Goal: Information Seeking & Learning: Learn about a topic

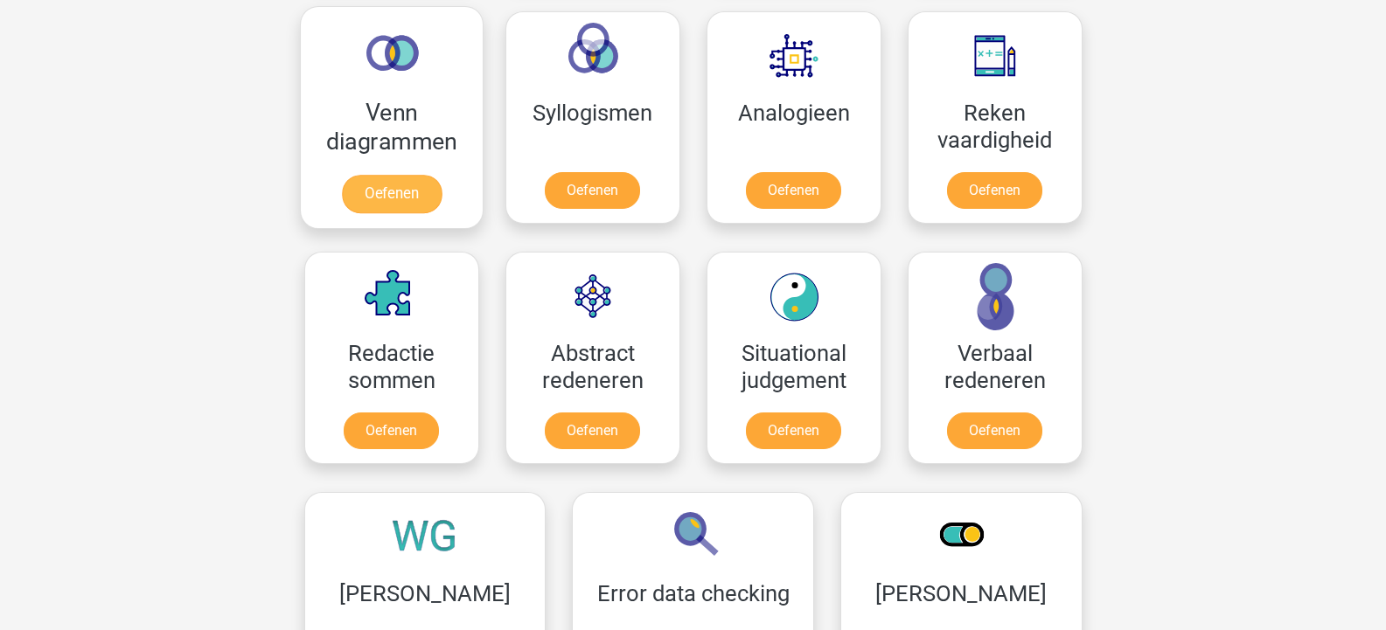
scroll to position [1137, 0]
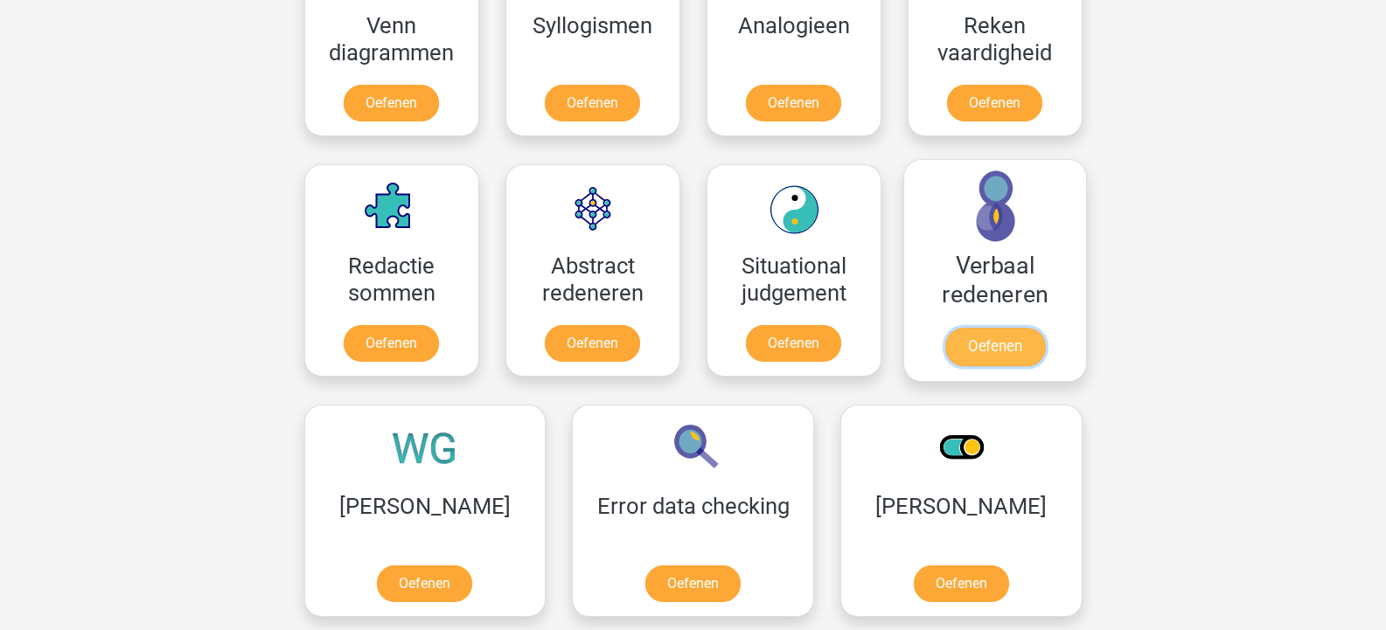
click at [1006, 344] on link "Oefenen" at bounding box center [994, 347] width 100 height 38
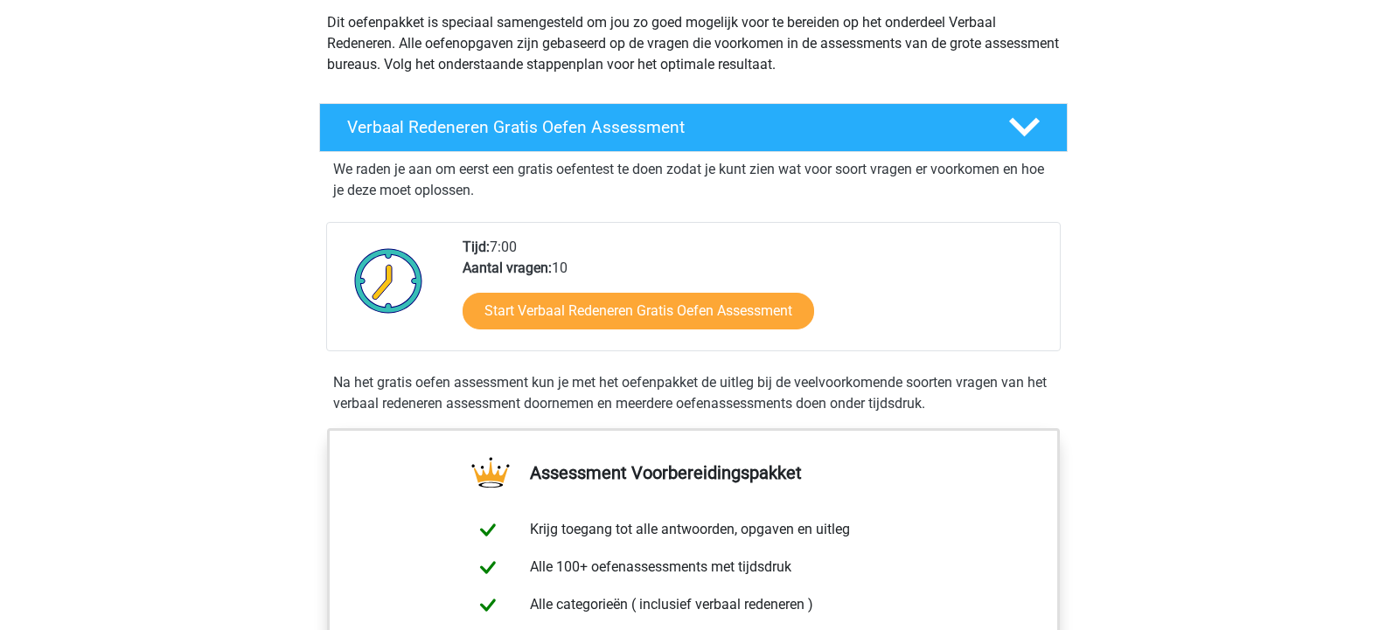
scroll to position [175, 0]
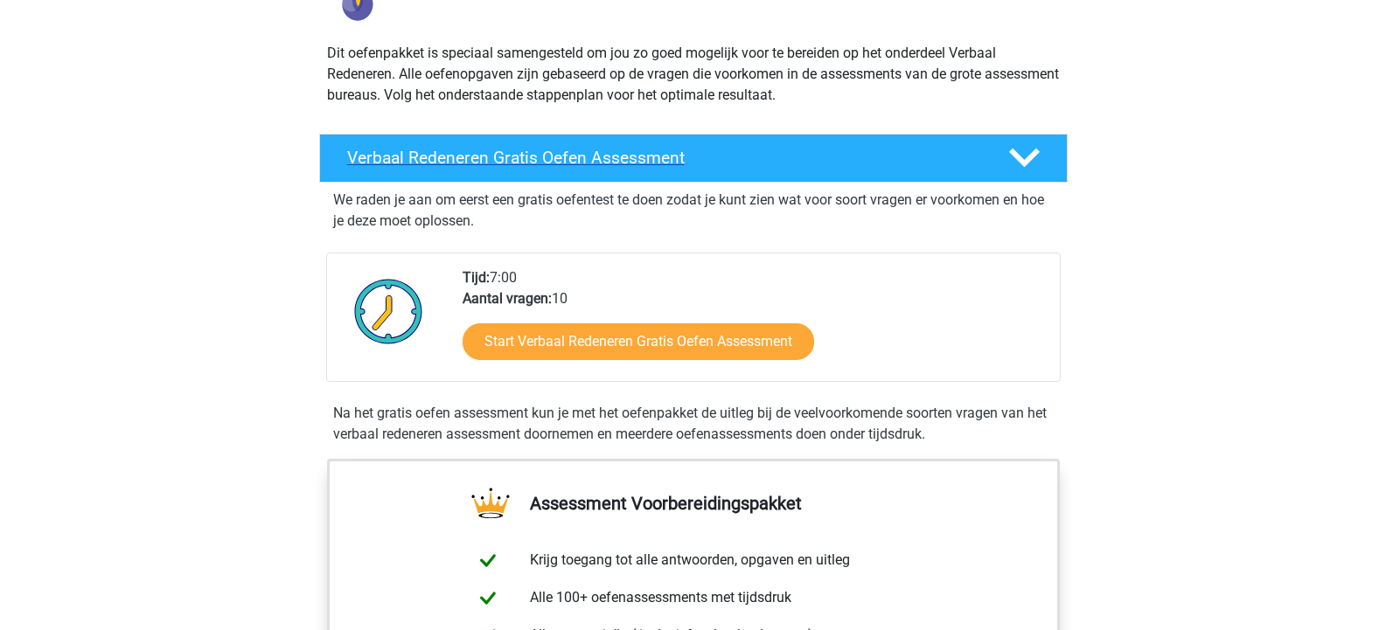
click at [621, 161] on h4 "Verbaal Redeneren Gratis Oefen Assessment" at bounding box center [663, 158] width 633 height 20
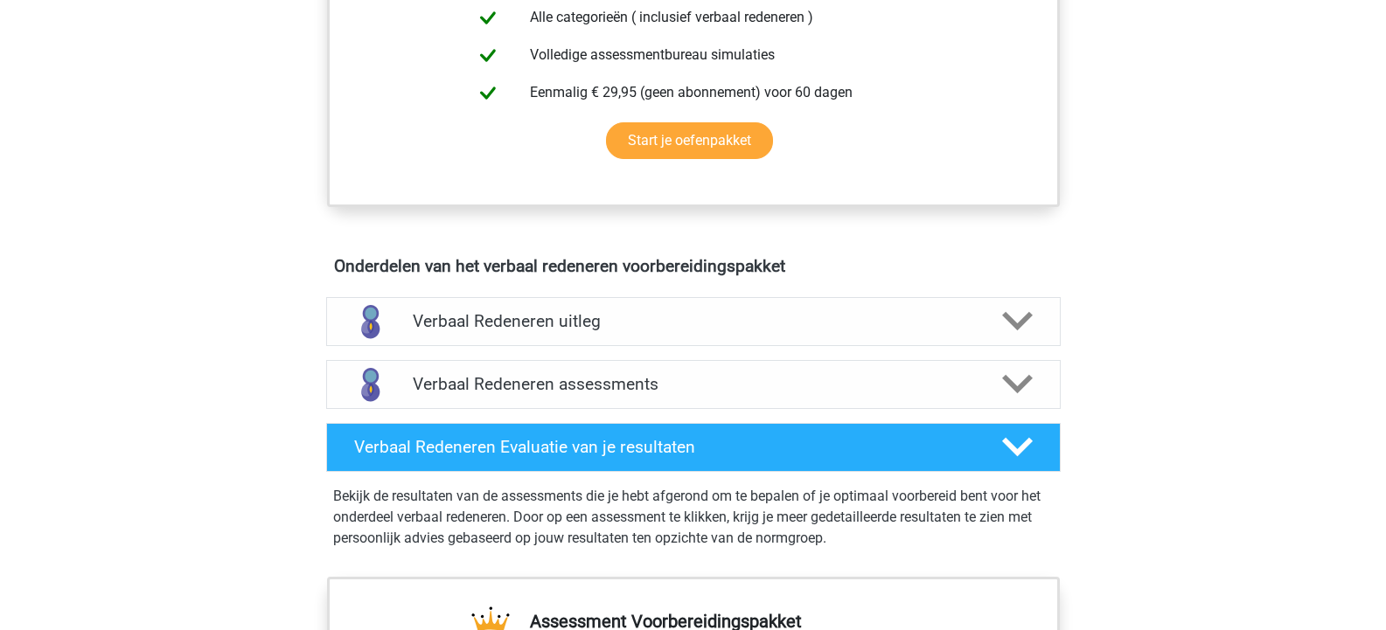
scroll to position [525, 0]
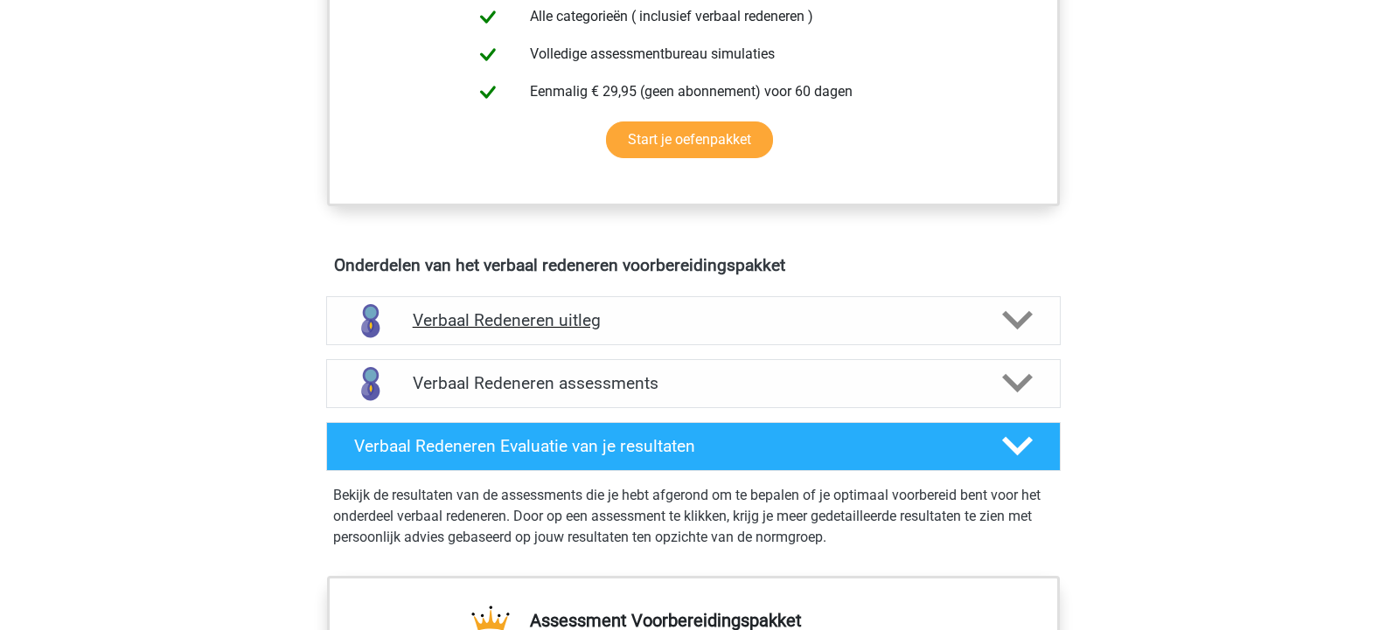
click at [1026, 316] on polygon at bounding box center [1017, 320] width 31 height 19
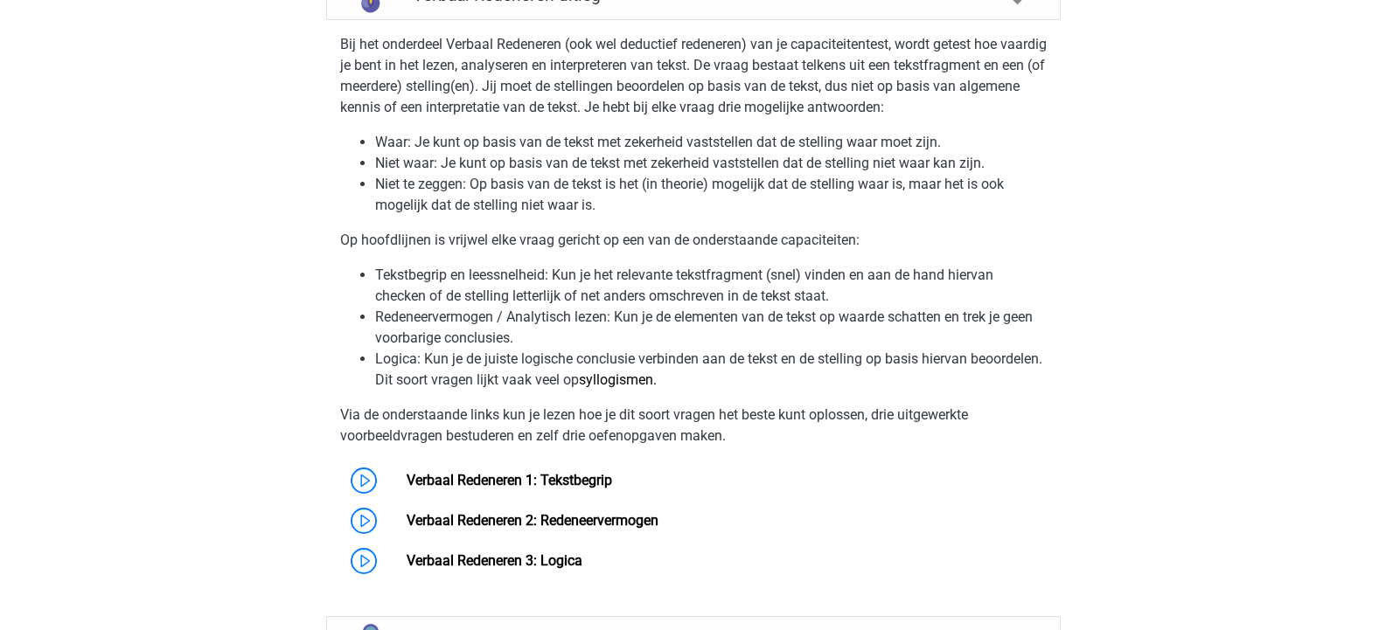
scroll to position [874, 0]
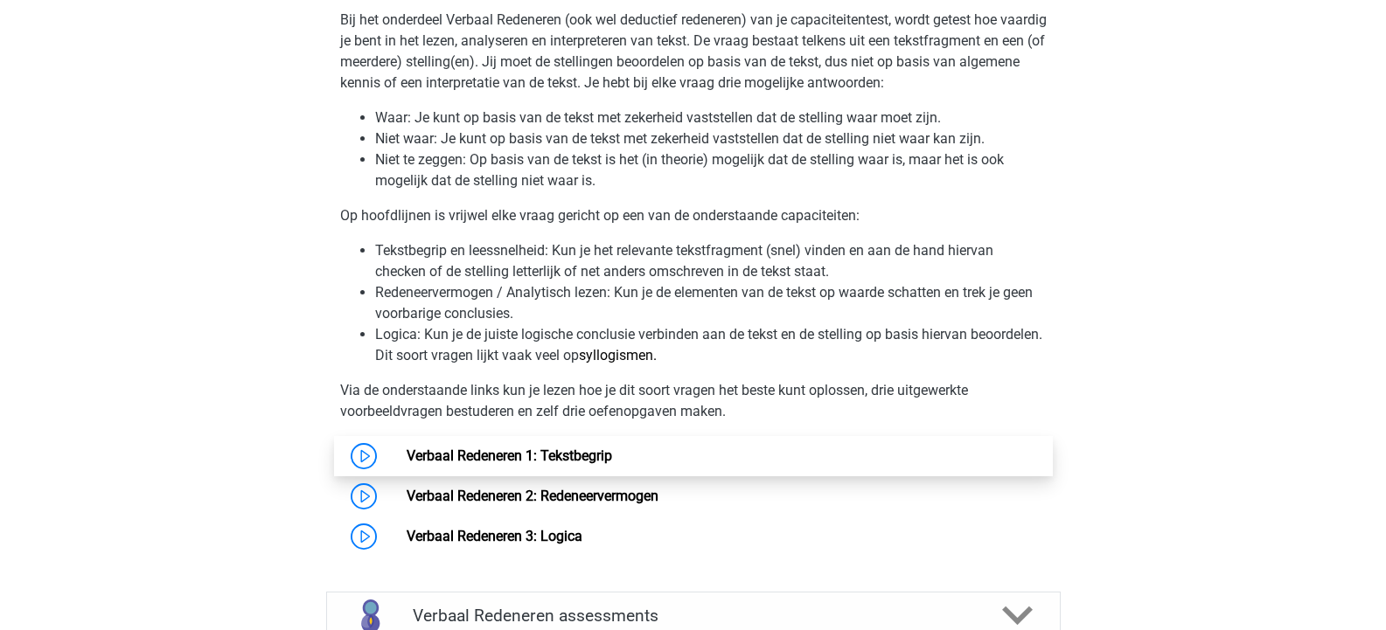
click at [456, 455] on link "Verbaal Redeneren 1: Tekstbegrip" at bounding box center [509, 456] width 205 height 17
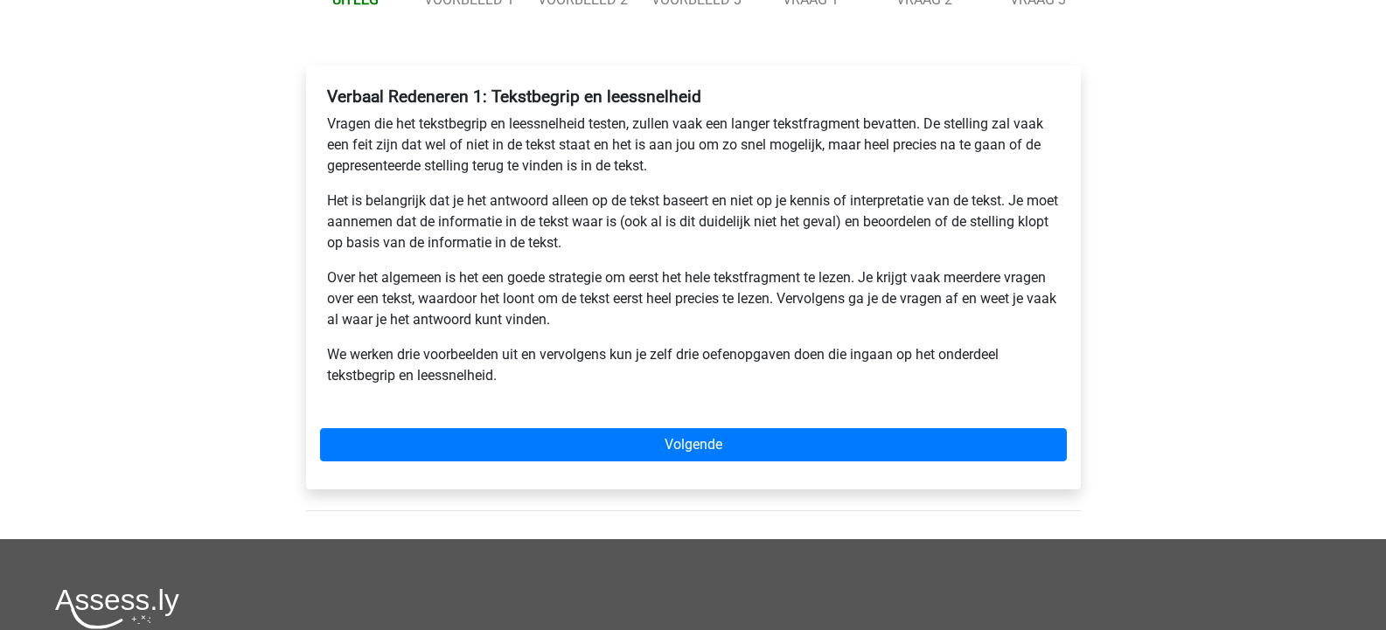
scroll to position [262, 0]
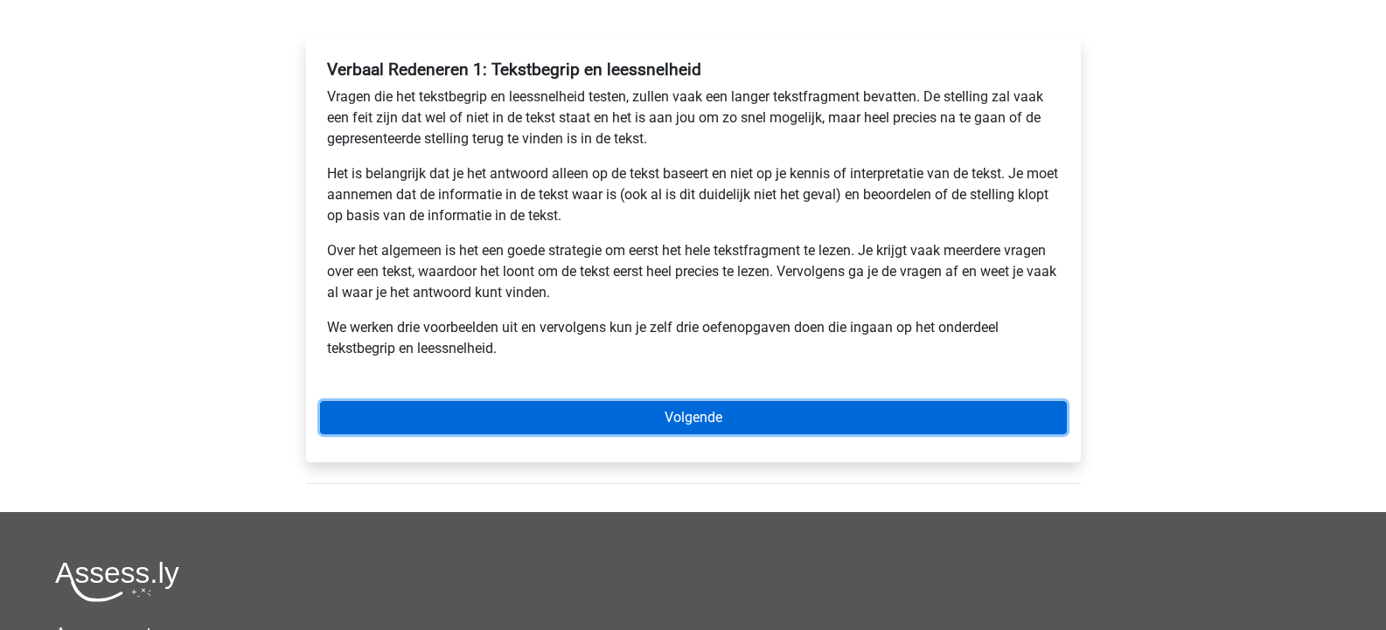
click at [714, 415] on link "Volgende" at bounding box center [693, 417] width 747 height 33
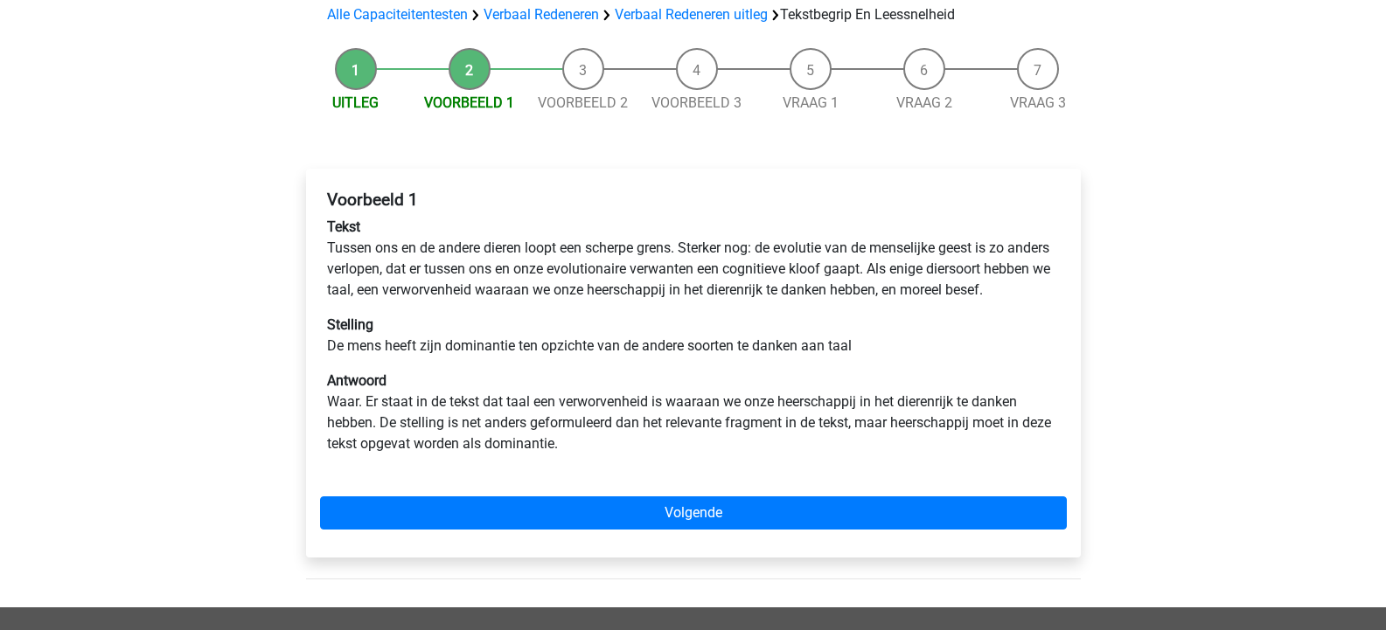
scroll to position [175, 0]
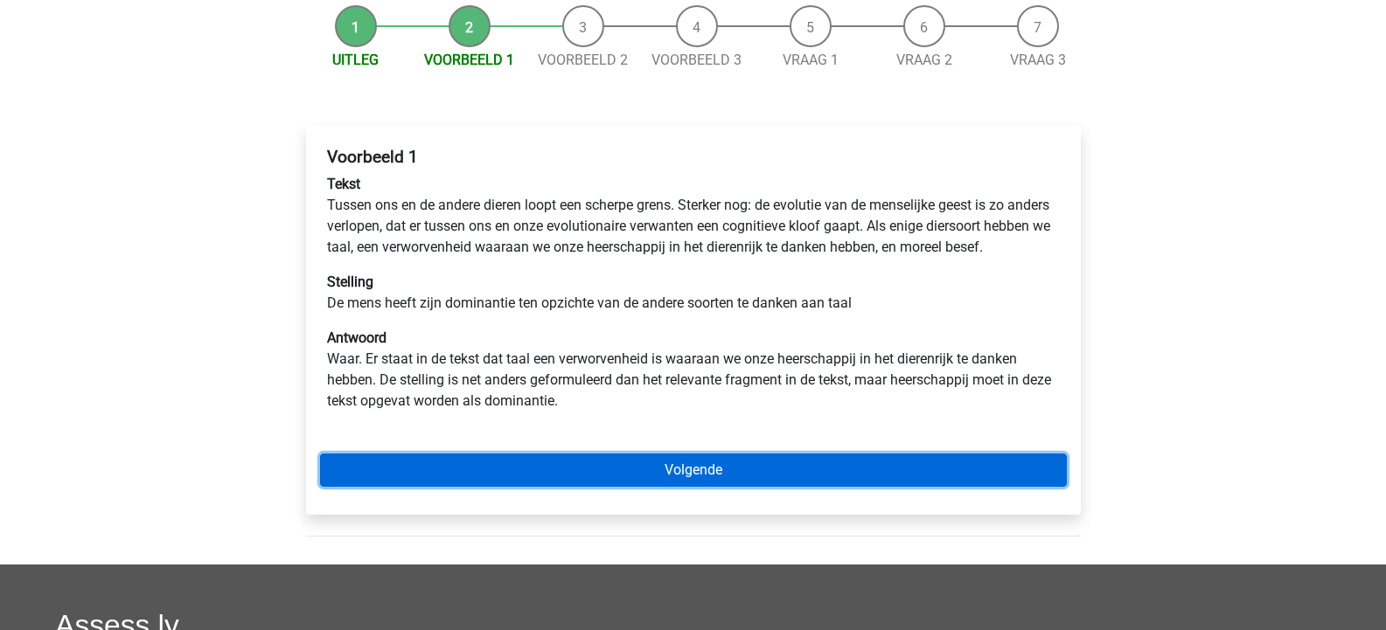
click at [676, 487] on link "Volgende" at bounding box center [693, 470] width 747 height 33
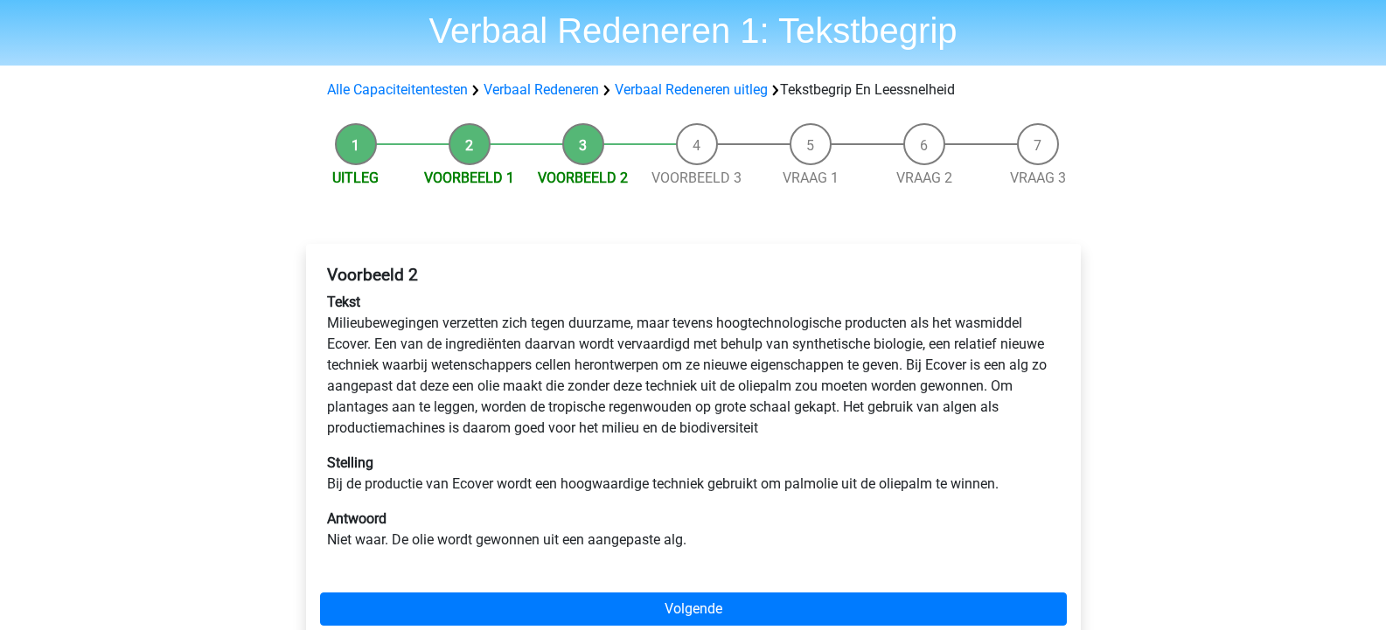
scroll to position [87, 0]
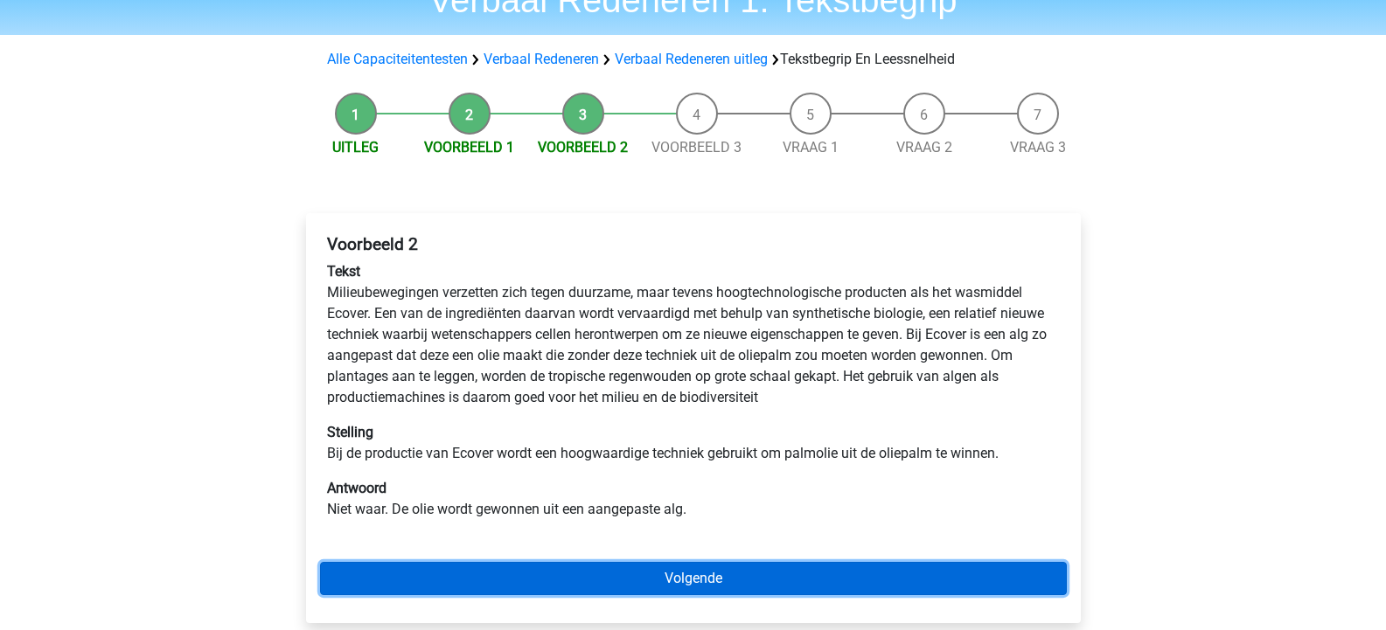
click at [719, 574] on link "Volgende" at bounding box center [693, 578] width 747 height 33
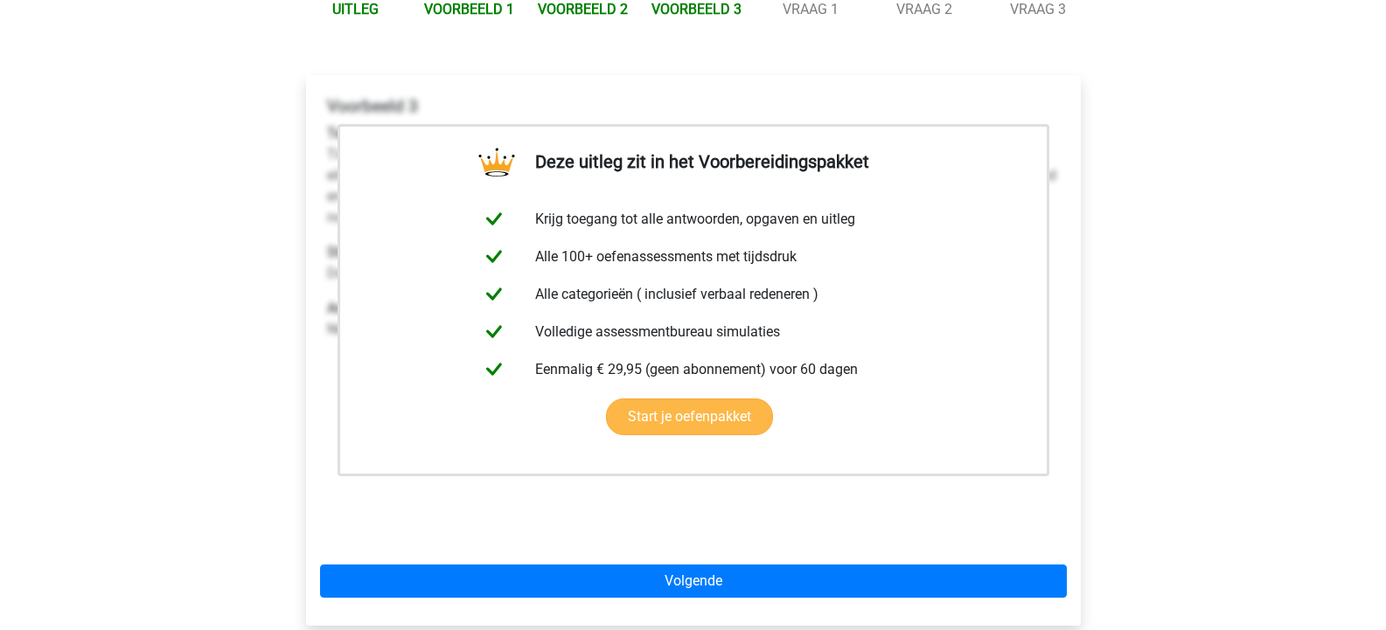
scroll to position [262, 0]
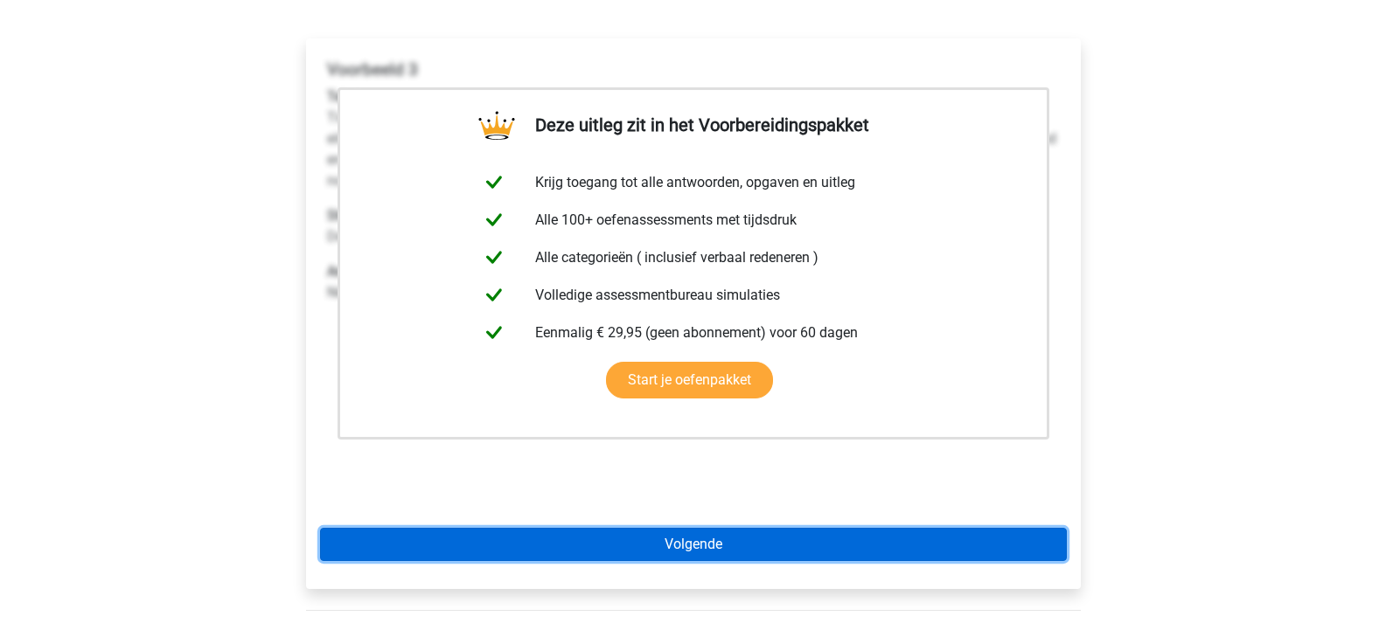
click at [715, 541] on link "Volgende" at bounding box center [693, 544] width 747 height 33
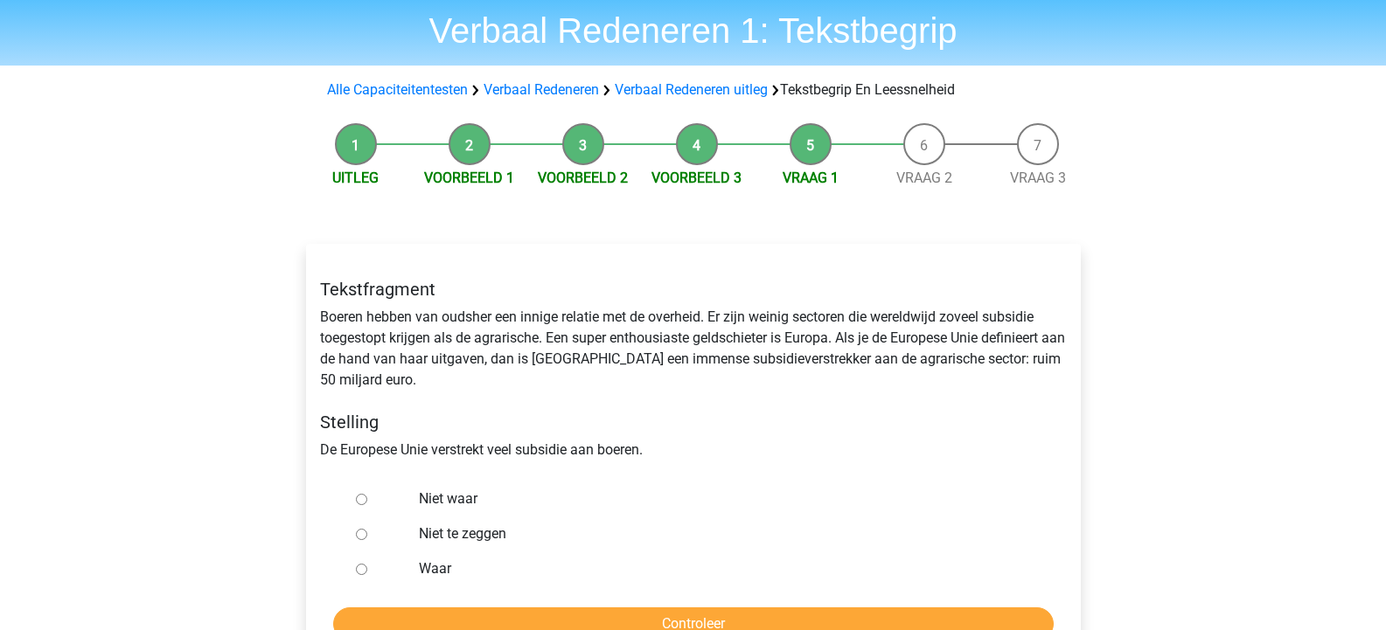
scroll to position [87, 0]
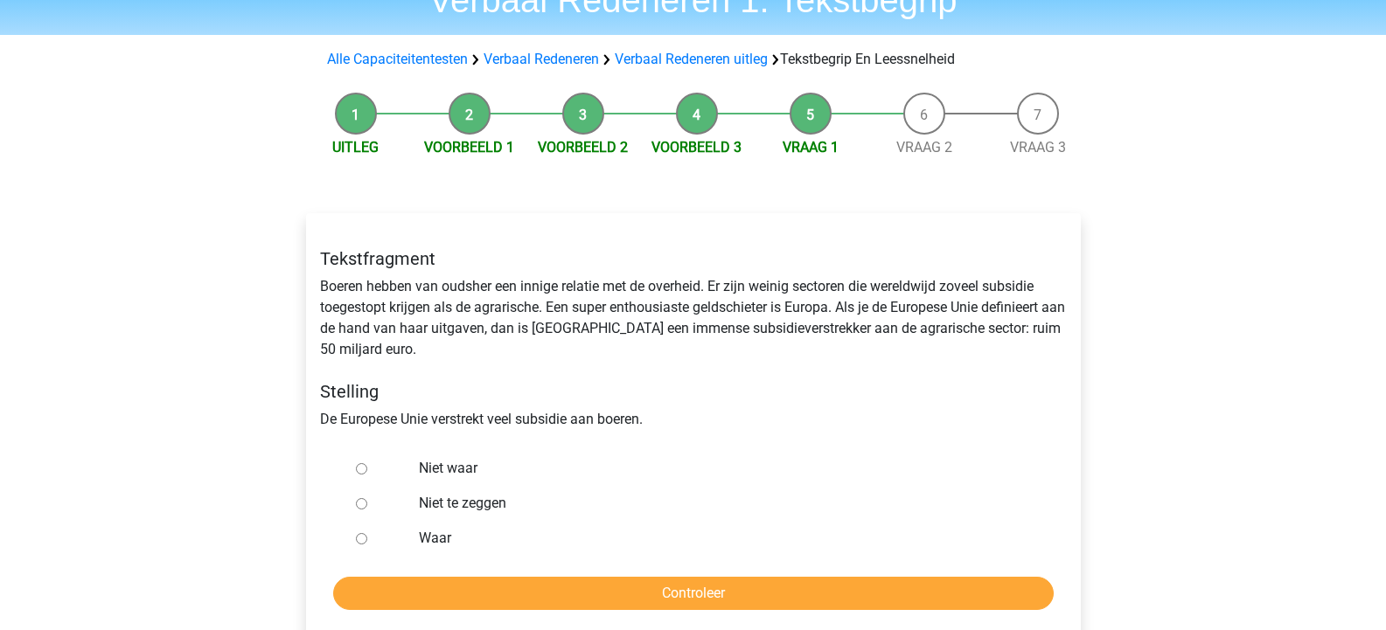
click at [441, 535] on label "Waar" at bounding box center [721, 538] width 605 height 21
click at [367, 535] on input "Waar" at bounding box center [361, 538] width 11 height 11
radio input "true"
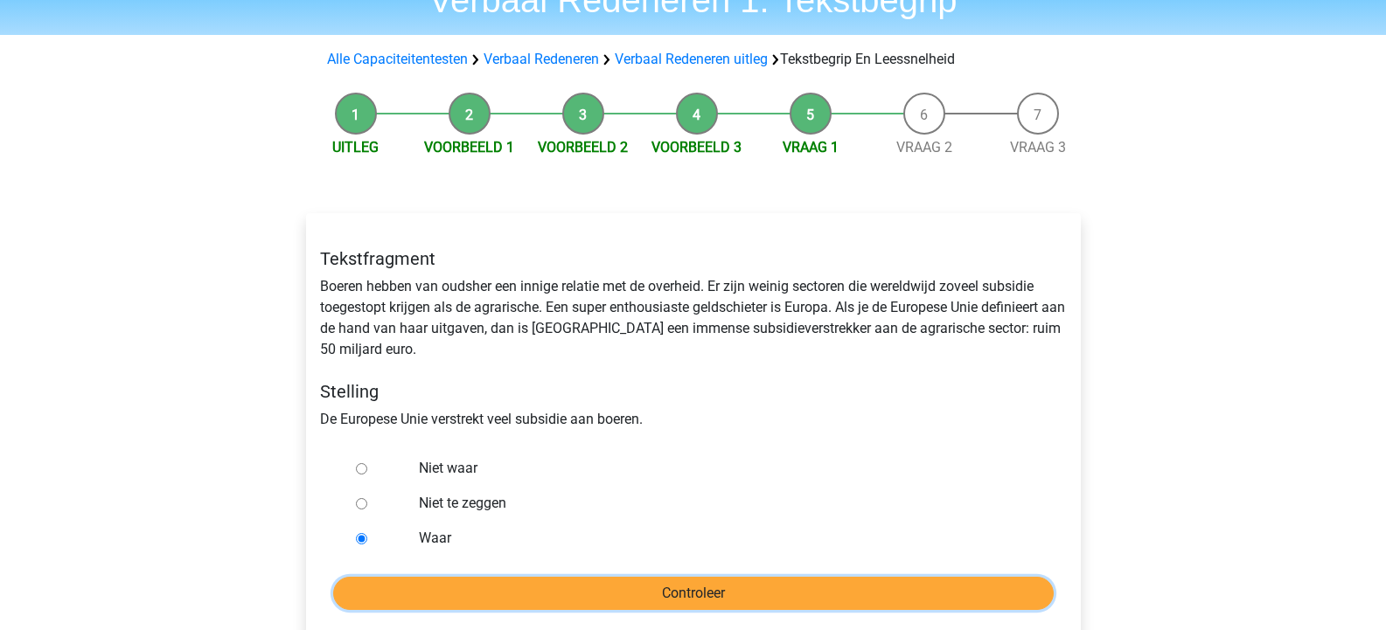
click at [722, 584] on input "Controleer" at bounding box center [693, 593] width 721 height 33
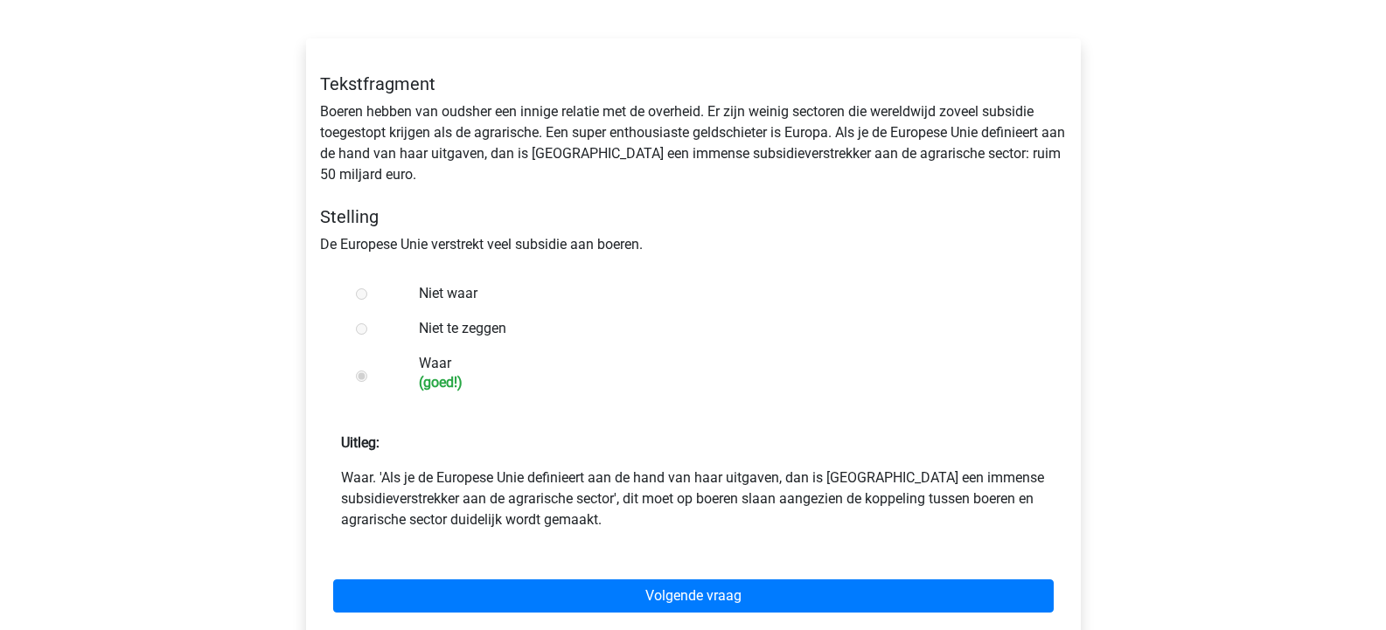
scroll to position [350, 0]
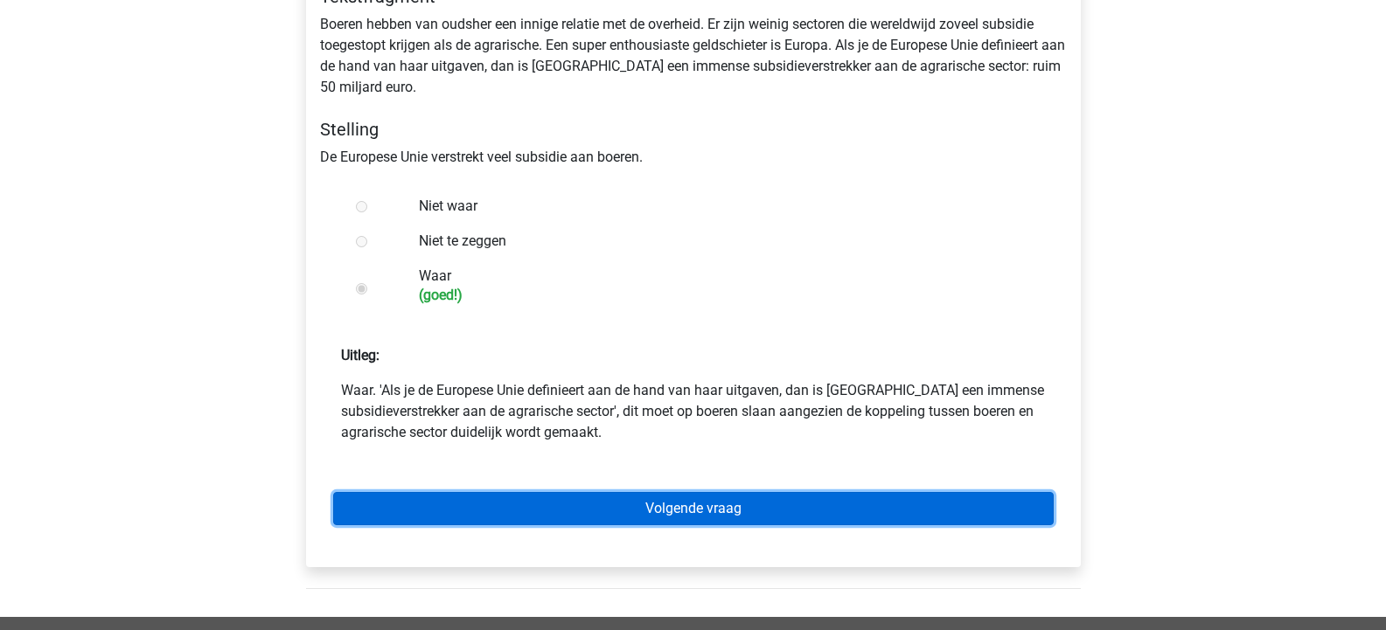
click at [729, 505] on link "Volgende vraag" at bounding box center [693, 508] width 721 height 33
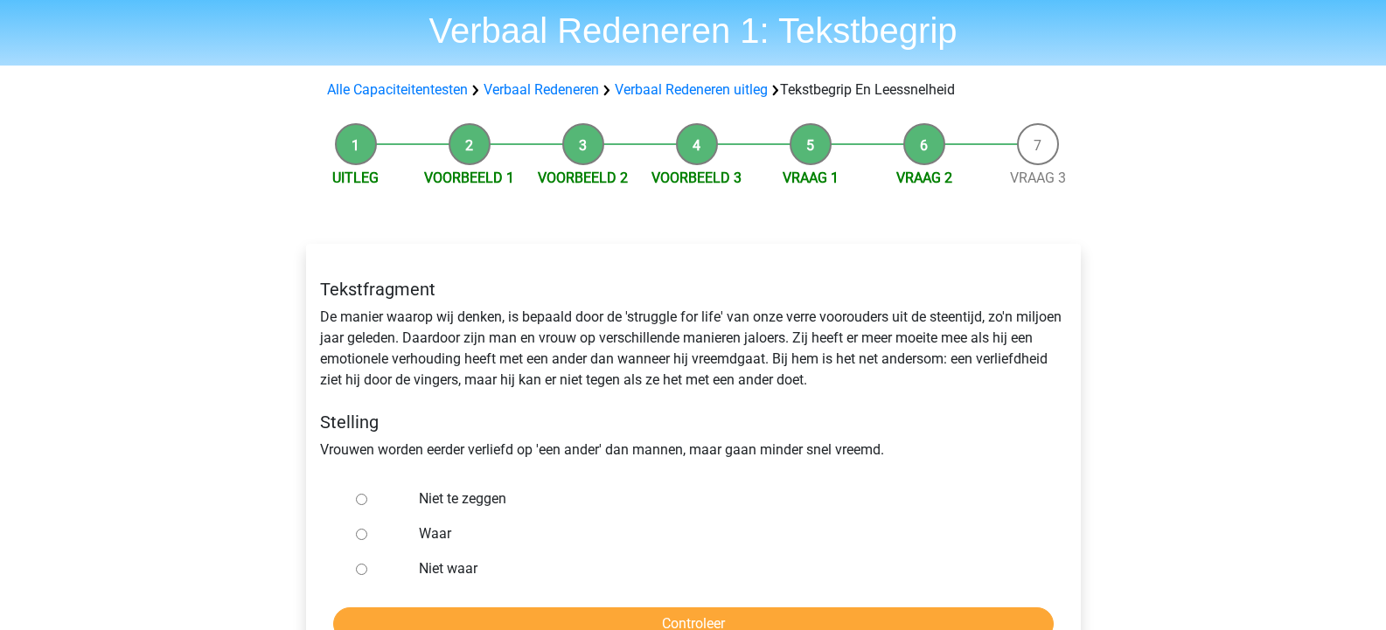
scroll to position [87, 0]
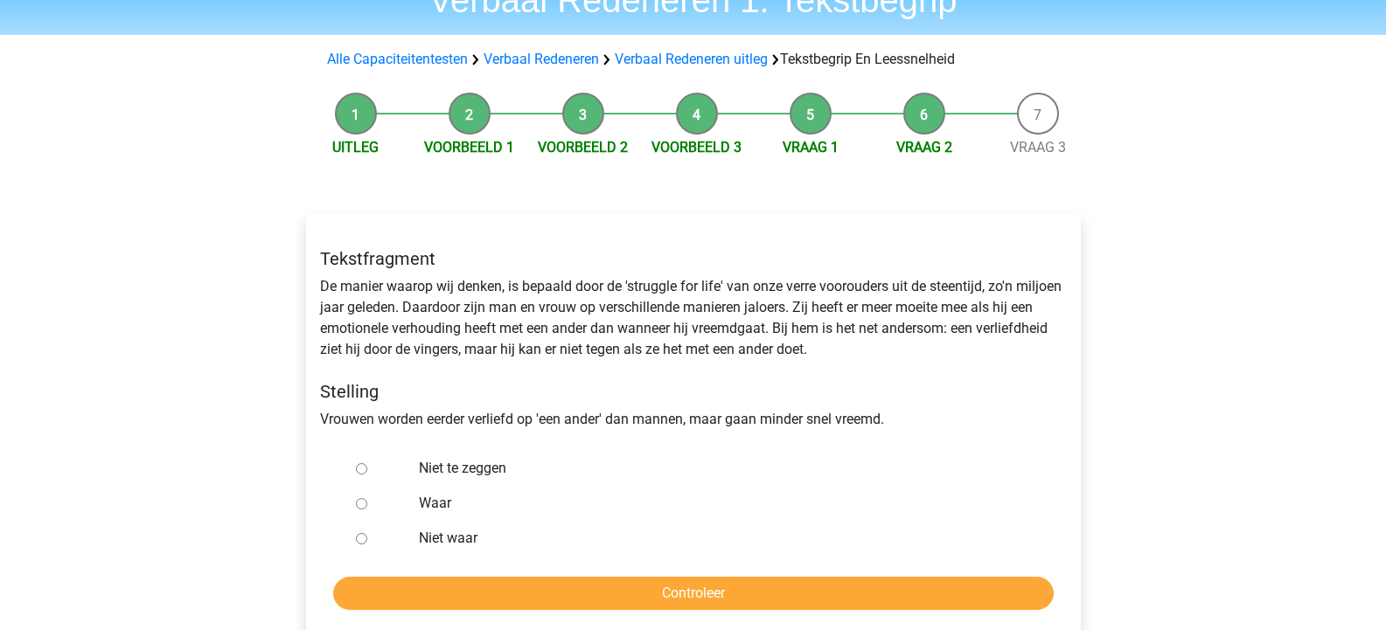
click at [450, 466] on label "Niet te zeggen" at bounding box center [721, 468] width 605 height 21
click at [367, 466] on input "Niet te zeggen" at bounding box center [361, 468] width 11 height 11
radio input "true"
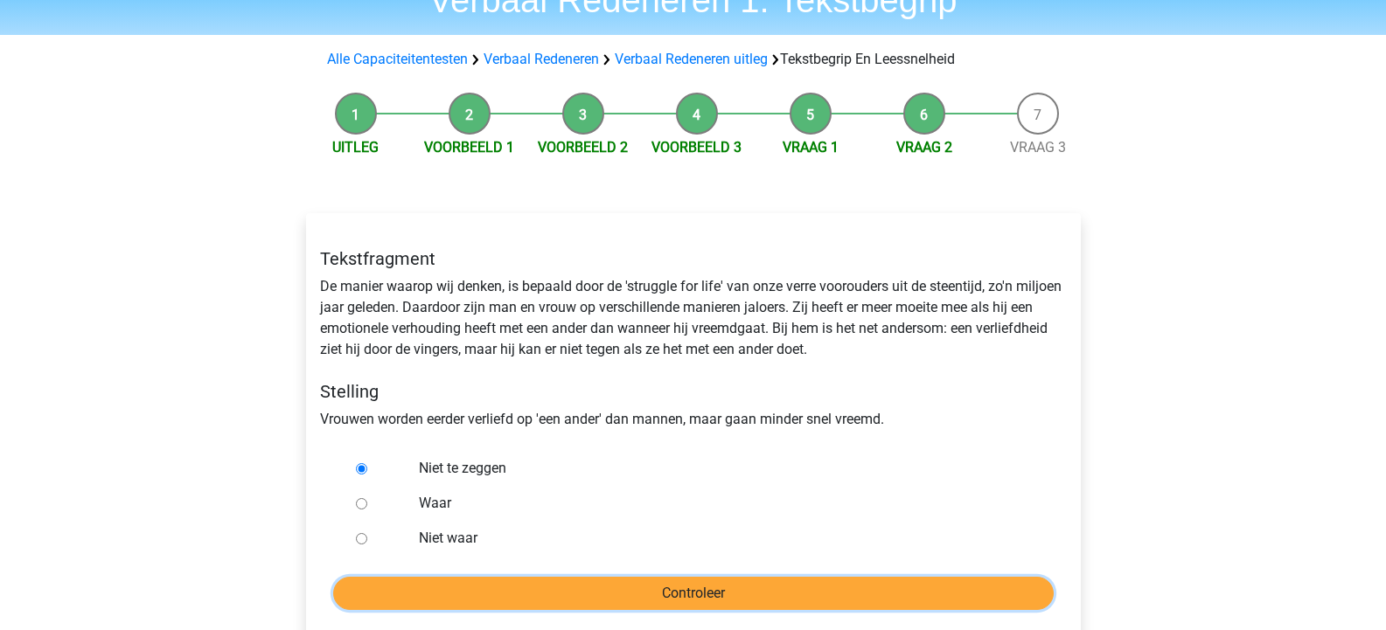
click at [704, 588] on input "Controleer" at bounding box center [693, 593] width 721 height 33
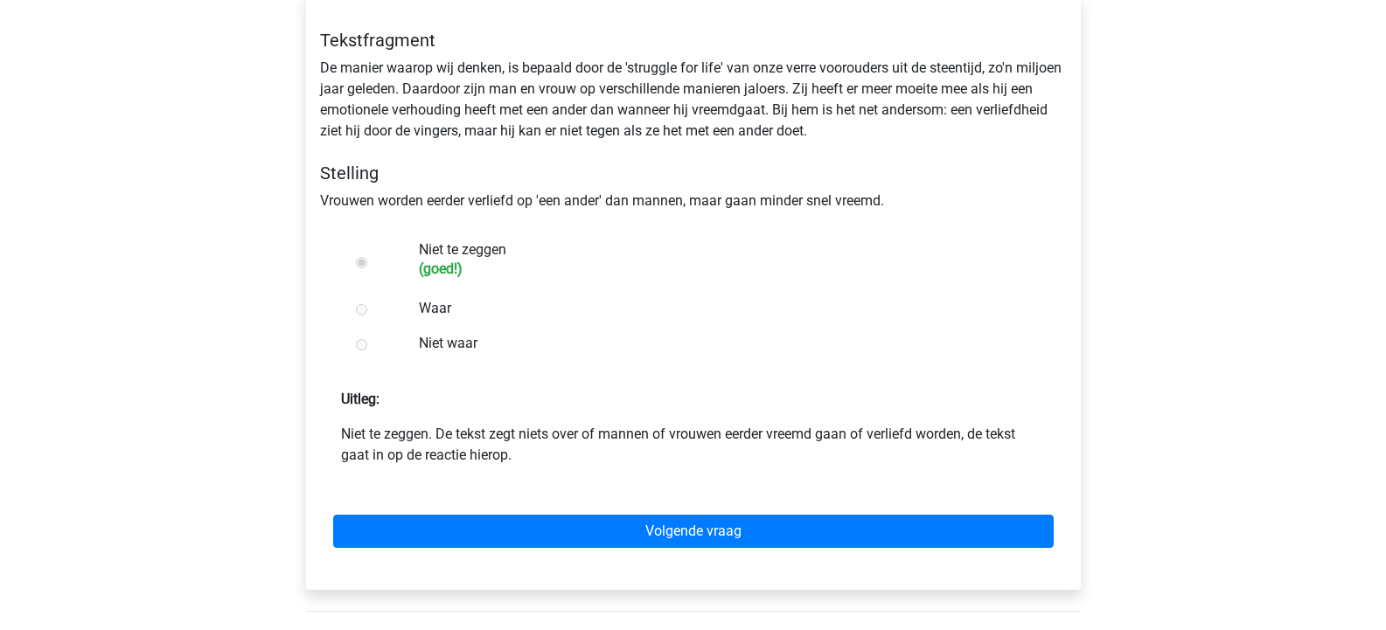
scroll to position [350, 0]
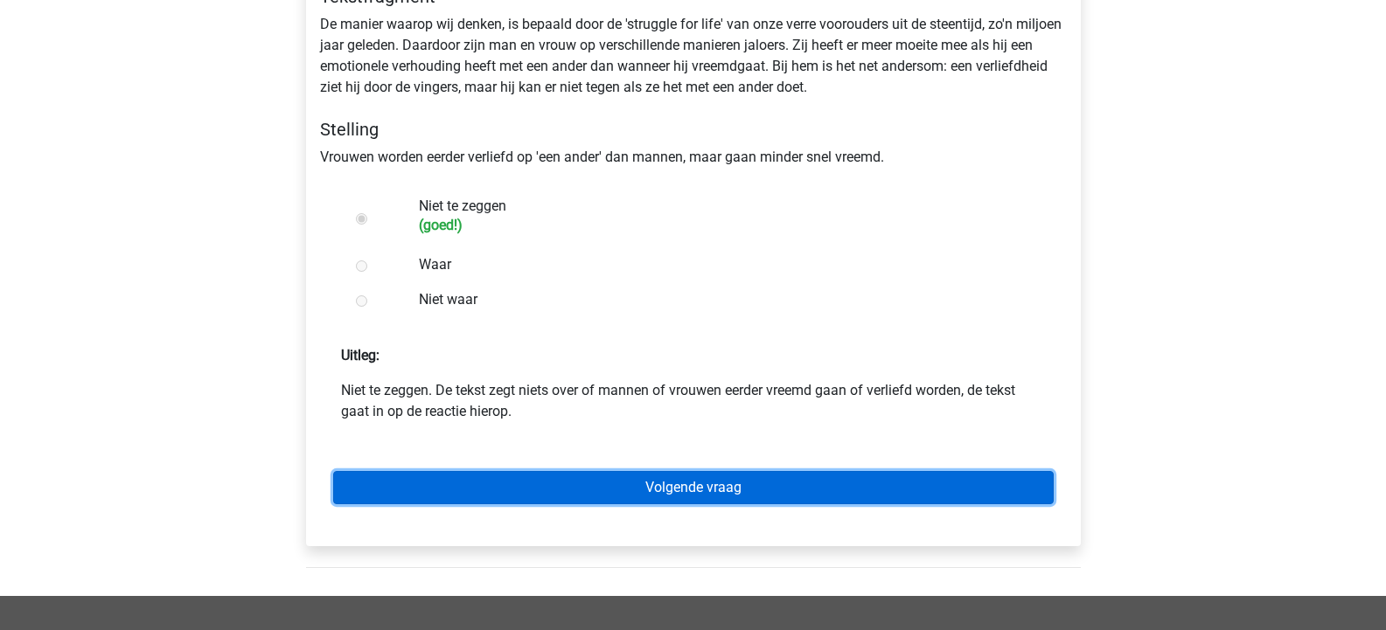
click at [709, 490] on link "Volgende vraag" at bounding box center [693, 487] width 721 height 33
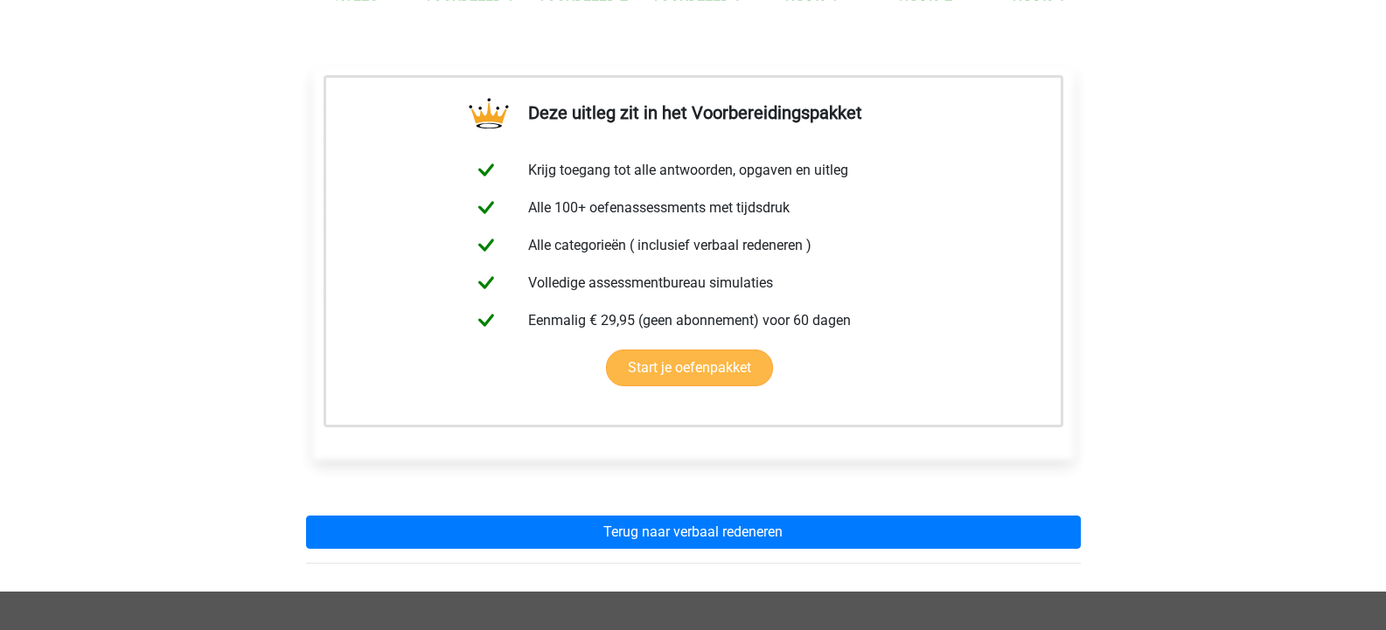
scroll to position [262, 0]
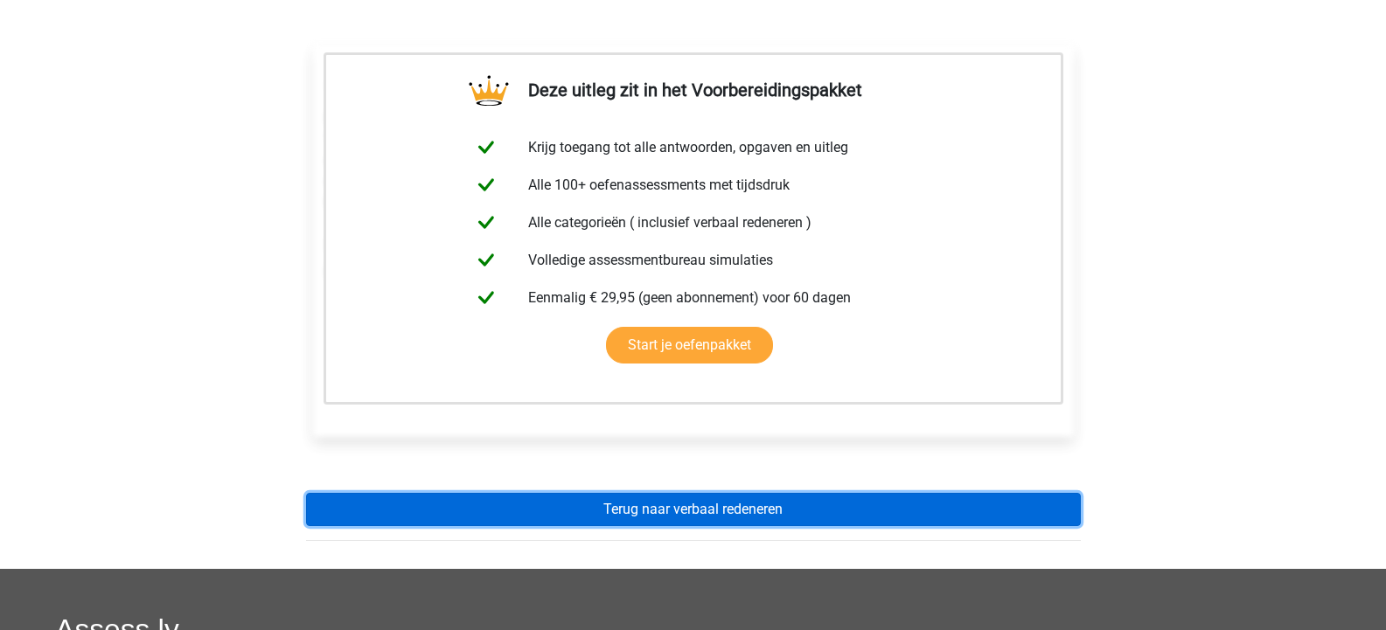
click at [719, 512] on link "Terug naar verbaal redeneren" at bounding box center [693, 509] width 775 height 33
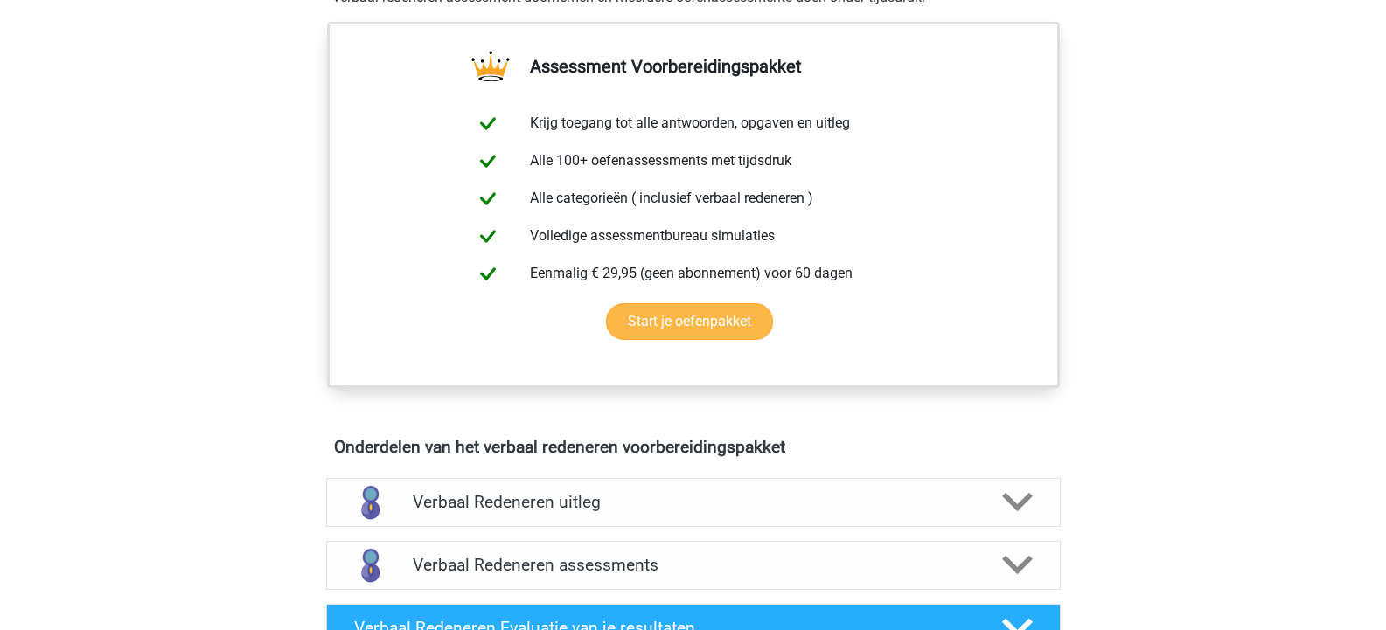
scroll to position [700, 0]
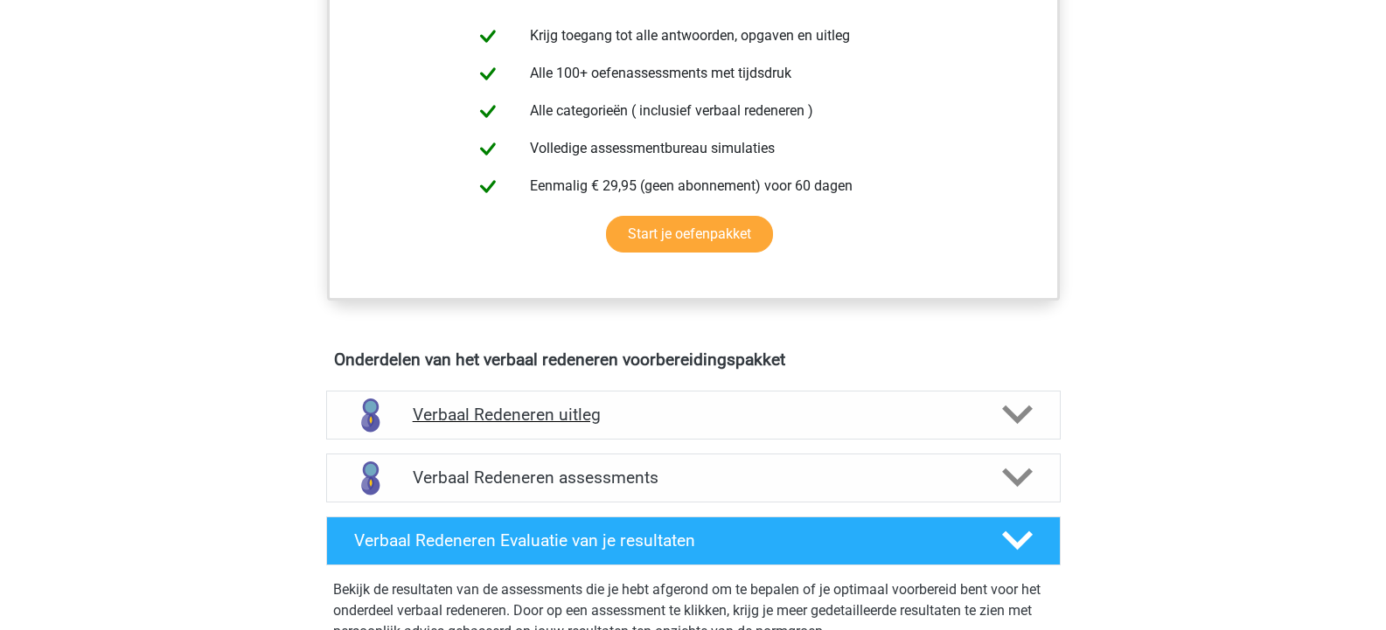
click at [1013, 415] on polygon at bounding box center [1017, 415] width 31 height 19
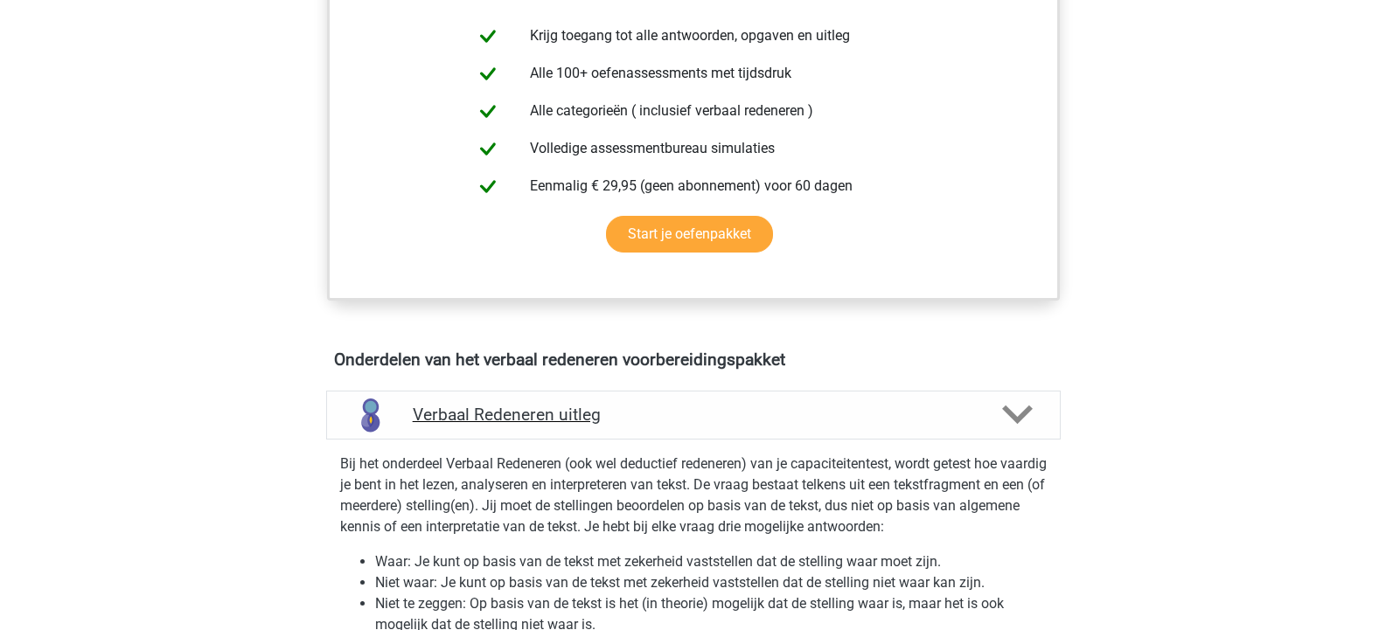
click at [1013, 415] on polygon at bounding box center [1017, 415] width 31 height 19
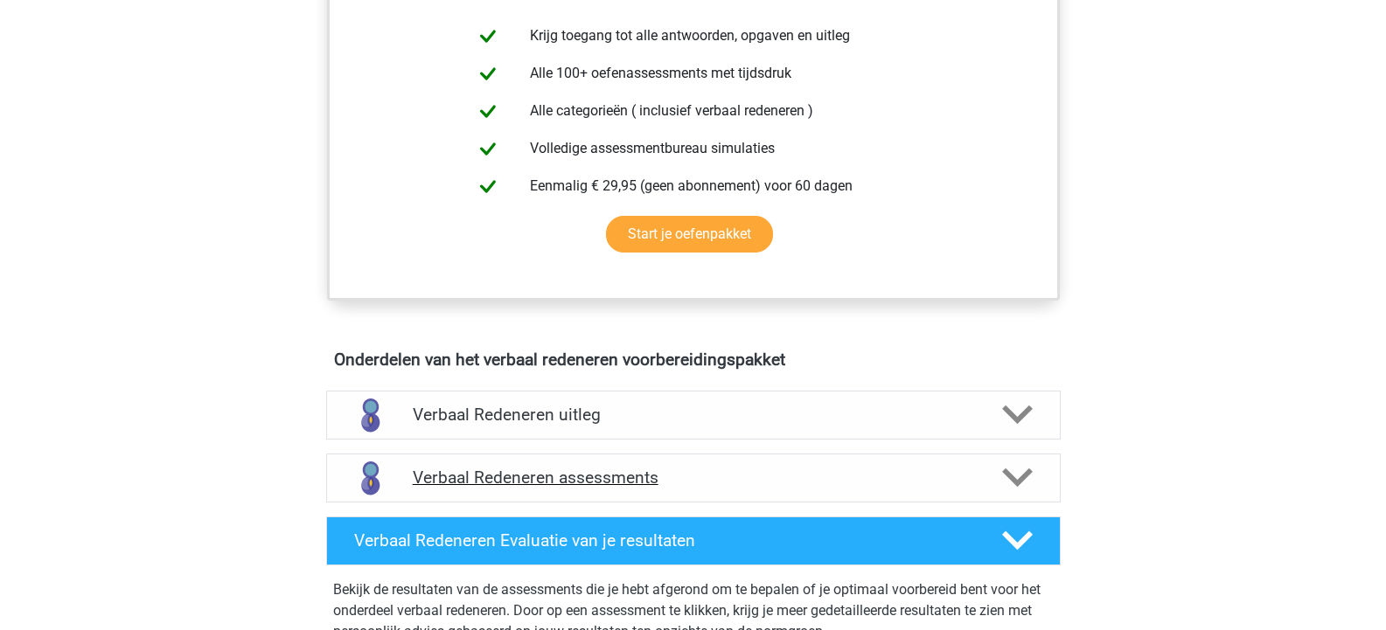
click at [1016, 474] on icon at bounding box center [1017, 478] width 31 height 31
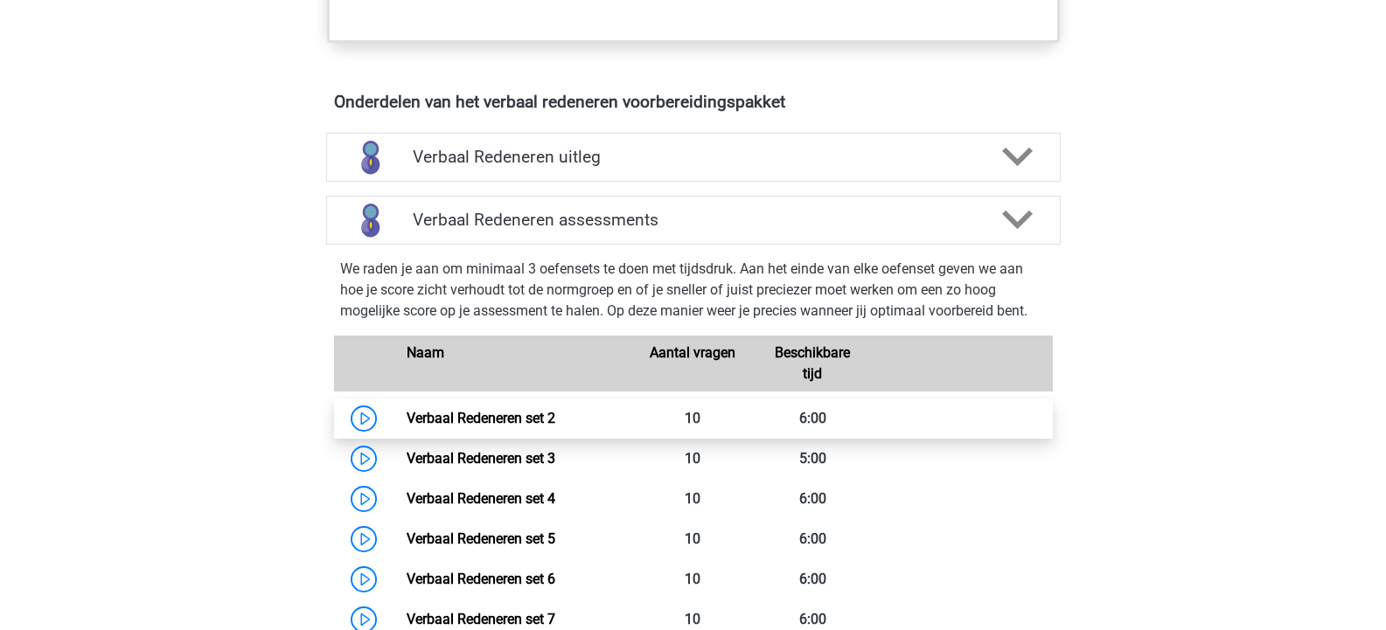
scroll to position [962, 0]
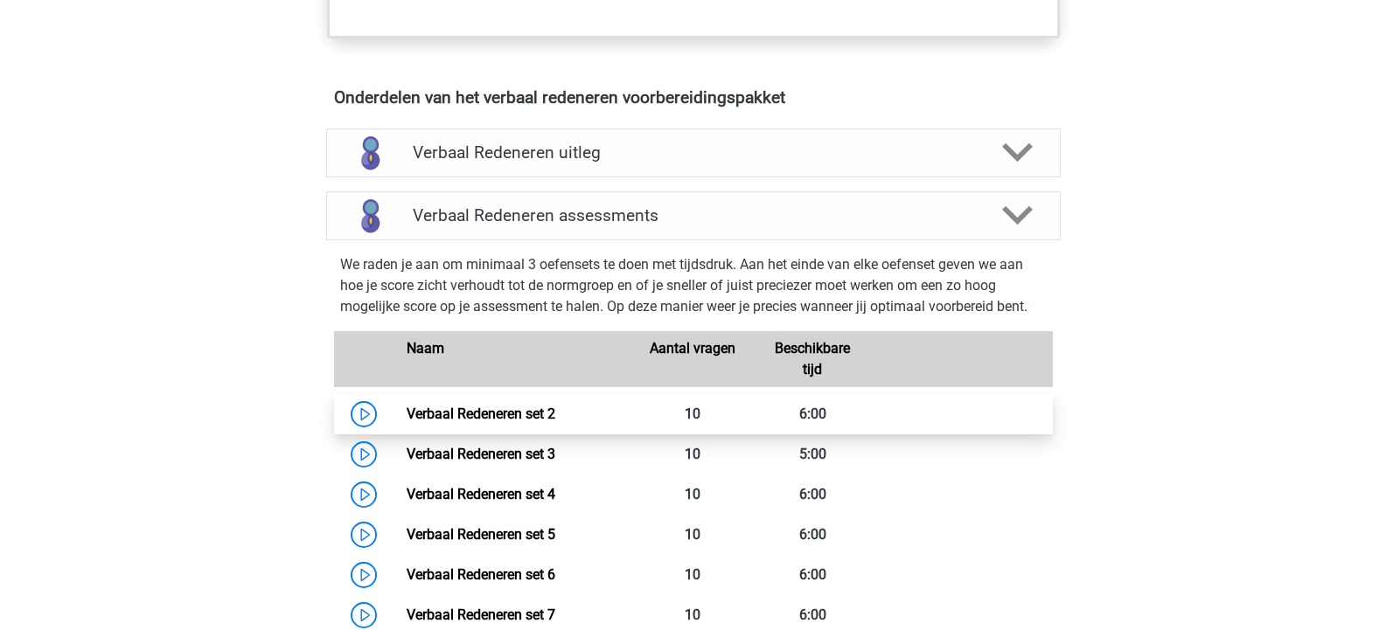
click at [520, 410] on link "Verbaal Redeneren set 2" at bounding box center [481, 414] width 149 height 17
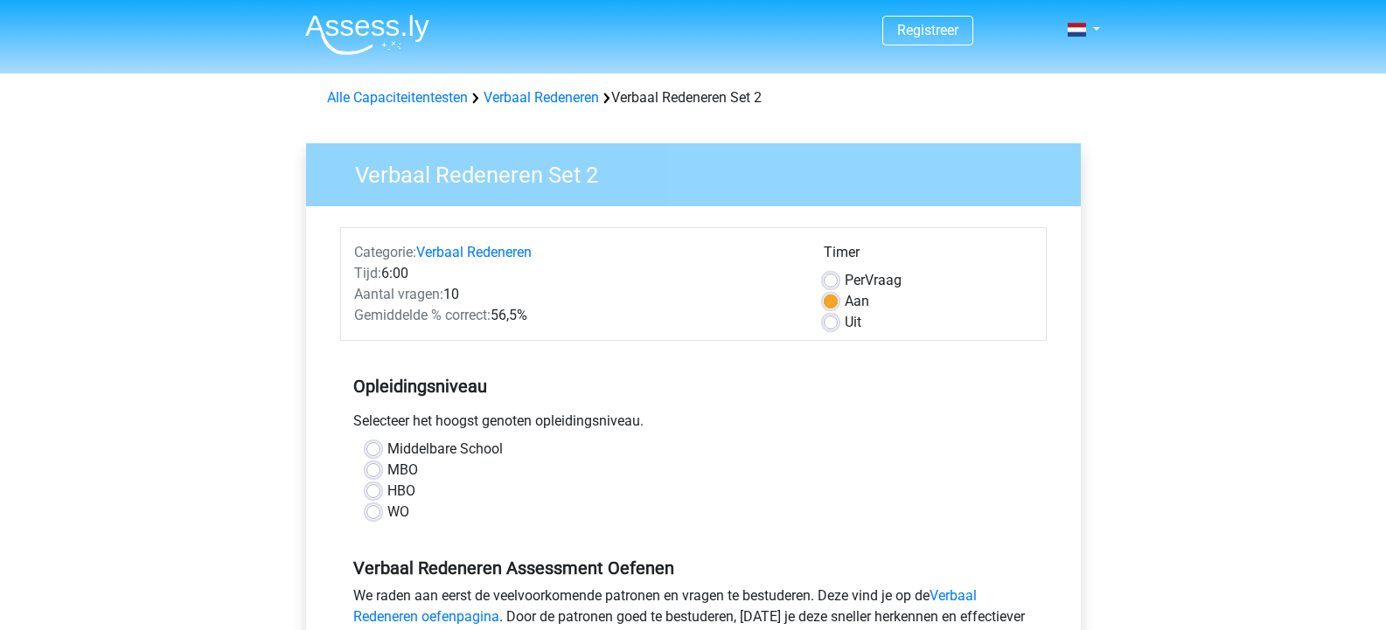
click at [408, 488] on label "HBO" at bounding box center [401, 491] width 28 height 21
click at [380, 488] on input "HBO" at bounding box center [373, 489] width 14 height 17
radio input "true"
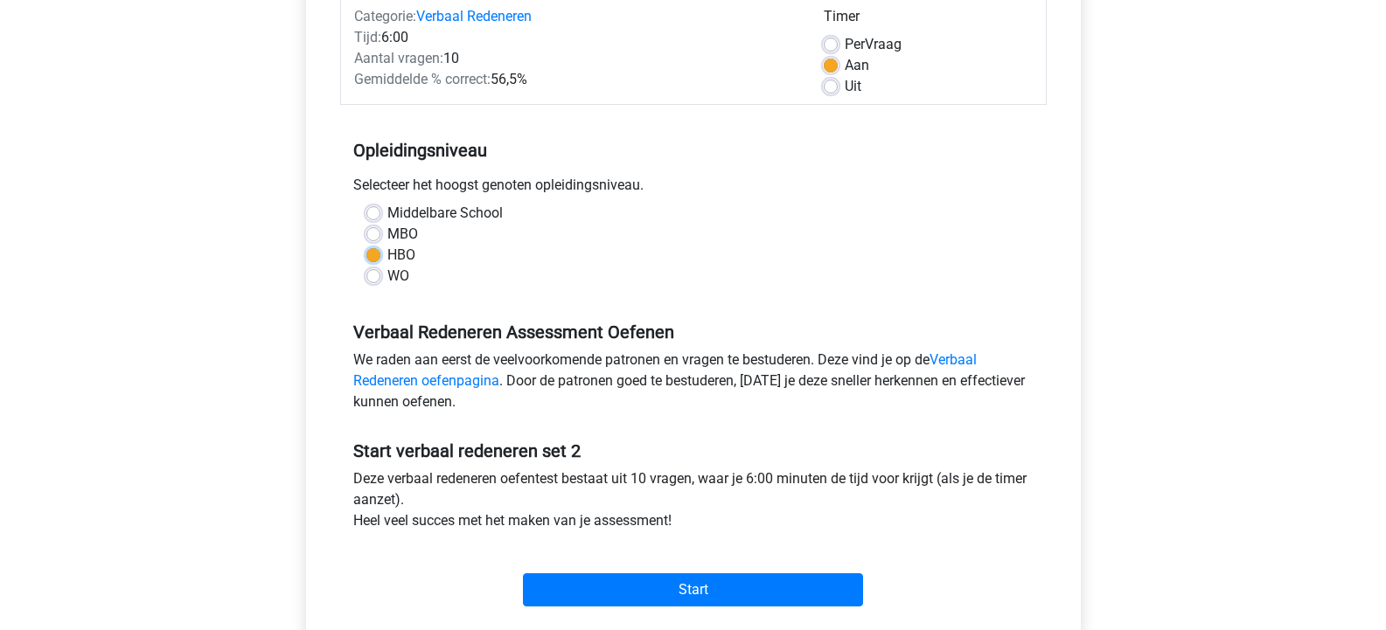
scroll to position [262, 0]
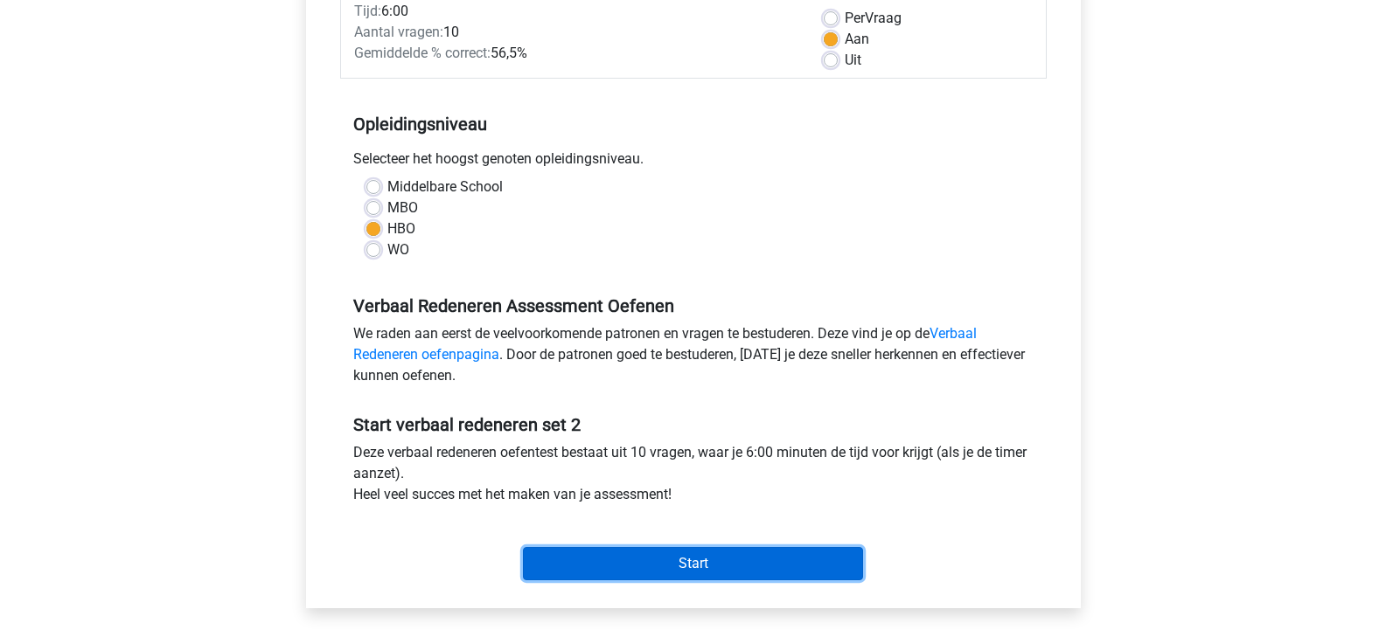
click at [723, 565] on input "Start" at bounding box center [693, 563] width 340 height 33
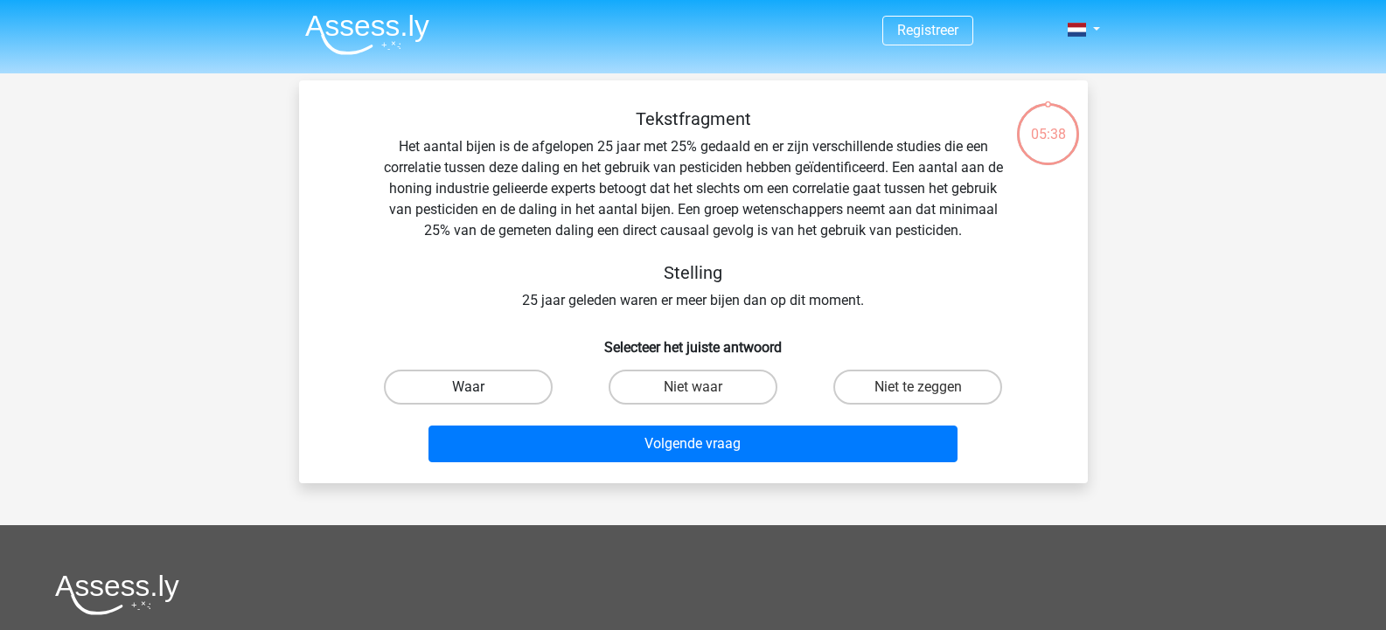
click at [488, 379] on label "Waar" at bounding box center [468, 387] width 169 height 35
click at [479, 387] on input "Waar" at bounding box center [473, 392] width 11 height 11
radio input "true"
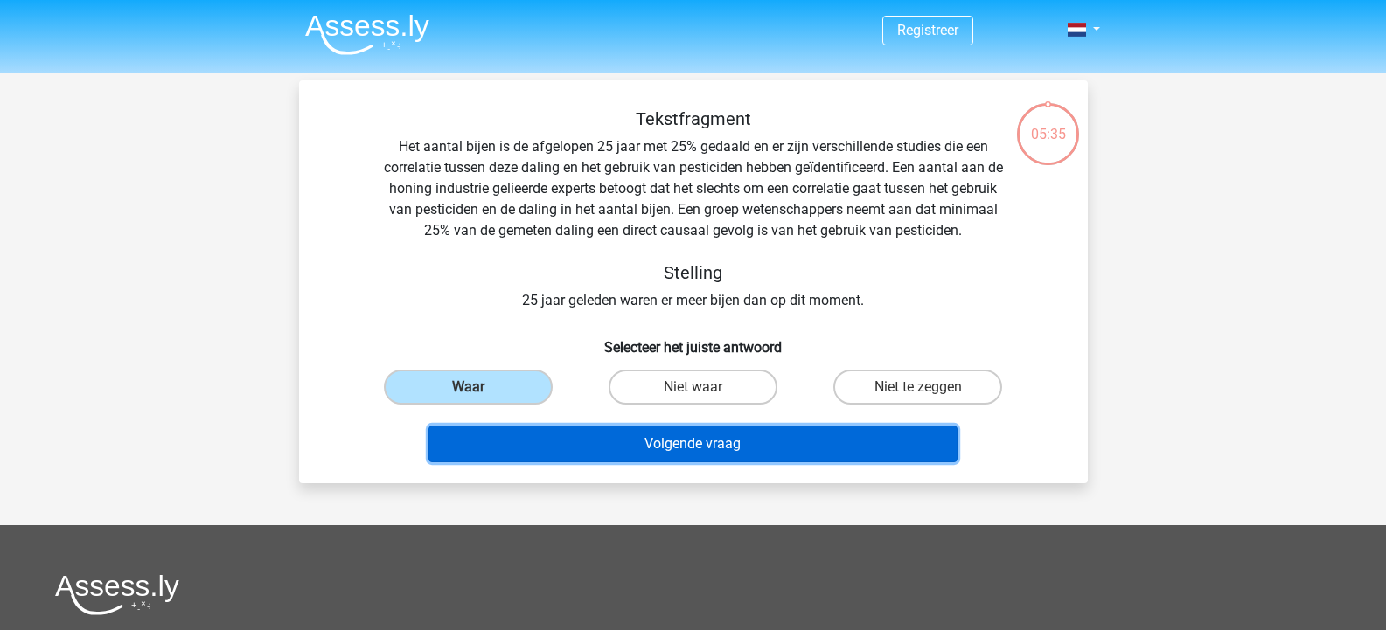
click at [710, 441] on button "Volgende vraag" at bounding box center [692, 444] width 529 height 37
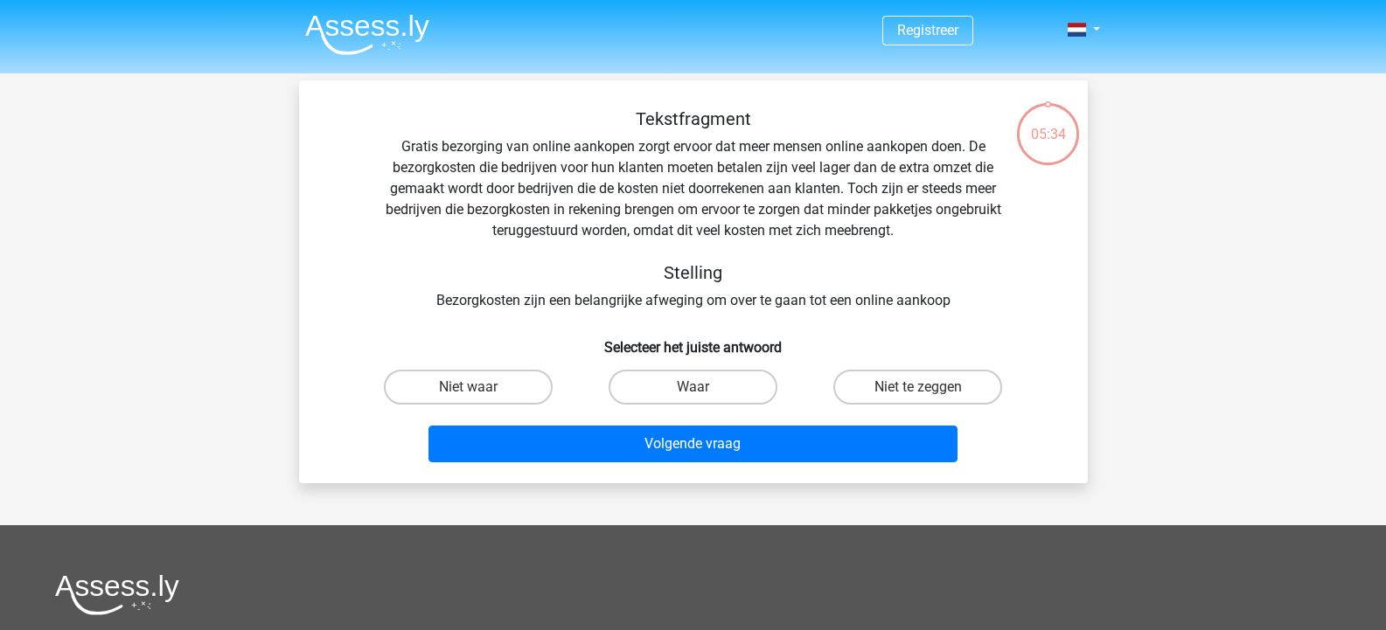
scroll to position [80, 0]
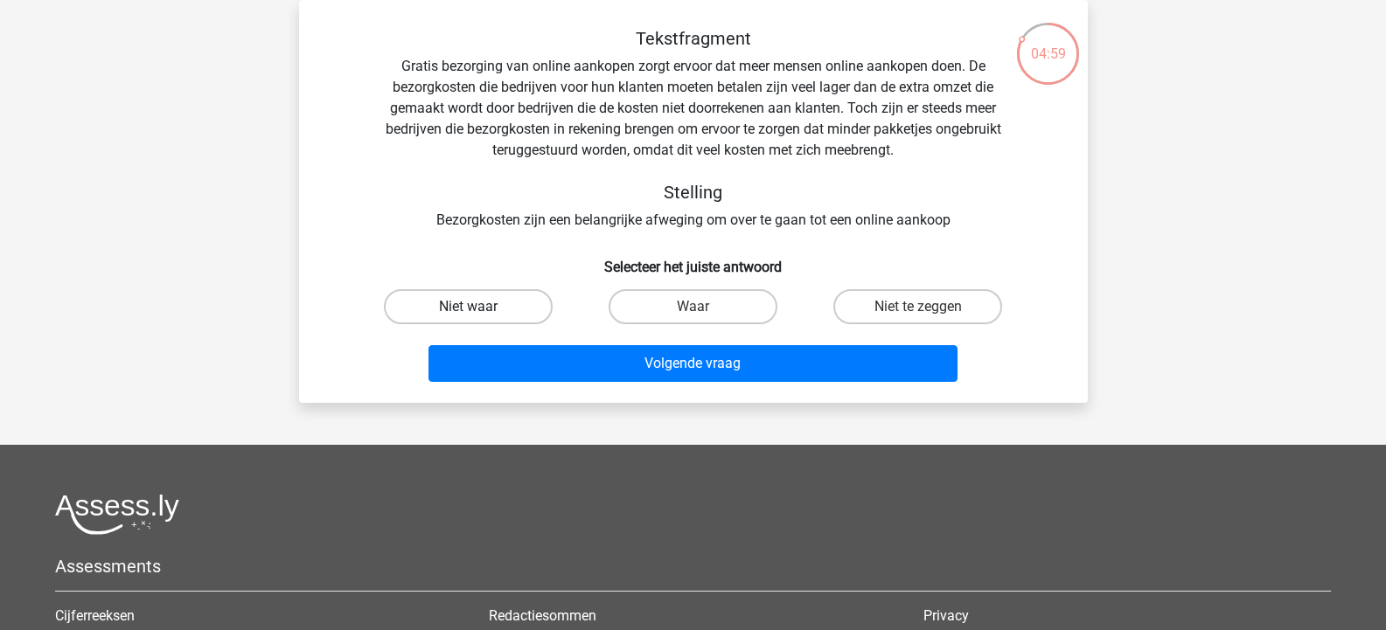
click at [482, 308] on label "Niet waar" at bounding box center [468, 306] width 169 height 35
click at [479, 308] on input "Niet waar" at bounding box center [473, 312] width 11 height 11
radio input "true"
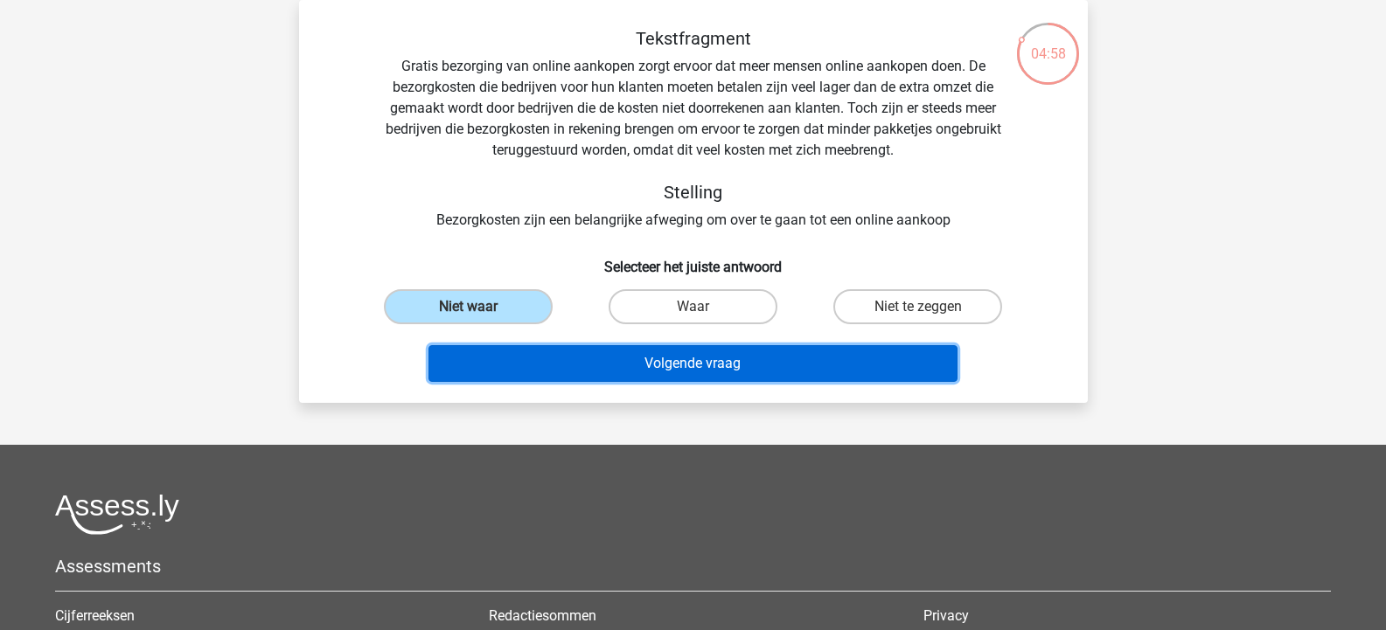
click at [705, 356] on button "Volgende vraag" at bounding box center [692, 363] width 529 height 37
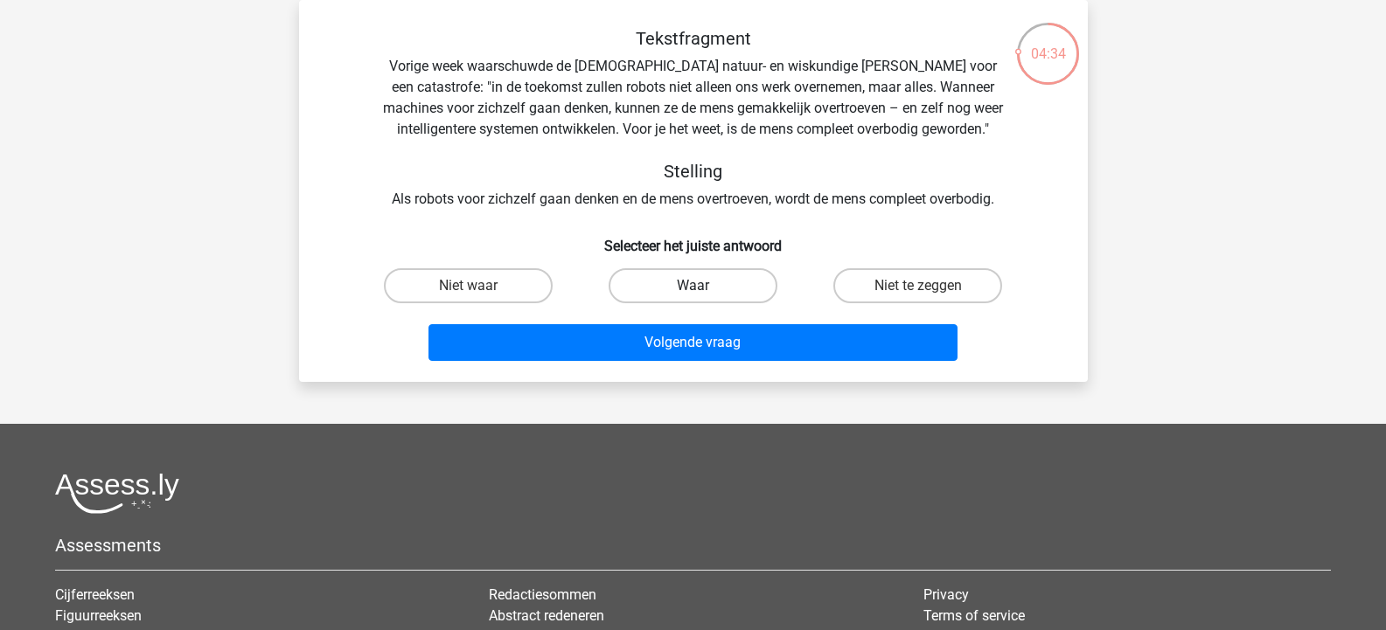
click at [728, 296] on label "Waar" at bounding box center [693, 285] width 169 height 35
click at [704, 296] on input "Waar" at bounding box center [698, 291] width 11 height 11
radio input "true"
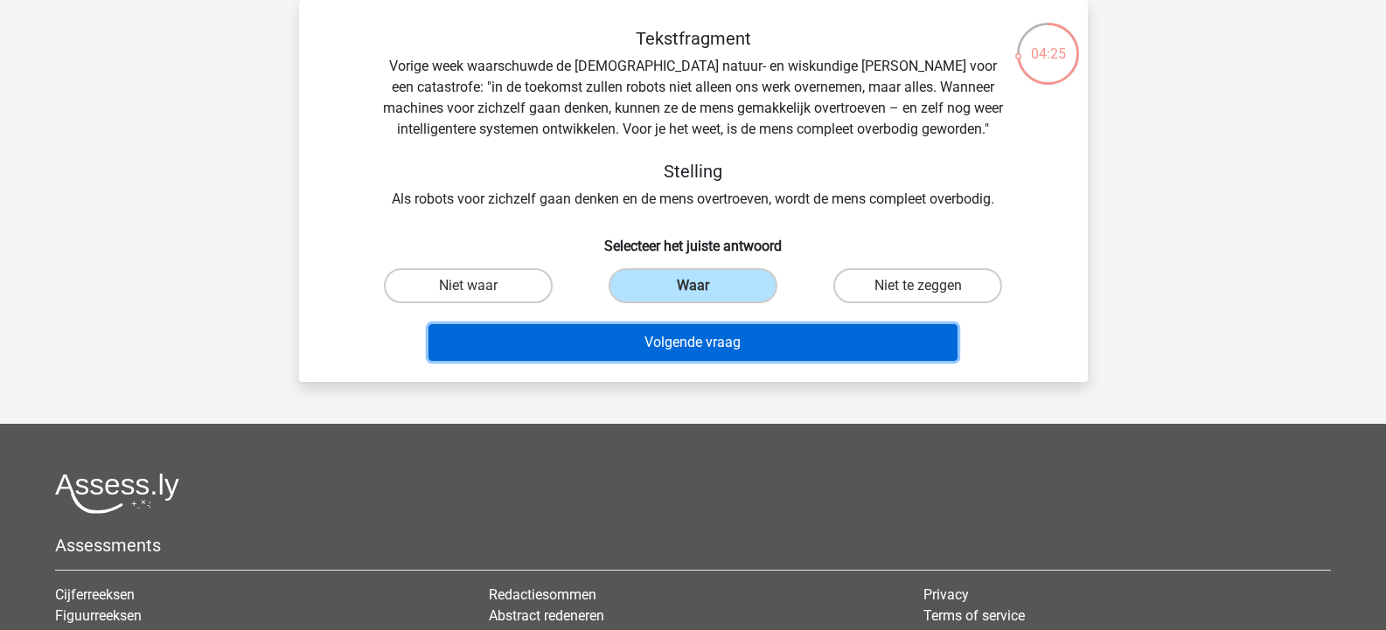
click at [735, 331] on button "Volgende vraag" at bounding box center [692, 342] width 529 height 37
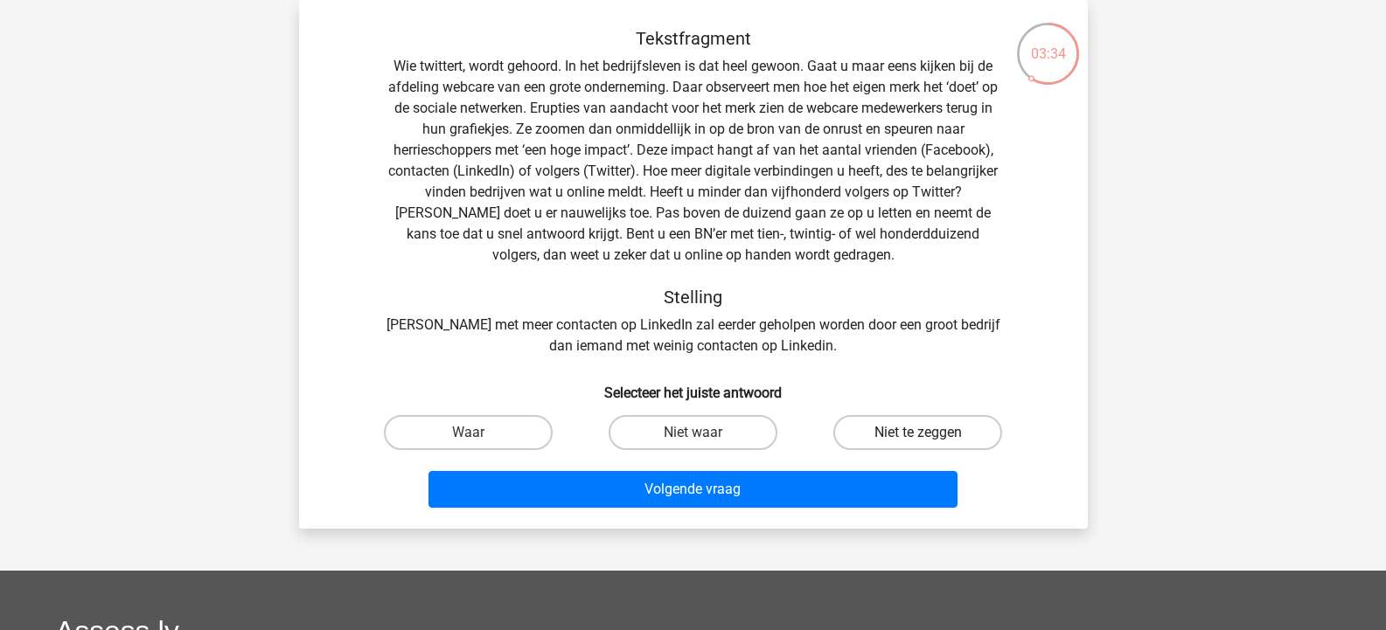
click at [902, 435] on label "Niet te zeggen" at bounding box center [917, 432] width 169 height 35
click at [918, 435] on input "Niet te zeggen" at bounding box center [923, 438] width 11 height 11
radio input "true"
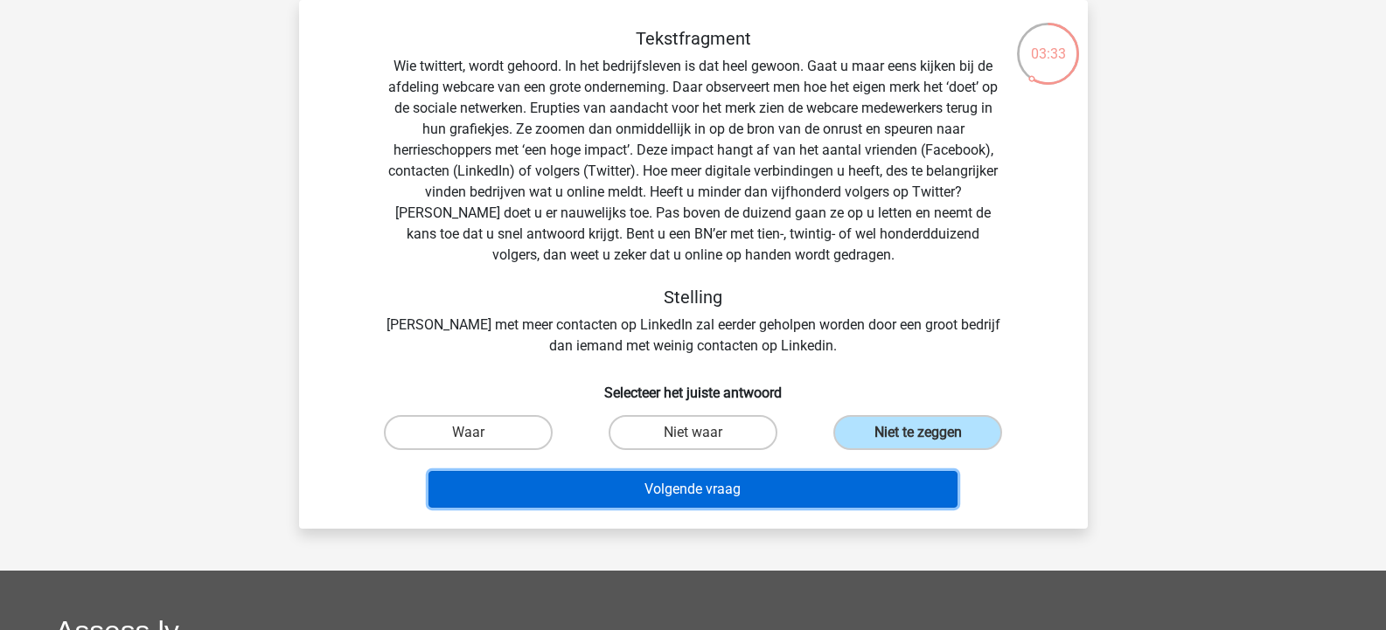
click at [832, 498] on button "Volgende vraag" at bounding box center [692, 489] width 529 height 37
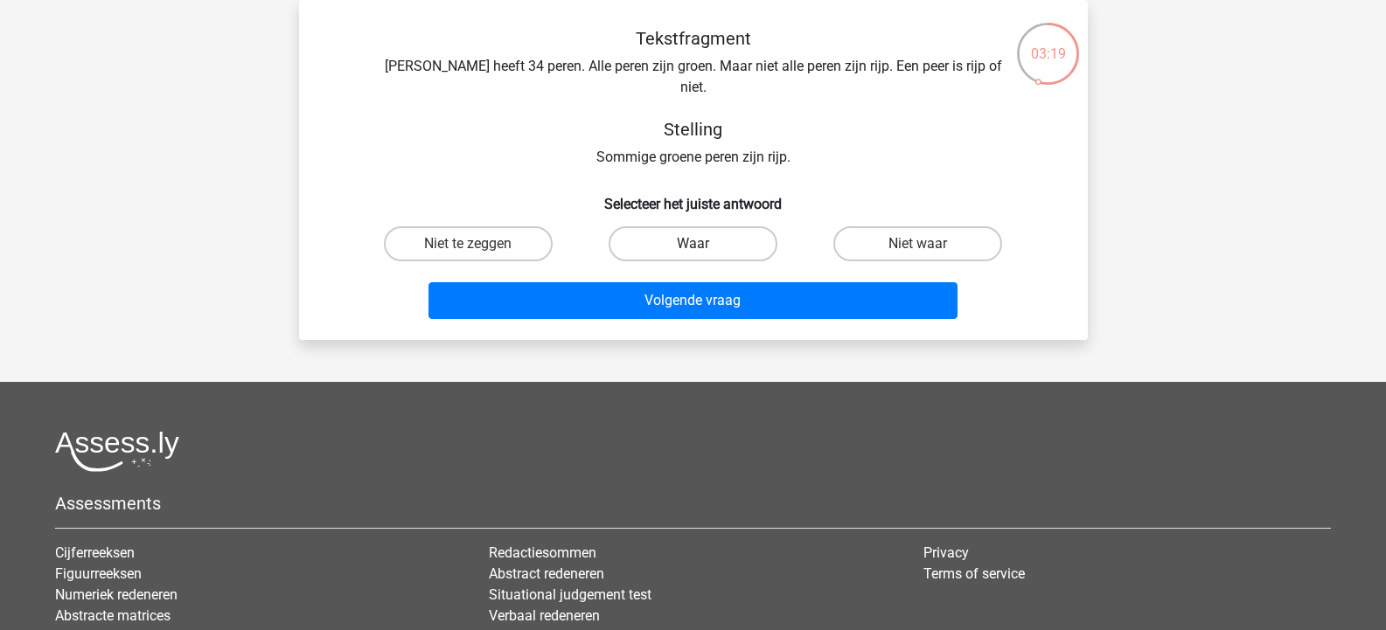
click at [723, 226] on label "Waar" at bounding box center [693, 243] width 169 height 35
click at [704, 244] on input "Waar" at bounding box center [698, 249] width 11 height 11
radio input "true"
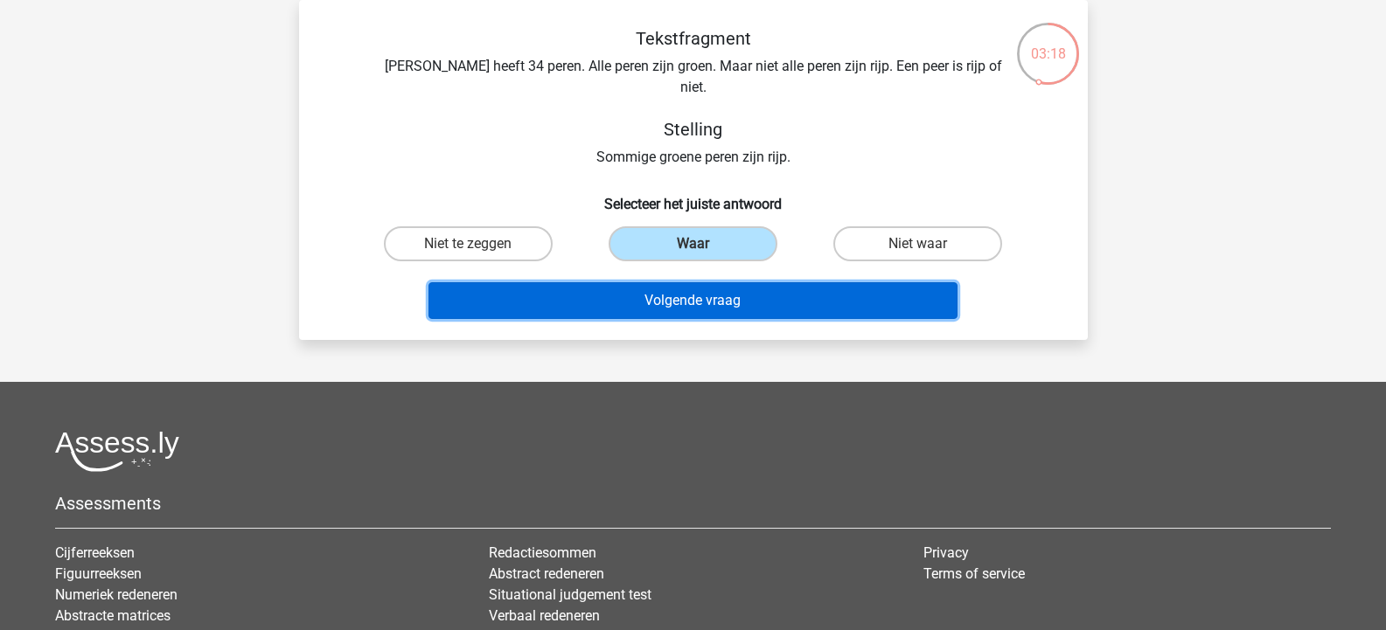
click at [733, 282] on button "Volgende vraag" at bounding box center [692, 300] width 529 height 37
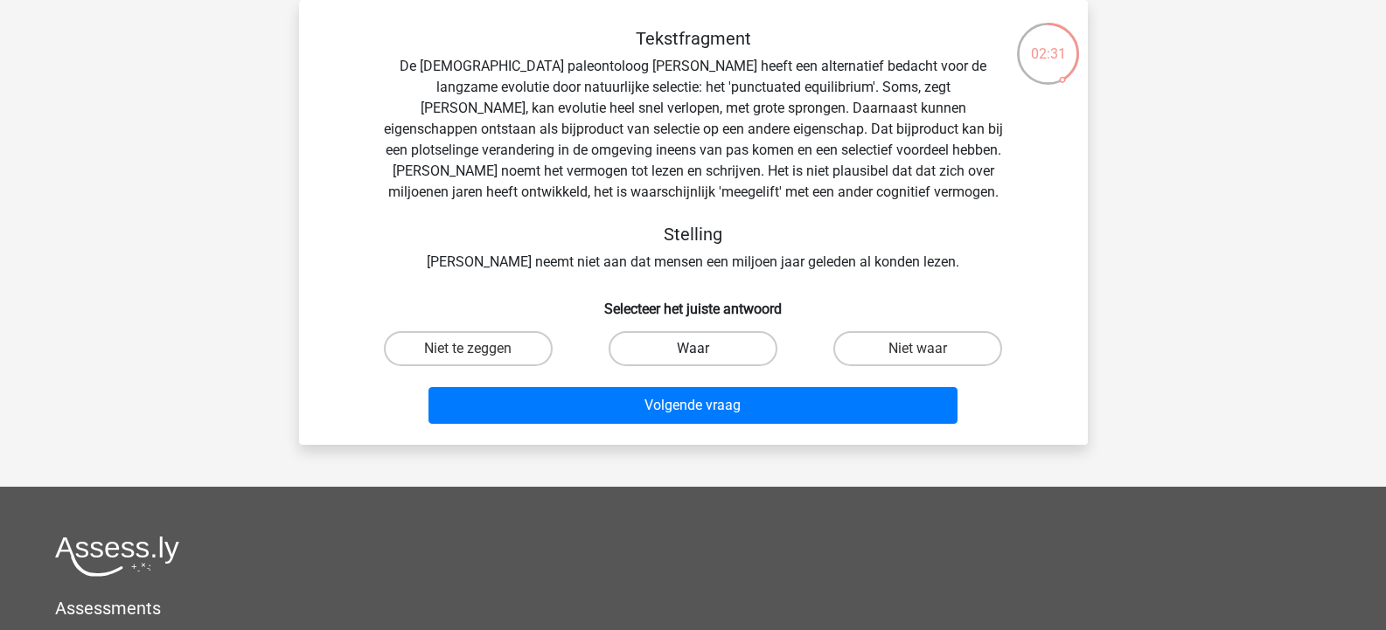
click at [697, 345] on label "Waar" at bounding box center [693, 348] width 169 height 35
click at [697, 349] on input "Waar" at bounding box center [698, 354] width 11 height 11
radio input "true"
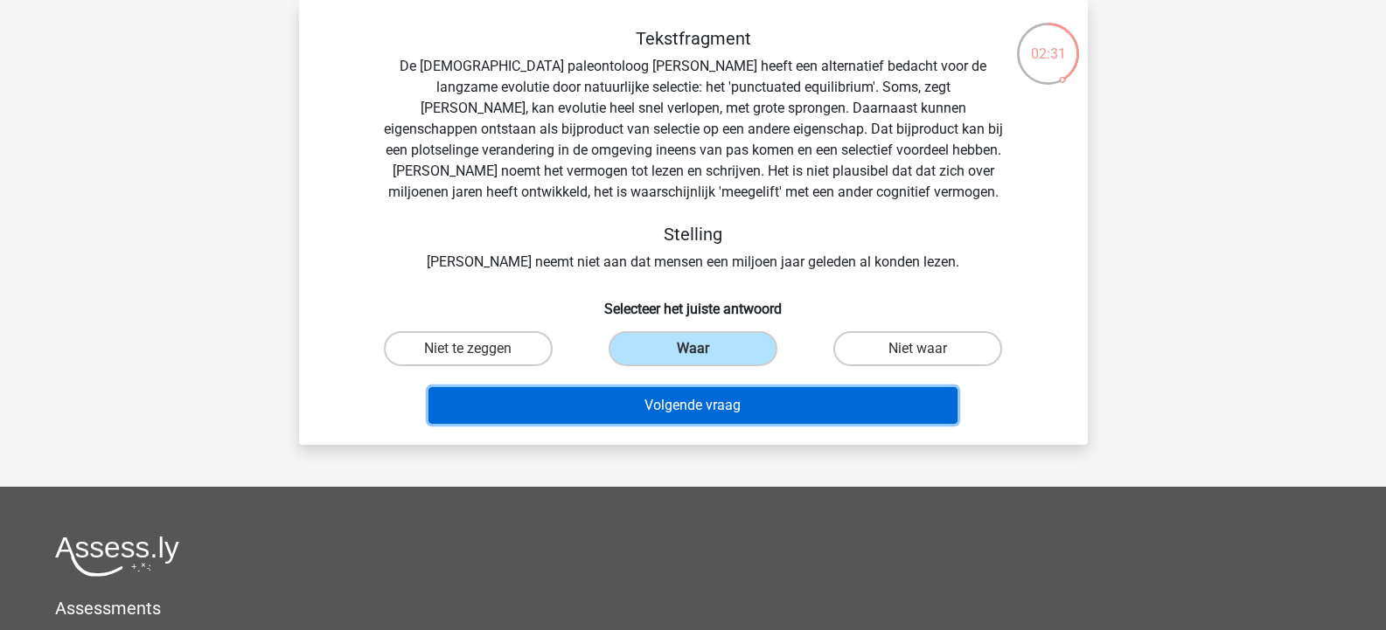
click at [708, 402] on button "Volgende vraag" at bounding box center [692, 405] width 529 height 37
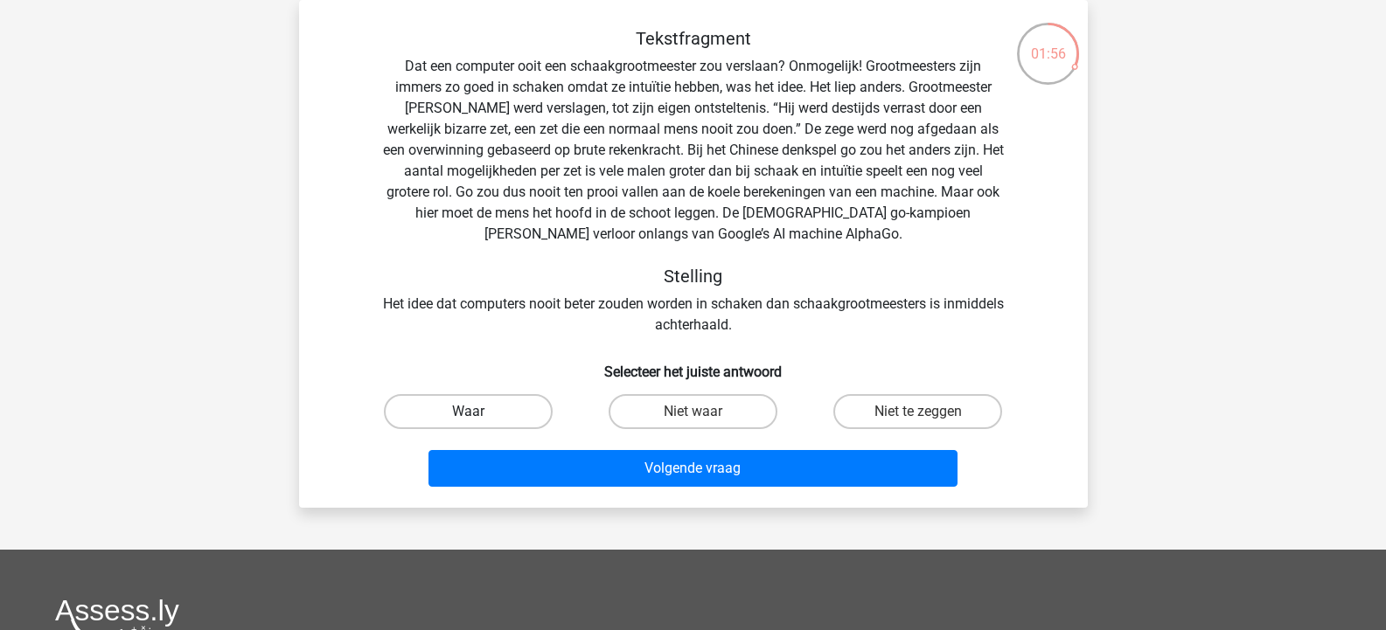
click at [488, 412] on label "Waar" at bounding box center [468, 411] width 169 height 35
click at [479, 412] on input "Waar" at bounding box center [473, 417] width 11 height 11
radio input "true"
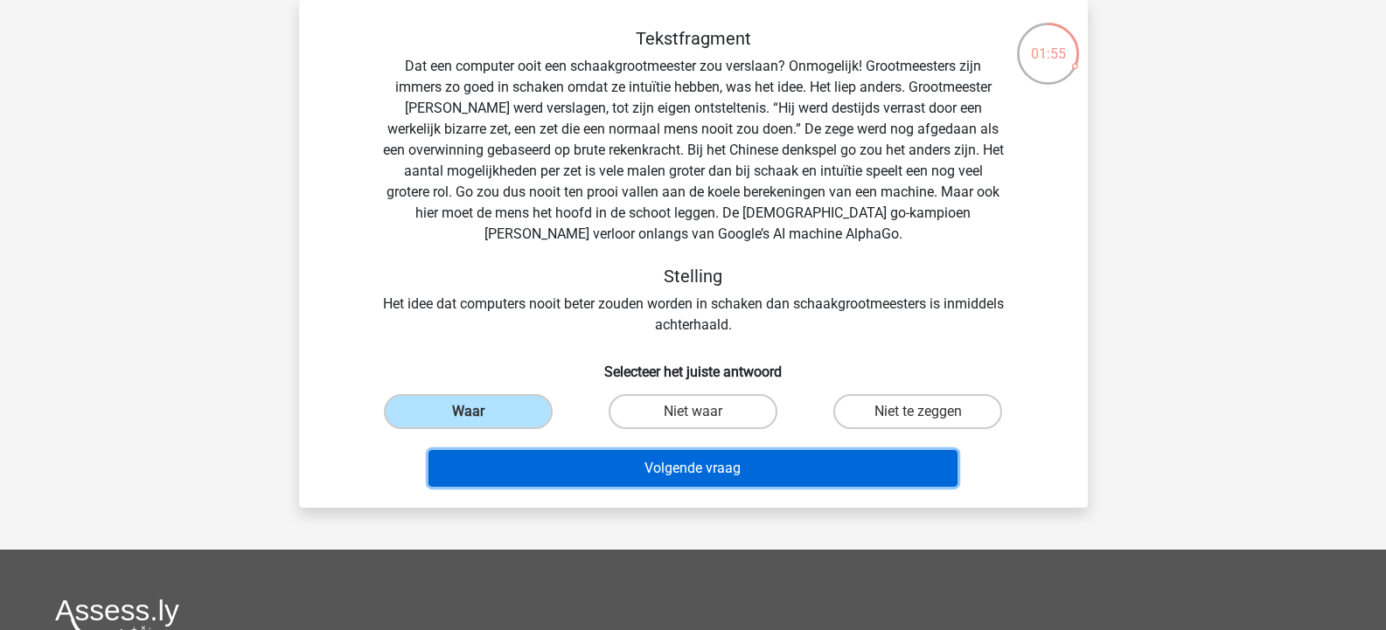
click at [632, 460] on button "Volgende vraag" at bounding box center [692, 468] width 529 height 37
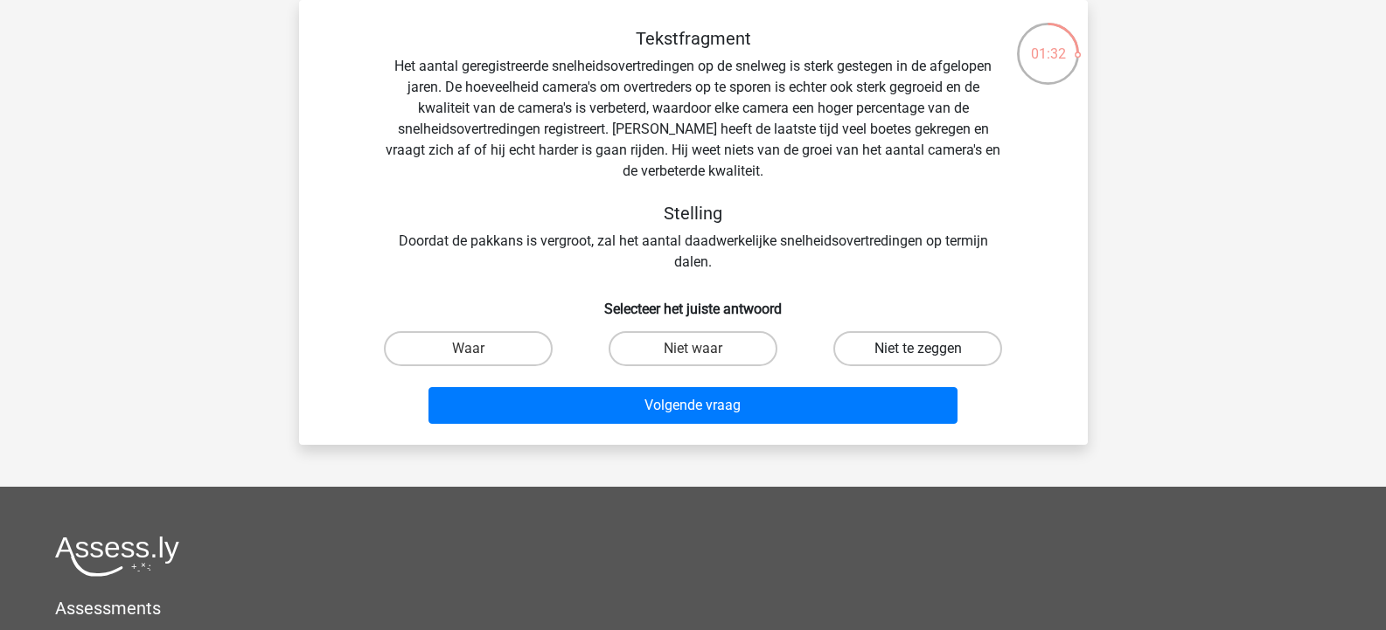
click at [896, 340] on label "Niet te zeggen" at bounding box center [917, 348] width 169 height 35
click at [918, 349] on input "Niet te zeggen" at bounding box center [923, 354] width 11 height 11
radio input "true"
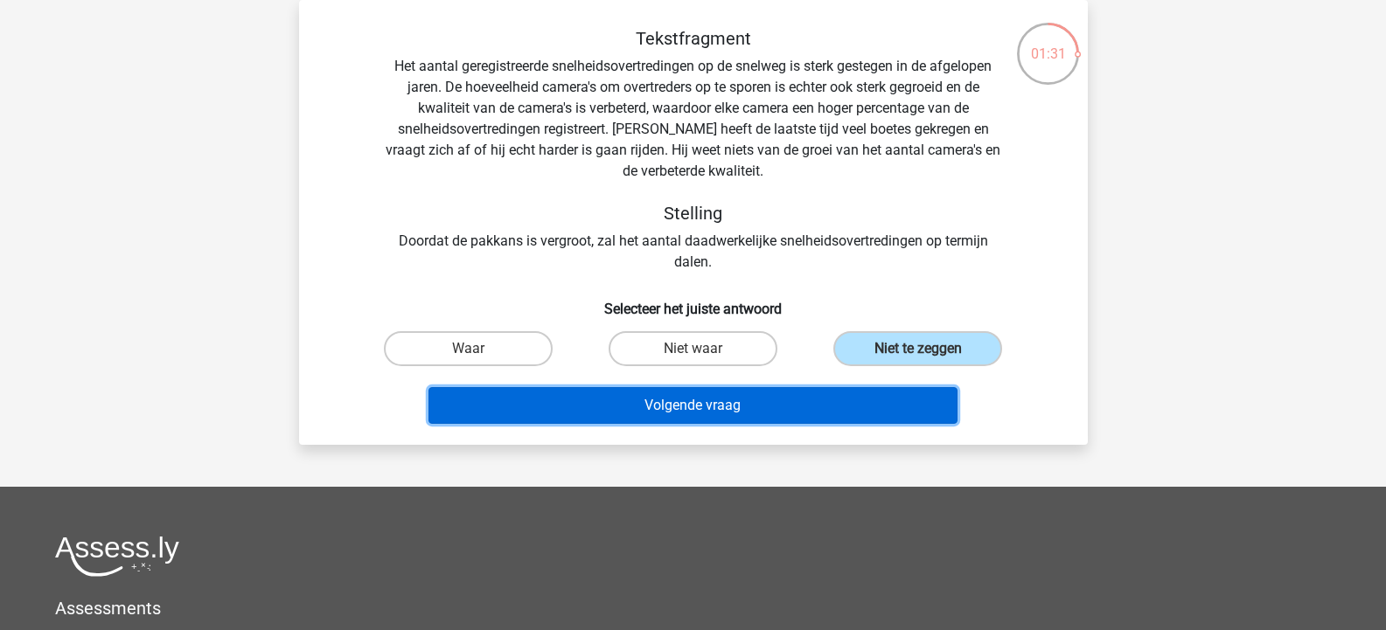
click at [840, 400] on button "Volgende vraag" at bounding box center [692, 405] width 529 height 37
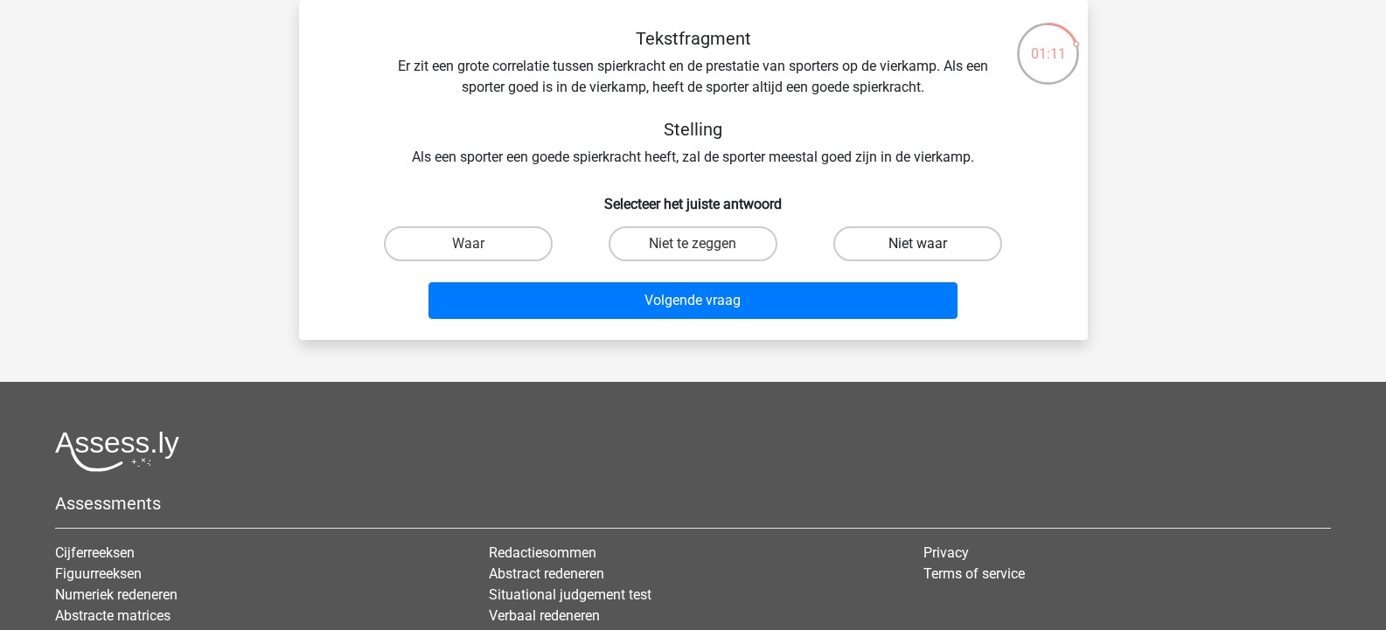
click at [931, 244] on label "Niet waar" at bounding box center [917, 243] width 169 height 35
click at [930, 244] on input "Niet waar" at bounding box center [923, 249] width 11 height 11
radio input "true"
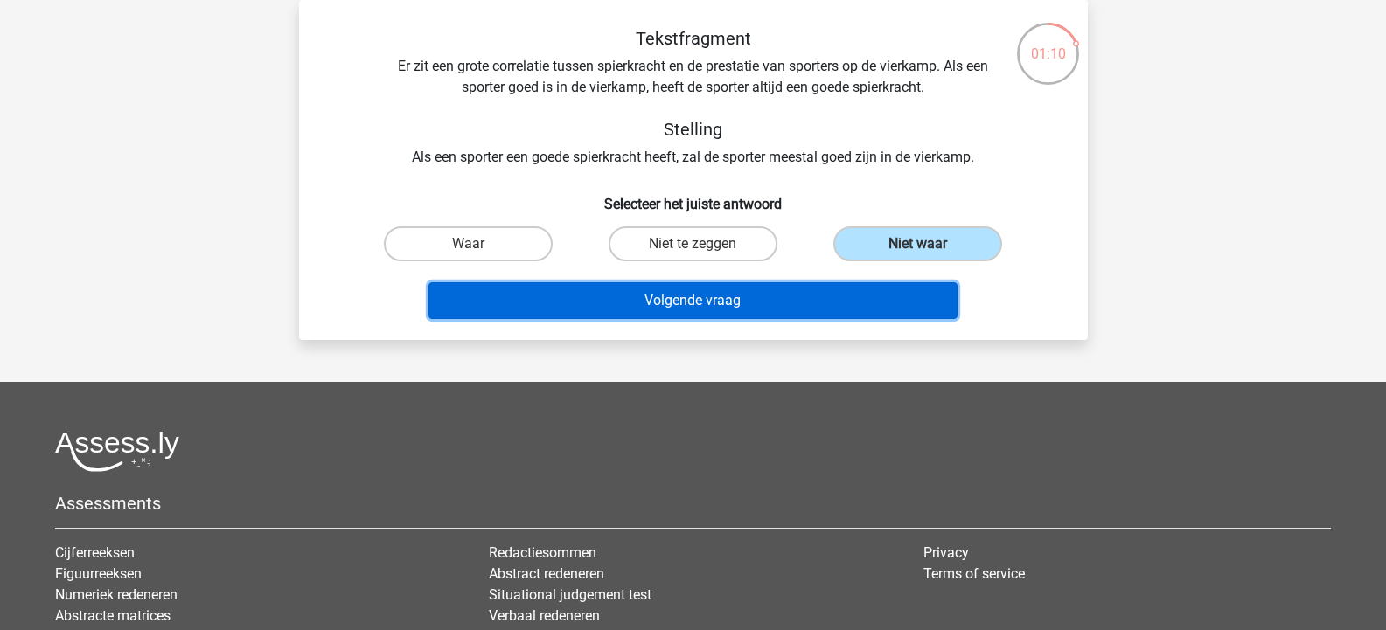
click at [868, 289] on button "Volgende vraag" at bounding box center [692, 300] width 529 height 37
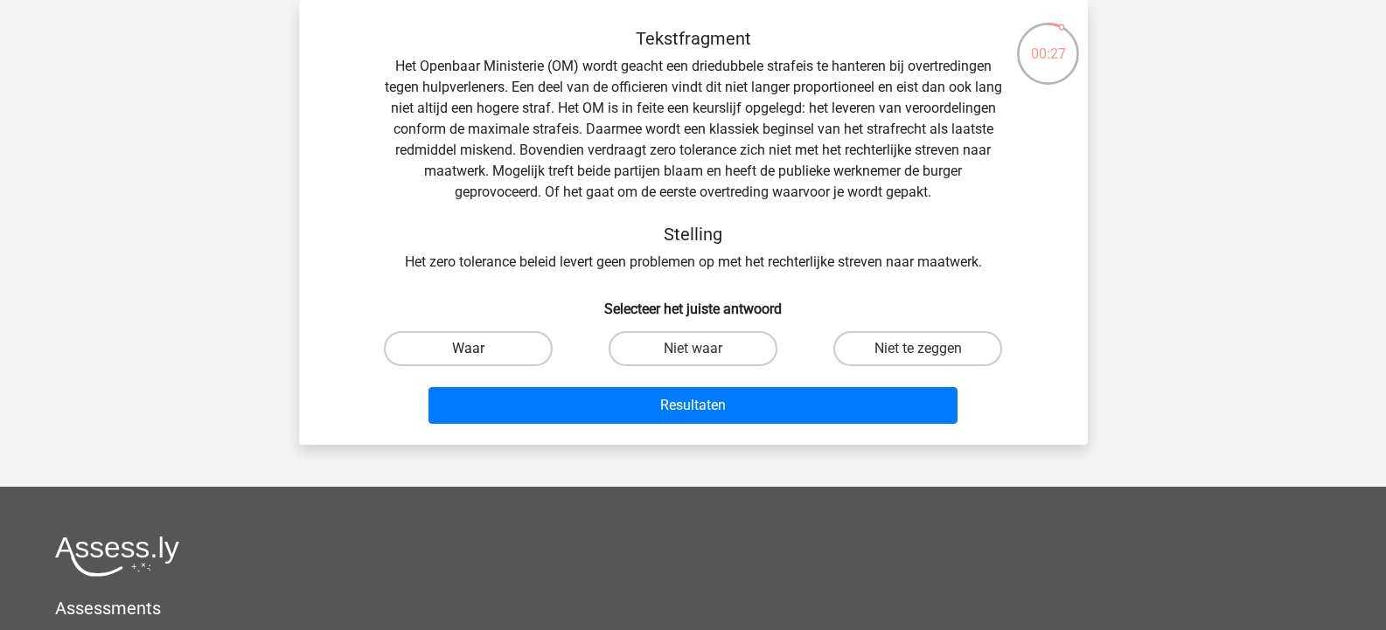
click at [505, 353] on label "Waar" at bounding box center [468, 348] width 169 height 35
click at [479, 353] on input "Waar" at bounding box center [473, 354] width 11 height 11
radio input "true"
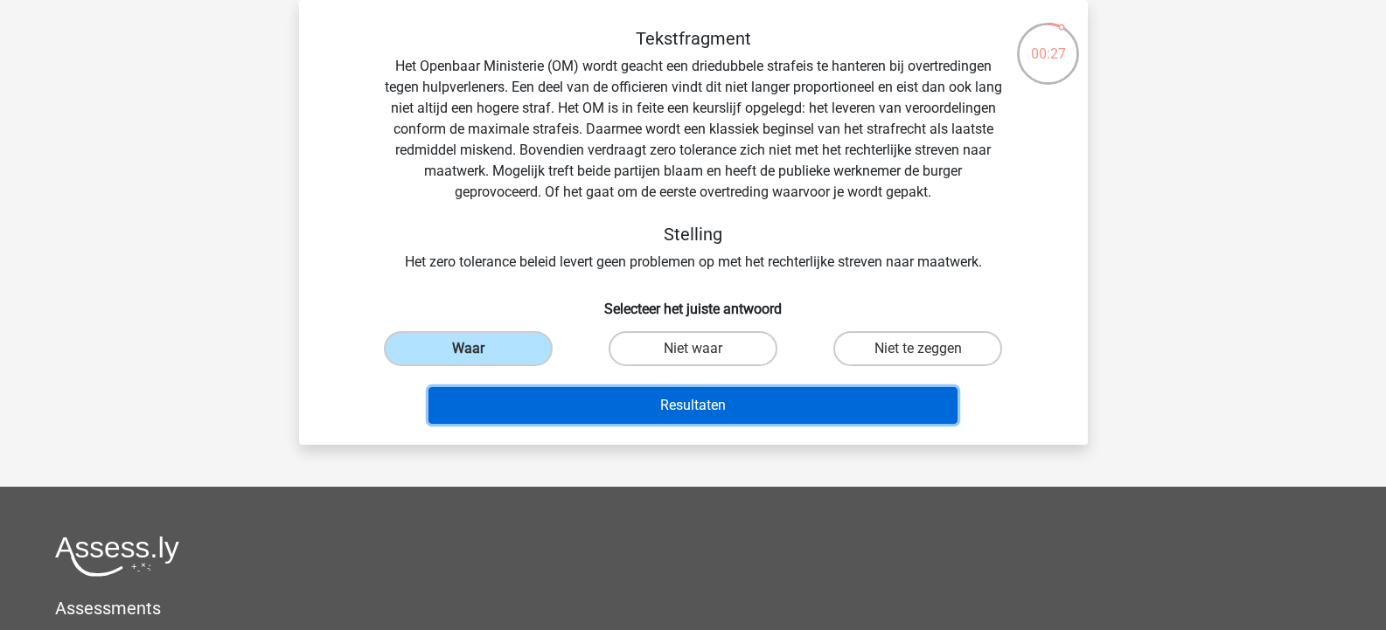
click at [679, 403] on button "Resultaten" at bounding box center [692, 405] width 529 height 37
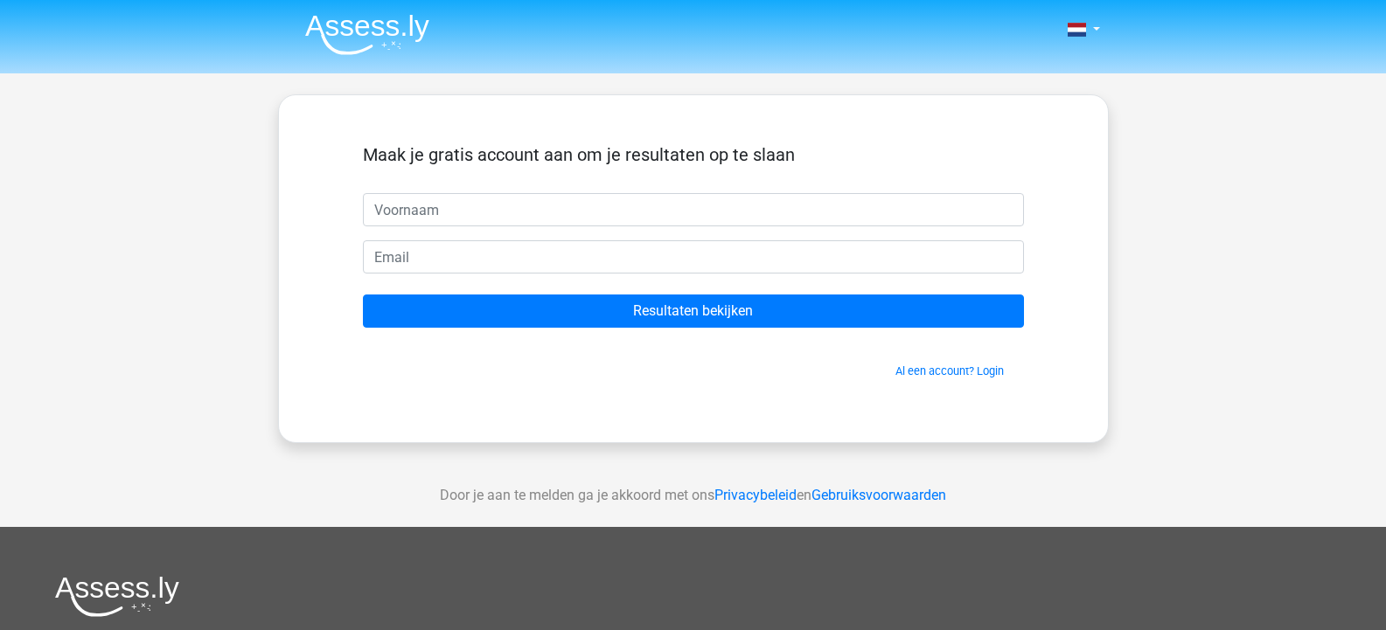
click at [421, 207] on input "text" at bounding box center [693, 209] width 661 height 33
type input "leen"
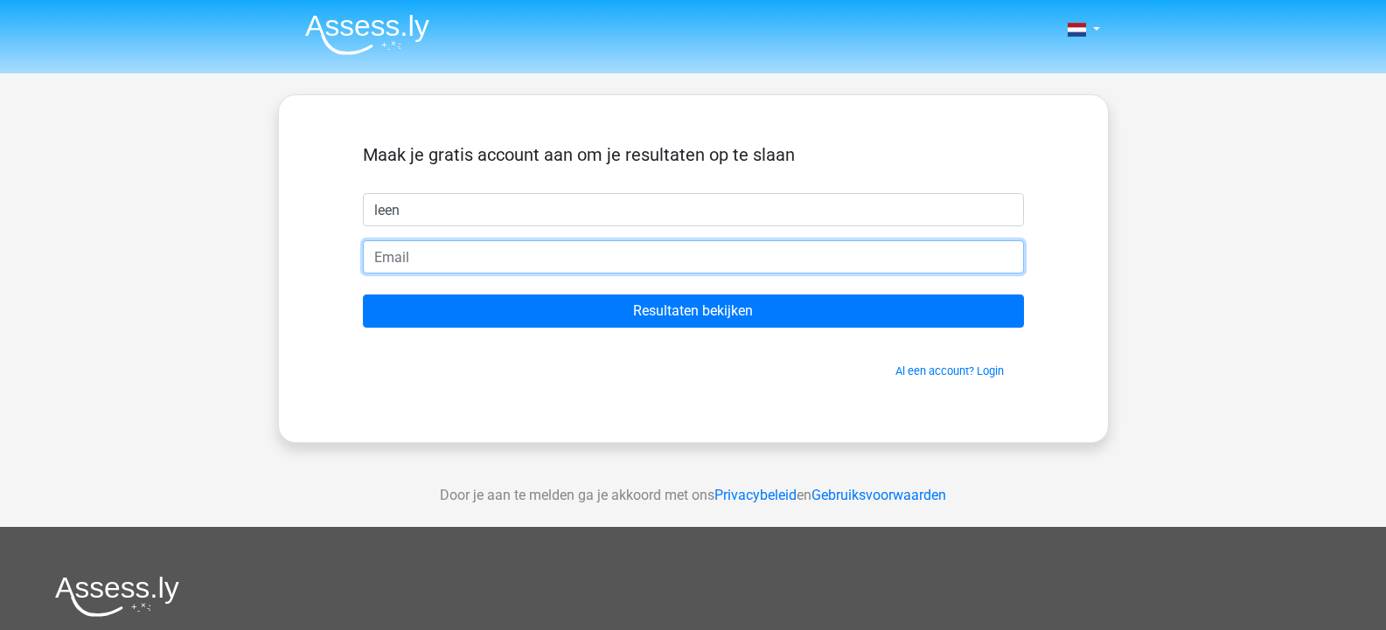
click at [428, 258] on input "email" at bounding box center [693, 256] width 661 height 33
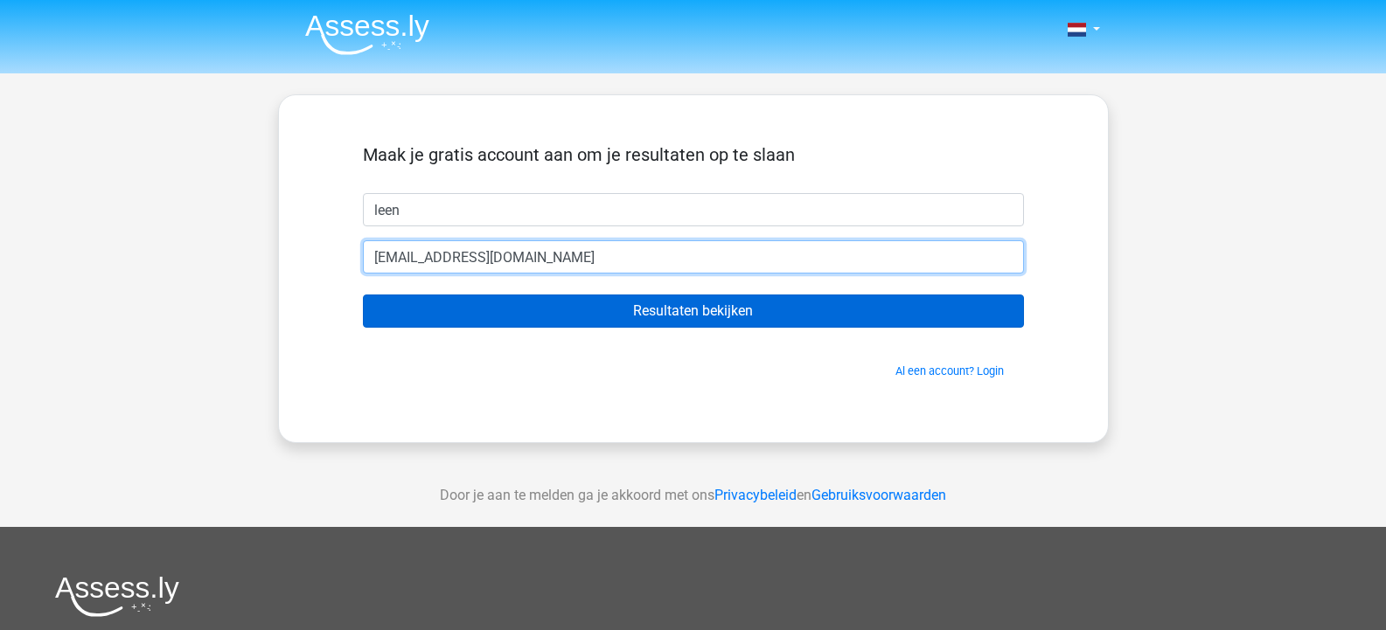
type input "[EMAIL_ADDRESS][DOMAIN_NAME]"
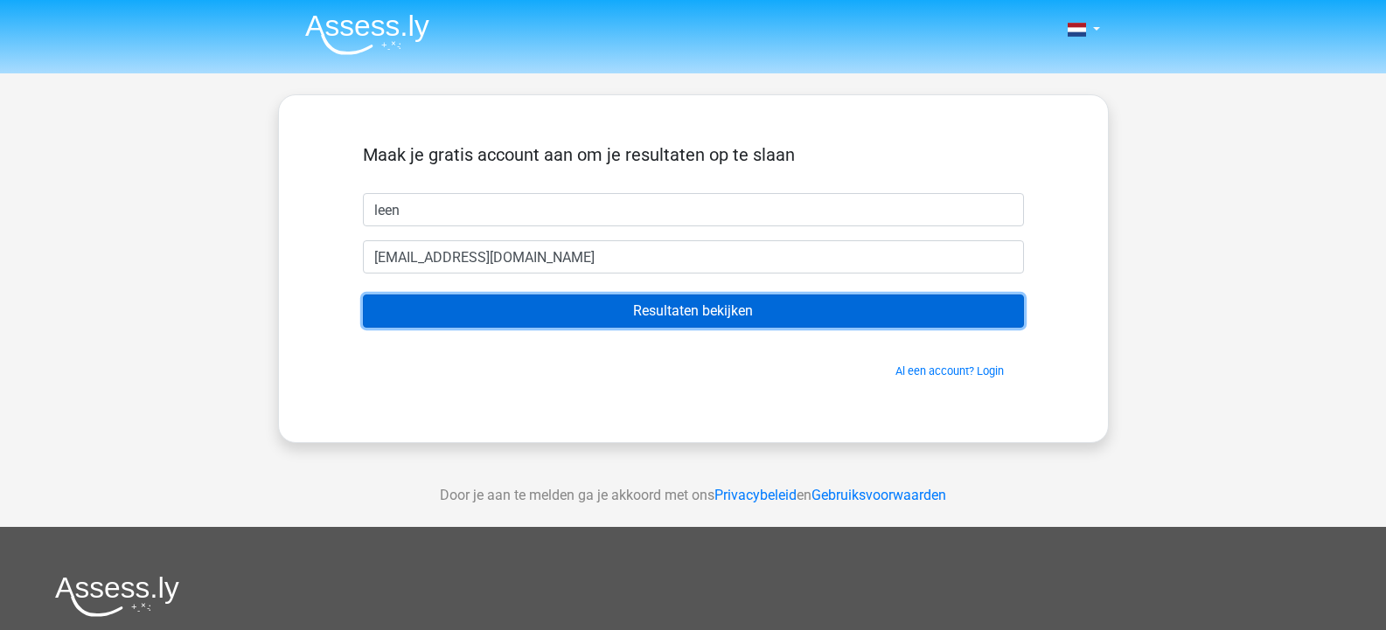
click at [514, 317] on input "Resultaten bekijken" at bounding box center [693, 311] width 661 height 33
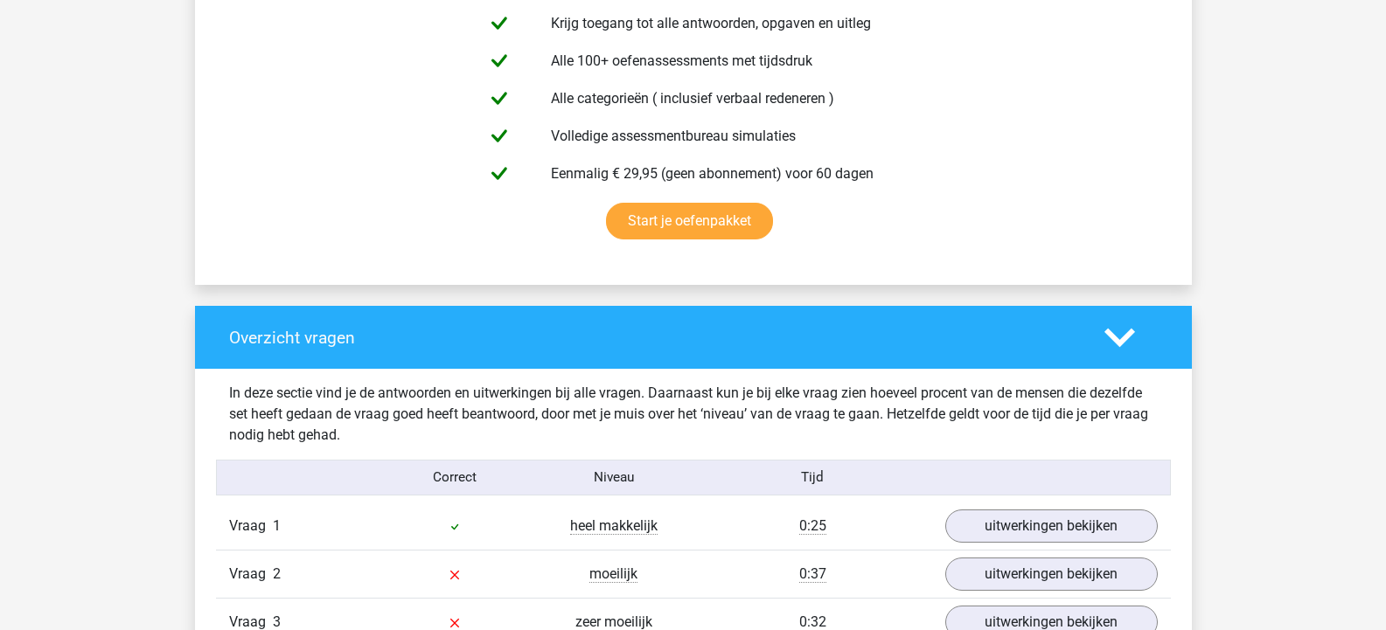
scroll to position [1049, 0]
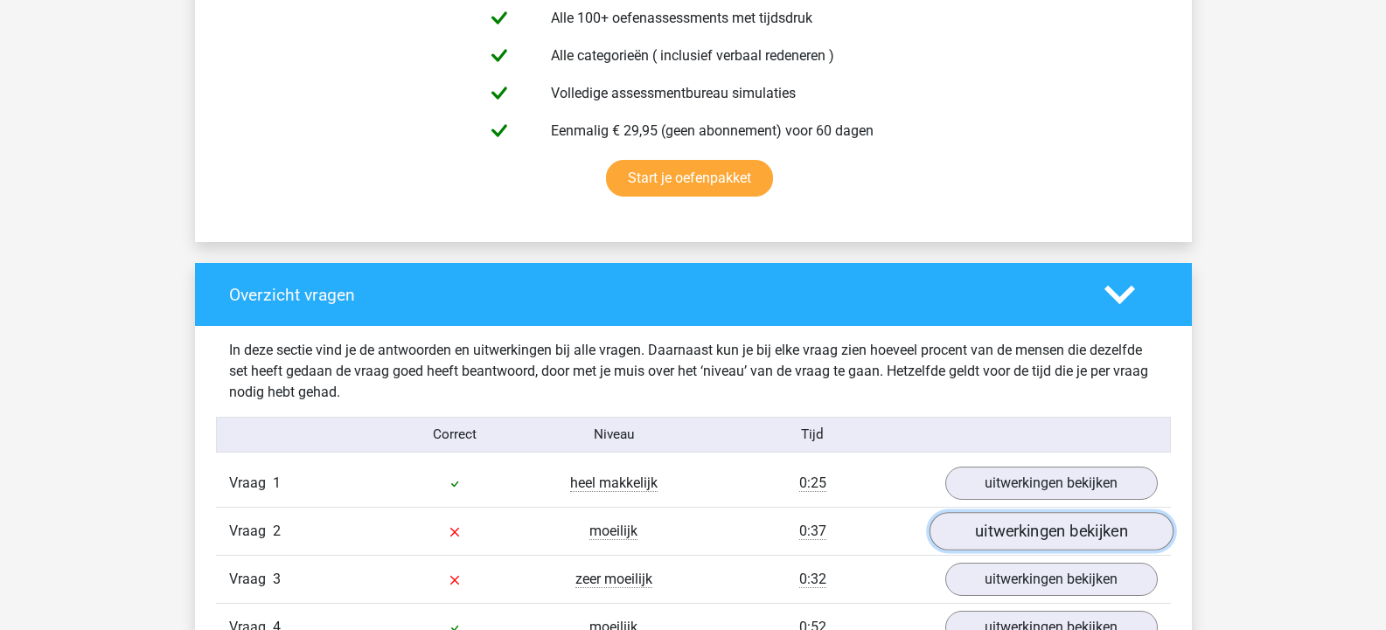
click at [1029, 528] on link "uitwerkingen bekijken" at bounding box center [1051, 531] width 244 height 38
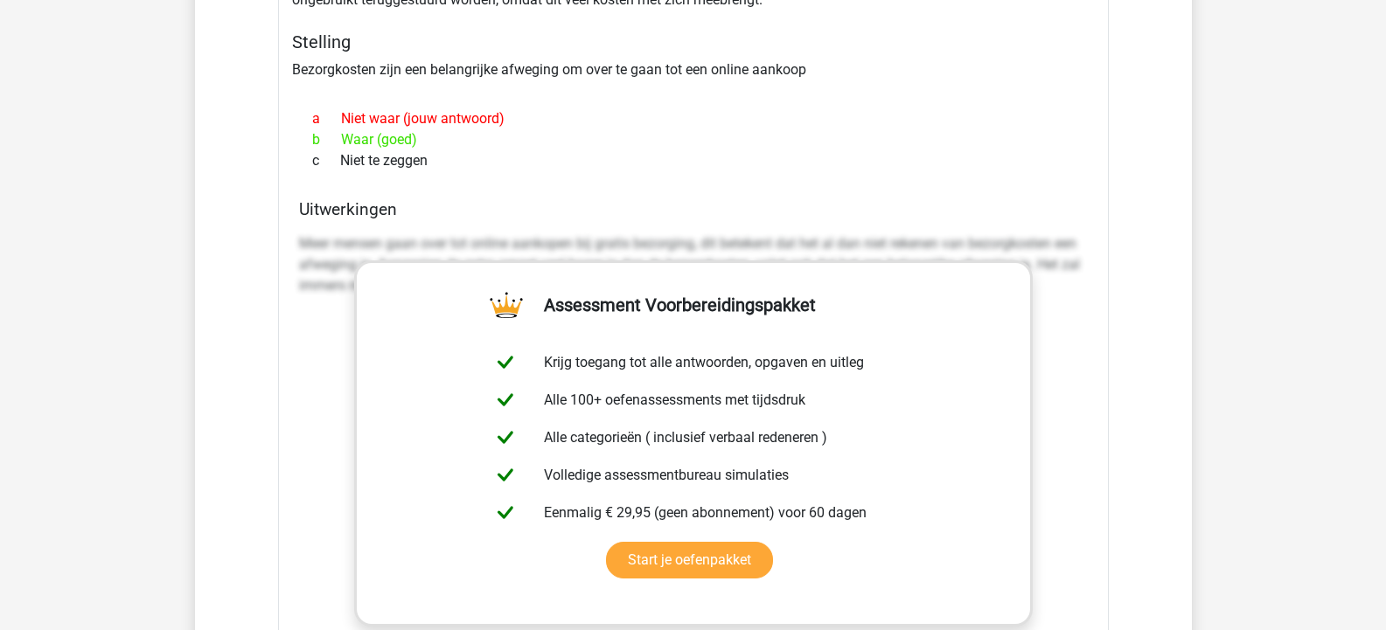
scroll to position [1749, 0]
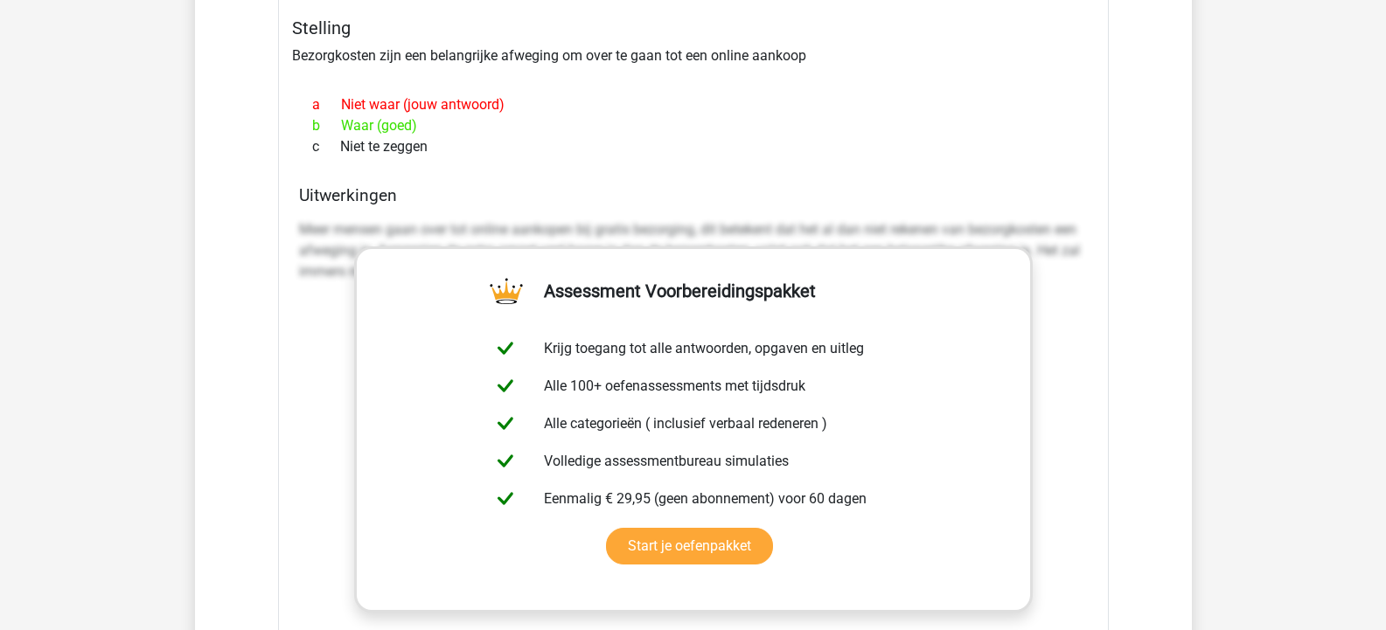
click at [867, 205] on h4 "Uitwerkingen" at bounding box center [693, 195] width 789 height 20
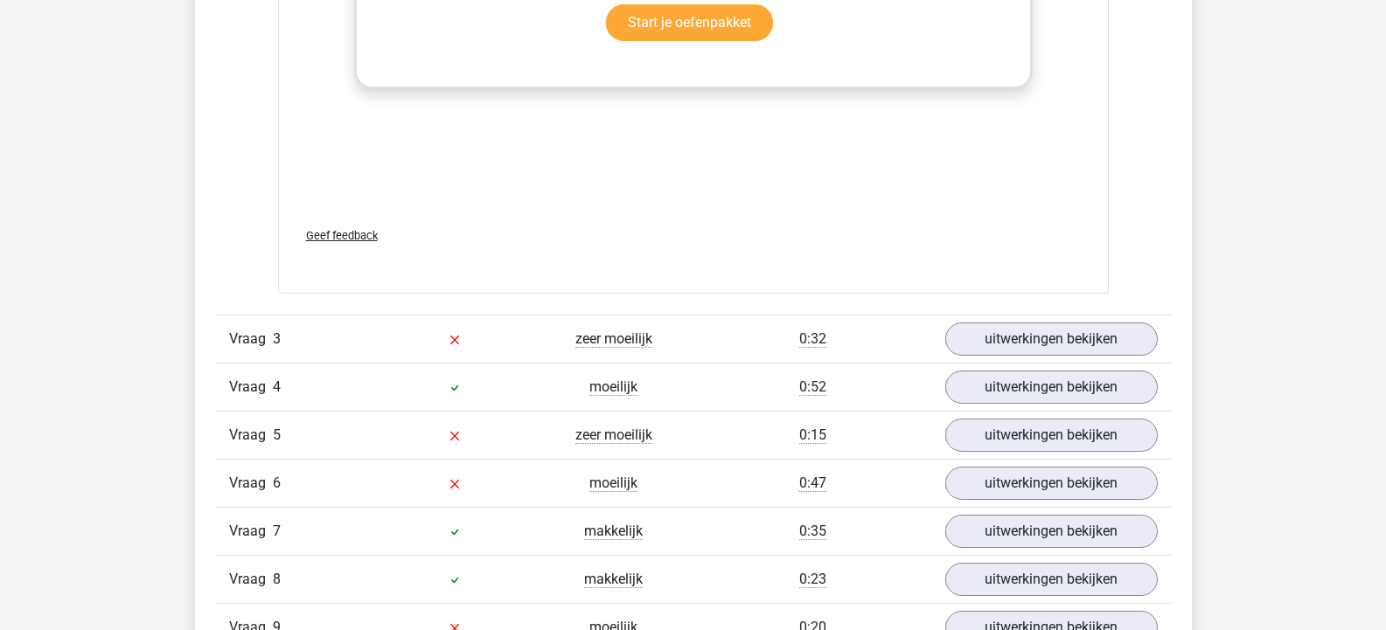
scroll to position [2273, 0]
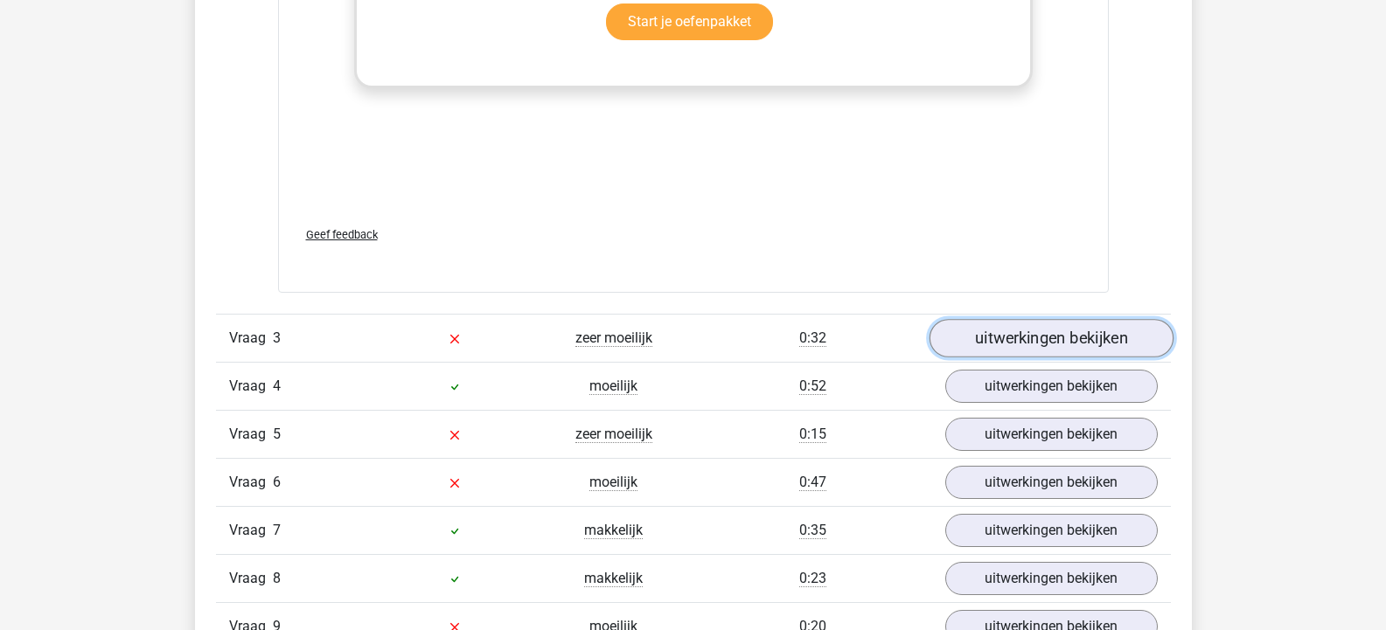
click at [1033, 344] on link "uitwerkingen bekijken" at bounding box center [1051, 339] width 244 height 38
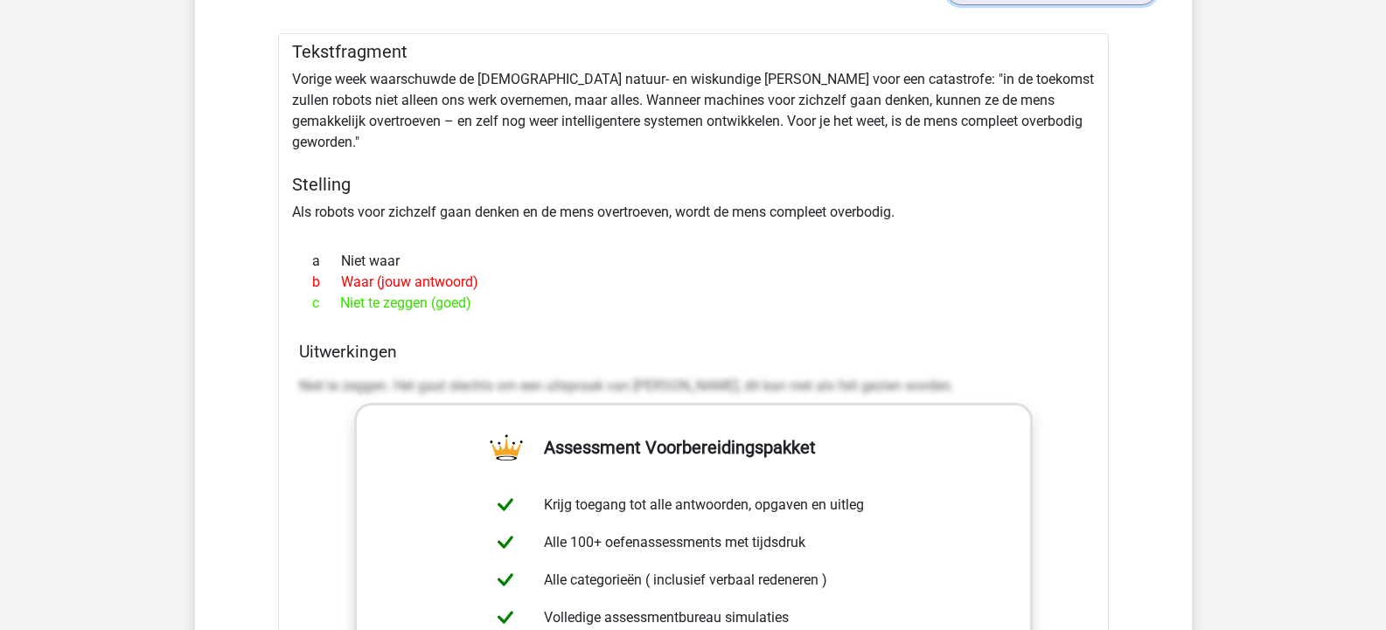
scroll to position [2886, 0]
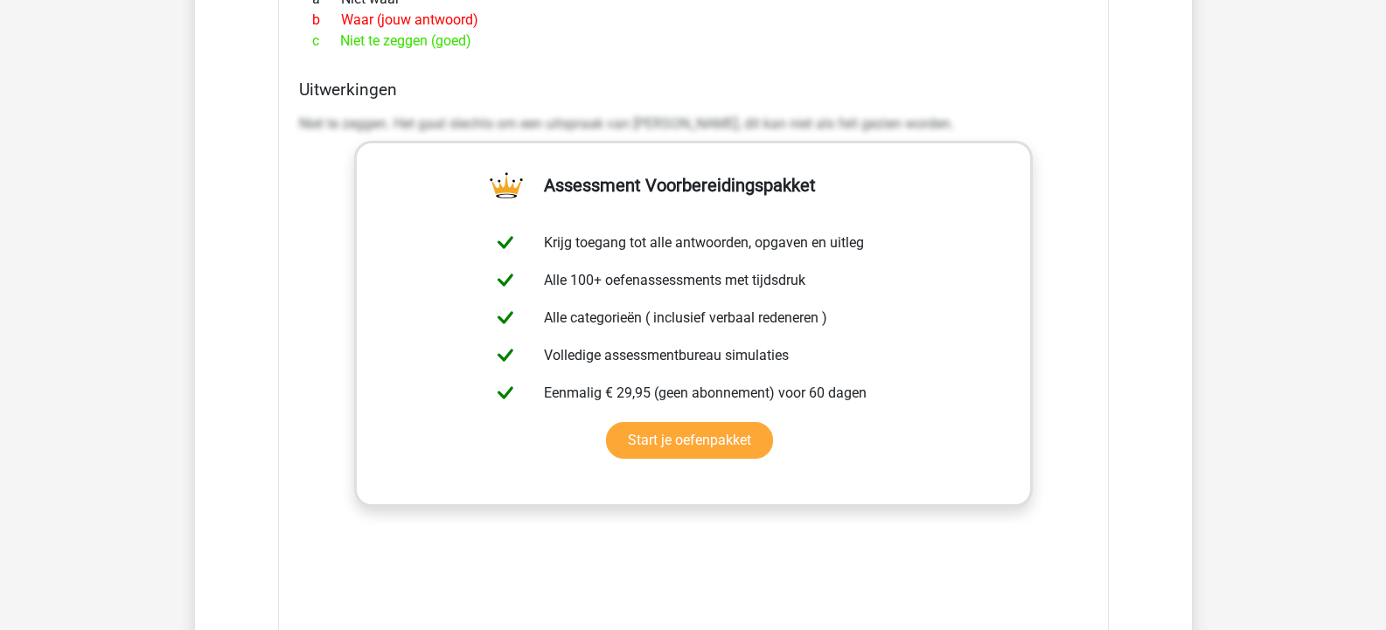
click at [1092, 344] on div "Uitwerkingen Niet te zeggen. Het gaat slechts om een uitspraak van [PERSON_NAME…" at bounding box center [693, 356] width 803 height 552
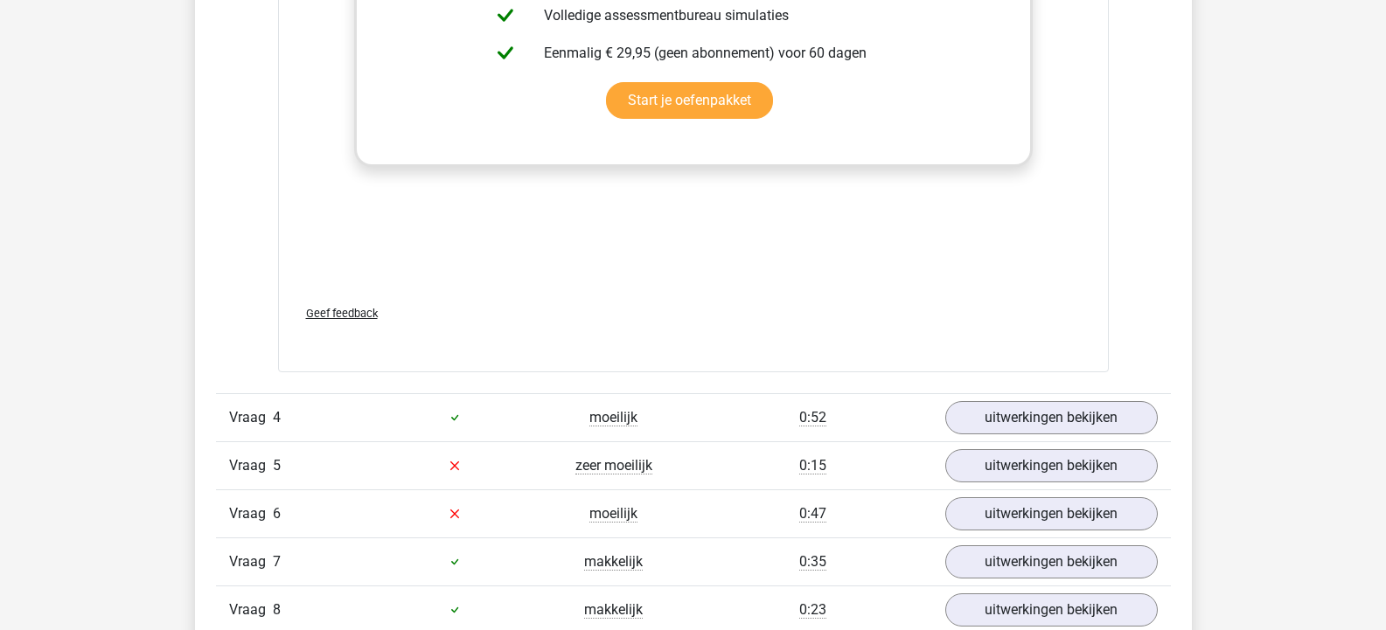
scroll to position [3235, 0]
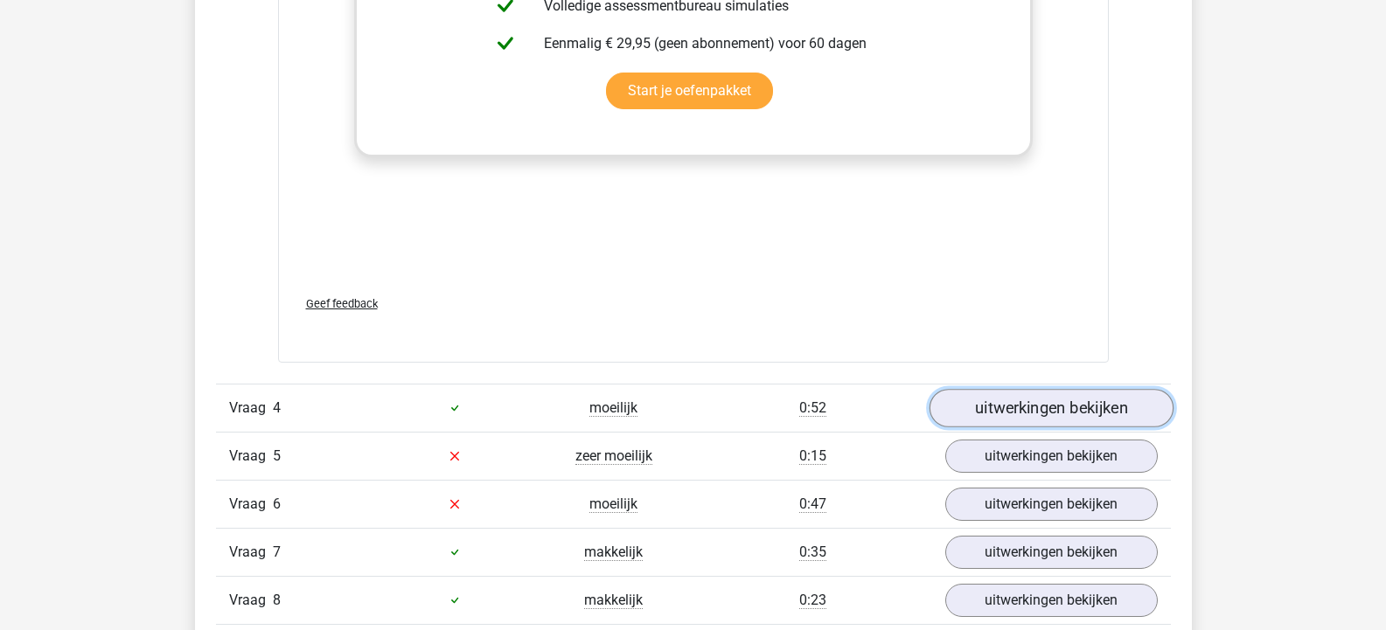
click at [1073, 391] on link "uitwerkingen bekijken" at bounding box center [1051, 408] width 244 height 38
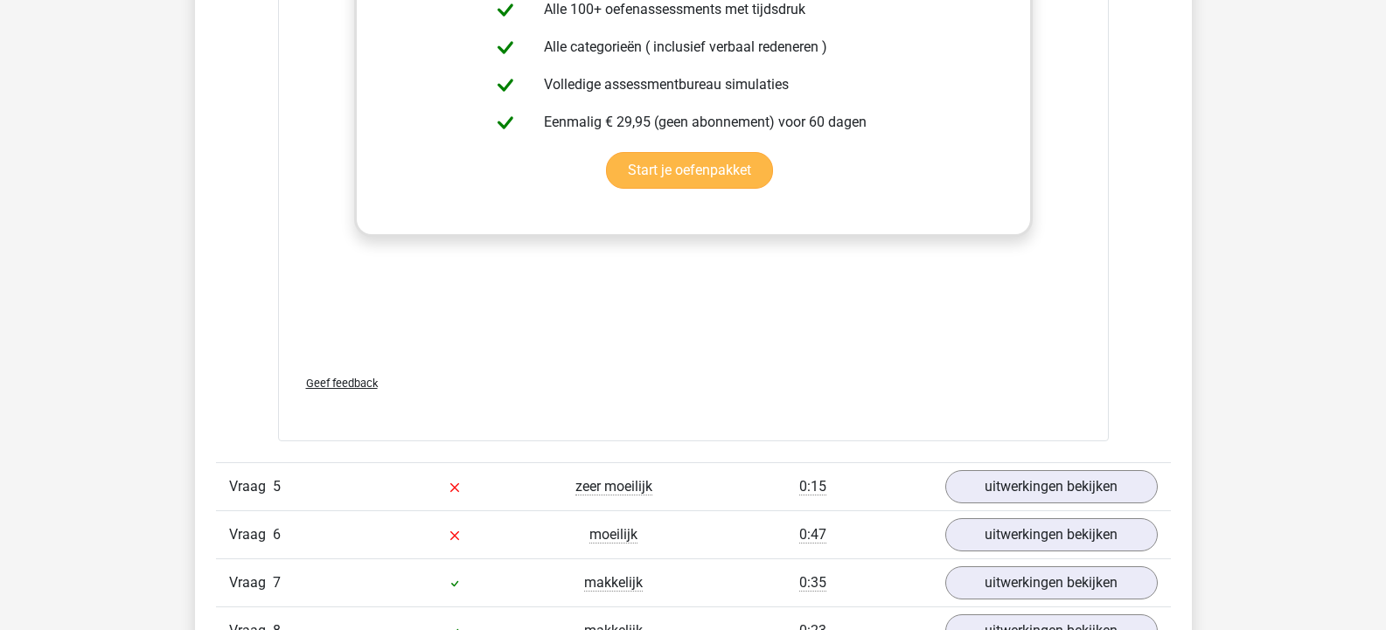
scroll to position [4460, 0]
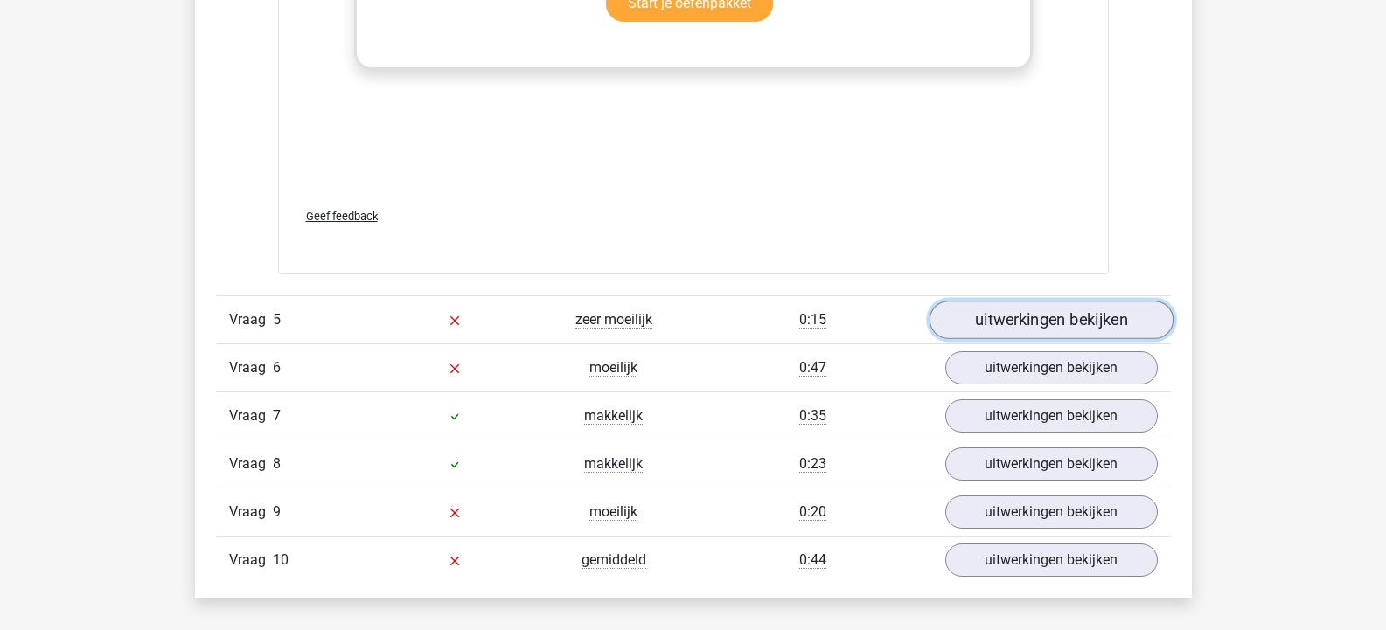
click at [1087, 301] on link "uitwerkingen bekijken" at bounding box center [1051, 320] width 244 height 38
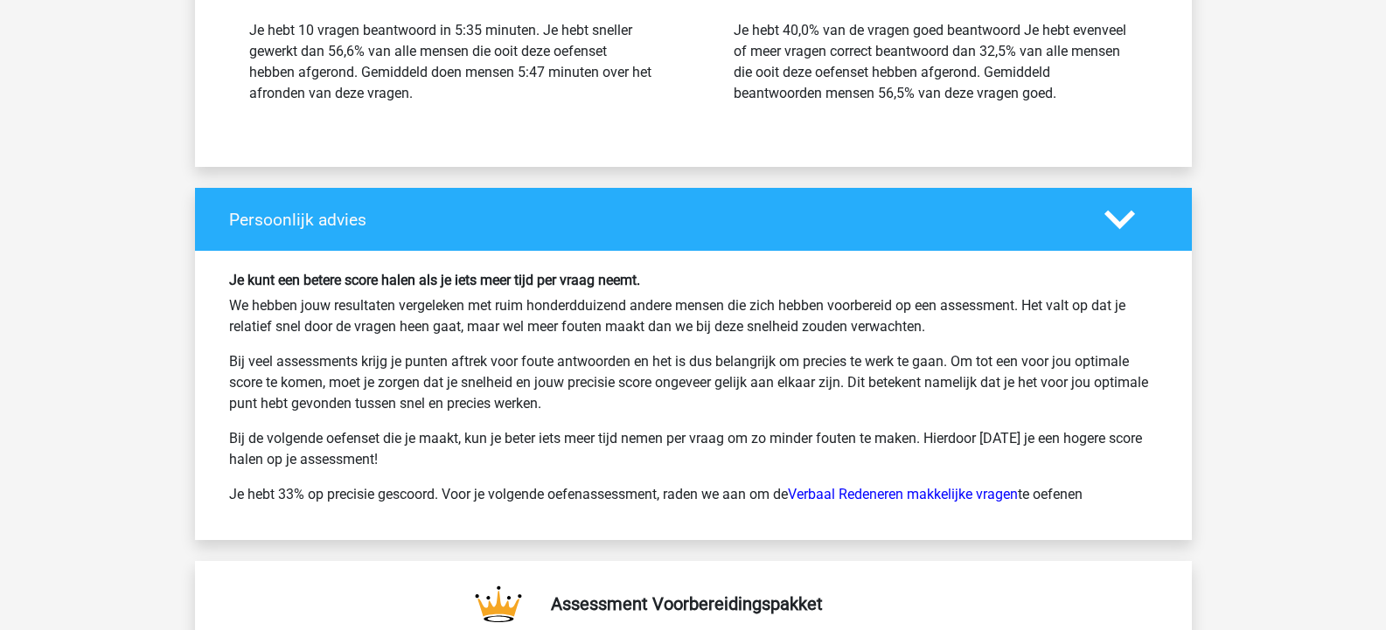
scroll to position [6471, 0]
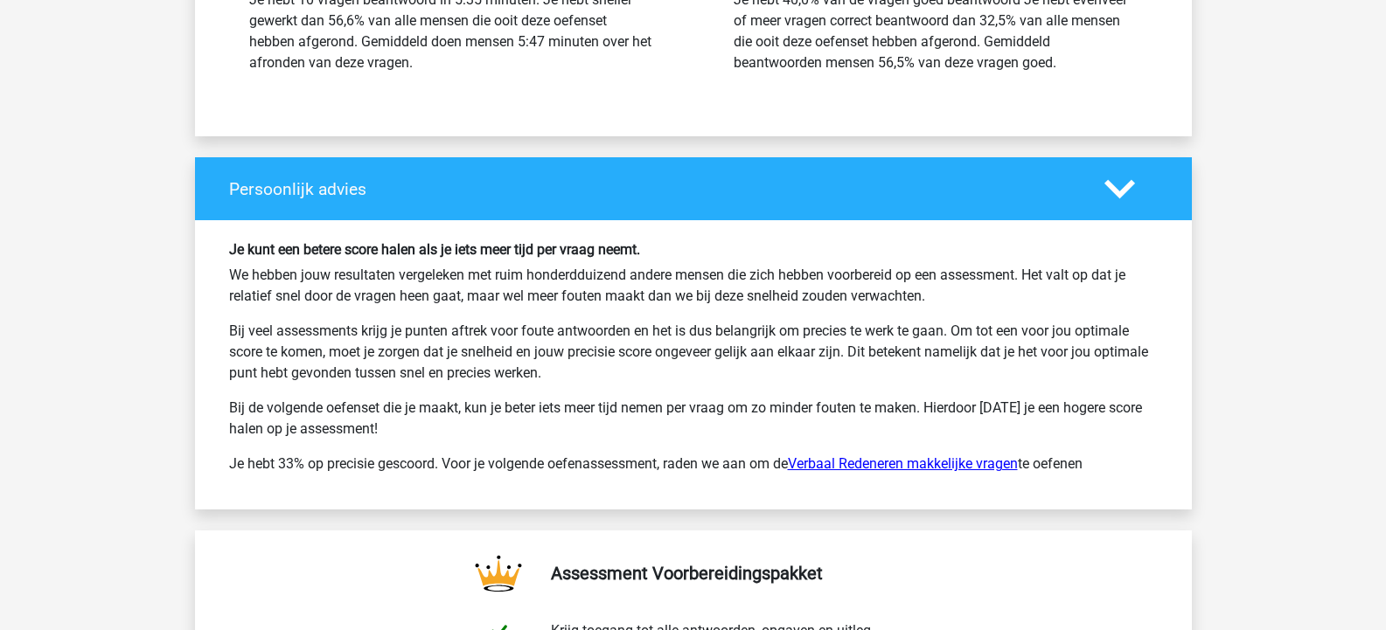
click at [876, 456] on link "Verbaal Redeneren makkelijke vragen" at bounding box center [903, 464] width 230 height 17
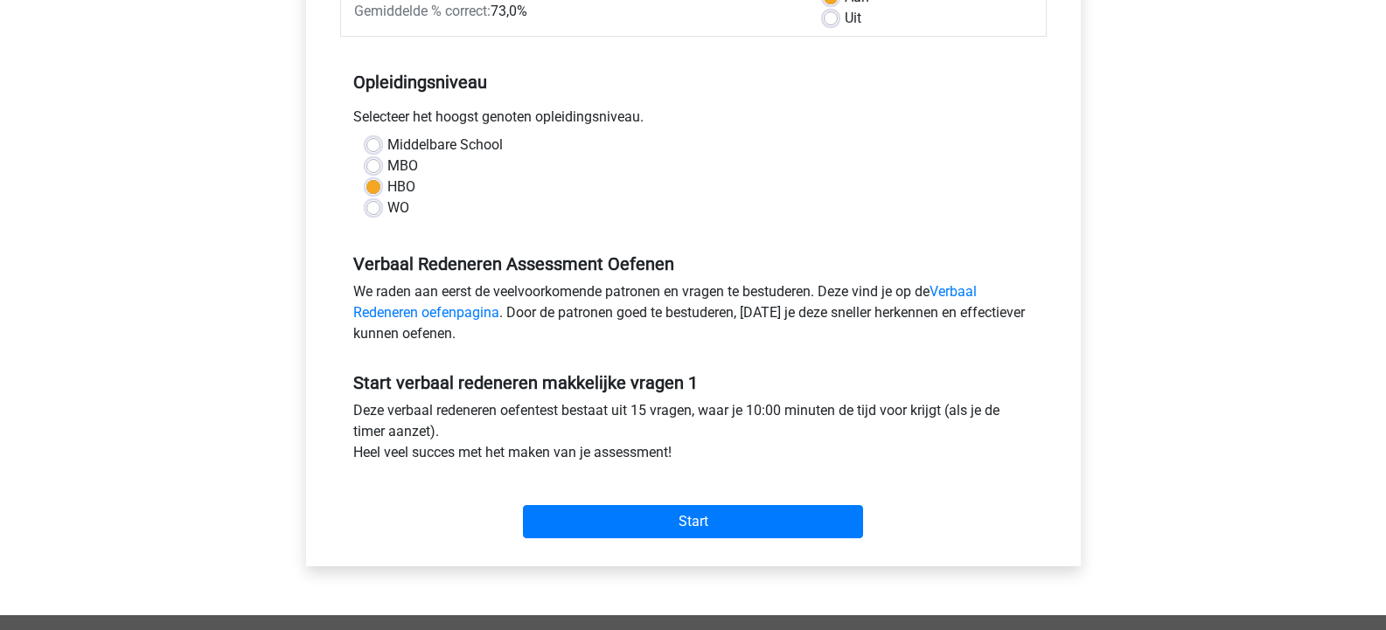
scroll to position [350, 0]
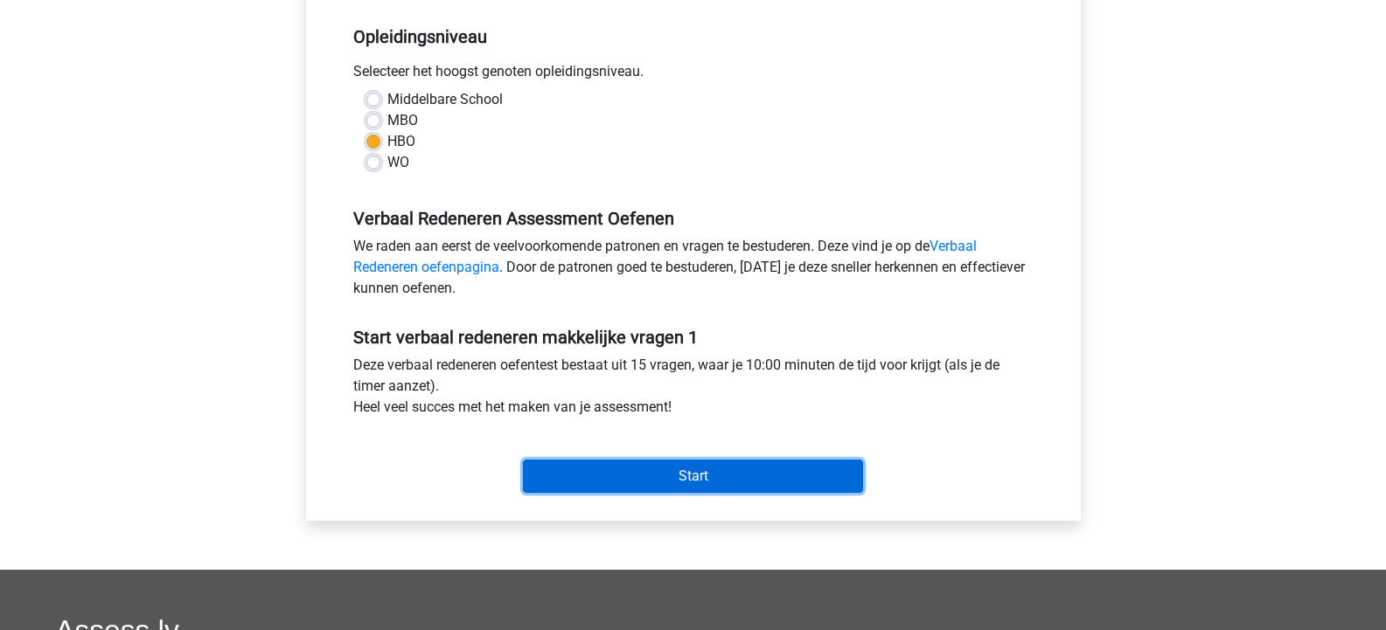
click at [738, 472] on input "Start" at bounding box center [693, 476] width 340 height 33
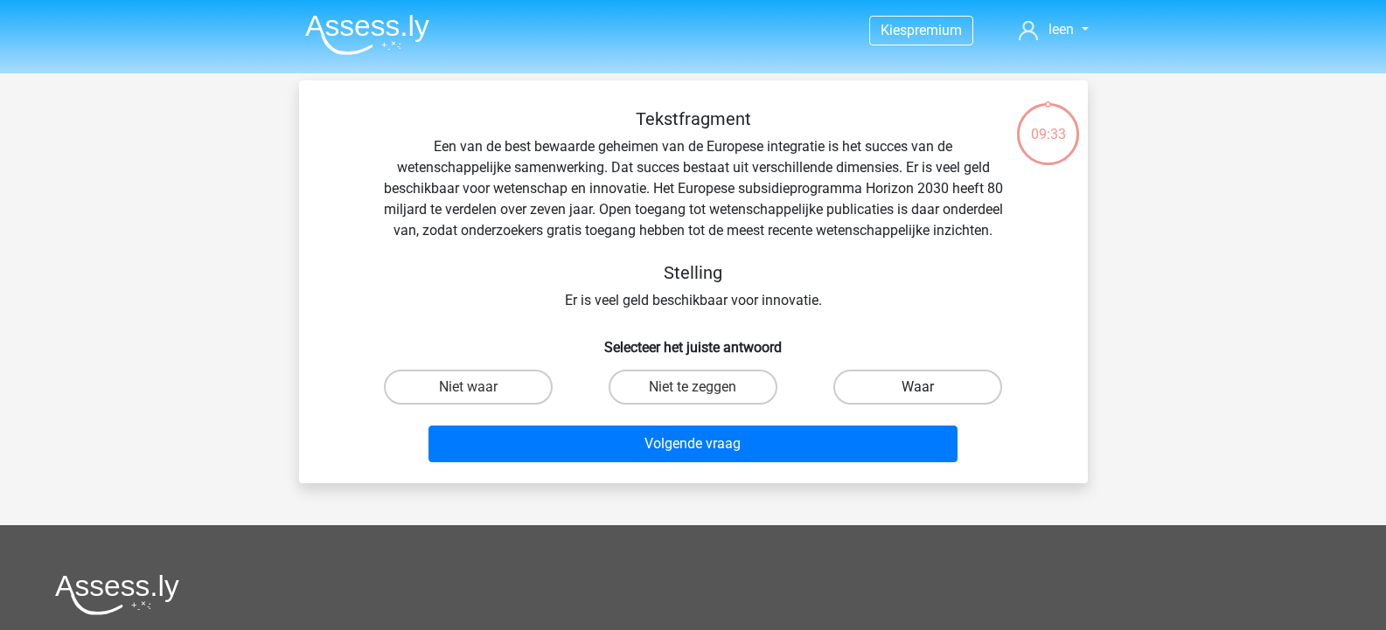
click at [886, 400] on label "Waar" at bounding box center [917, 387] width 169 height 35
click at [918, 399] on input "Waar" at bounding box center [923, 392] width 11 height 11
radio input "true"
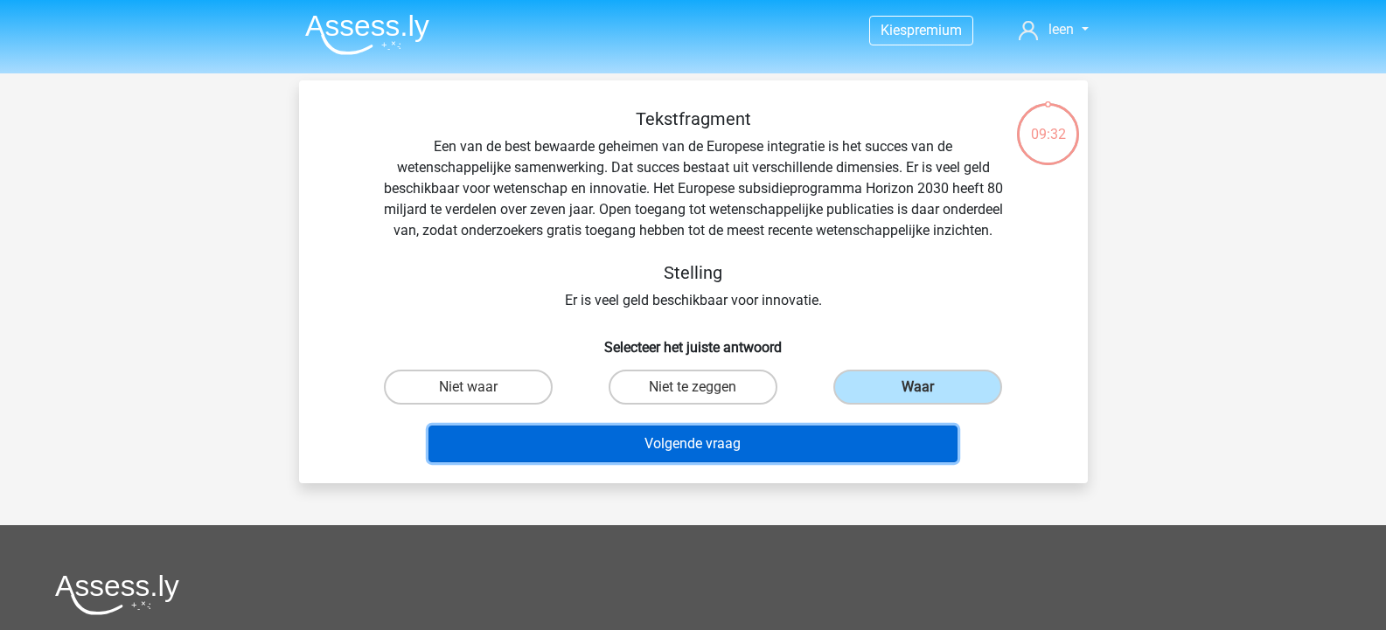
click at [747, 463] on button "Volgende vraag" at bounding box center [692, 444] width 529 height 37
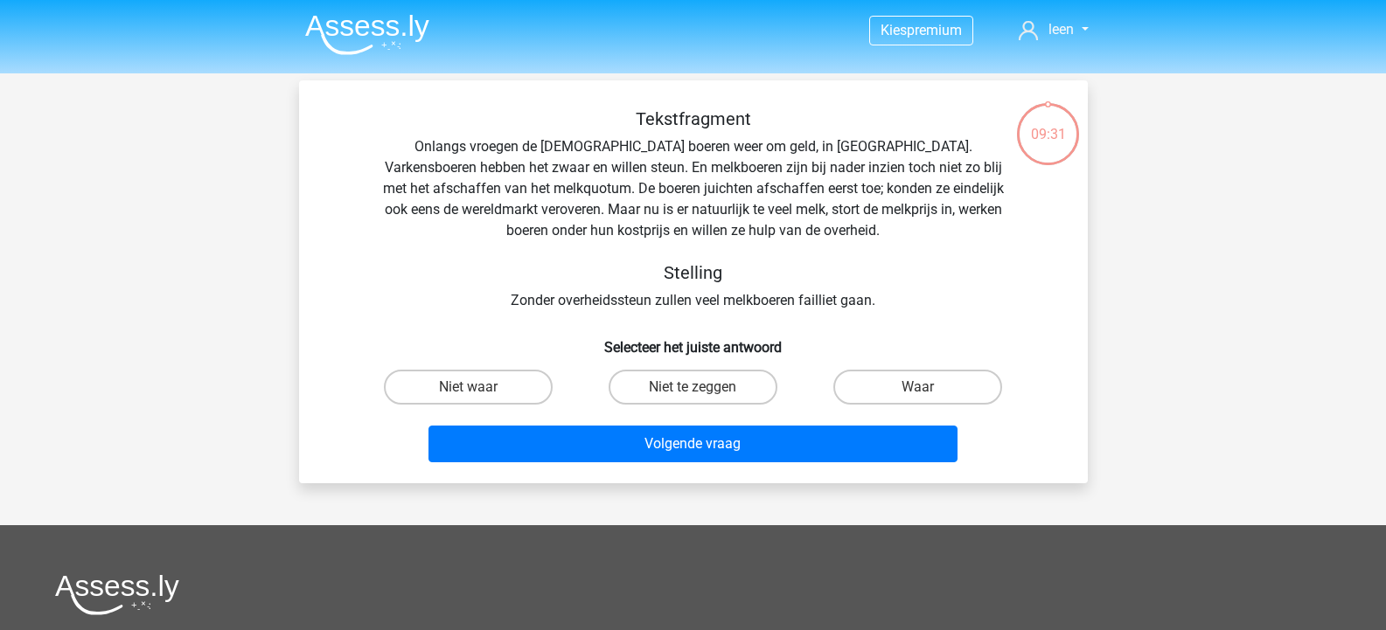
scroll to position [80, 0]
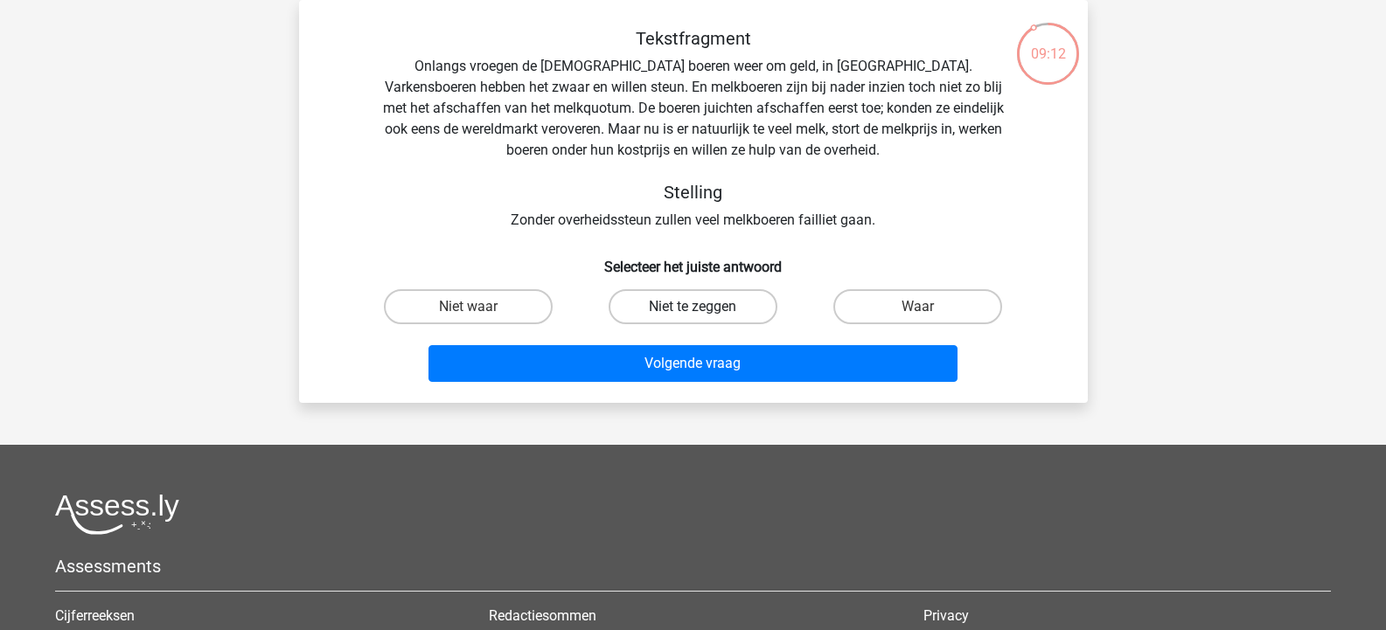
click at [680, 310] on label "Niet te zeggen" at bounding box center [693, 306] width 169 height 35
click at [693, 310] on input "Niet te zeggen" at bounding box center [698, 312] width 11 height 11
radio input "true"
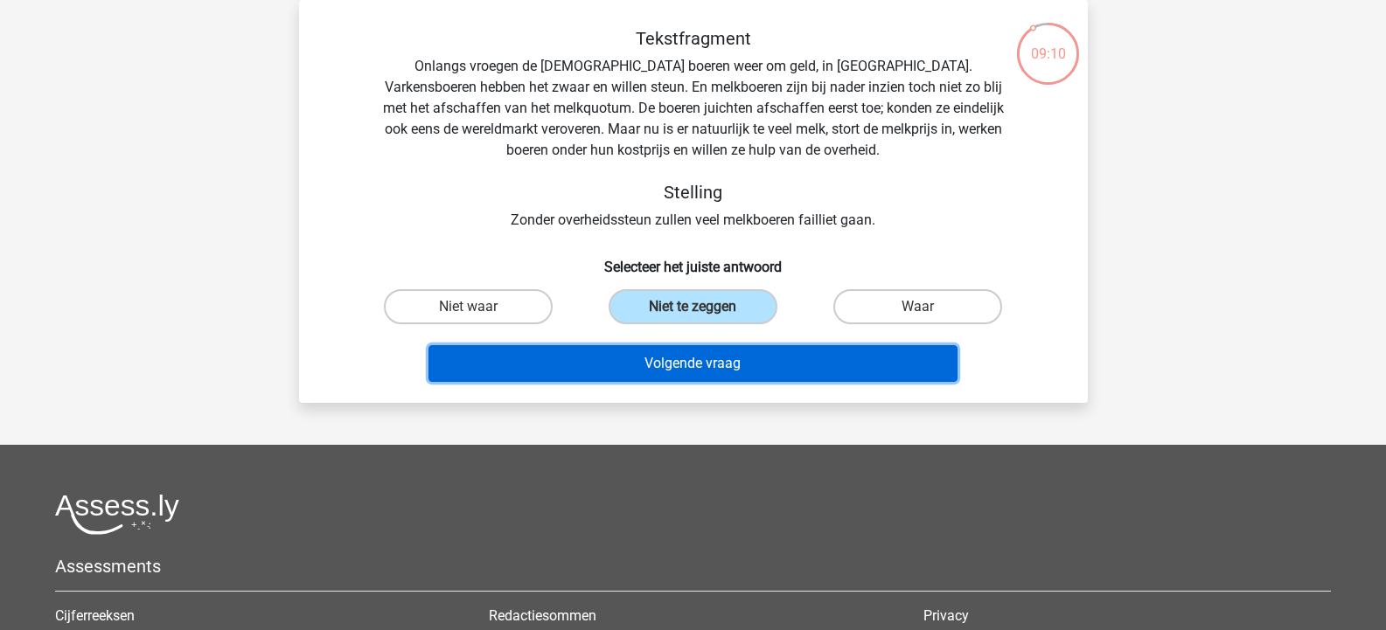
click at [701, 362] on button "Volgende vraag" at bounding box center [692, 363] width 529 height 37
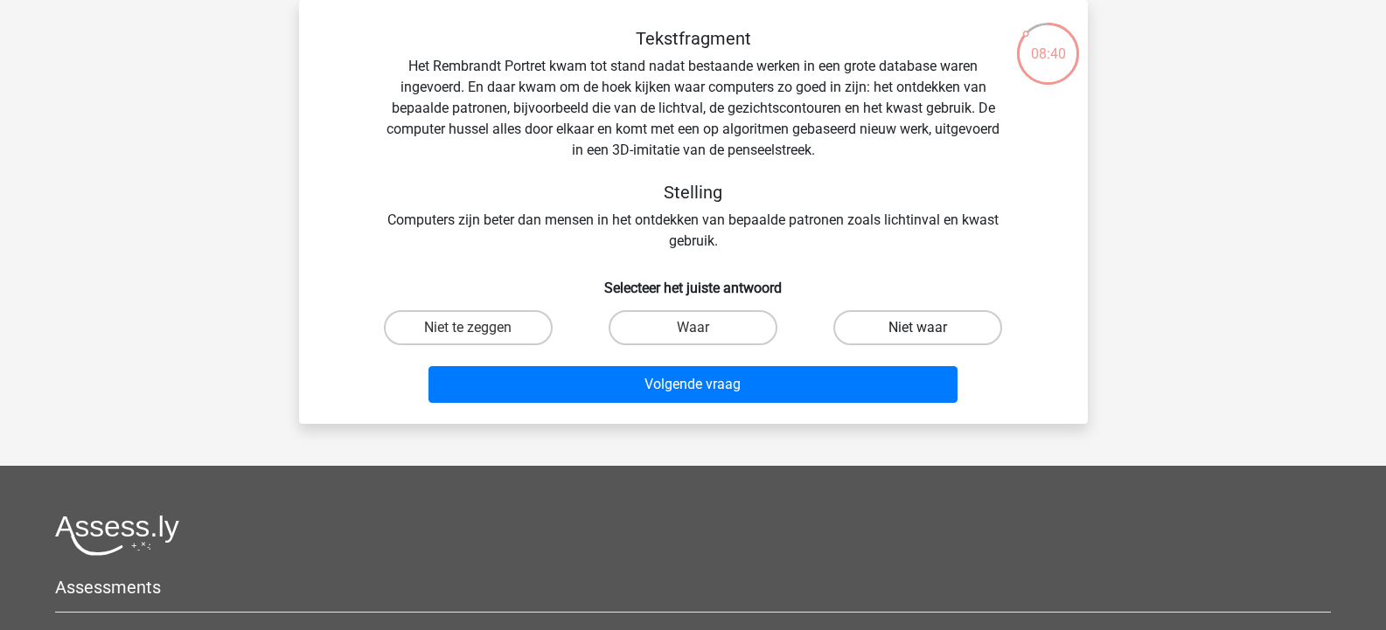
click at [903, 326] on label "Niet waar" at bounding box center [917, 327] width 169 height 35
click at [918, 328] on input "Niet waar" at bounding box center [923, 333] width 11 height 11
radio input "true"
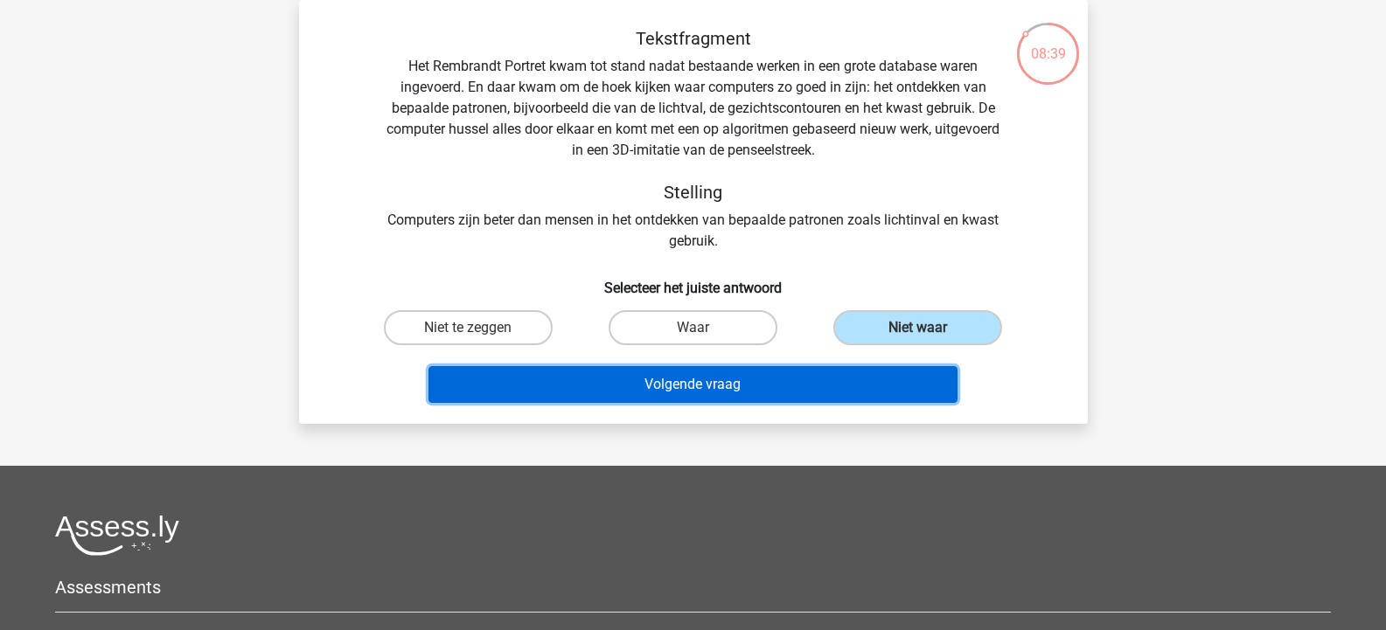
click at [780, 381] on button "Volgende vraag" at bounding box center [692, 384] width 529 height 37
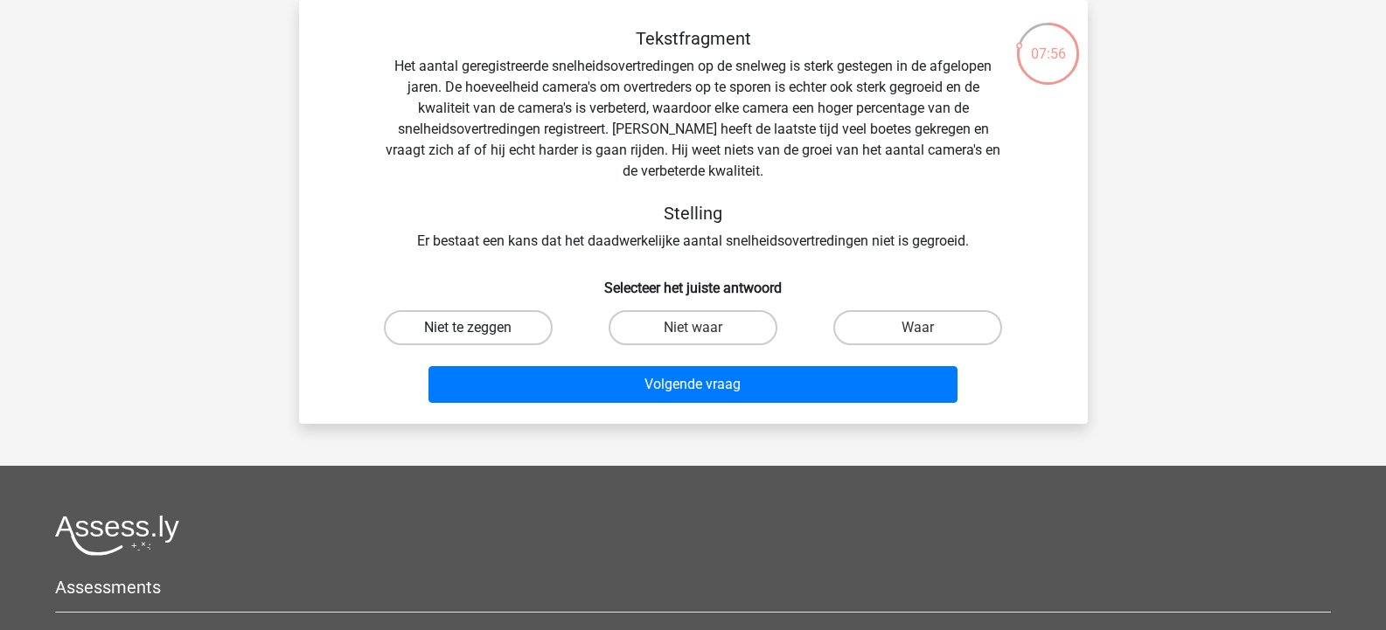
click at [459, 330] on label "Niet te zeggen" at bounding box center [468, 327] width 169 height 35
click at [468, 330] on input "Niet te zeggen" at bounding box center [473, 333] width 11 height 11
radio input "true"
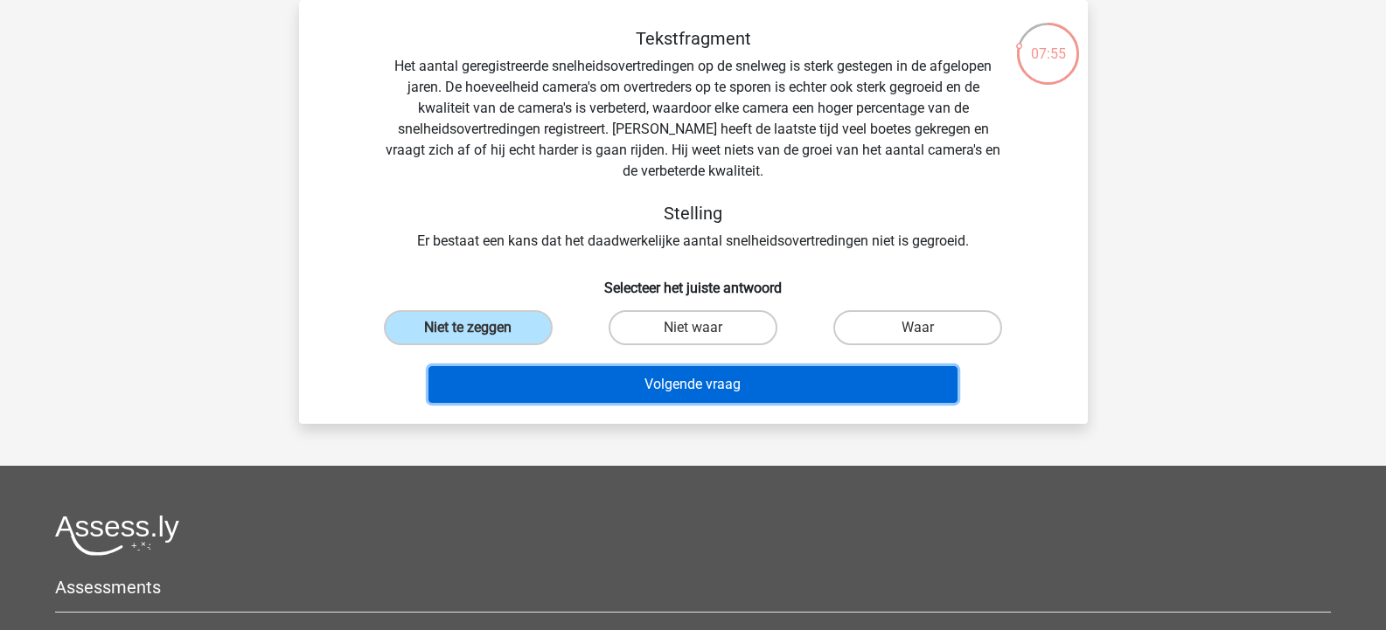
click at [606, 383] on button "Volgende vraag" at bounding box center [692, 384] width 529 height 37
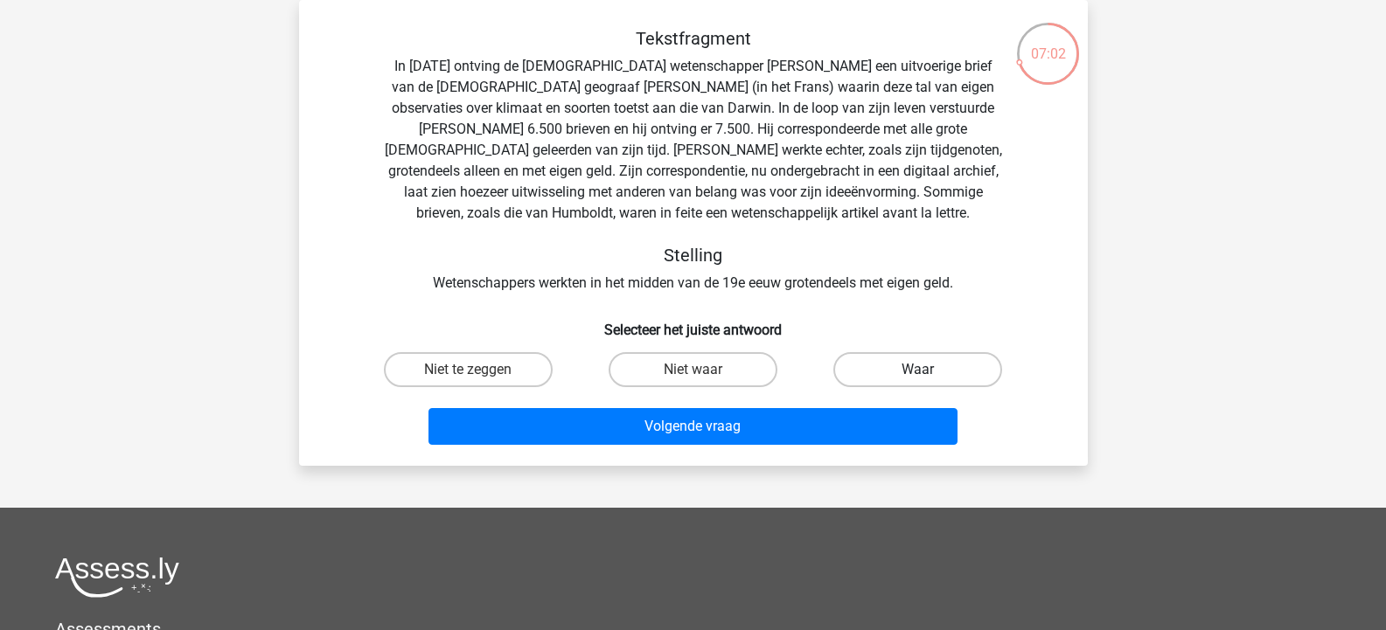
click at [909, 367] on label "Waar" at bounding box center [917, 369] width 169 height 35
click at [918, 370] on input "Waar" at bounding box center [923, 375] width 11 height 11
radio input "true"
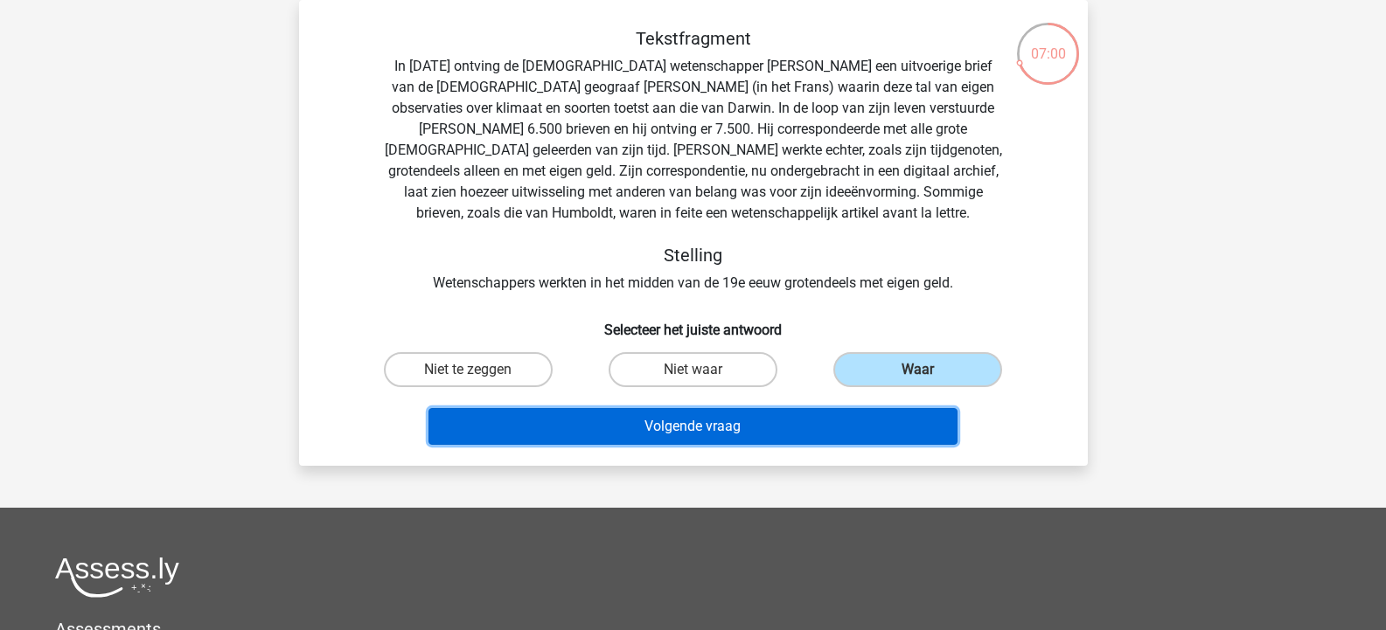
click at [847, 431] on button "Volgende vraag" at bounding box center [692, 426] width 529 height 37
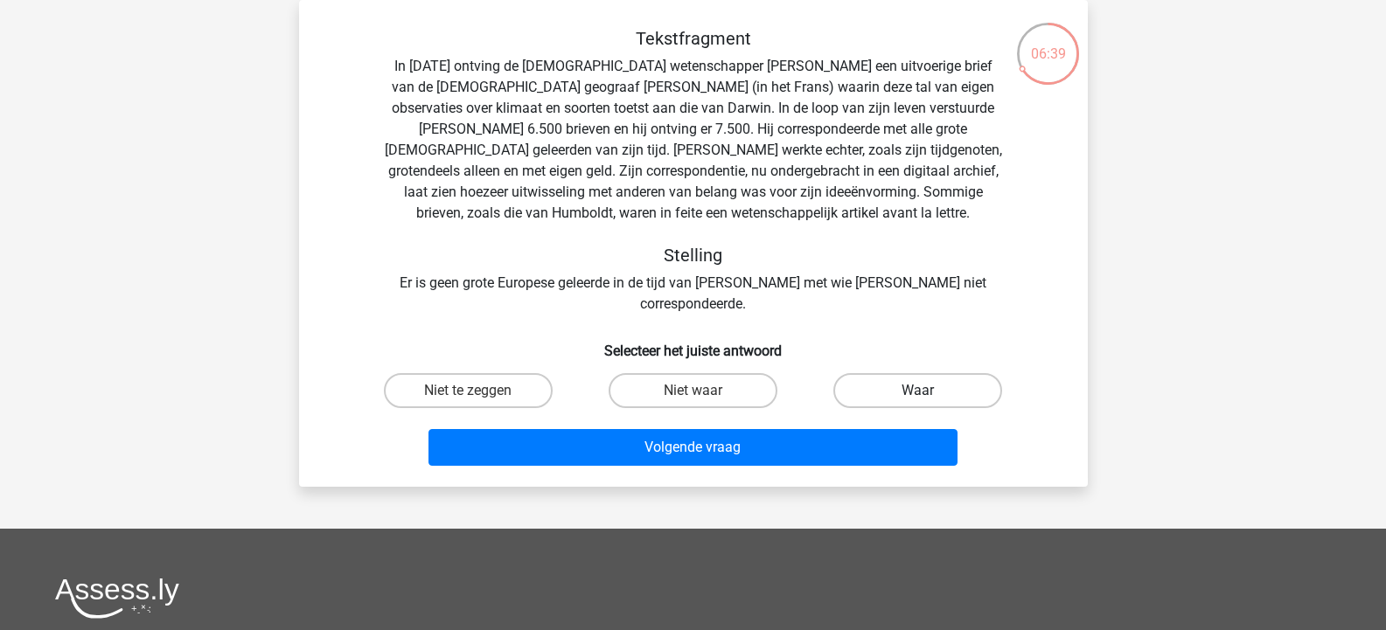
click at [935, 374] on label "Waar" at bounding box center [917, 390] width 169 height 35
click at [930, 391] on input "Waar" at bounding box center [923, 396] width 11 height 11
radio input "true"
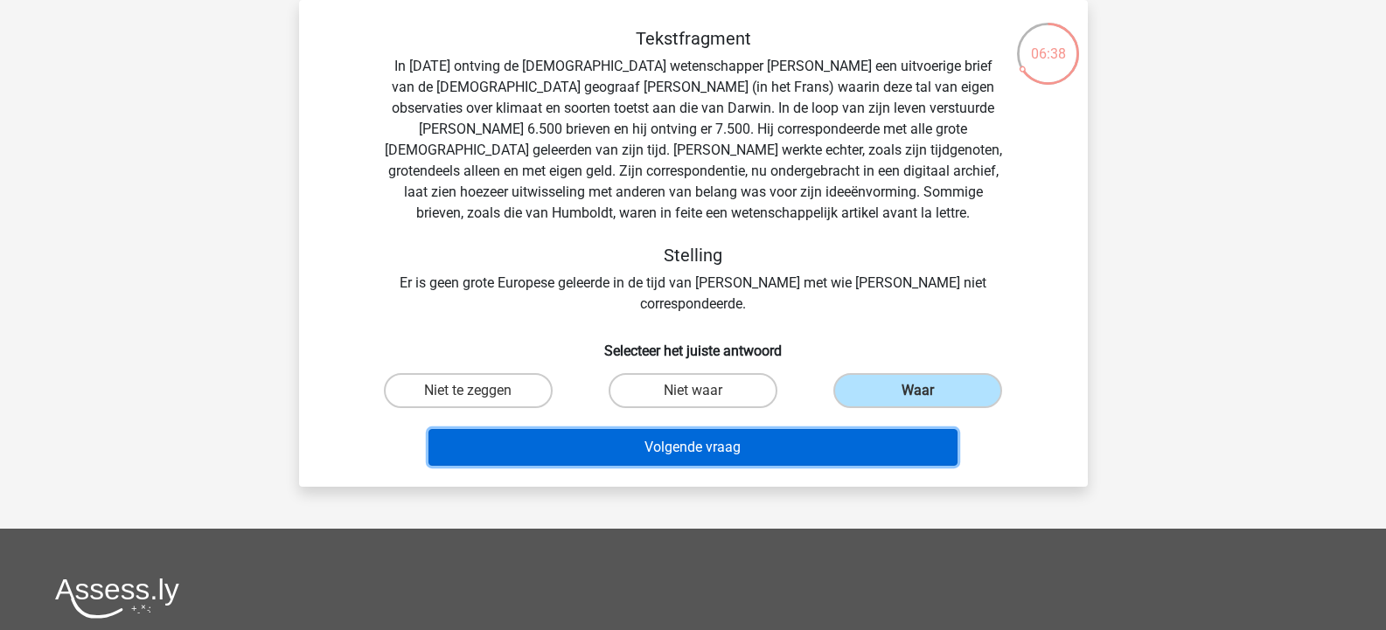
click at [804, 429] on button "Volgende vraag" at bounding box center [692, 447] width 529 height 37
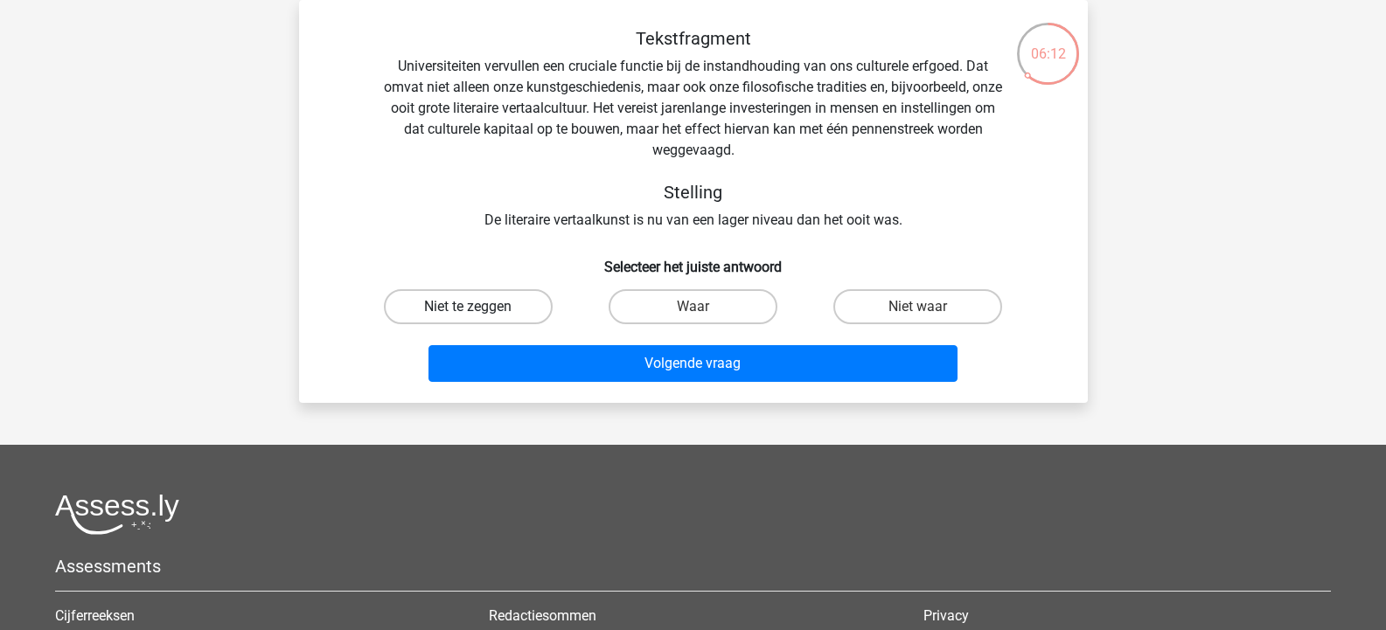
click at [492, 309] on label "Niet te zeggen" at bounding box center [468, 306] width 169 height 35
click at [479, 309] on input "Niet te zeggen" at bounding box center [473, 312] width 11 height 11
radio input "true"
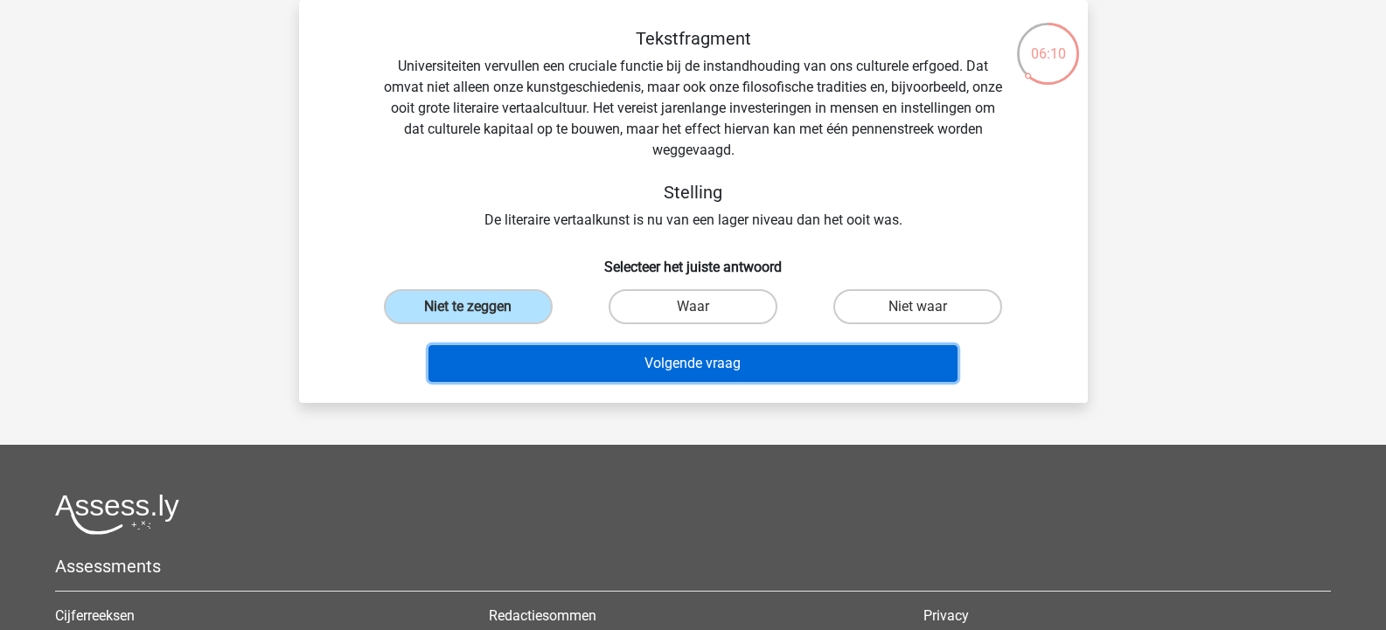
click at [793, 359] on button "Volgende vraag" at bounding box center [692, 363] width 529 height 37
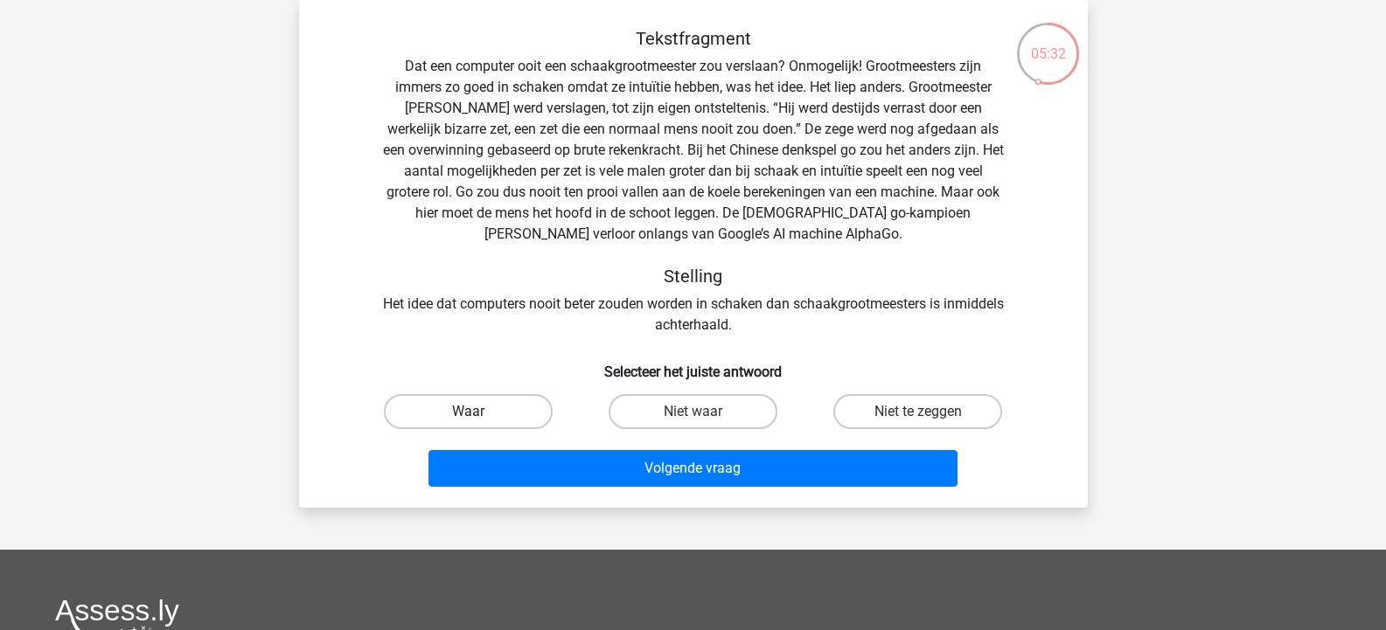
click at [491, 402] on label "Waar" at bounding box center [468, 411] width 169 height 35
click at [479, 412] on input "Waar" at bounding box center [473, 417] width 11 height 11
radio input "true"
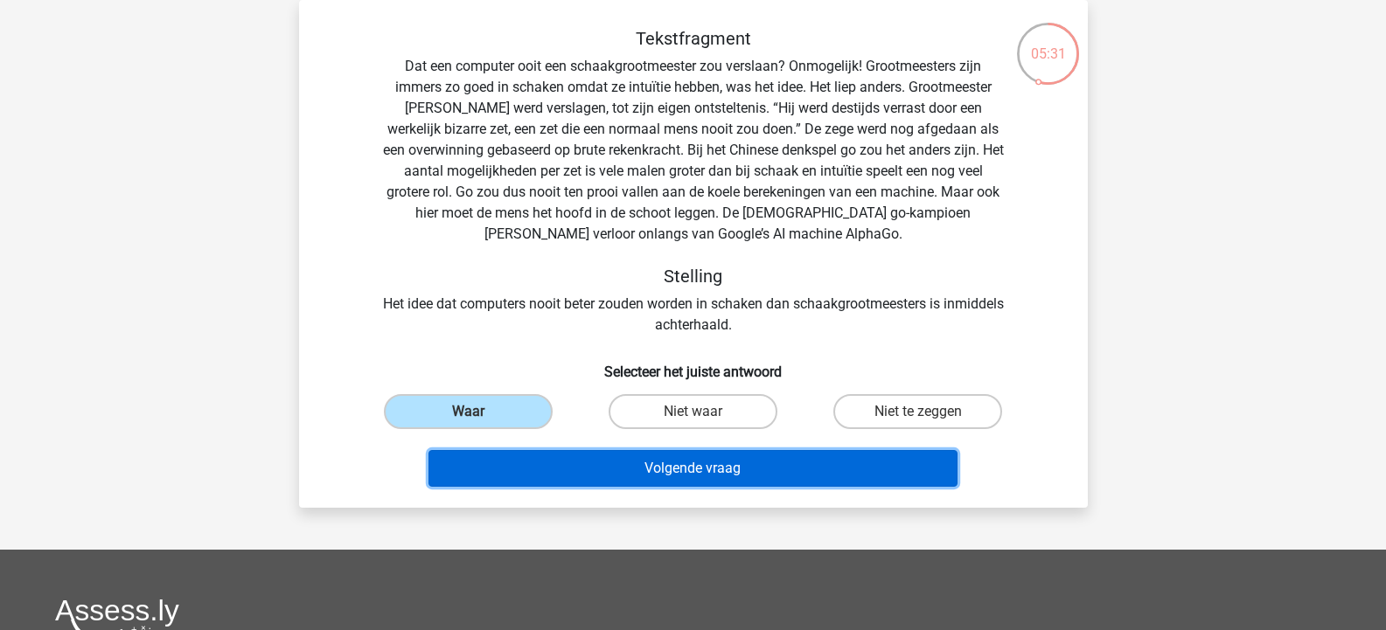
click at [711, 462] on button "Volgende vraag" at bounding box center [692, 468] width 529 height 37
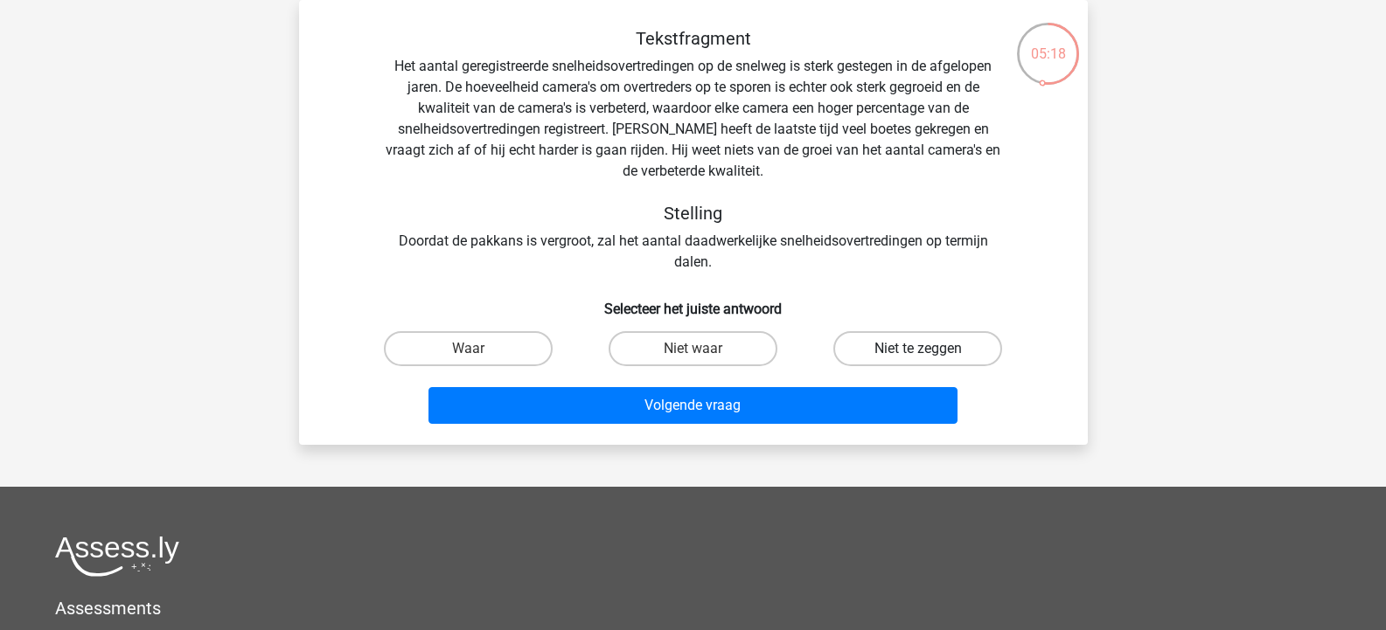
click at [937, 349] on label "Niet te zeggen" at bounding box center [917, 348] width 169 height 35
click at [930, 349] on input "Niet te zeggen" at bounding box center [923, 354] width 11 height 11
radio input "true"
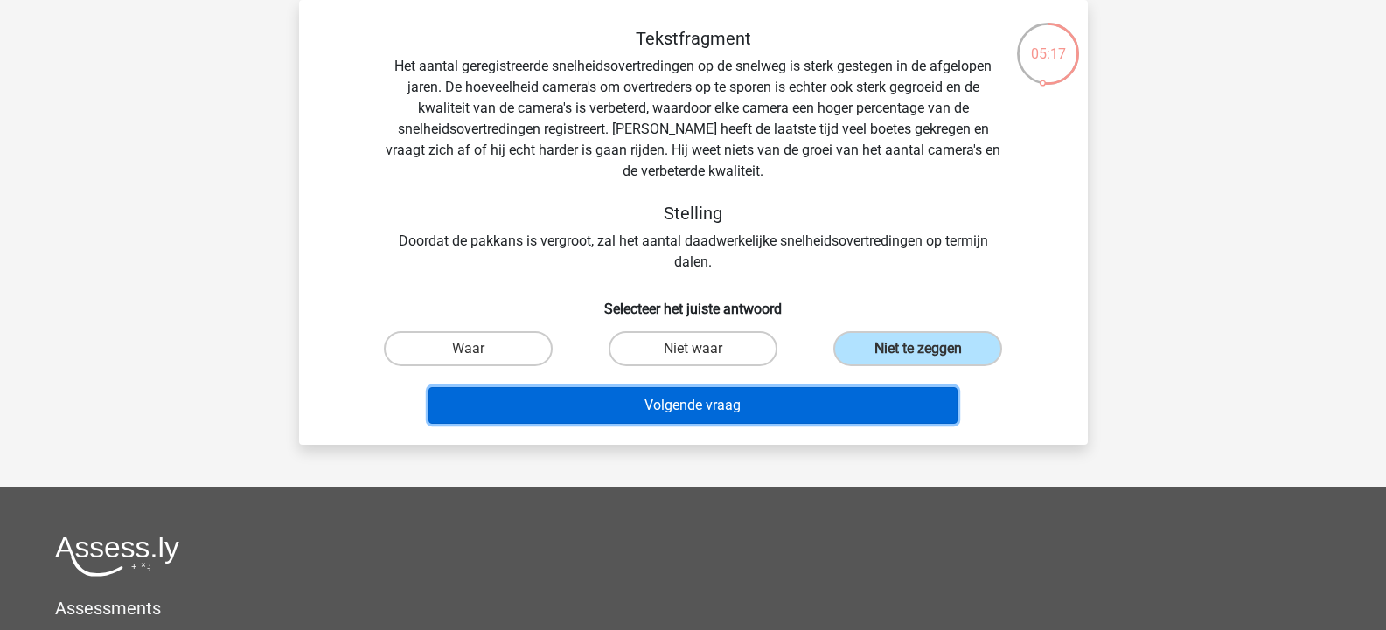
click at [906, 400] on button "Volgende vraag" at bounding box center [692, 405] width 529 height 37
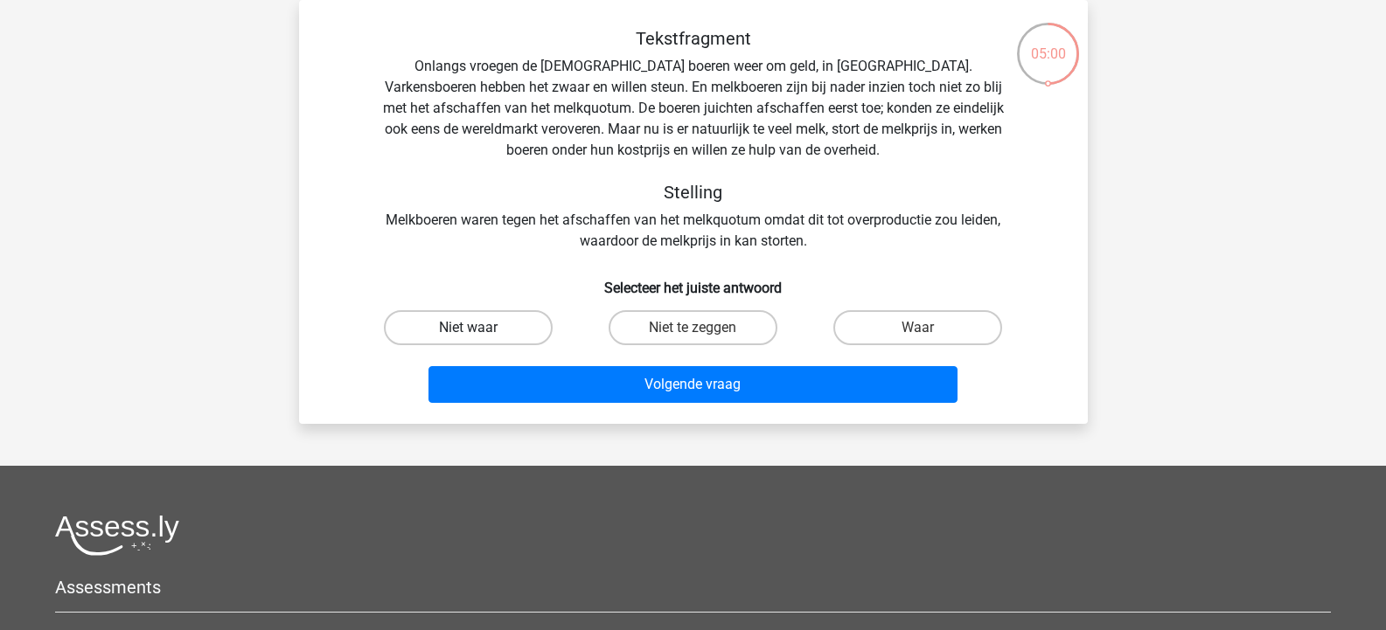
click at [511, 327] on label "Niet waar" at bounding box center [468, 327] width 169 height 35
click at [479, 328] on input "Niet waar" at bounding box center [473, 333] width 11 height 11
radio input "true"
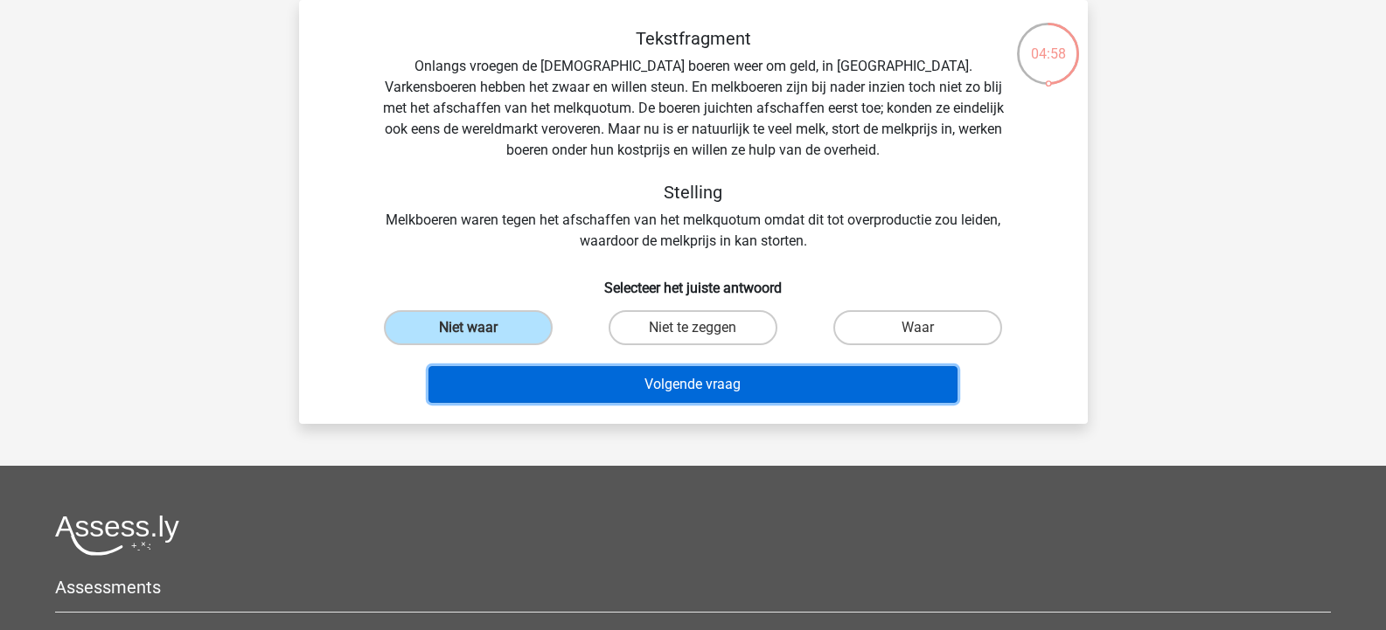
click at [713, 382] on button "Volgende vraag" at bounding box center [692, 384] width 529 height 37
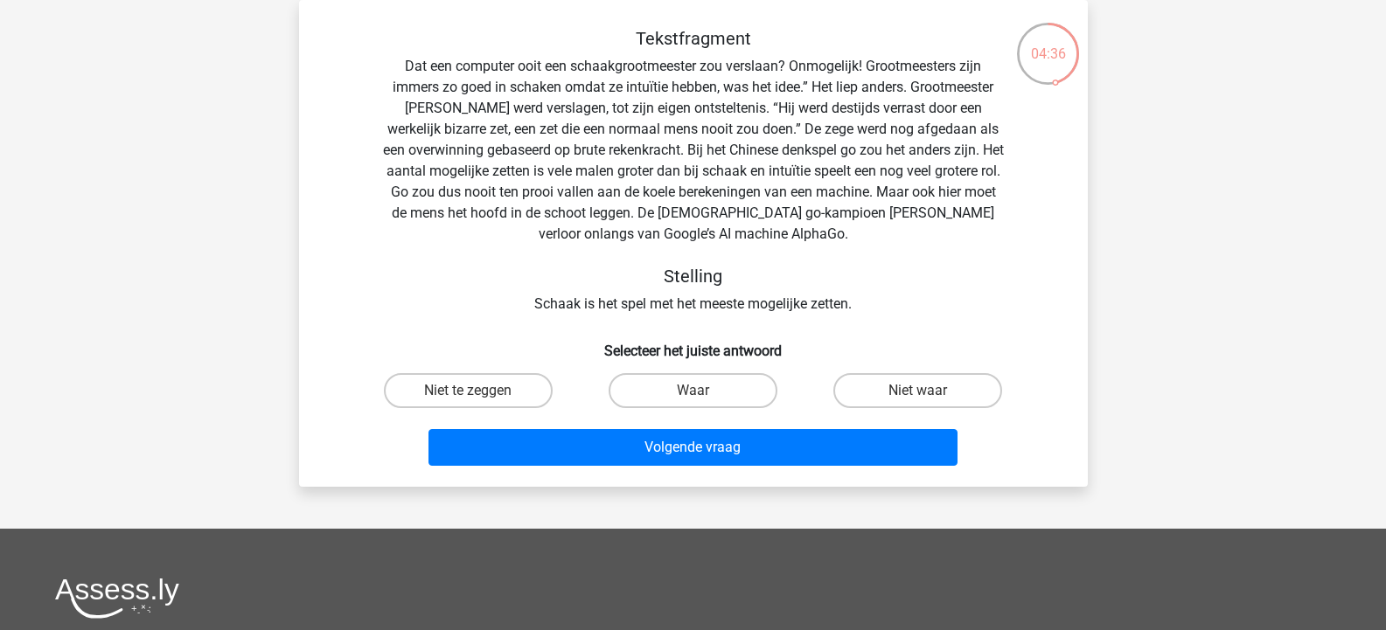
click at [929, 391] on input "Niet waar" at bounding box center [923, 396] width 11 height 11
radio input "true"
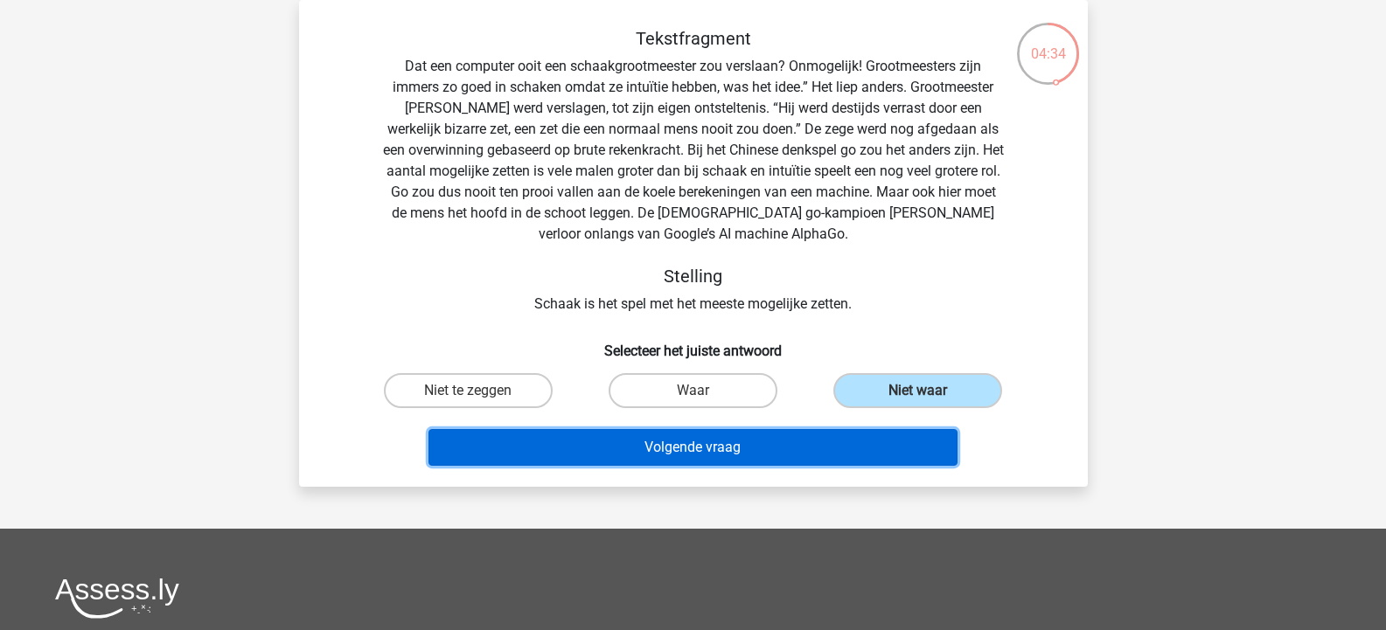
click at [600, 455] on button "Volgende vraag" at bounding box center [692, 447] width 529 height 37
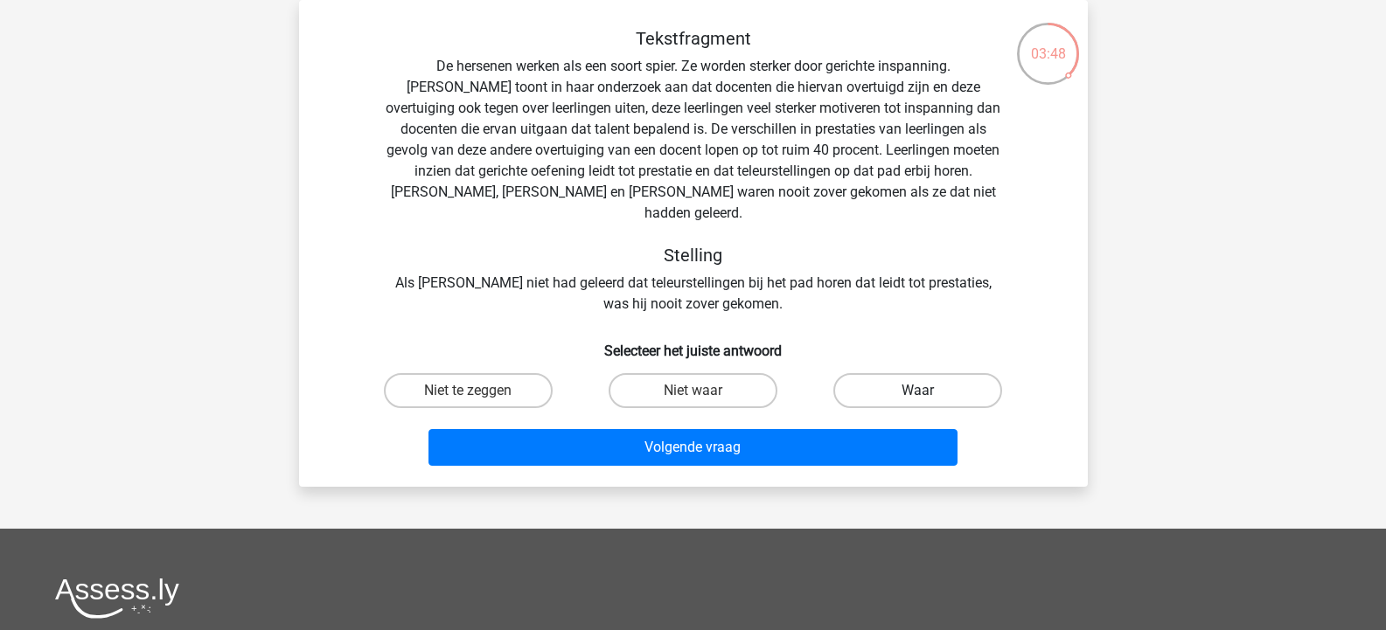
click at [949, 373] on label "Waar" at bounding box center [917, 390] width 169 height 35
click at [930, 391] on input "Waar" at bounding box center [923, 396] width 11 height 11
radio input "true"
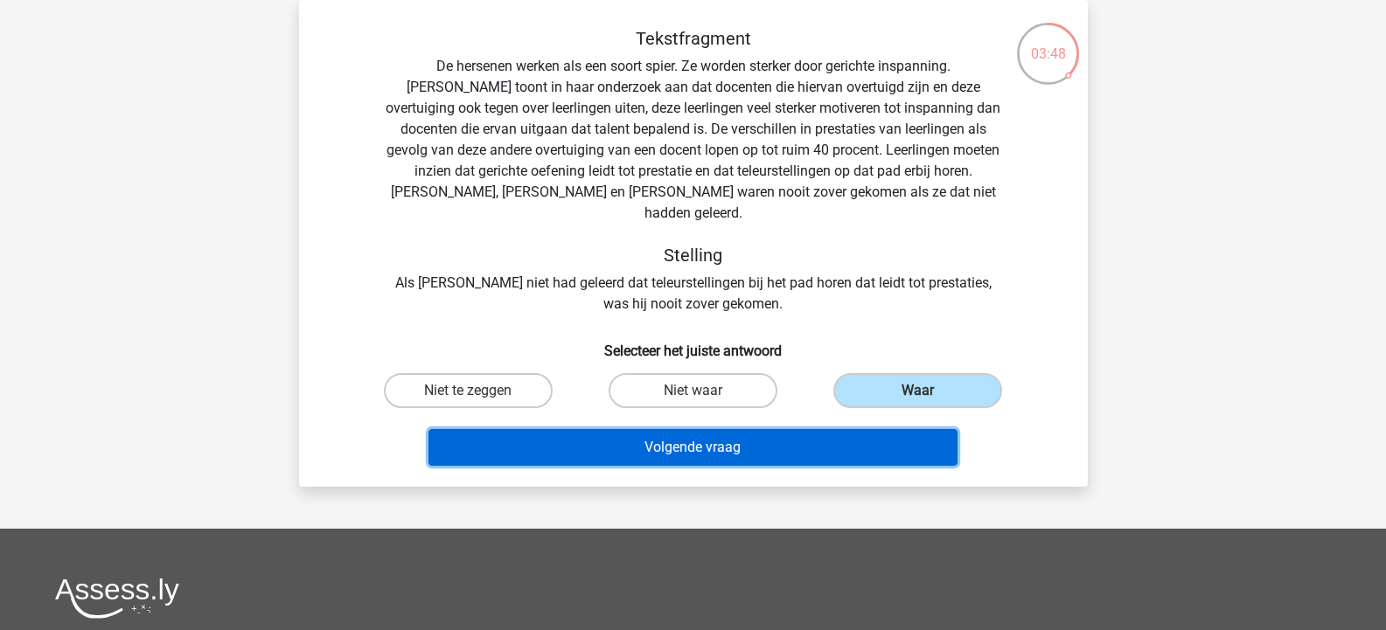
click at [845, 429] on button "Volgende vraag" at bounding box center [692, 447] width 529 height 37
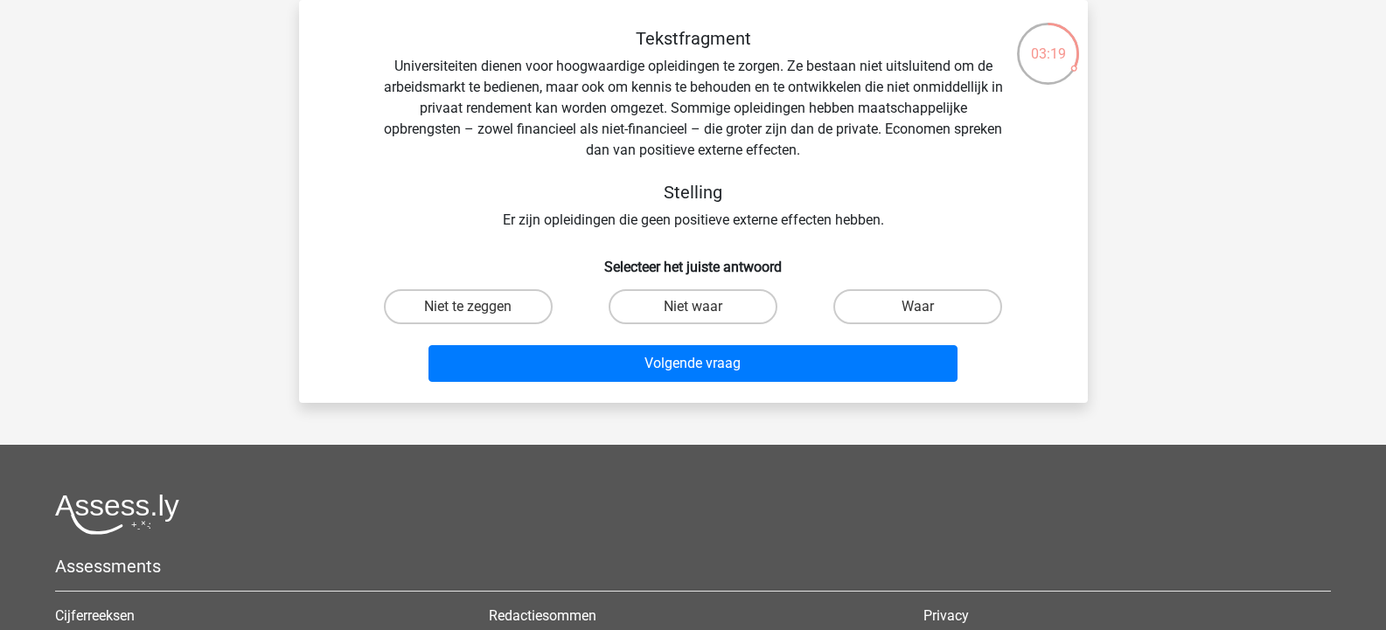
click at [469, 307] on input "Niet te zeggen" at bounding box center [473, 312] width 11 height 11
radio input "true"
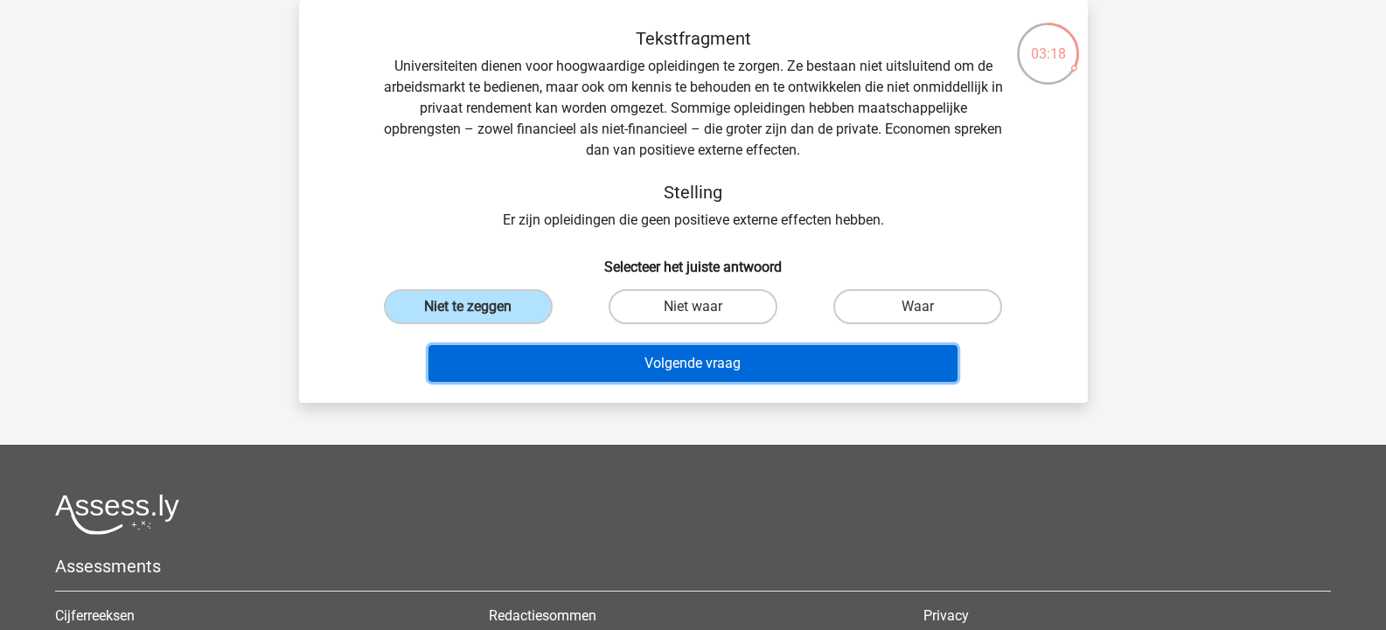
click at [719, 365] on button "Volgende vraag" at bounding box center [692, 363] width 529 height 37
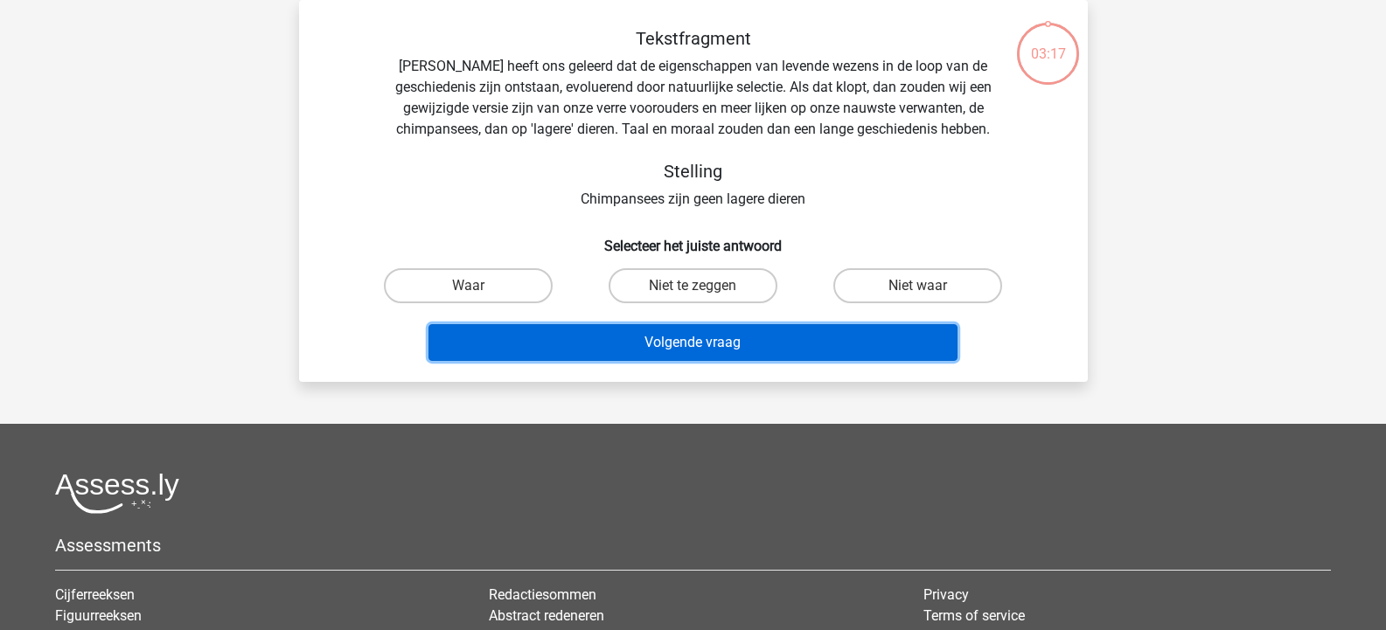
click at [716, 346] on button "Volgende vraag" at bounding box center [692, 342] width 529 height 37
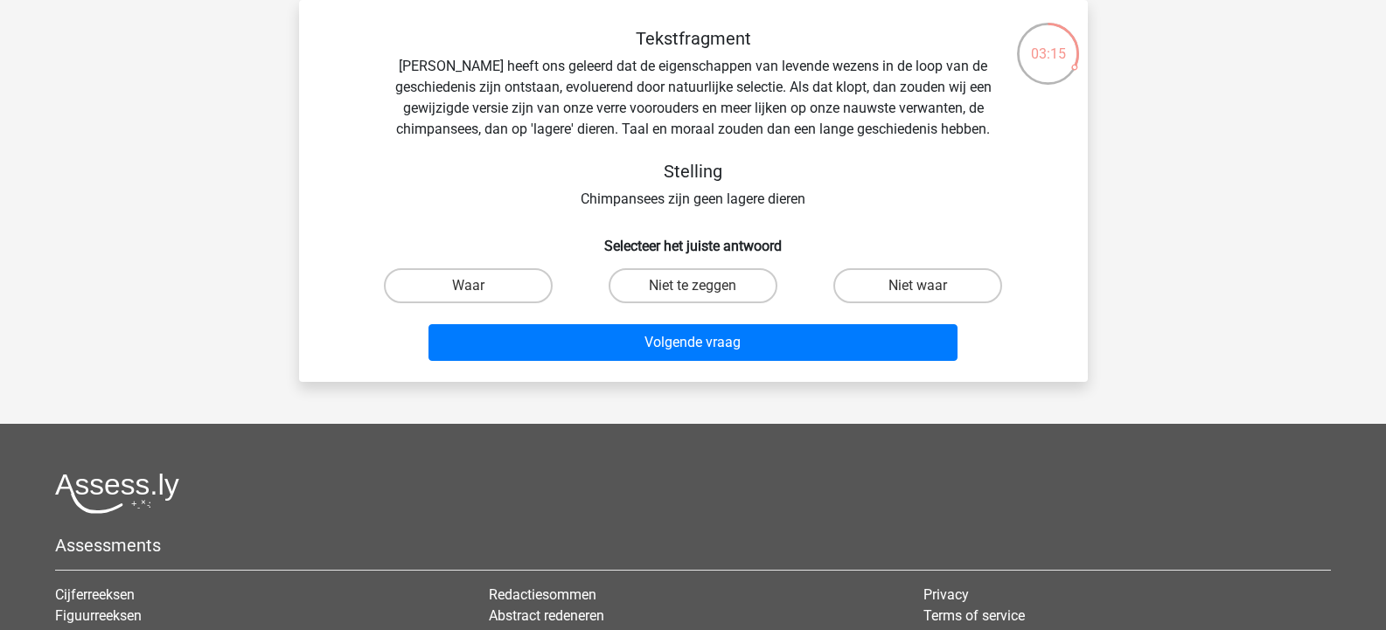
click at [478, 212] on div "Tekstfragment Darwin heeft ons geleerd dat de eigenschappen van levende wezens …" at bounding box center [693, 198] width 775 height 340
click at [517, 290] on label "Waar" at bounding box center [468, 285] width 169 height 35
click at [479, 290] on input "Waar" at bounding box center [473, 291] width 11 height 11
radio input "true"
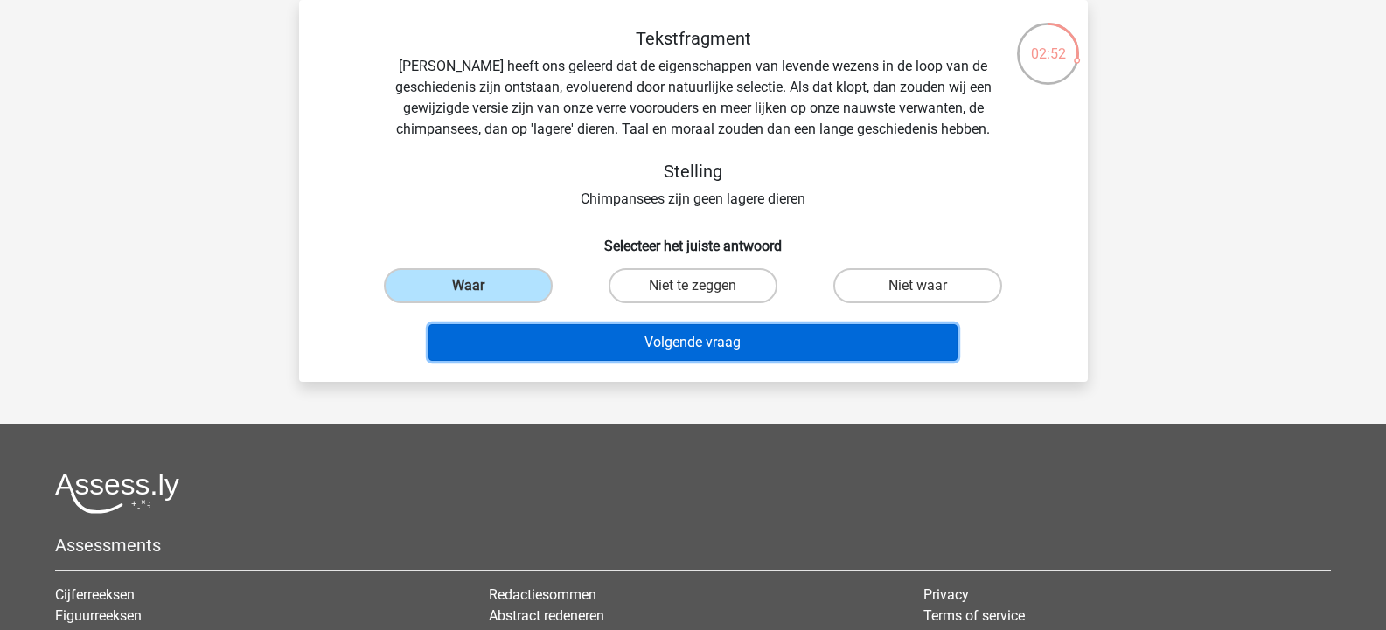
click at [609, 339] on button "Volgende vraag" at bounding box center [692, 342] width 529 height 37
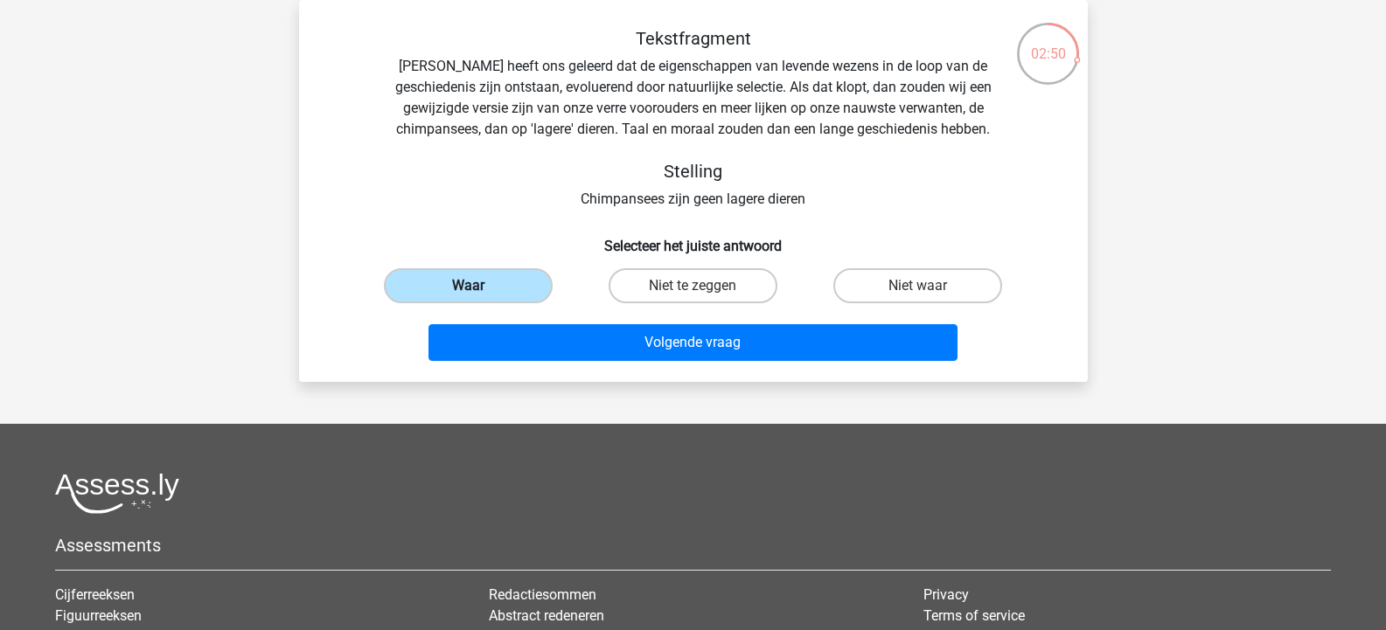
click at [490, 296] on label "Waar" at bounding box center [468, 285] width 169 height 35
click at [479, 296] on input "Waar" at bounding box center [473, 291] width 11 height 11
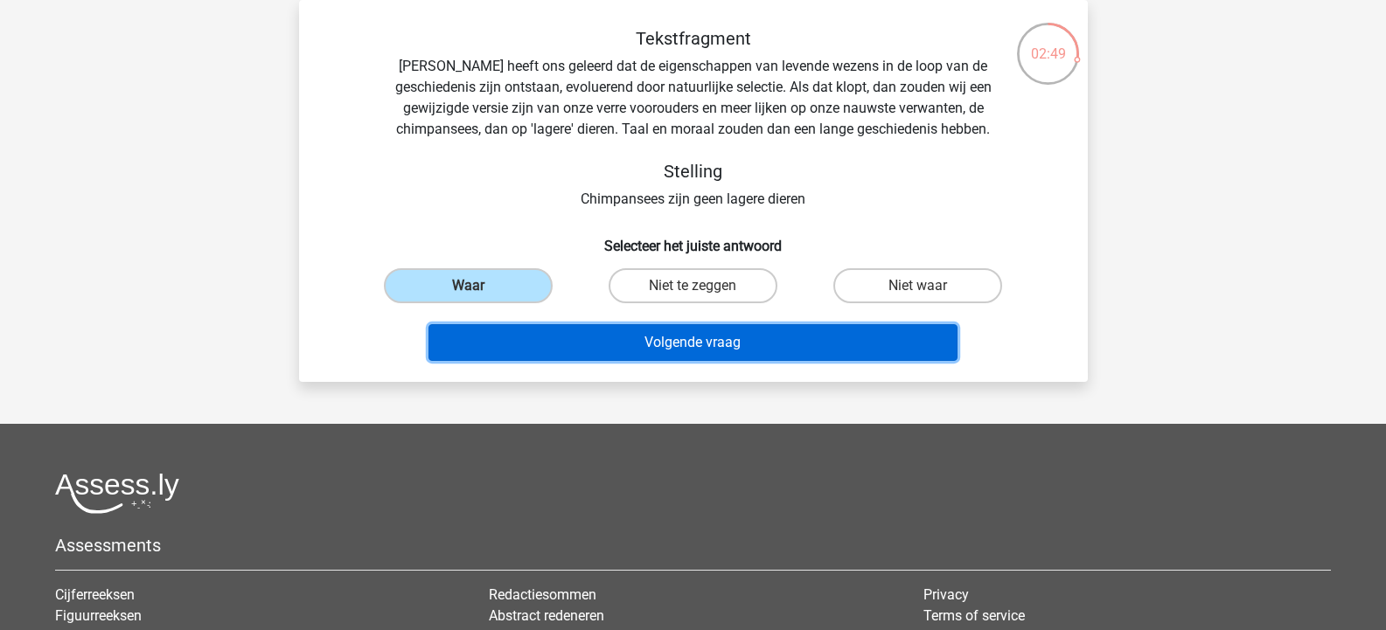
click at [505, 334] on button "Volgende vraag" at bounding box center [692, 342] width 529 height 37
click at [597, 345] on button "Volgende vraag" at bounding box center [692, 342] width 529 height 37
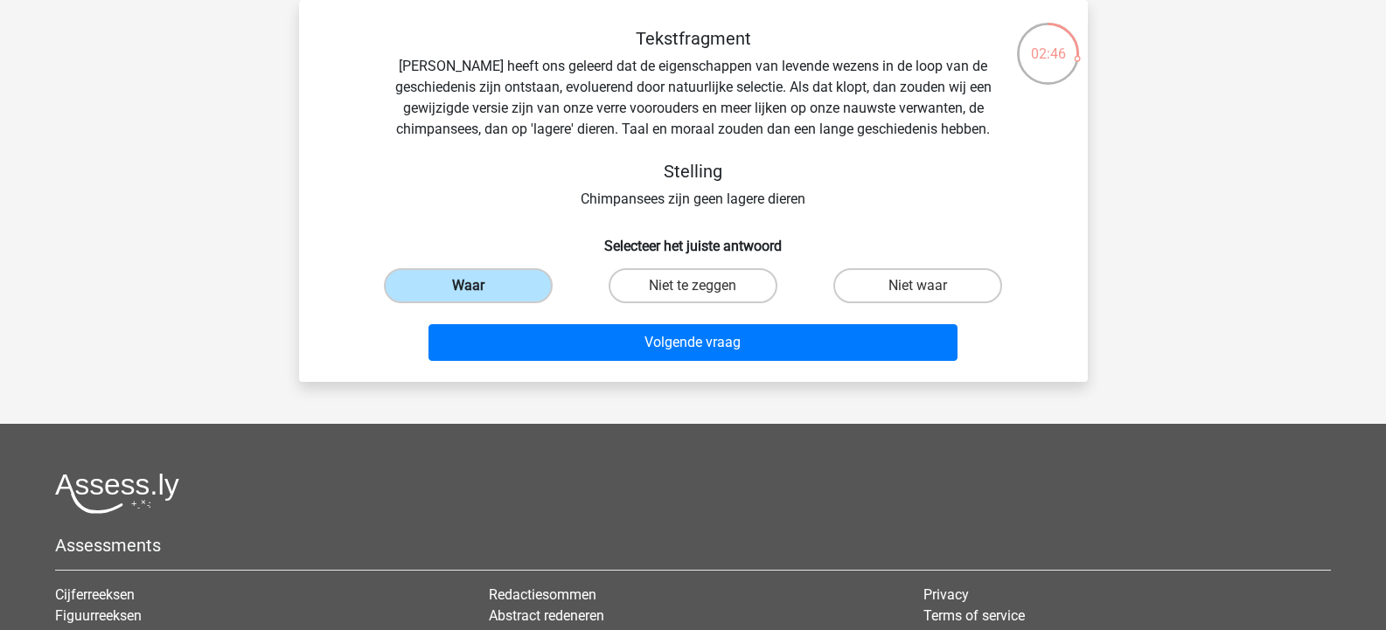
click at [491, 295] on label "Waar" at bounding box center [468, 285] width 169 height 35
click at [479, 295] on input "Waar" at bounding box center [473, 291] width 11 height 11
click at [469, 287] on input "Waar" at bounding box center [473, 291] width 11 height 11
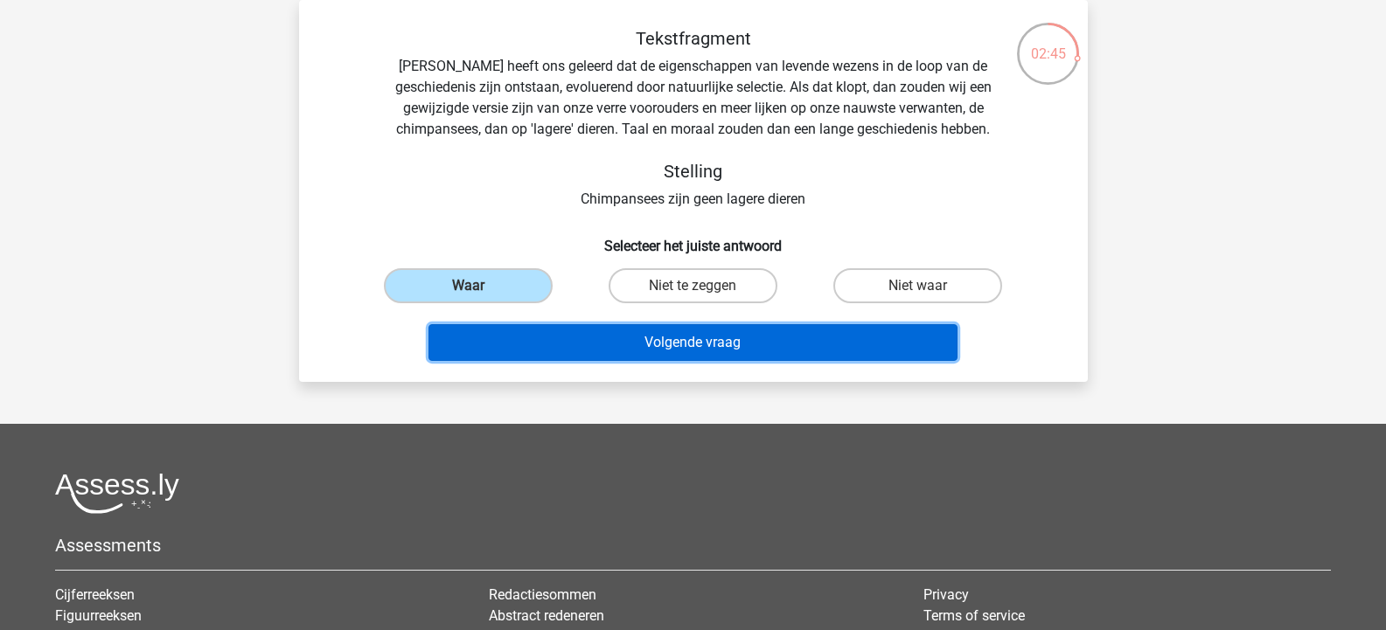
click at [478, 335] on button "Volgende vraag" at bounding box center [692, 342] width 529 height 37
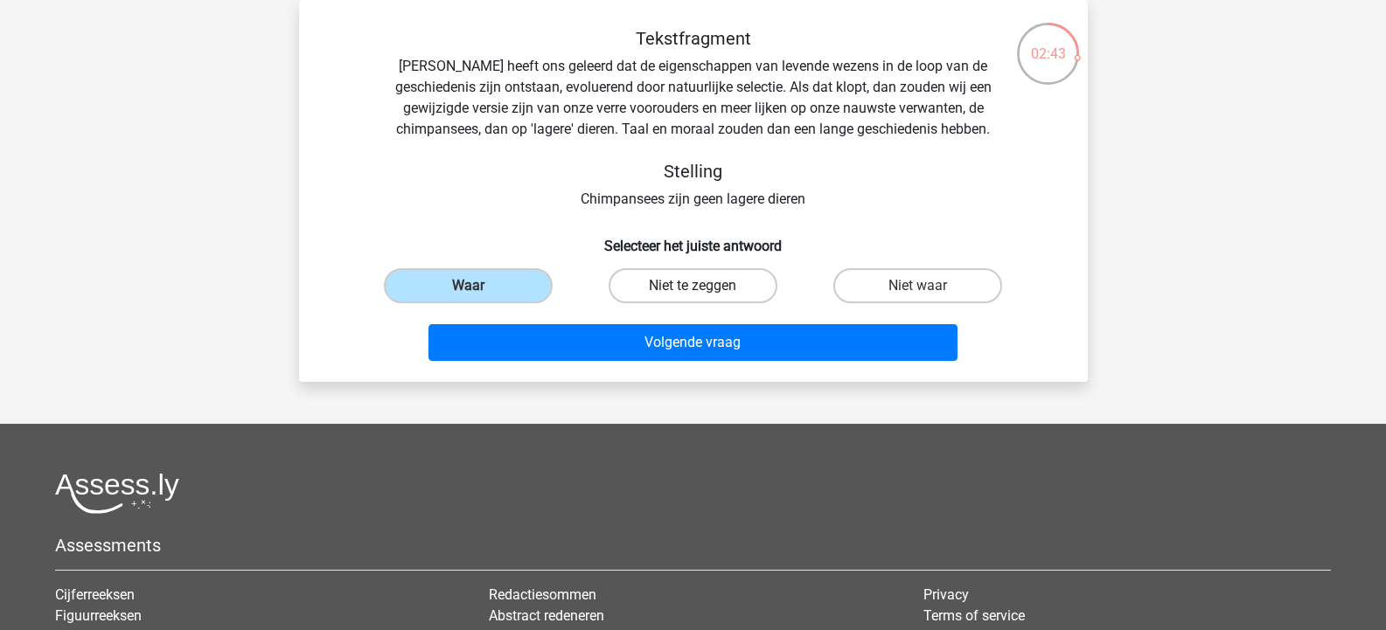
click at [705, 290] on label "Niet te zeggen" at bounding box center [693, 285] width 169 height 35
click at [704, 290] on input "Niet te zeggen" at bounding box center [698, 291] width 11 height 11
radio input "true"
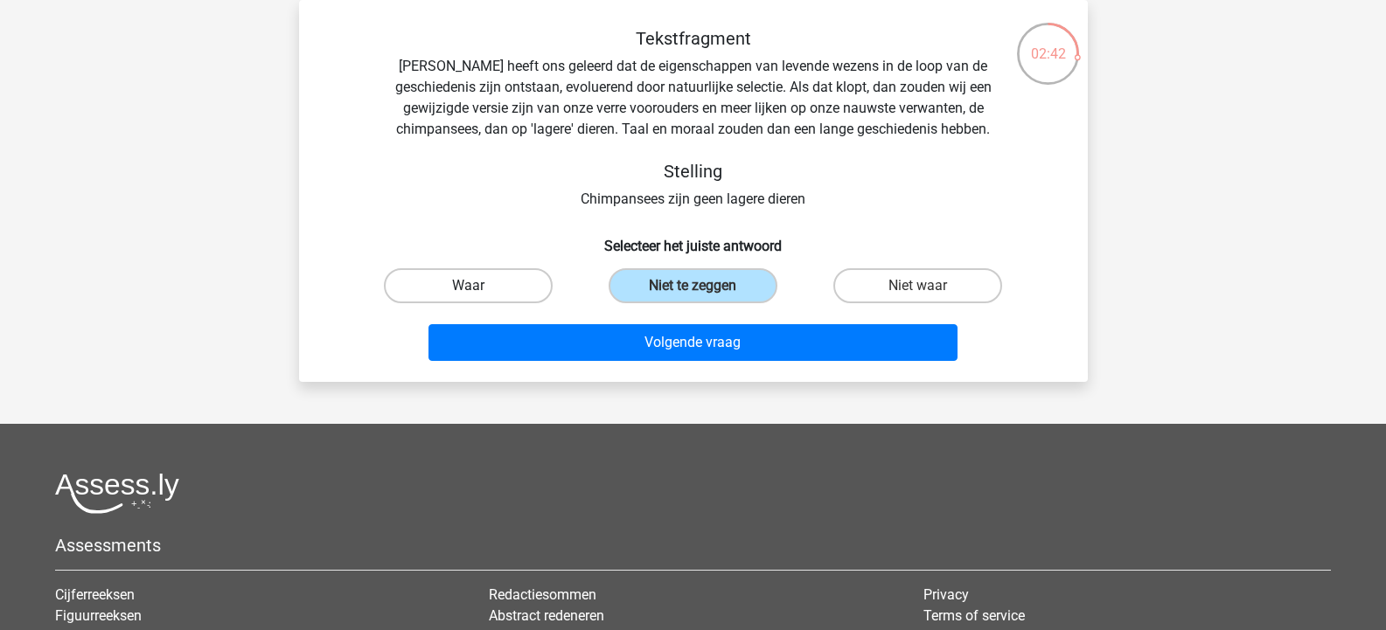
click at [521, 290] on label "Waar" at bounding box center [468, 285] width 169 height 35
click at [479, 290] on input "Waar" at bounding box center [473, 291] width 11 height 11
radio input "true"
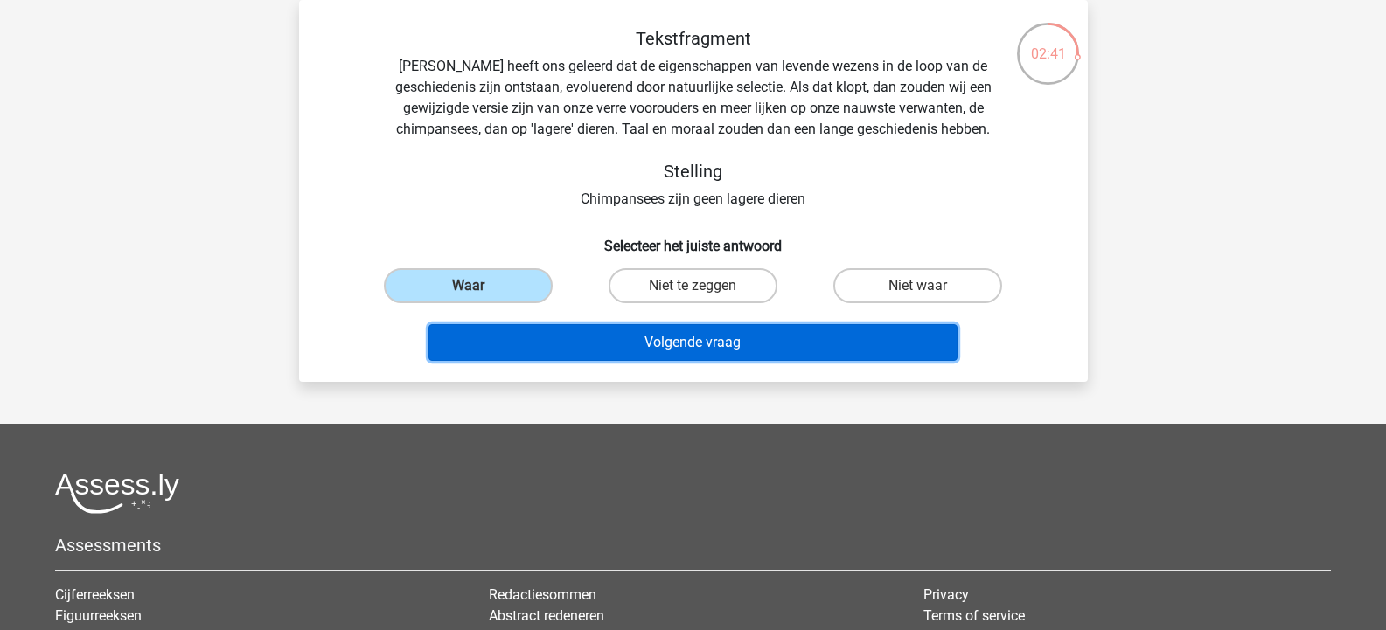
click at [551, 348] on button "Volgende vraag" at bounding box center [692, 342] width 529 height 37
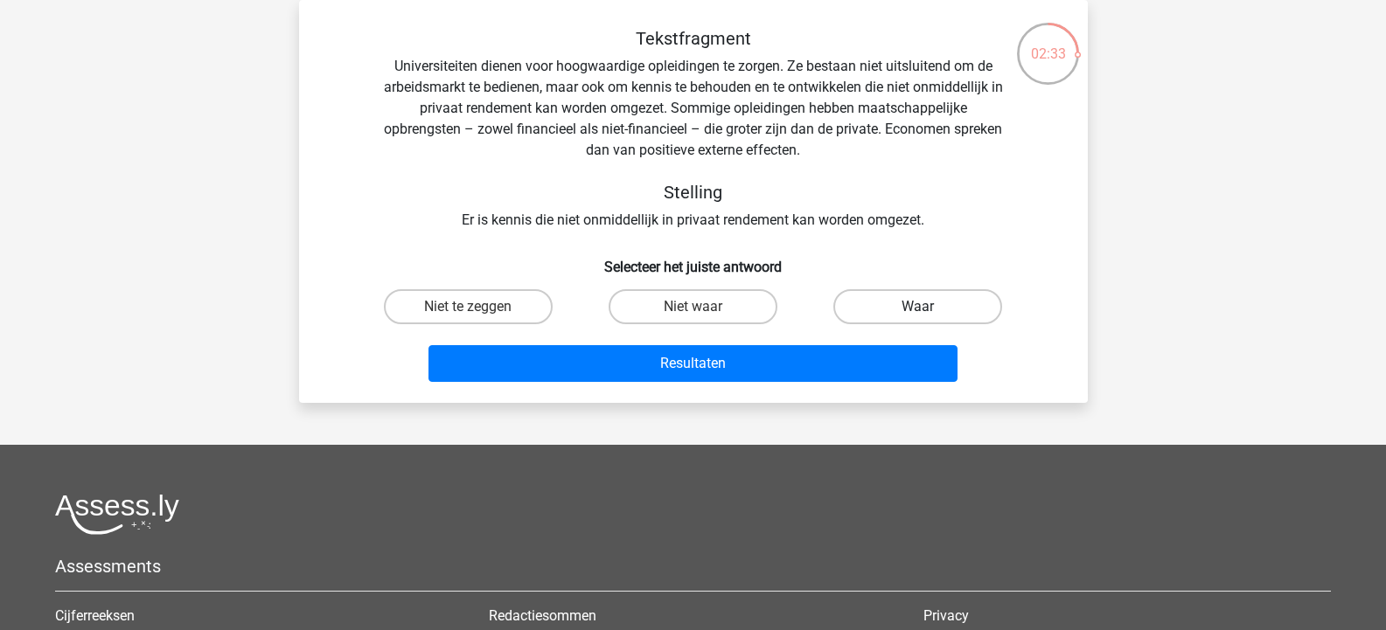
click at [924, 300] on label "Waar" at bounding box center [917, 306] width 169 height 35
click at [924, 307] on input "Waar" at bounding box center [923, 312] width 11 height 11
radio input "true"
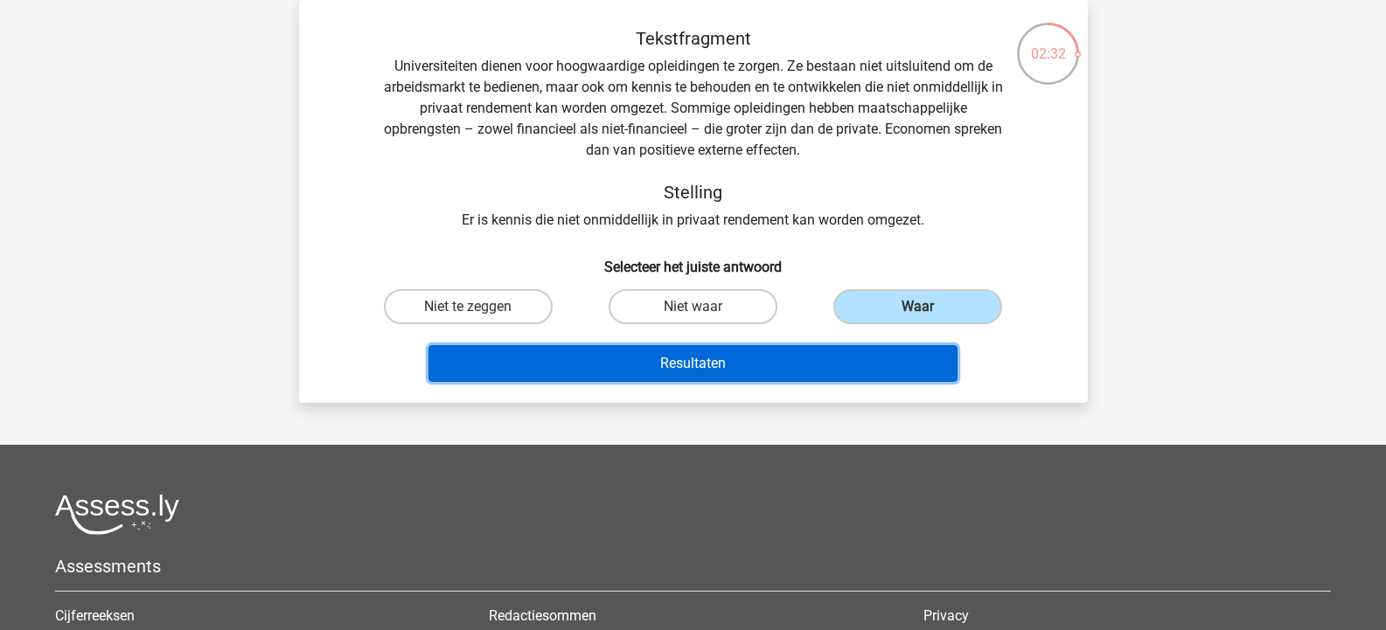
click at [876, 359] on button "Resultaten" at bounding box center [692, 363] width 529 height 37
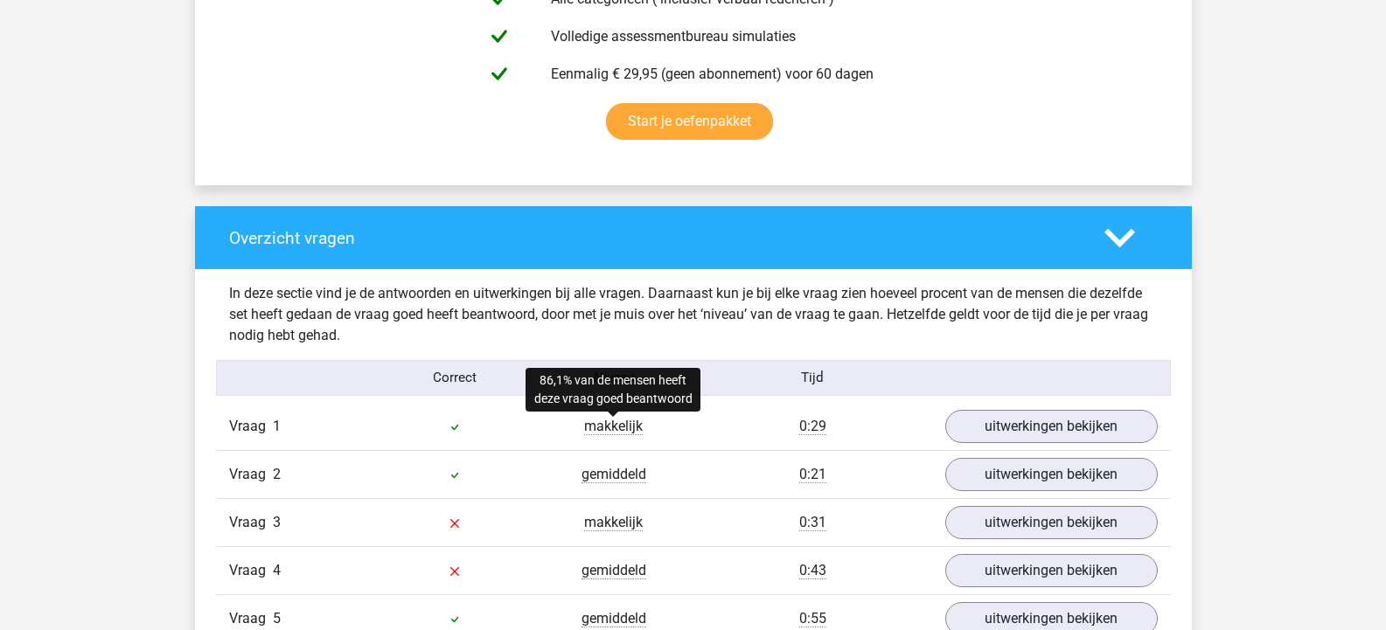
scroll to position [1137, 0]
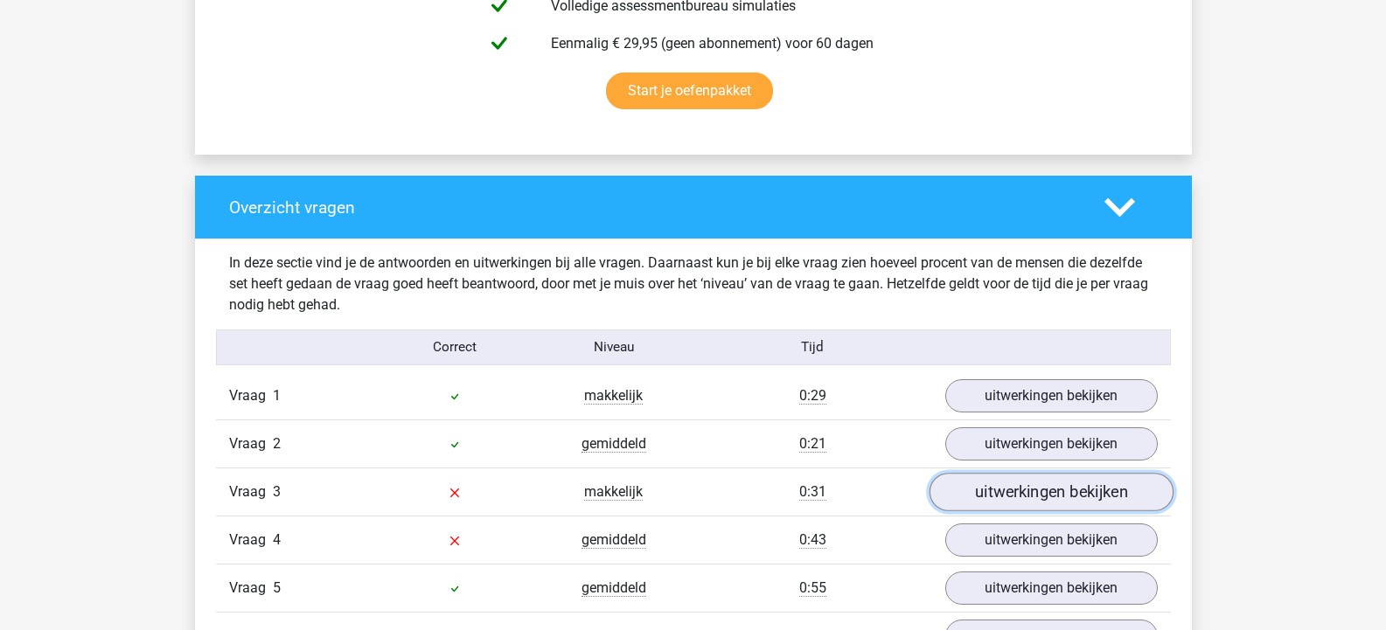
click at [975, 498] on link "uitwerkingen bekijken" at bounding box center [1051, 492] width 244 height 38
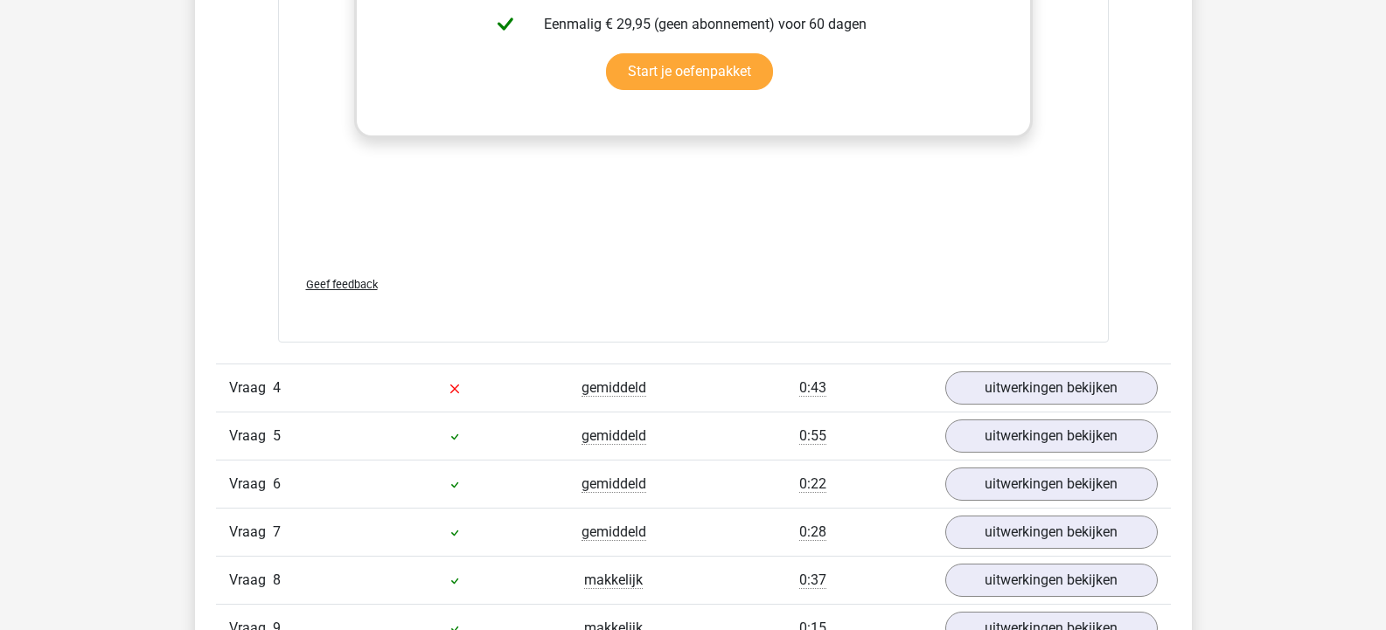
scroll to position [2273, 0]
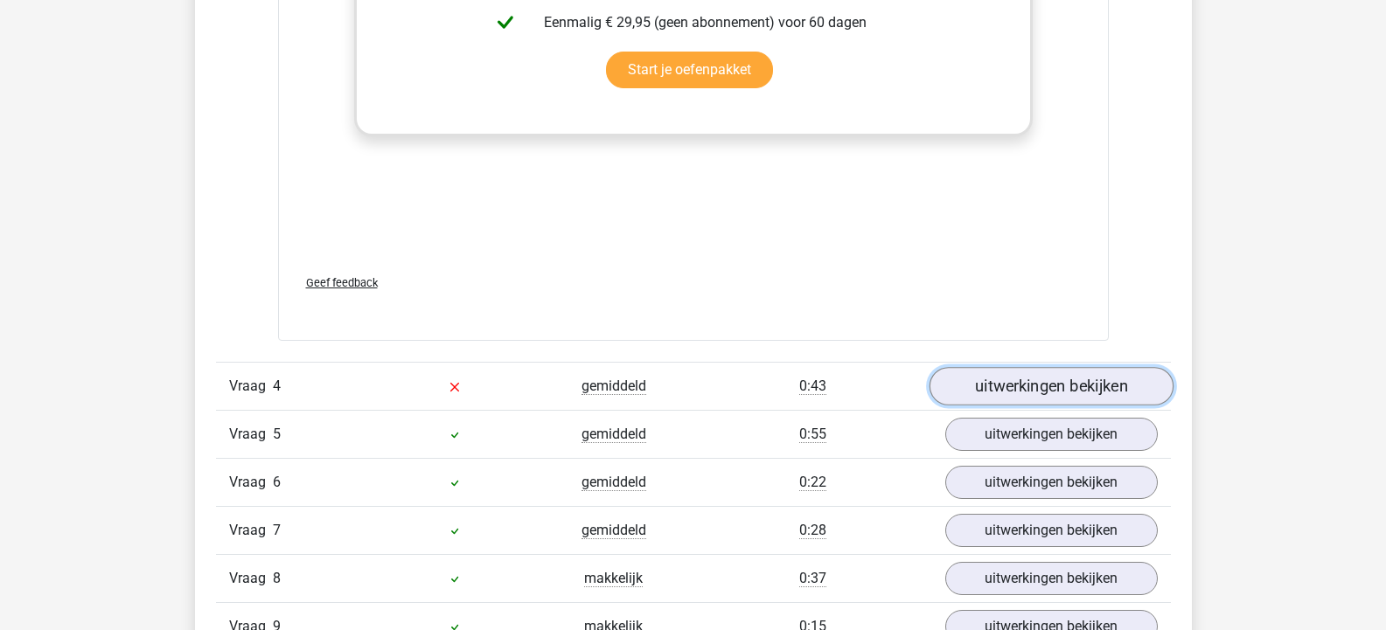
click at [957, 386] on link "uitwerkingen bekijken" at bounding box center [1051, 387] width 244 height 38
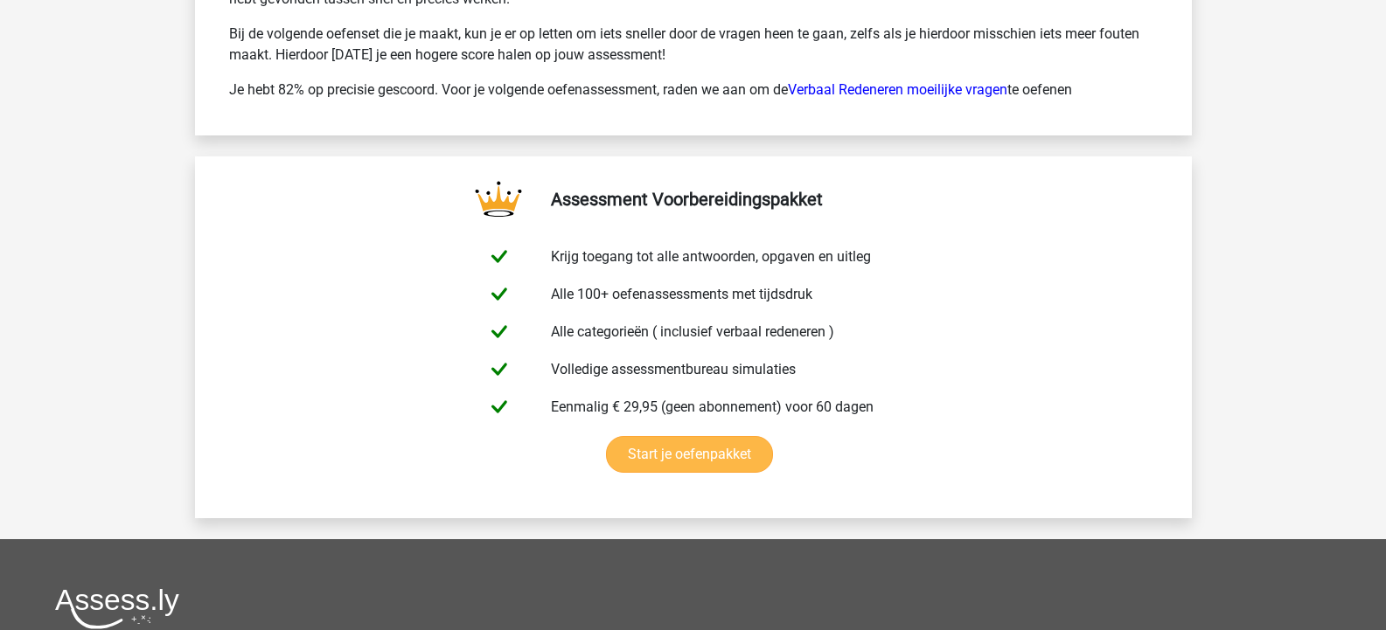
scroll to position [4897, 0]
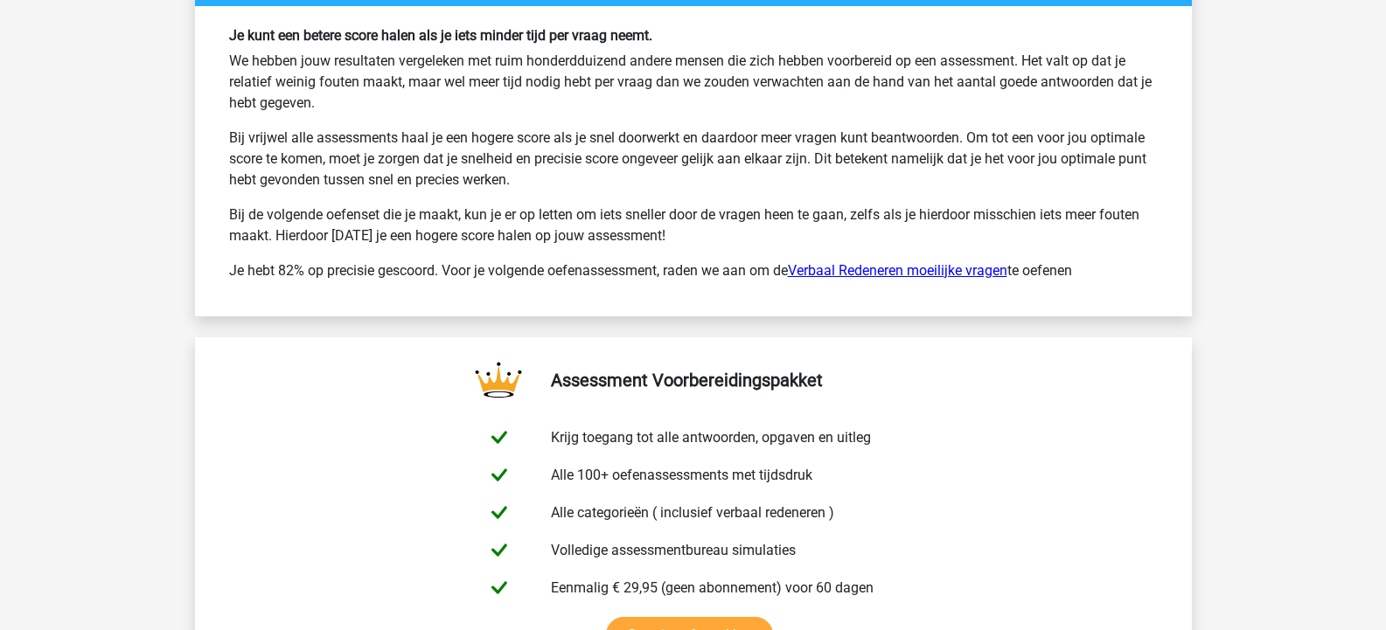
click at [902, 275] on link "Verbaal Redeneren moeilijke vragen" at bounding box center [897, 270] width 219 height 17
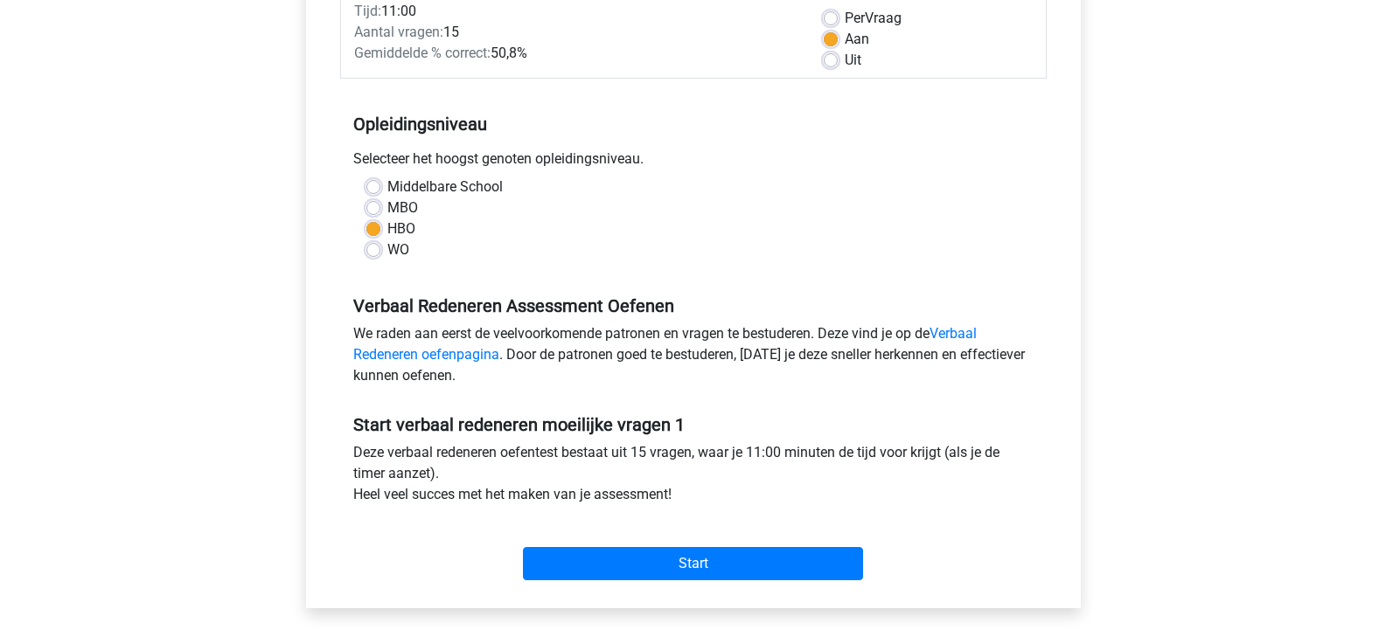
scroll to position [350, 0]
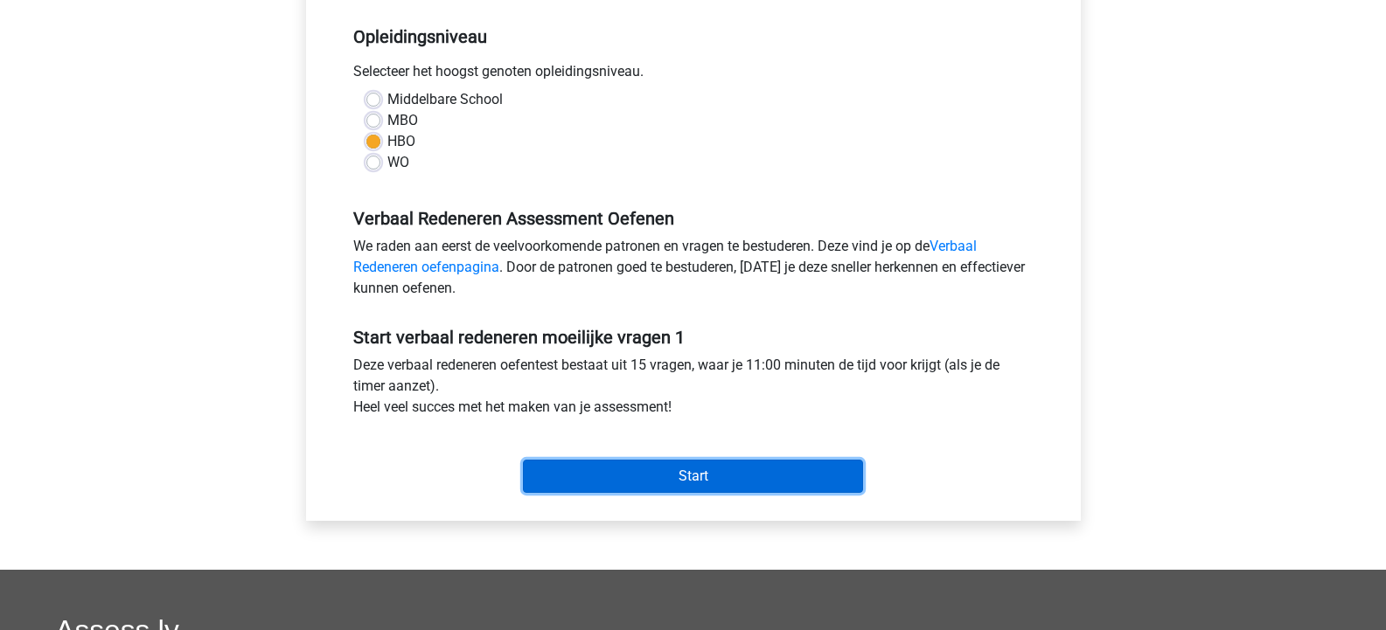
click at [715, 470] on input "Start" at bounding box center [693, 476] width 340 height 33
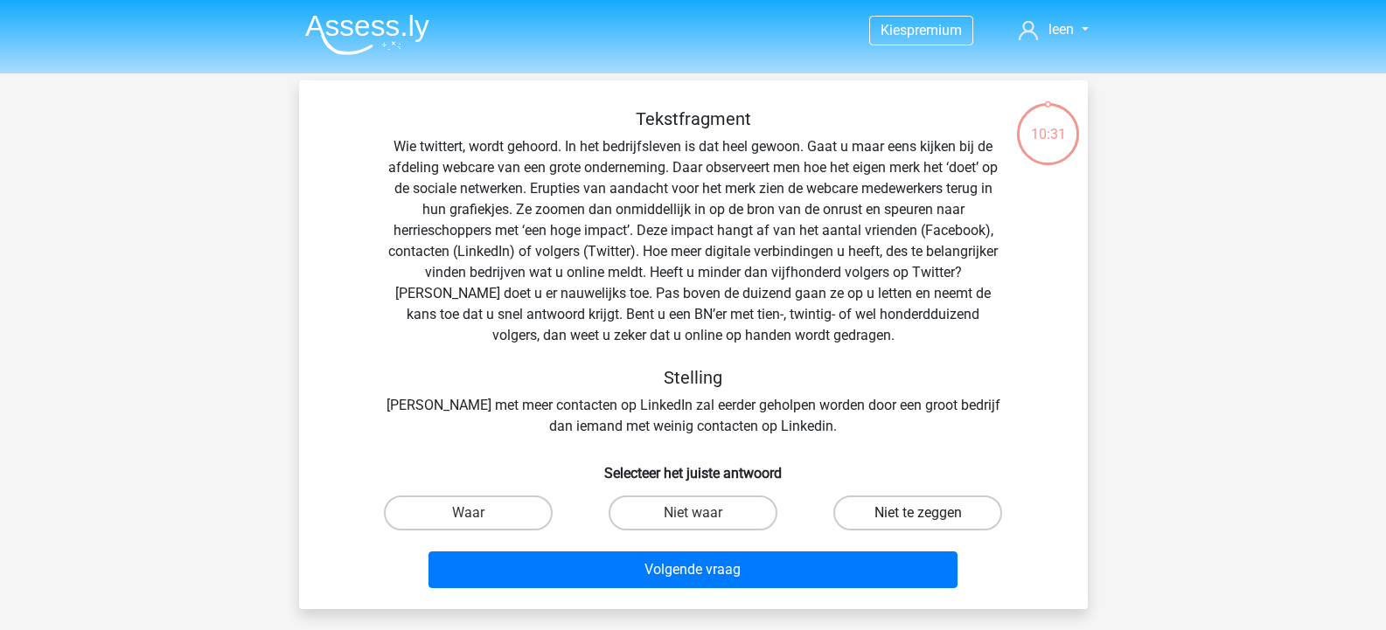
click at [906, 519] on label "Niet te zeggen" at bounding box center [917, 513] width 169 height 35
click at [918, 519] on input "Niet te zeggen" at bounding box center [923, 518] width 11 height 11
radio input "true"
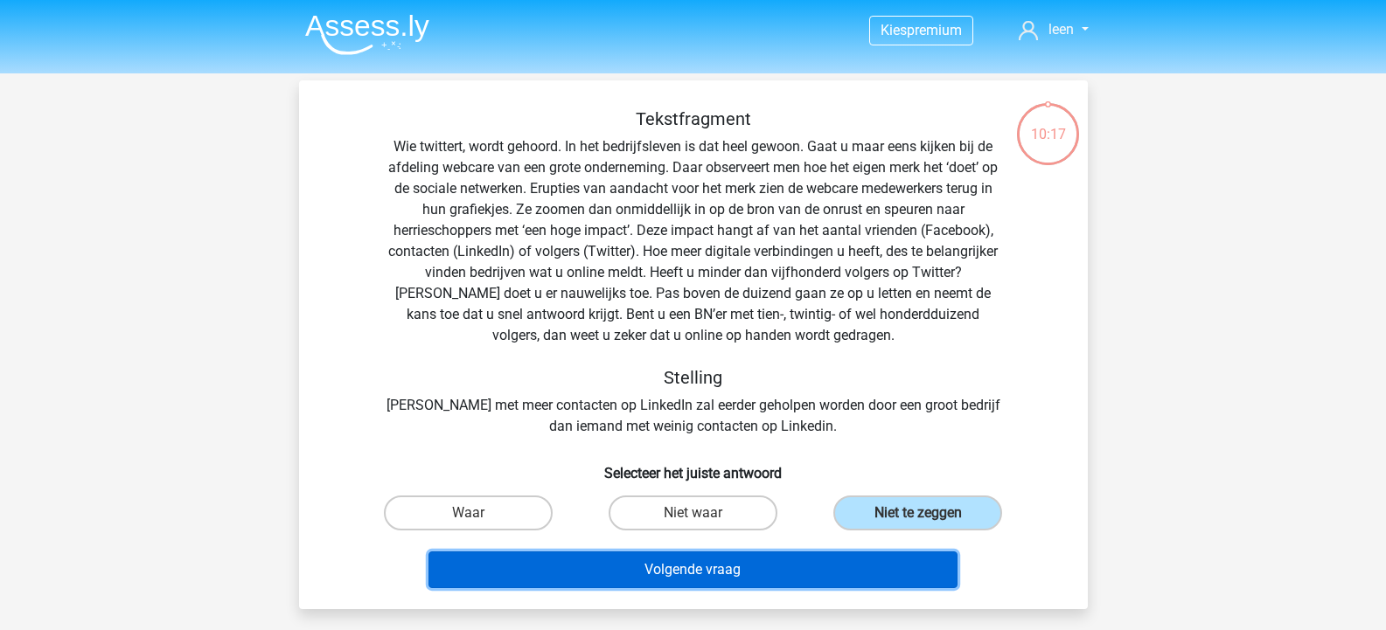
click at [826, 569] on button "Volgende vraag" at bounding box center [692, 570] width 529 height 37
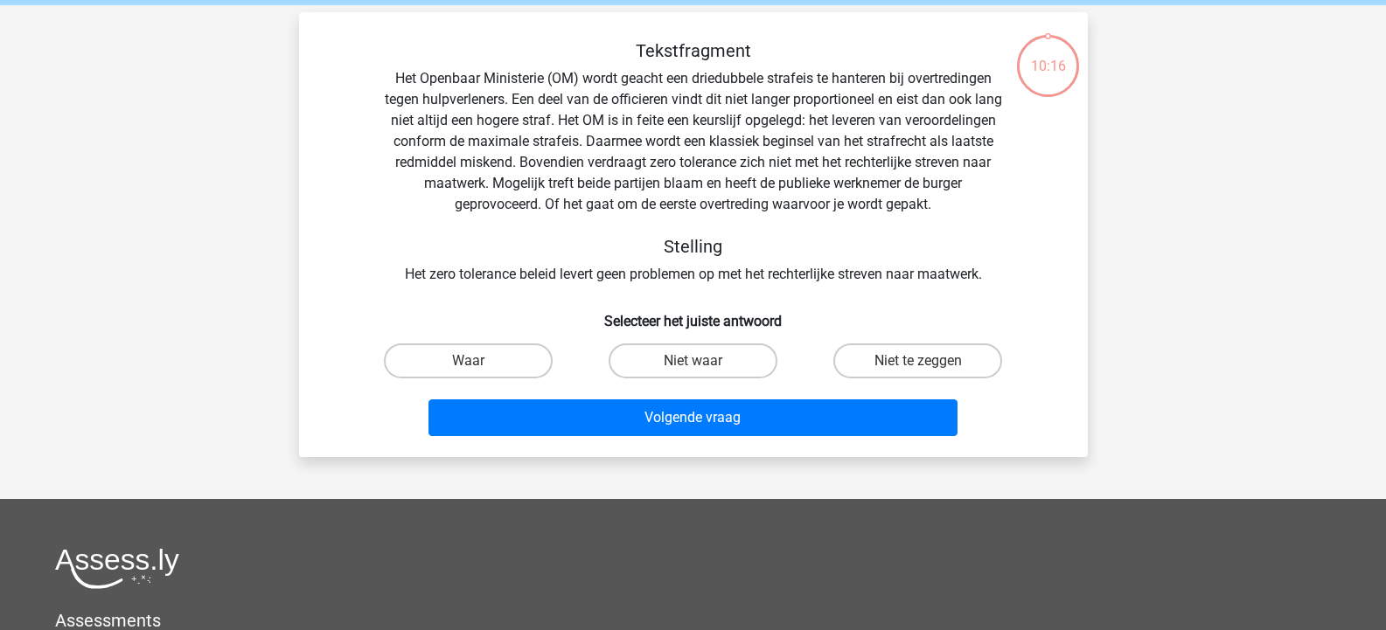
scroll to position [80, 0]
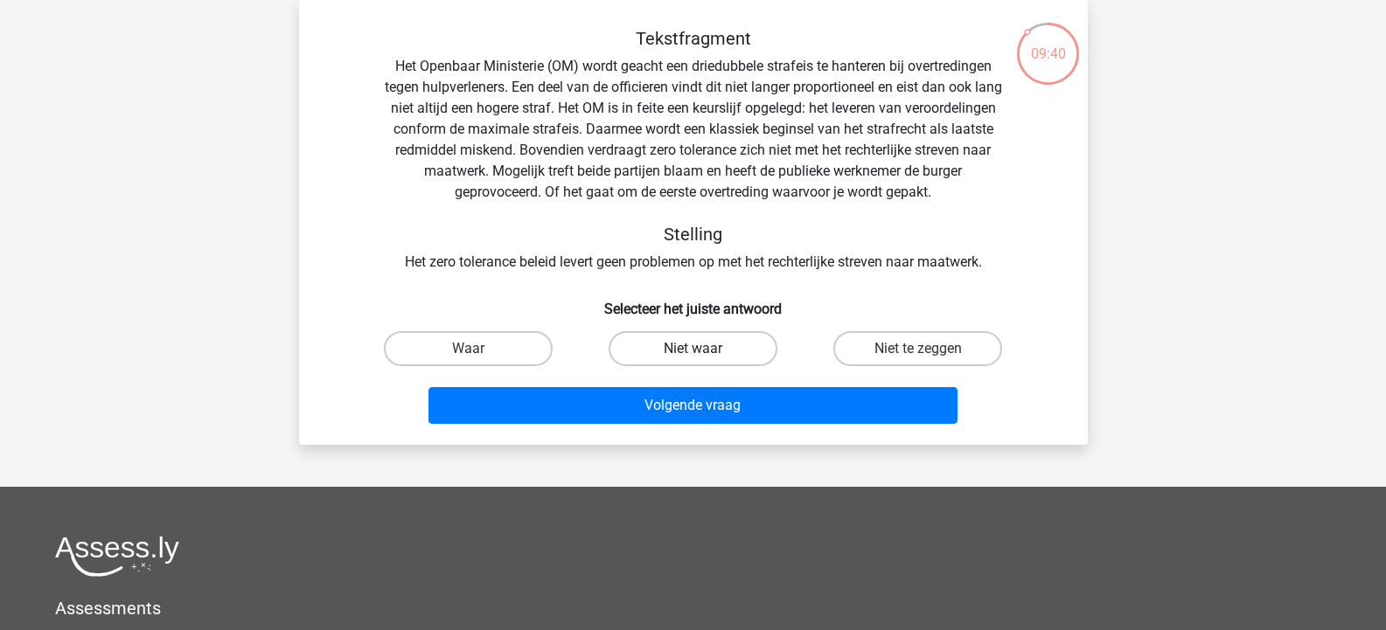
click at [679, 346] on label "Niet waar" at bounding box center [693, 348] width 169 height 35
click at [693, 349] on input "Niet waar" at bounding box center [698, 354] width 11 height 11
radio input "true"
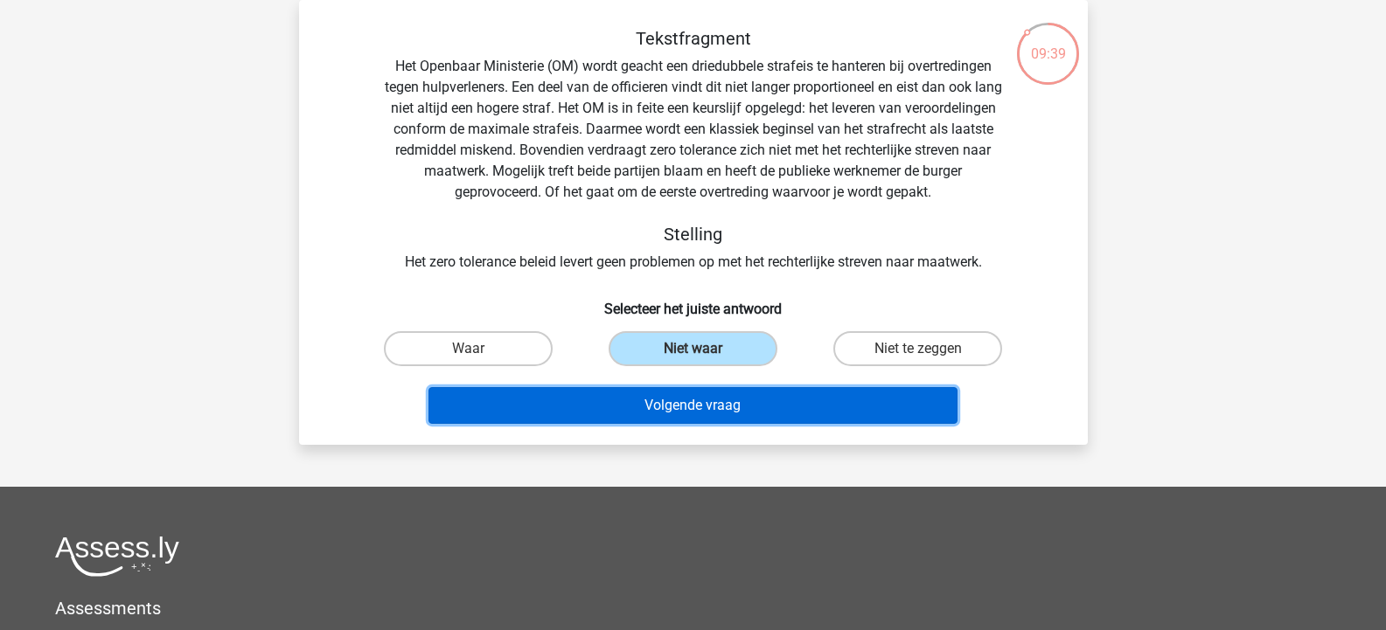
click at [698, 400] on button "Volgende vraag" at bounding box center [692, 405] width 529 height 37
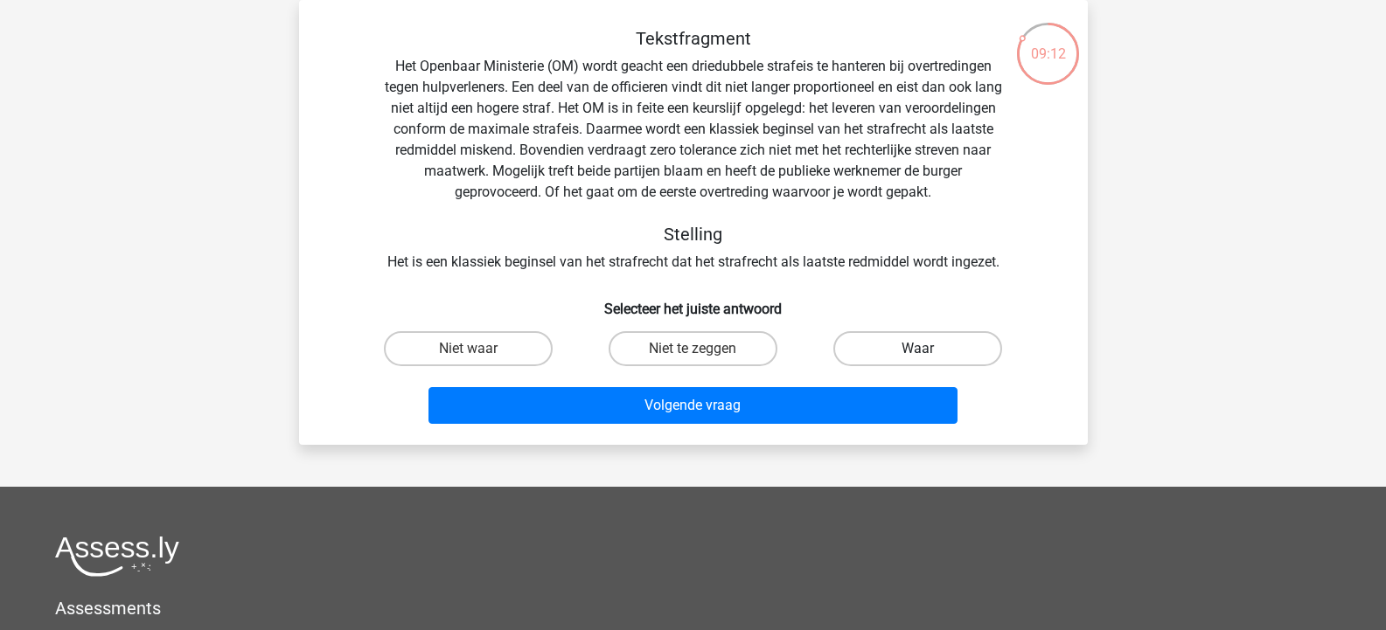
click at [930, 352] on label "Waar" at bounding box center [917, 348] width 169 height 35
click at [930, 352] on input "Waar" at bounding box center [923, 354] width 11 height 11
radio input "true"
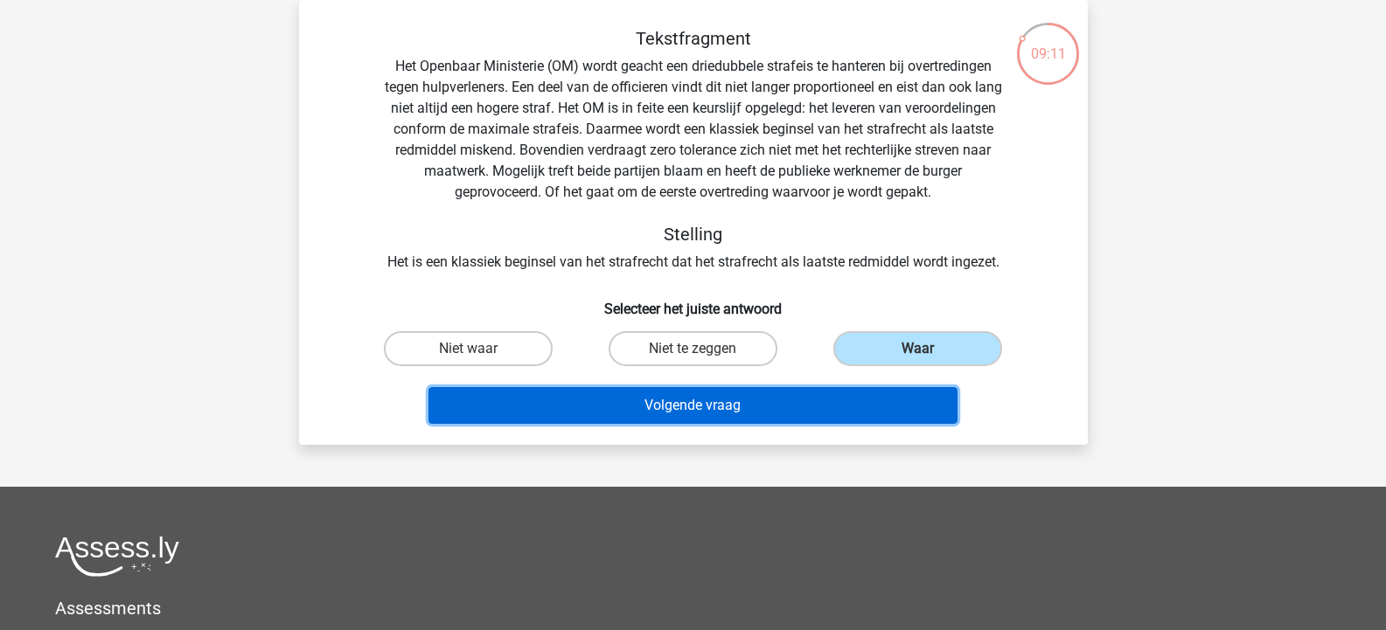
click at [786, 406] on button "Volgende vraag" at bounding box center [692, 405] width 529 height 37
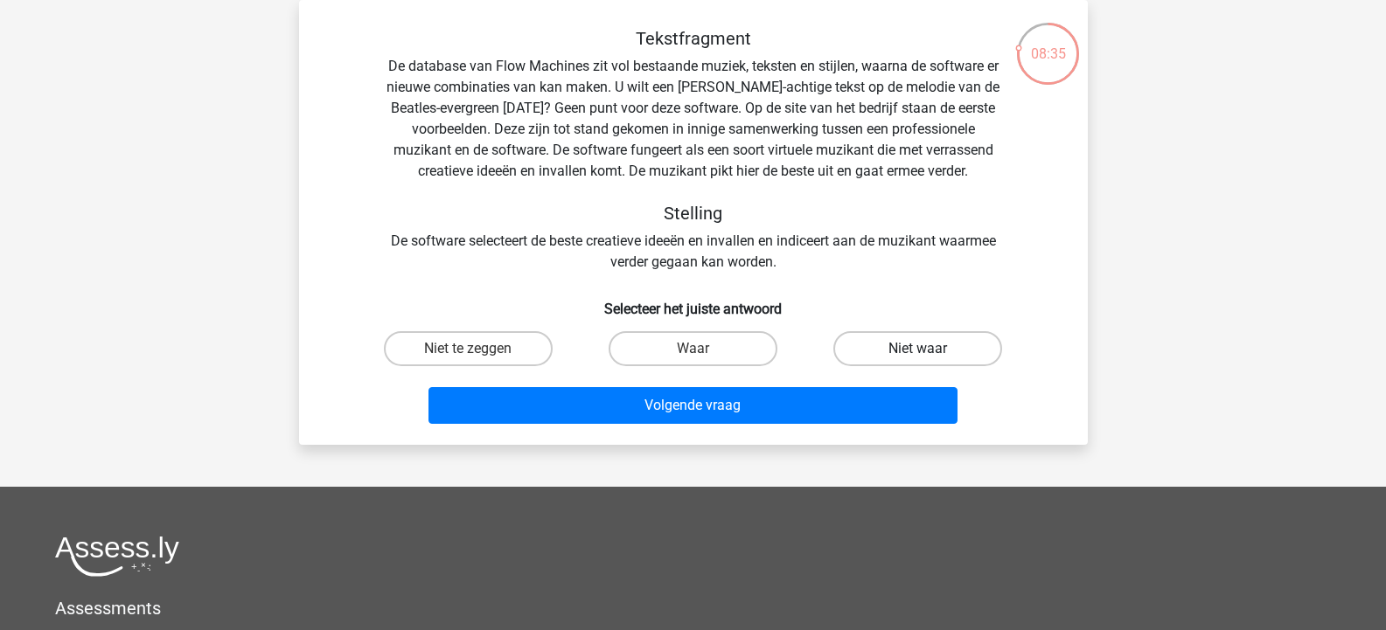
click at [934, 346] on label "Niet waar" at bounding box center [917, 348] width 169 height 35
click at [930, 349] on input "Niet waar" at bounding box center [923, 354] width 11 height 11
radio input "true"
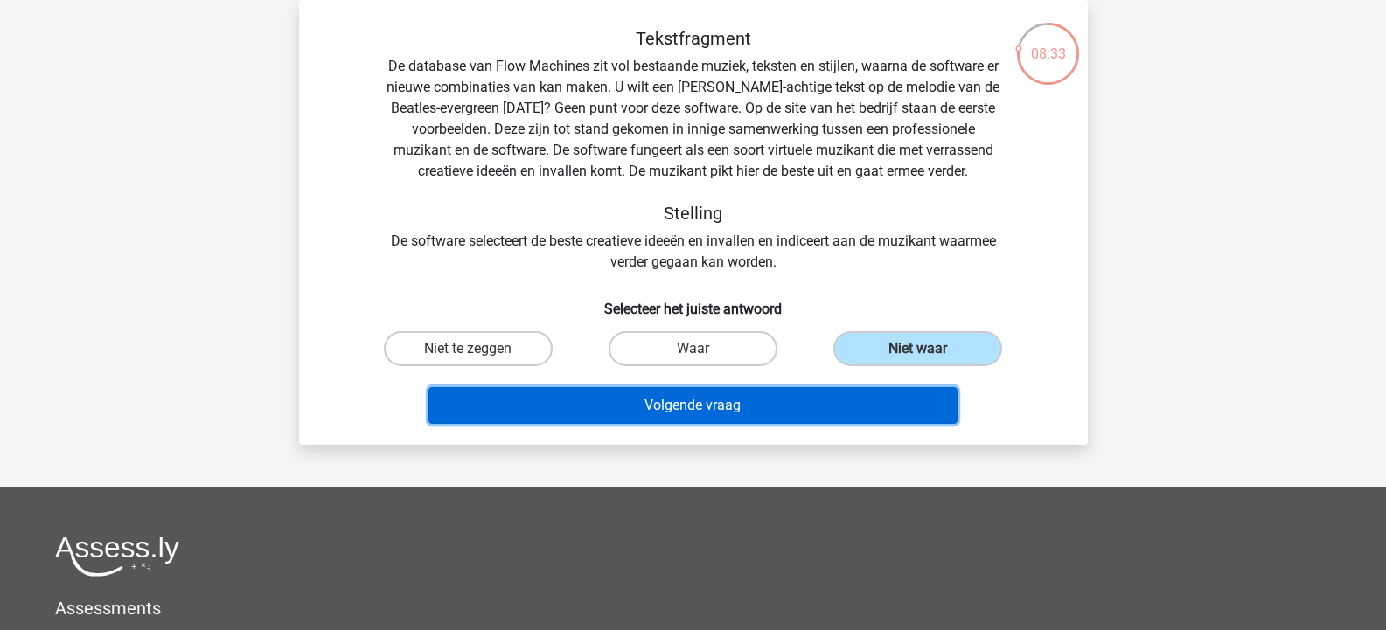
click at [846, 397] on button "Volgende vraag" at bounding box center [692, 405] width 529 height 37
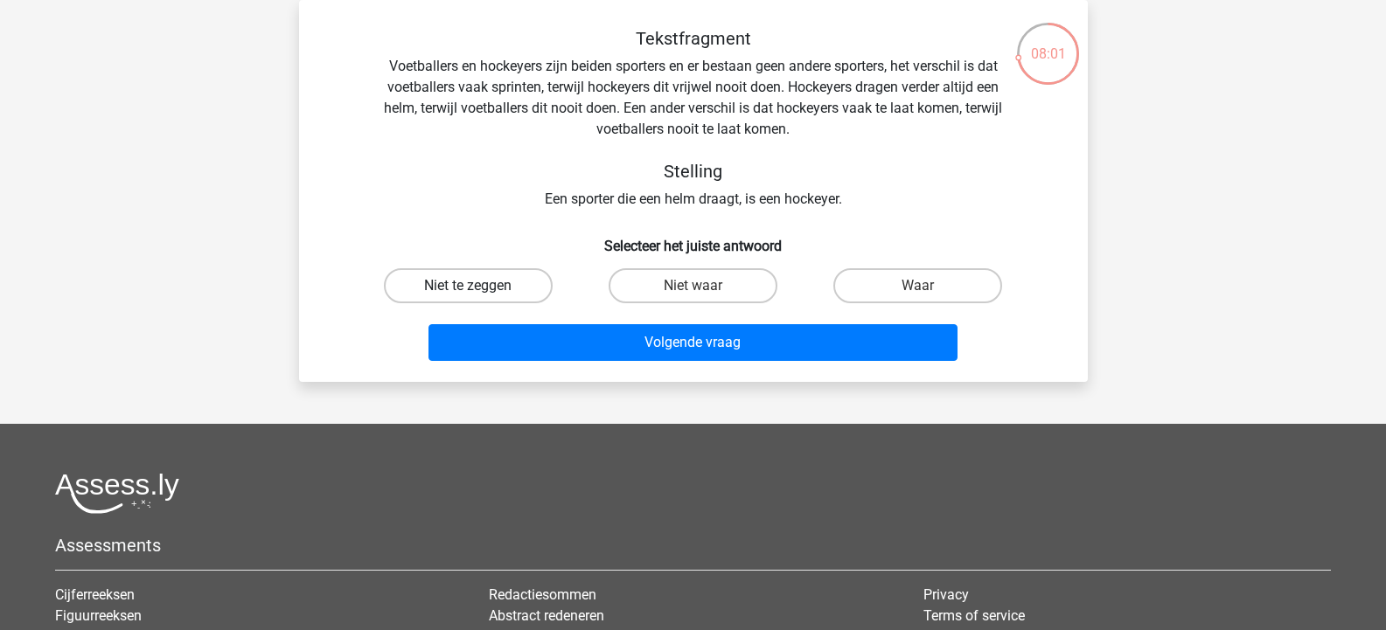
click at [499, 278] on label "Niet te zeggen" at bounding box center [468, 285] width 169 height 35
click at [479, 286] on input "Niet te zeggen" at bounding box center [473, 291] width 11 height 11
radio input "true"
click at [923, 286] on input "Waar" at bounding box center [923, 291] width 11 height 11
radio input "true"
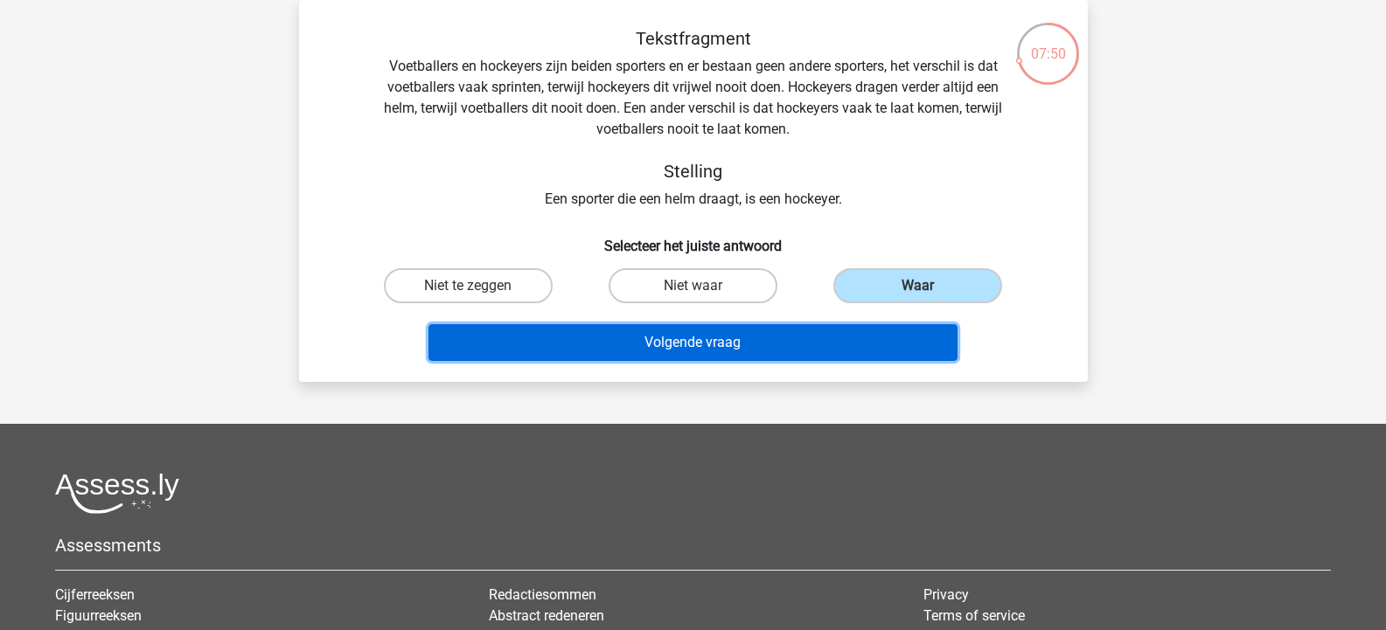
click at [859, 338] on button "Volgende vraag" at bounding box center [692, 342] width 529 height 37
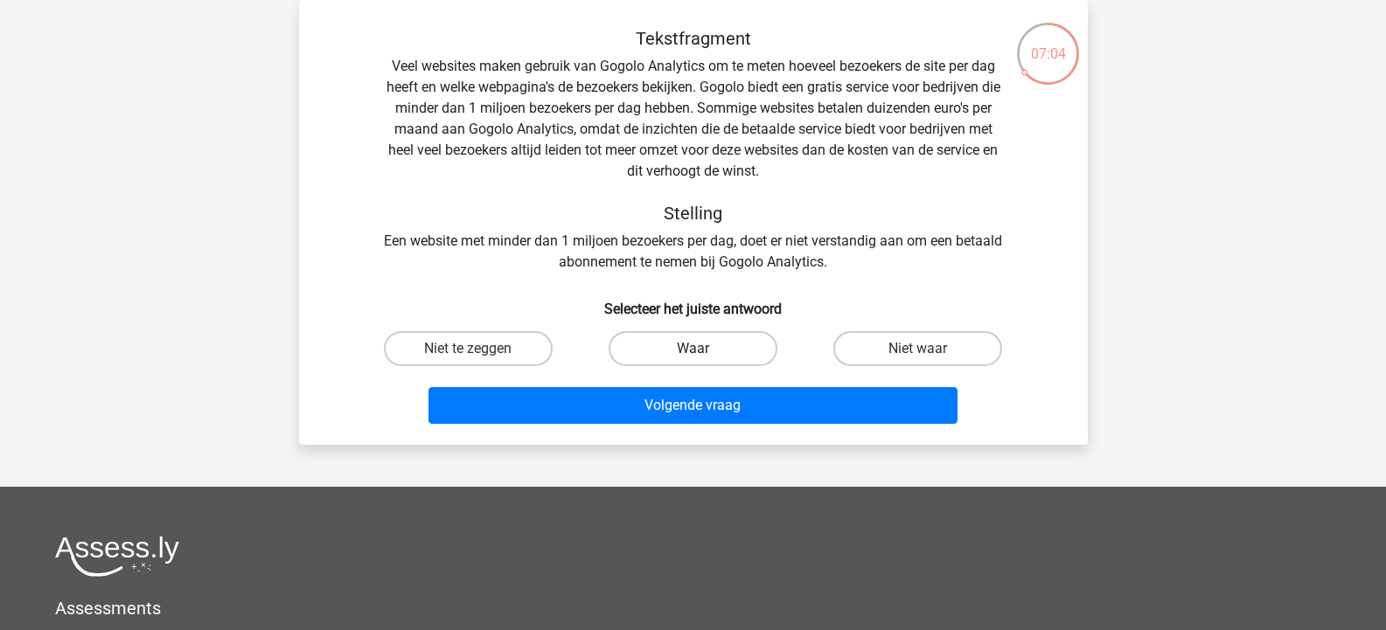
click at [697, 348] on label "Waar" at bounding box center [693, 348] width 169 height 35
click at [697, 349] on input "Waar" at bounding box center [698, 354] width 11 height 11
radio input "true"
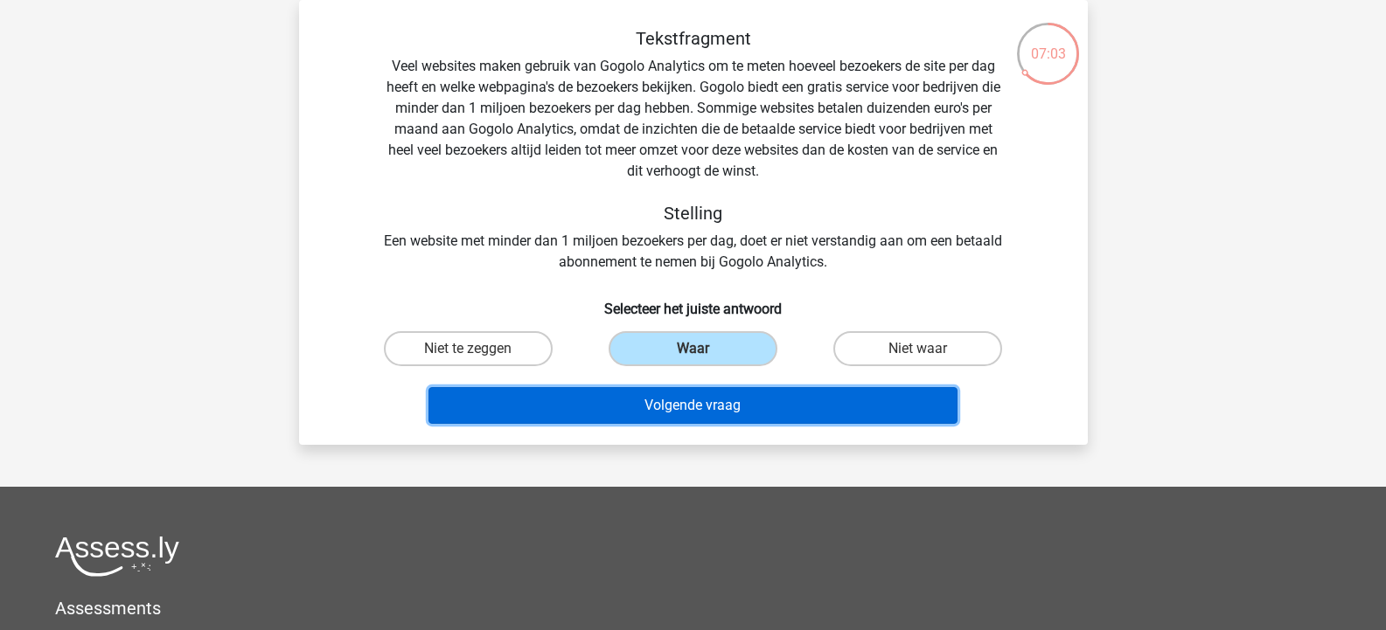
click at [709, 401] on button "Volgende vraag" at bounding box center [692, 405] width 529 height 37
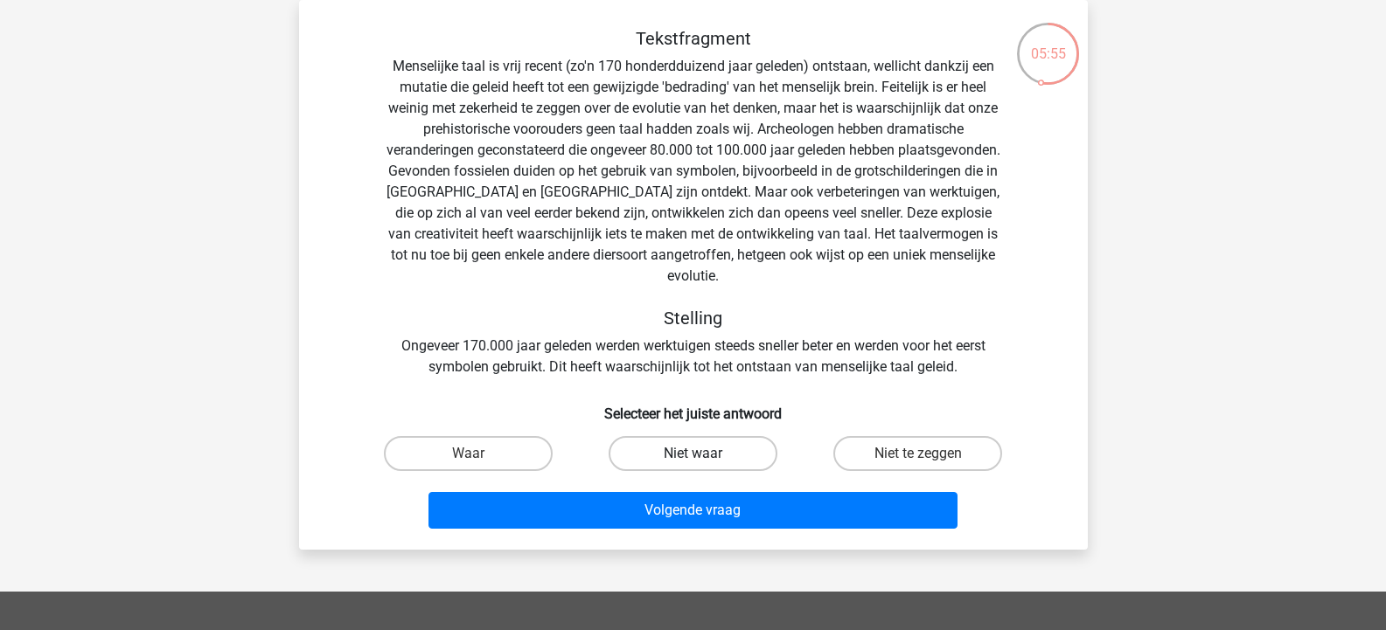
click at [696, 436] on label "Niet waar" at bounding box center [693, 453] width 169 height 35
click at [696, 454] on input "Niet waar" at bounding box center [698, 459] width 11 height 11
radio input "true"
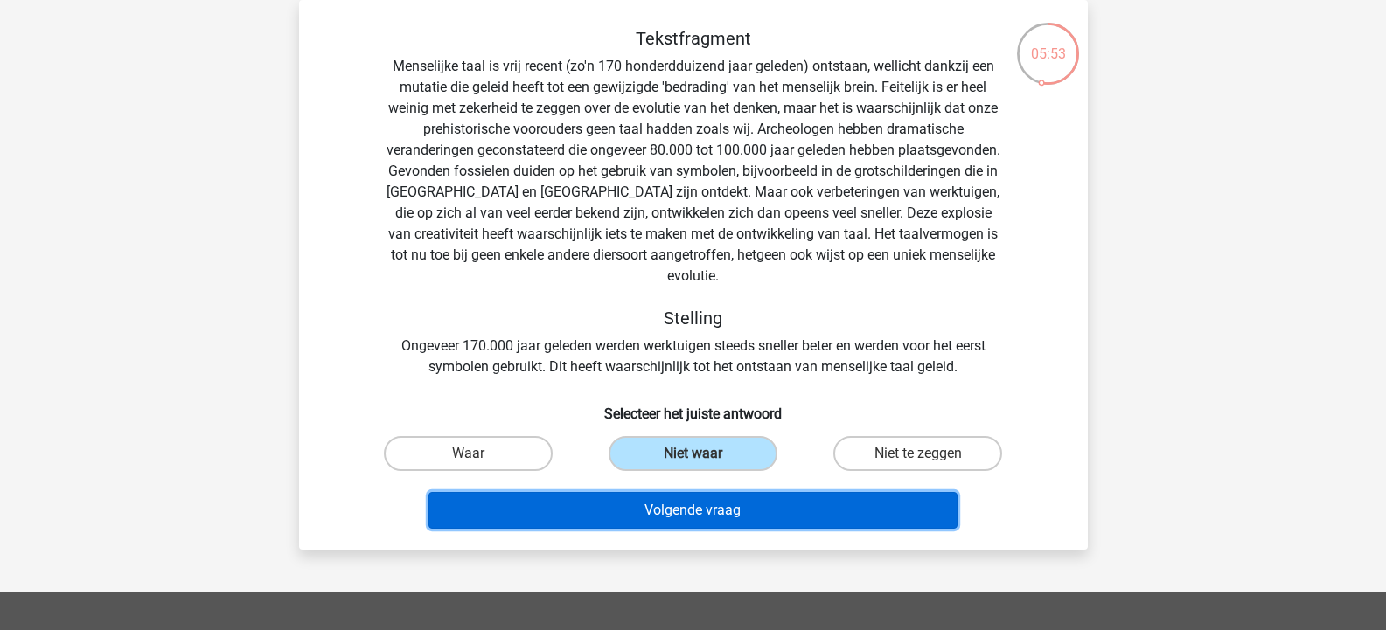
click at [736, 492] on button "Volgende vraag" at bounding box center [692, 510] width 529 height 37
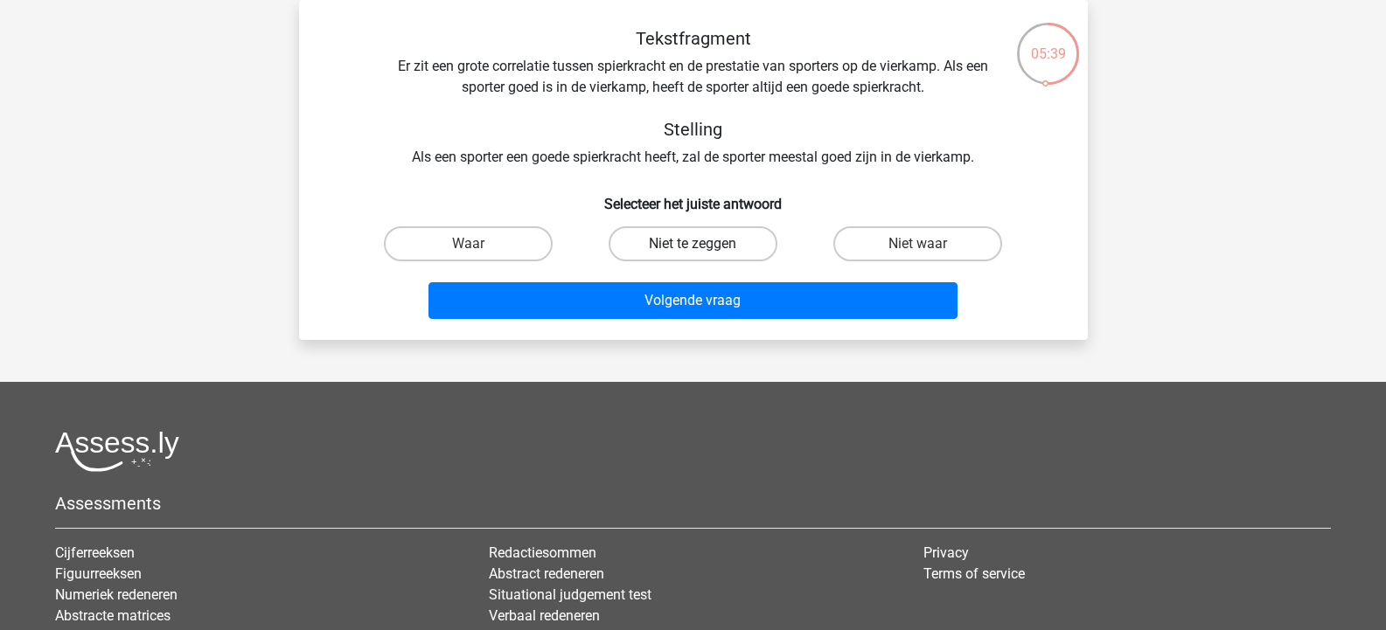
click at [733, 238] on label "Niet te zeggen" at bounding box center [693, 243] width 169 height 35
click at [704, 244] on input "Niet te zeggen" at bounding box center [698, 249] width 11 height 11
radio input "true"
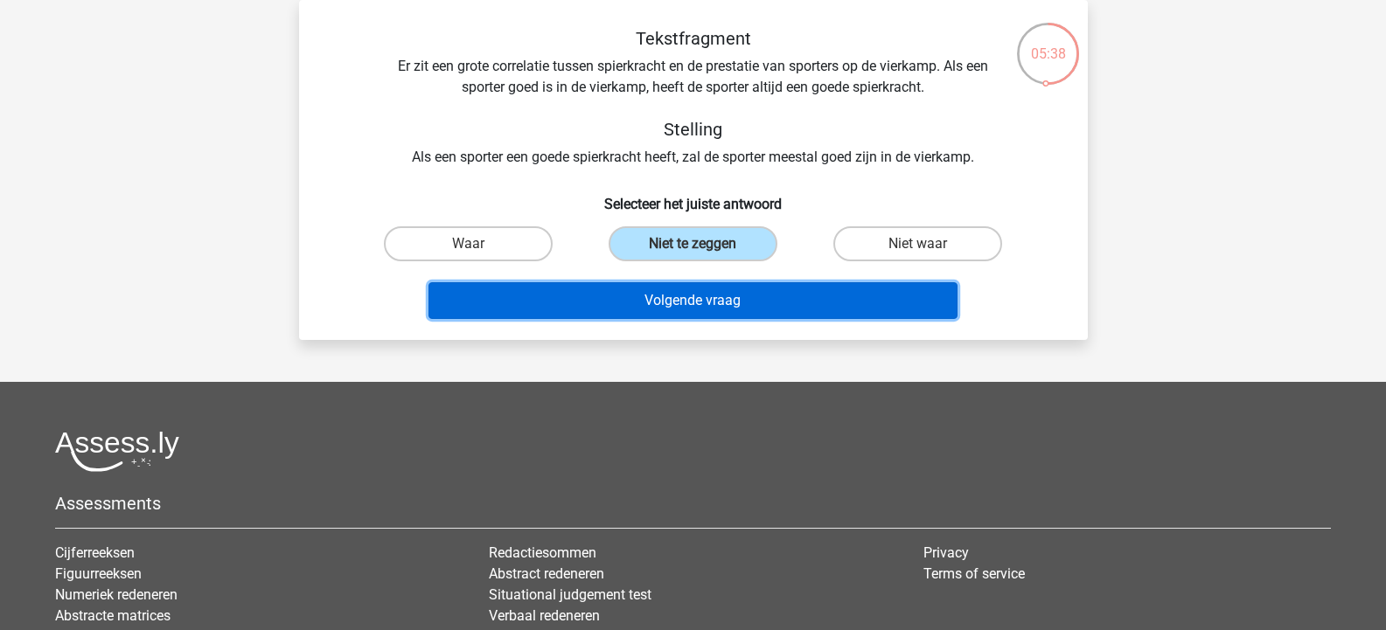
click at [737, 303] on button "Volgende vraag" at bounding box center [692, 300] width 529 height 37
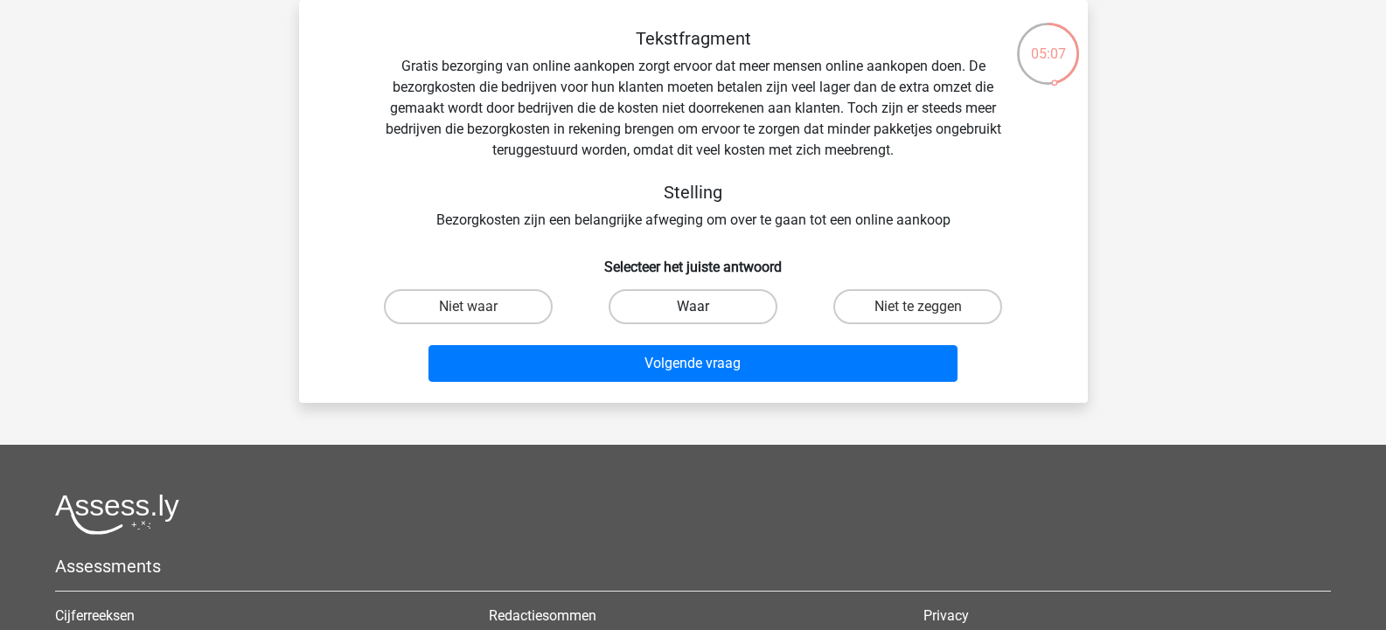
click at [733, 308] on label "Waar" at bounding box center [693, 306] width 169 height 35
click at [704, 308] on input "Waar" at bounding box center [698, 312] width 11 height 11
radio input "true"
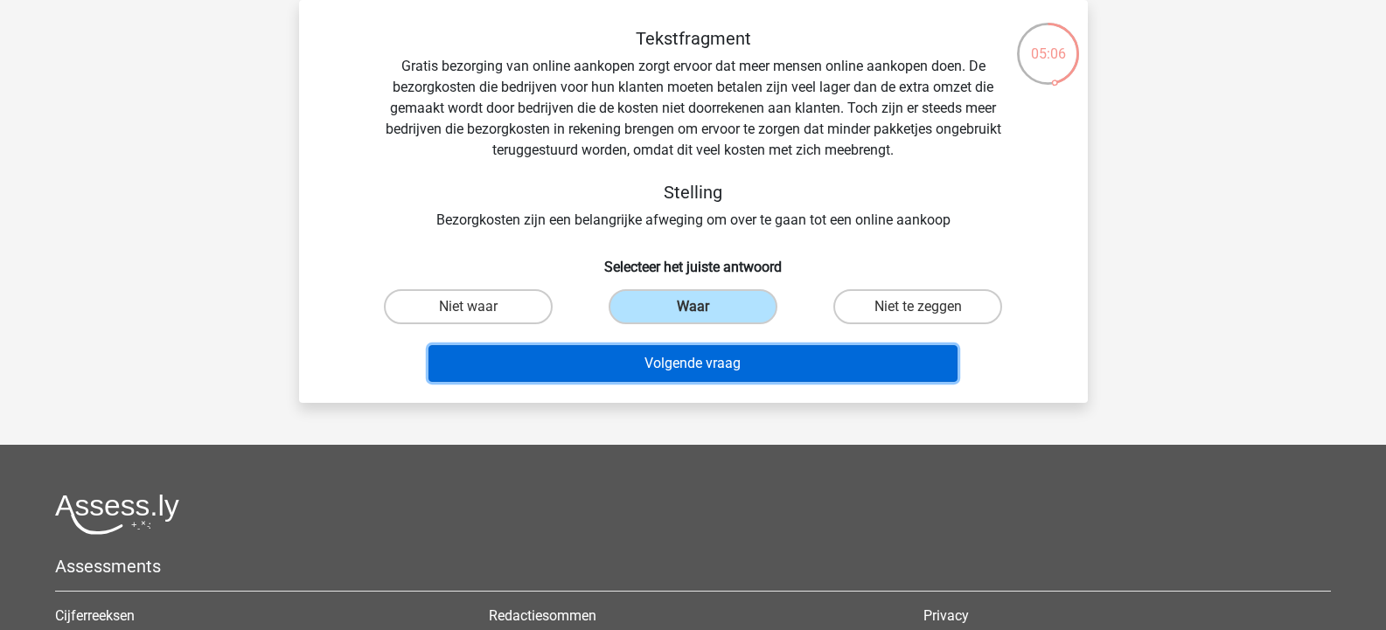
click at [762, 355] on button "Volgende vraag" at bounding box center [692, 363] width 529 height 37
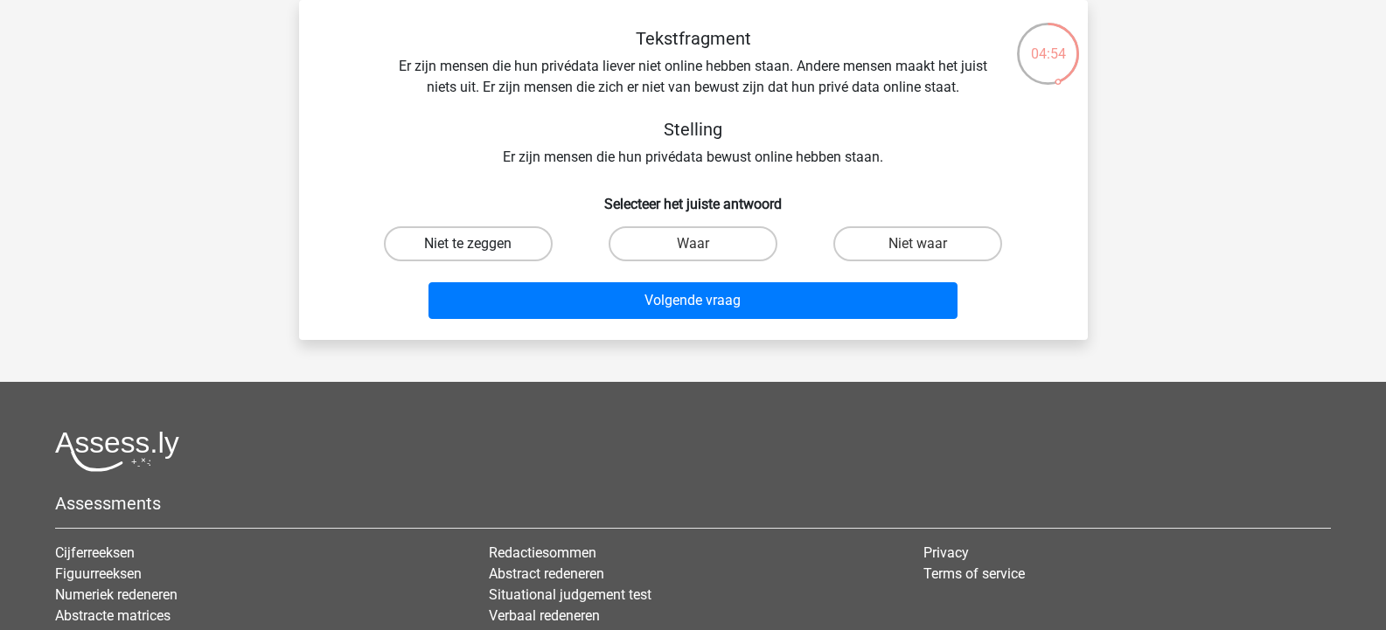
click at [481, 247] on label "Niet te zeggen" at bounding box center [468, 243] width 169 height 35
click at [479, 247] on input "Niet te zeggen" at bounding box center [473, 249] width 11 height 11
radio input "true"
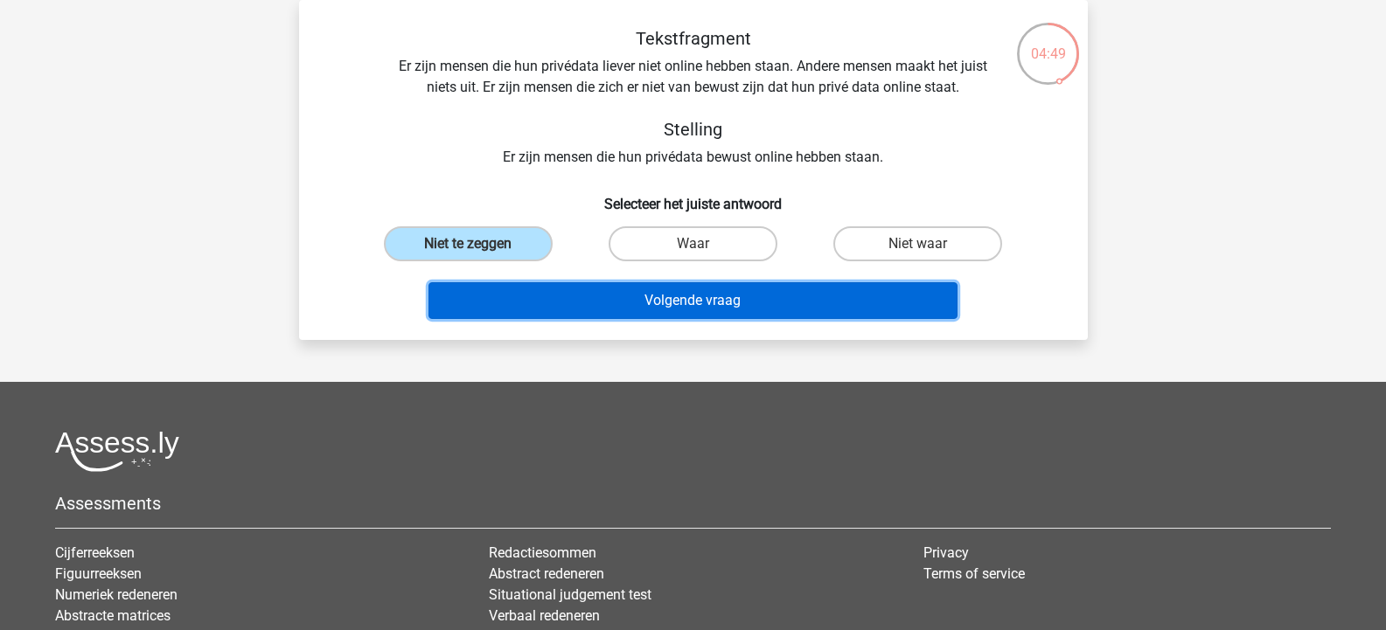
click at [747, 298] on button "Volgende vraag" at bounding box center [692, 300] width 529 height 37
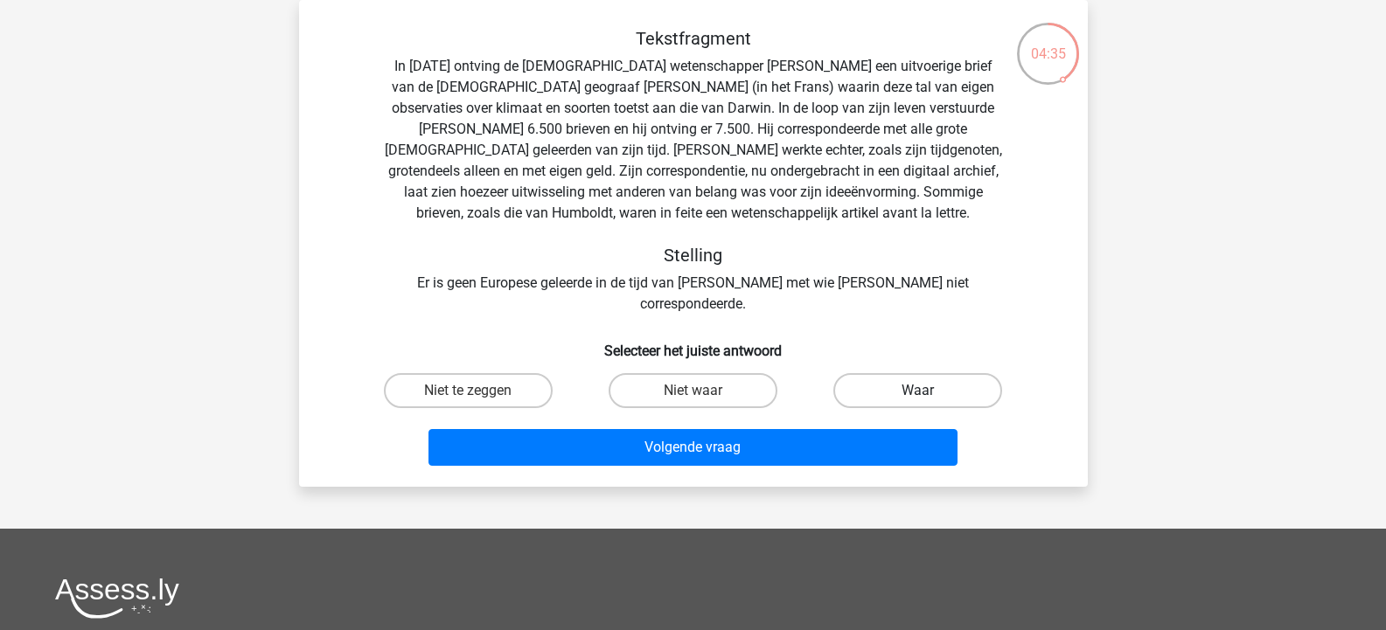
click at [909, 373] on label "Waar" at bounding box center [917, 390] width 169 height 35
click at [918, 391] on input "Waar" at bounding box center [923, 396] width 11 height 11
radio input "true"
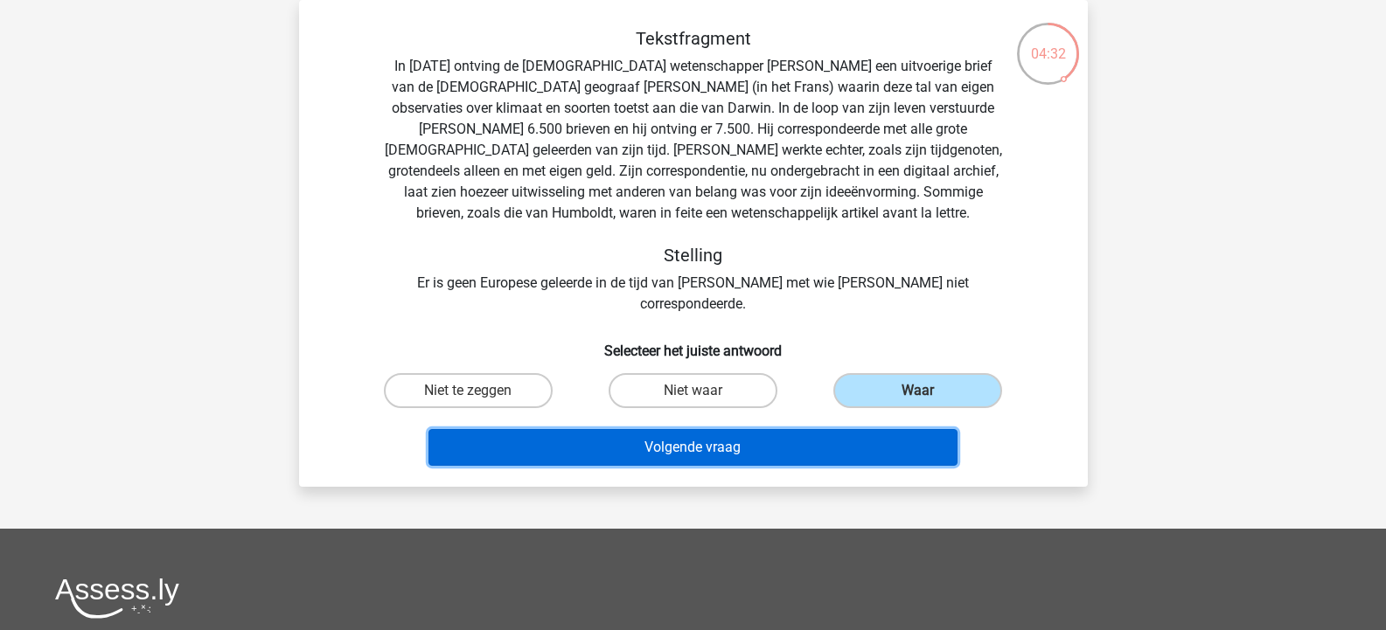
click at [728, 429] on button "Volgende vraag" at bounding box center [692, 447] width 529 height 37
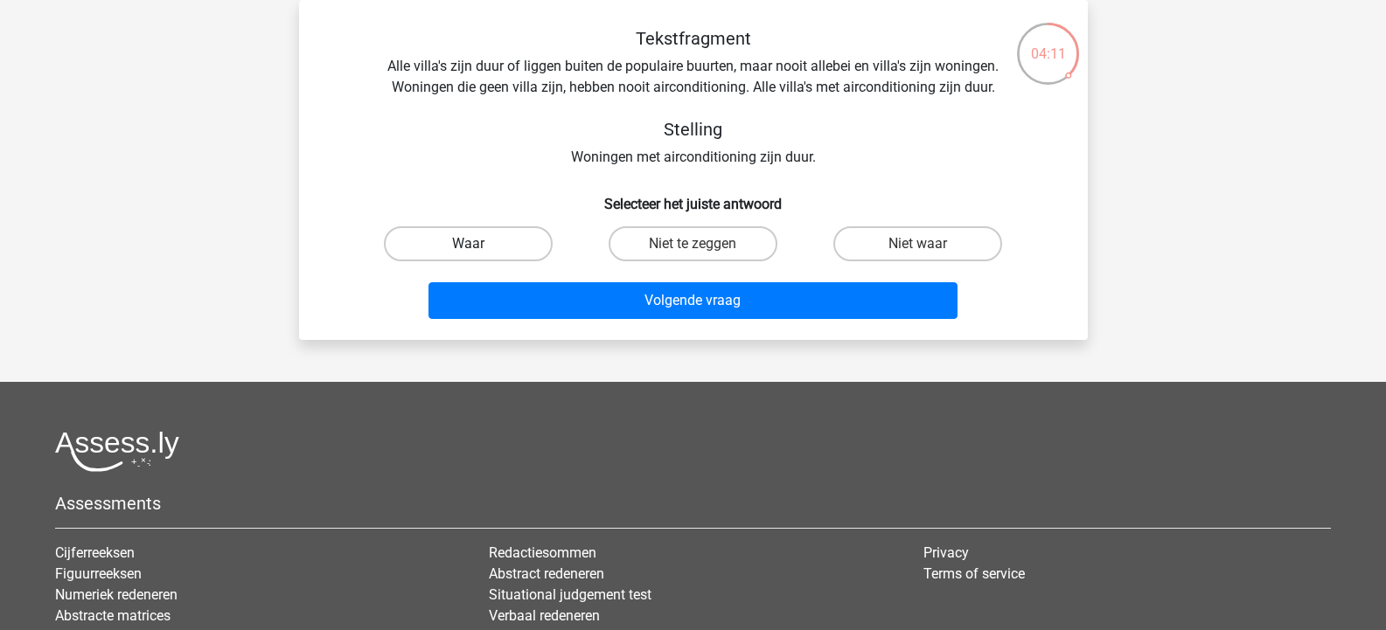
click at [472, 243] on label "Waar" at bounding box center [468, 243] width 169 height 35
click at [472, 244] on input "Waar" at bounding box center [473, 249] width 11 height 11
radio input "true"
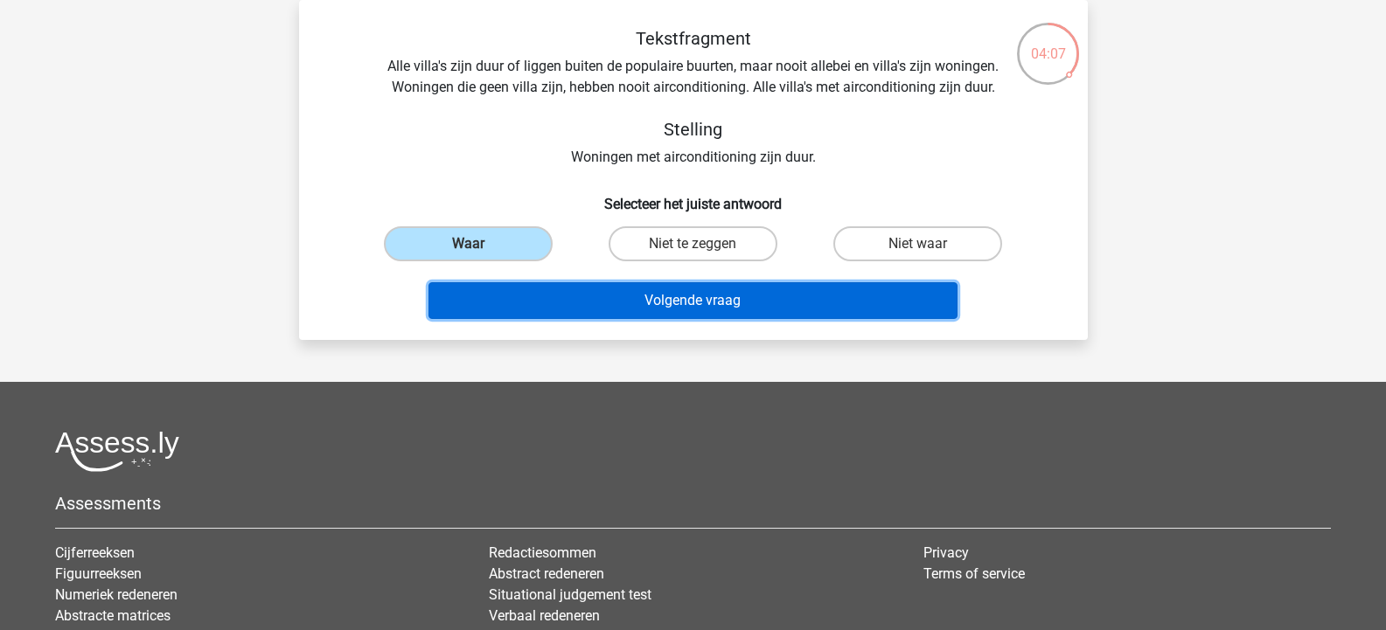
click at [759, 296] on button "Volgende vraag" at bounding box center [692, 300] width 529 height 37
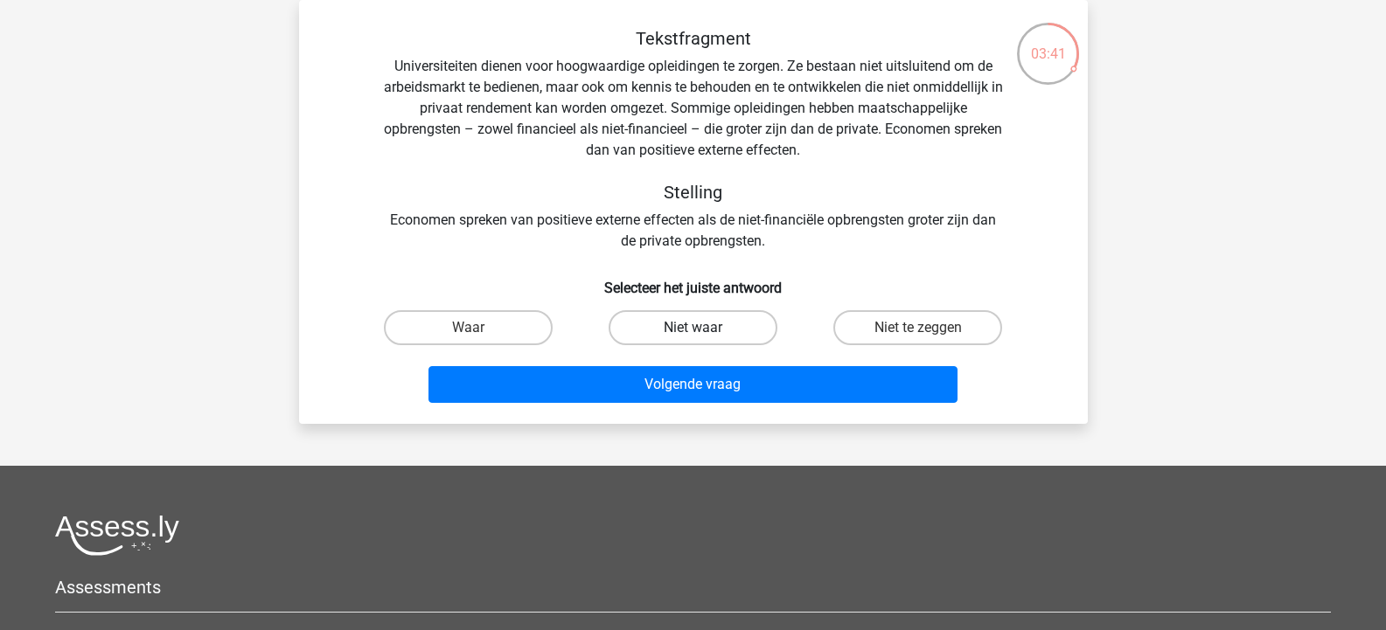
click at [712, 326] on label "Niet waar" at bounding box center [693, 327] width 169 height 35
click at [704, 328] on input "Niet waar" at bounding box center [698, 333] width 11 height 11
radio input "true"
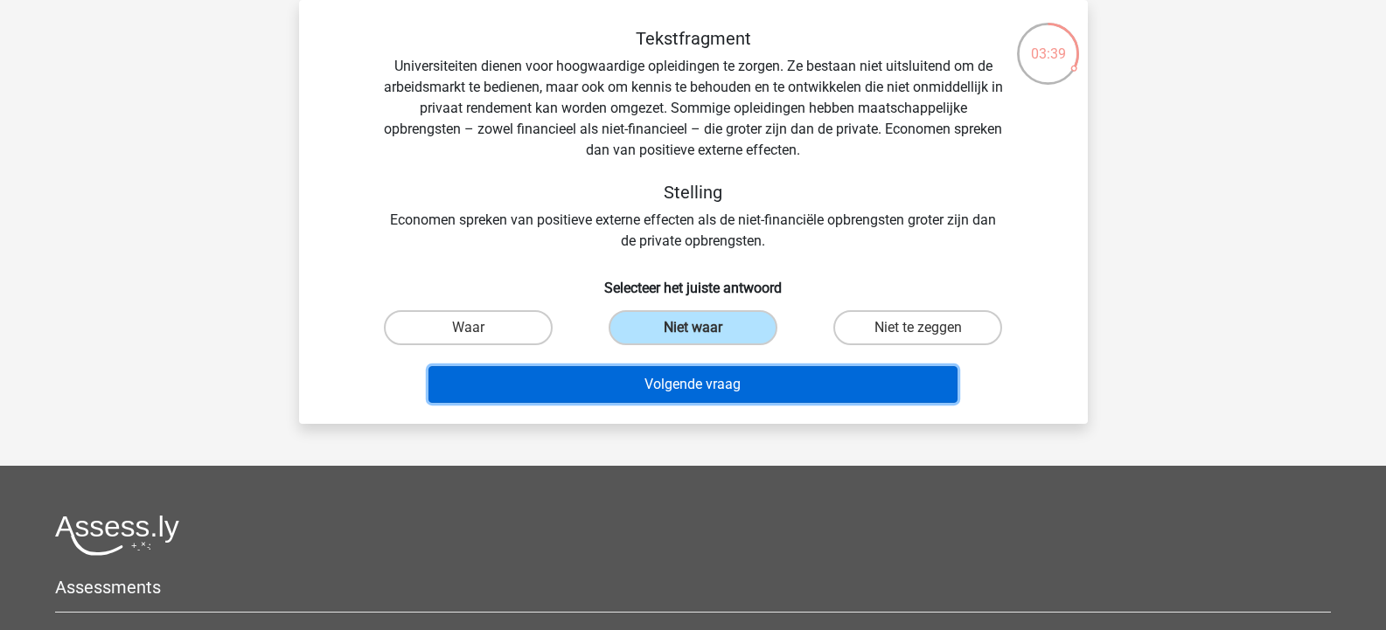
click at [718, 379] on button "Volgende vraag" at bounding box center [692, 384] width 529 height 37
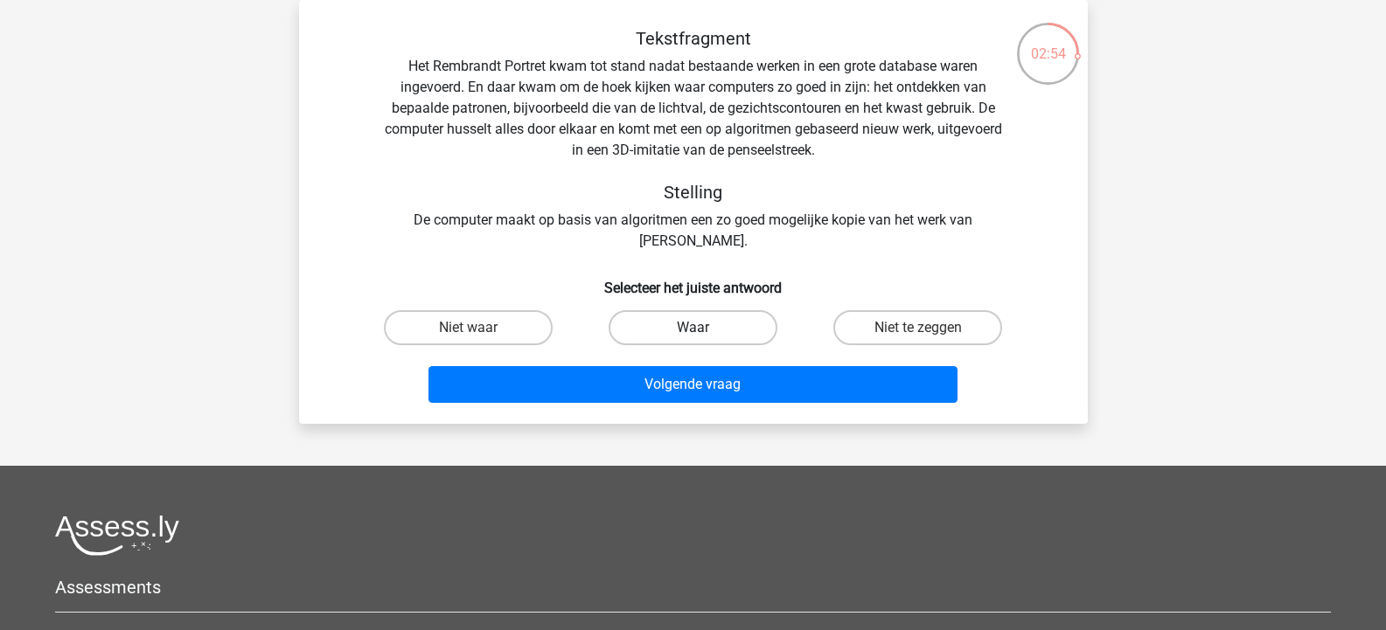
click at [677, 330] on label "Waar" at bounding box center [693, 327] width 169 height 35
click at [693, 330] on input "Waar" at bounding box center [698, 333] width 11 height 11
radio input "true"
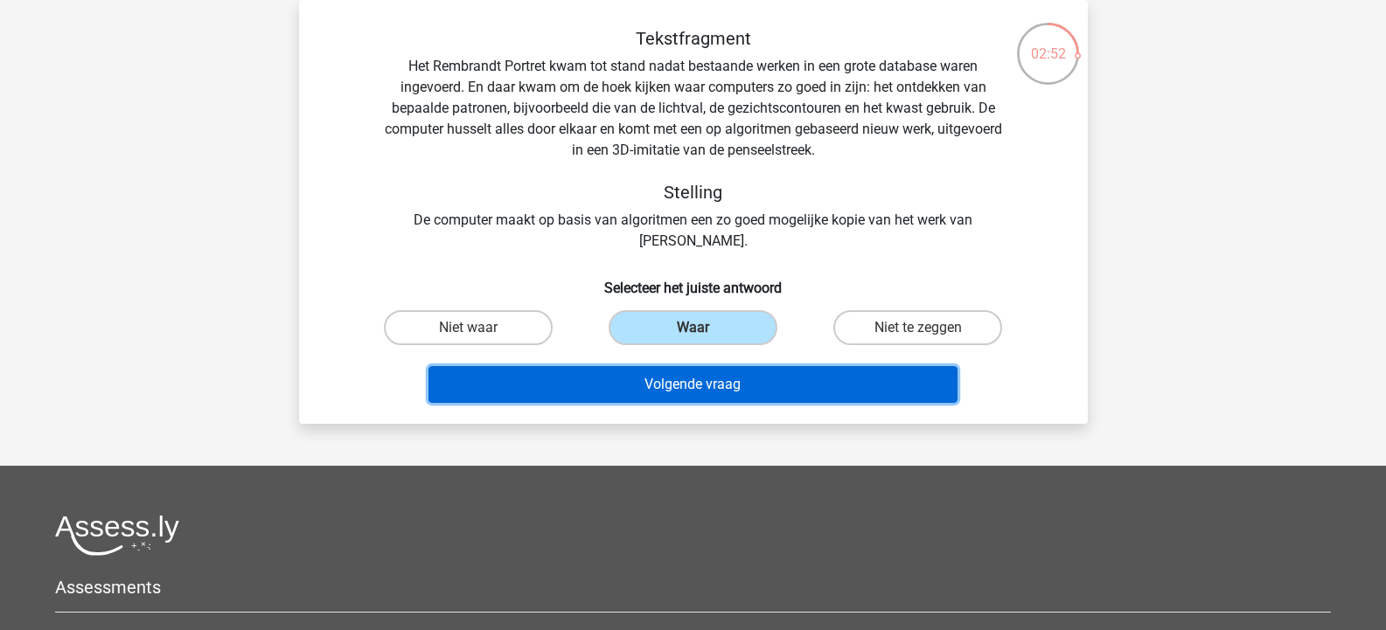
click at [693, 379] on button "Volgende vraag" at bounding box center [692, 384] width 529 height 37
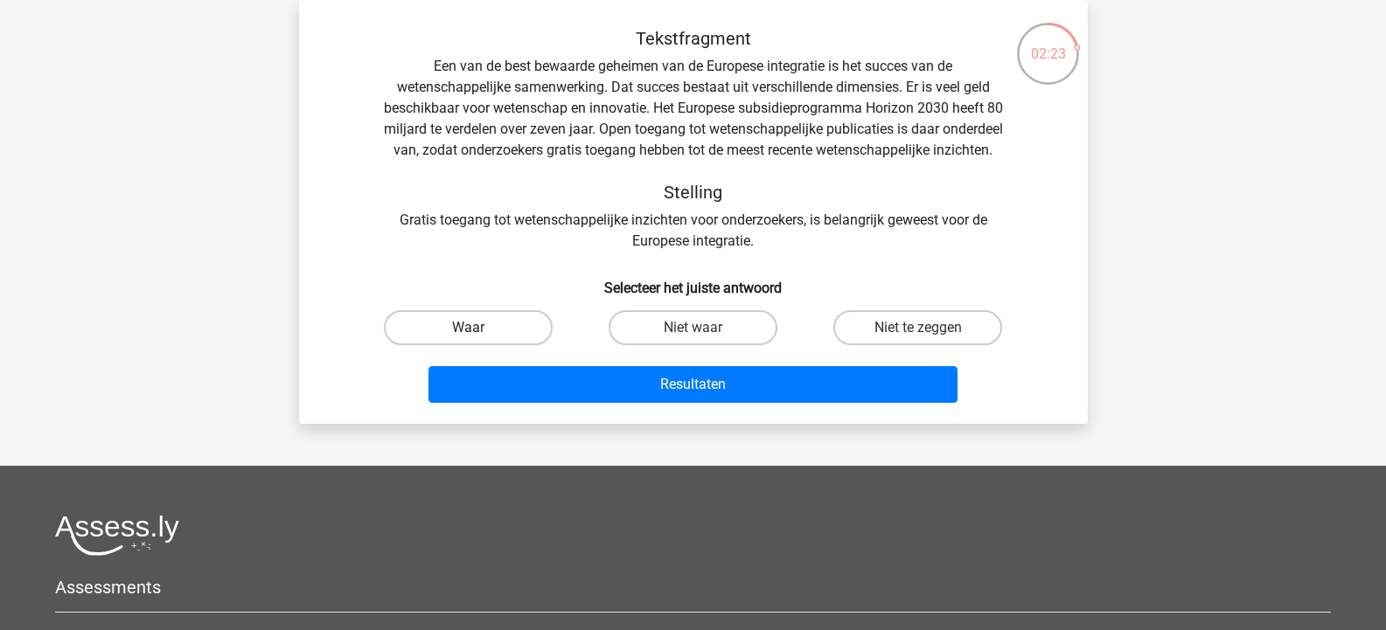
click at [461, 344] on label "Waar" at bounding box center [468, 327] width 169 height 35
click at [468, 339] on input "Waar" at bounding box center [473, 333] width 11 height 11
radio input "true"
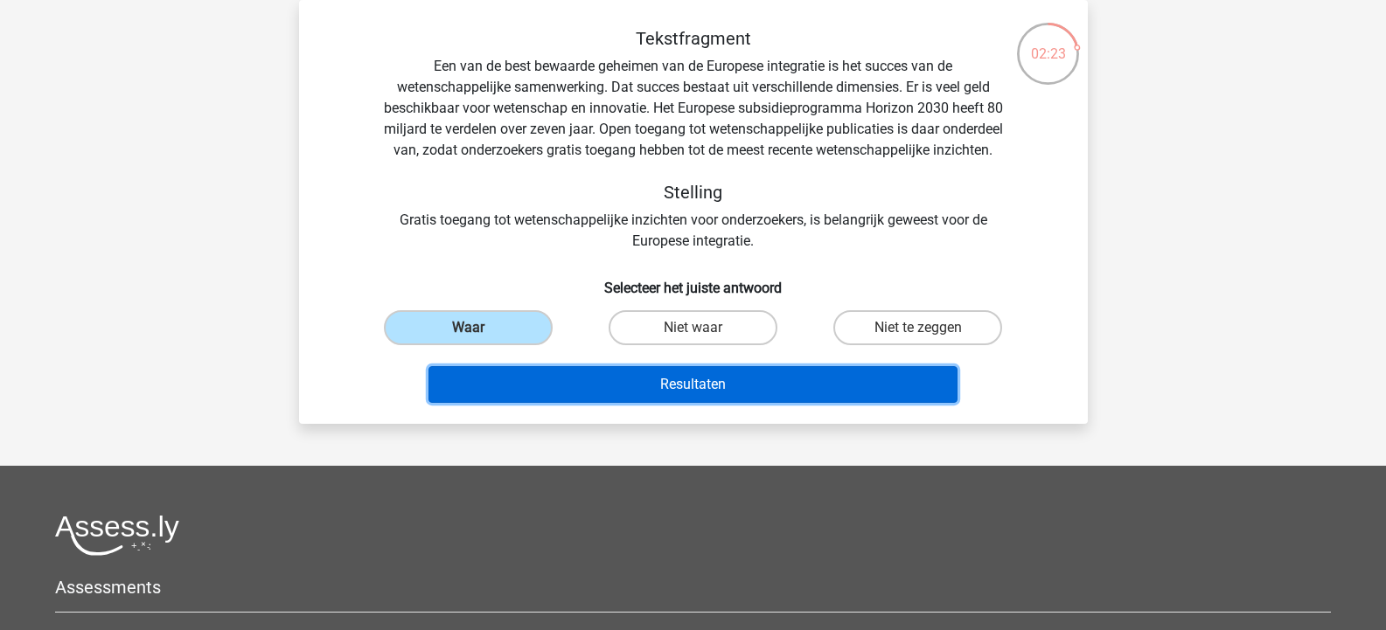
click at [675, 400] on button "Resultaten" at bounding box center [692, 384] width 529 height 37
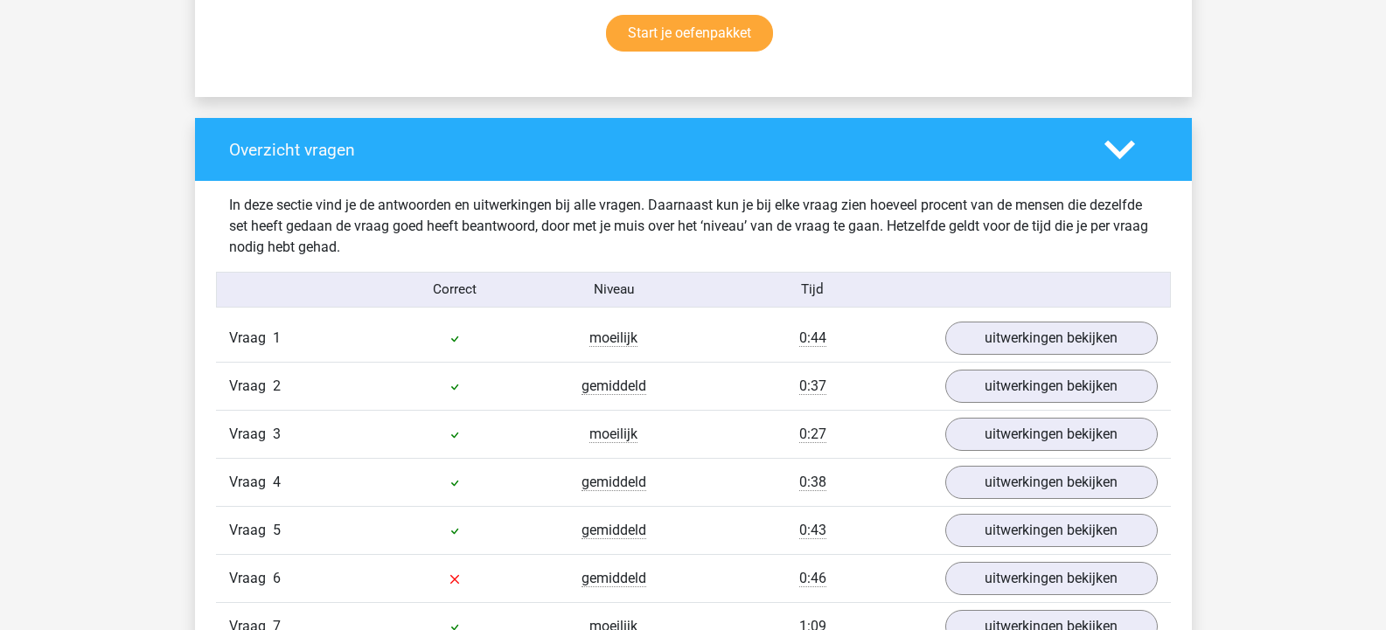
scroll to position [1224, 0]
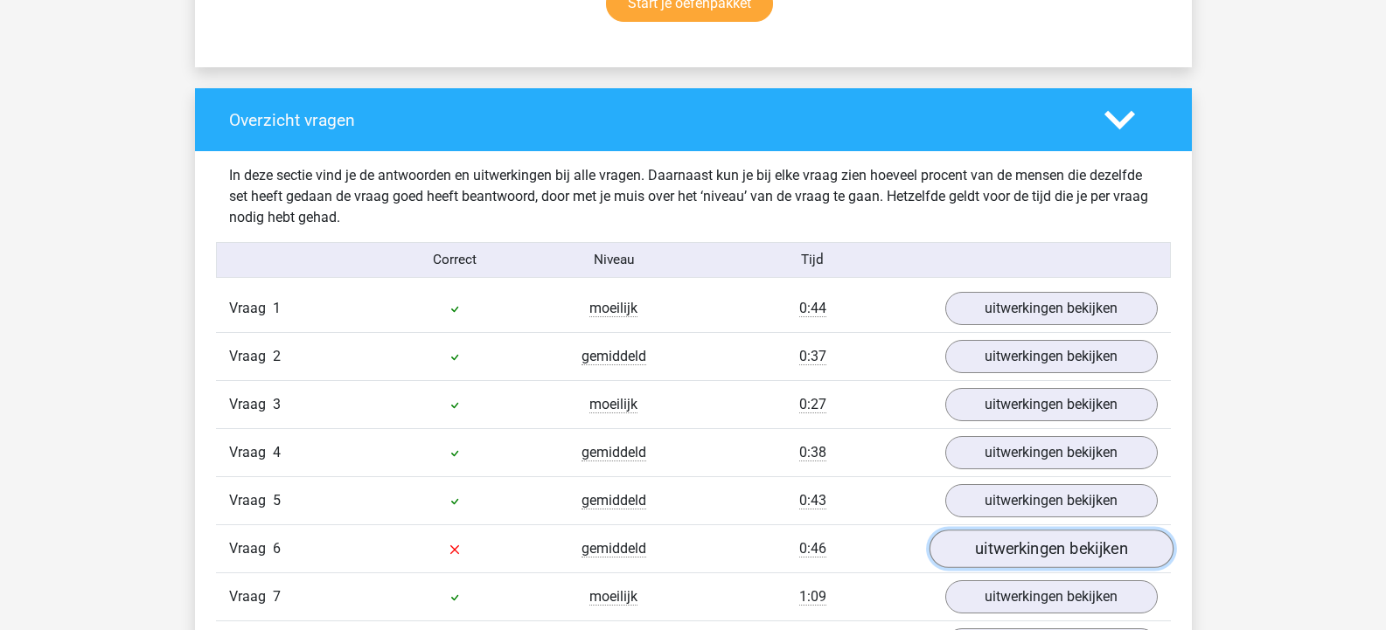
click at [1049, 551] on link "uitwerkingen bekijken" at bounding box center [1051, 549] width 244 height 38
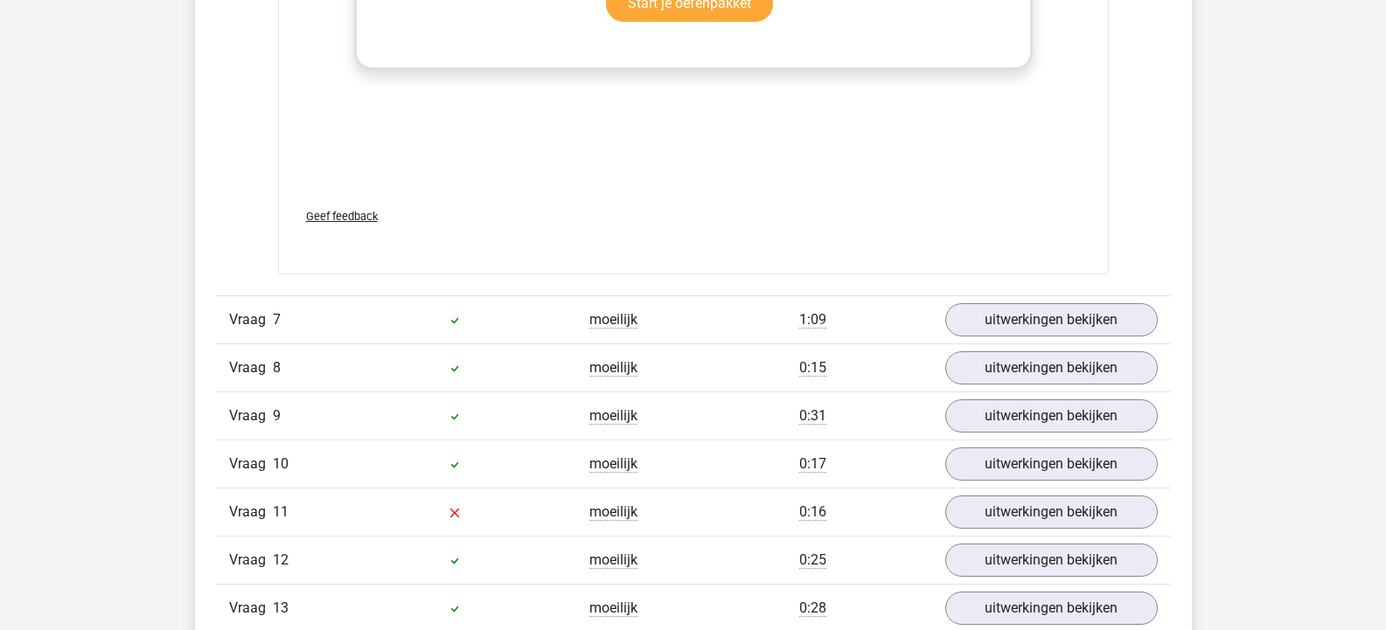
scroll to position [2536, 0]
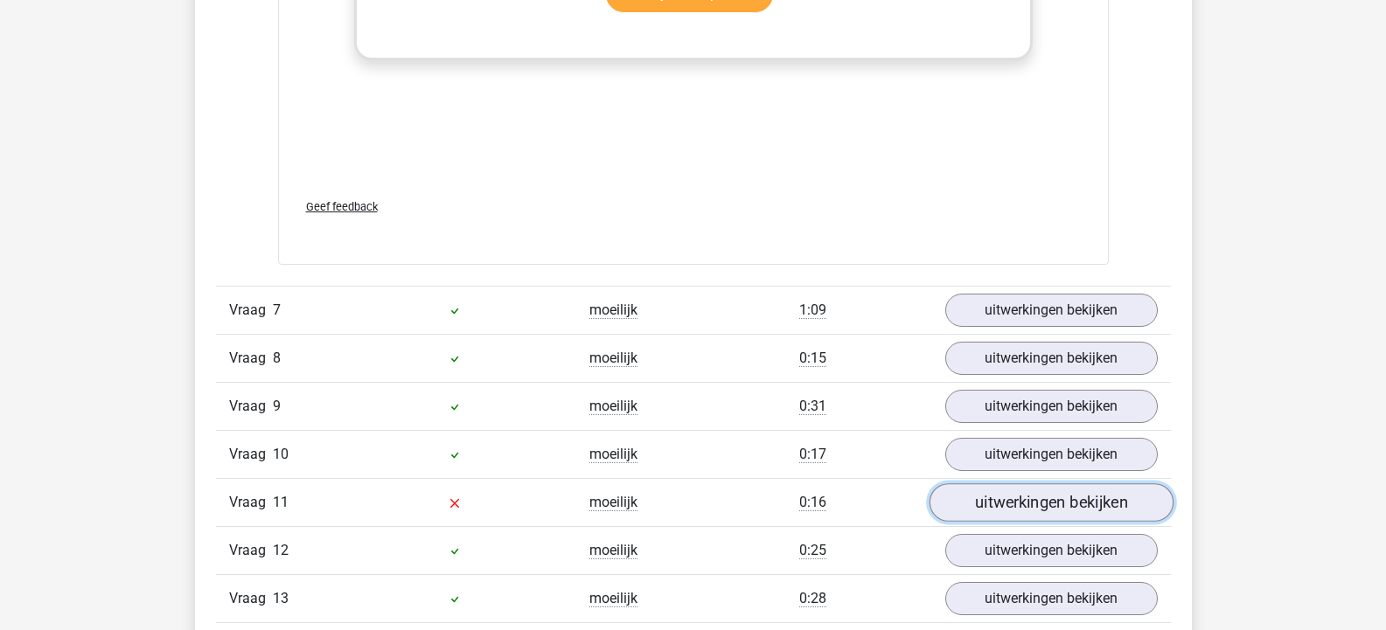
click at [971, 512] on link "uitwerkingen bekijken" at bounding box center [1051, 503] width 244 height 38
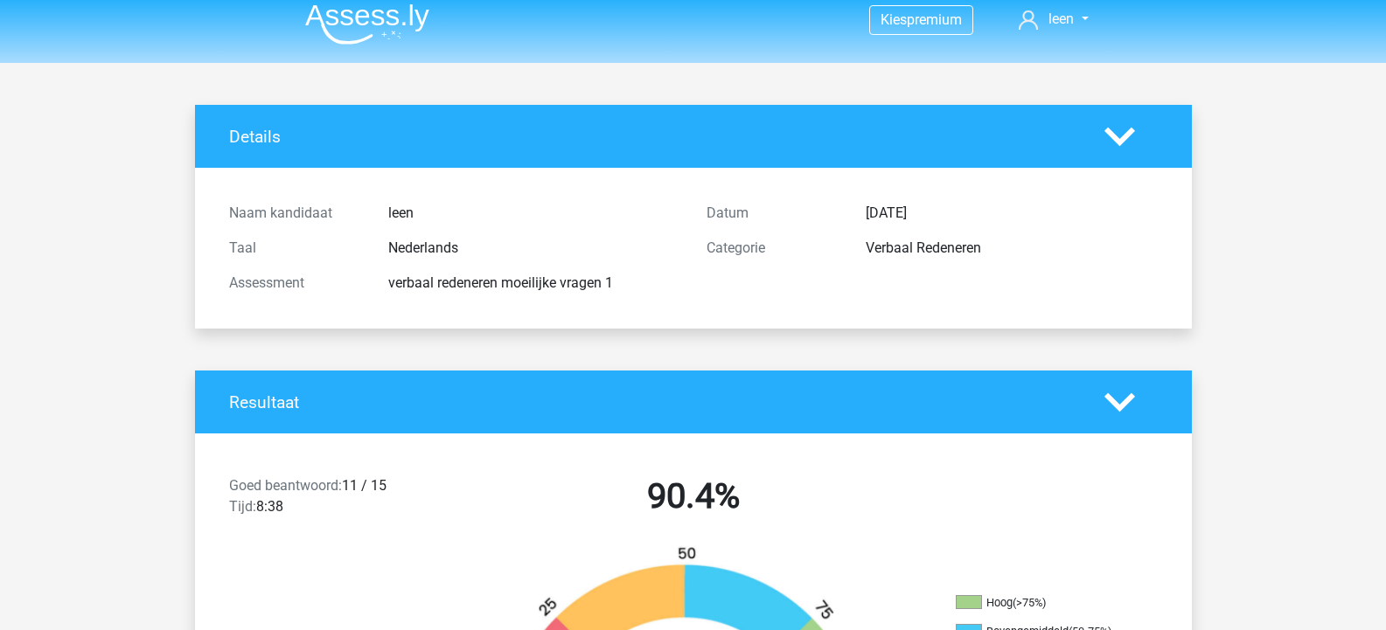
scroll to position [0, 0]
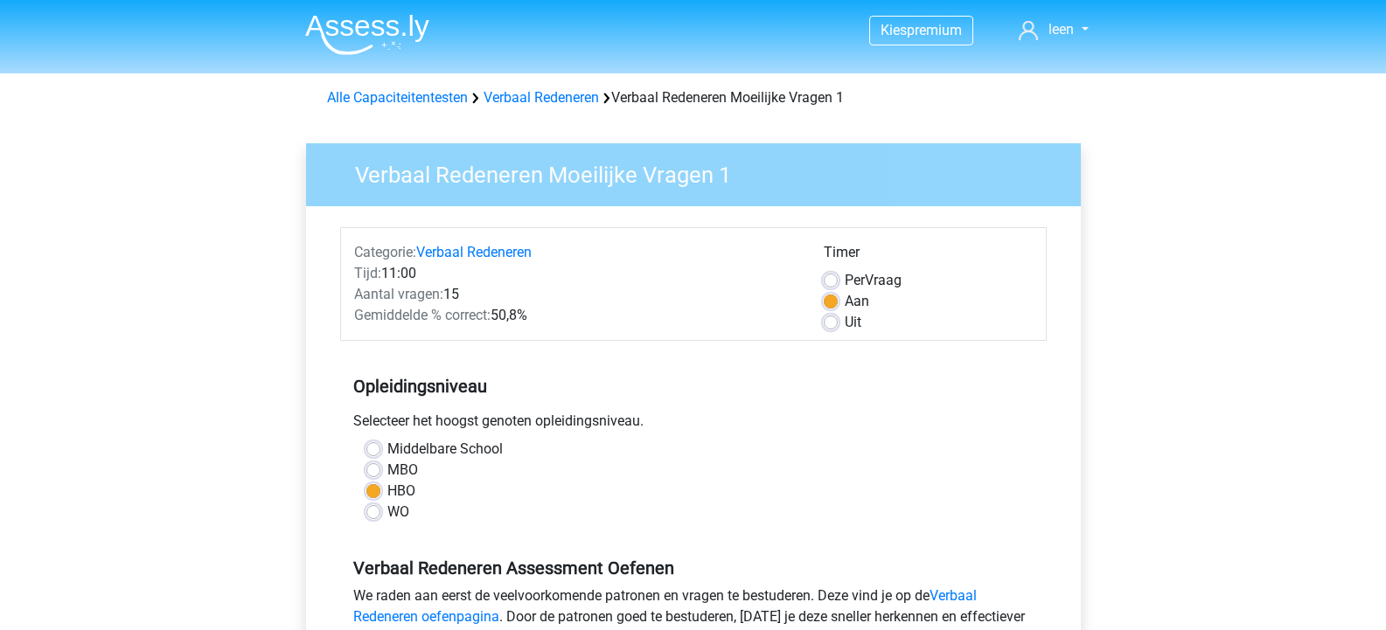
scroll to position [350, 0]
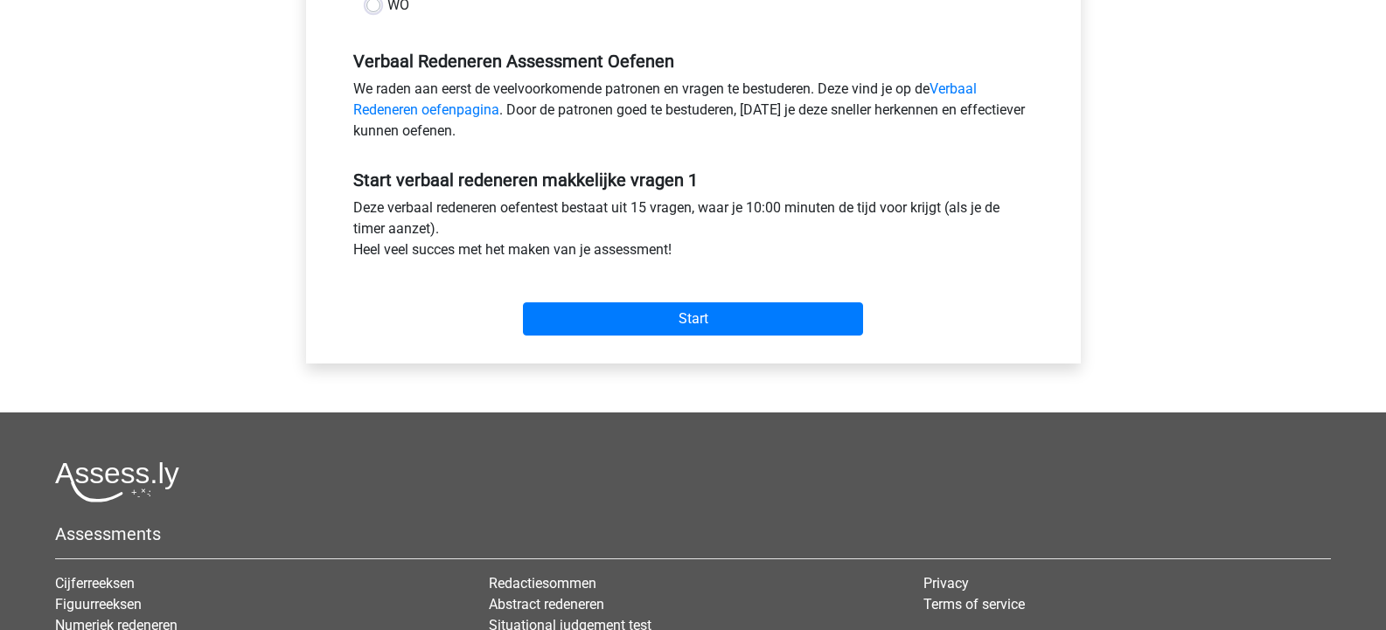
scroll to position [525, 0]
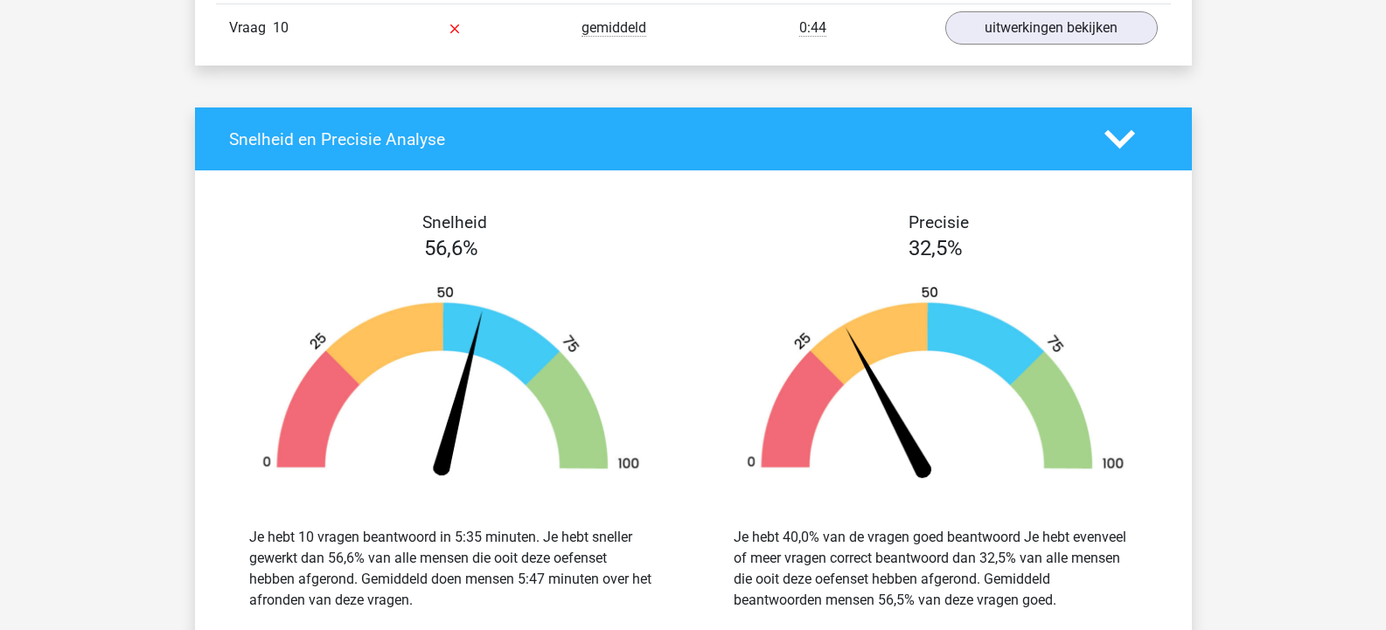
scroll to position [860, 0]
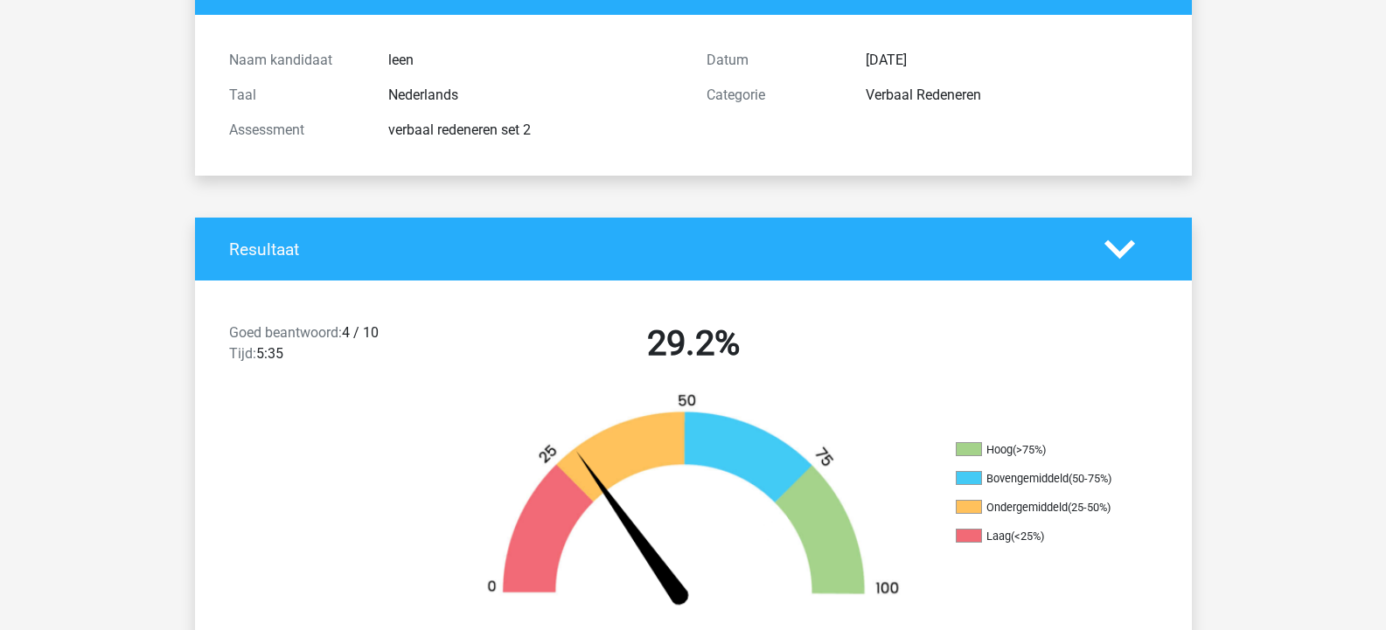
scroll to position [175, 0]
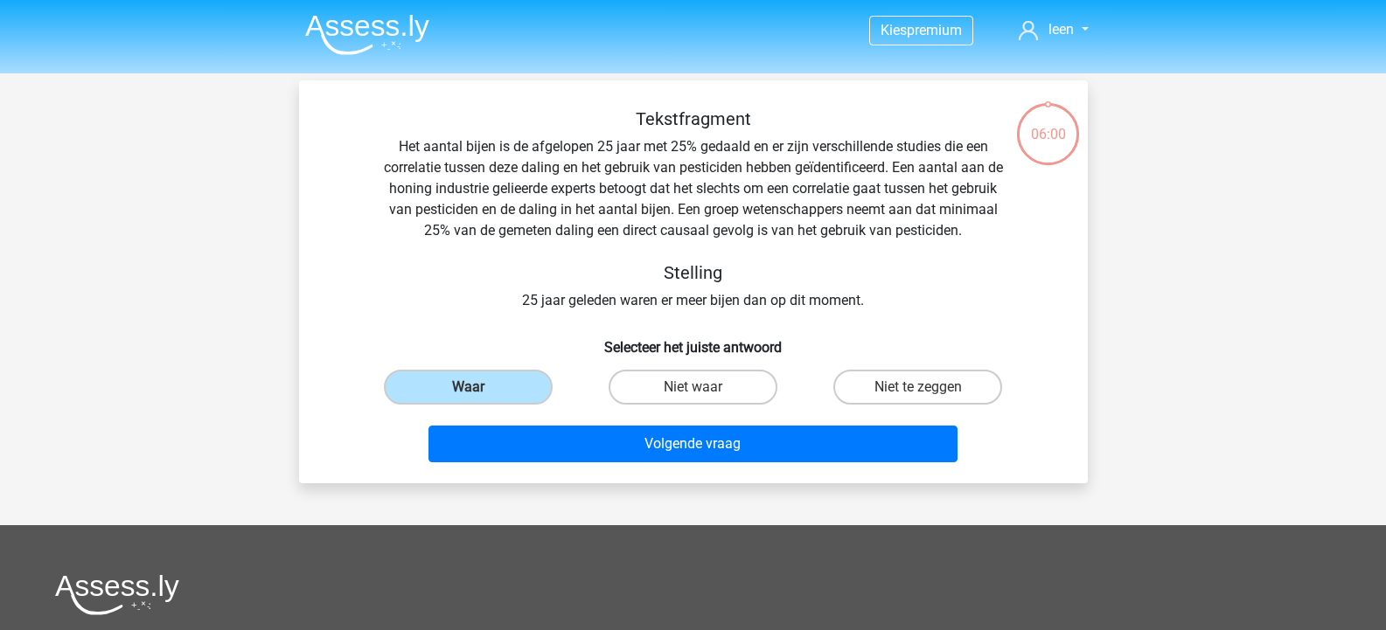
scroll to position [80, 0]
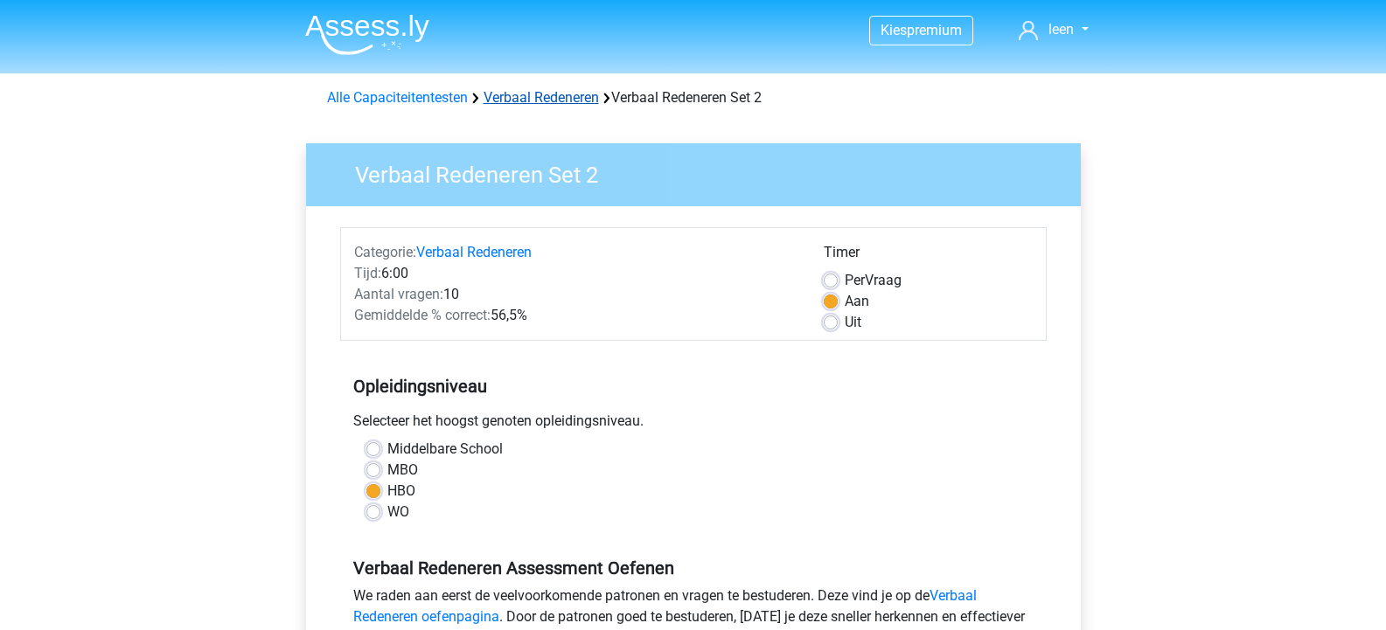
click at [529, 99] on link "Verbaal Redeneren" at bounding box center [541, 97] width 115 height 17
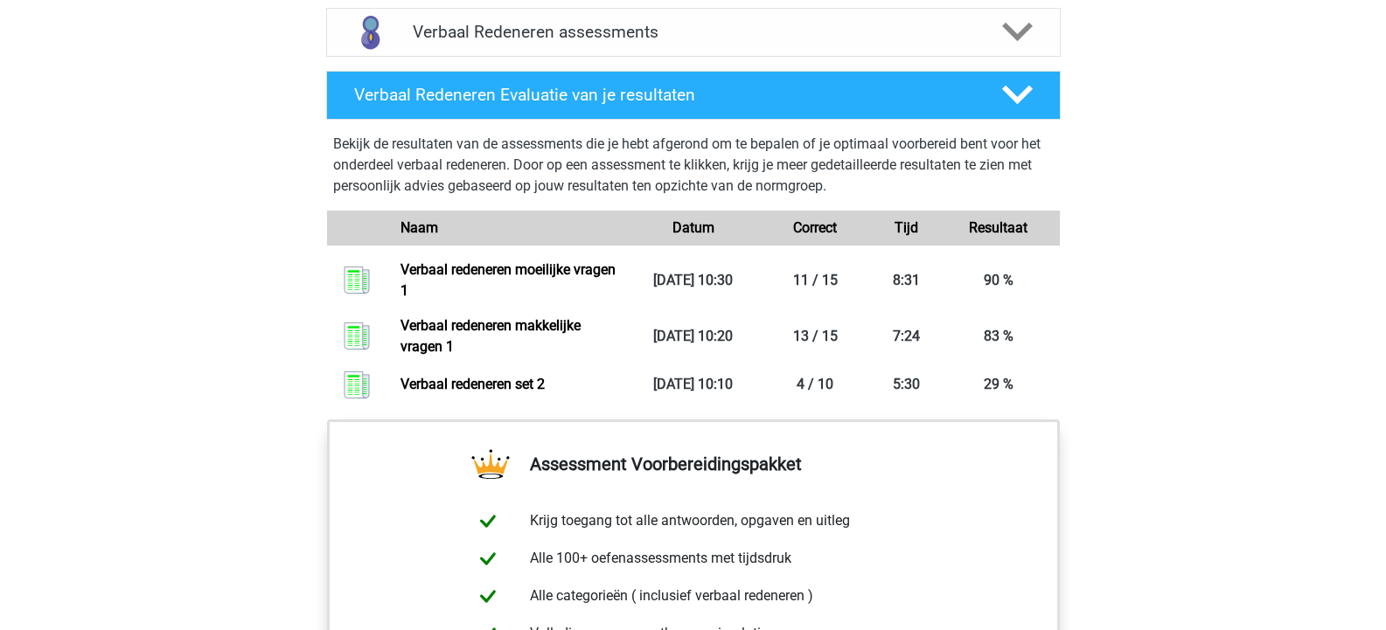
scroll to position [1137, 0]
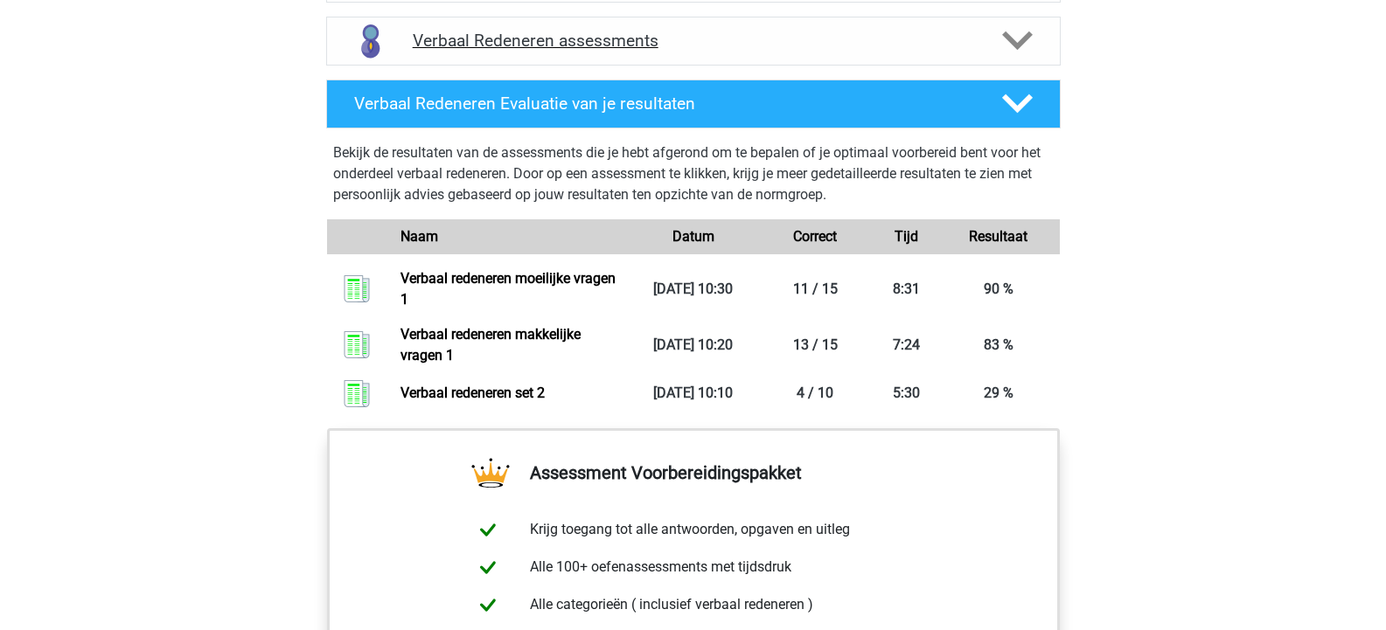
click at [1024, 49] on icon at bounding box center [1017, 40] width 31 height 31
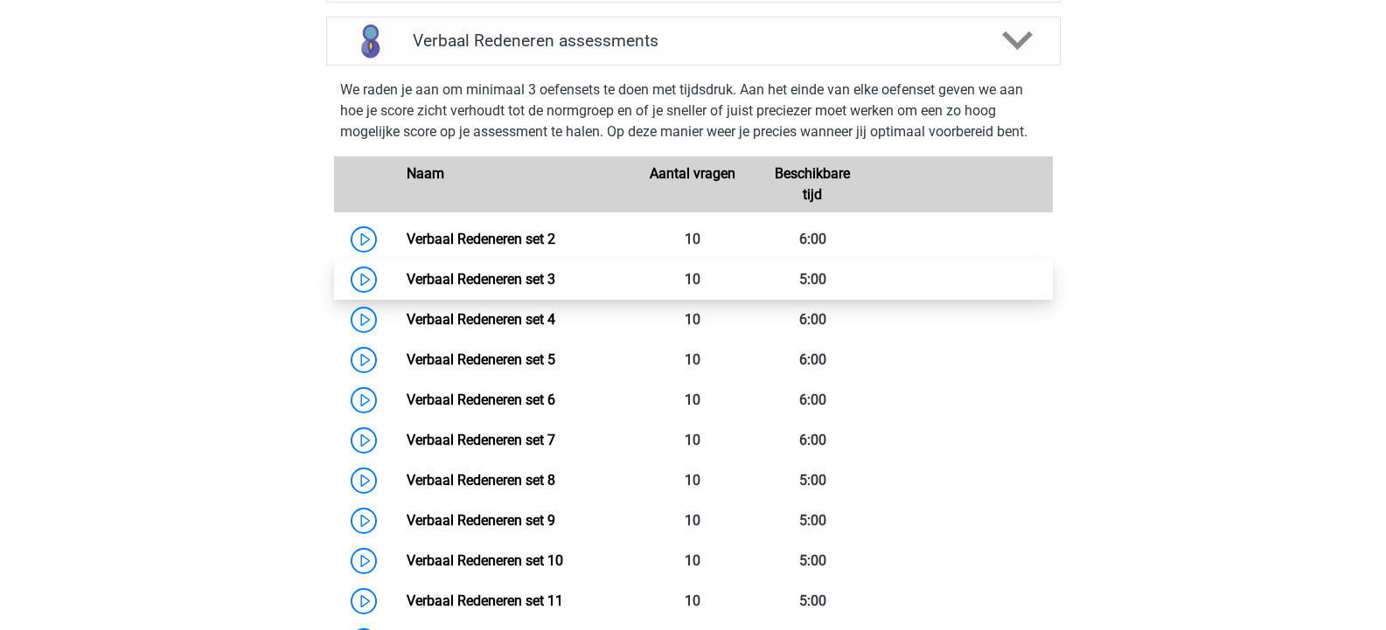
click at [456, 281] on link "Verbaal Redeneren set 3" at bounding box center [481, 279] width 149 height 17
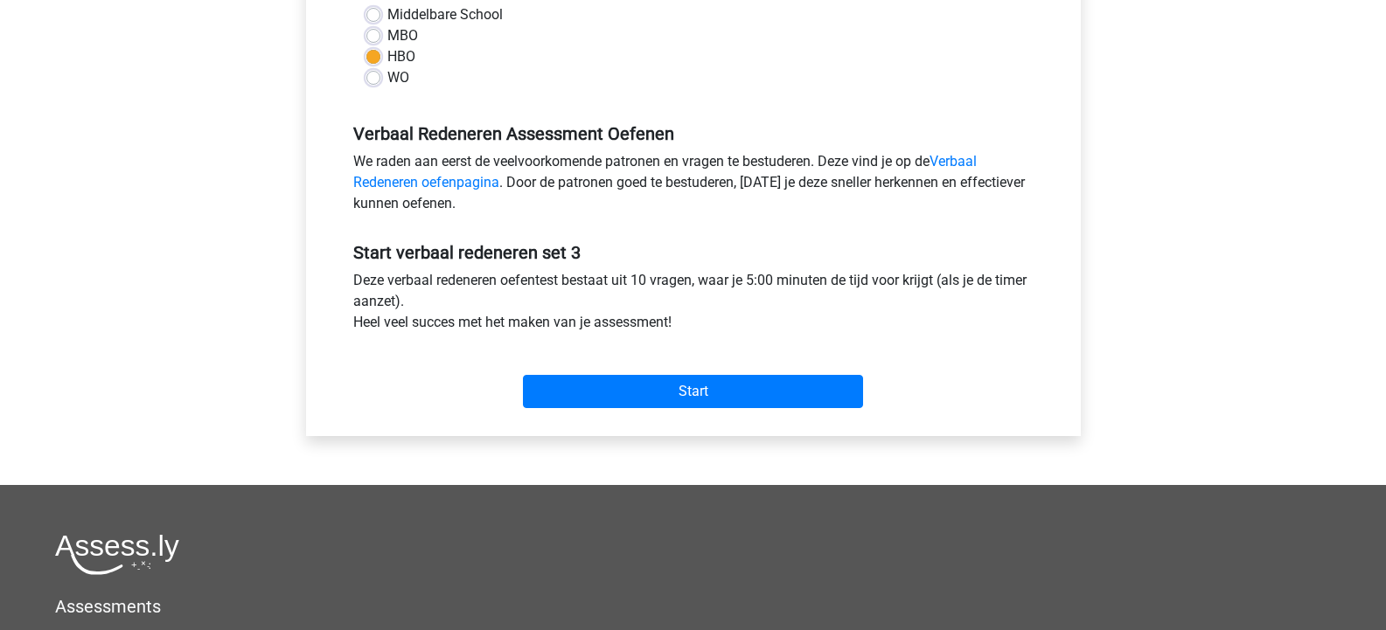
scroll to position [437, 0]
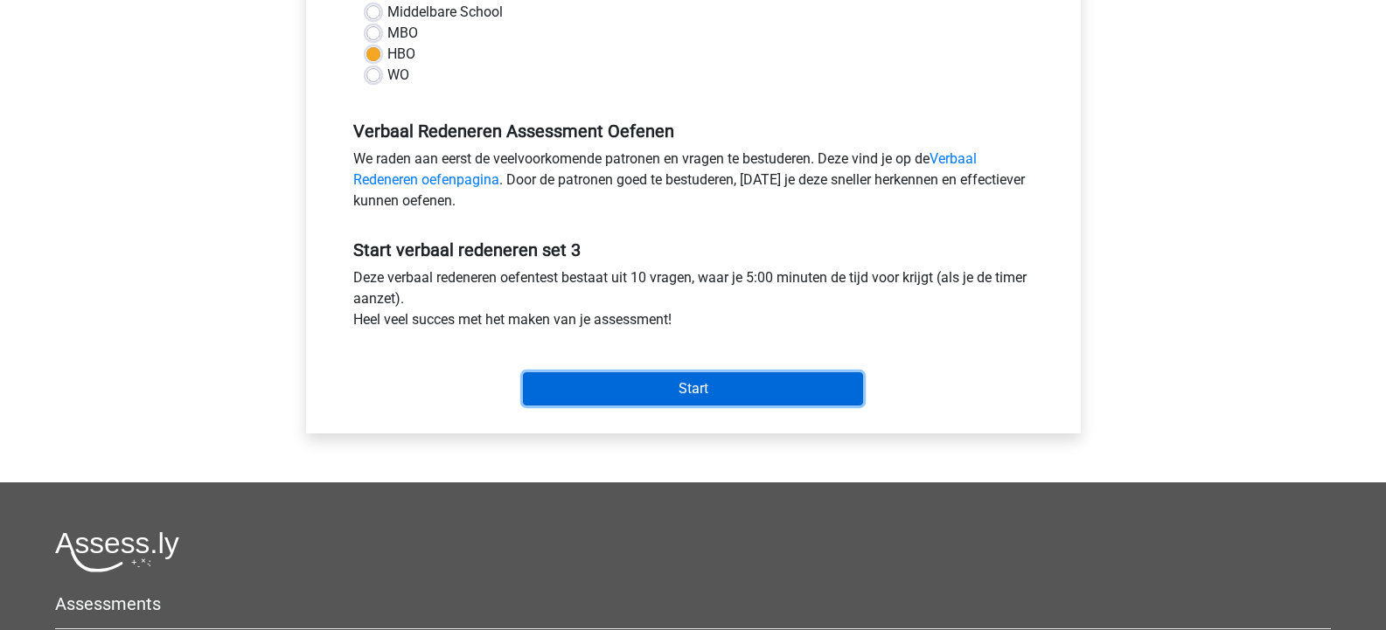
click at [682, 384] on input "Start" at bounding box center [693, 389] width 340 height 33
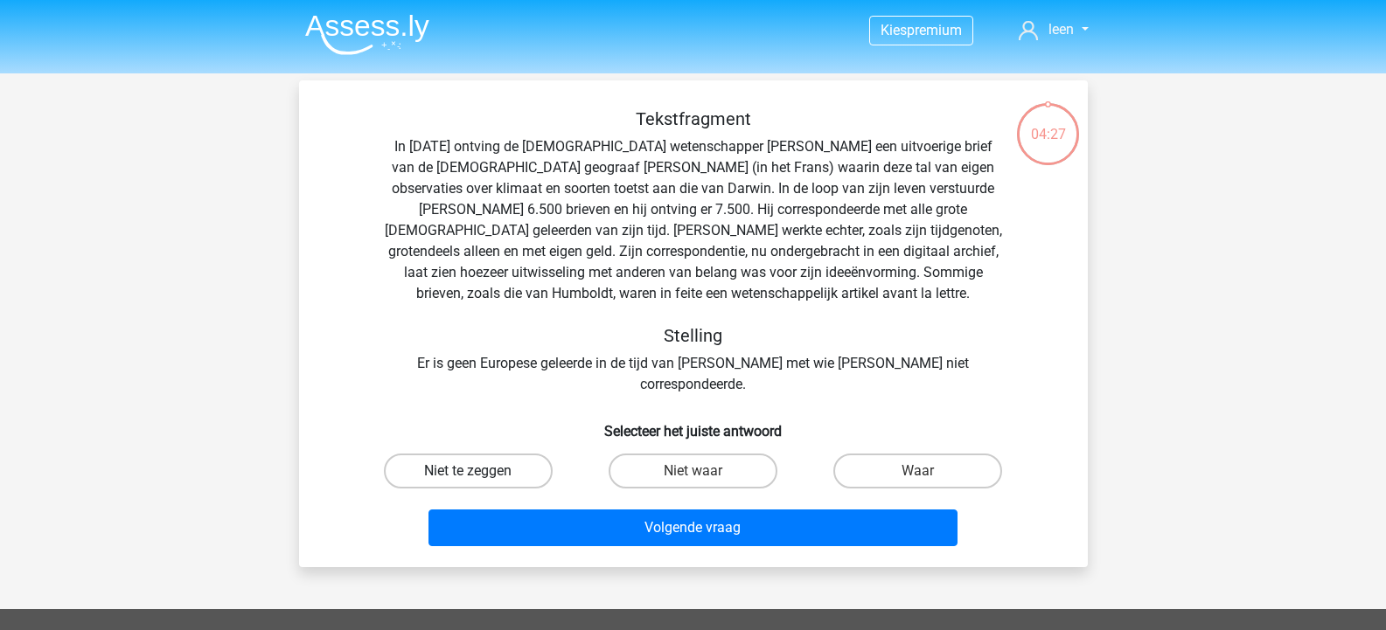
click at [459, 454] on label "Niet te zeggen" at bounding box center [468, 471] width 169 height 35
click at [468, 471] on input "Niet te zeggen" at bounding box center [473, 476] width 11 height 11
radio input "true"
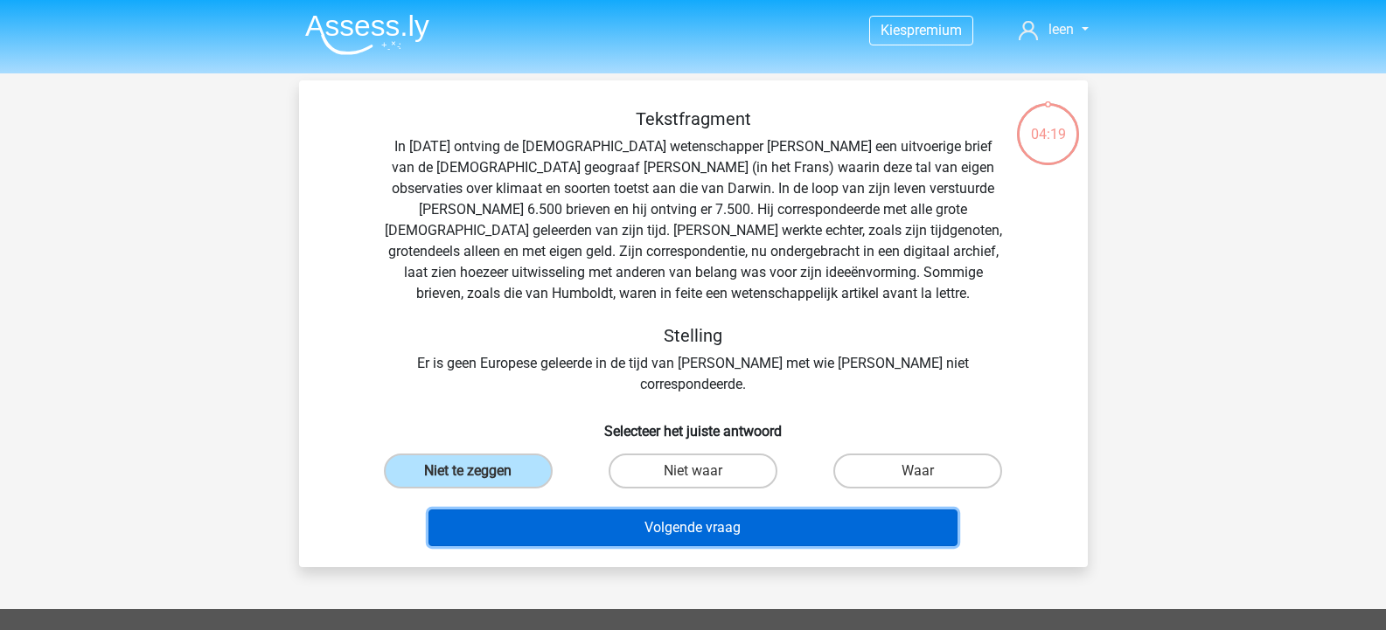
click at [738, 512] on button "Volgende vraag" at bounding box center [692, 528] width 529 height 37
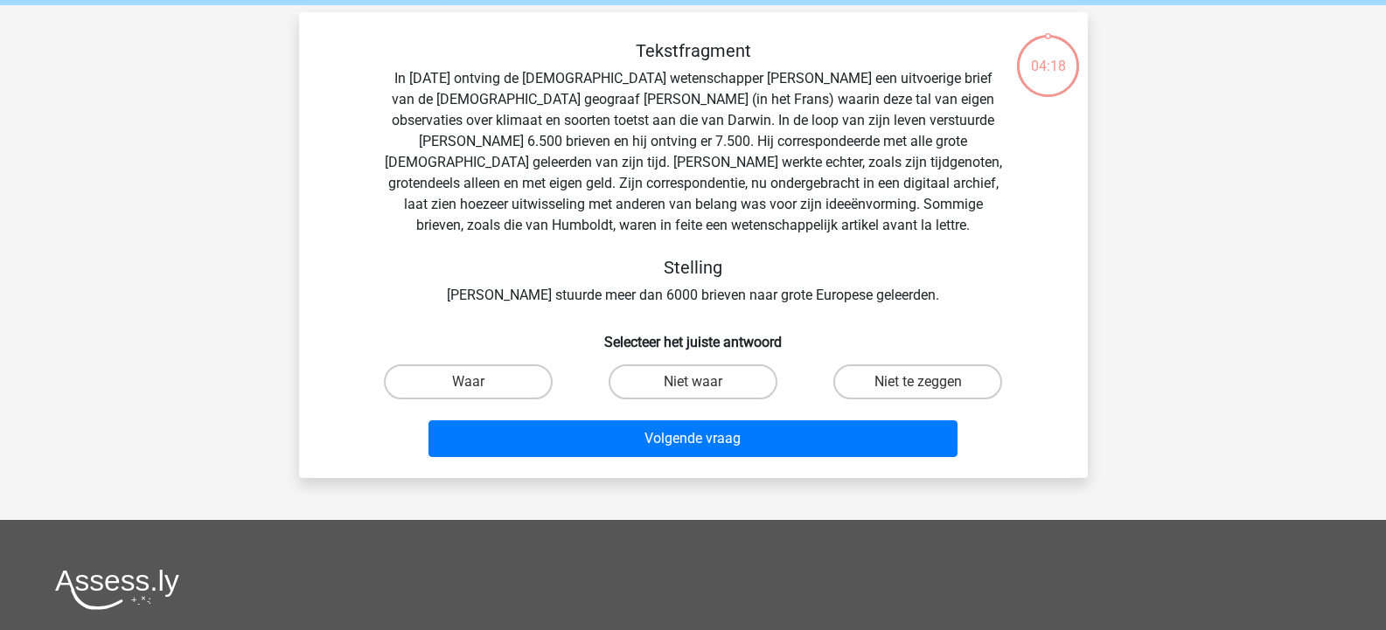
scroll to position [80, 0]
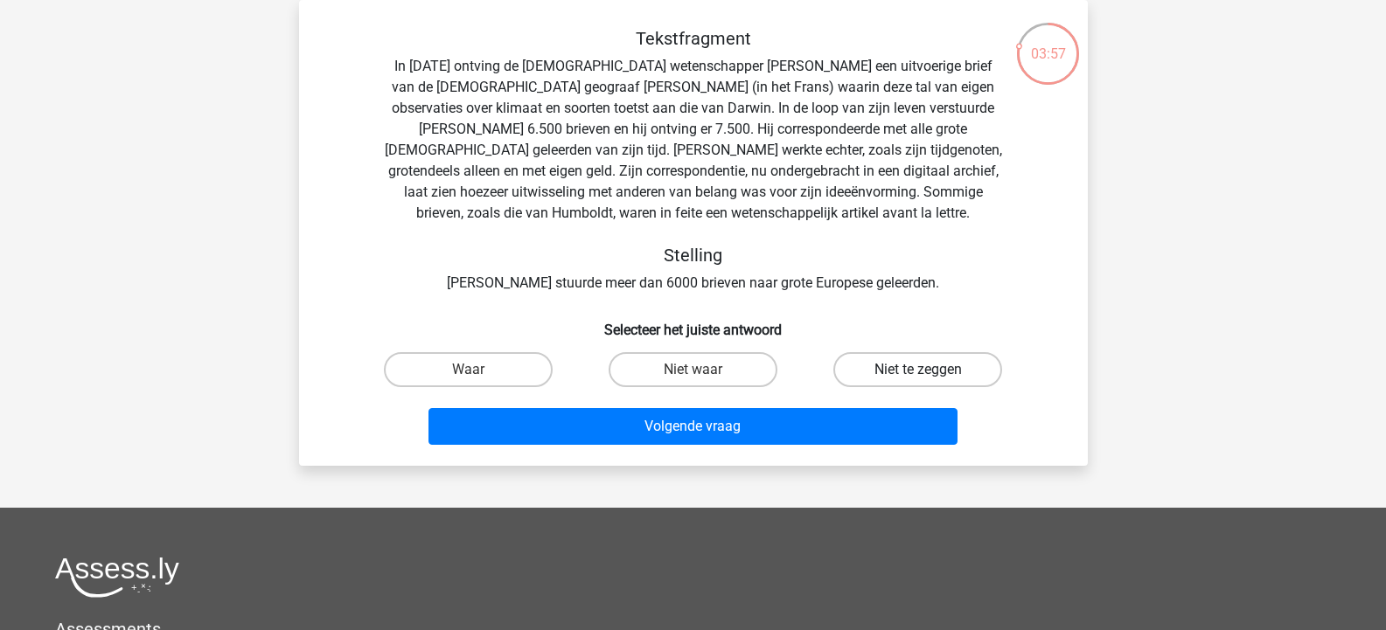
click at [888, 375] on label "Niet te zeggen" at bounding box center [917, 369] width 169 height 35
click at [918, 375] on input "Niet te zeggen" at bounding box center [923, 375] width 11 height 11
radio input "true"
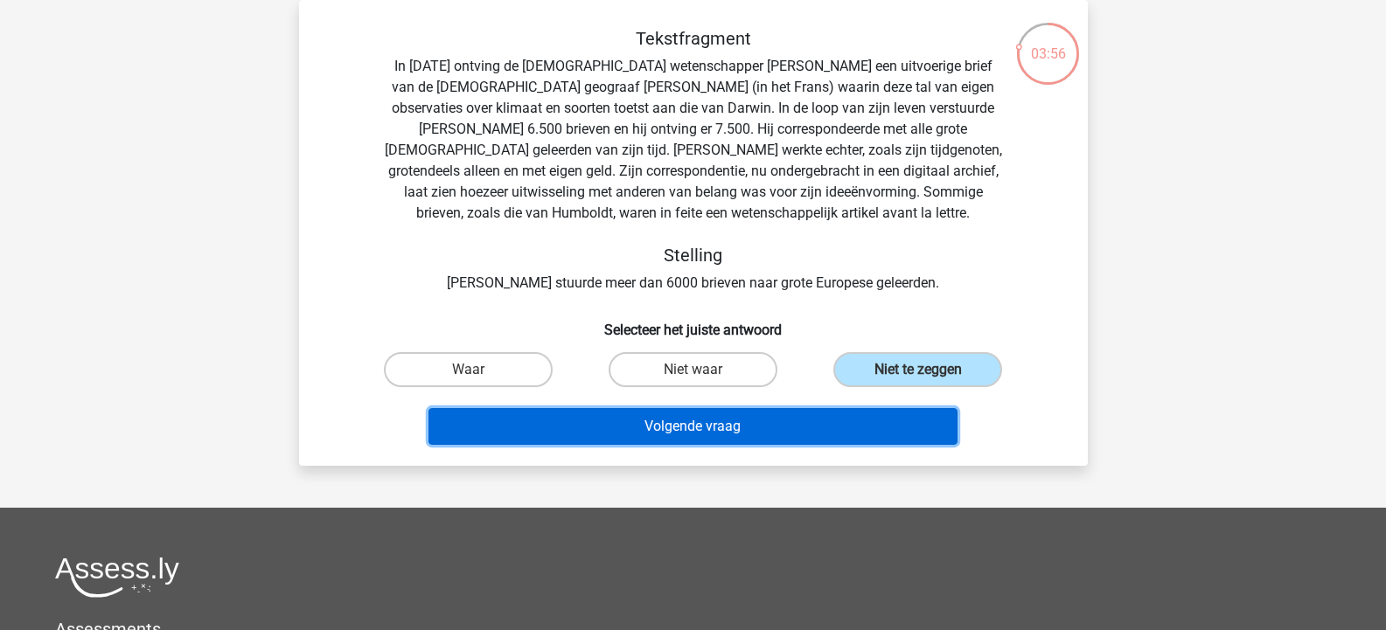
click at [755, 421] on button "Volgende vraag" at bounding box center [692, 426] width 529 height 37
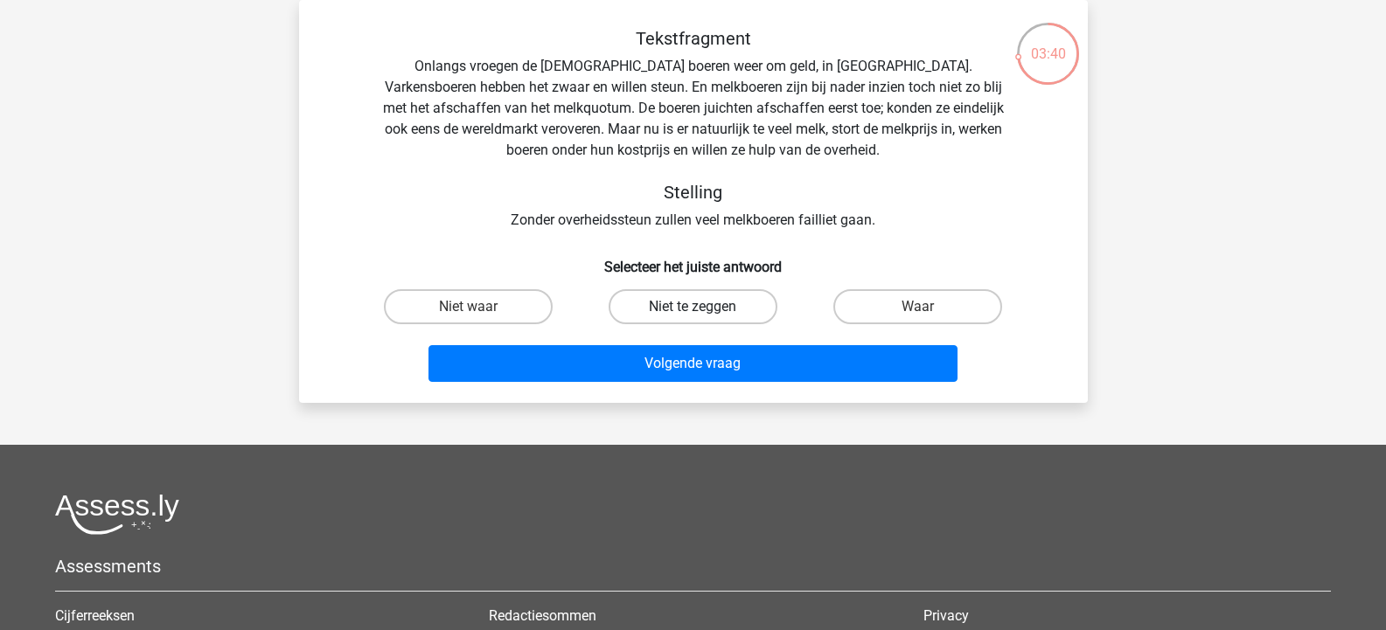
click at [686, 304] on label "Niet te zeggen" at bounding box center [693, 306] width 169 height 35
click at [693, 307] on input "Niet te zeggen" at bounding box center [698, 312] width 11 height 11
radio input "true"
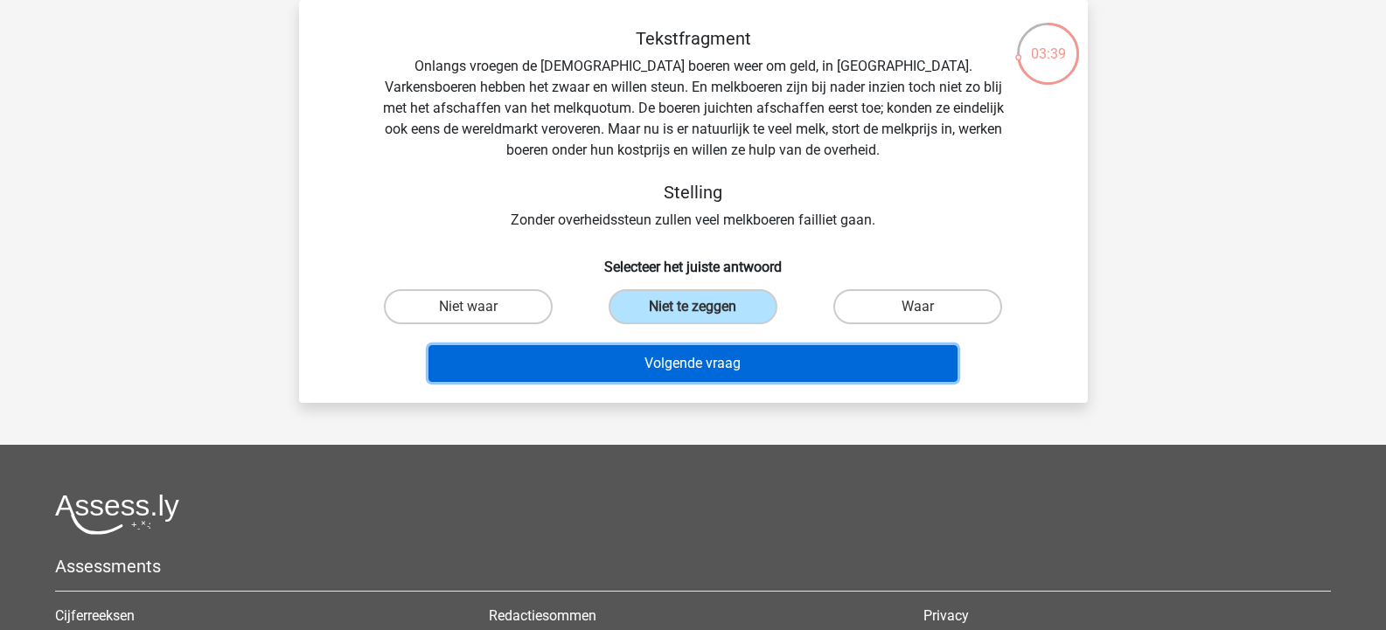
click at [706, 361] on button "Volgende vraag" at bounding box center [692, 363] width 529 height 37
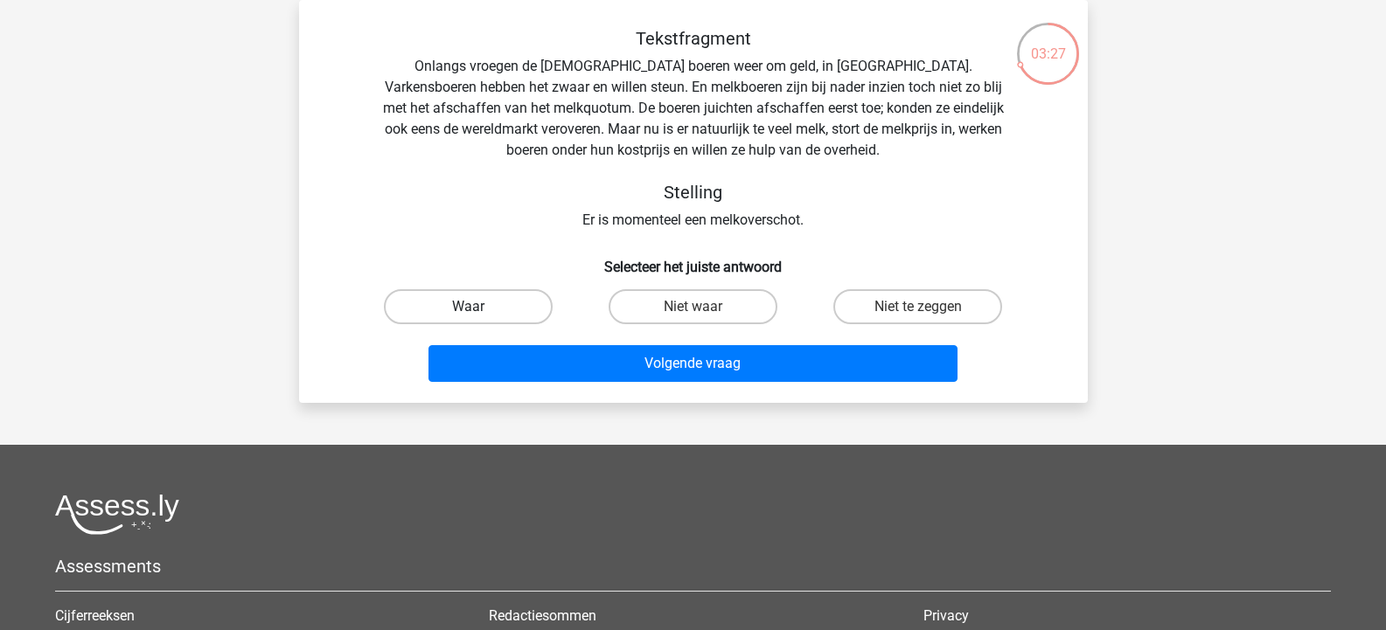
click at [444, 303] on label "Waar" at bounding box center [468, 306] width 169 height 35
click at [468, 307] on input "Waar" at bounding box center [473, 312] width 11 height 11
radio input "true"
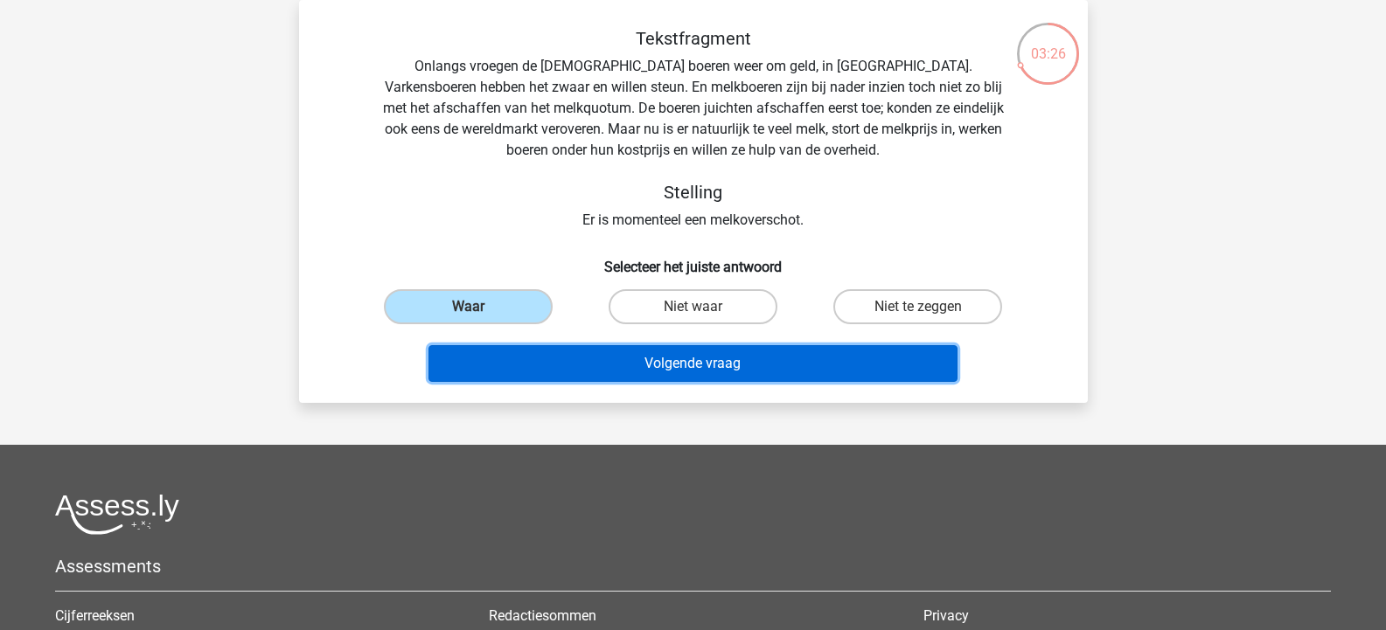
click at [647, 371] on button "Volgende vraag" at bounding box center [692, 363] width 529 height 37
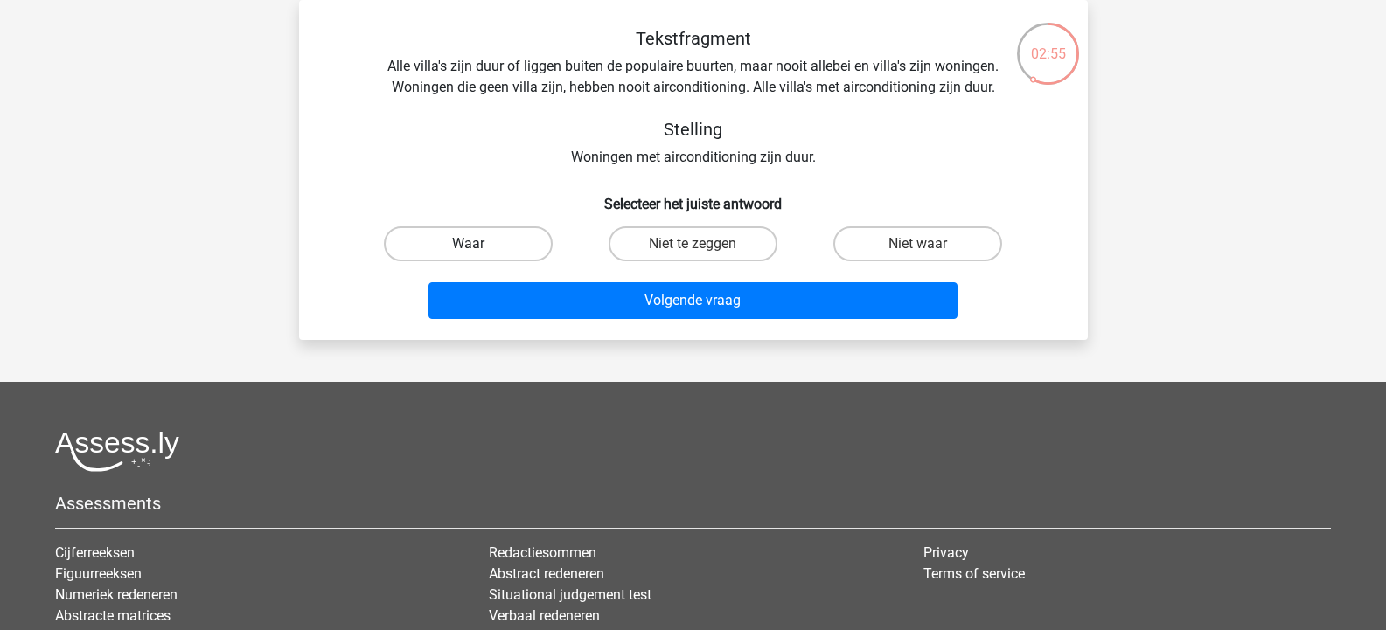
click at [499, 244] on label "Waar" at bounding box center [468, 243] width 169 height 35
click at [479, 244] on input "Waar" at bounding box center [473, 249] width 11 height 11
radio input "true"
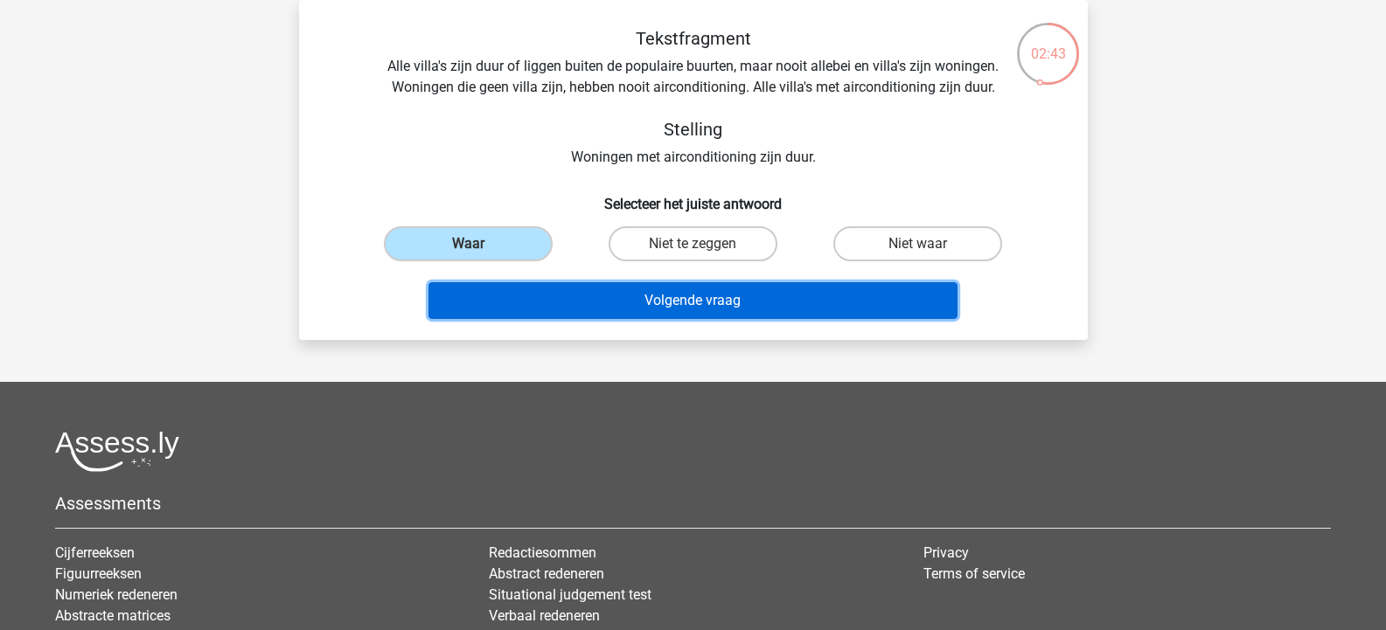
click at [726, 299] on button "Volgende vraag" at bounding box center [692, 300] width 529 height 37
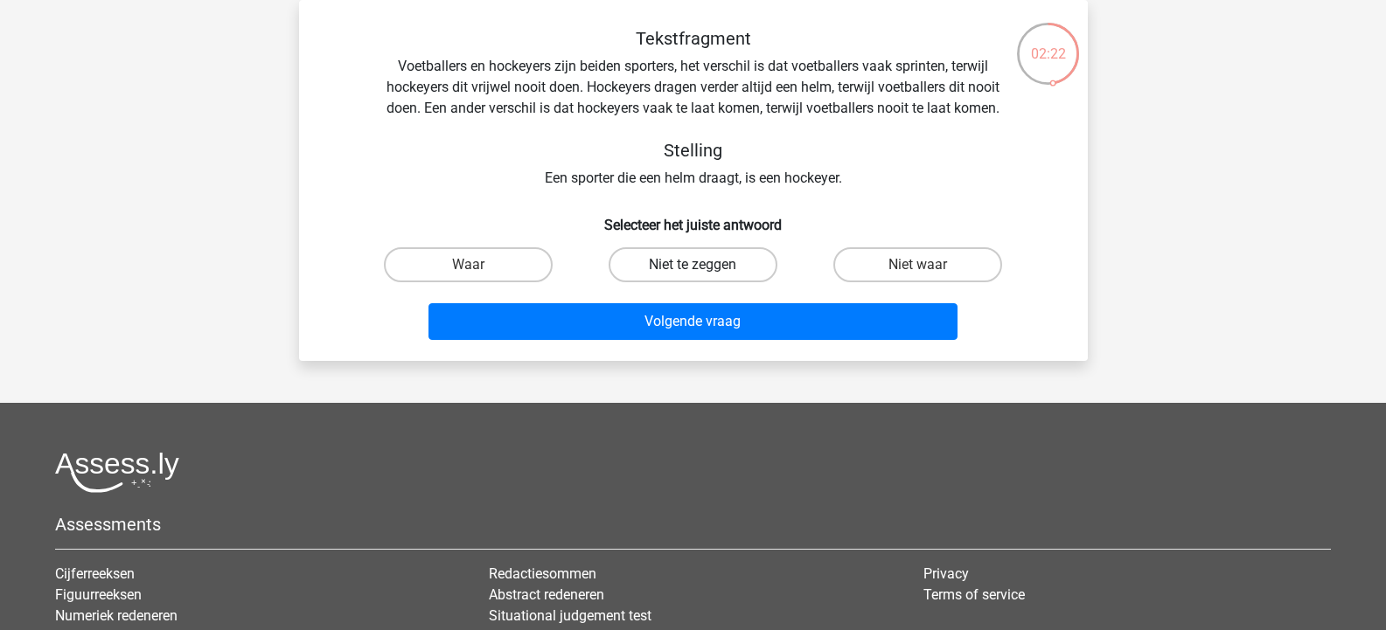
click at [706, 267] on label "Niet te zeggen" at bounding box center [693, 264] width 169 height 35
click at [704, 267] on input "Niet te zeggen" at bounding box center [698, 270] width 11 height 11
radio input "true"
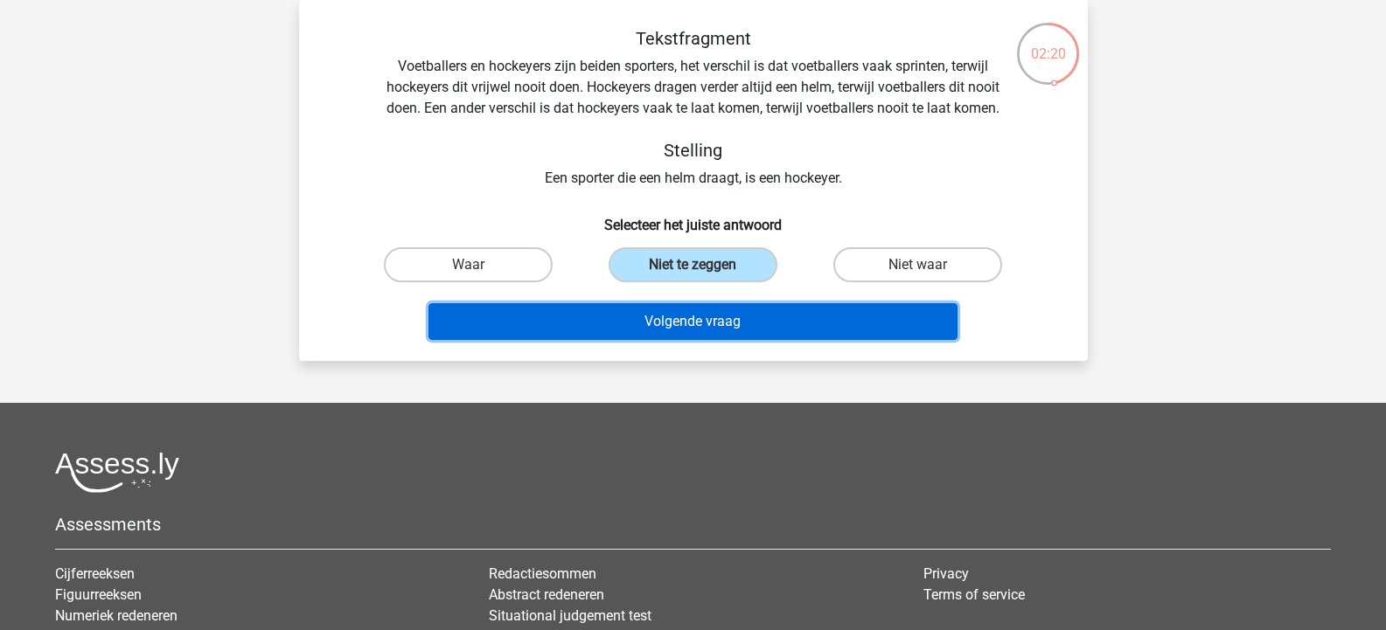
click at [721, 317] on button "Volgende vraag" at bounding box center [692, 321] width 529 height 37
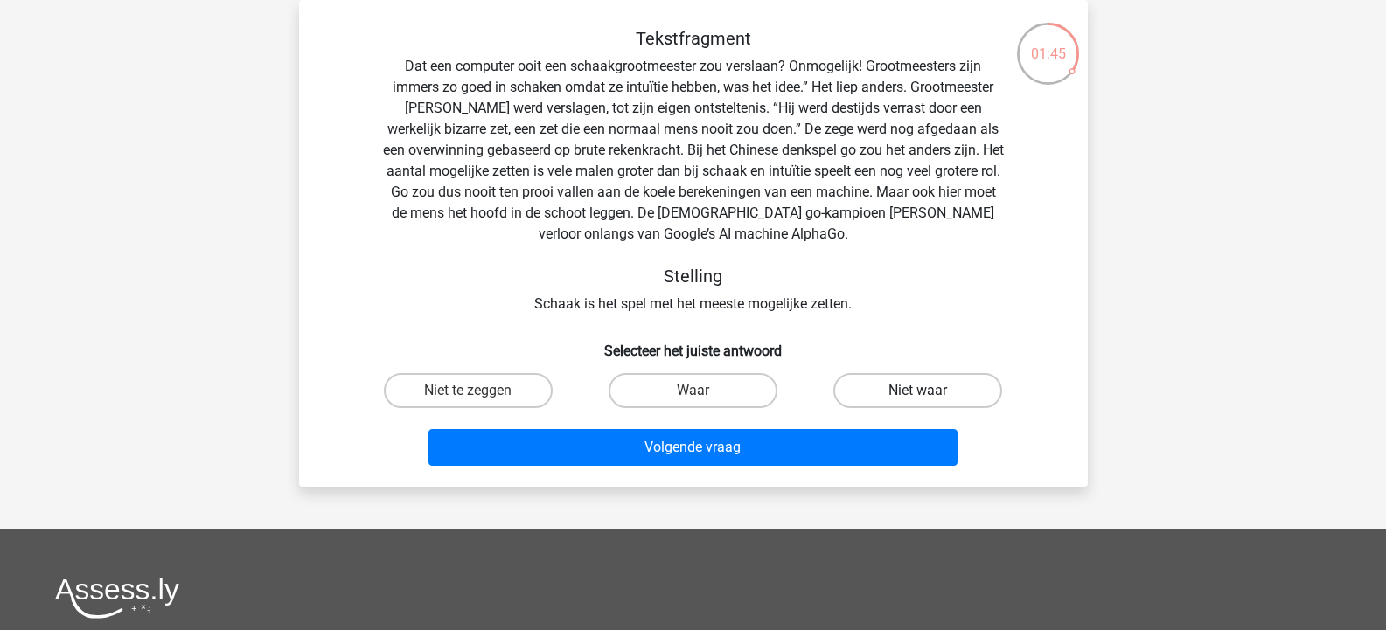
click at [916, 386] on label "Niet waar" at bounding box center [917, 390] width 169 height 35
click at [918, 391] on input "Niet waar" at bounding box center [923, 396] width 11 height 11
radio input "true"
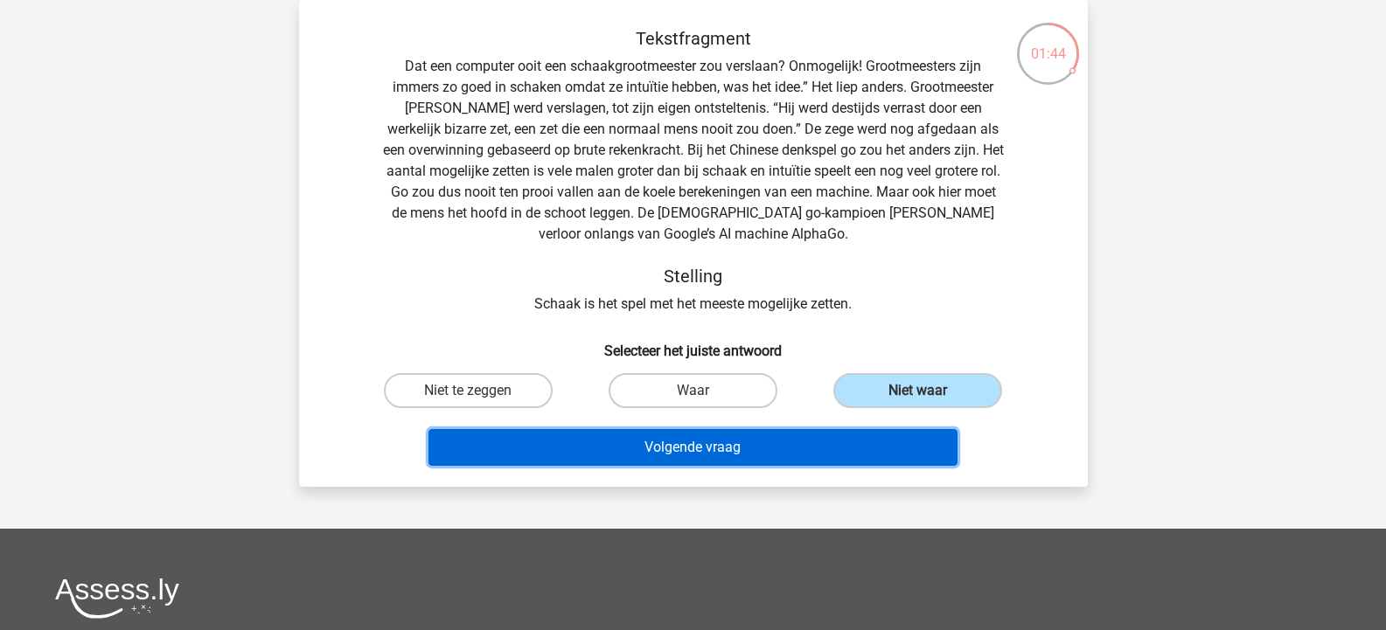
click at [881, 433] on button "Volgende vraag" at bounding box center [692, 447] width 529 height 37
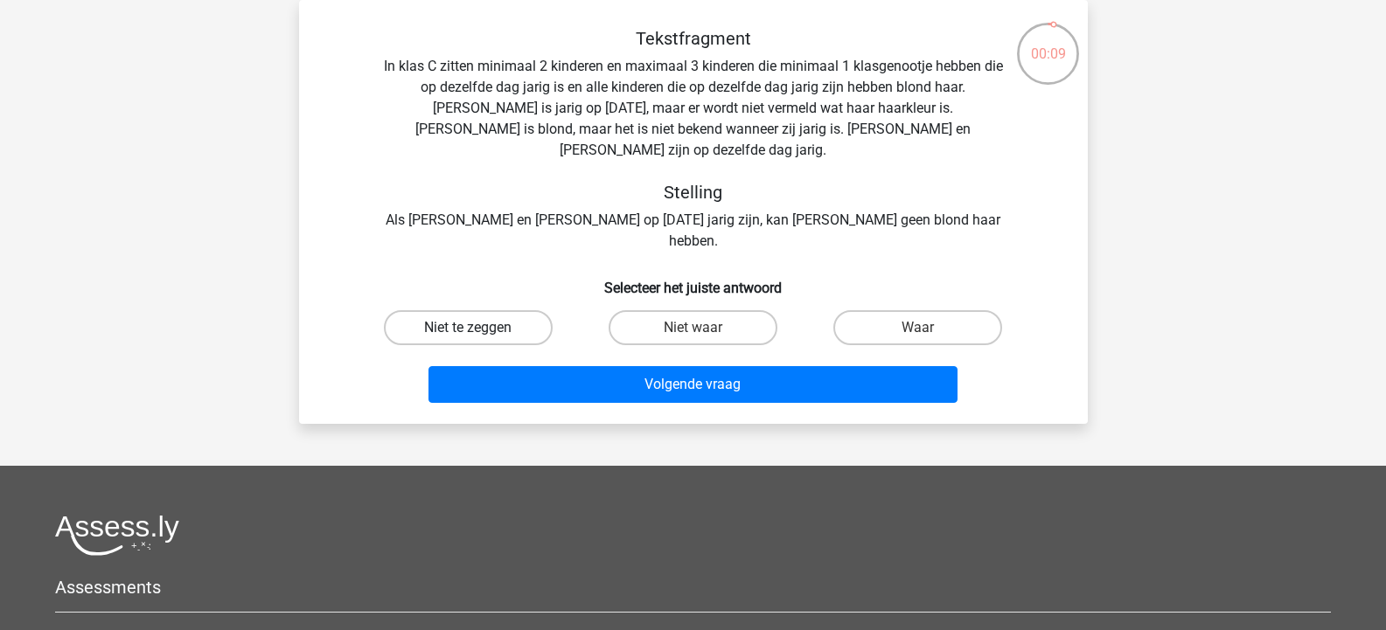
click at [482, 310] on label "Niet te zeggen" at bounding box center [468, 327] width 169 height 35
click at [479, 328] on input "Niet te zeggen" at bounding box center [473, 333] width 11 height 11
radio input "true"
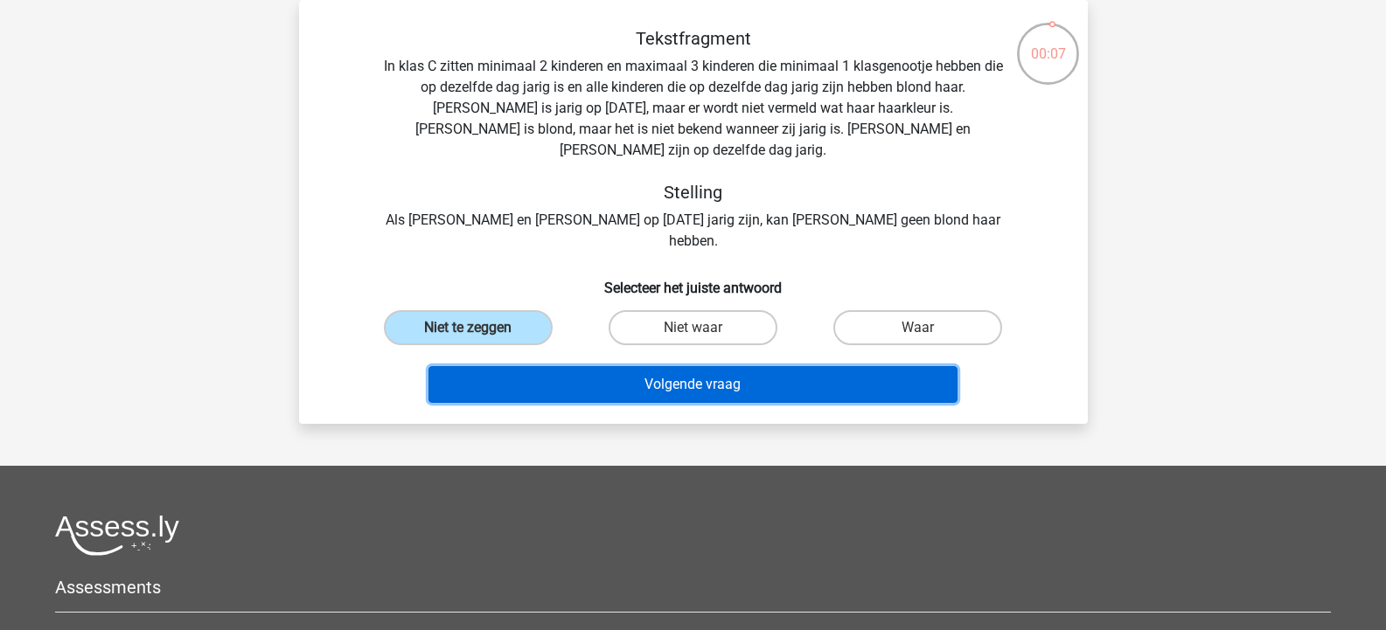
click at [760, 366] on button "Volgende vraag" at bounding box center [692, 384] width 529 height 37
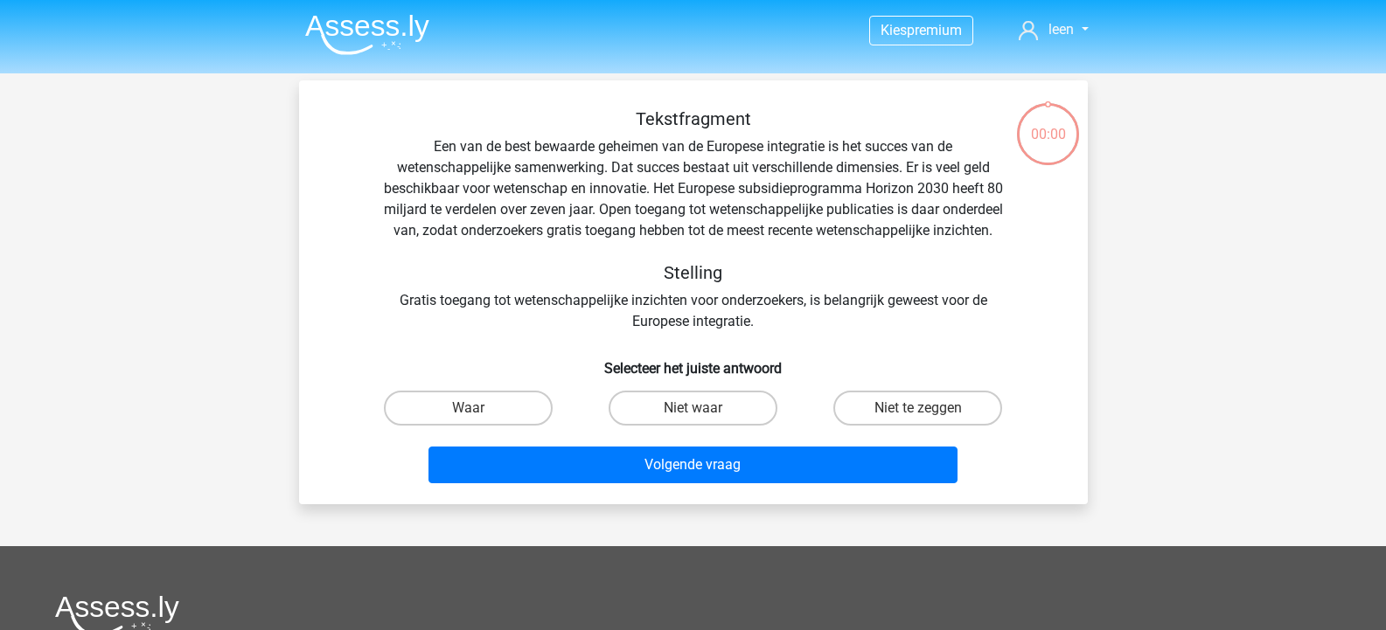
scroll to position [80, 0]
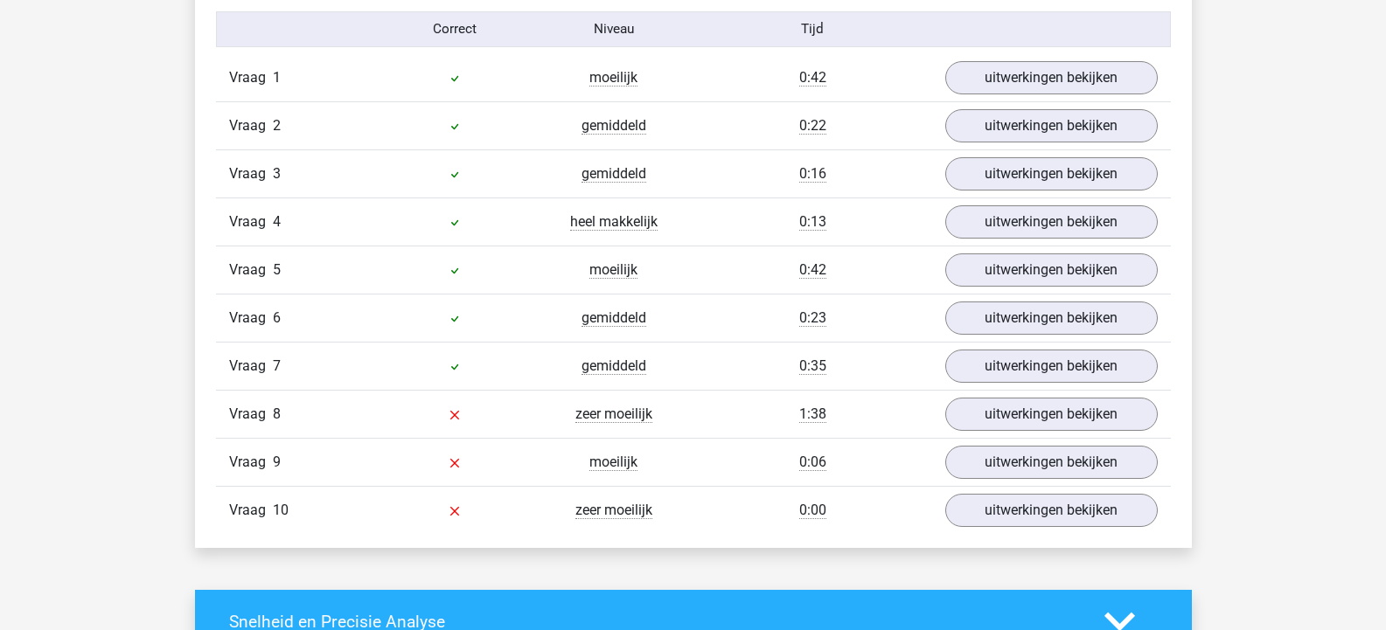
scroll to position [1487, 0]
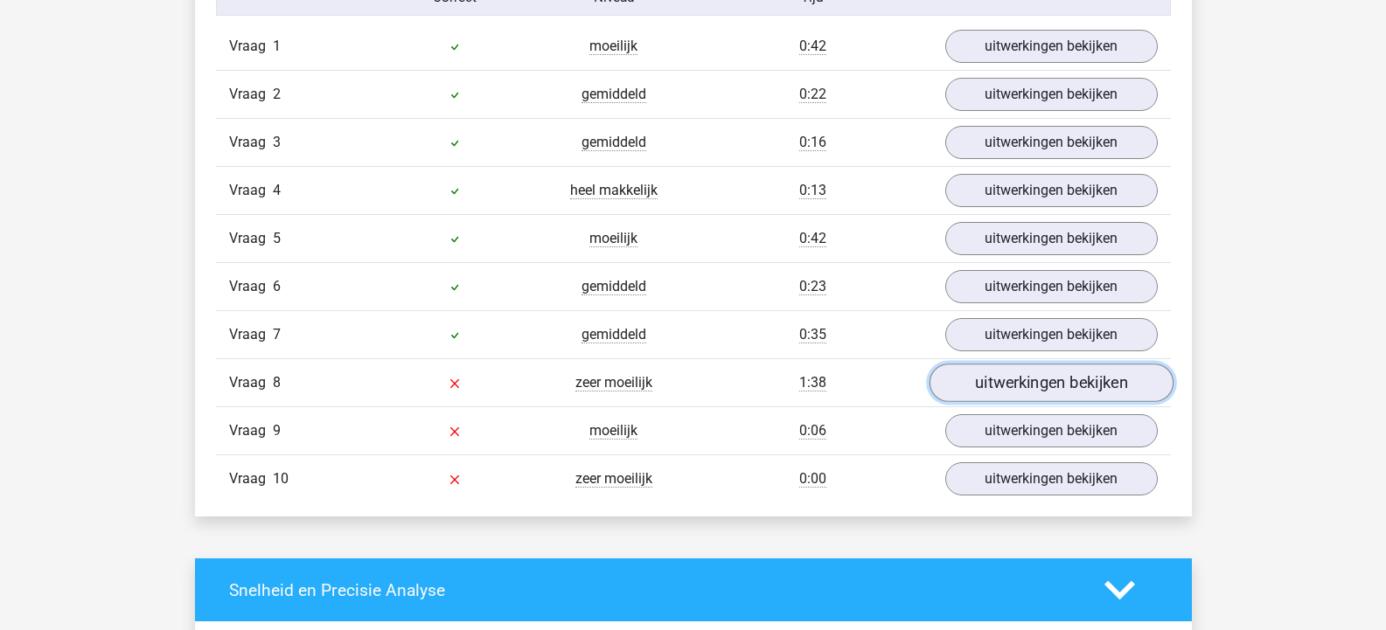
click at [1013, 379] on link "uitwerkingen bekijken" at bounding box center [1051, 383] width 244 height 38
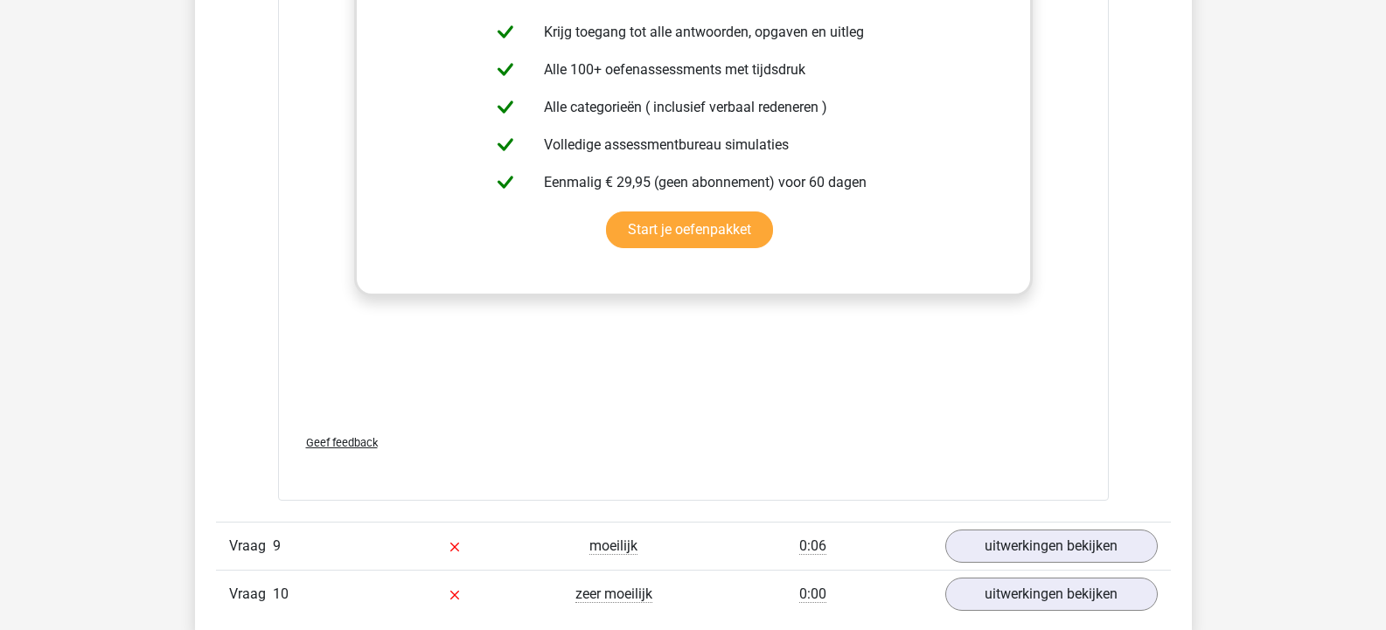
scroll to position [2536, 0]
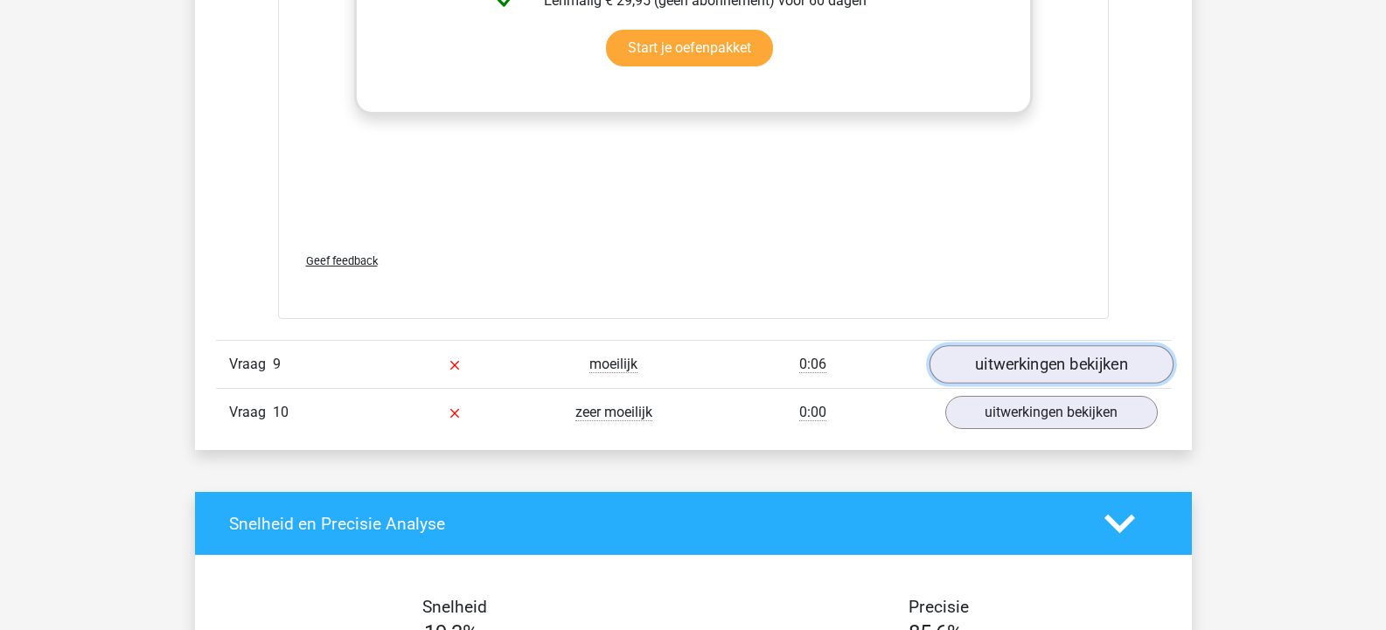
click at [1024, 346] on link "uitwerkingen bekijken" at bounding box center [1051, 365] width 244 height 38
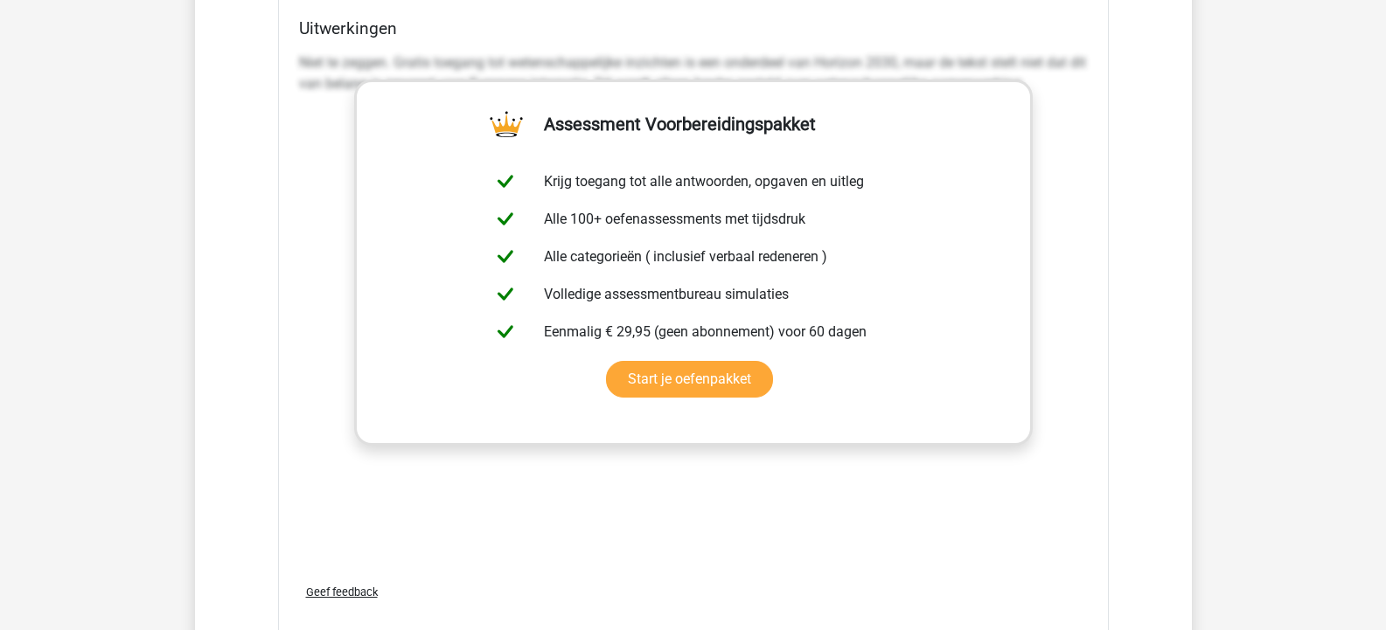
scroll to position [3498, 0]
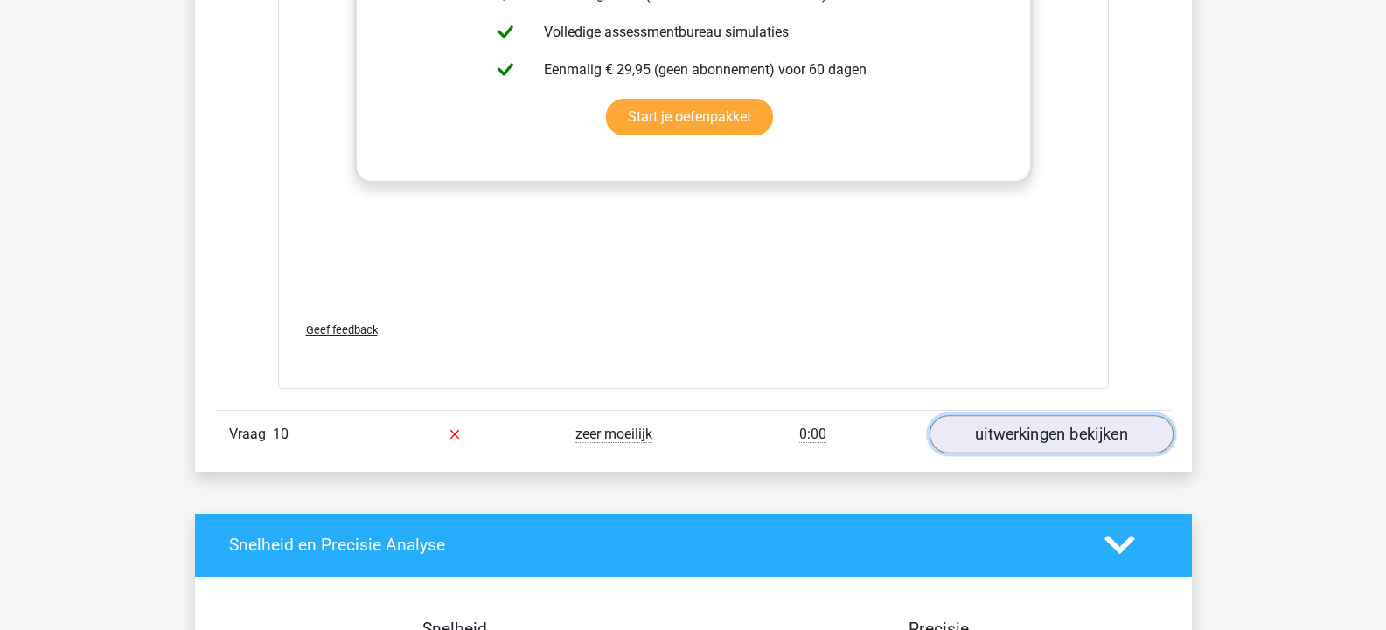
click at [1077, 415] on link "uitwerkingen bekijken" at bounding box center [1051, 434] width 244 height 38
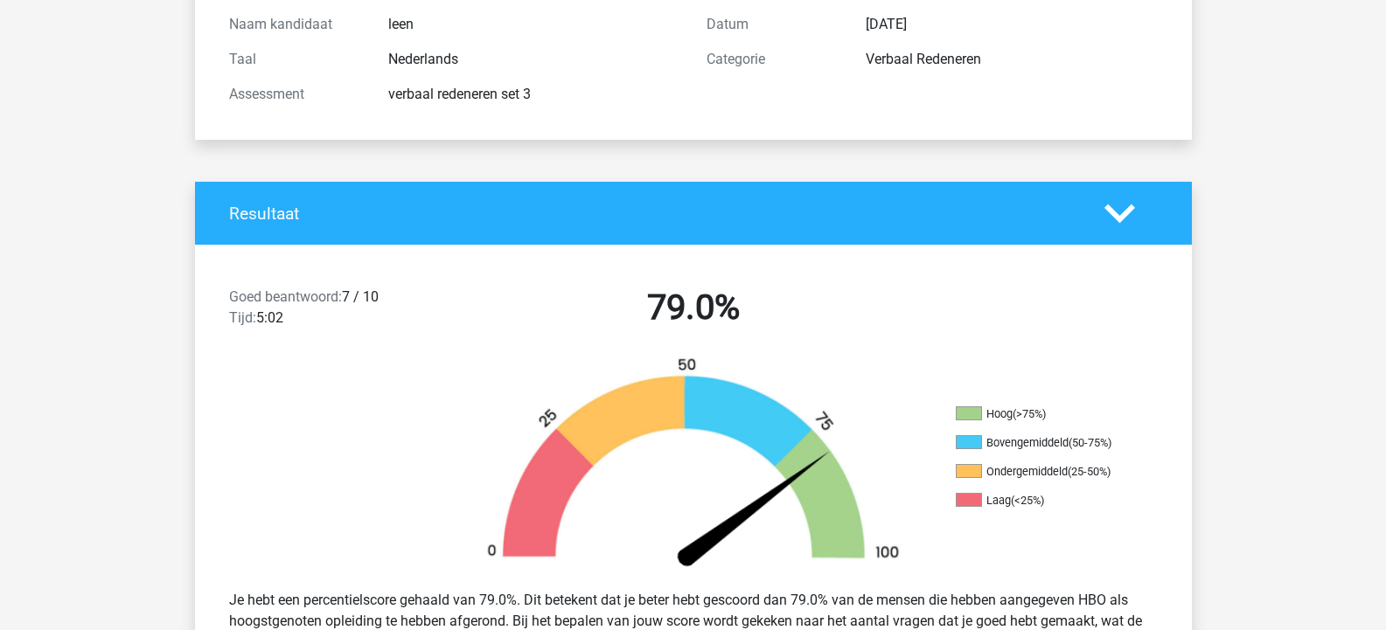
scroll to position [0, 0]
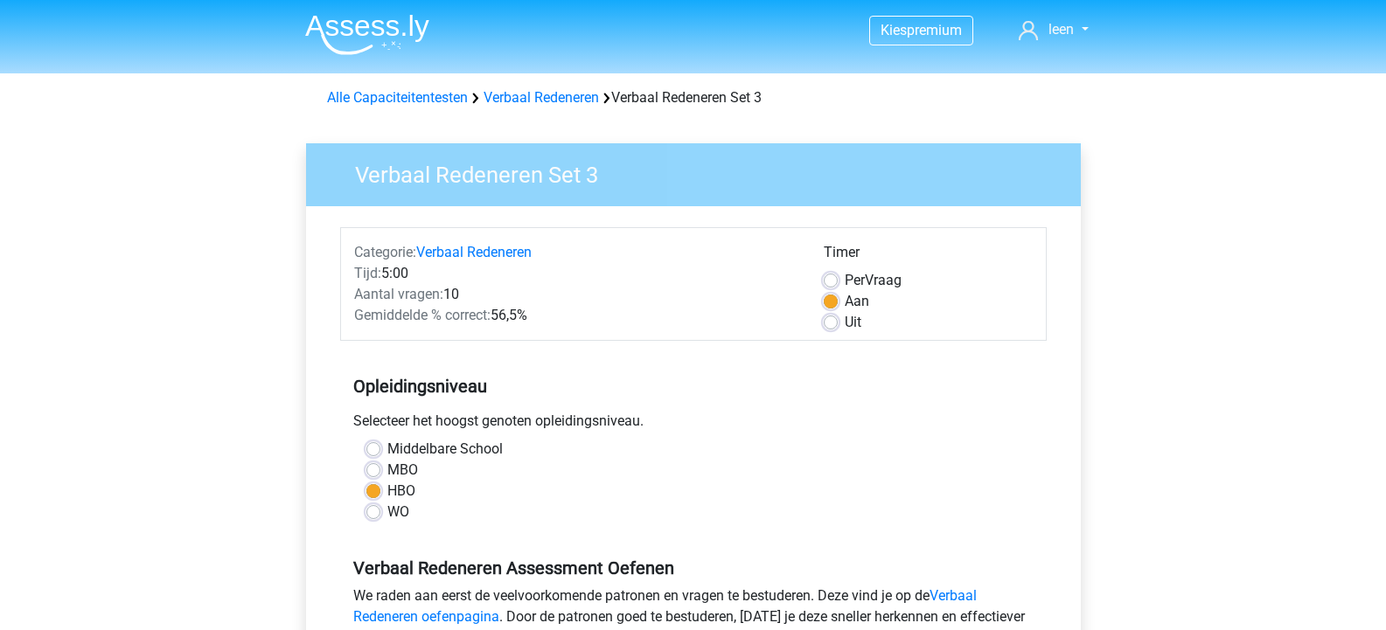
scroll to position [437, 0]
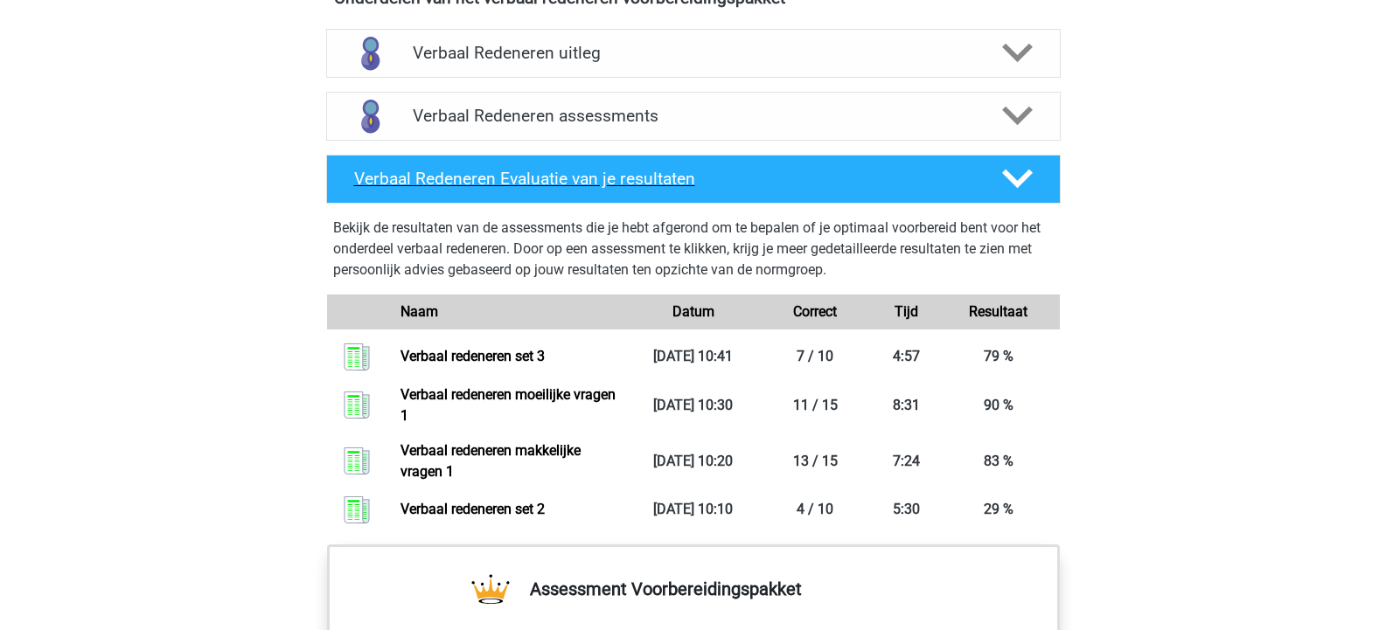
scroll to position [962, 0]
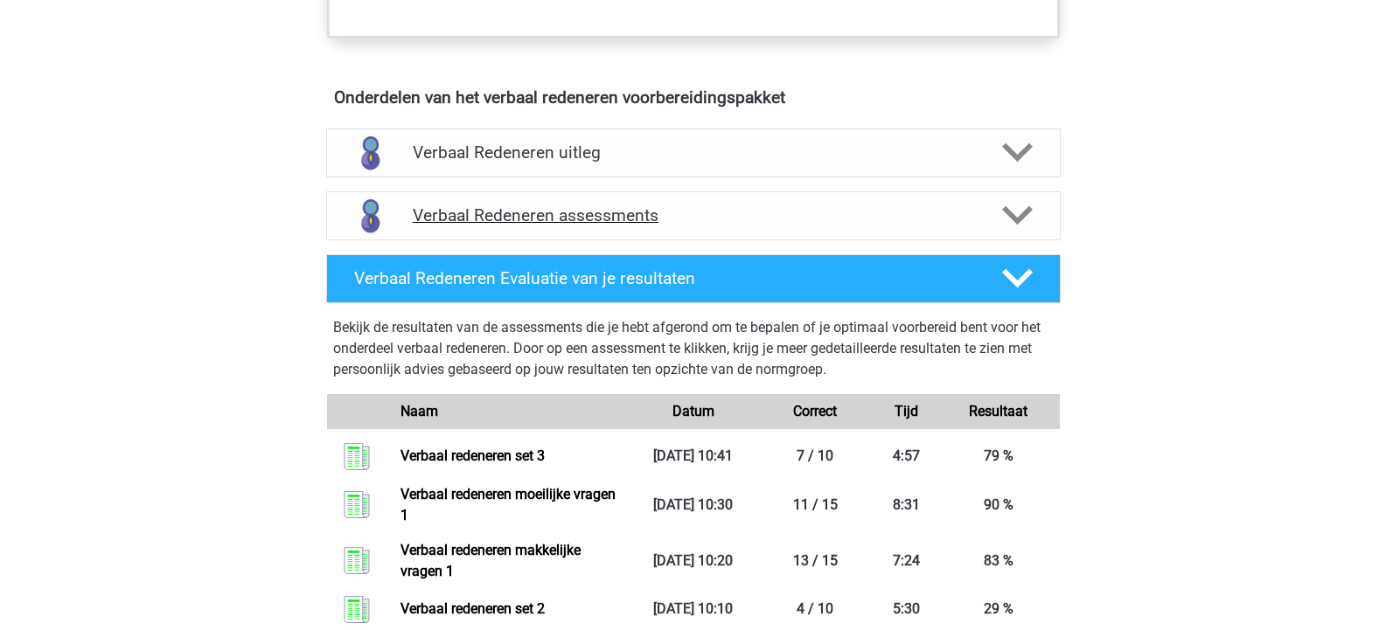
click at [1008, 213] on polygon at bounding box center [1017, 215] width 31 height 19
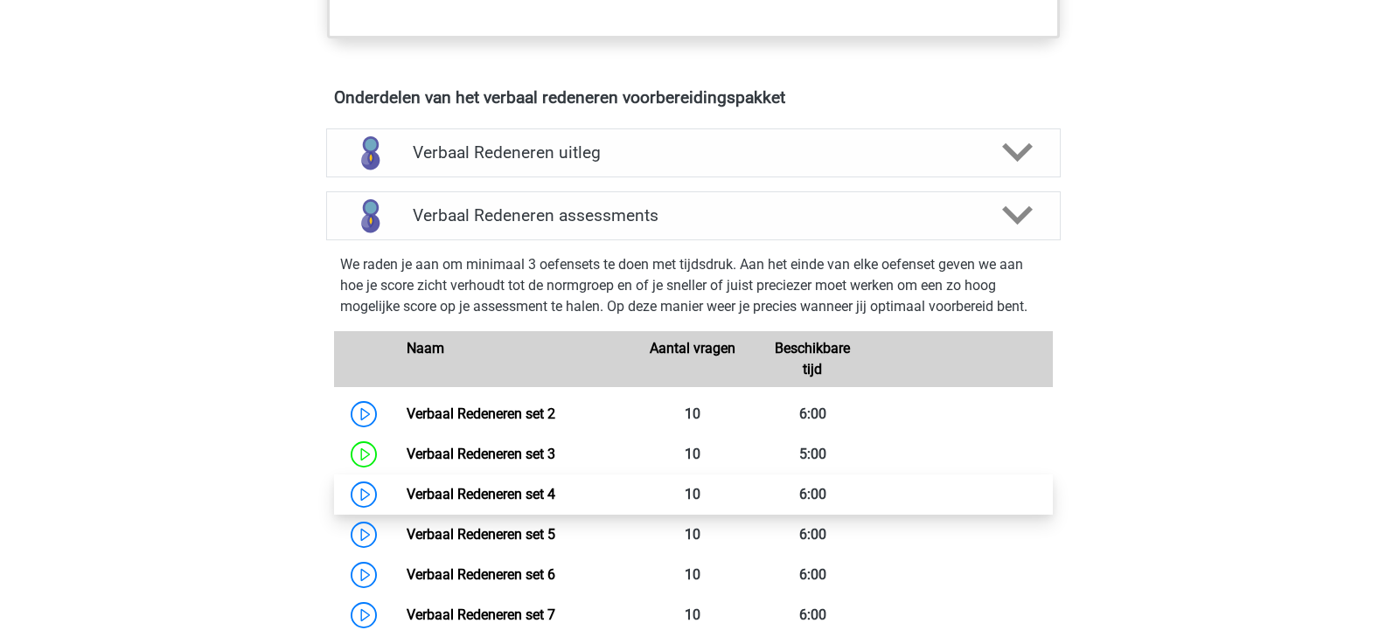
click at [483, 493] on link "Verbaal Redeneren set 4" at bounding box center [481, 494] width 149 height 17
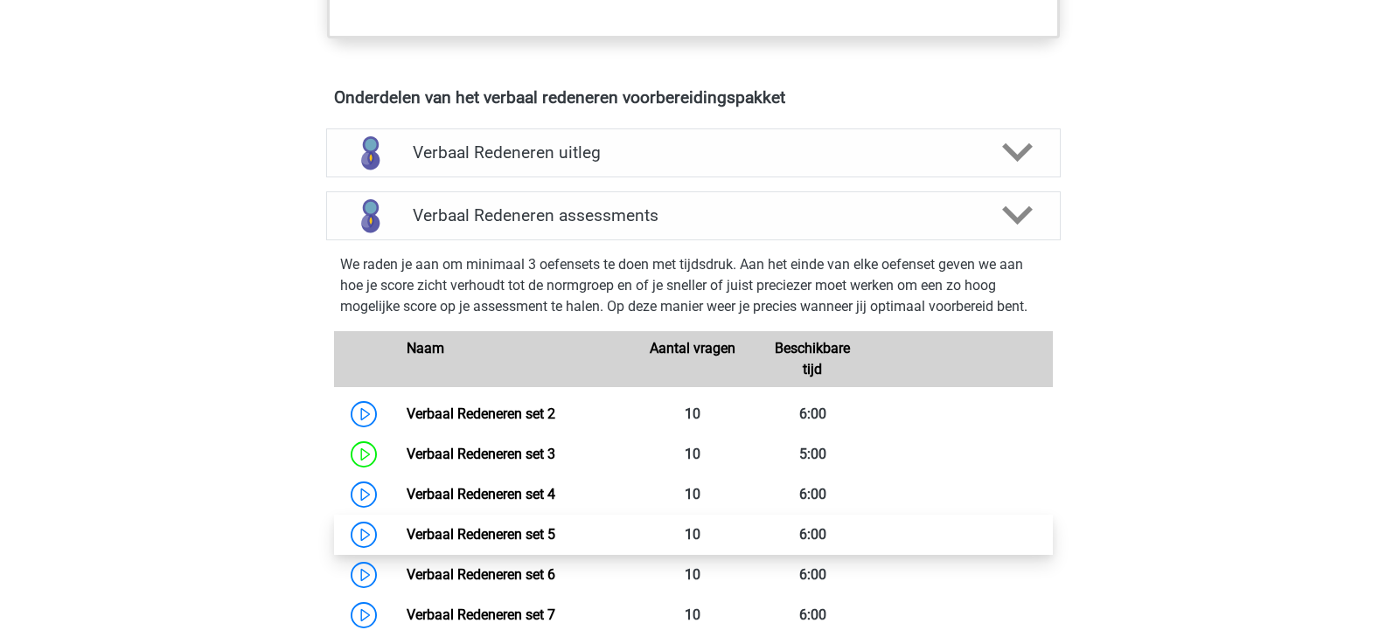
click at [533, 532] on link "Verbaal Redeneren set 5" at bounding box center [481, 534] width 149 height 17
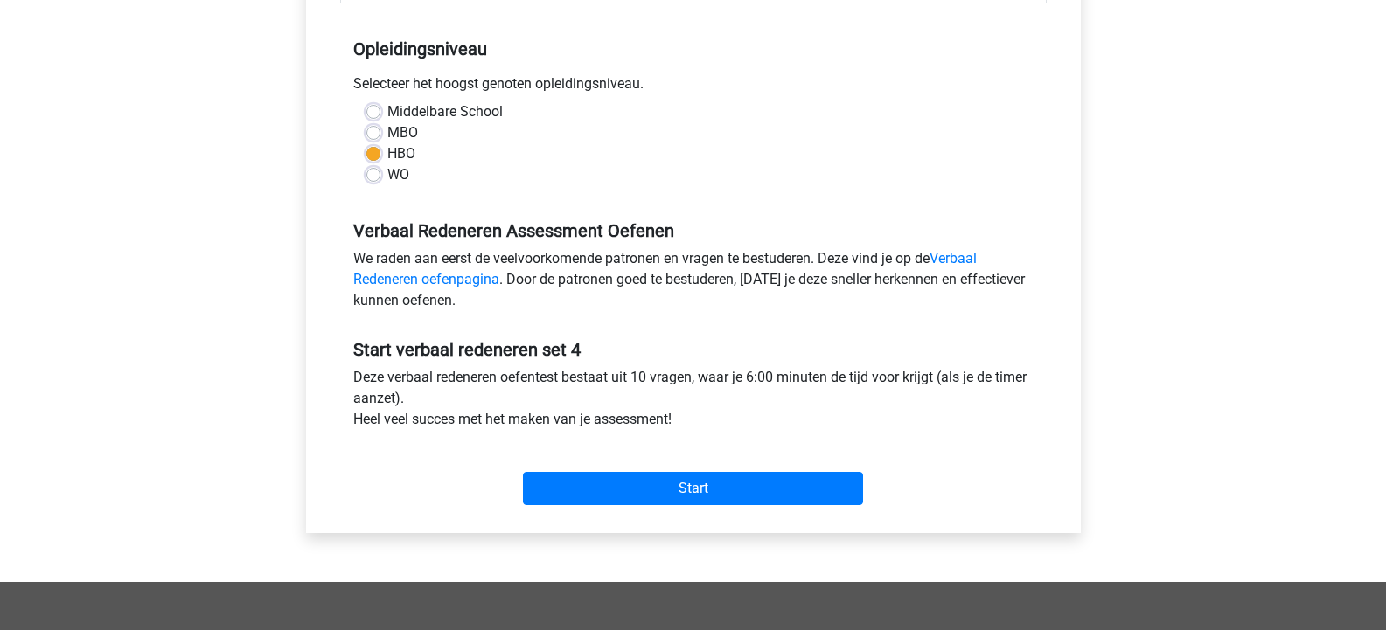
scroll to position [350, 0]
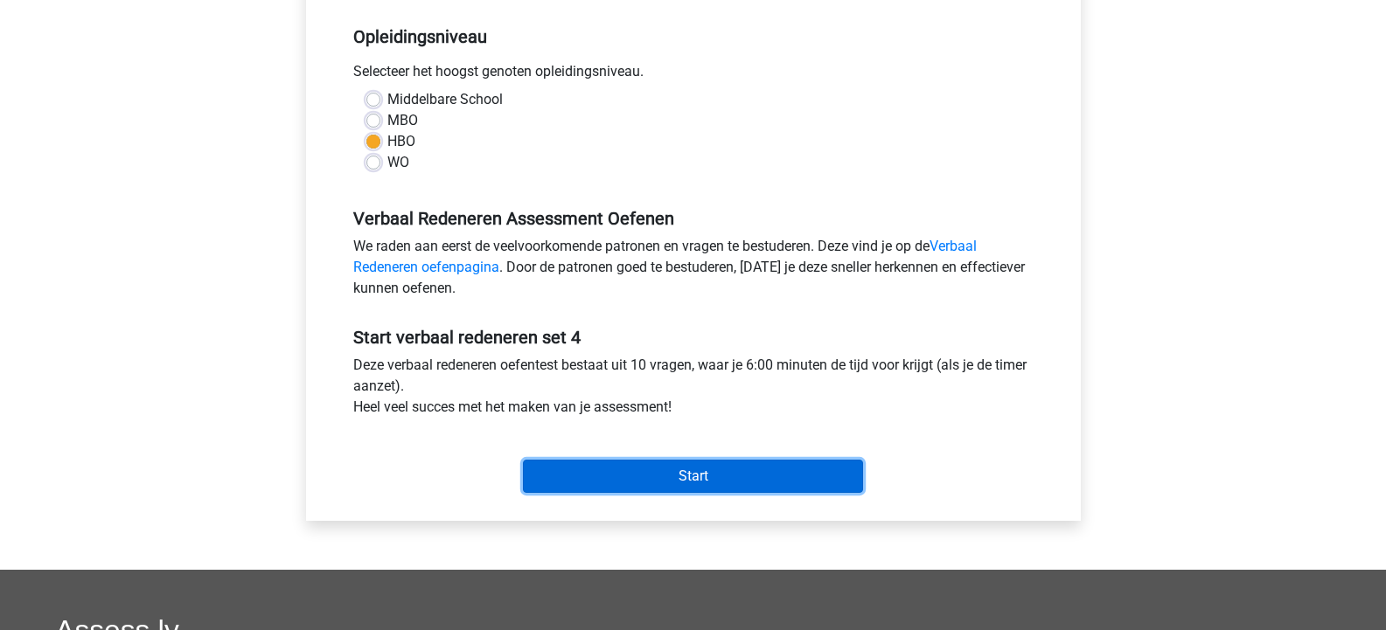
click at [693, 470] on input "Start" at bounding box center [693, 476] width 340 height 33
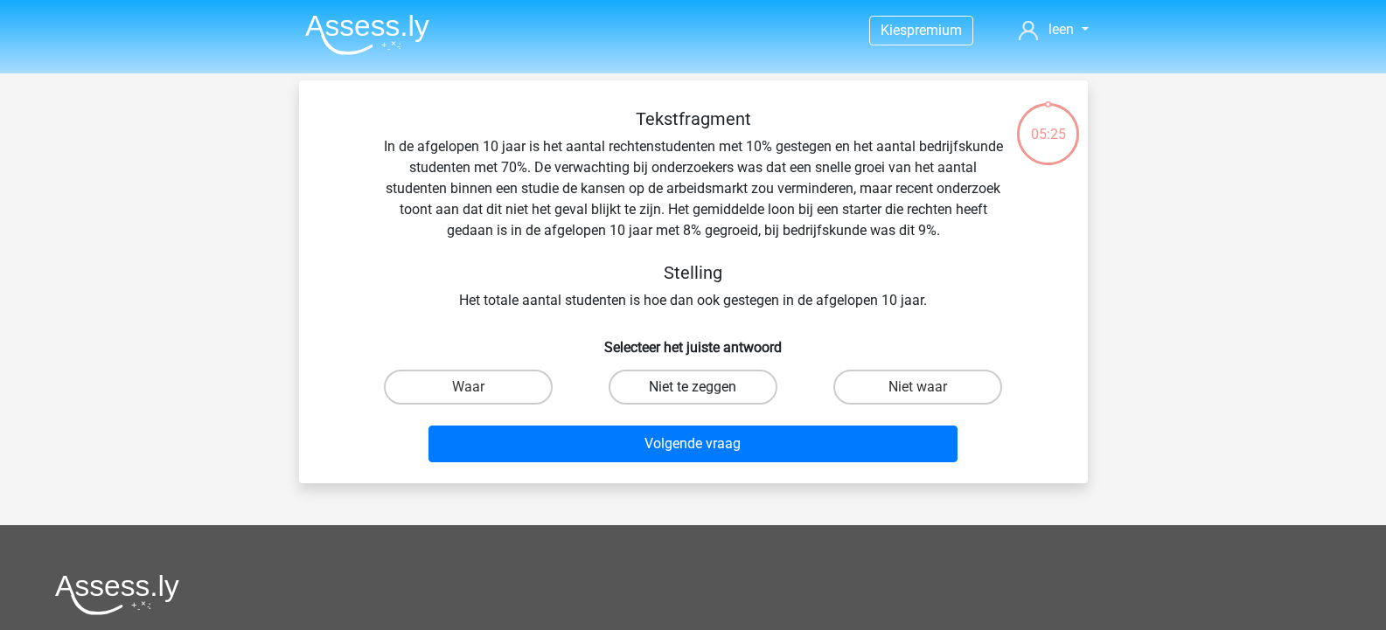
click at [690, 387] on label "Niet te zeggen" at bounding box center [693, 387] width 169 height 35
click at [693, 387] on input "Niet te zeggen" at bounding box center [698, 392] width 11 height 11
radio input "true"
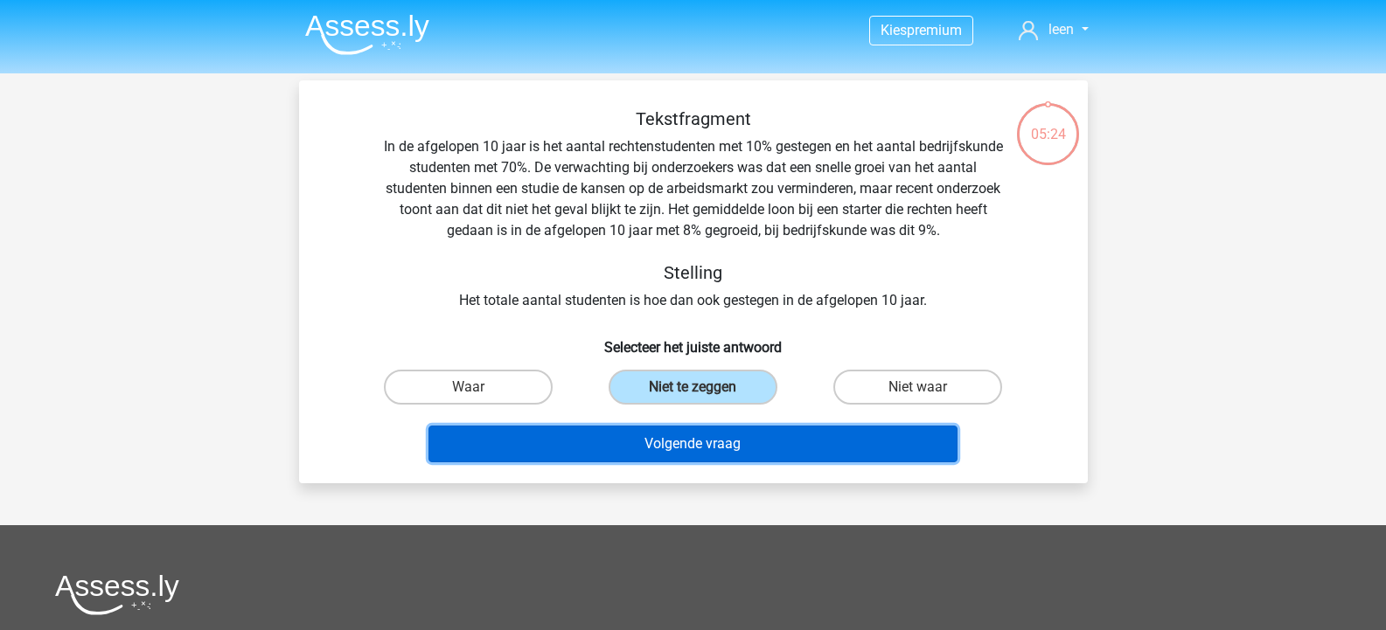
click at [712, 446] on button "Volgende vraag" at bounding box center [692, 444] width 529 height 37
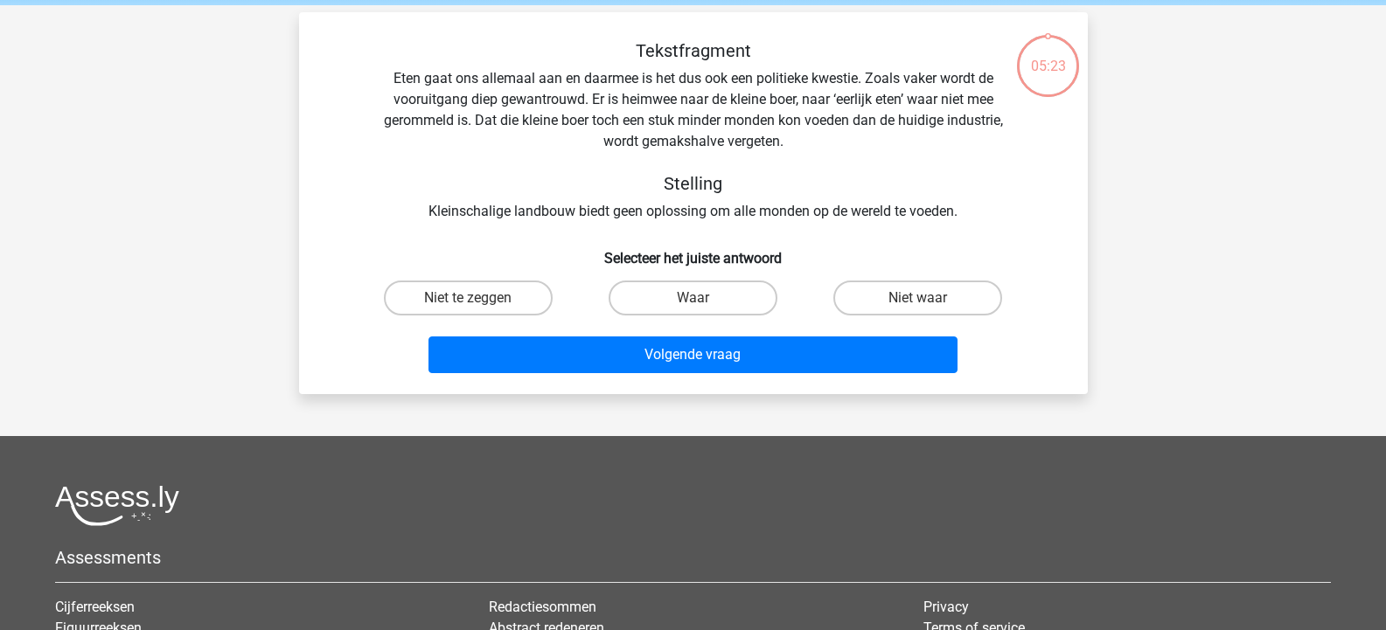
scroll to position [80, 0]
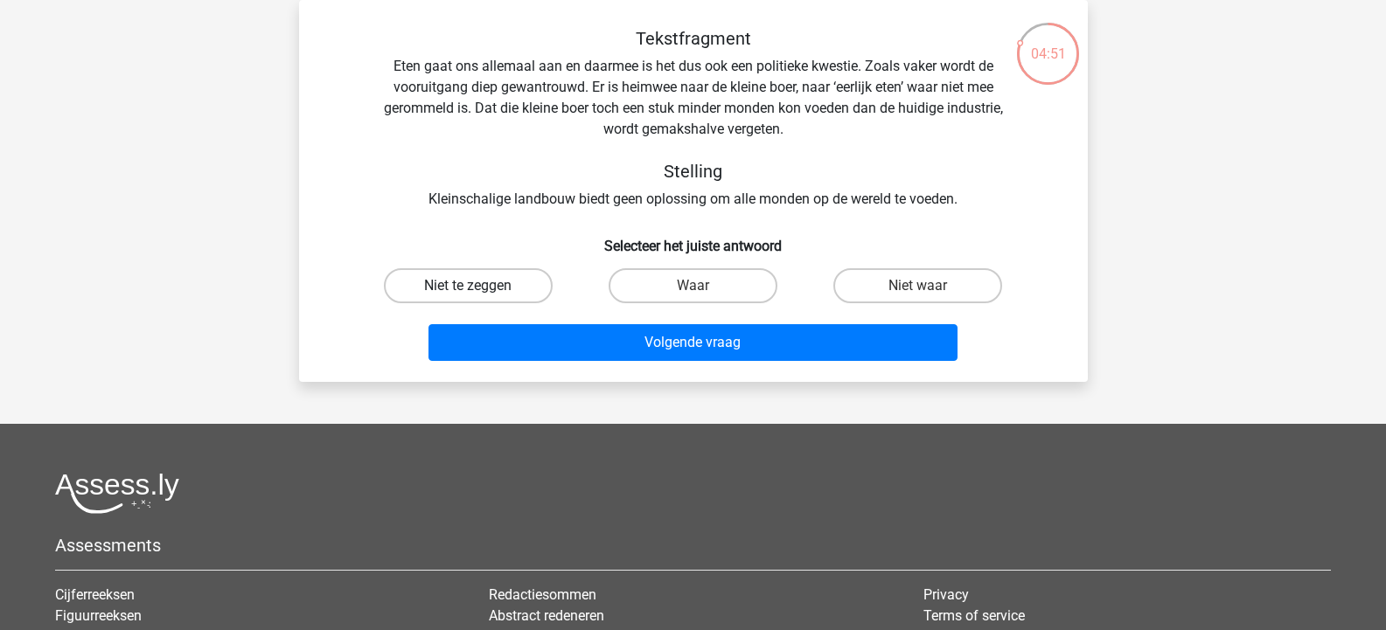
click at [488, 289] on label "Niet te zeggen" at bounding box center [468, 285] width 169 height 35
click at [479, 289] on input "Niet te zeggen" at bounding box center [473, 291] width 11 height 11
radio input "true"
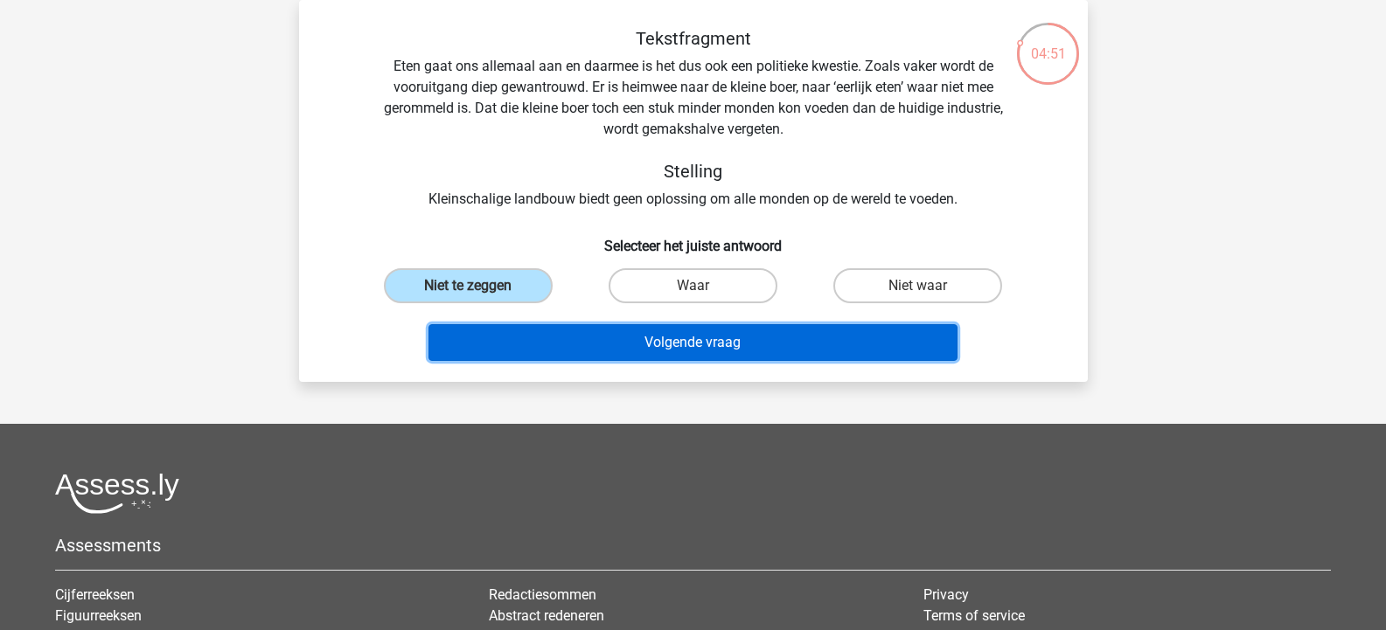
click at [640, 324] on button "Volgende vraag" at bounding box center [692, 342] width 529 height 37
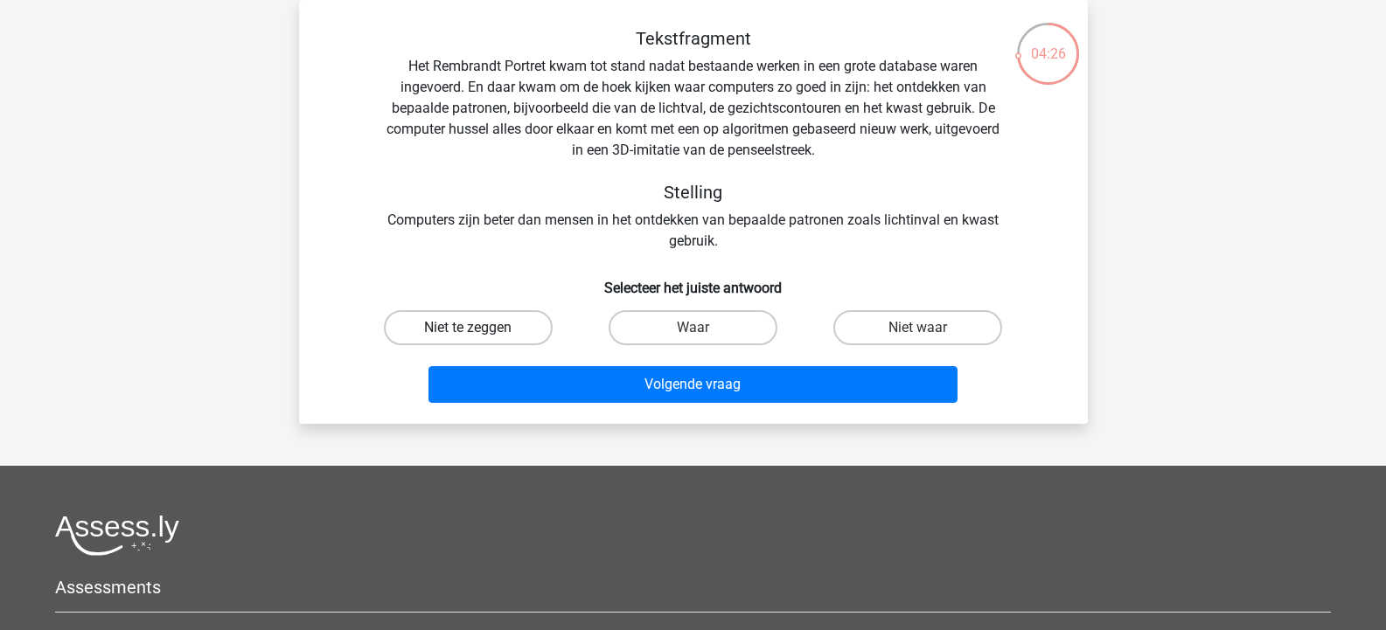
click at [458, 328] on label "Niet te zeggen" at bounding box center [468, 327] width 169 height 35
click at [468, 328] on input "Niet te zeggen" at bounding box center [473, 333] width 11 height 11
radio input "true"
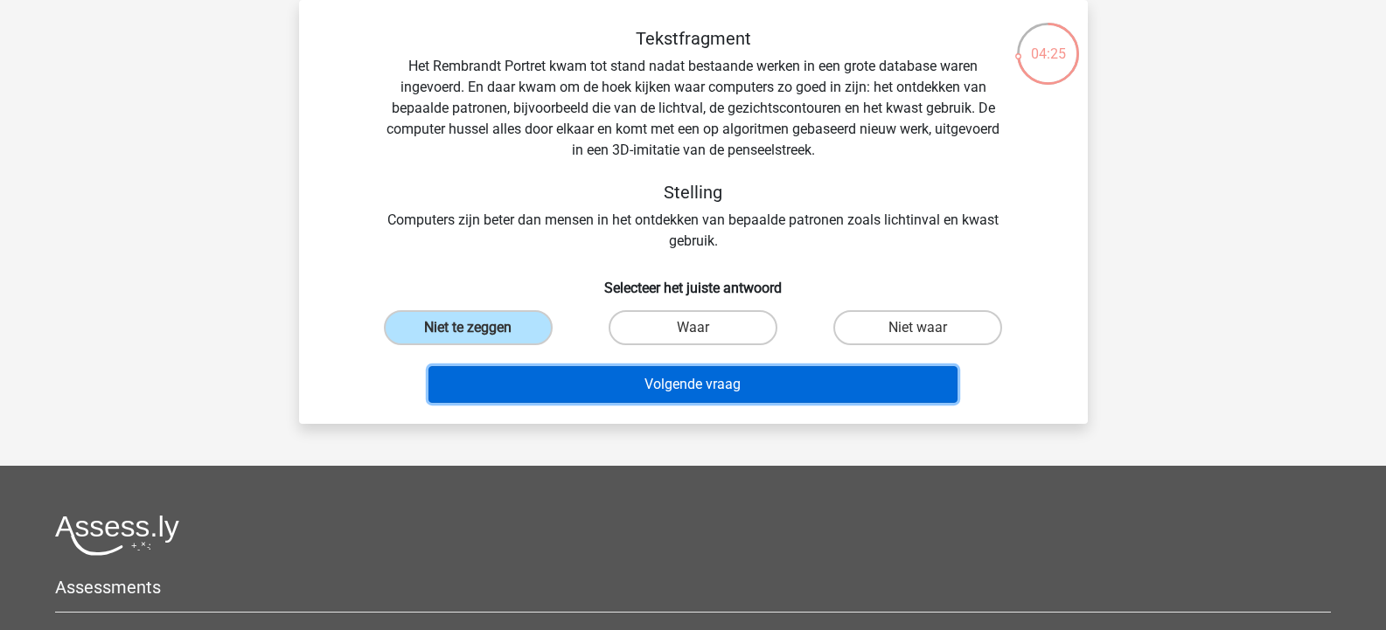
click at [680, 377] on button "Volgende vraag" at bounding box center [692, 384] width 529 height 37
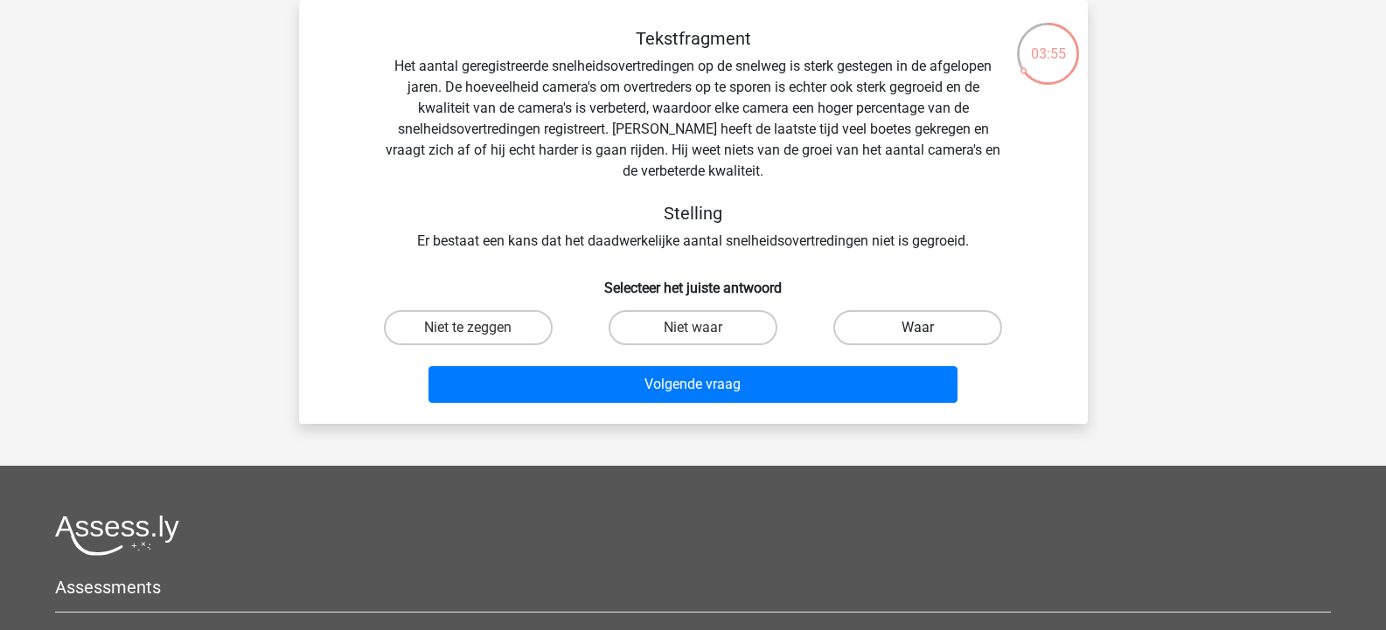
click at [930, 324] on label "Waar" at bounding box center [917, 327] width 169 height 35
click at [930, 328] on input "Waar" at bounding box center [923, 333] width 11 height 11
radio input "true"
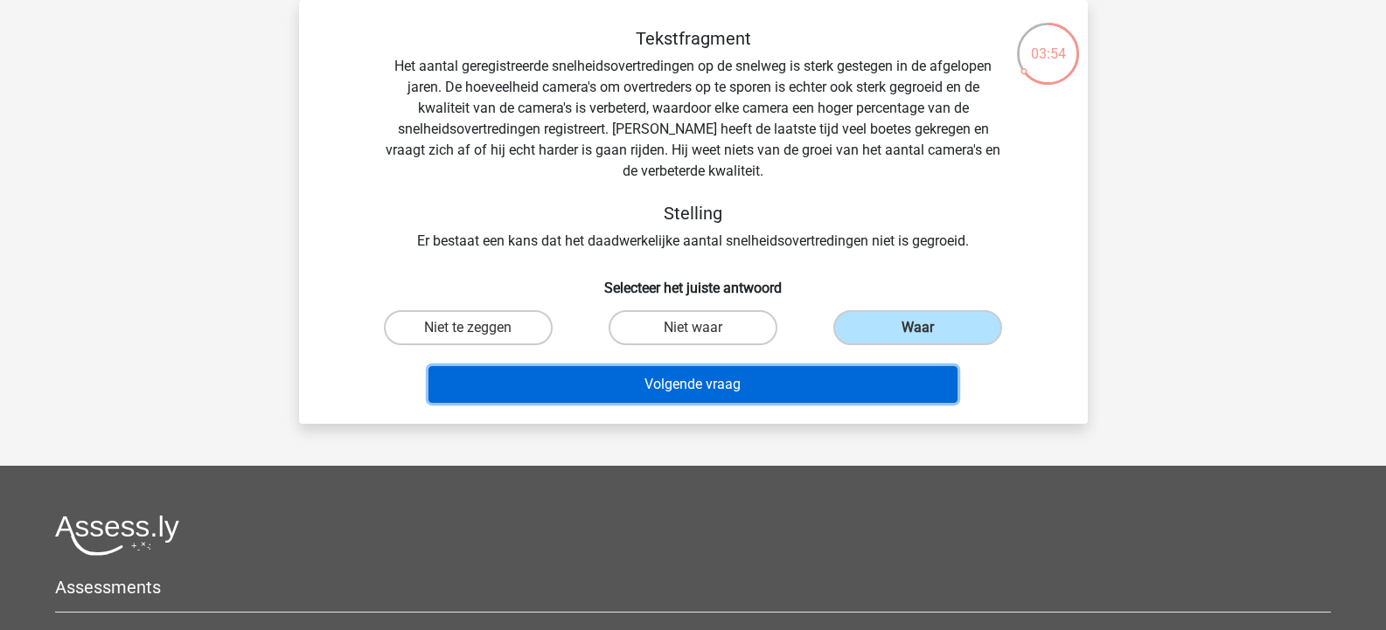
click at [825, 376] on button "Volgende vraag" at bounding box center [692, 384] width 529 height 37
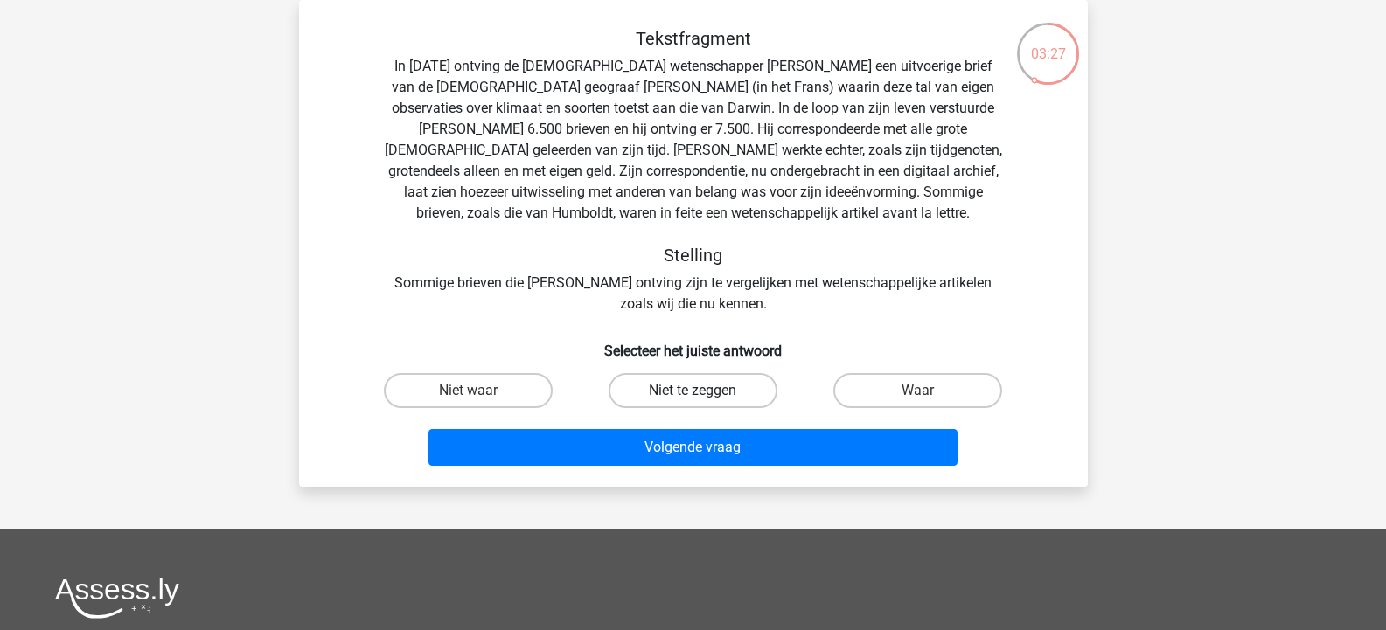
click at [726, 389] on label "Niet te zeggen" at bounding box center [693, 390] width 169 height 35
click at [704, 391] on input "Niet te zeggen" at bounding box center [698, 396] width 11 height 11
radio input "true"
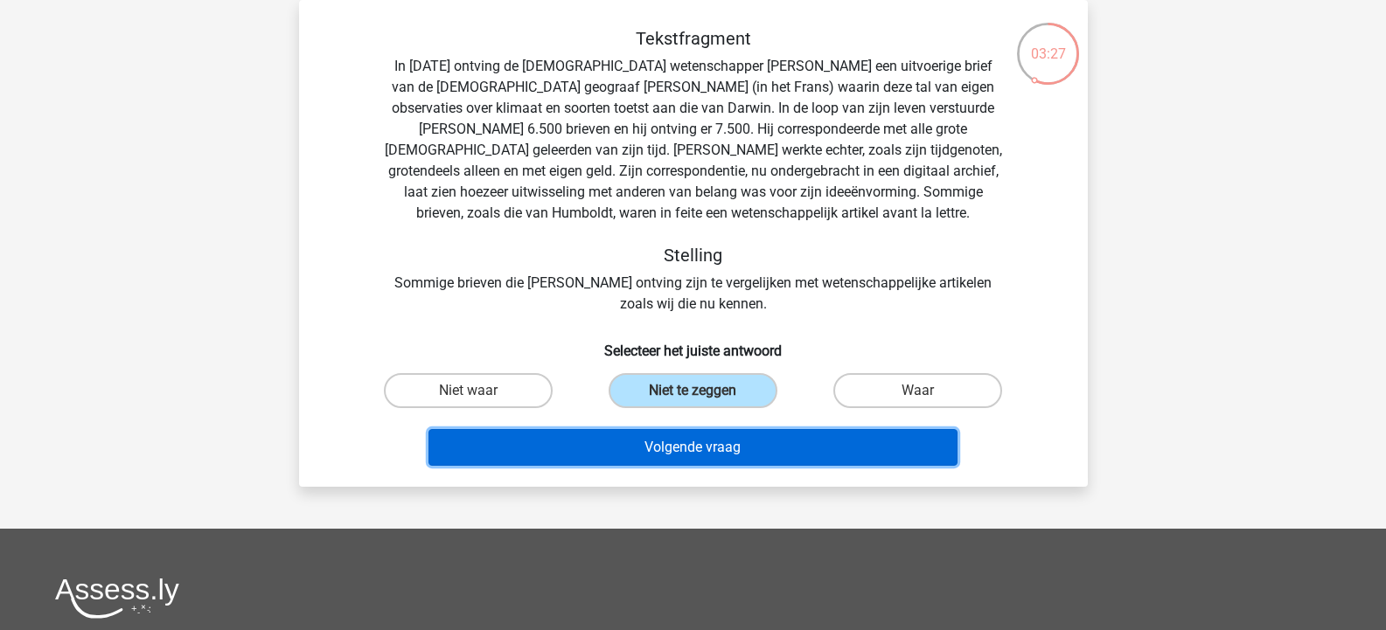
click at [739, 449] on button "Volgende vraag" at bounding box center [692, 447] width 529 height 37
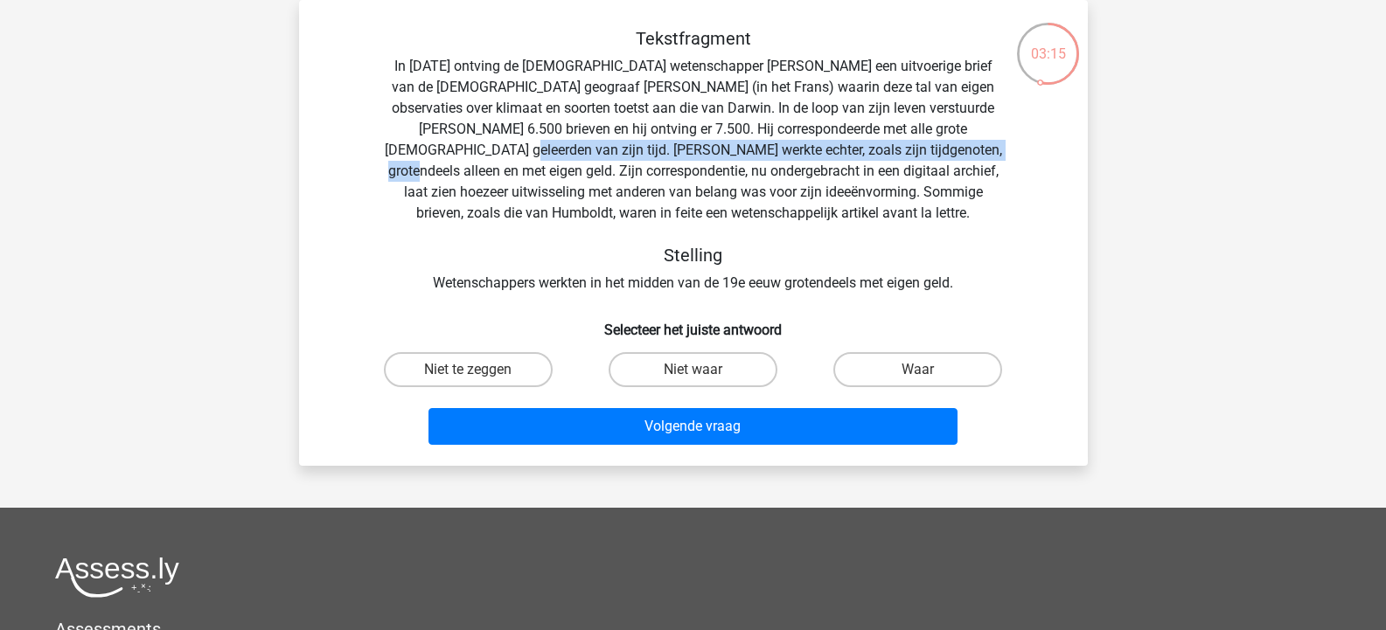
drag, startPoint x: 425, startPoint y: 146, endPoint x: 928, endPoint y: 152, distance: 502.8
click at [928, 152] on div "Tekstfragment In 1839 ontving de Engelse wetenschapper Charles Darwin een uitvo…" at bounding box center [693, 161] width 733 height 266
click at [494, 374] on label "Niet te zeggen" at bounding box center [468, 369] width 169 height 35
click at [479, 374] on input "Niet te zeggen" at bounding box center [473, 375] width 11 height 11
radio input "true"
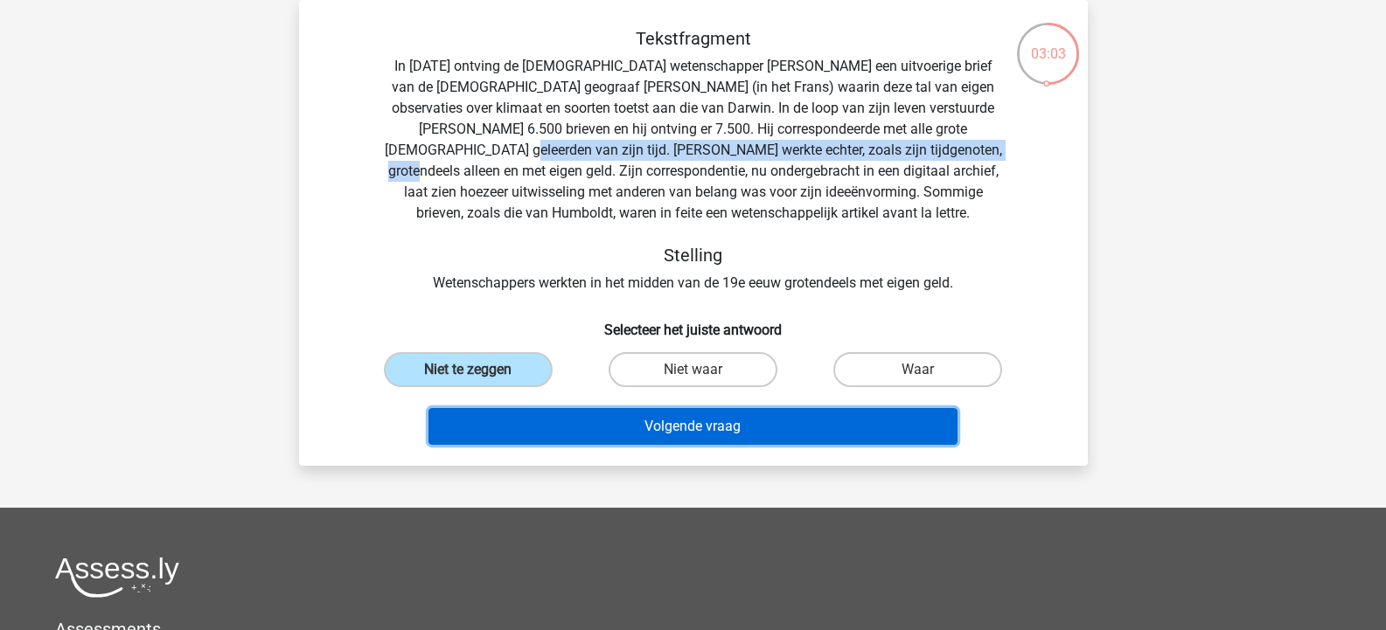
click at [717, 421] on button "Volgende vraag" at bounding box center [692, 426] width 529 height 37
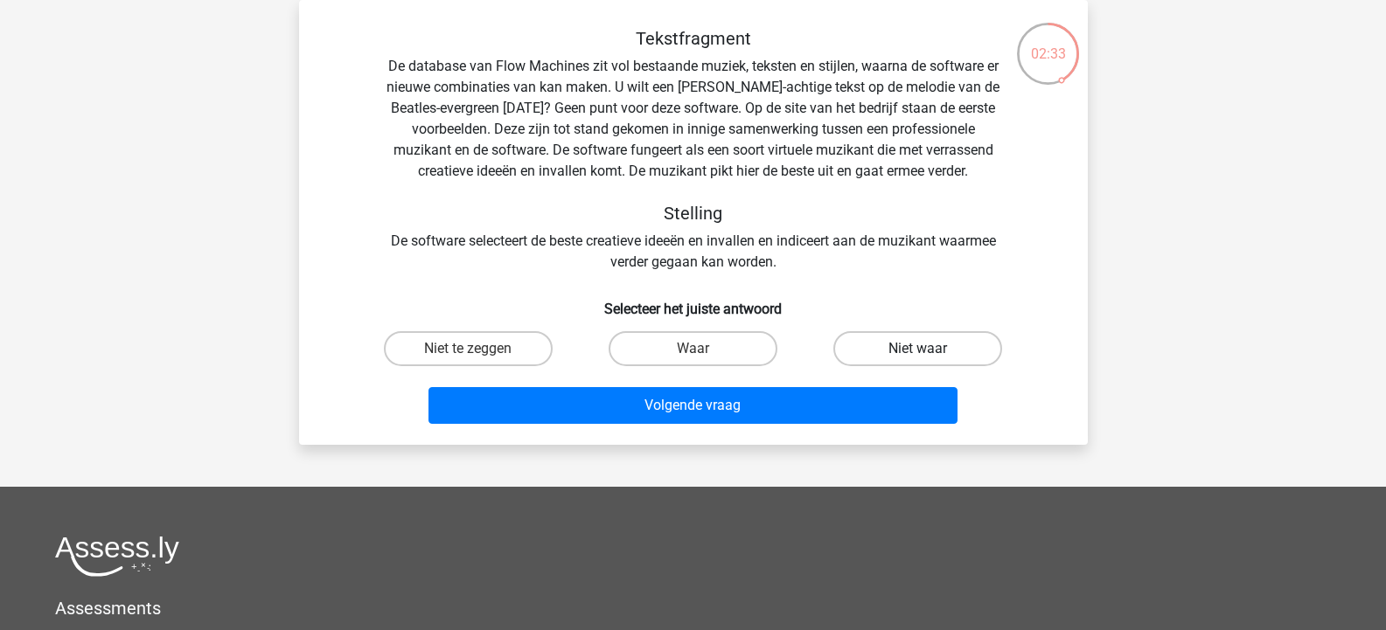
click at [913, 346] on label "Niet waar" at bounding box center [917, 348] width 169 height 35
click at [918, 349] on input "Niet waar" at bounding box center [923, 354] width 11 height 11
radio input "true"
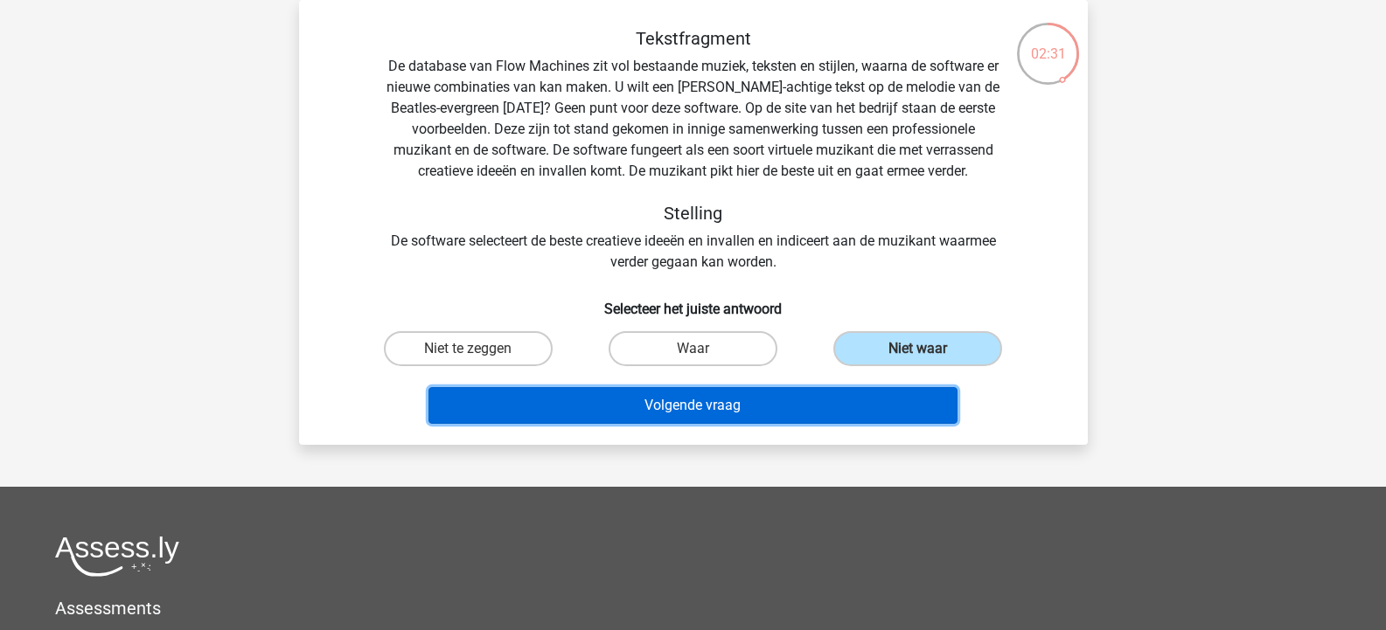
click at [562, 408] on button "Volgende vraag" at bounding box center [692, 405] width 529 height 37
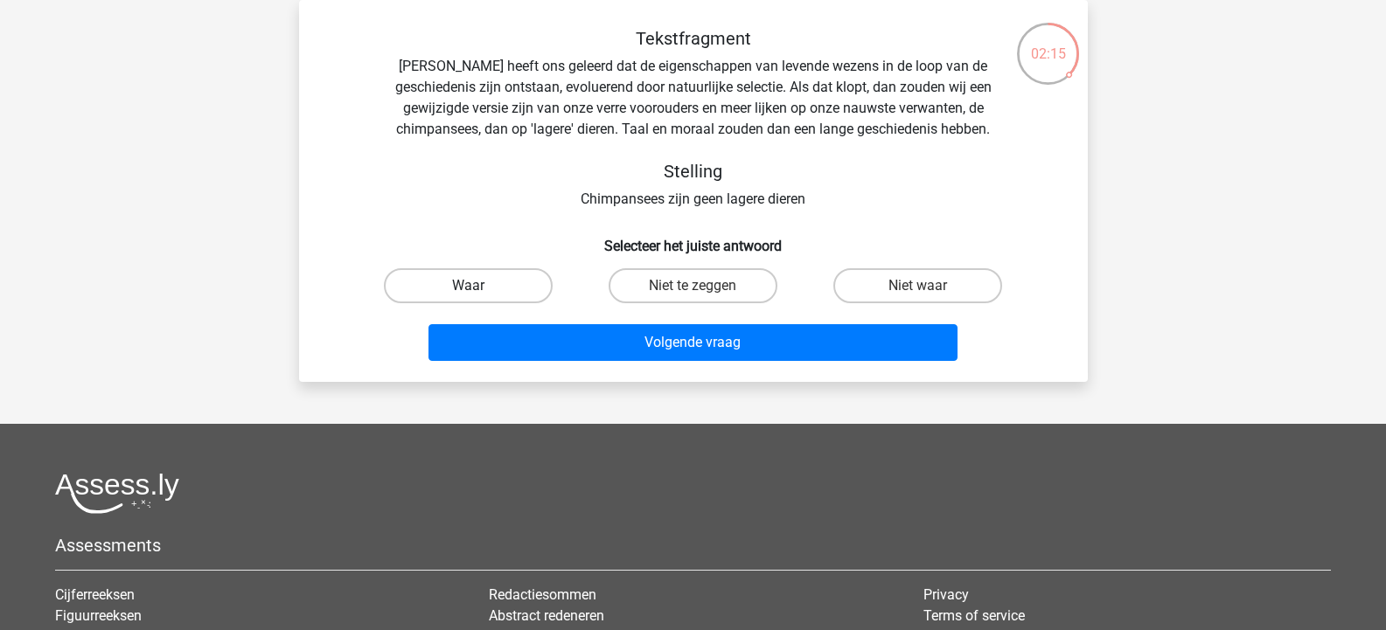
click at [483, 293] on label "Waar" at bounding box center [468, 285] width 169 height 35
click at [479, 293] on input "Waar" at bounding box center [473, 291] width 11 height 11
radio input "true"
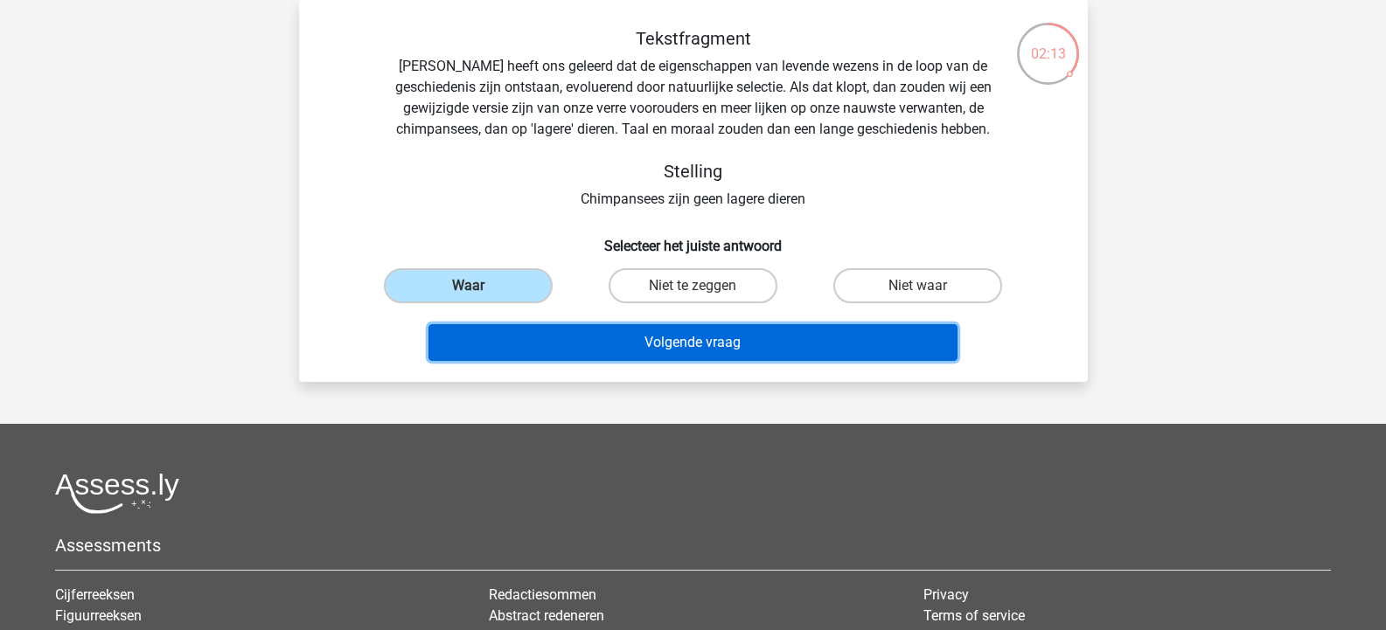
click at [705, 338] on button "Volgende vraag" at bounding box center [692, 342] width 529 height 37
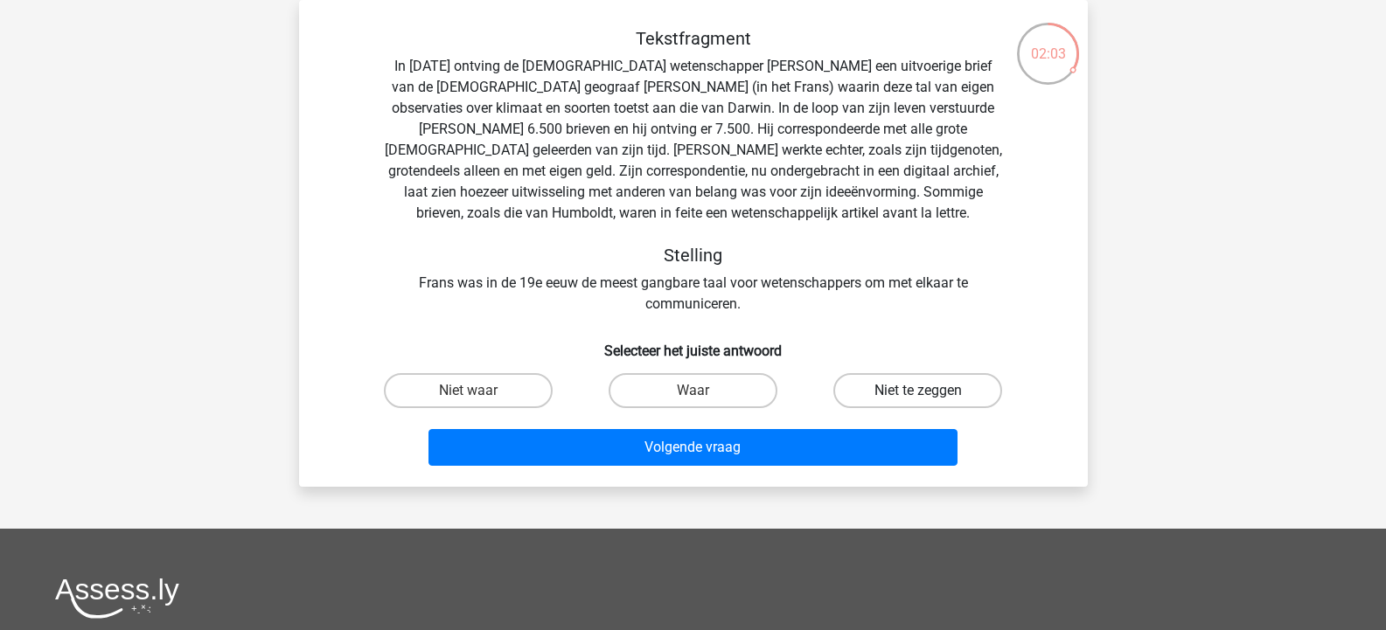
click at [896, 393] on label "Niet te zeggen" at bounding box center [917, 390] width 169 height 35
click at [918, 393] on input "Niet te zeggen" at bounding box center [923, 396] width 11 height 11
radio input "true"
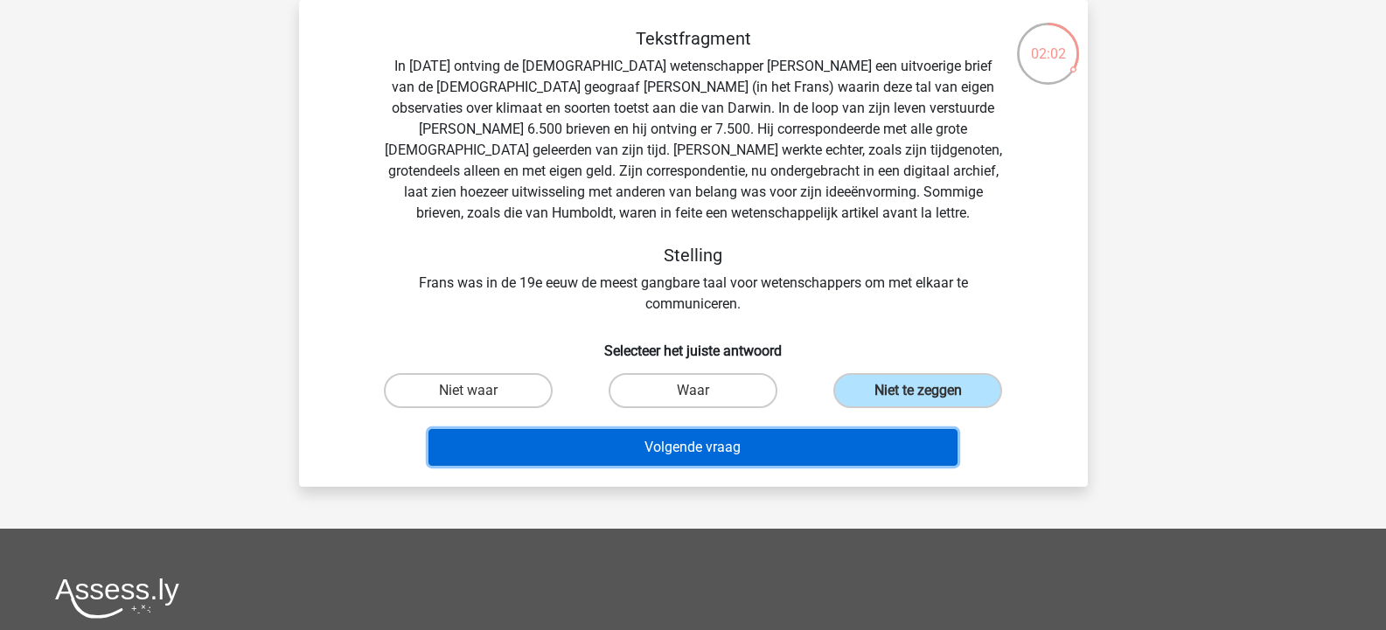
click at [707, 454] on button "Volgende vraag" at bounding box center [692, 447] width 529 height 37
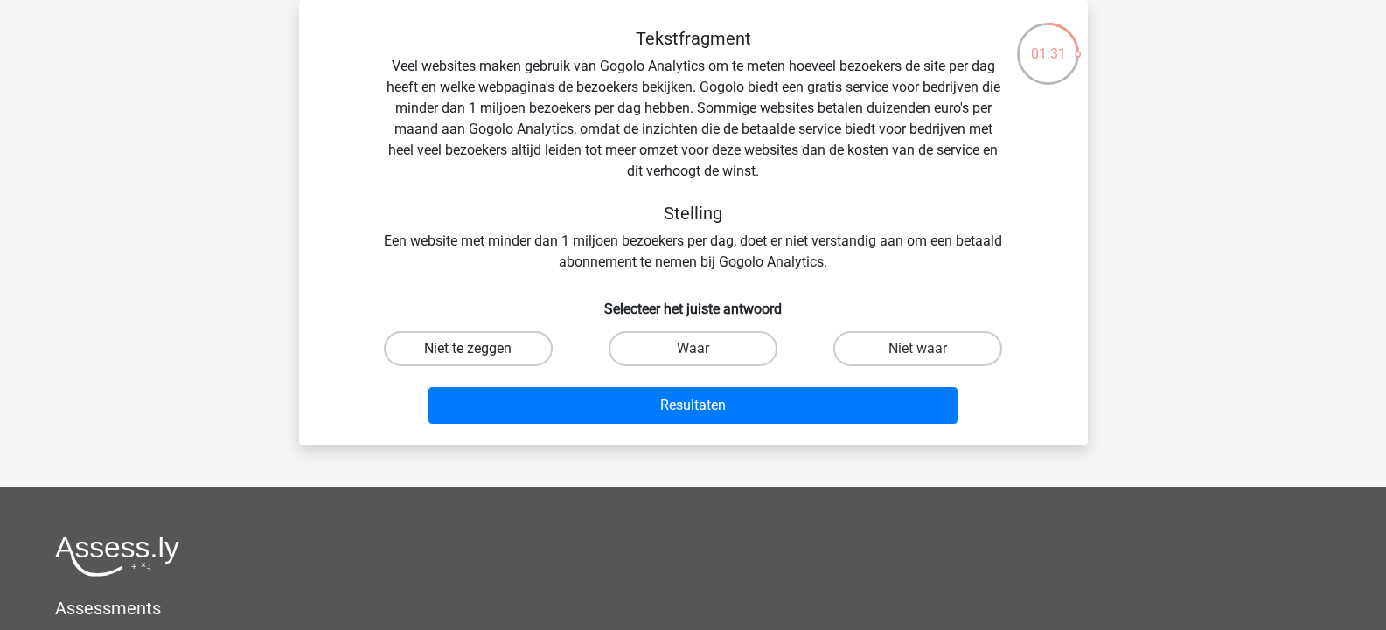
click at [411, 350] on label "Niet te zeggen" at bounding box center [468, 348] width 169 height 35
click at [468, 350] on input "Niet te zeggen" at bounding box center [473, 354] width 11 height 11
radio input "true"
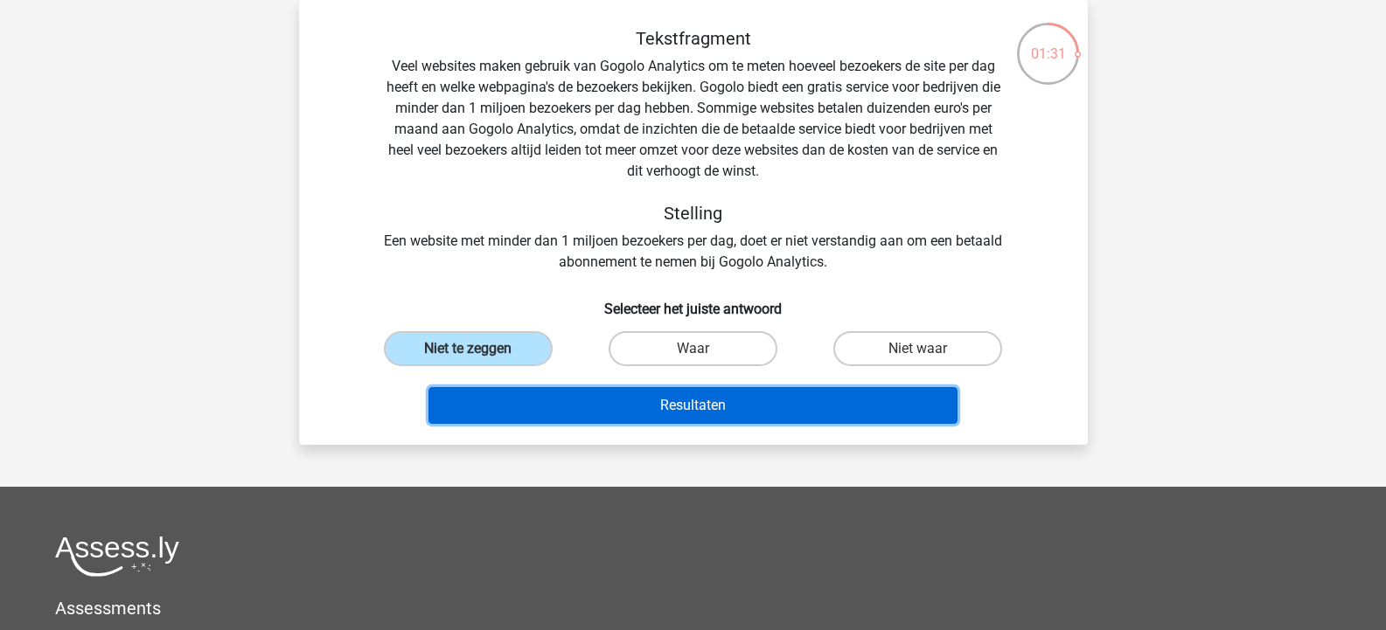
click at [551, 412] on button "Resultaten" at bounding box center [692, 405] width 529 height 37
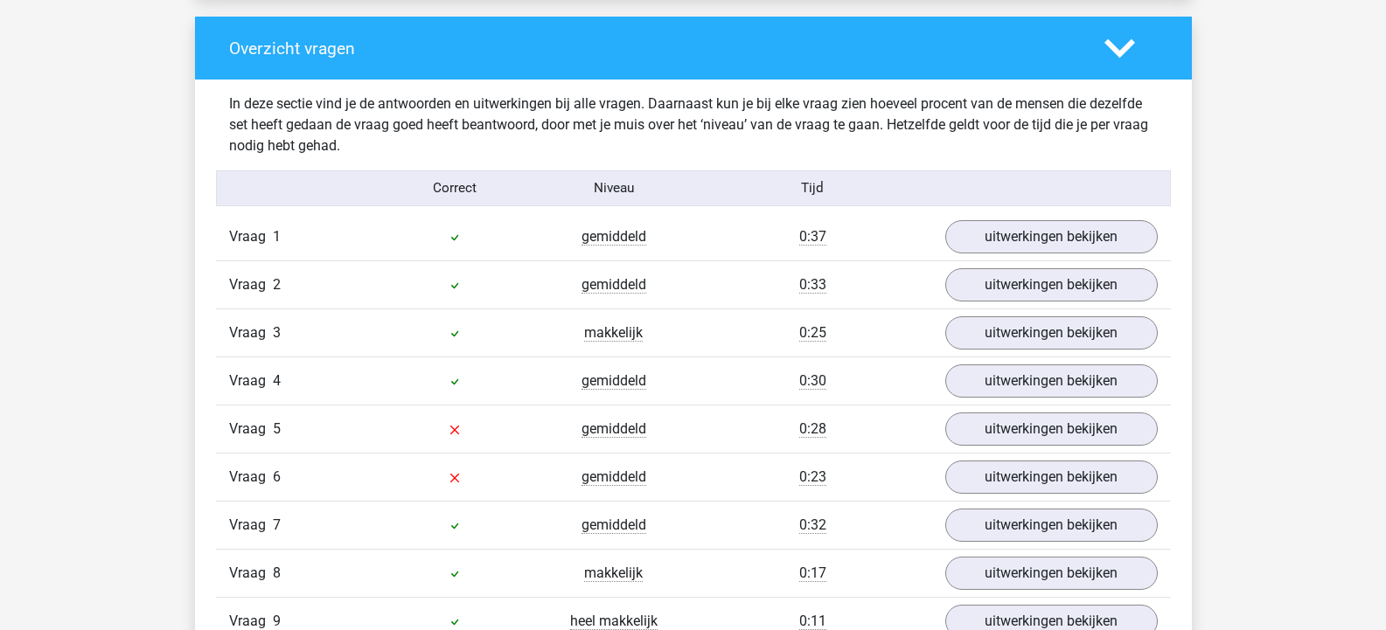
scroll to position [1312, 0]
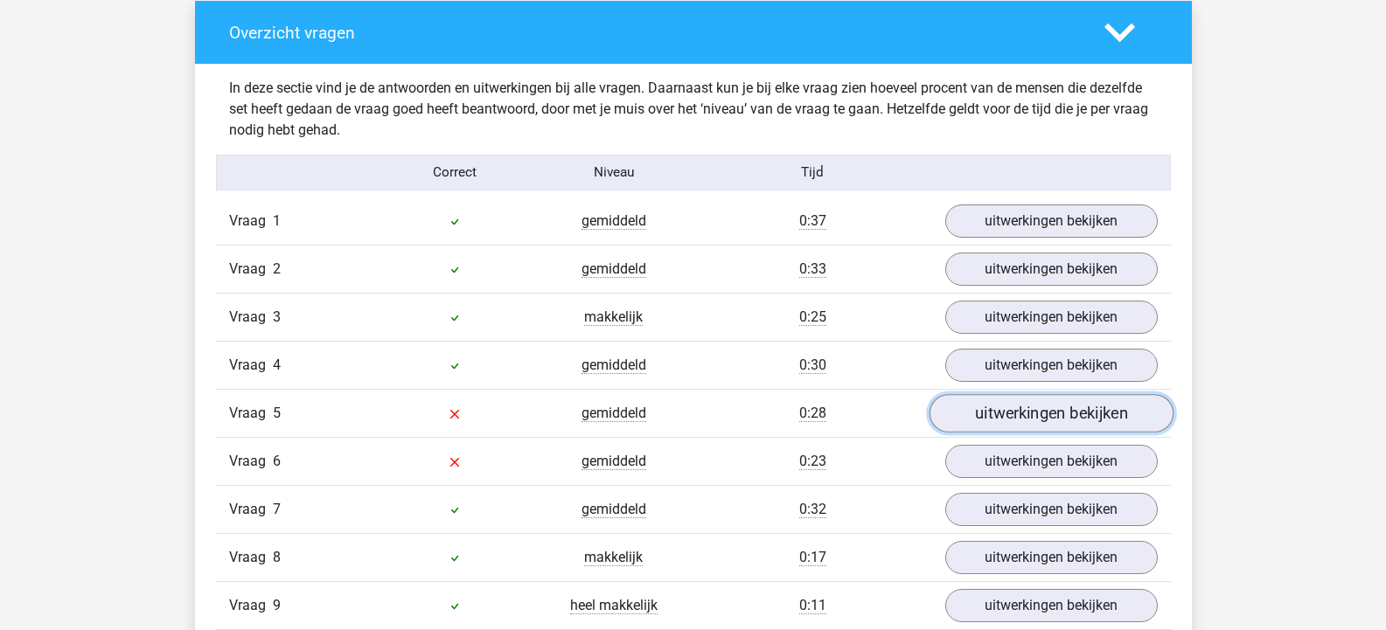
click at [996, 415] on link "uitwerkingen bekijken" at bounding box center [1051, 413] width 244 height 38
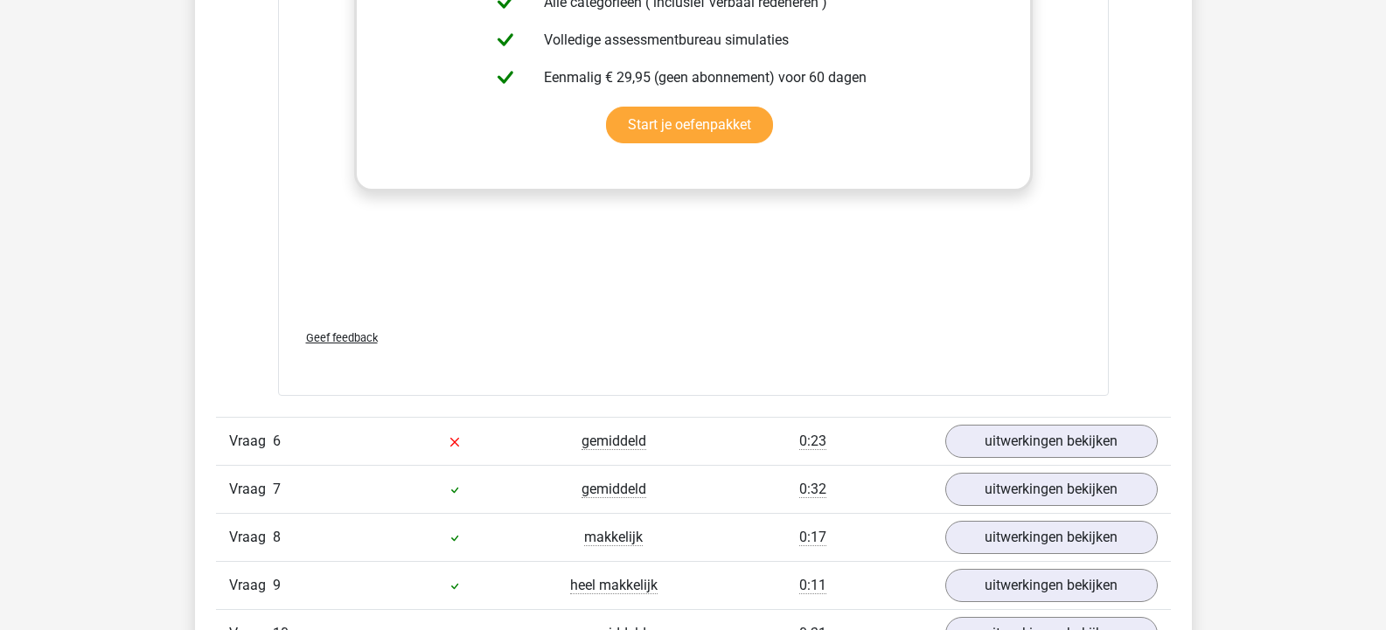
scroll to position [2361, 0]
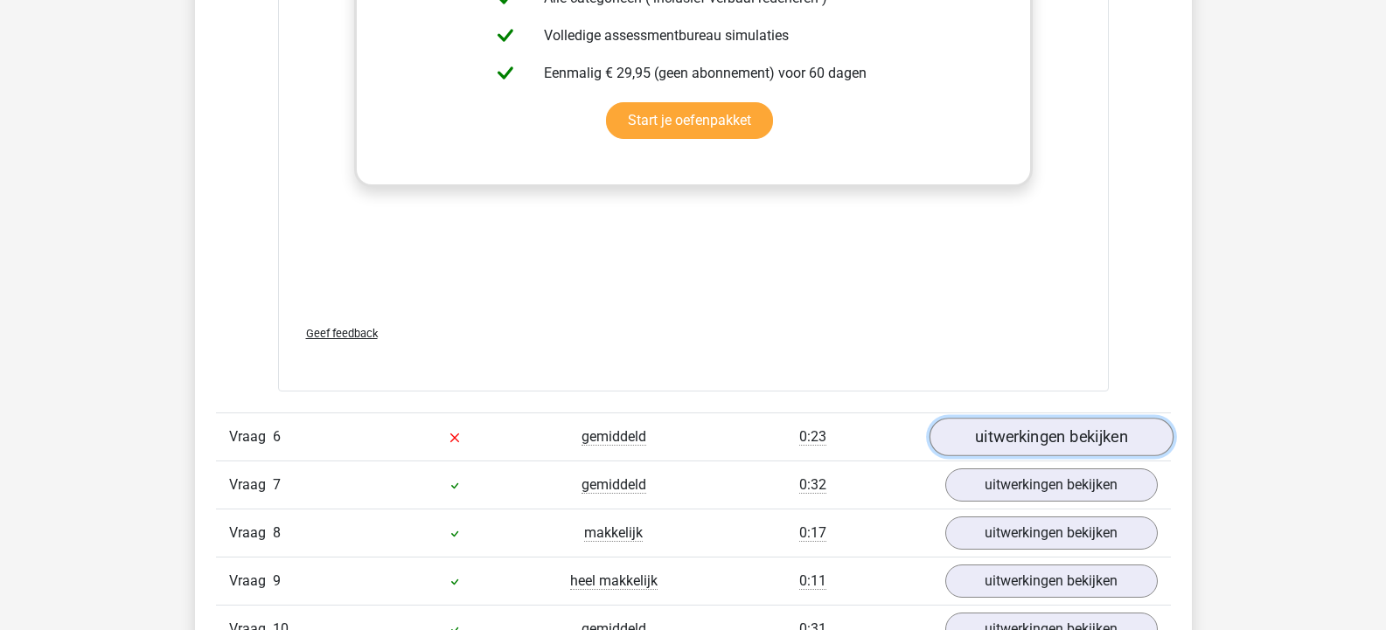
click at [1019, 440] on link "uitwerkingen bekijken" at bounding box center [1051, 438] width 244 height 38
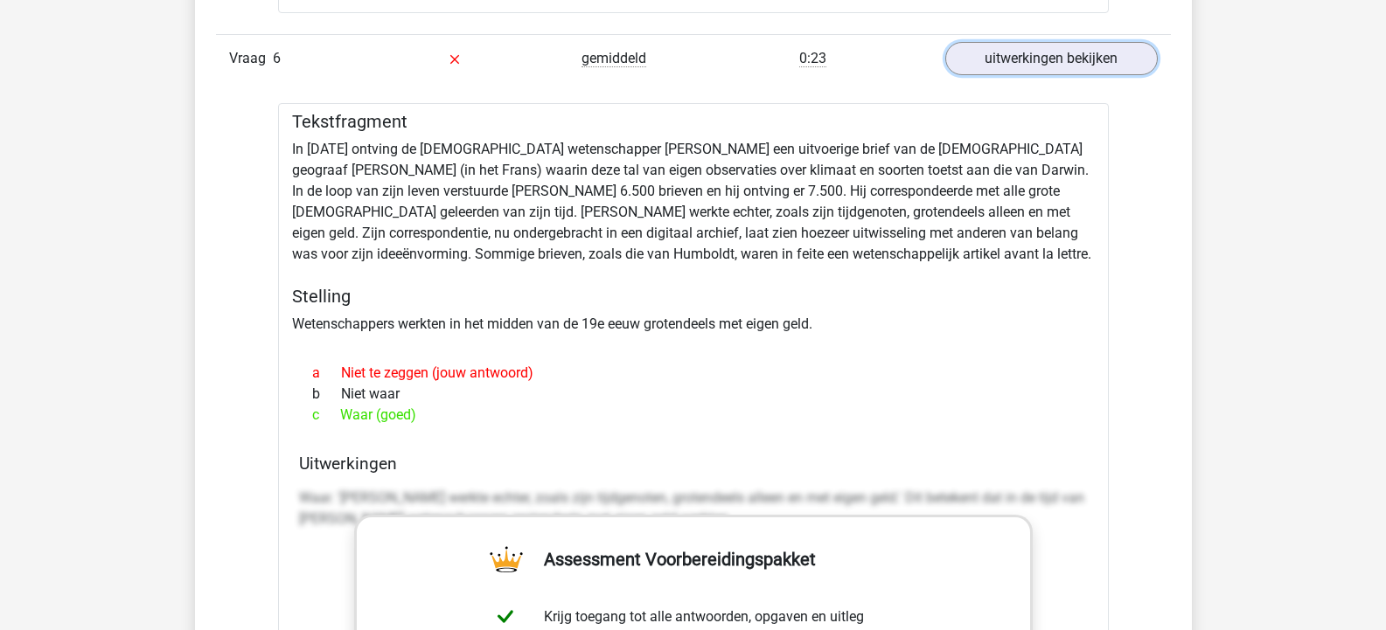
scroll to position [2273, 0]
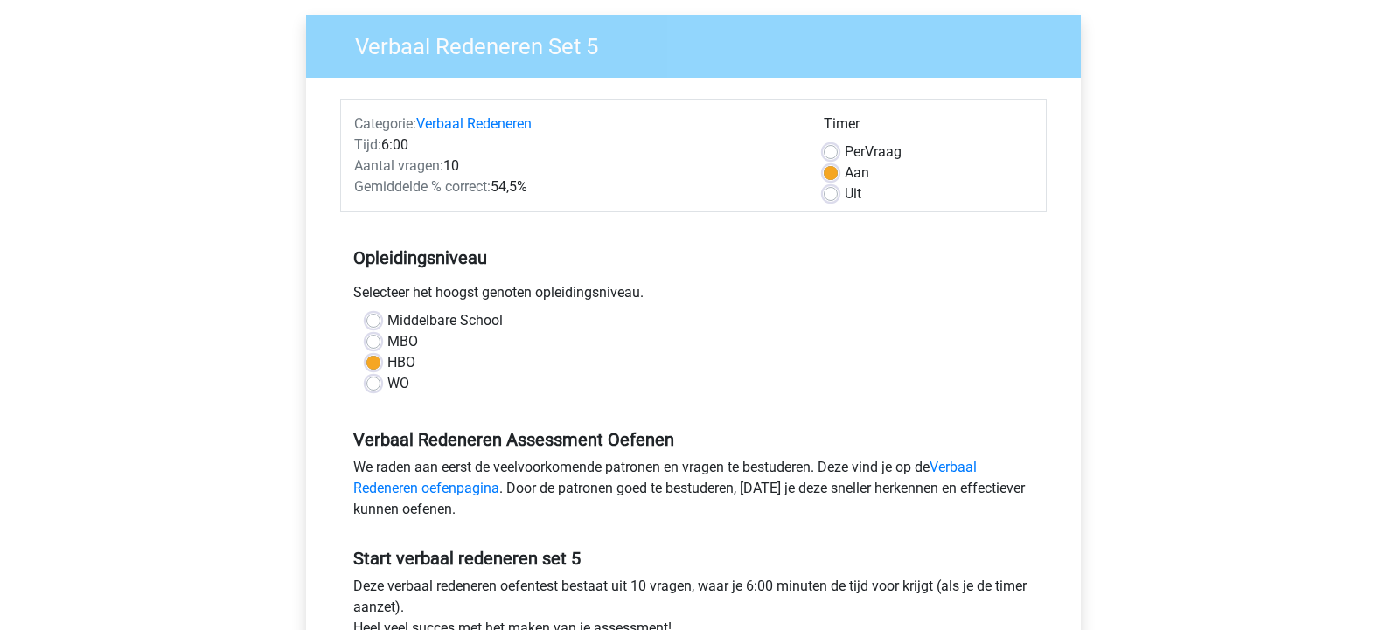
scroll to position [175, 0]
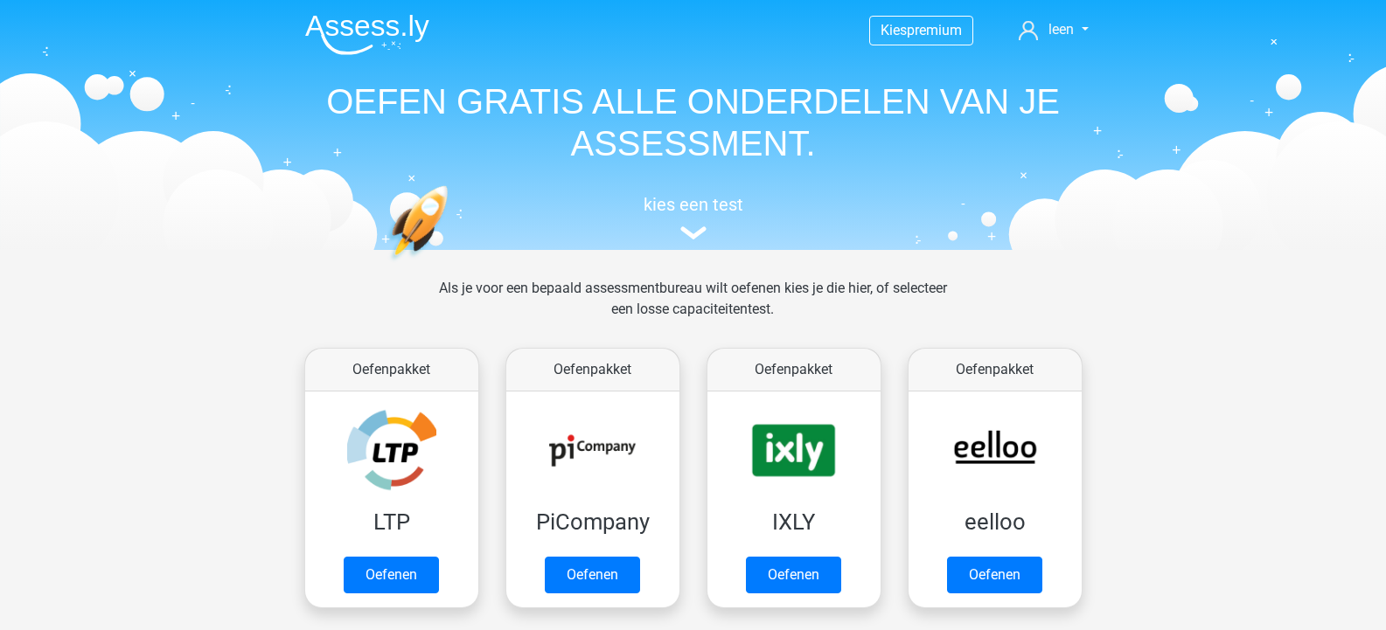
scroll to position [674, 0]
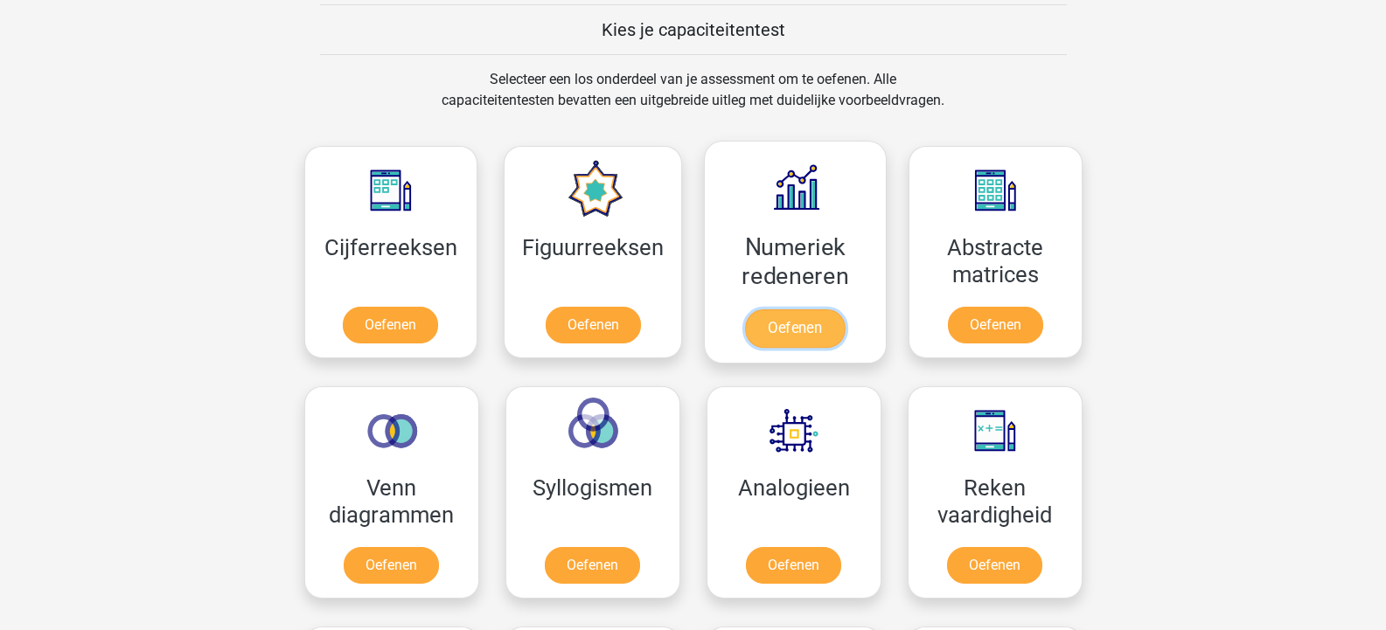
click at [817, 310] on link "Oefenen" at bounding box center [795, 329] width 100 height 38
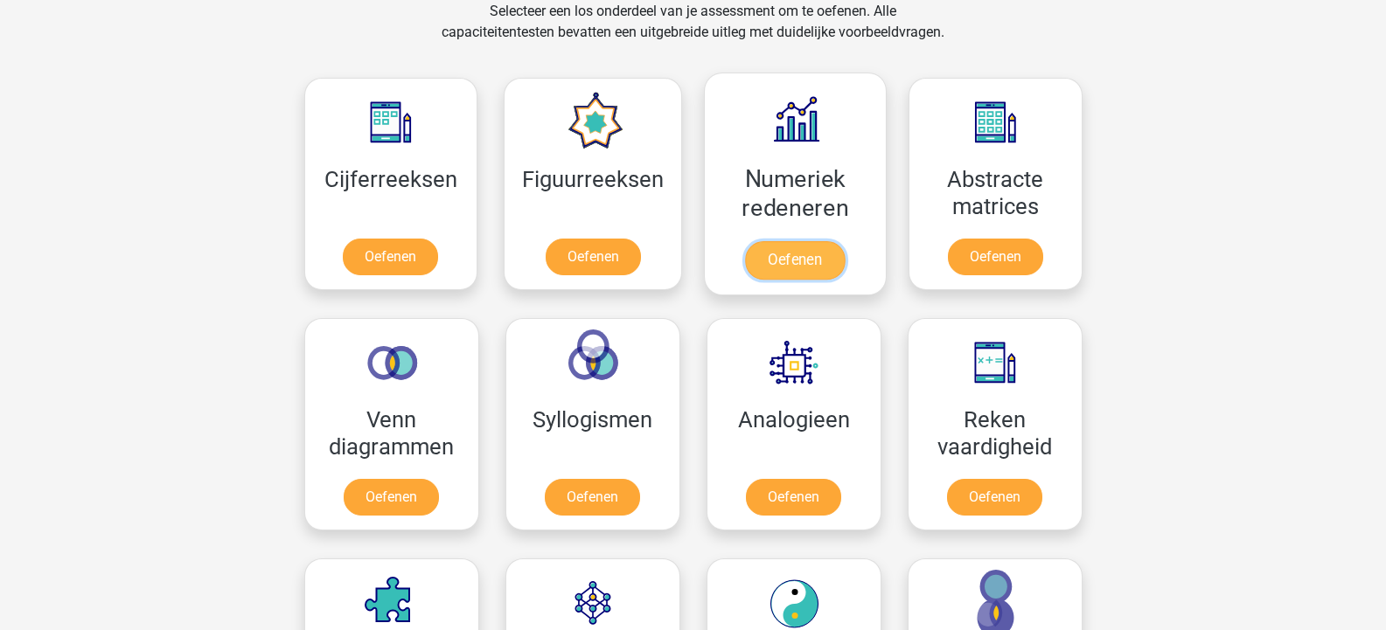
click at [801, 261] on link "Oefenen" at bounding box center [795, 260] width 100 height 38
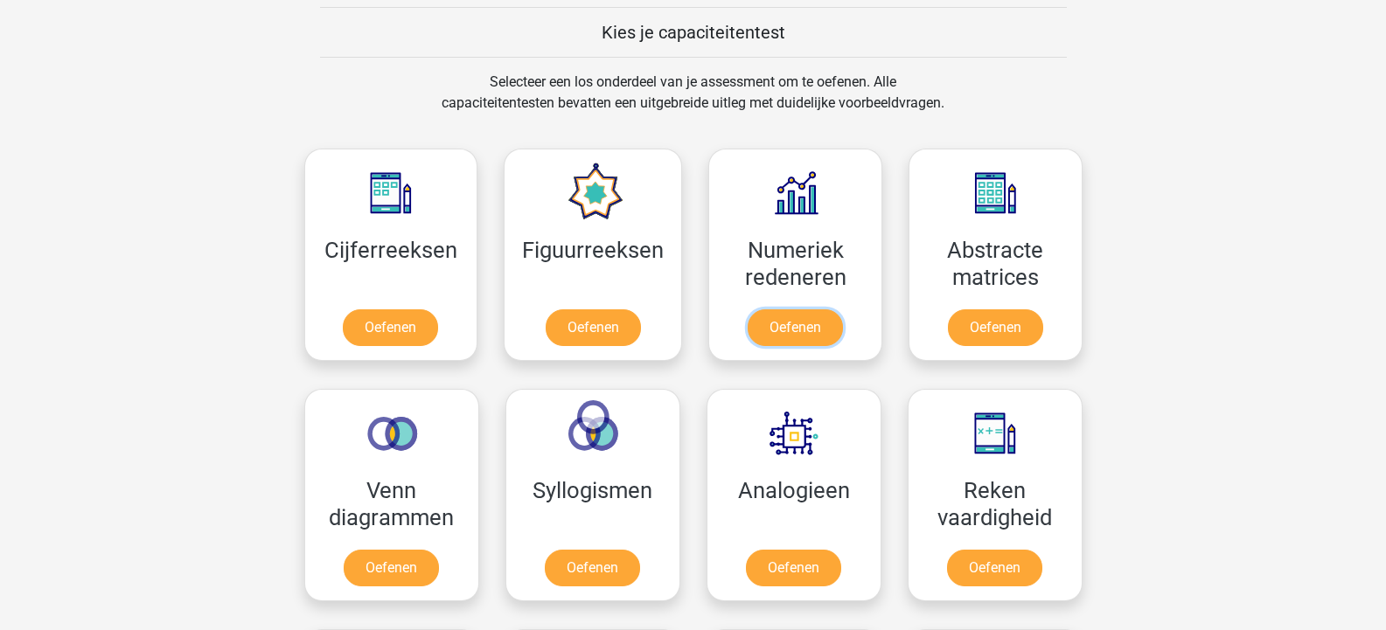
scroll to position [655, 0]
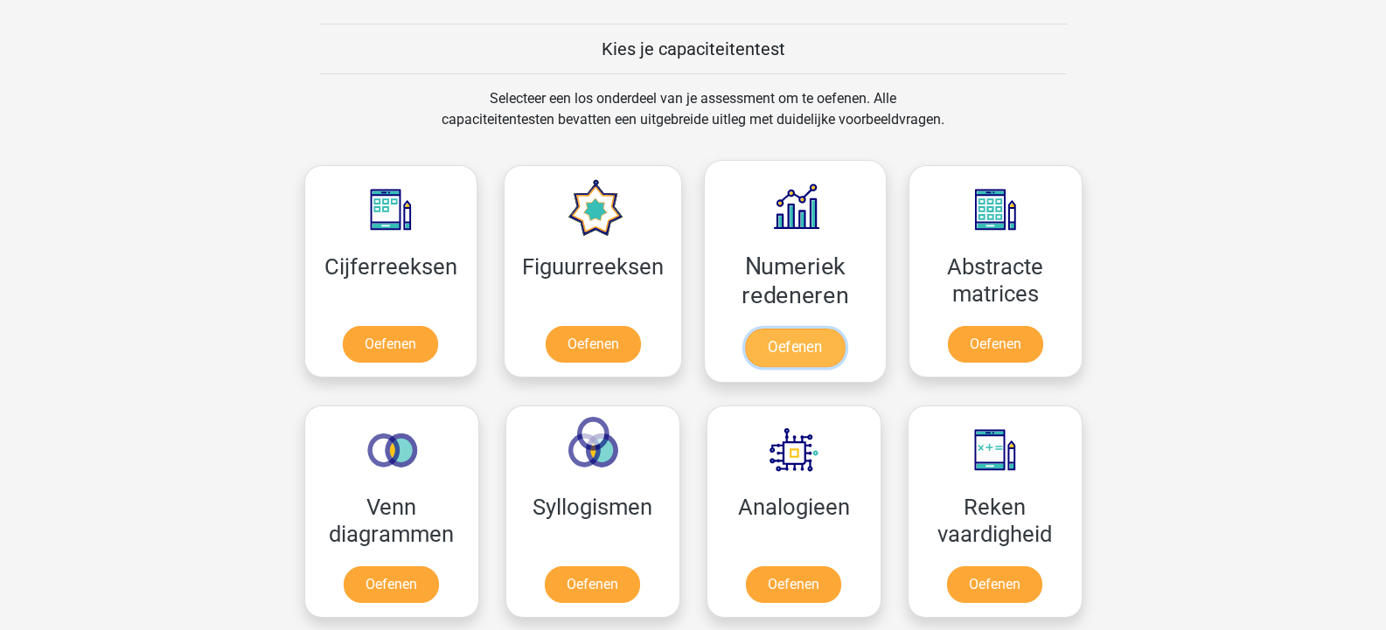
click at [791, 332] on link "Oefenen" at bounding box center [795, 348] width 100 height 38
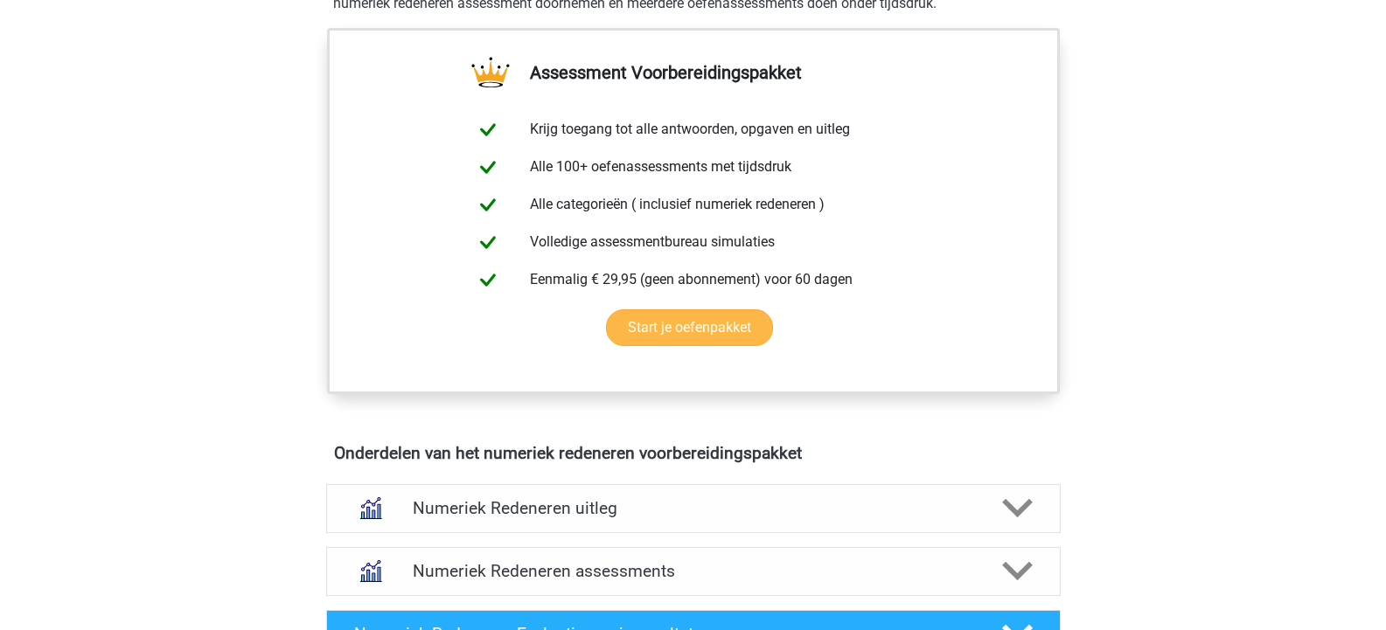
scroll to position [700, 0]
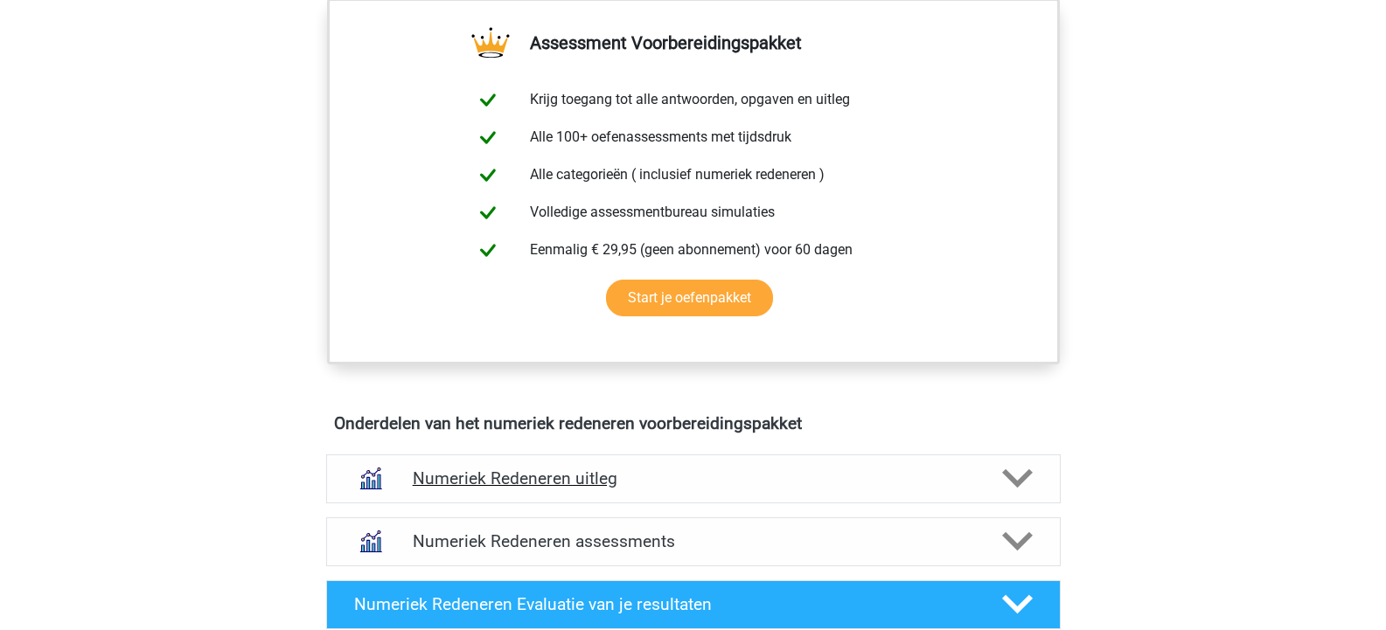
click at [1004, 478] on icon at bounding box center [1017, 478] width 31 height 31
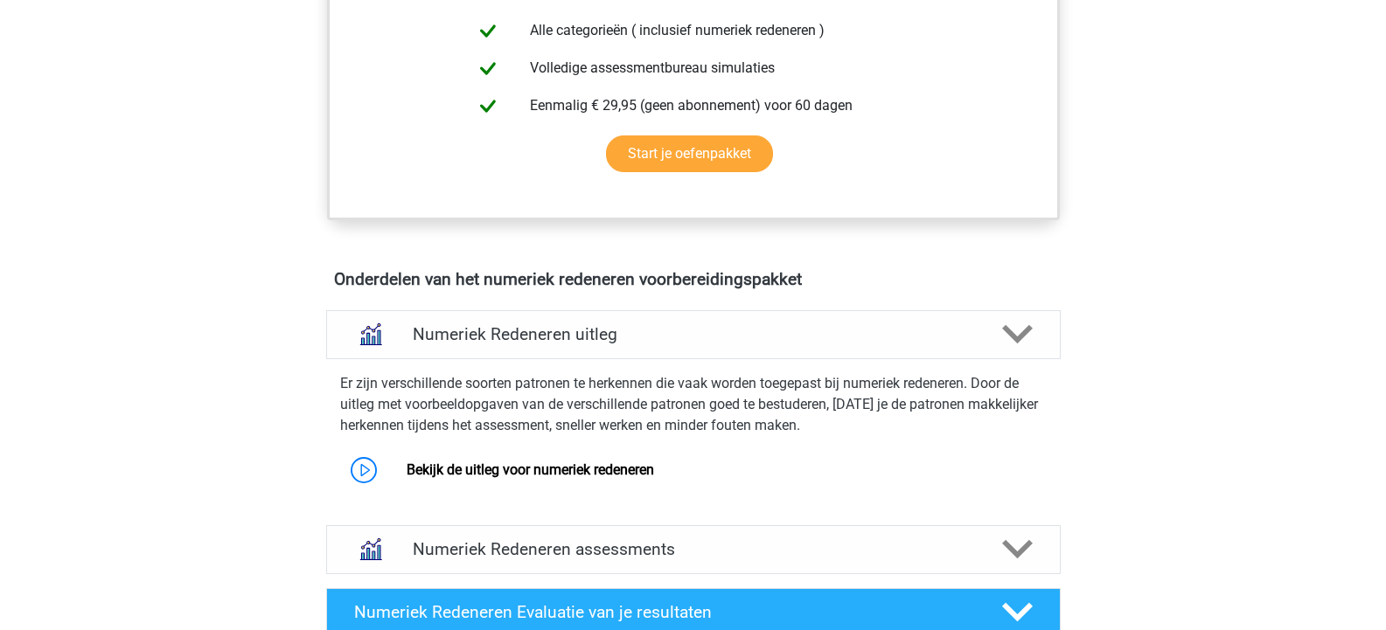
scroll to position [874, 0]
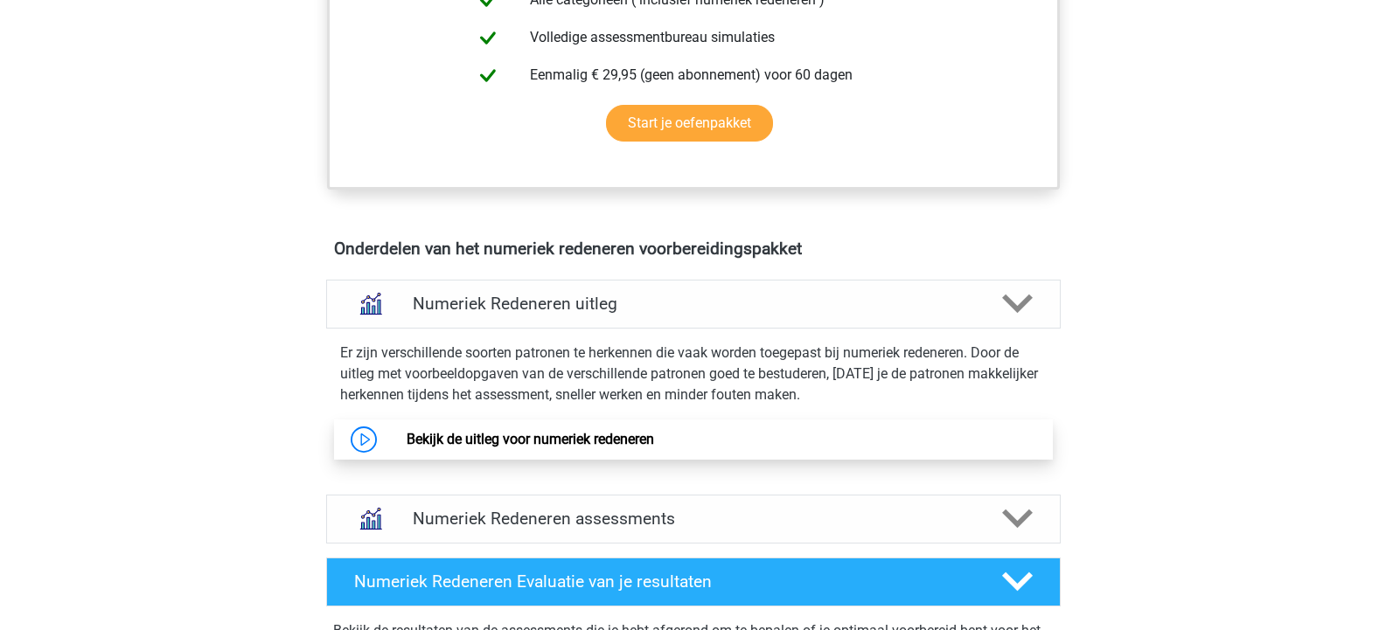
click at [561, 442] on link "Bekijk de uitleg voor numeriek redeneren" at bounding box center [530, 439] width 247 height 17
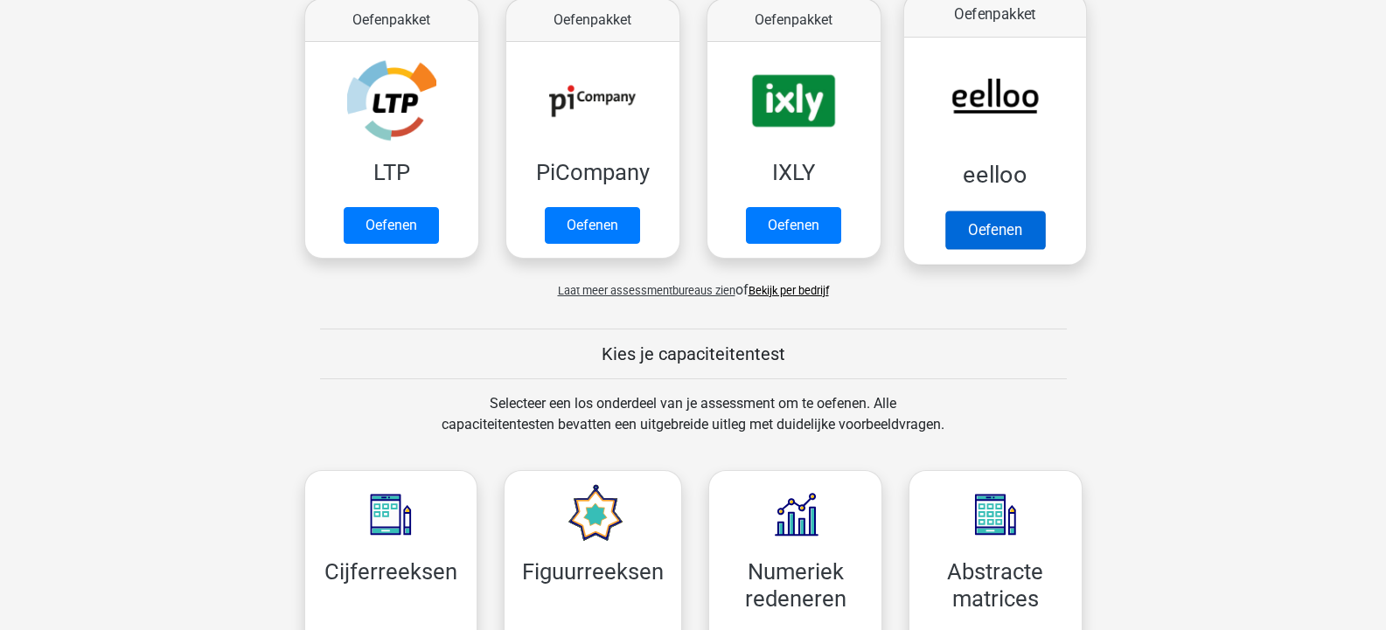
scroll to position [612, 0]
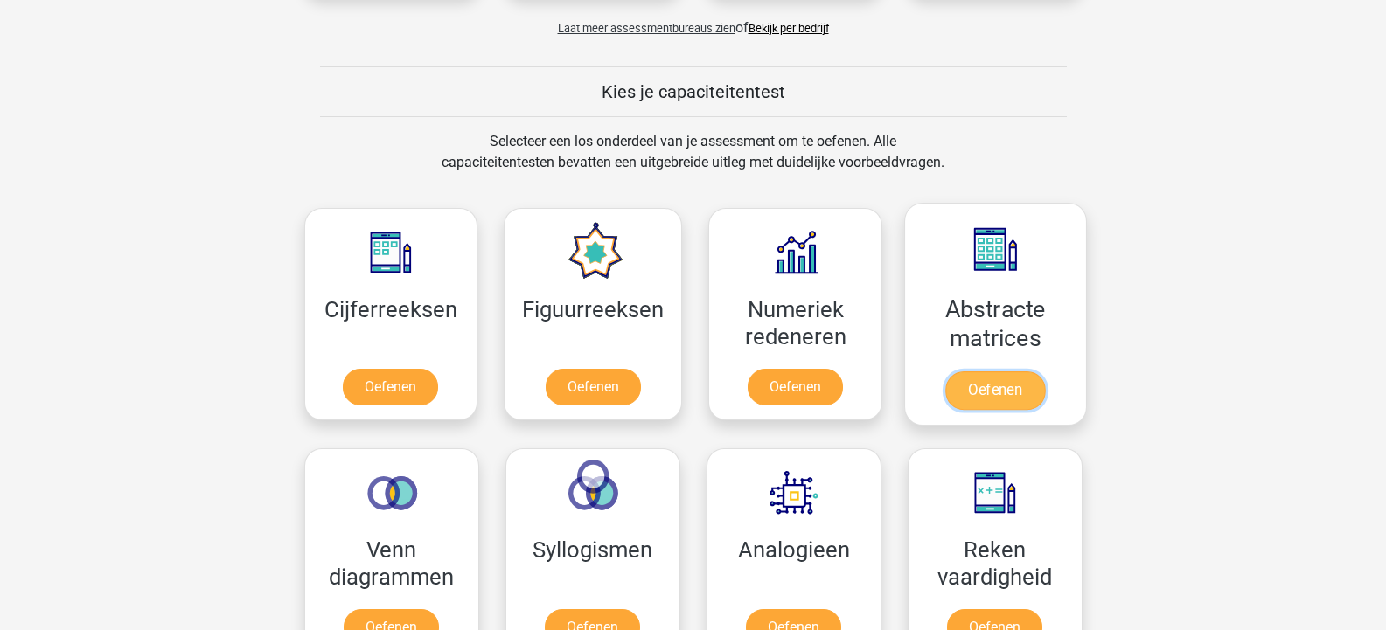
click at [996, 393] on link "Oefenen" at bounding box center [995, 391] width 100 height 38
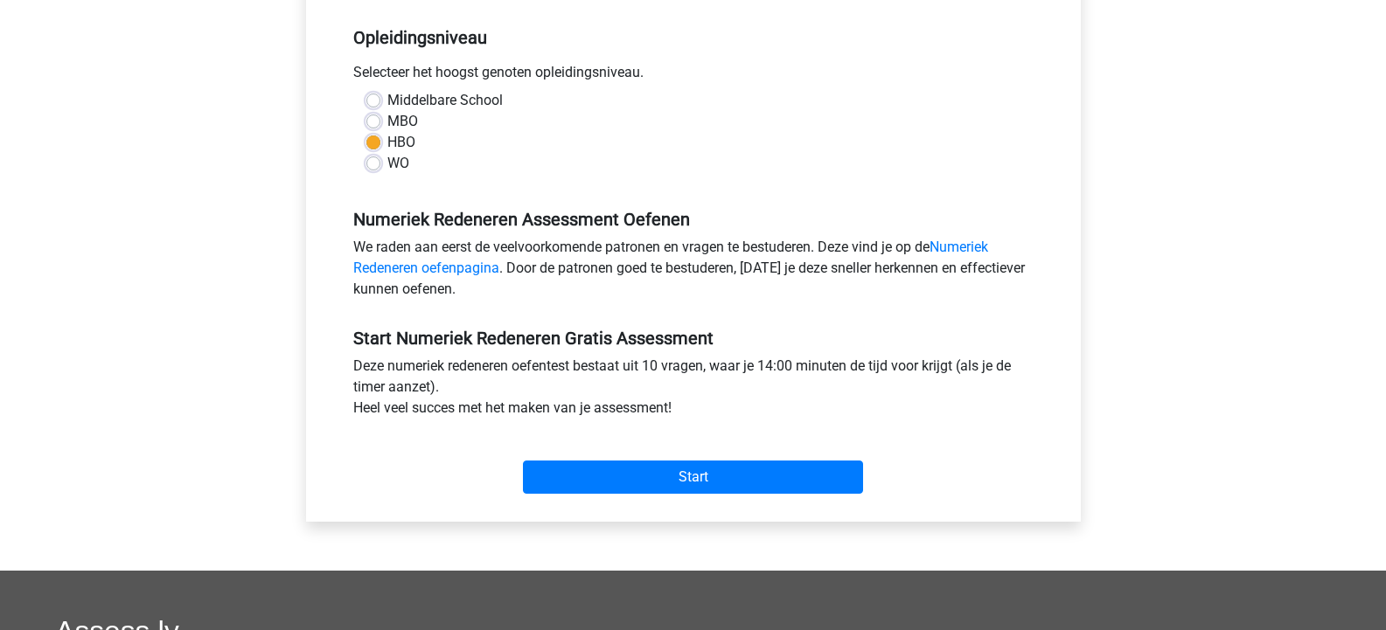
scroll to position [350, 0]
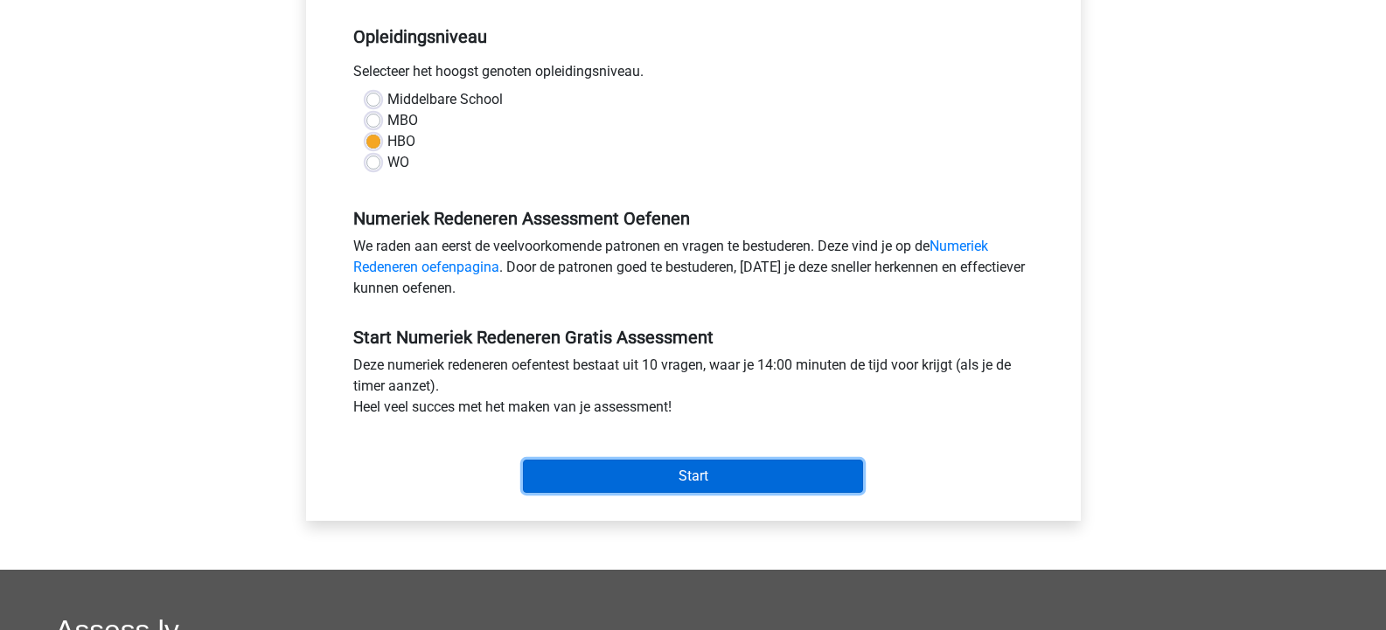
click at [748, 470] on input "Start" at bounding box center [693, 476] width 340 height 33
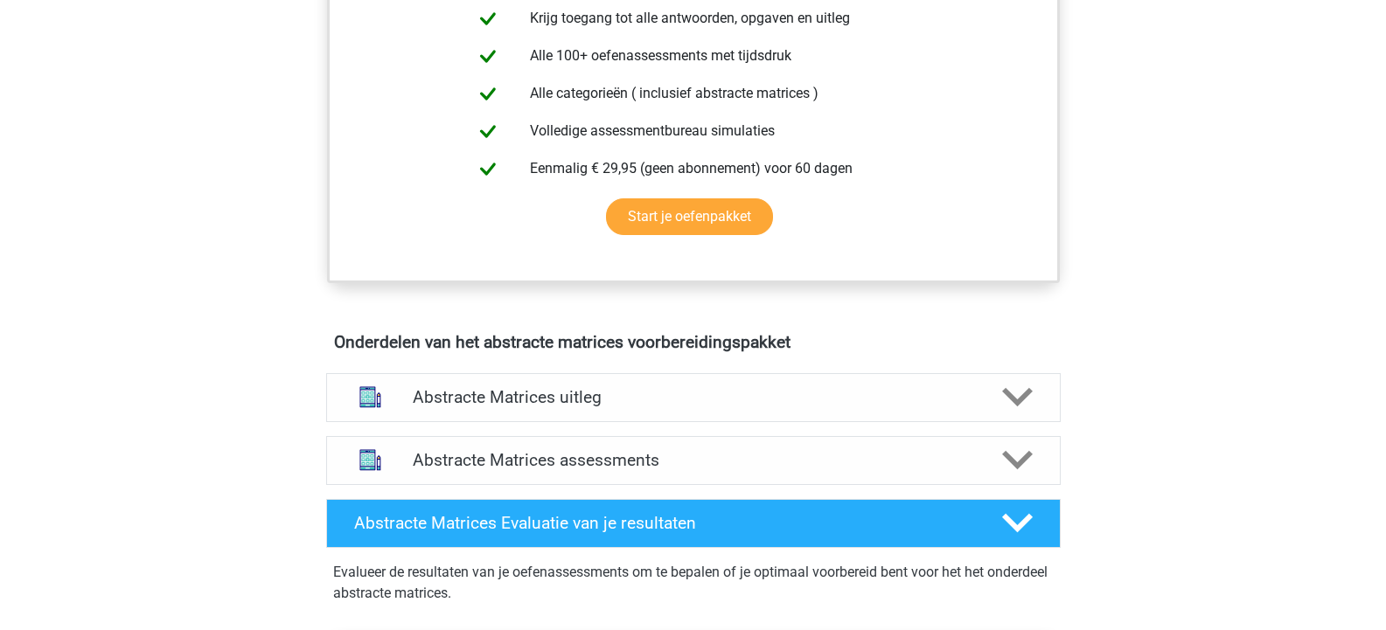
scroll to position [787, 0]
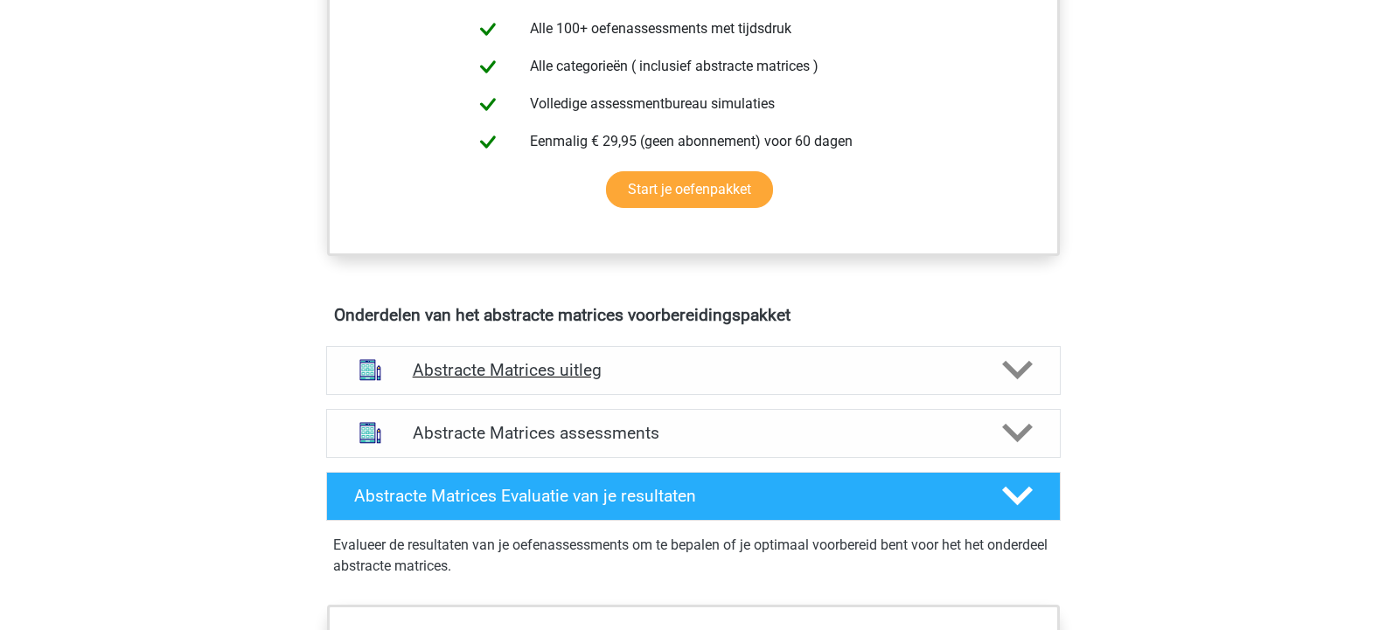
click at [1019, 368] on icon at bounding box center [1017, 370] width 31 height 31
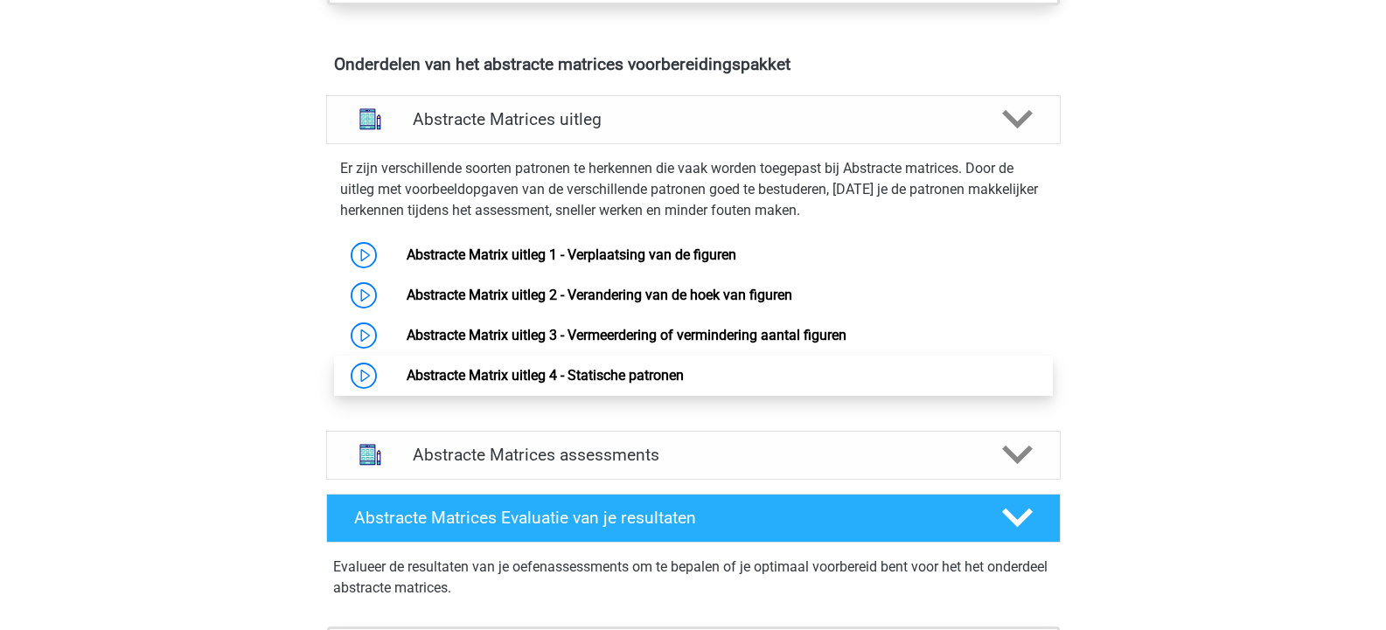
scroll to position [1049, 0]
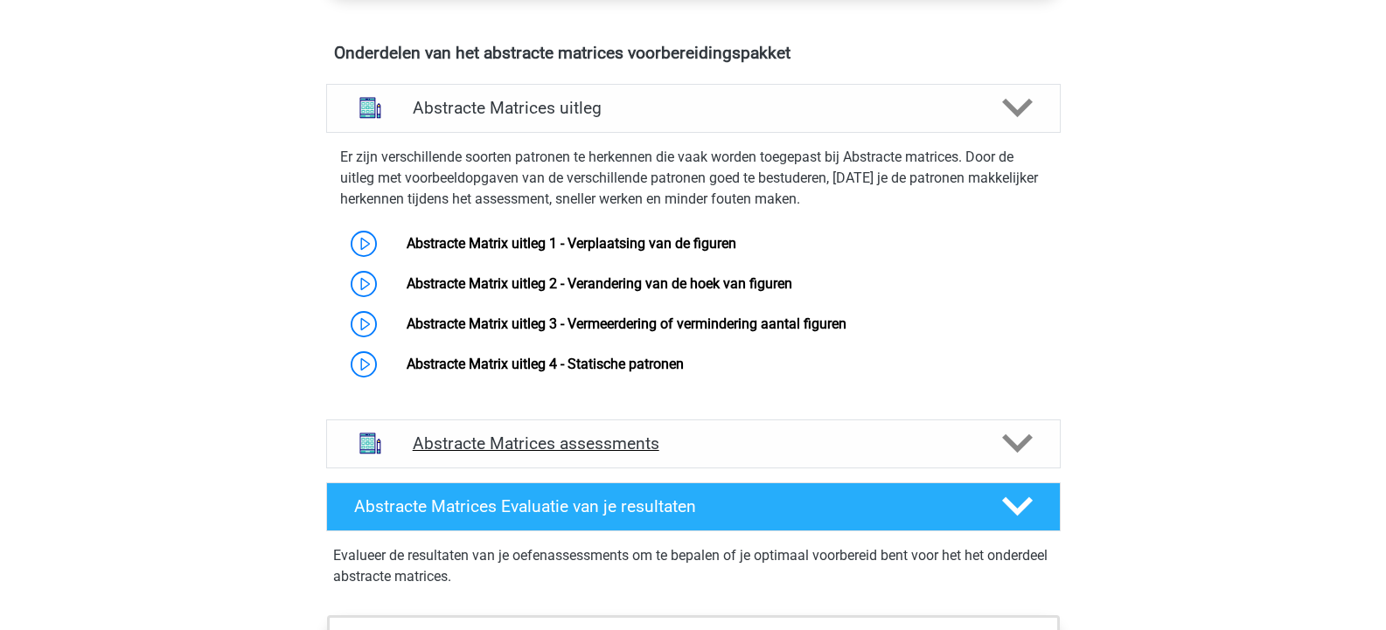
click at [1002, 446] on icon at bounding box center [1017, 443] width 31 height 31
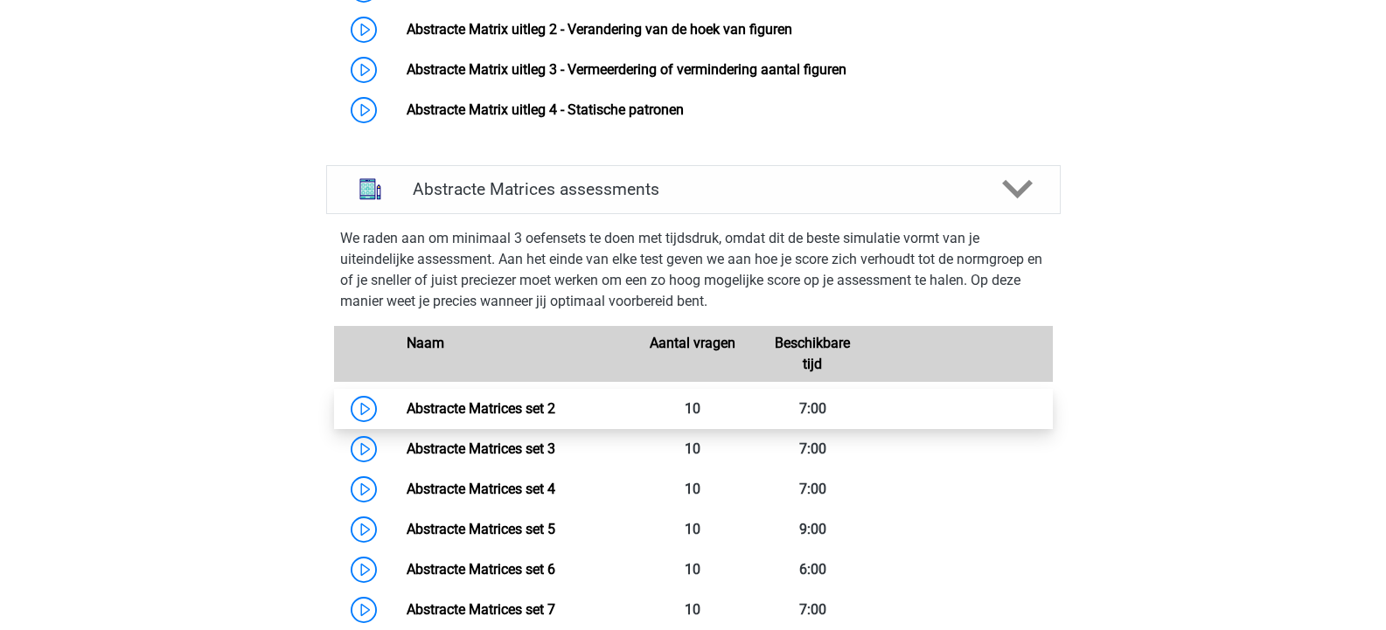
scroll to position [1312, 0]
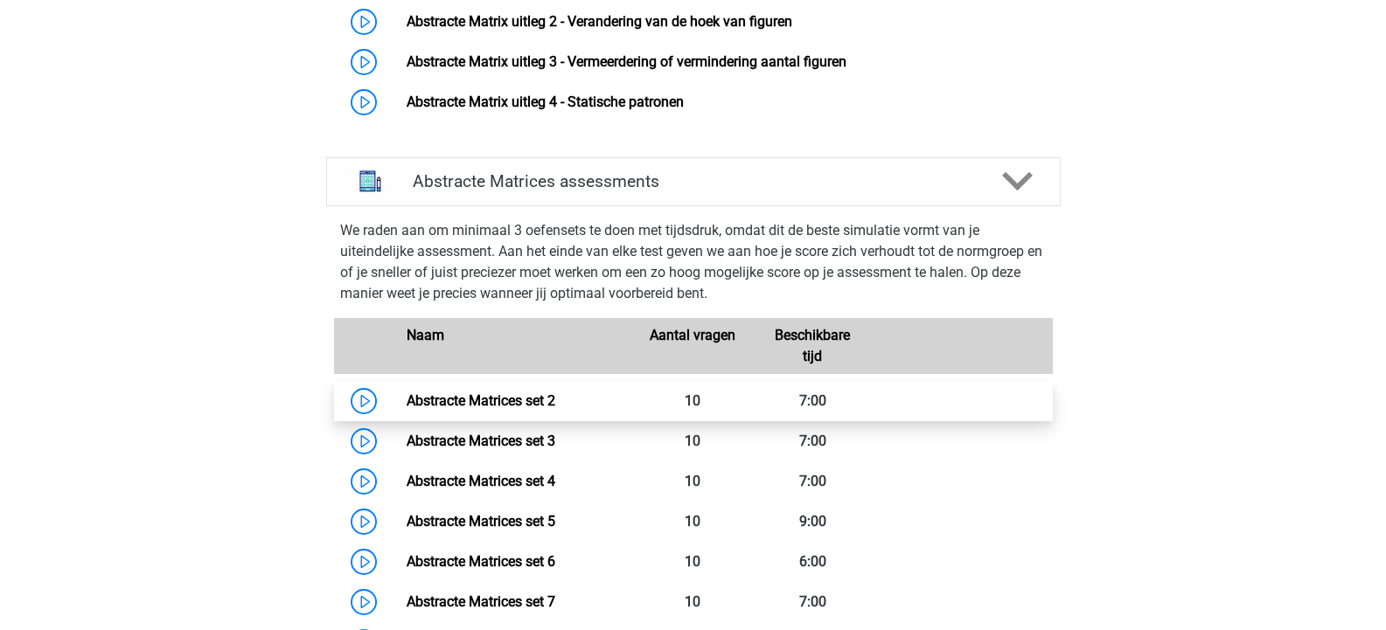
click at [496, 404] on link "Abstracte Matrices set 2" at bounding box center [481, 401] width 149 height 17
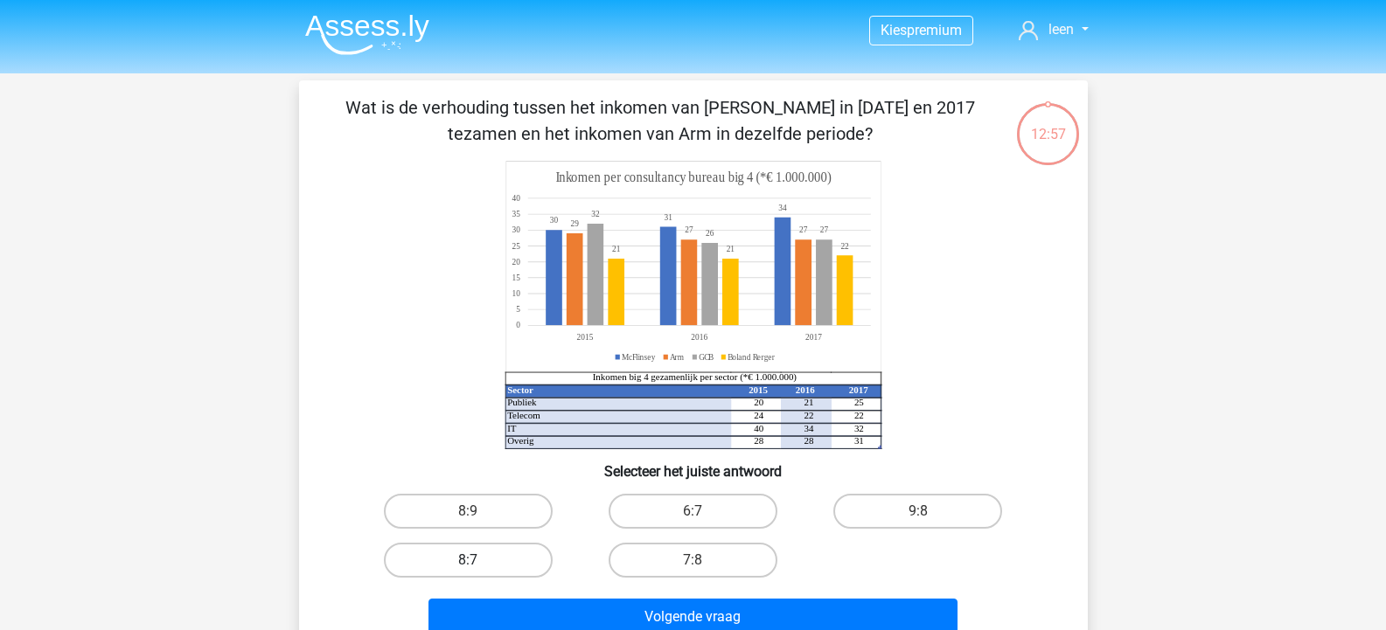
click at [496, 554] on label "8:7" at bounding box center [468, 560] width 169 height 35
click at [479, 561] on input "8:7" at bounding box center [473, 566] width 11 height 11
radio input "true"
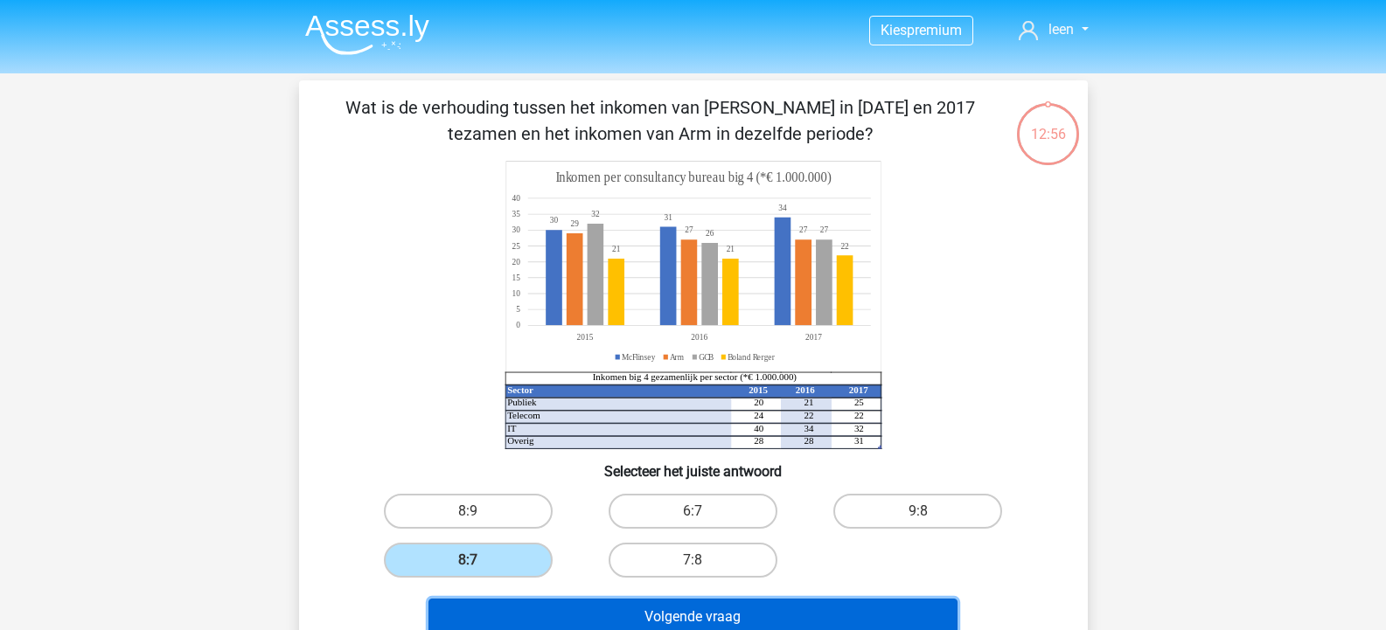
click at [703, 611] on button "Volgende vraag" at bounding box center [692, 617] width 529 height 37
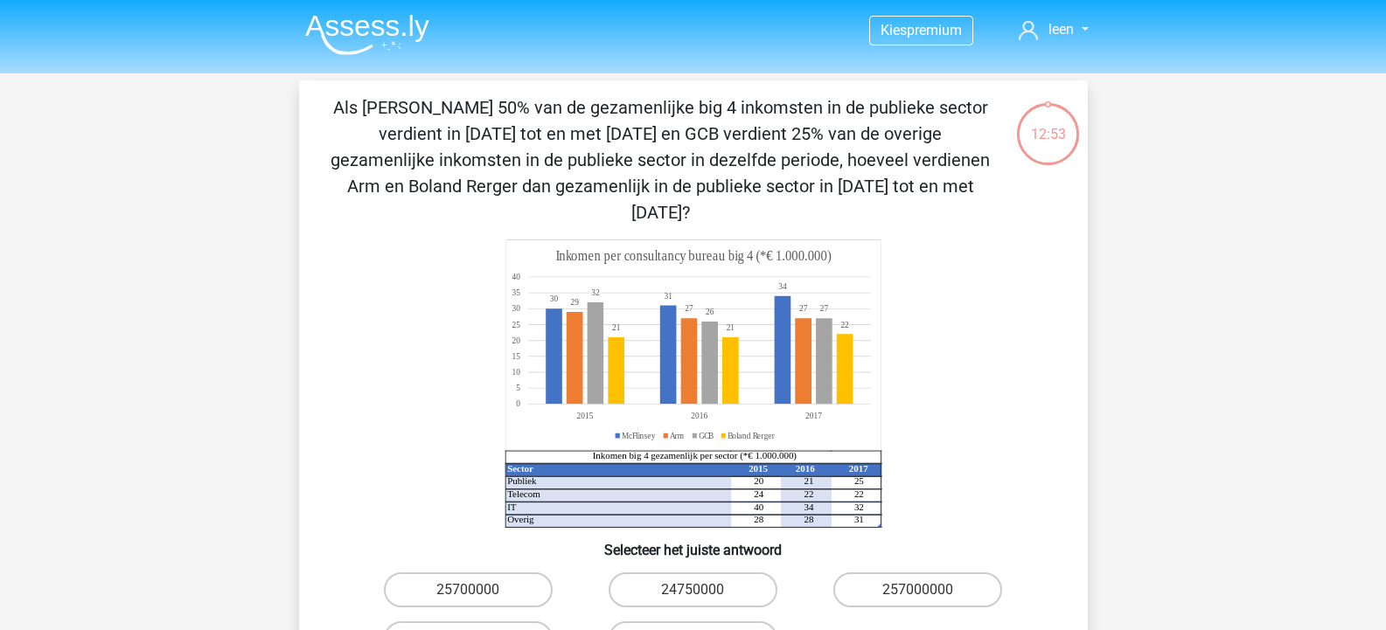
scroll to position [80, 0]
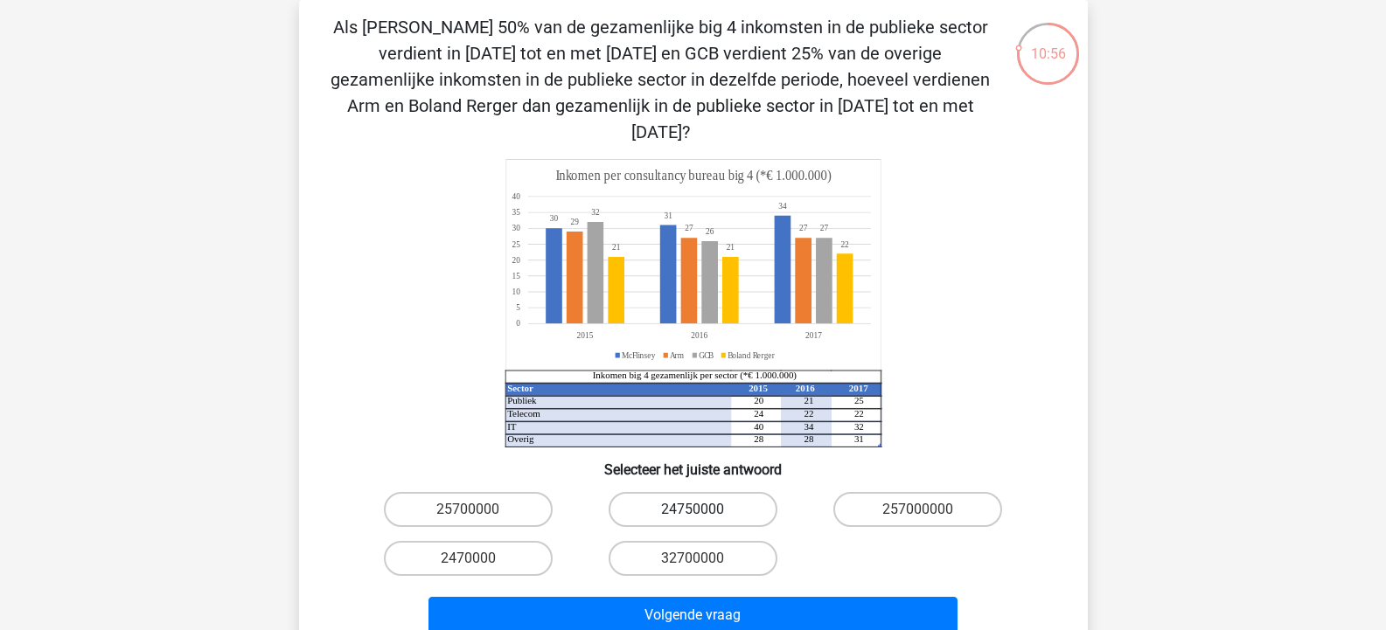
click at [714, 492] on label "24750000" at bounding box center [693, 509] width 169 height 35
click at [704, 510] on input "24750000" at bounding box center [698, 515] width 11 height 11
radio input "true"
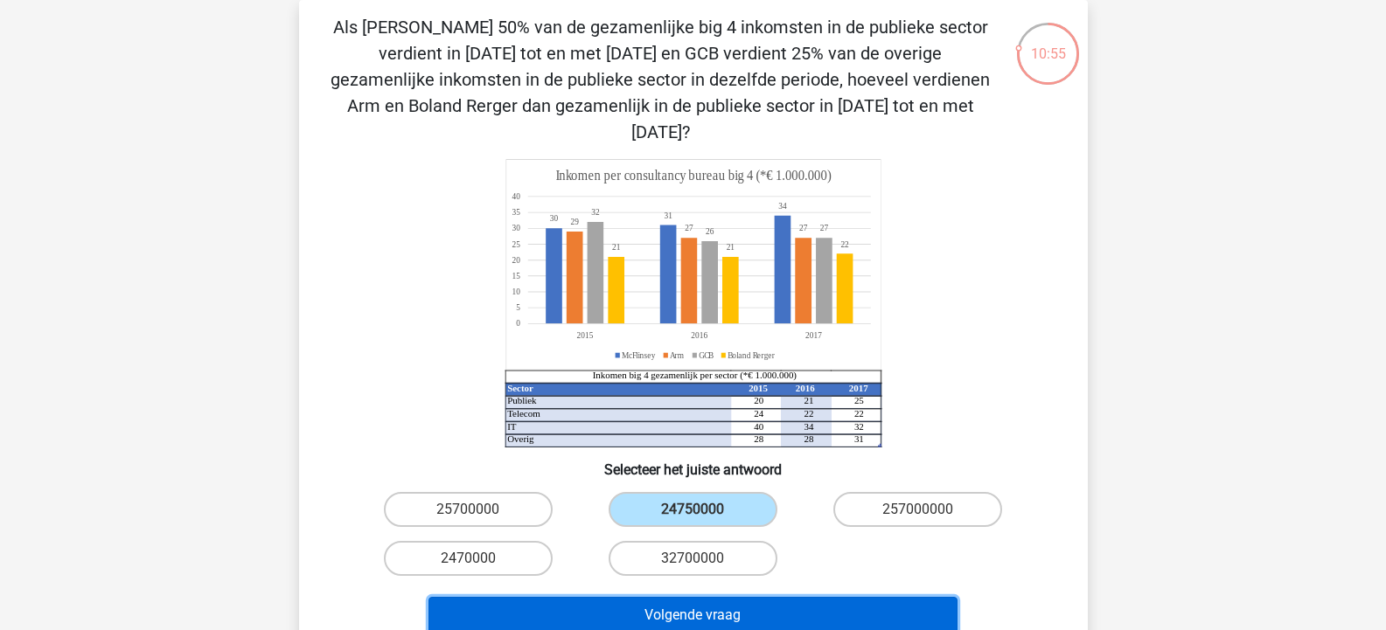
click at [744, 597] on button "Volgende vraag" at bounding box center [692, 615] width 529 height 37
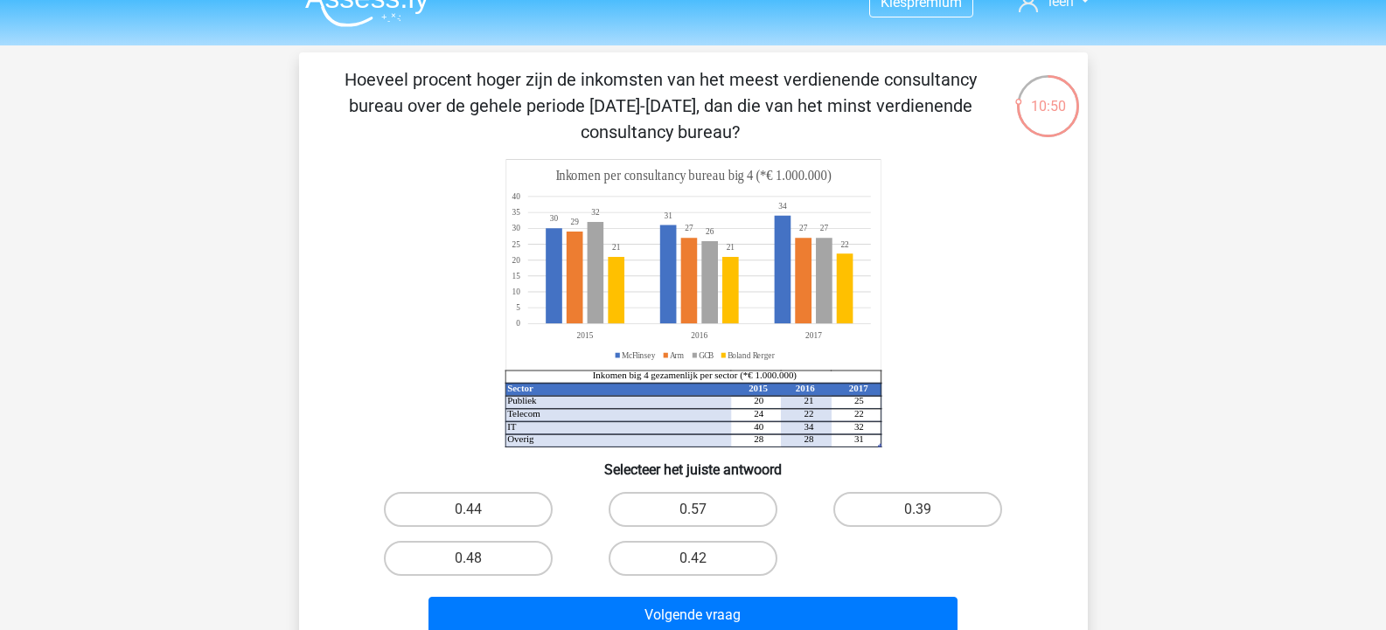
scroll to position [0, 0]
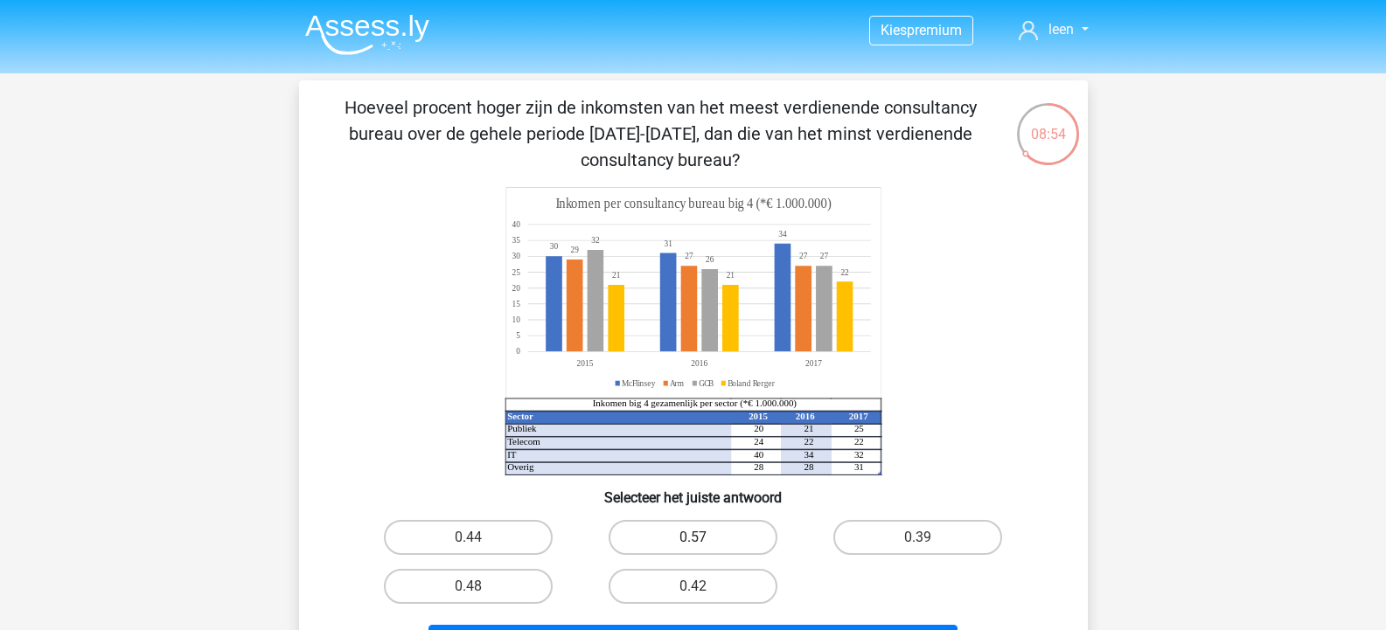
click at [710, 539] on label "0.57" at bounding box center [693, 537] width 169 height 35
click at [704, 539] on input "0.57" at bounding box center [698, 543] width 11 height 11
radio input "true"
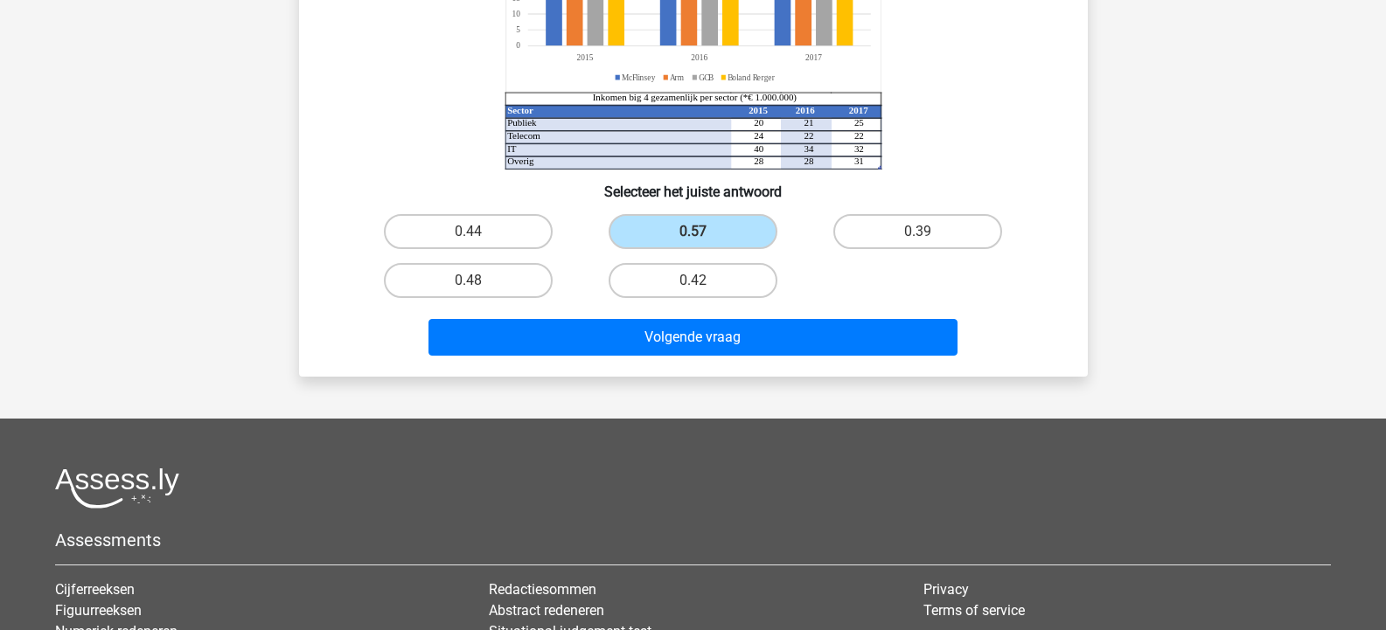
scroll to position [350, 0]
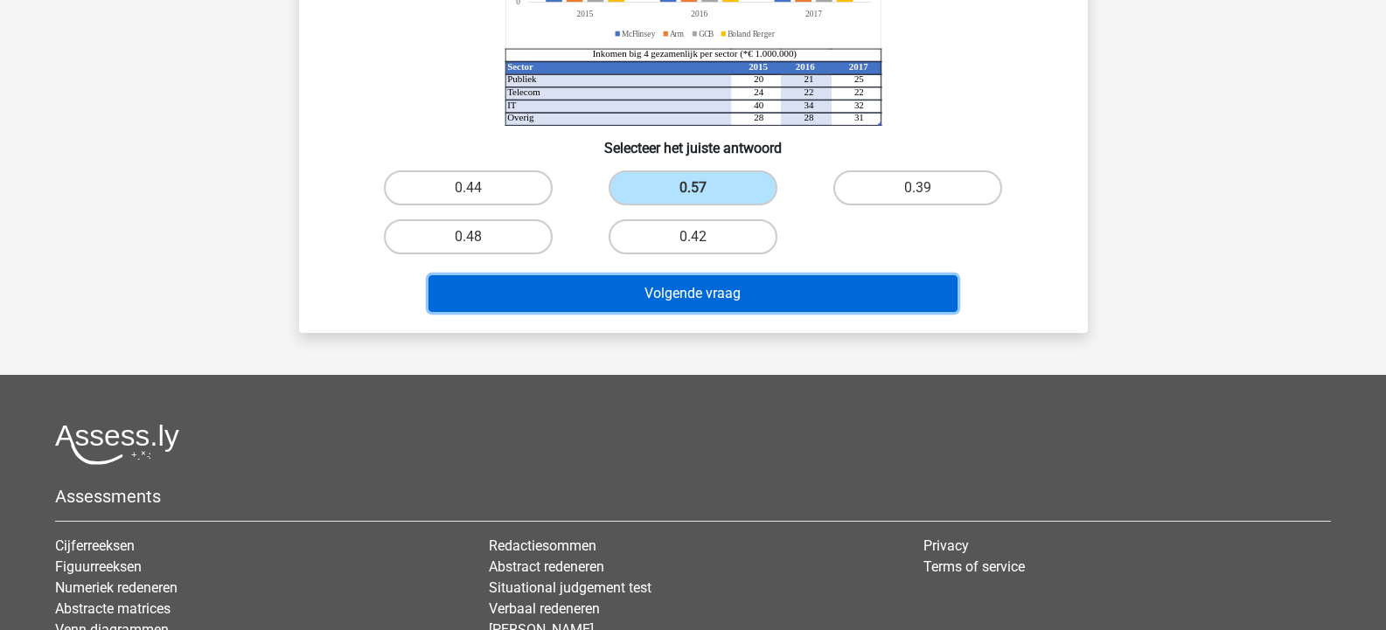
click at [724, 297] on button "Volgende vraag" at bounding box center [692, 293] width 529 height 37
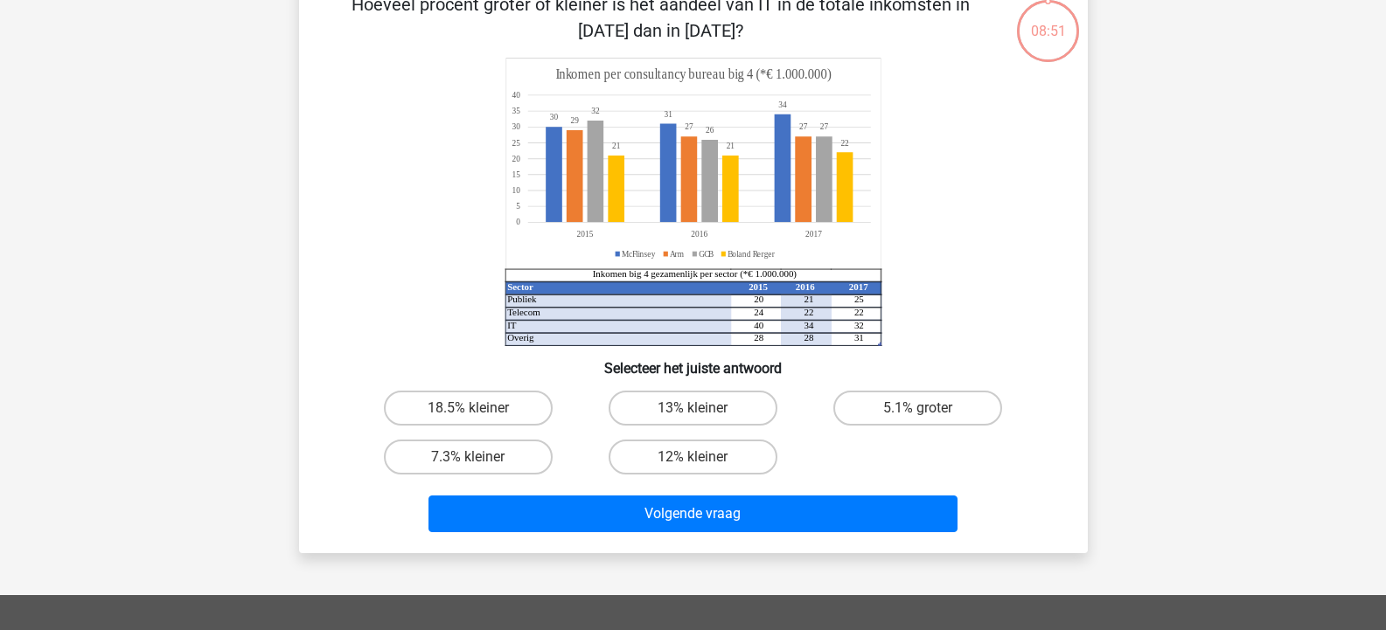
scroll to position [80, 0]
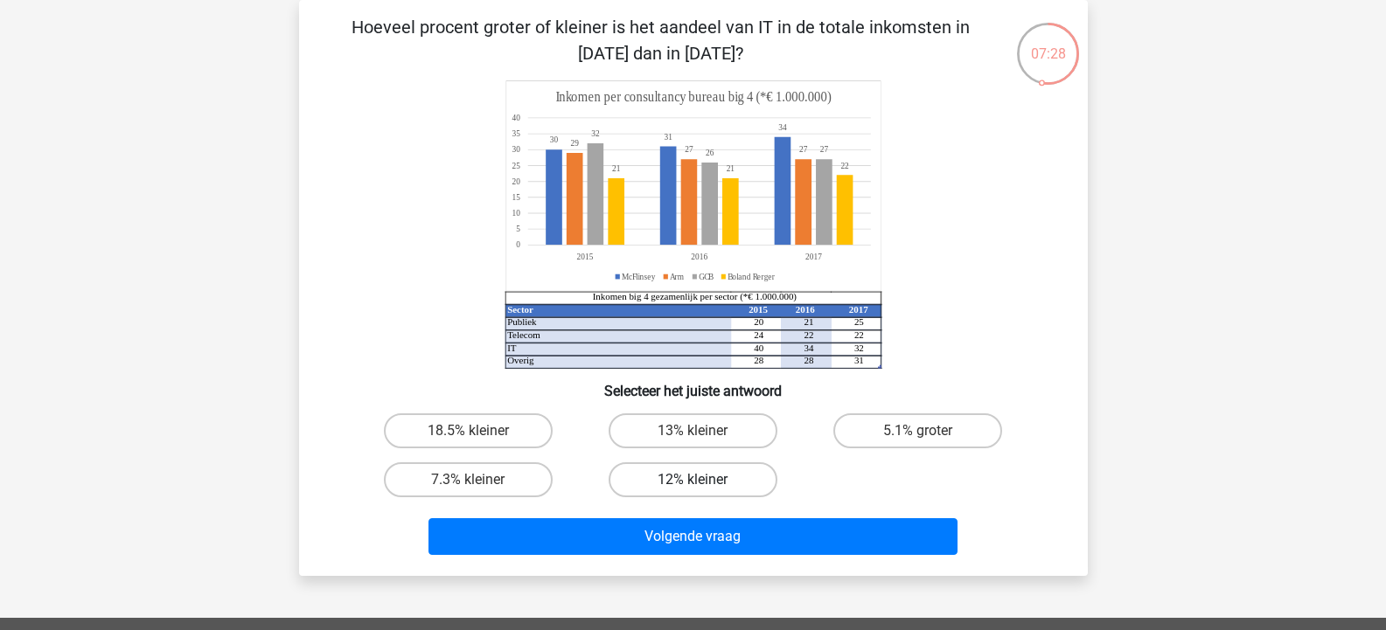
click at [686, 485] on label "12% kleiner" at bounding box center [693, 480] width 169 height 35
click at [693, 485] on input "12% kleiner" at bounding box center [698, 485] width 11 height 11
radio input "true"
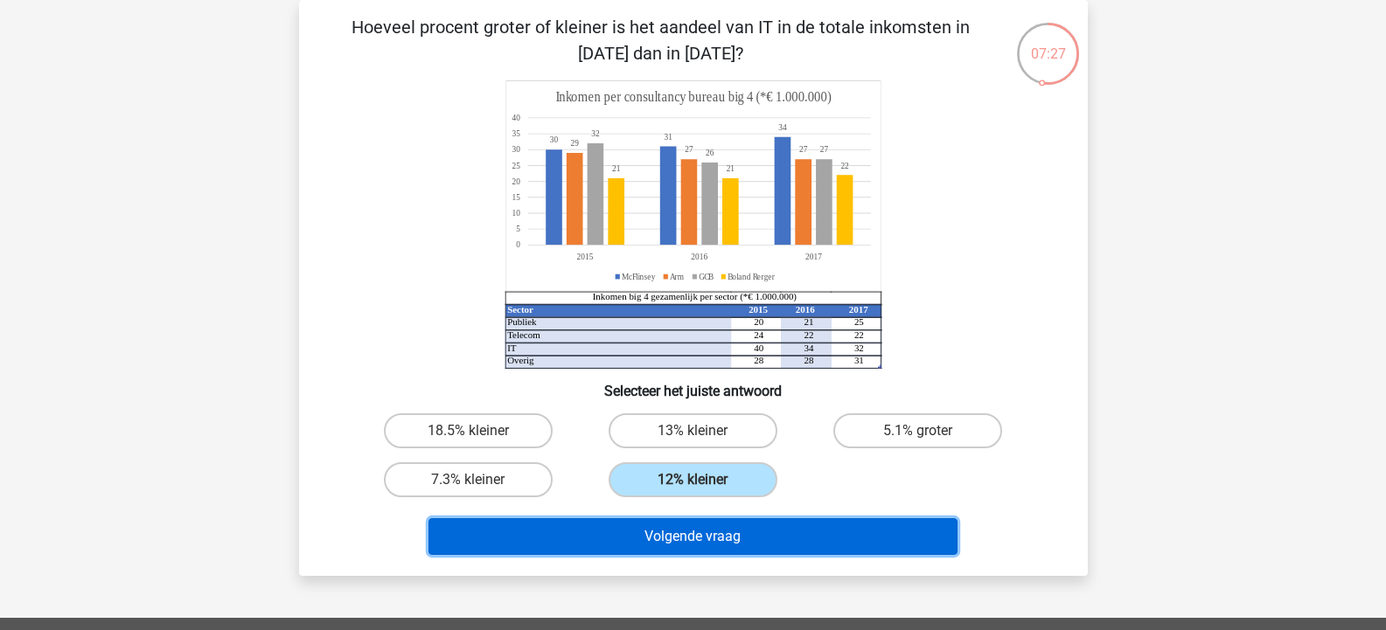
click at [708, 535] on button "Volgende vraag" at bounding box center [692, 537] width 529 height 37
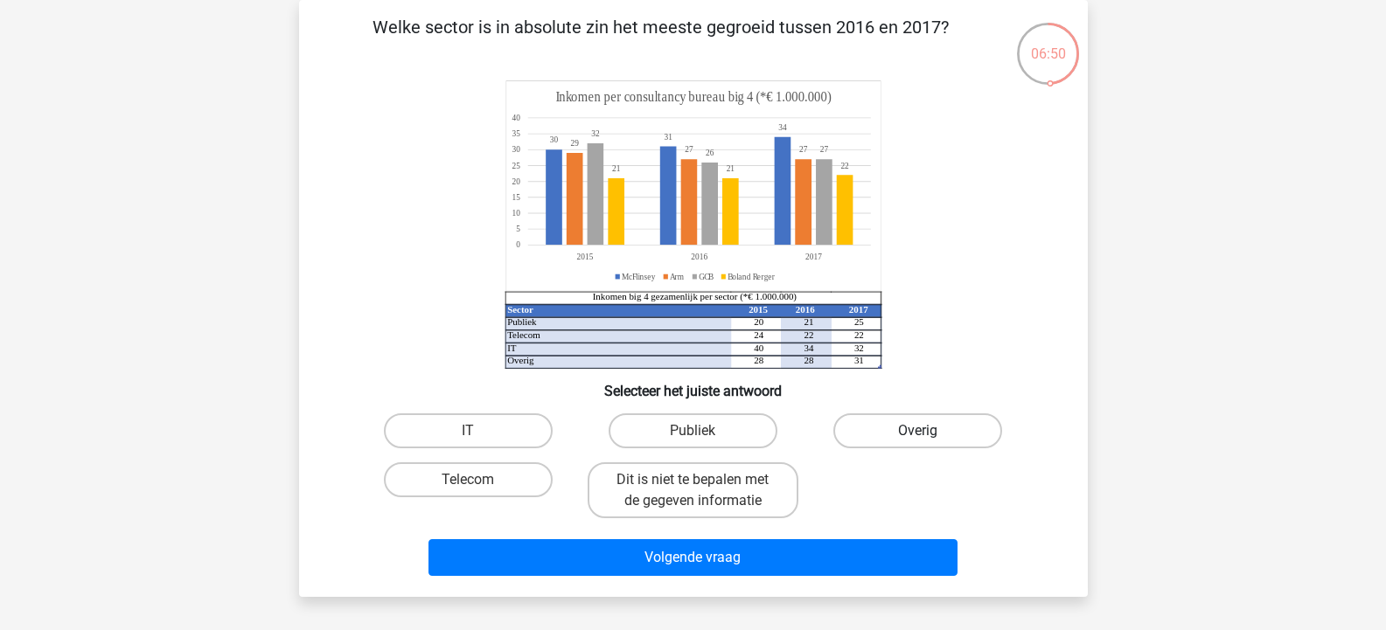
click at [923, 429] on label "Overig" at bounding box center [917, 431] width 169 height 35
click at [923, 431] on input "Overig" at bounding box center [923, 436] width 11 height 11
radio input "true"
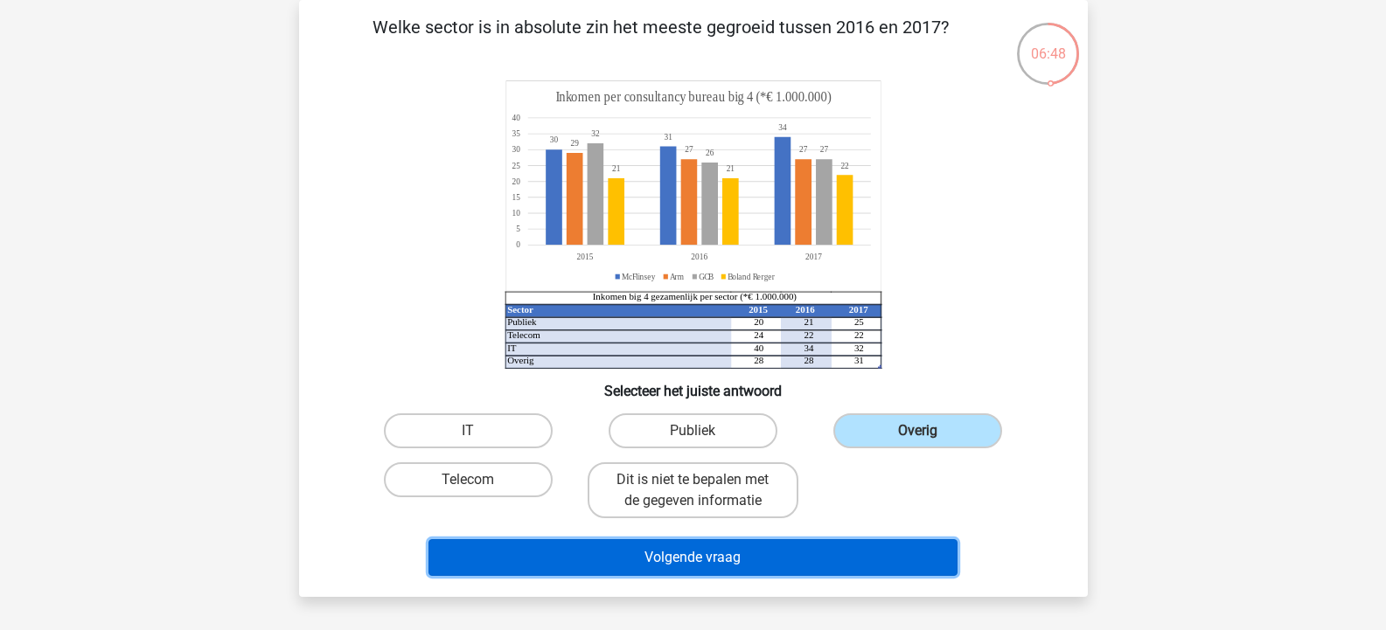
click at [818, 554] on button "Volgende vraag" at bounding box center [692, 558] width 529 height 37
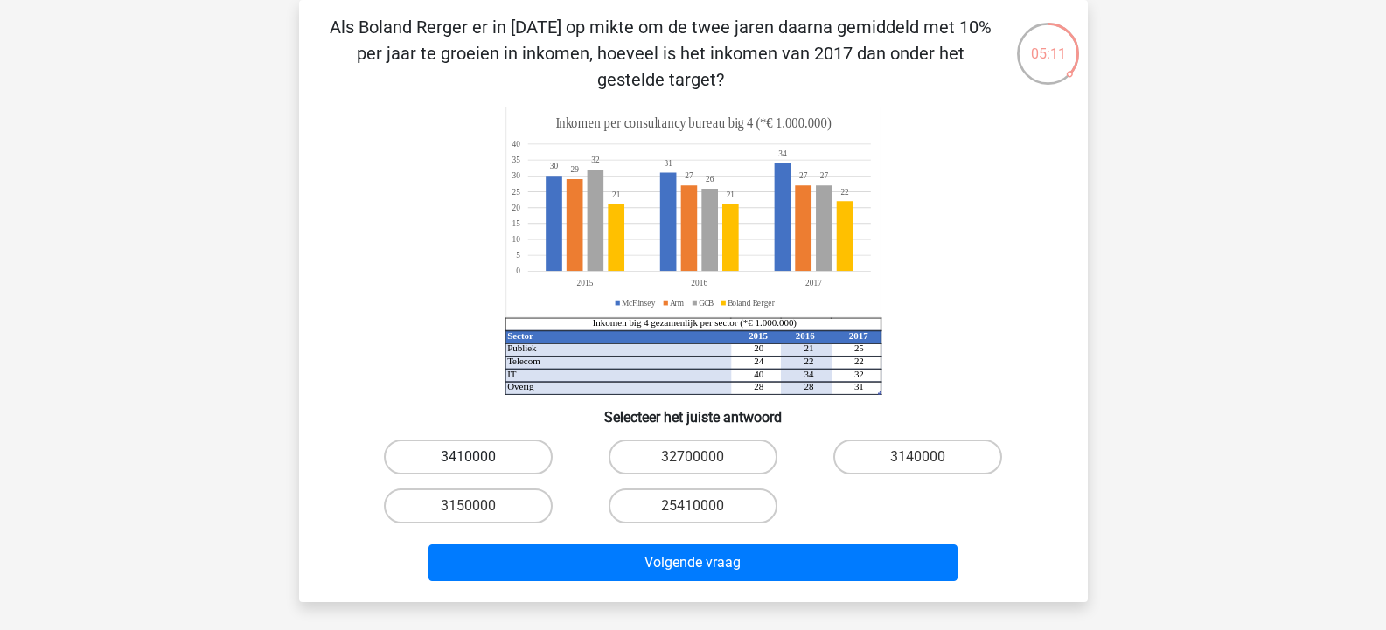
click at [484, 463] on label "3410000" at bounding box center [468, 457] width 169 height 35
click at [479, 463] on input "3410000" at bounding box center [473, 462] width 11 height 11
radio input "true"
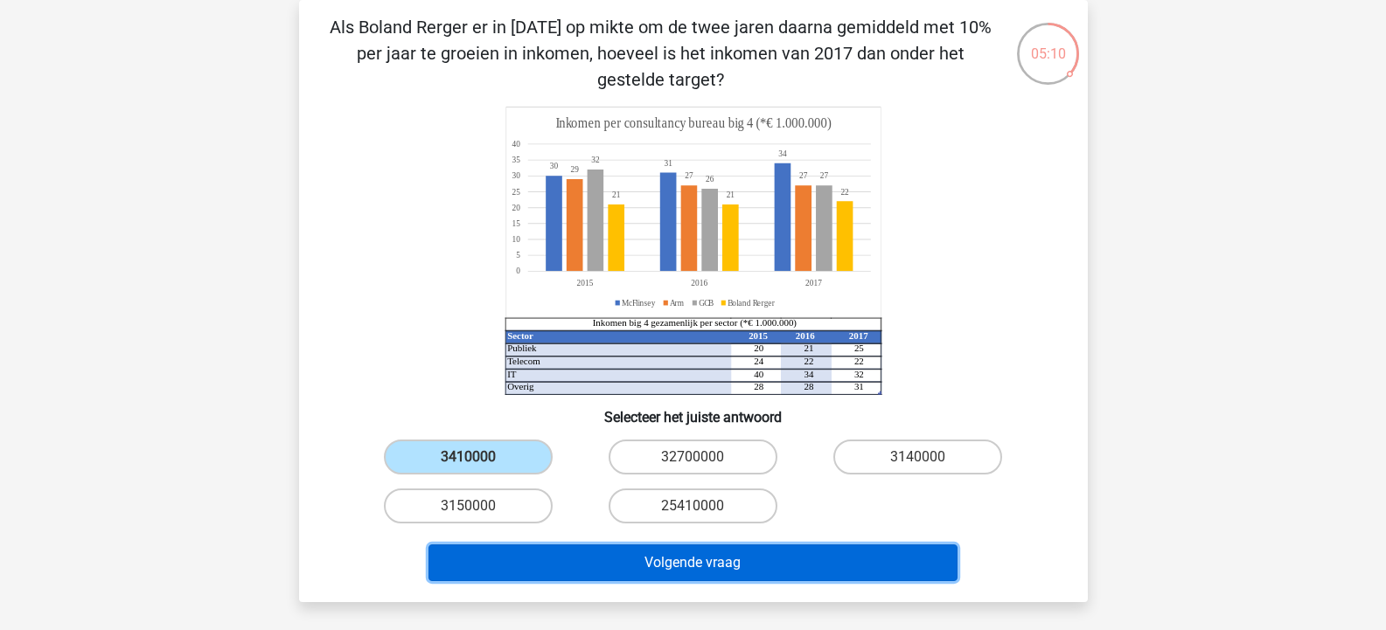
click at [781, 573] on button "Volgende vraag" at bounding box center [692, 563] width 529 height 37
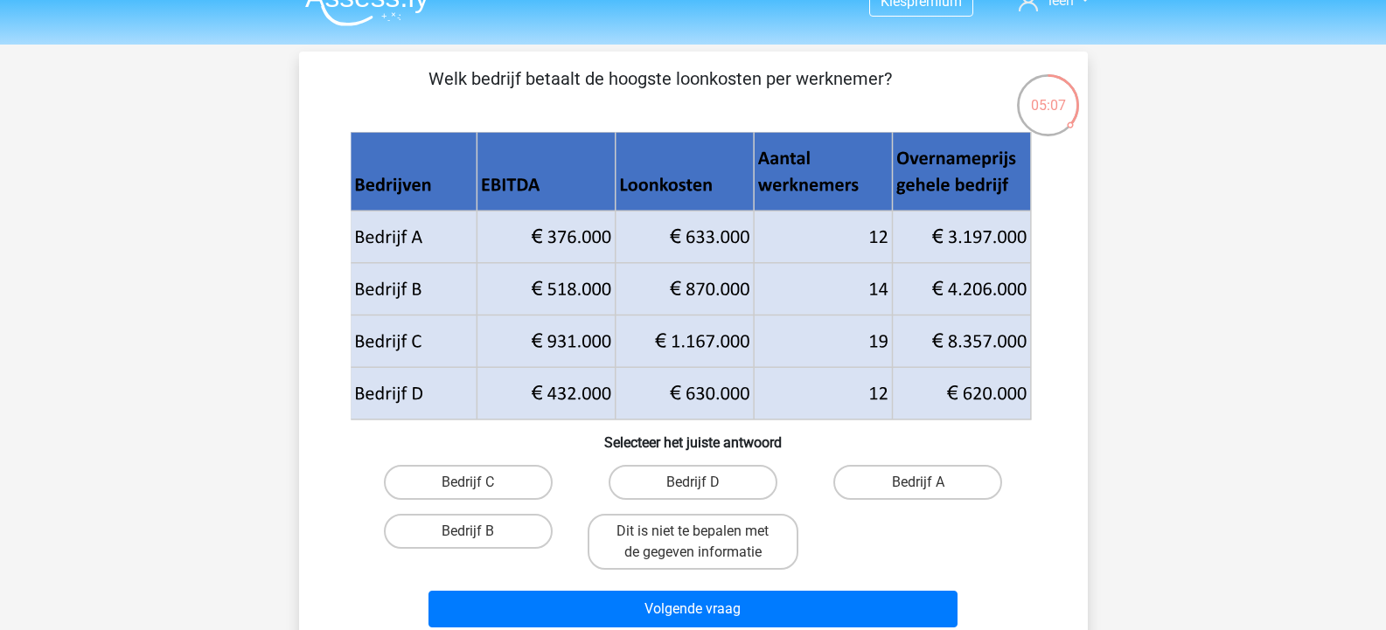
scroll to position [0, 0]
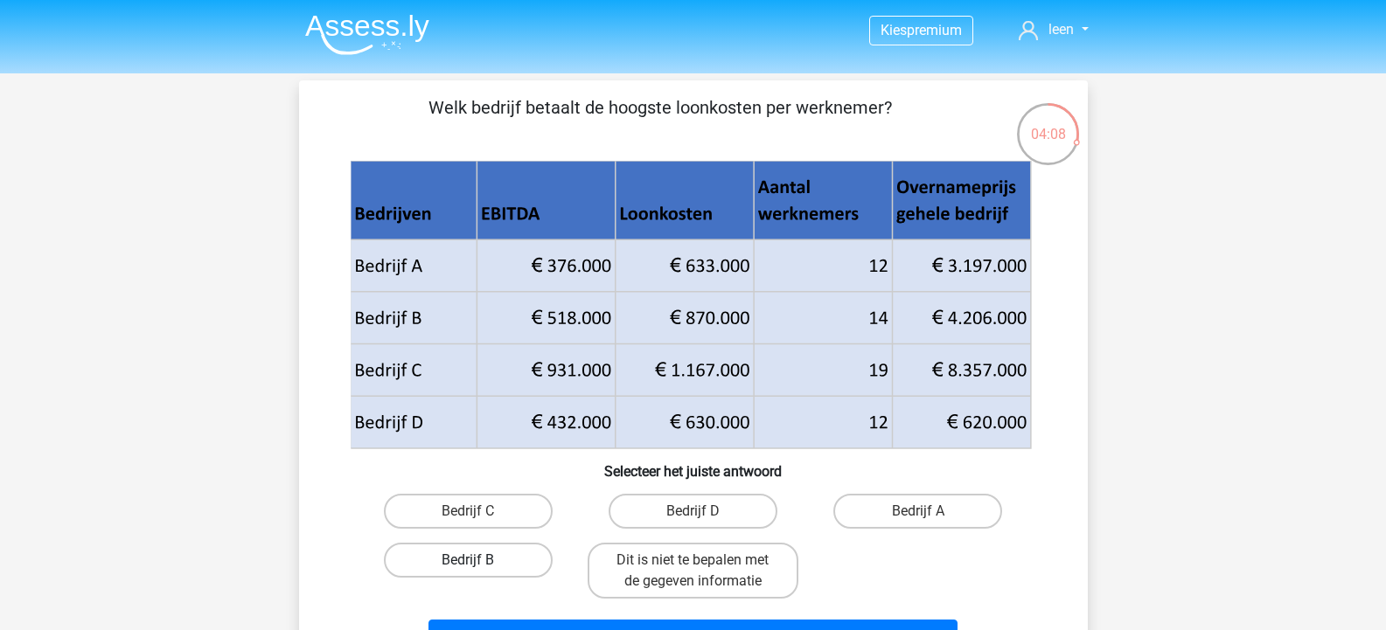
click at [491, 561] on label "Bedrijf B" at bounding box center [468, 560] width 169 height 35
click at [479, 561] on input "Bedrijf B" at bounding box center [473, 566] width 11 height 11
radio input "true"
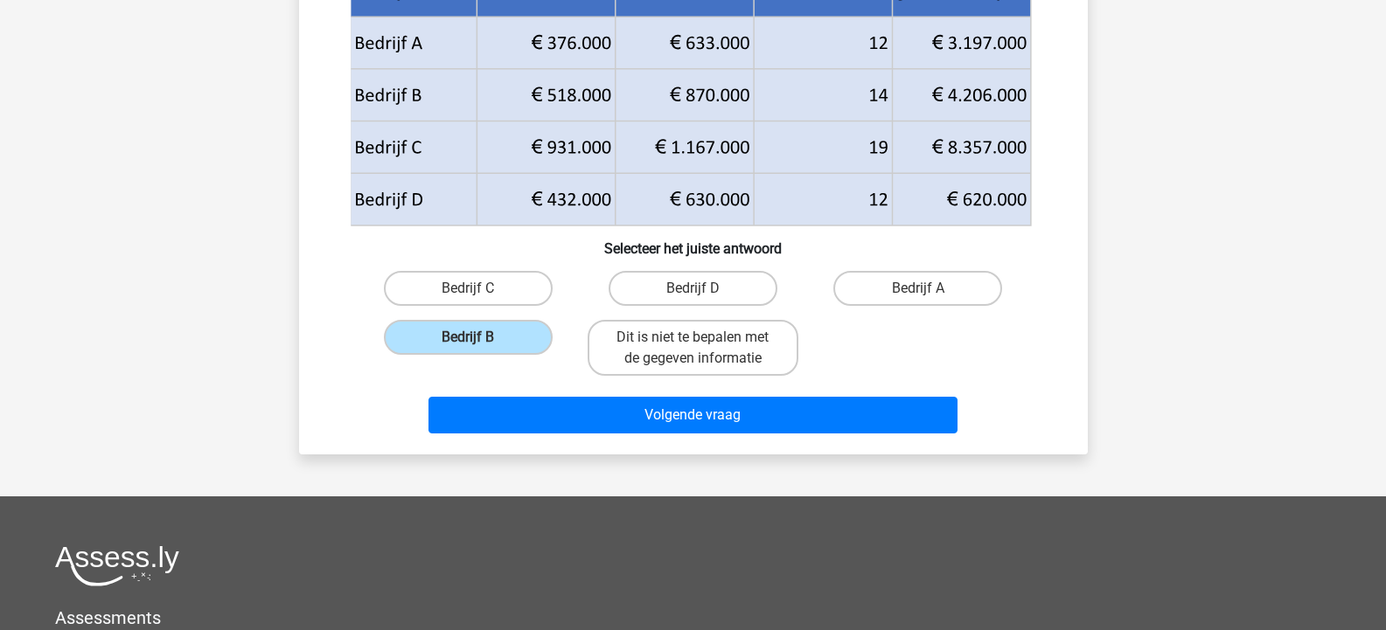
scroll to position [262, 0]
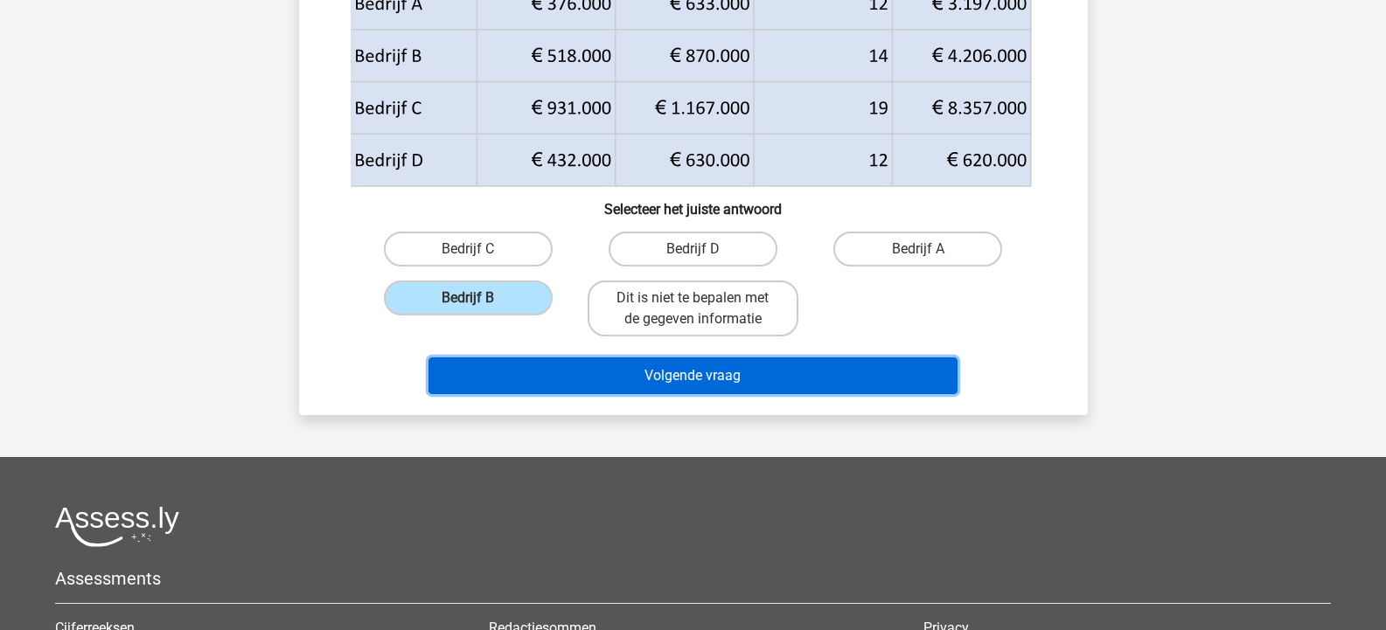
click at [721, 378] on button "Volgende vraag" at bounding box center [692, 376] width 529 height 37
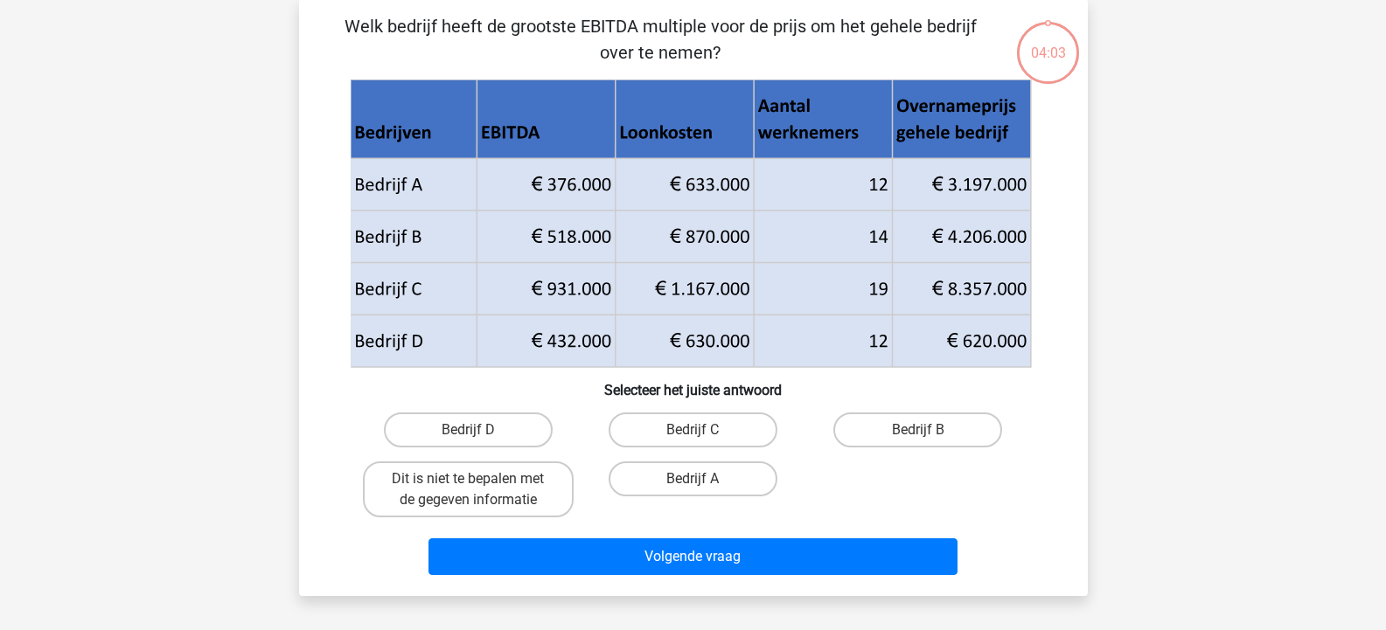
scroll to position [80, 0]
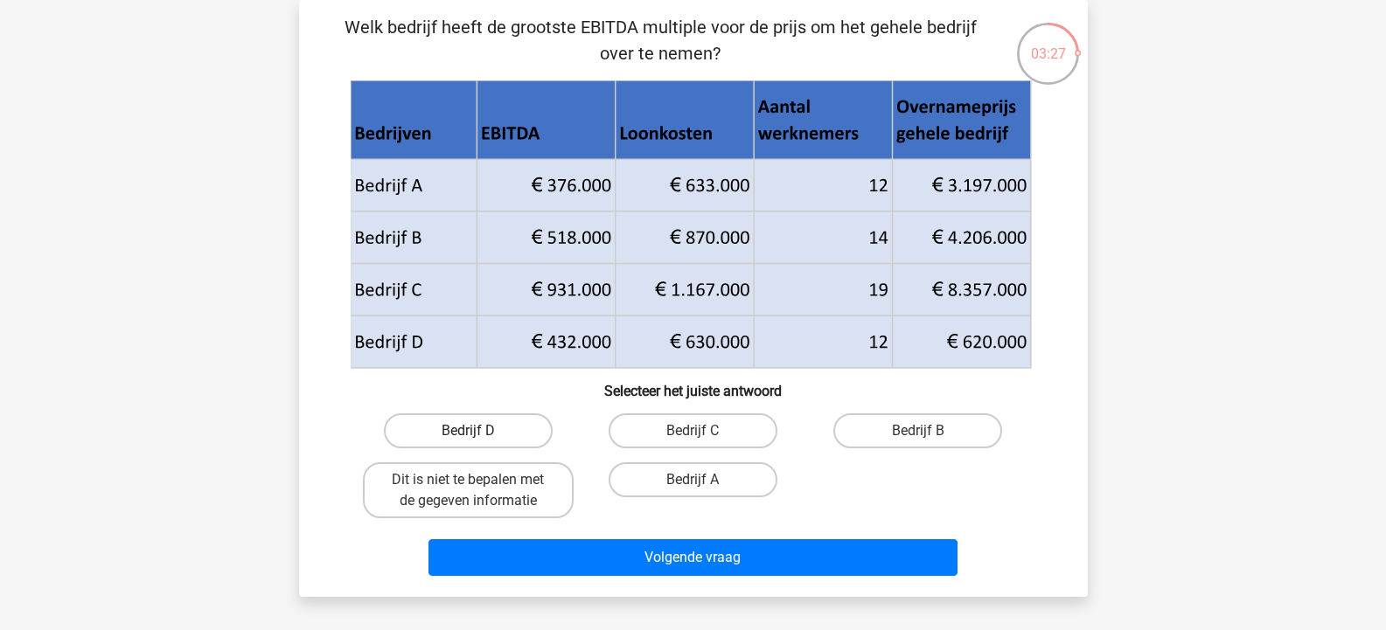
click at [464, 435] on label "Bedrijf D" at bounding box center [468, 431] width 169 height 35
click at [468, 435] on input "Bedrijf D" at bounding box center [473, 436] width 11 height 11
radio input "true"
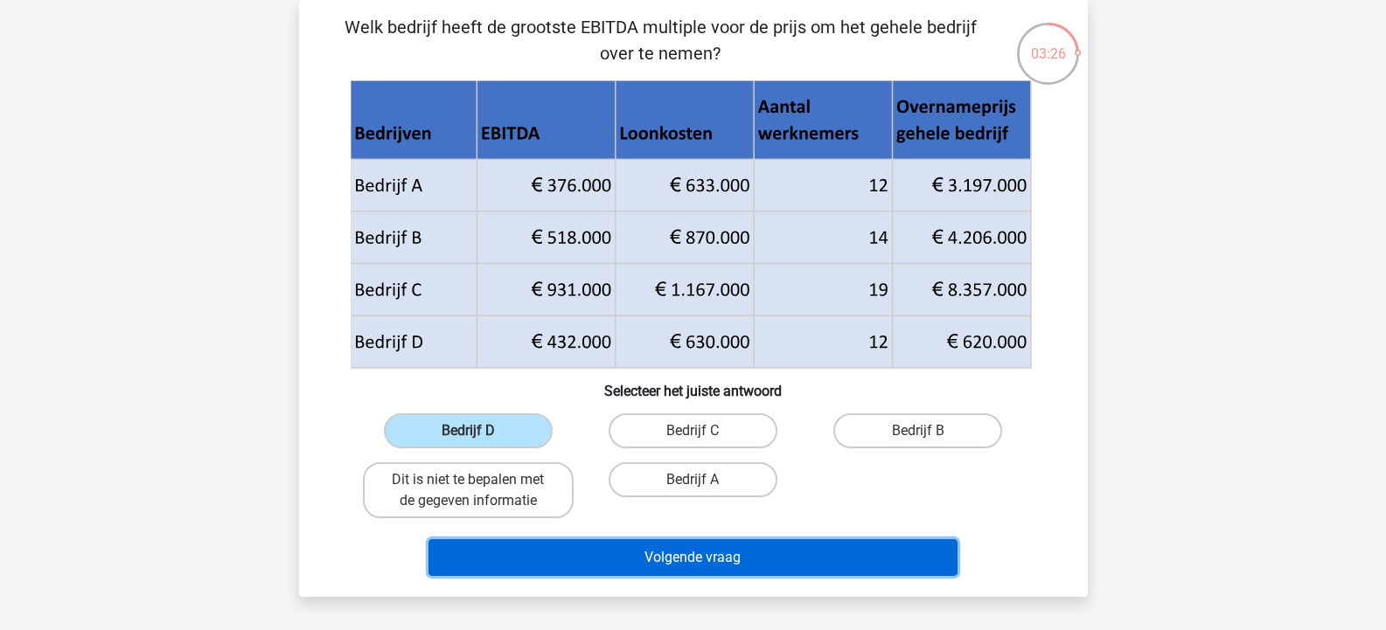
click at [807, 561] on button "Volgende vraag" at bounding box center [692, 558] width 529 height 37
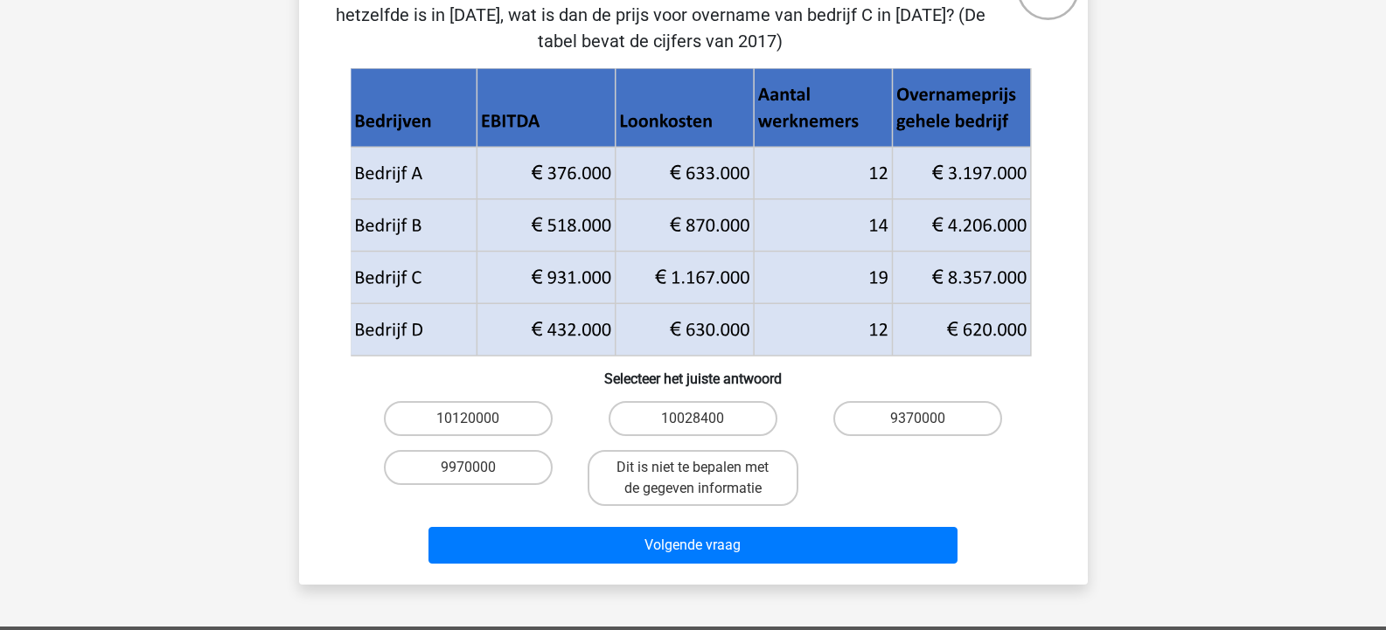
scroll to position [255, 0]
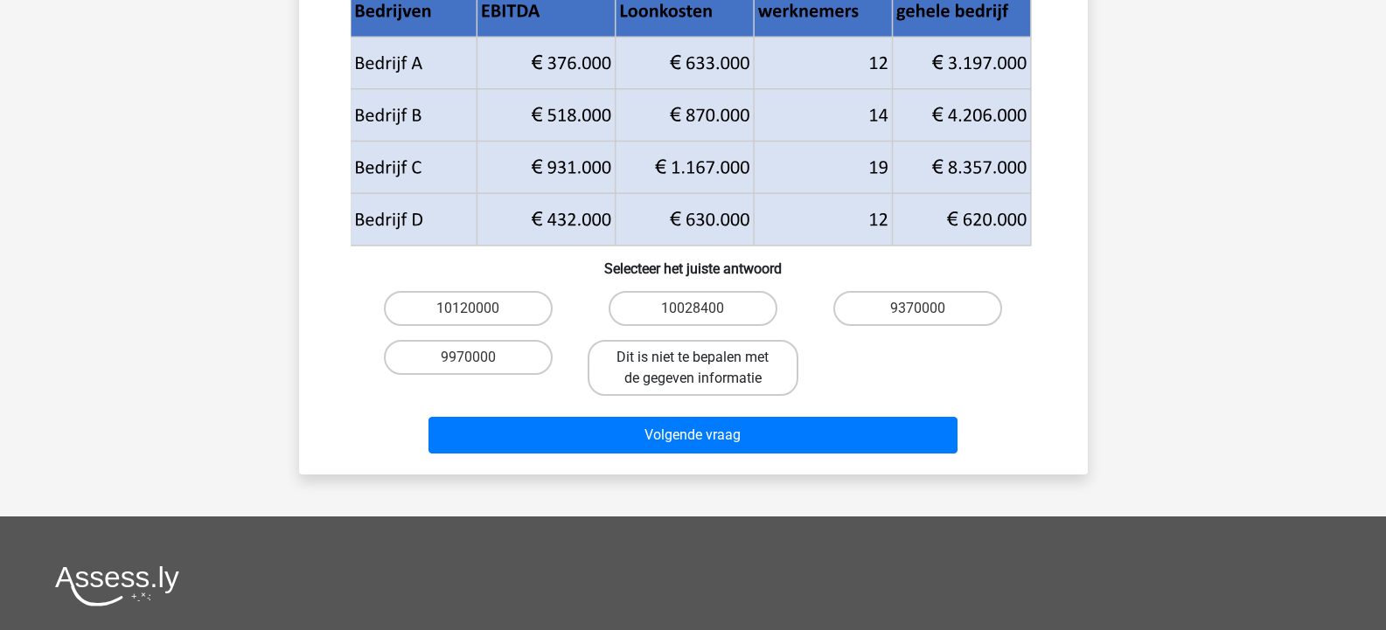
click at [740, 354] on label "Dit is niet te bepalen met de gegeven informatie" at bounding box center [693, 368] width 211 height 56
click at [704, 358] on input "Dit is niet te bepalen met de gegeven informatie" at bounding box center [698, 363] width 11 height 11
radio input "true"
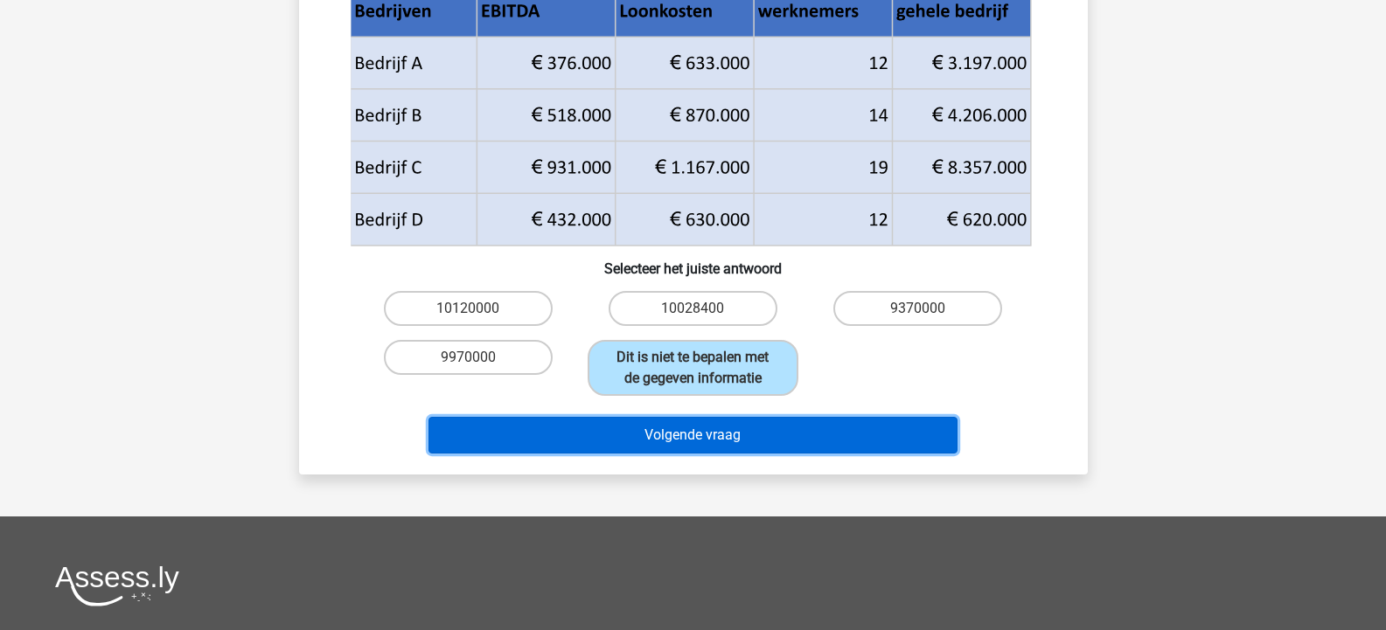
click at [790, 431] on button "Volgende vraag" at bounding box center [692, 435] width 529 height 37
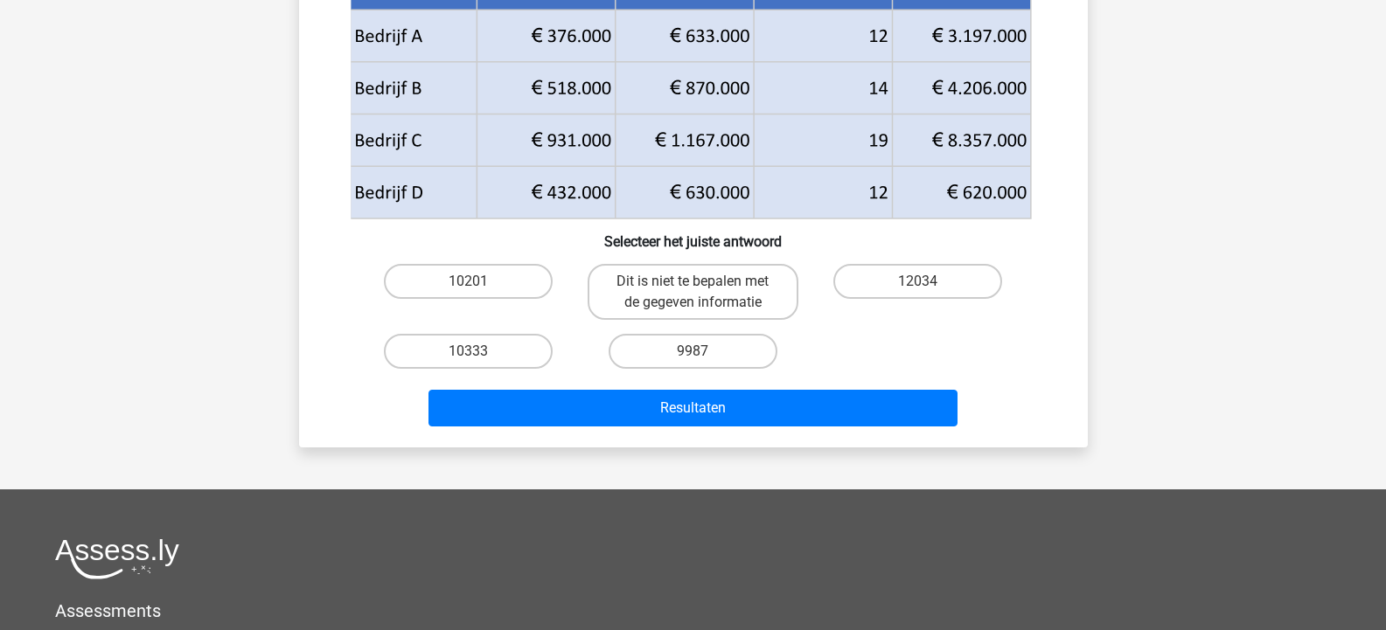
scroll to position [262, 0]
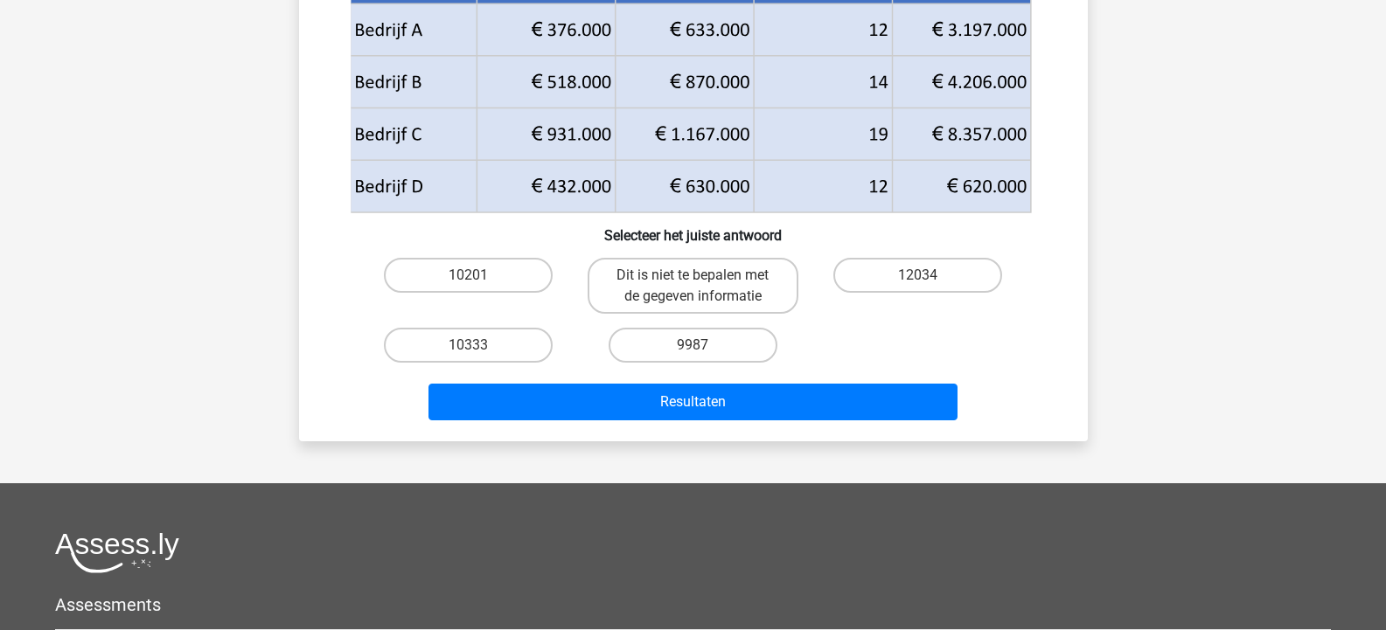
click at [704, 277] on input "Dit is niet te bepalen met de gegeven informatie" at bounding box center [698, 280] width 11 height 11
radio input "true"
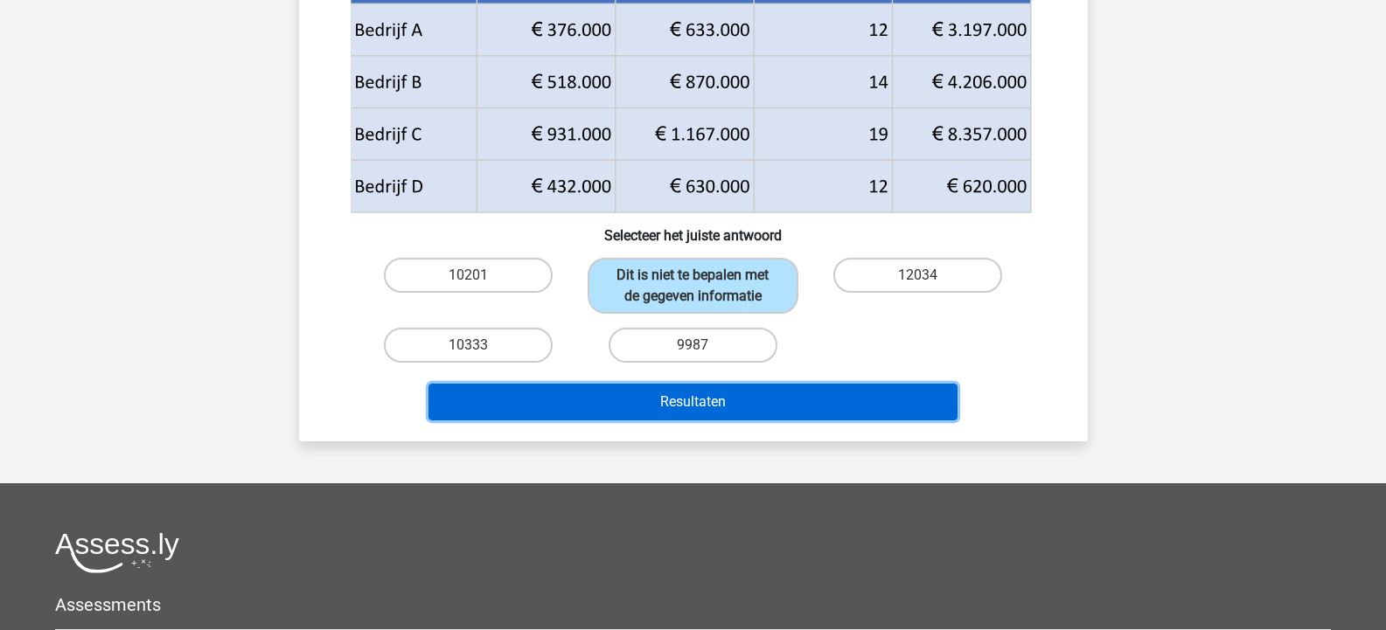
click at [735, 408] on button "Resultaten" at bounding box center [692, 402] width 529 height 37
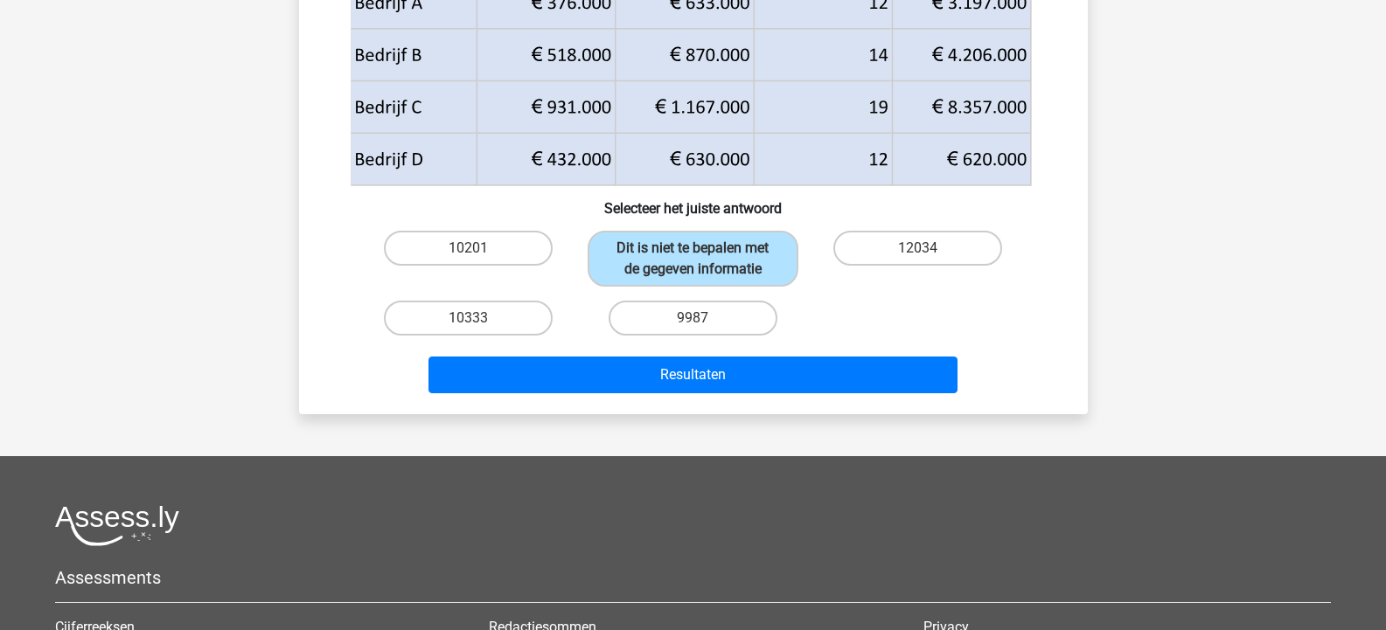
scroll to position [350, 0]
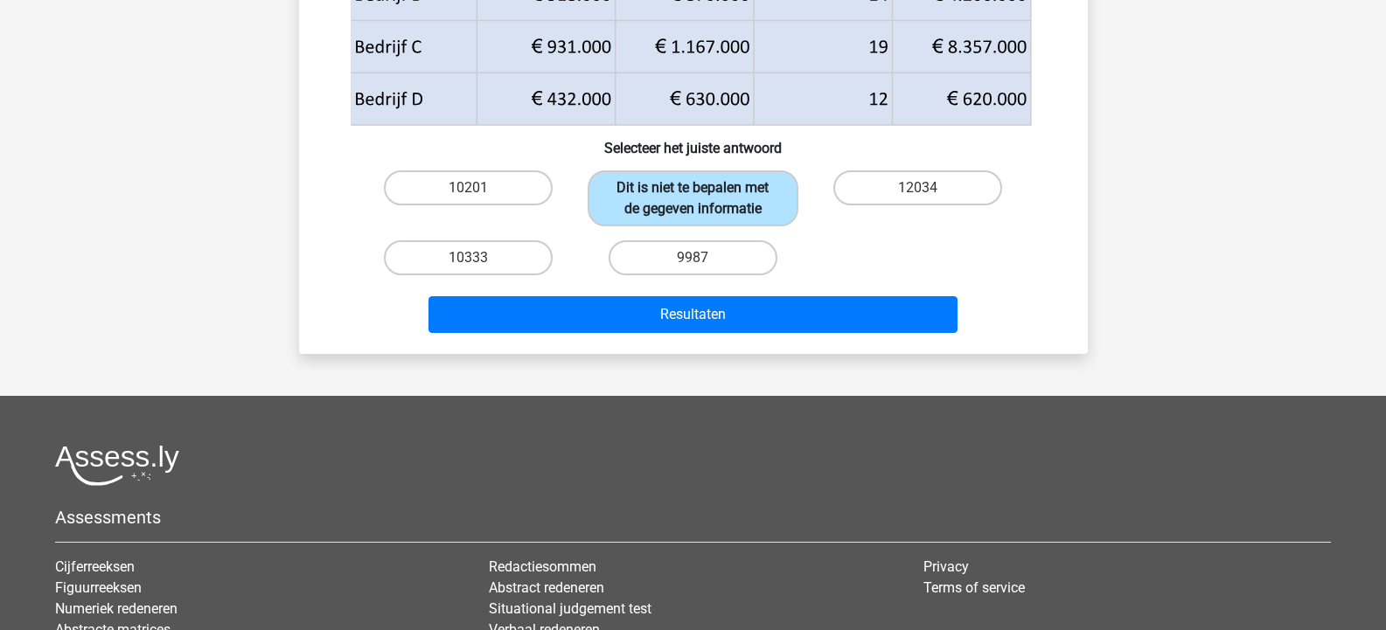
click at [724, 198] on label "Dit is niet te bepalen met de gegeven informatie" at bounding box center [693, 199] width 211 height 56
click at [704, 198] on input "Dit is niet te bepalen met de gegeven informatie" at bounding box center [698, 193] width 11 height 11
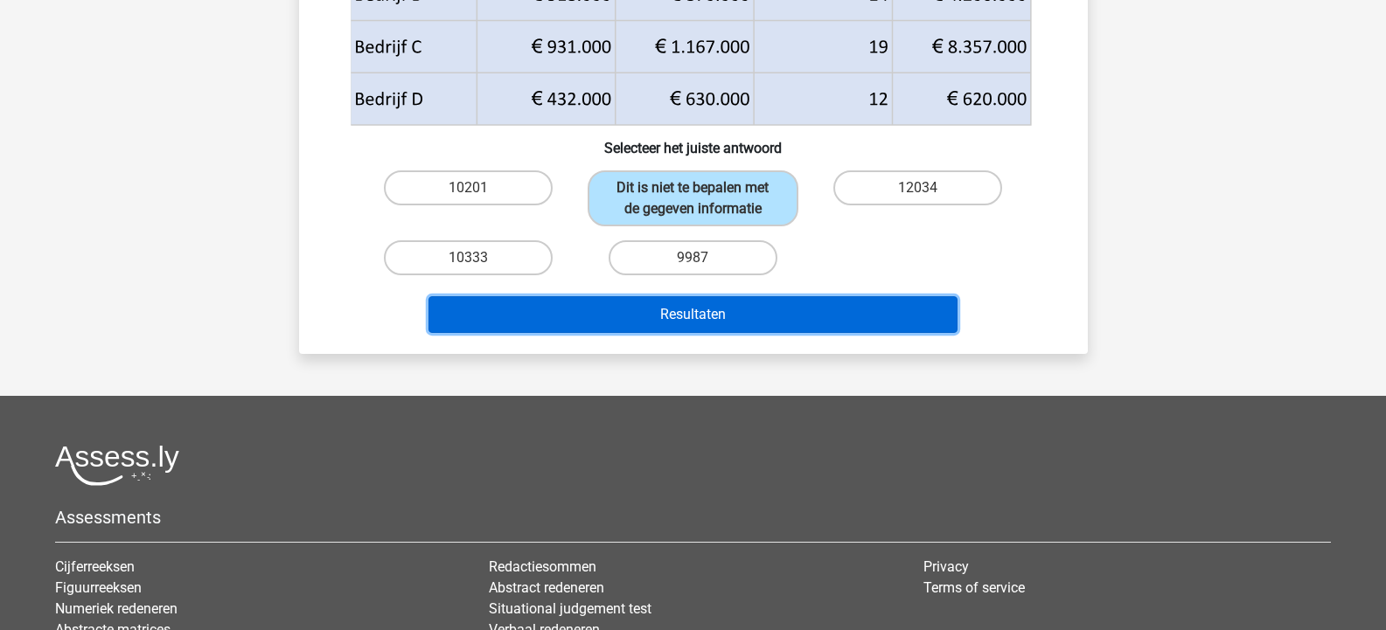
click at [745, 320] on button "Resultaten" at bounding box center [692, 314] width 529 height 37
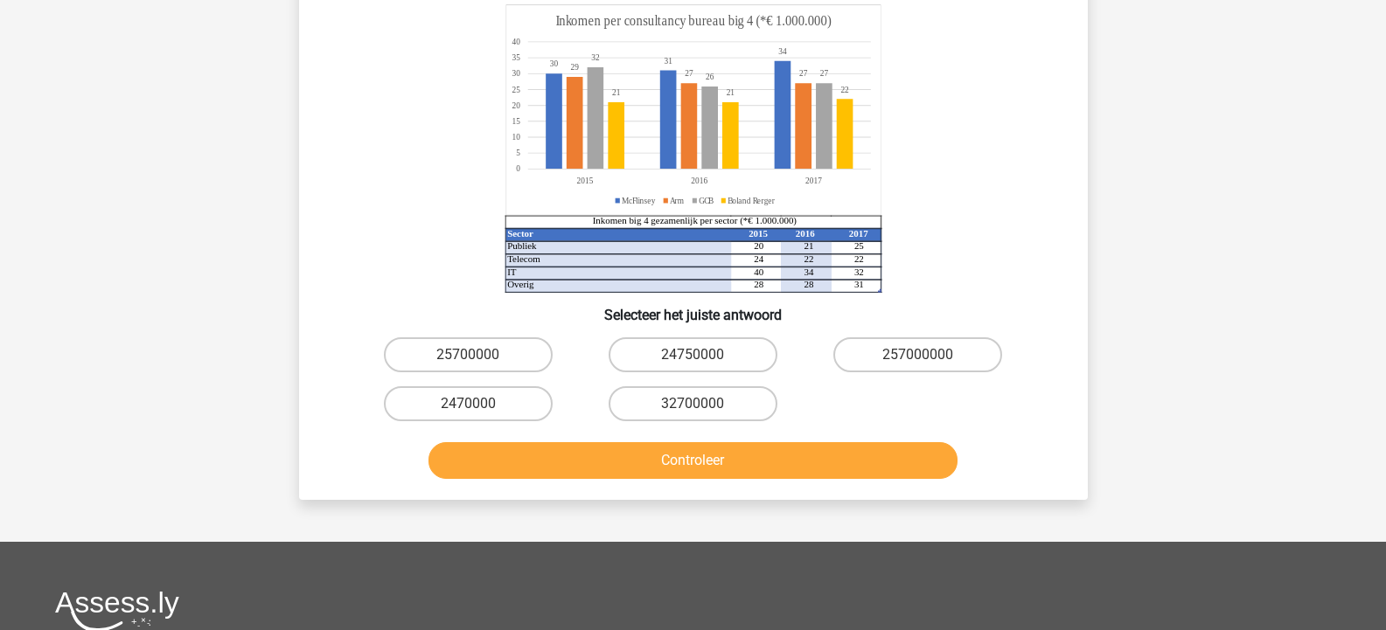
scroll to position [80, 0]
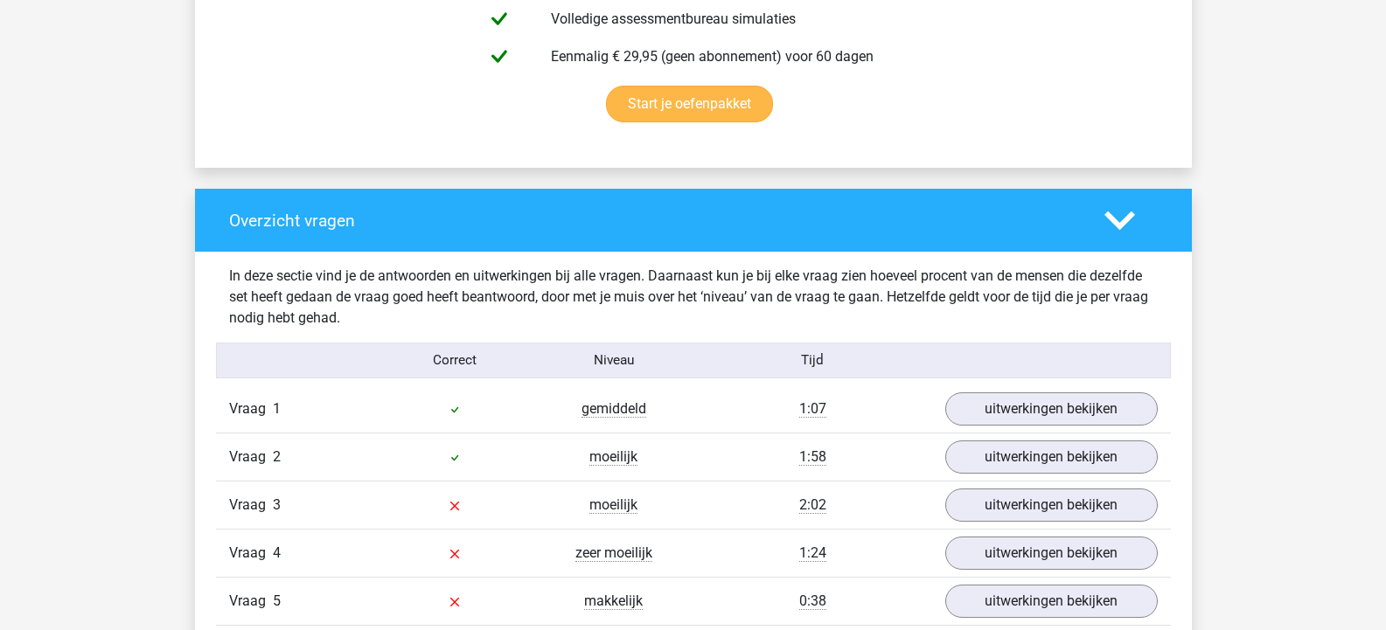
scroll to position [787, 0]
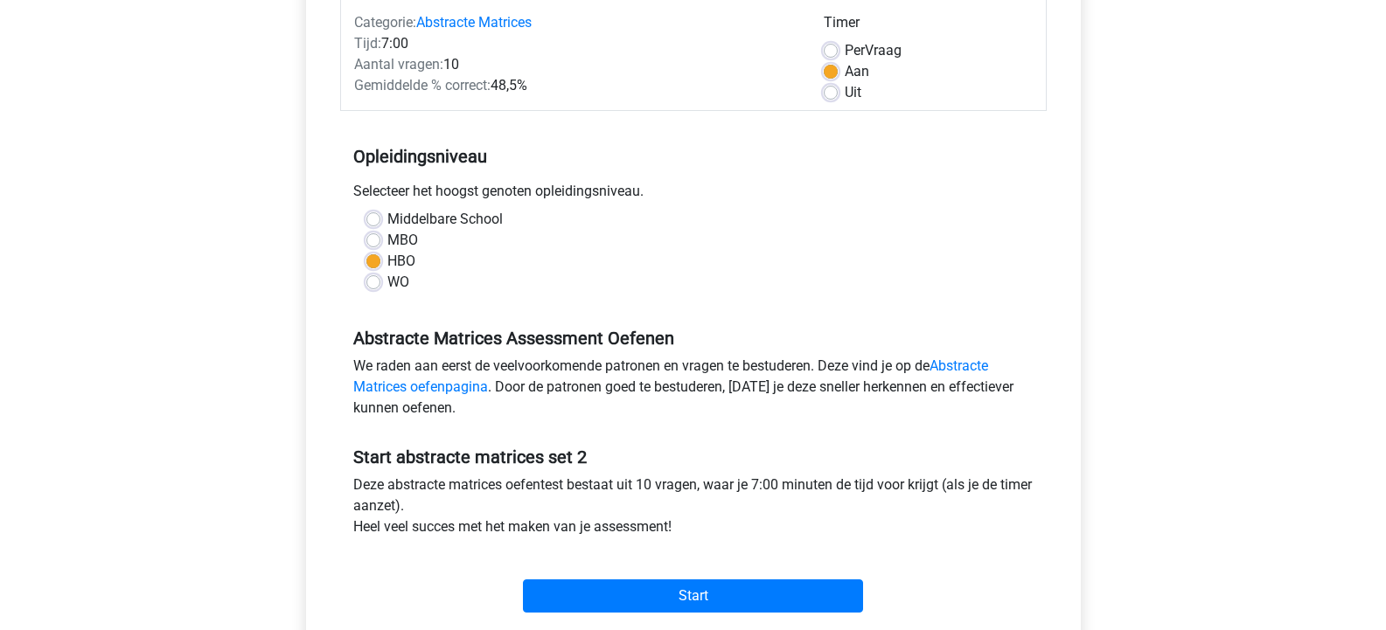
scroll to position [262, 0]
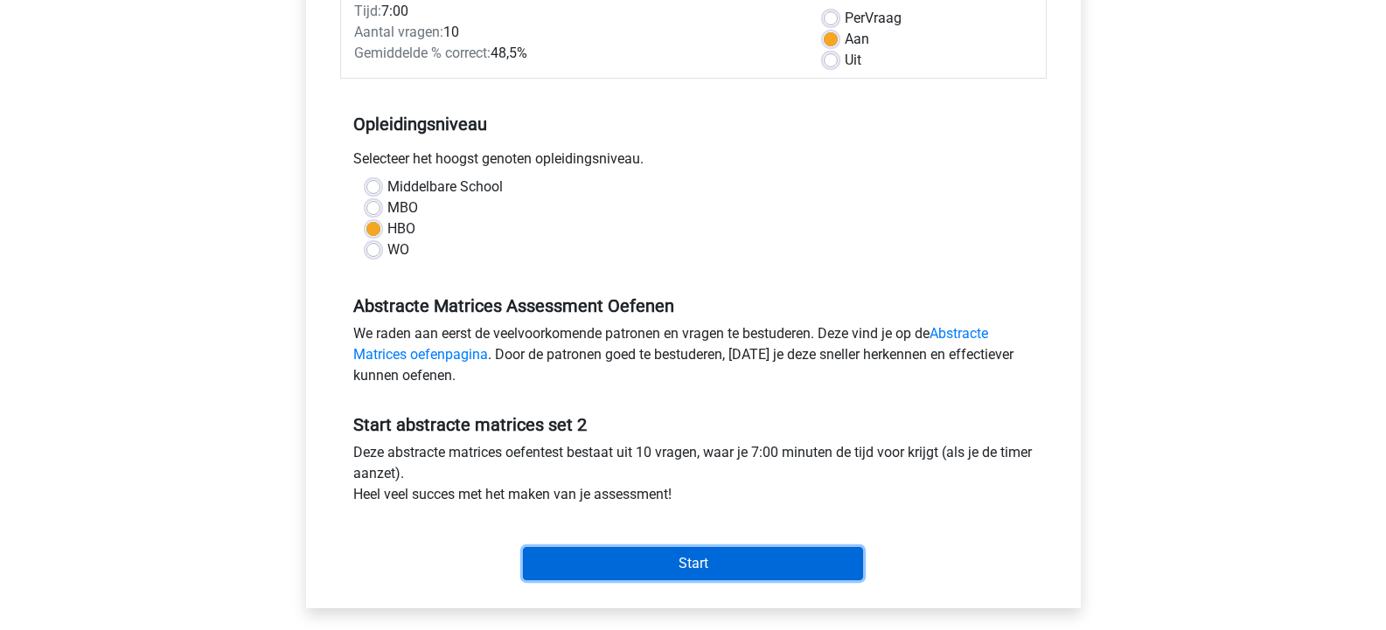
click at [728, 561] on input "Start" at bounding box center [693, 563] width 340 height 33
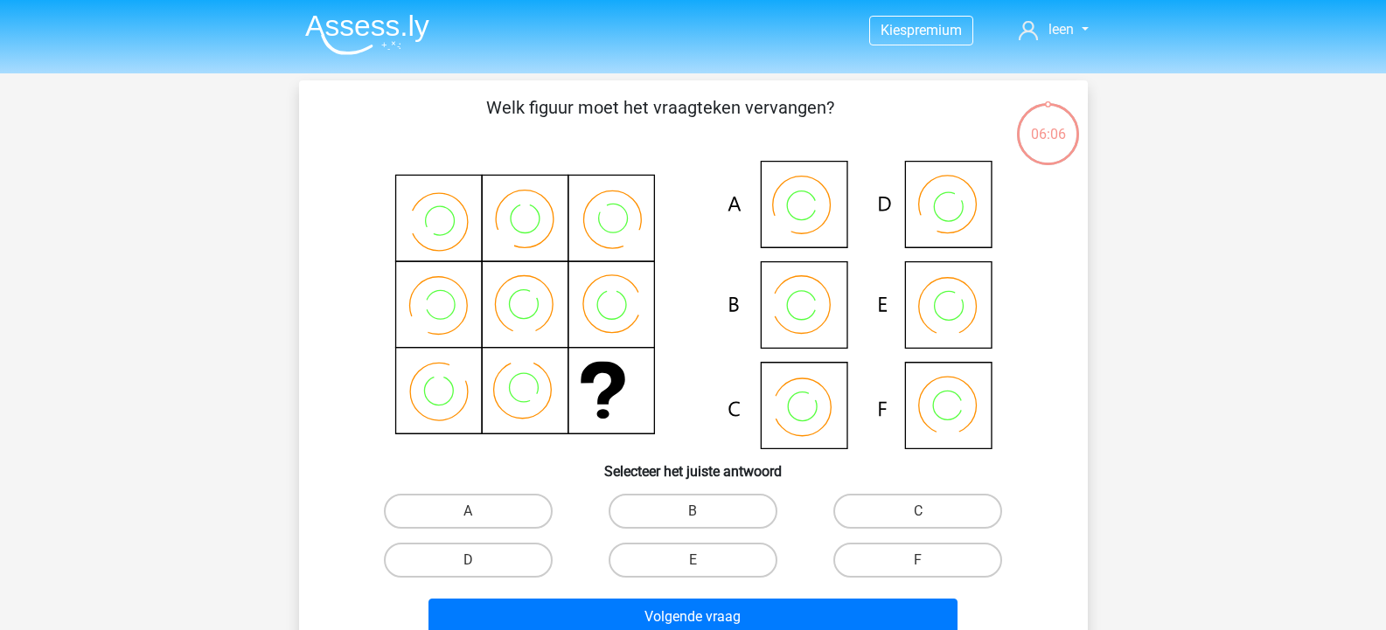
click at [806, 313] on icon at bounding box center [693, 305] width 705 height 289
click at [715, 508] on label "B" at bounding box center [693, 511] width 169 height 35
click at [704, 512] on input "B" at bounding box center [698, 517] width 11 height 11
radio input "true"
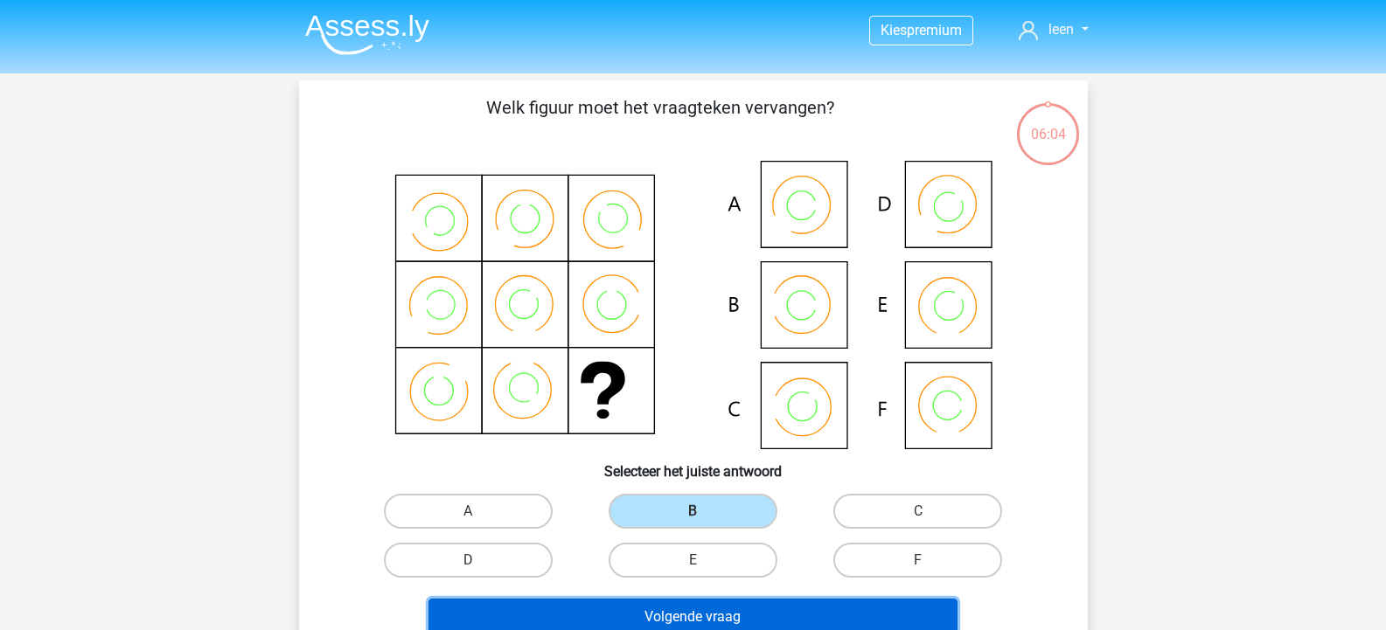
click at [741, 604] on button "Volgende vraag" at bounding box center [692, 617] width 529 height 37
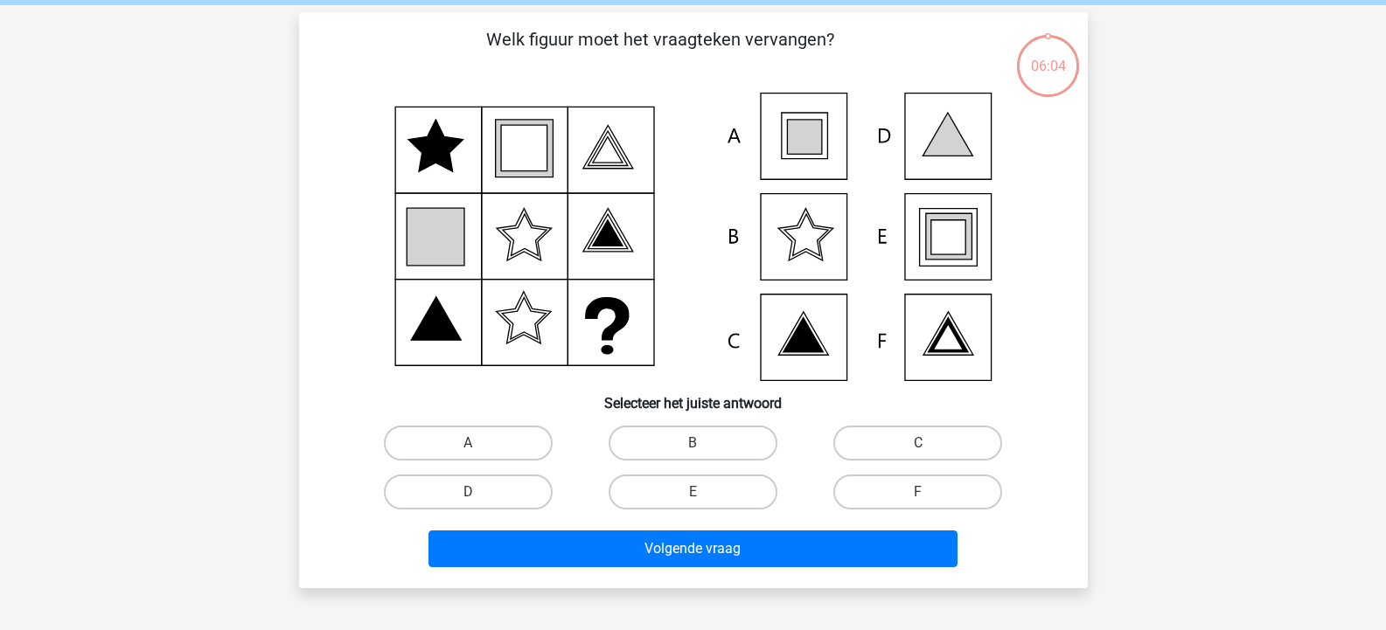
scroll to position [80, 0]
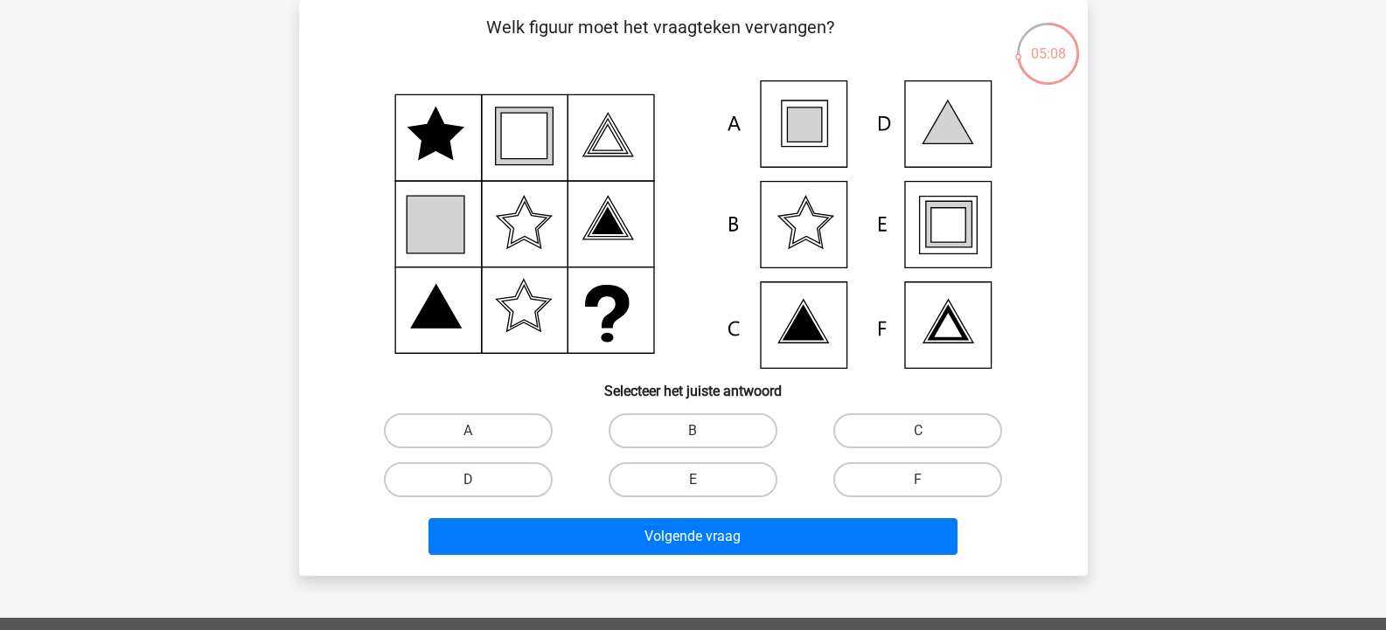
click at [805, 222] on icon at bounding box center [693, 224] width 705 height 289
click at [694, 426] on label "B" at bounding box center [693, 431] width 169 height 35
click at [694, 431] on input "B" at bounding box center [698, 436] width 11 height 11
radio input "true"
click at [943, 477] on label "F" at bounding box center [917, 480] width 169 height 35
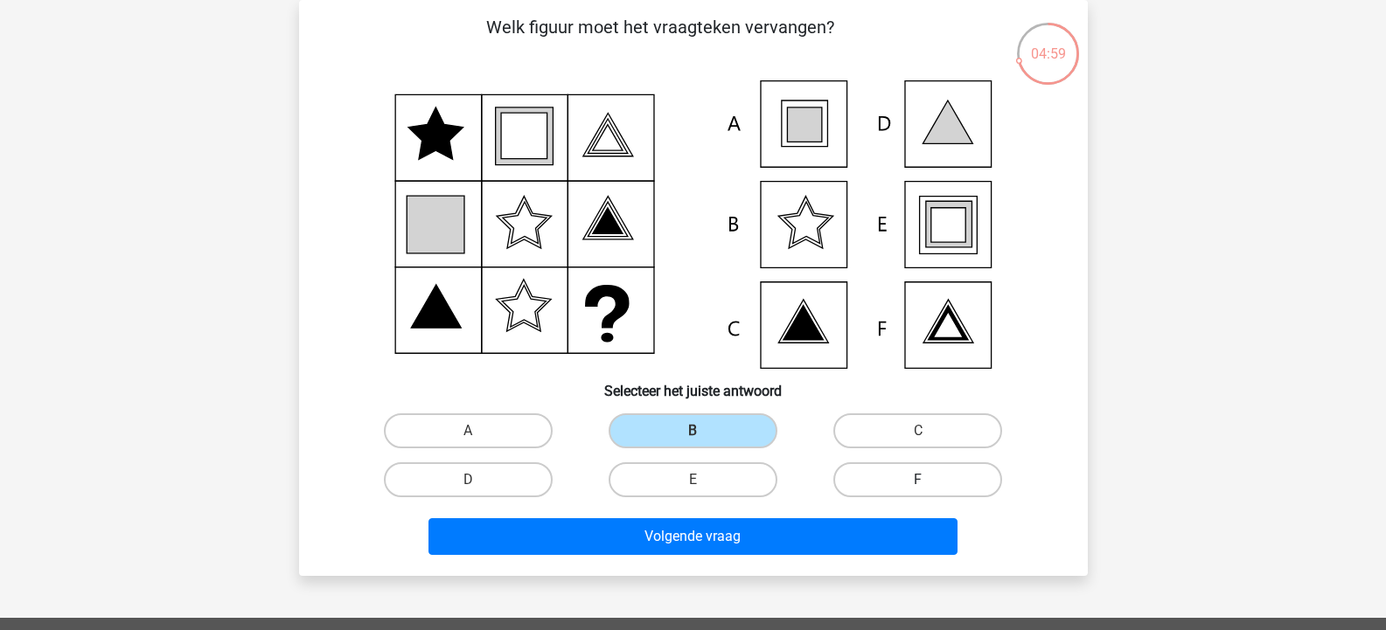
click at [930, 480] on input "F" at bounding box center [923, 485] width 11 height 11
radio input "true"
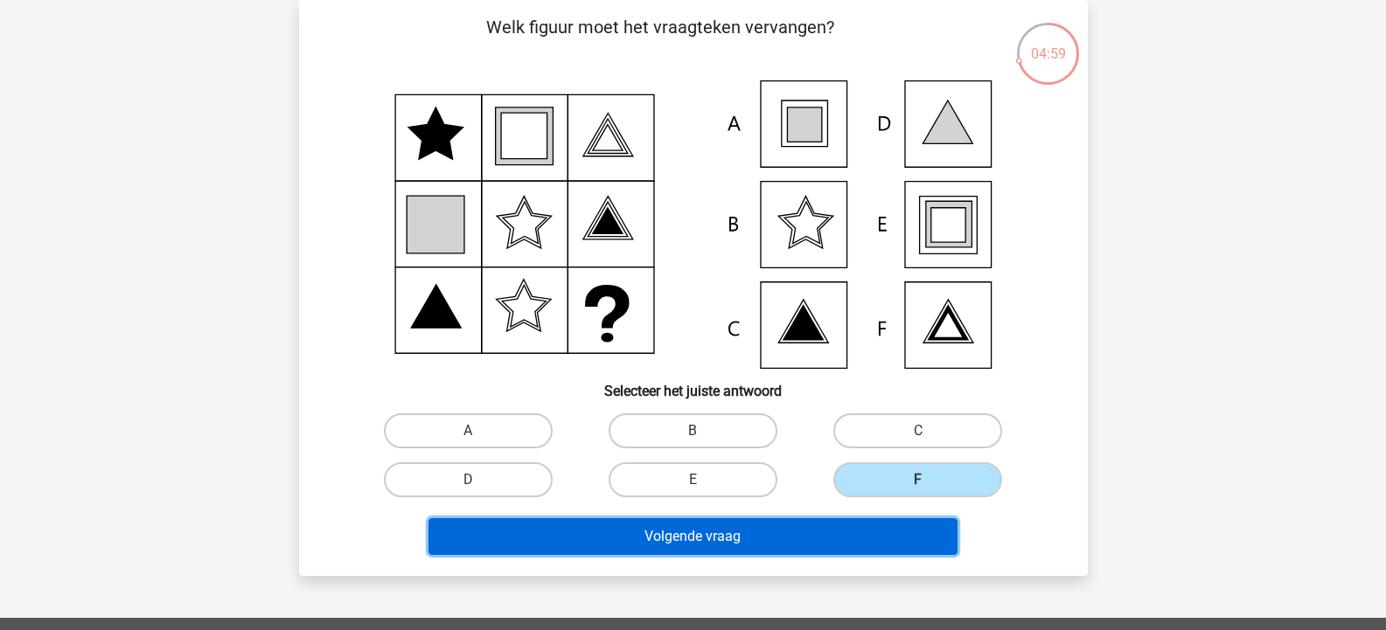
click at [902, 523] on button "Volgende vraag" at bounding box center [692, 537] width 529 height 37
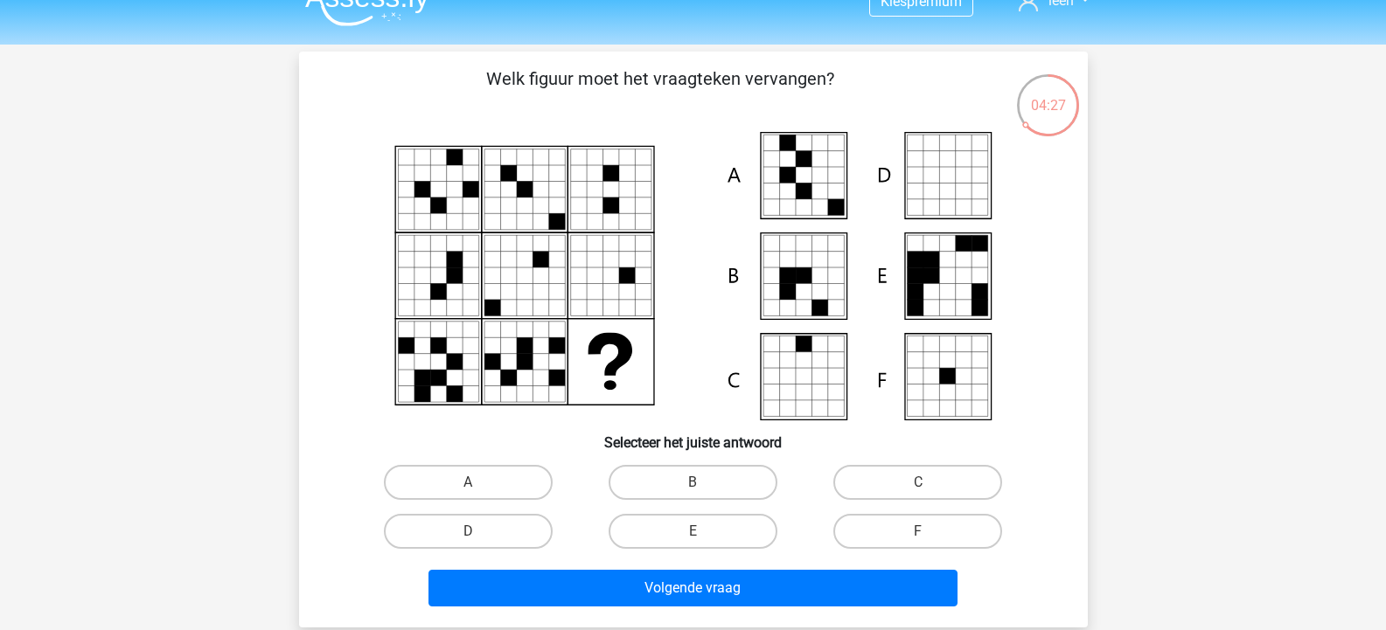
scroll to position [0, 0]
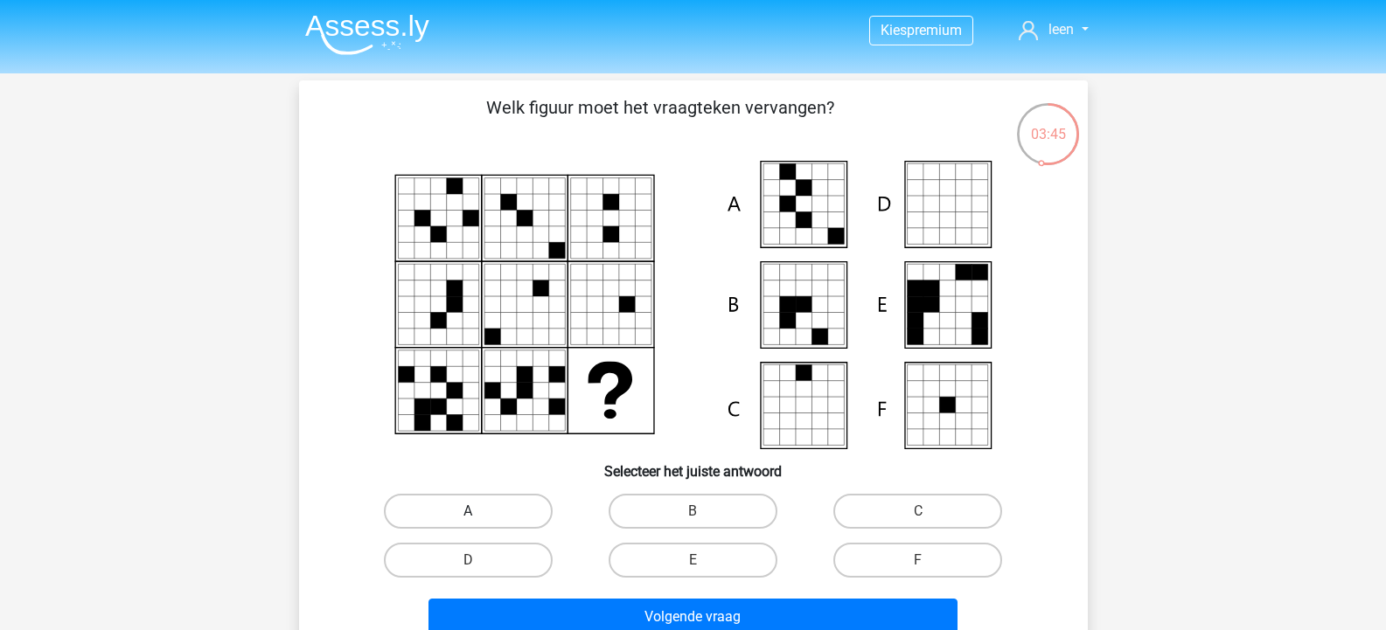
click at [466, 512] on label "A" at bounding box center [468, 511] width 169 height 35
click at [468, 512] on input "A" at bounding box center [473, 517] width 11 height 11
radio input "true"
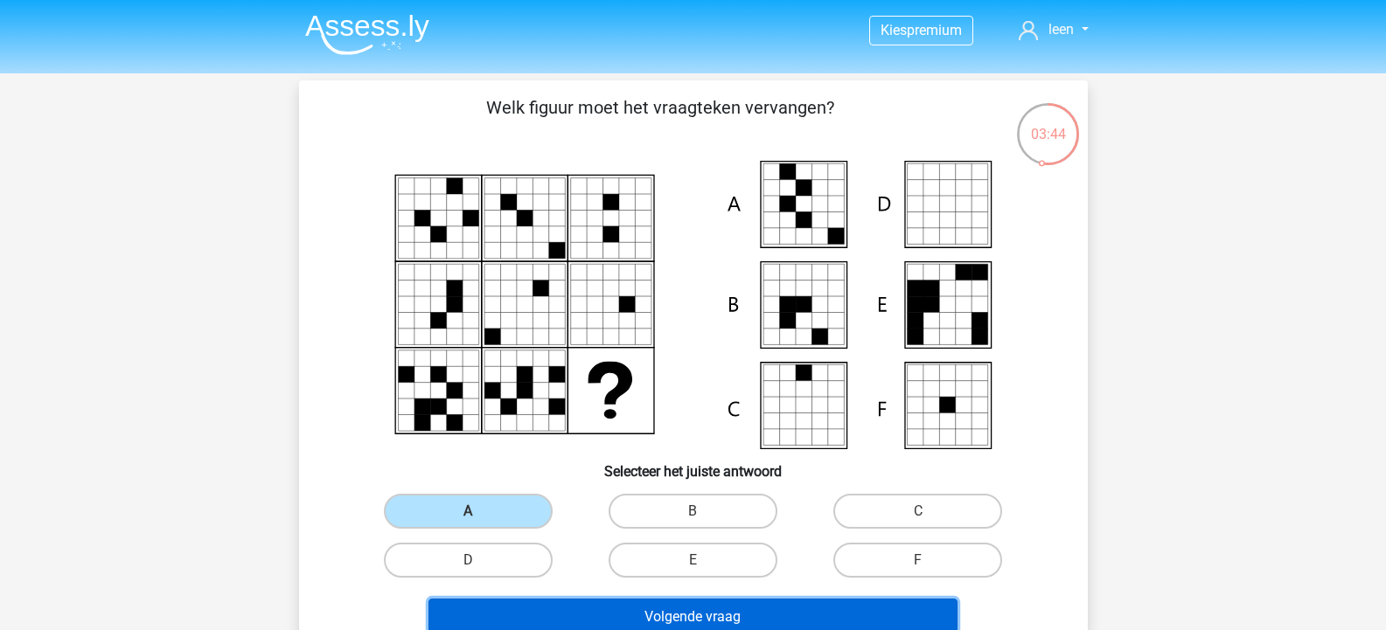
click at [658, 600] on button "Volgende vraag" at bounding box center [692, 617] width 529 height 37
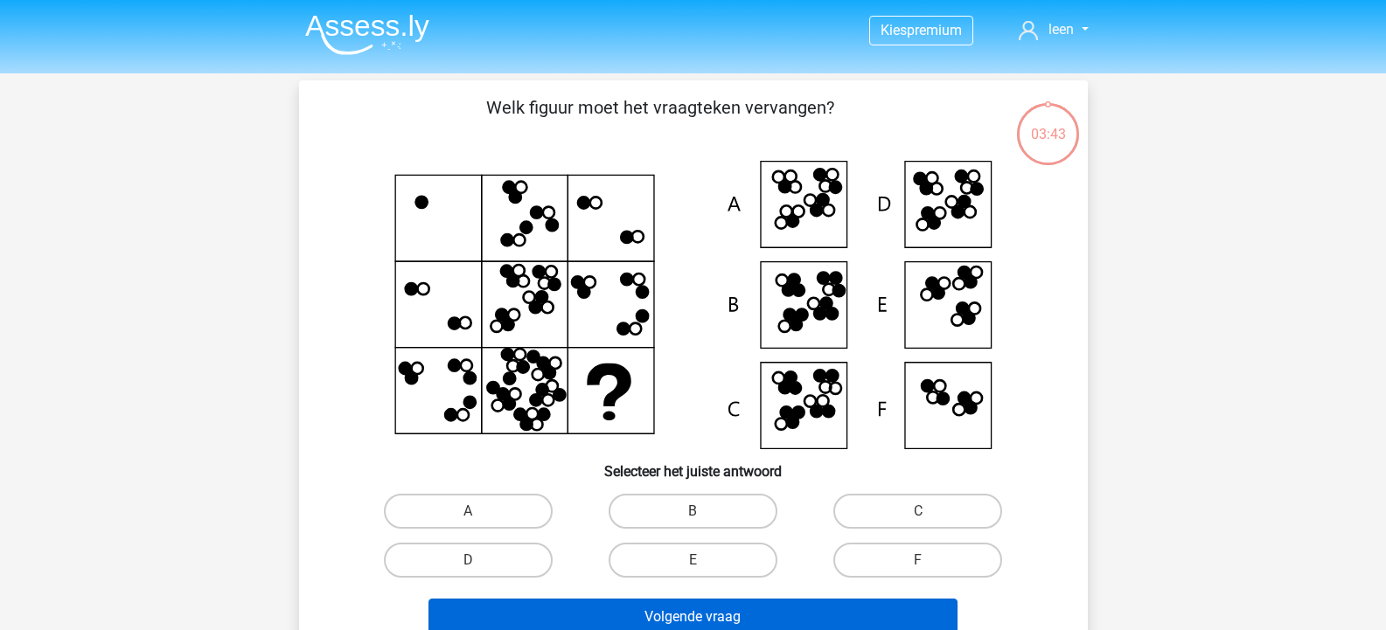
scroll to position [80, 0]
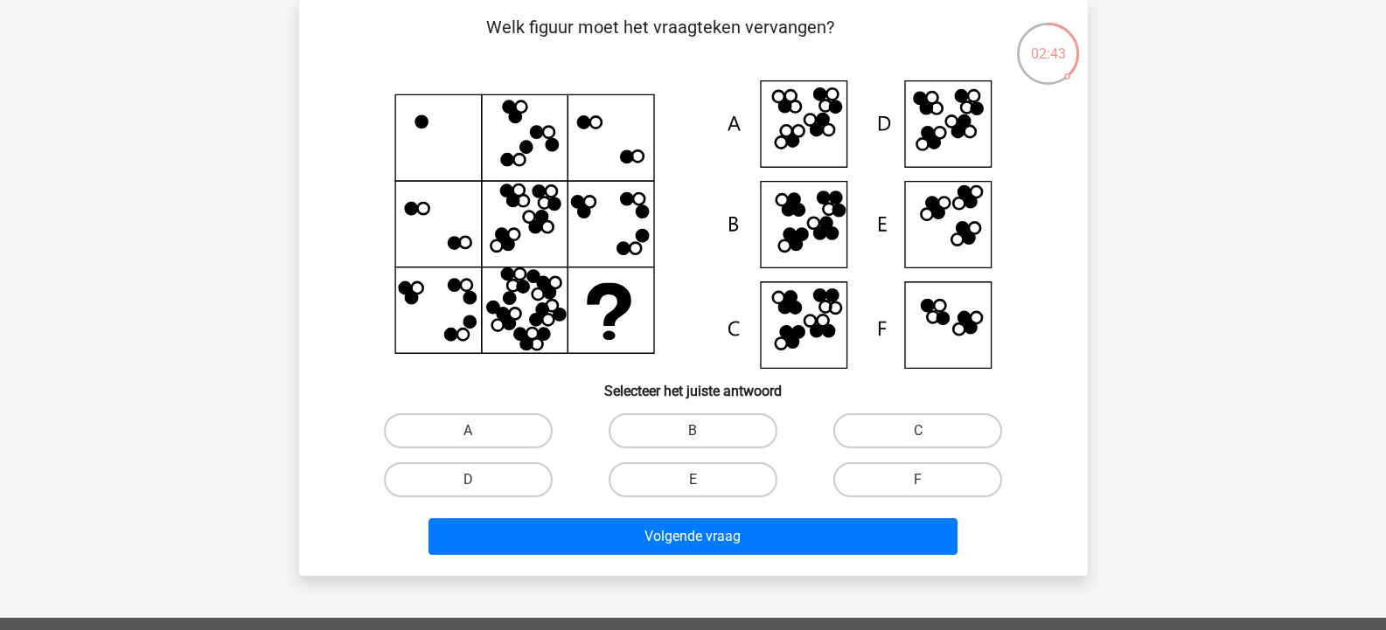
click at [957, 217] on icon at bounding box center [693, 224] width 705 height 289
click at [720, 477] on label "E" at bounding box center [693, 480] width 169 height 35
click at [704, 480] on input "E" at bounding box center [698, 485] width 11 height 11
radio input "true"
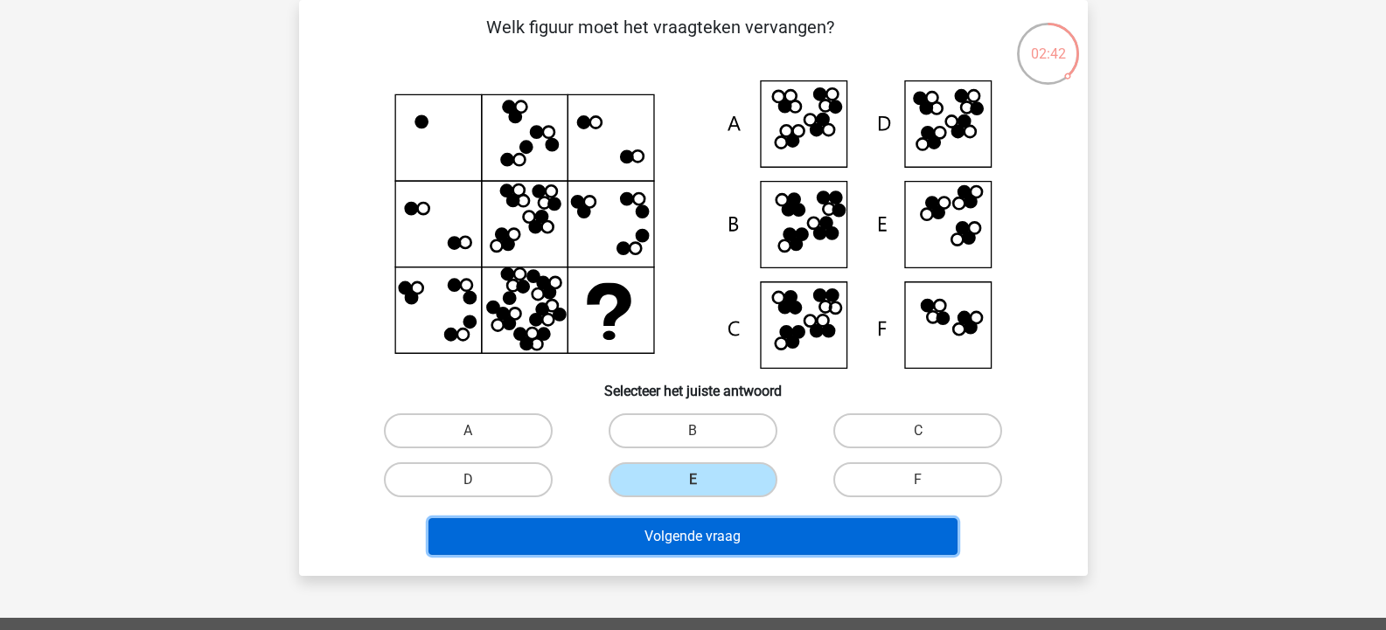
click at [743, 538] on button "Volgende vraag" at bounding box center [692, 537] width 529 height 37
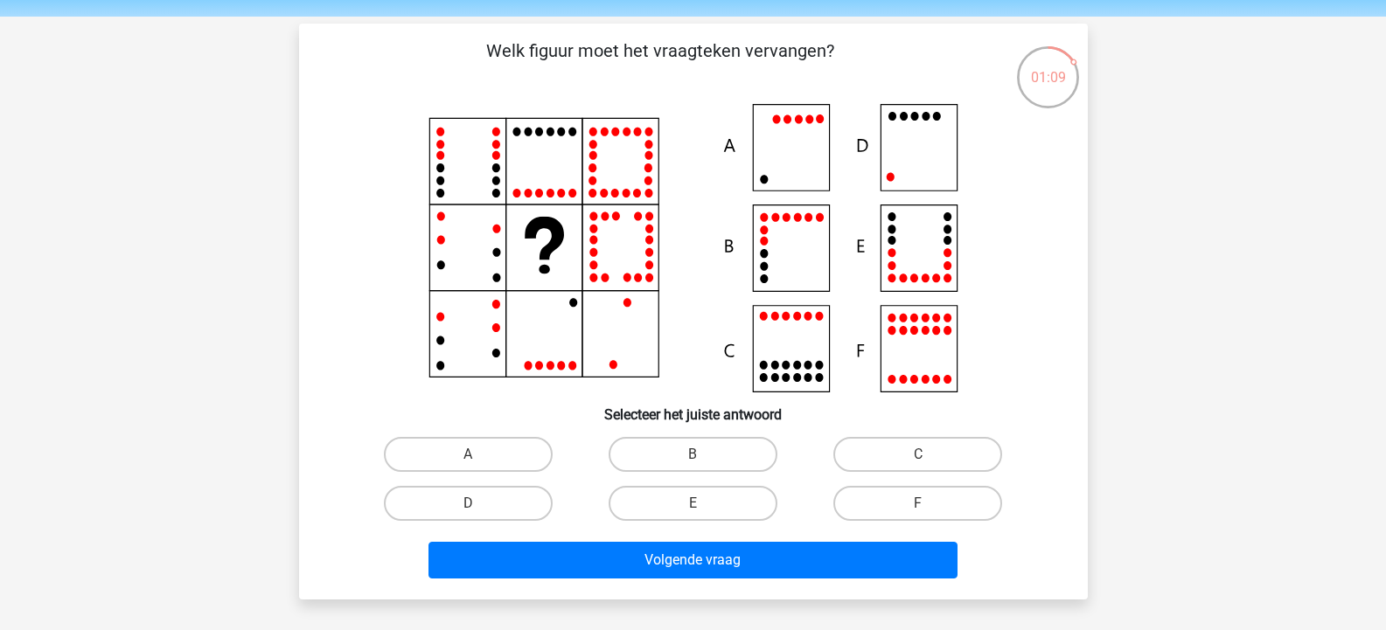
scroll to position [87, 0]
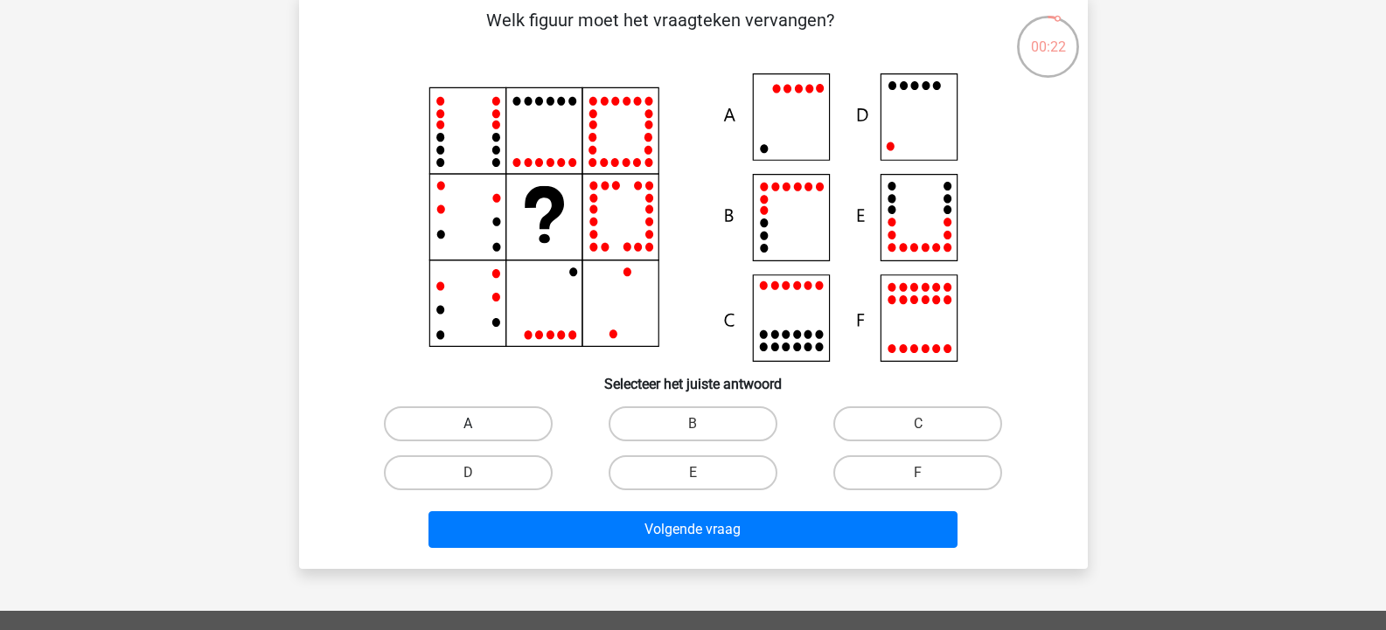
click at [495, 418] on label "A" at bounding box center [468, 424] width 169 height 35
click at [479, 424] on input "A" at bounding box center [473, 429] width 11 height 11
radio input "true"
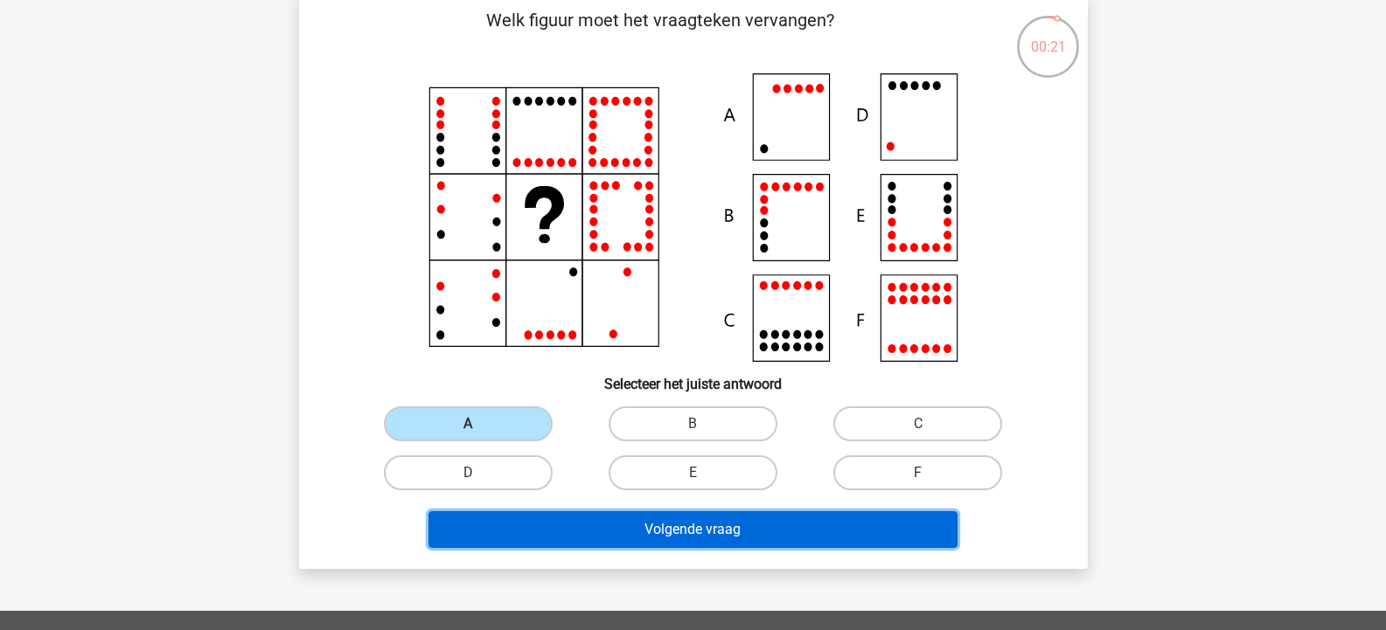
click at [712, 521] on button "Volgende vraag" at bounding box center [692, 530] width 529 height 37
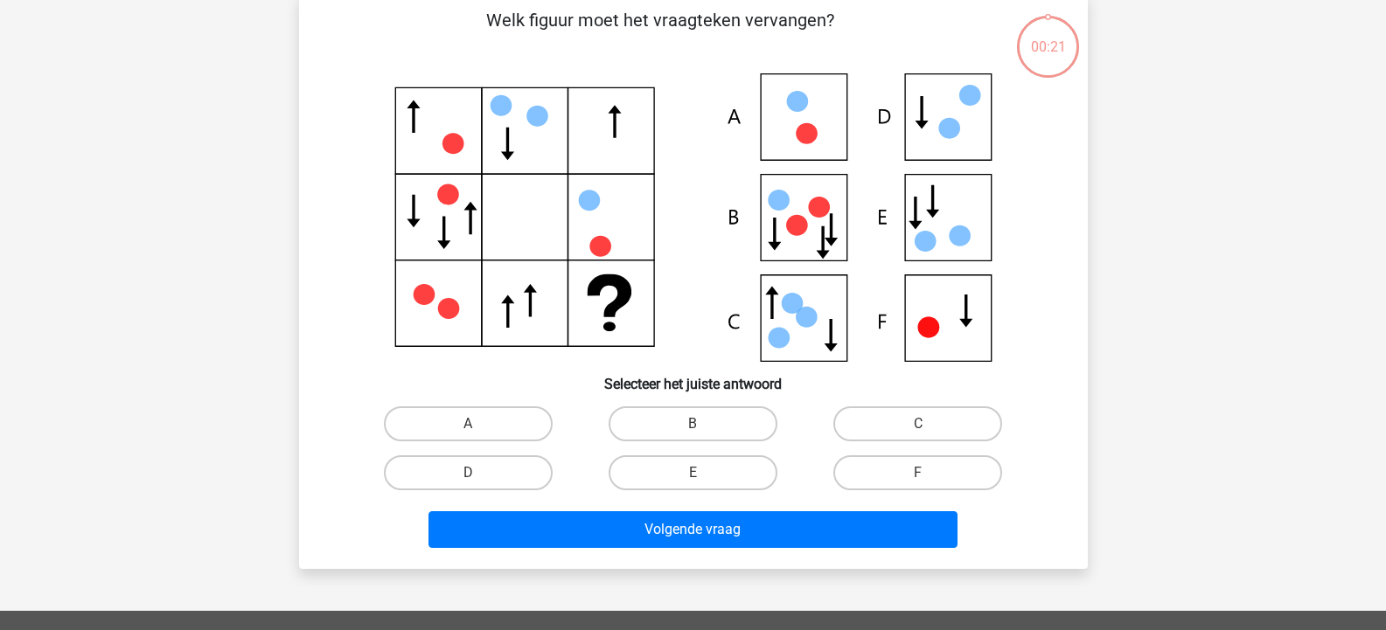
scroll to position [80, 0]
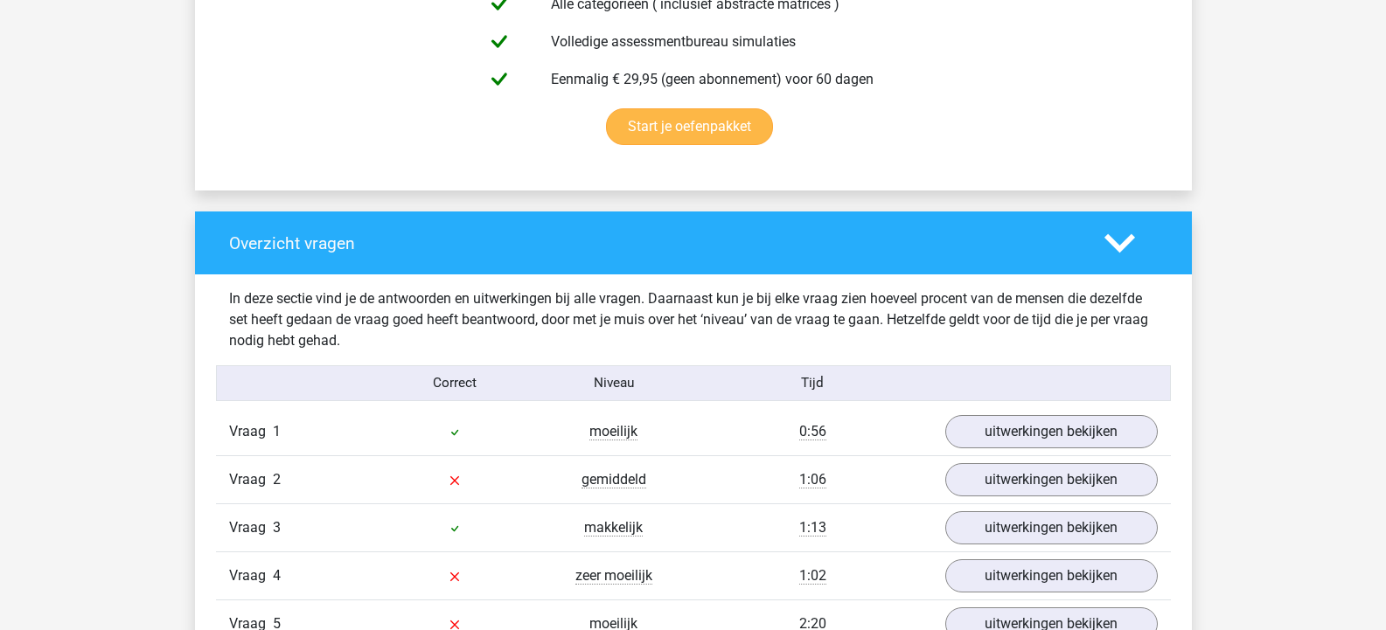
scroll to position [1137, 0]
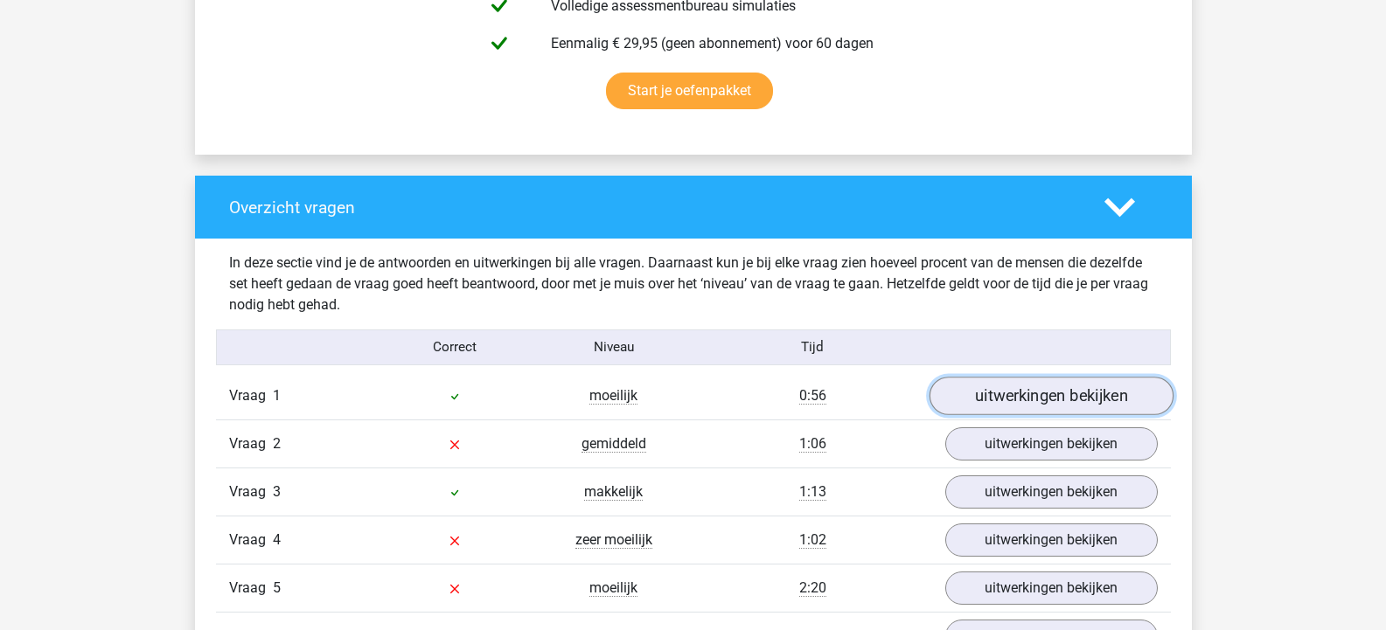
click at [999, 400] on link "uitwerkingen bekijken" at bounding box center [1051, 396] width 244 height 38
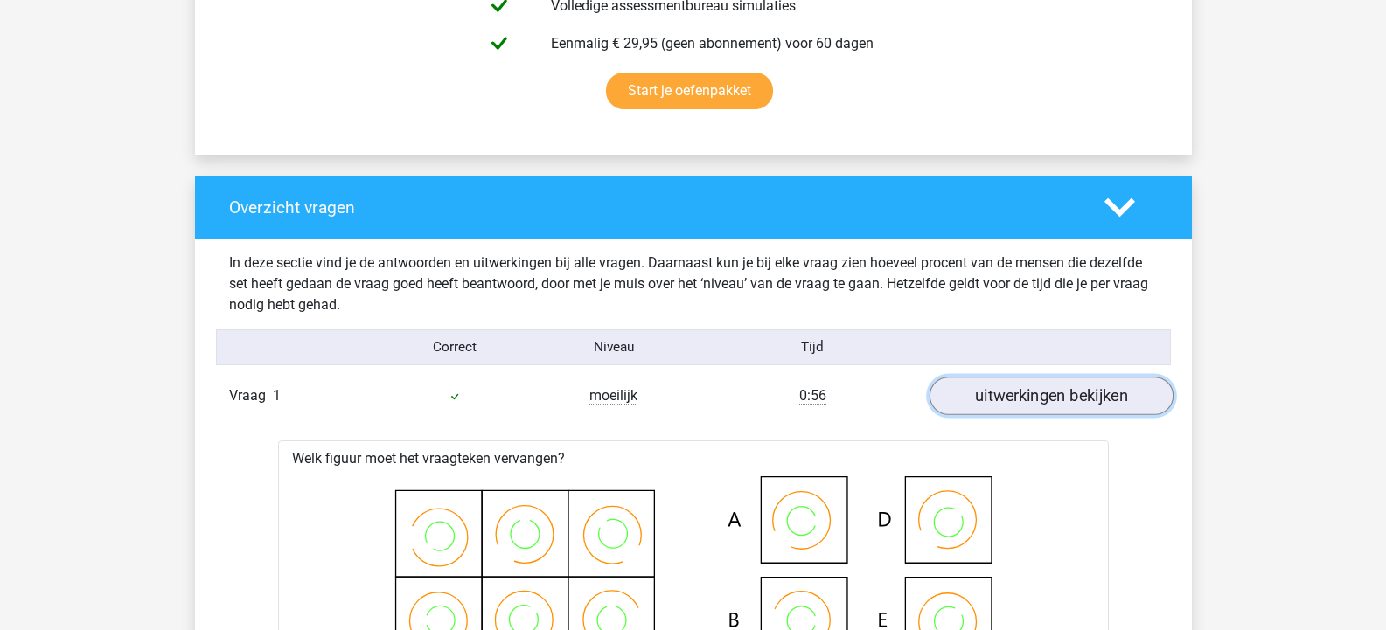
click at [1007, 399] on link "uitwerkingen bekijken" at bounding box center [1051, 396] width 244 height 38
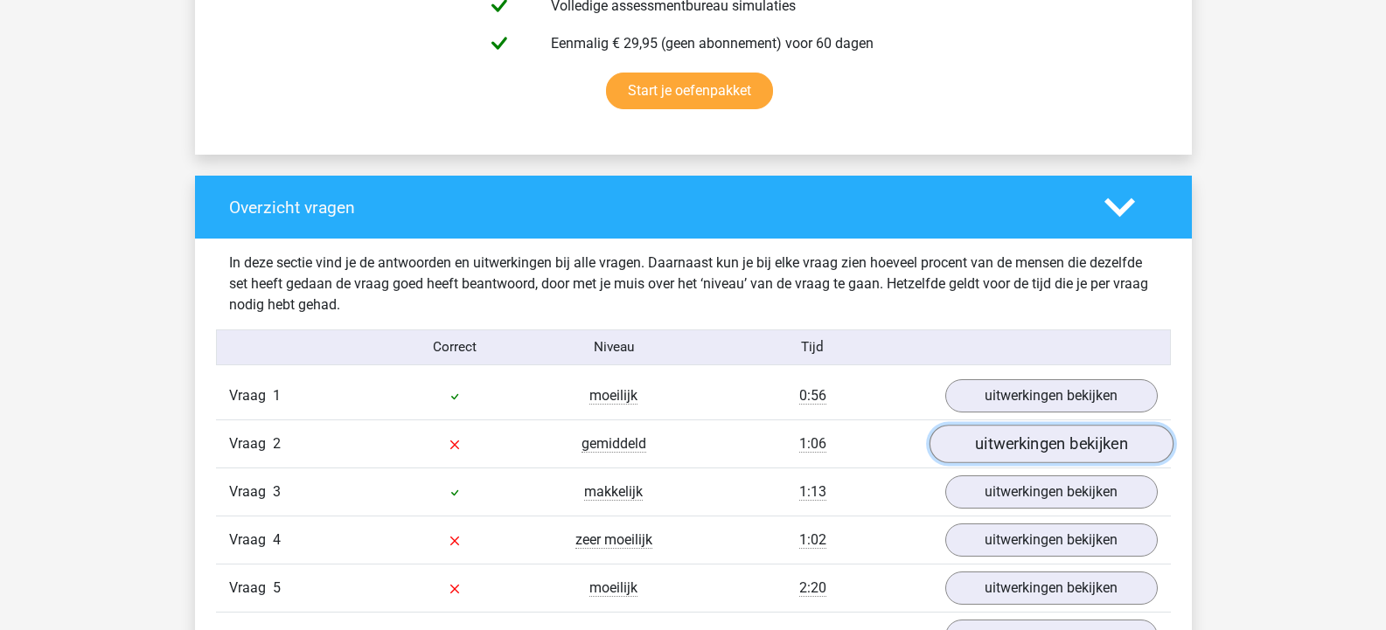
click at [1015, 442] on link "uitwerkingen bekijken" at bounding box center [1051, 444] width 244 height 38
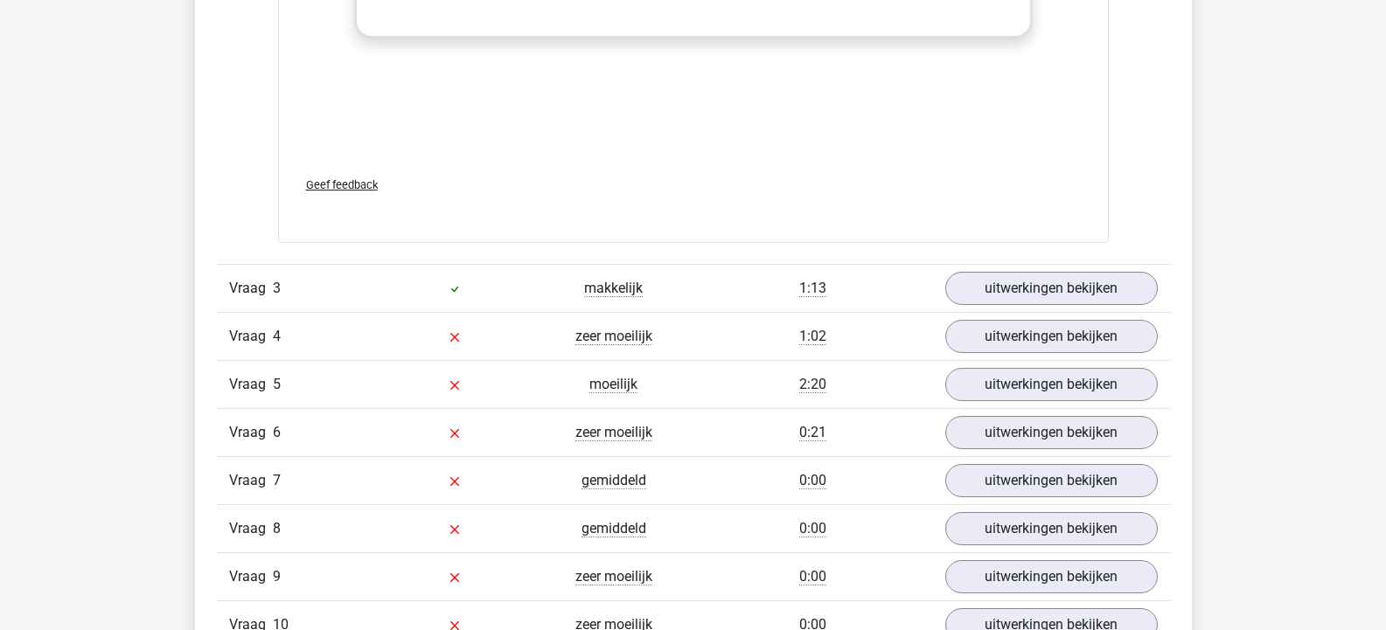
scroll to position [2536, 0]
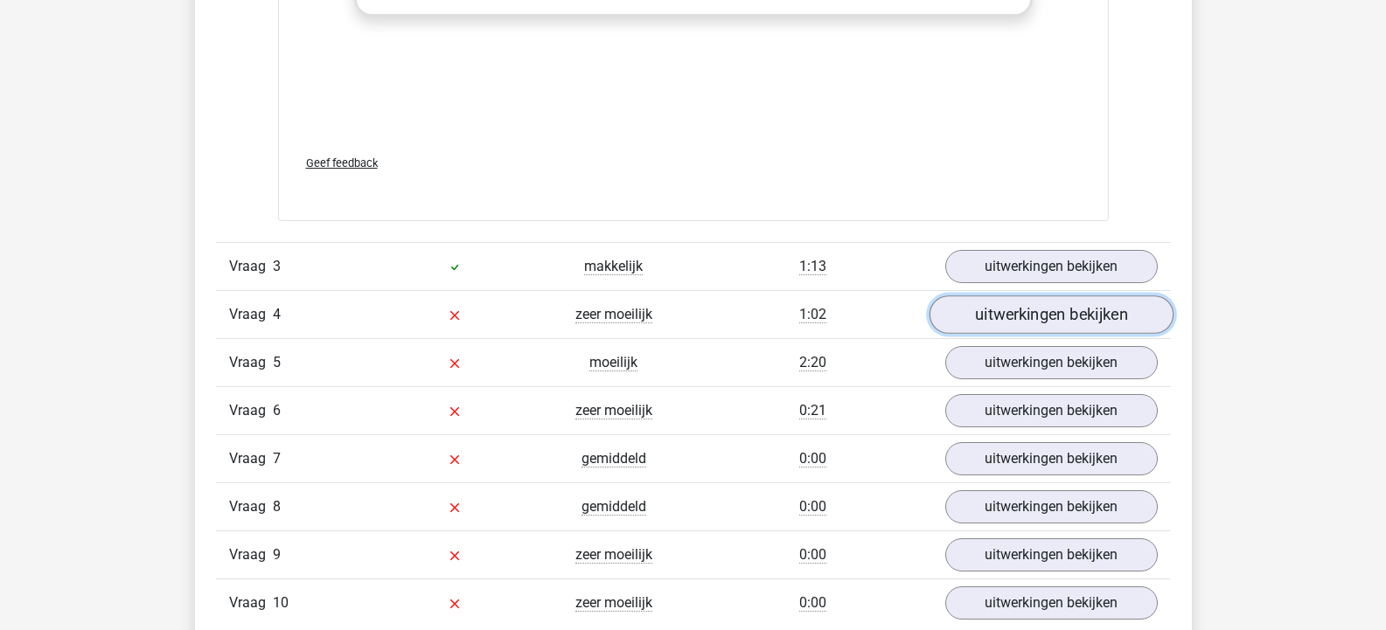
click at [986, 325] on link "uitwerkingen bekijken" at bounding box center [1051, 315] width 244 height 38
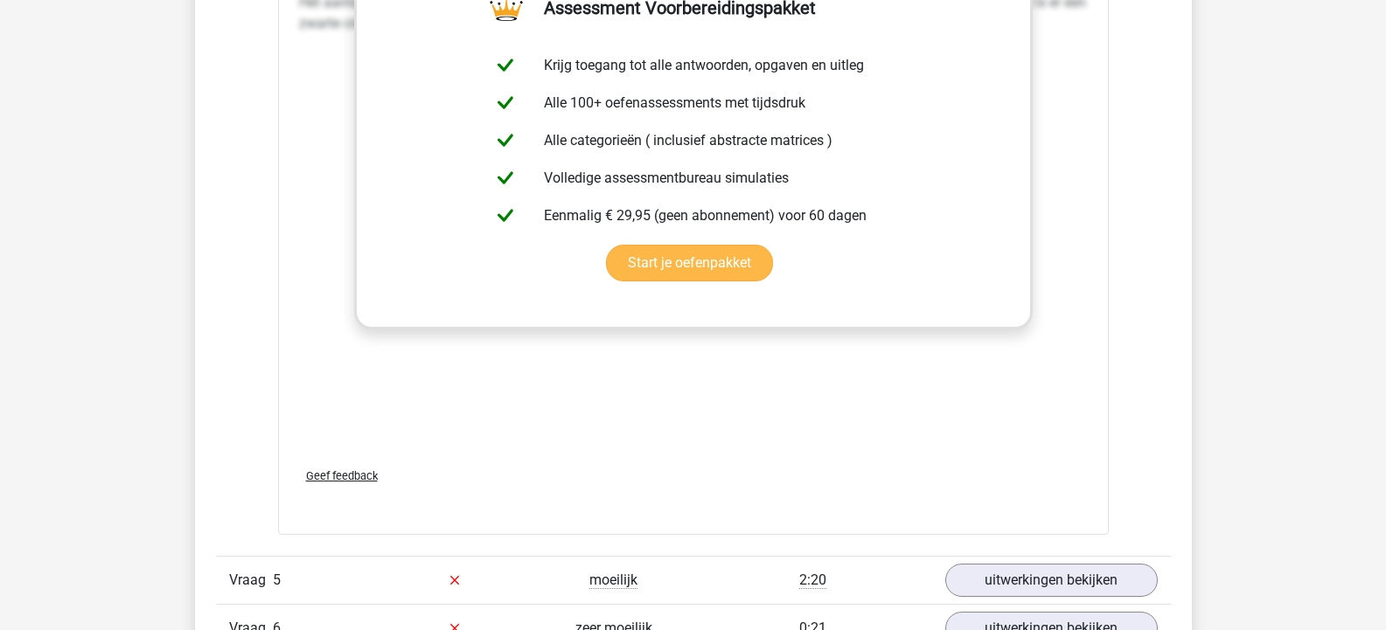
scroll to position [3673, 0]
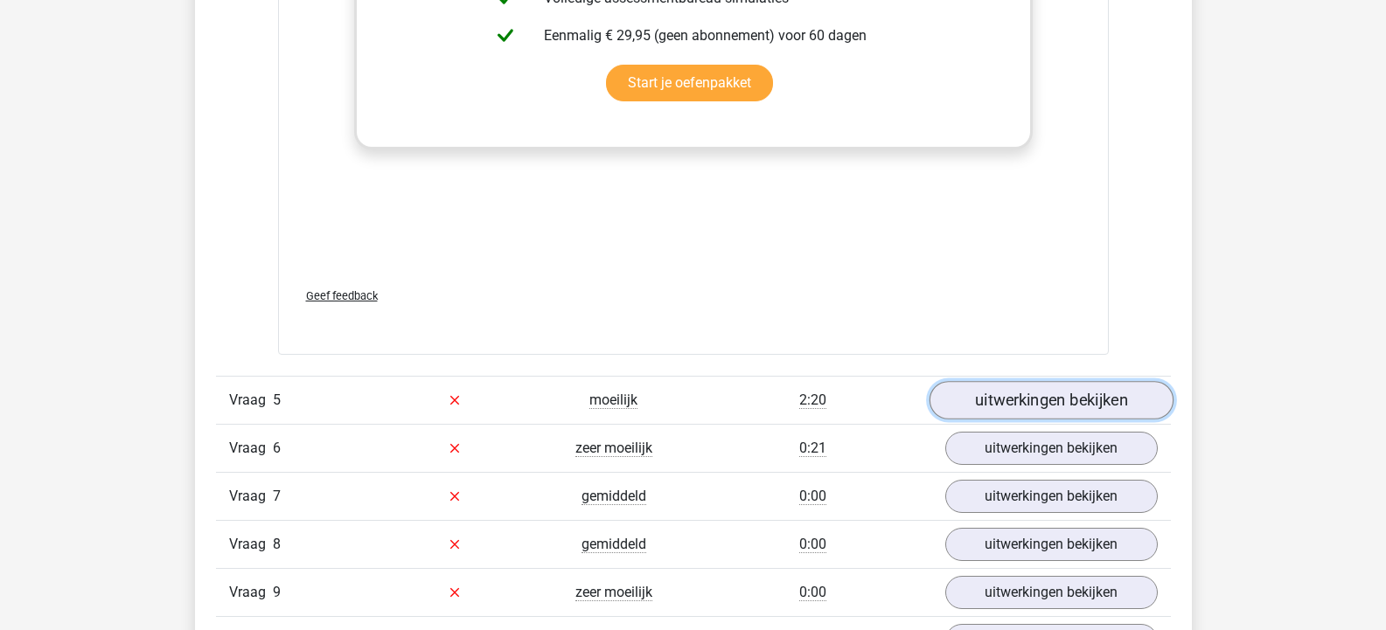
click at [1012, 402] on link "uitwerkingen bekijken" at bounding box center [1051, 400] width 244 height 38
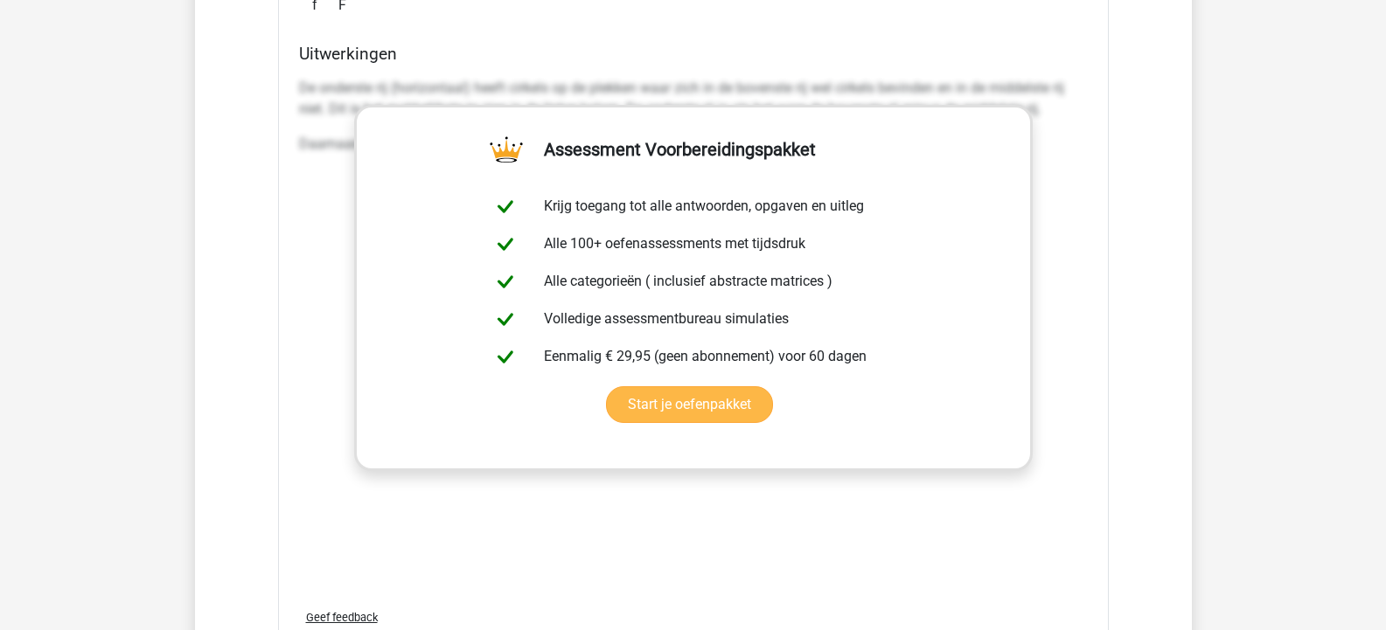
scroll to position [4897, 0]
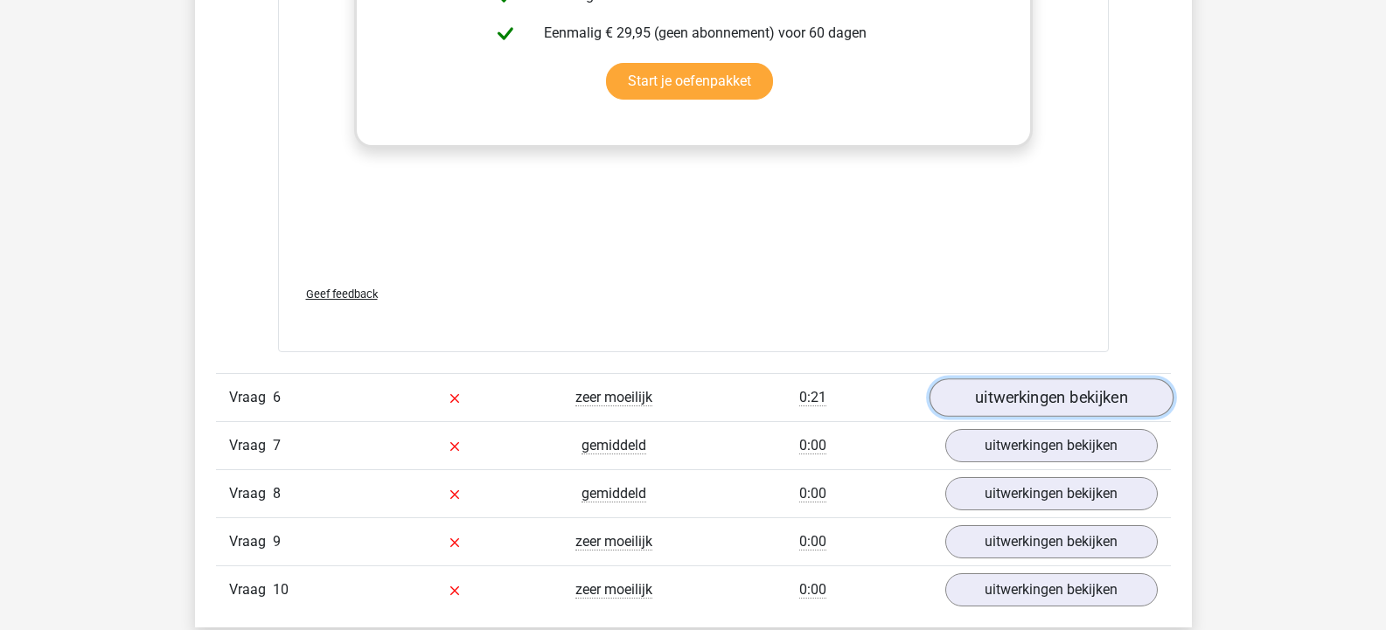
click at [1084, 397] on link "uitwerkingen bekijken" at bounding box center [1051, 398] width 244 height 38
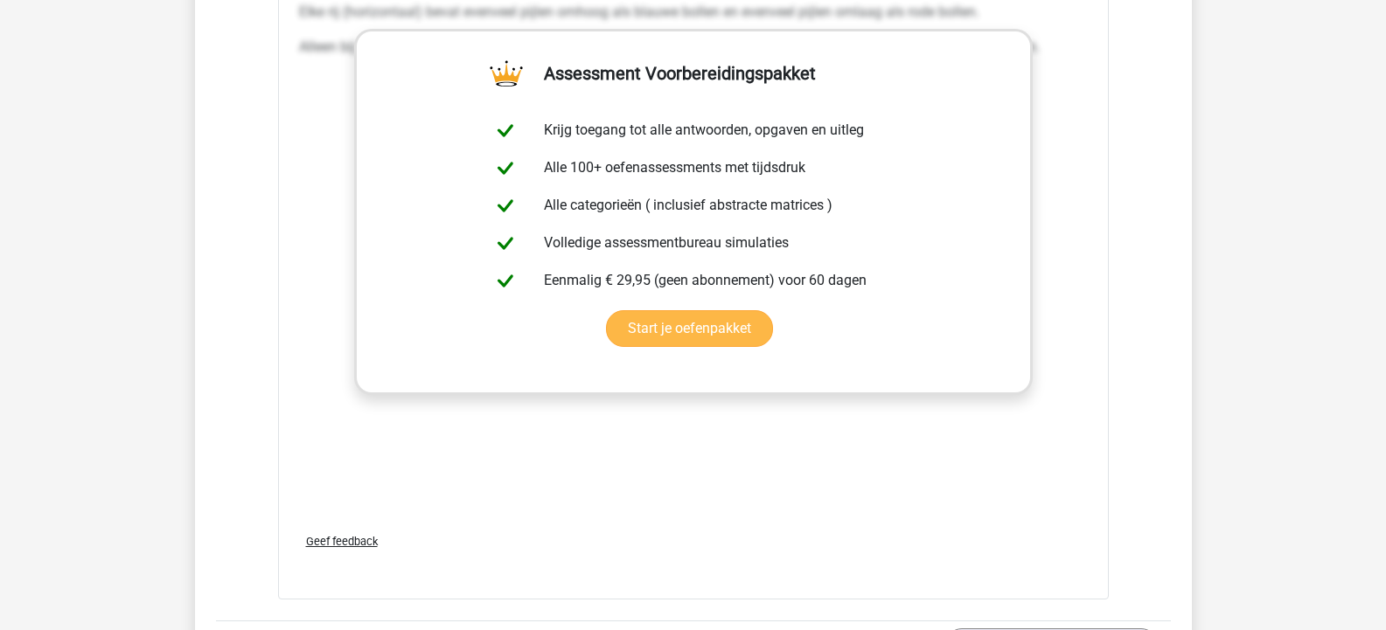
scroll to position [6121, 0]
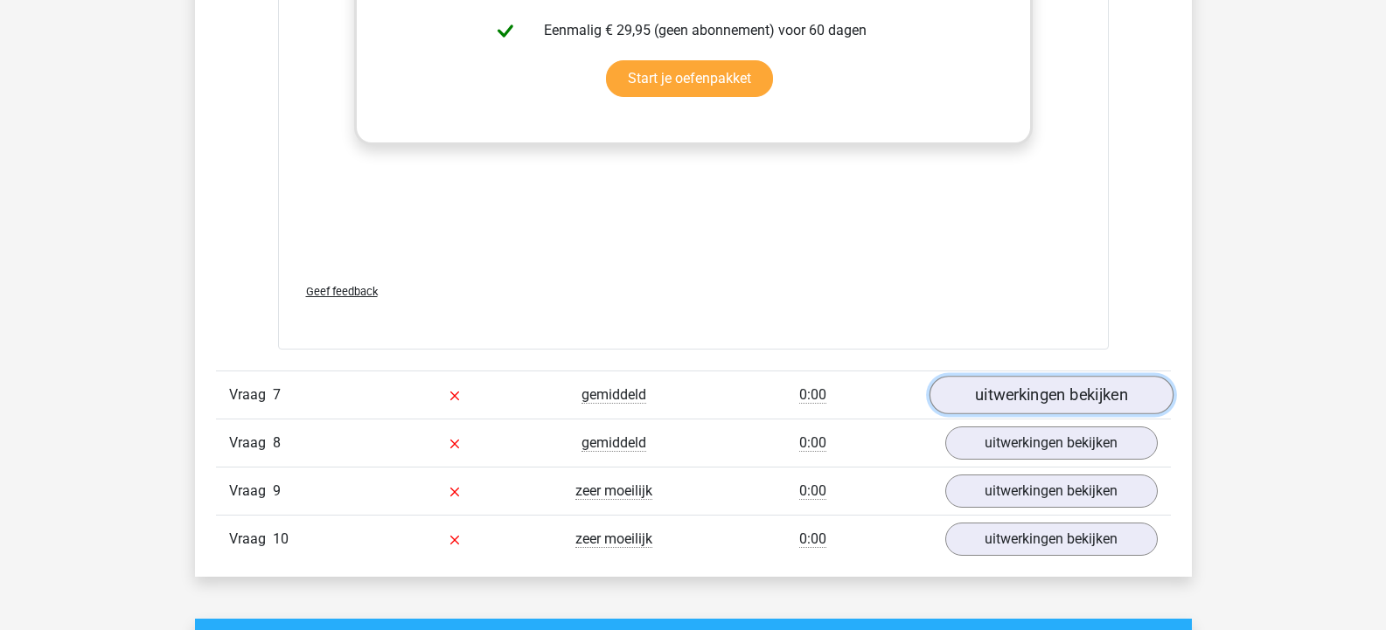
click at [1116, 398] on link "uitwerkingen bekijken" at bounding box center [1051, 395] width 244 height 38
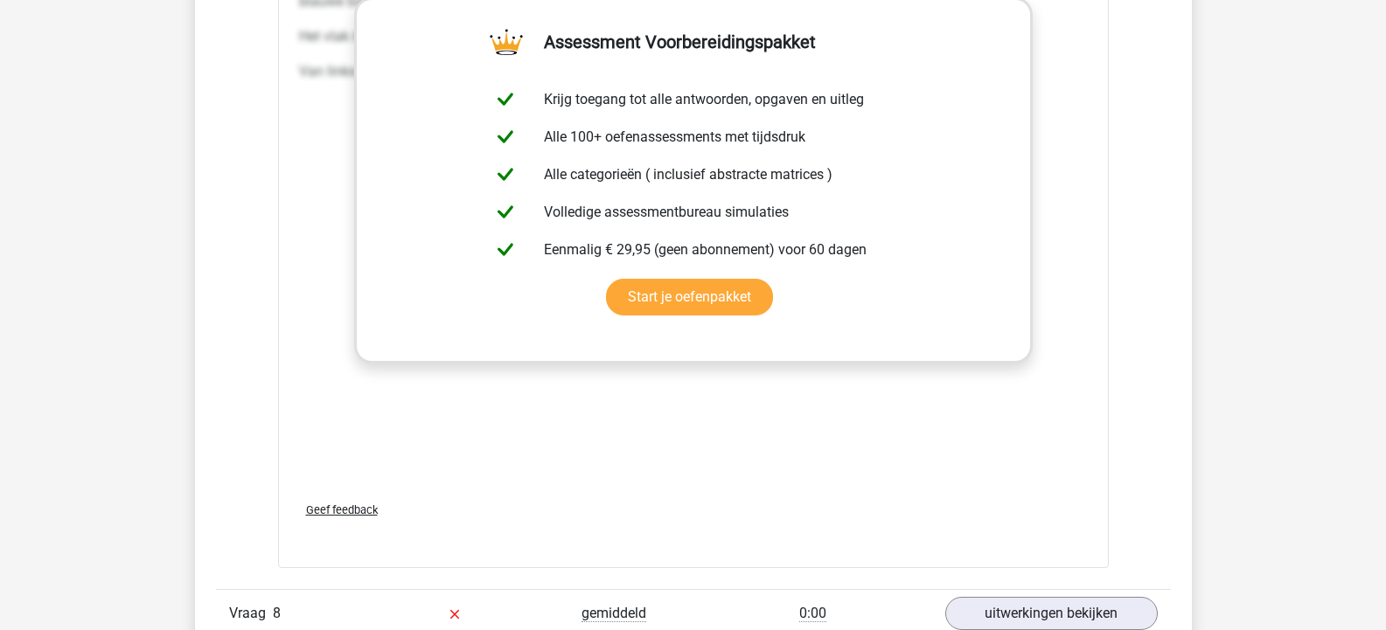
scroll to position [7170, 0]
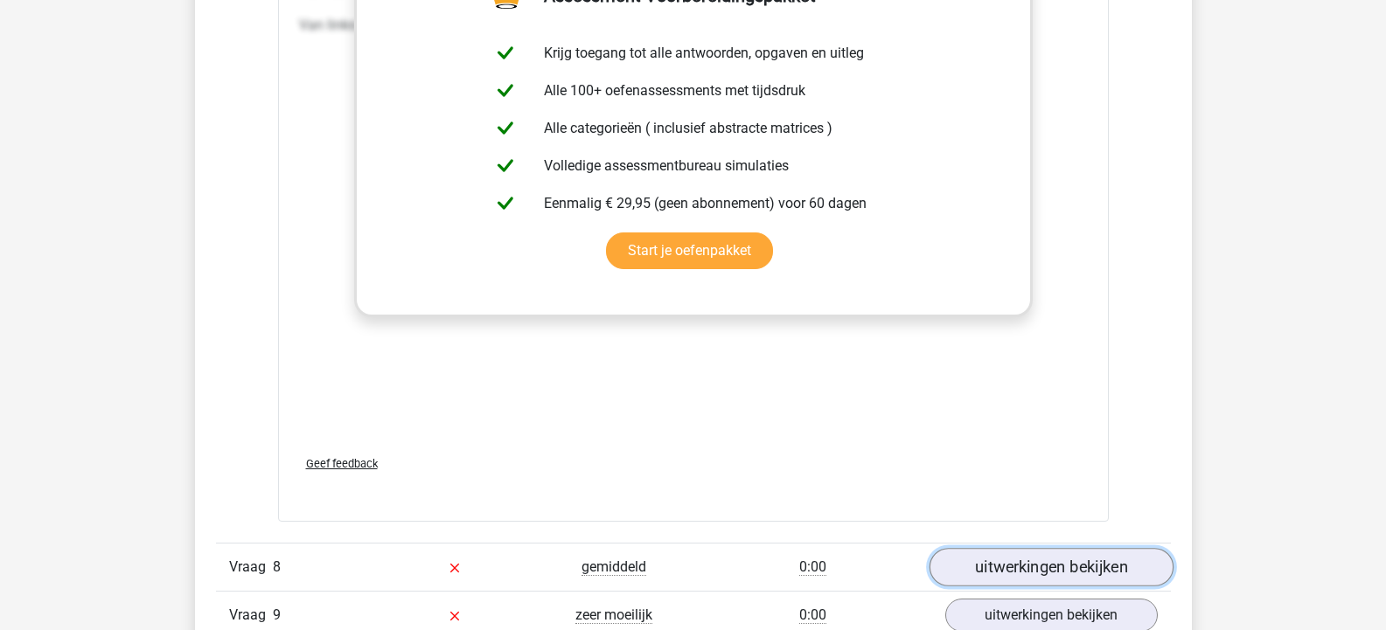
click at [1005, 568] on link "uitwerkingen bekijken" at bounding box center [1051, 567] width 244 height 38
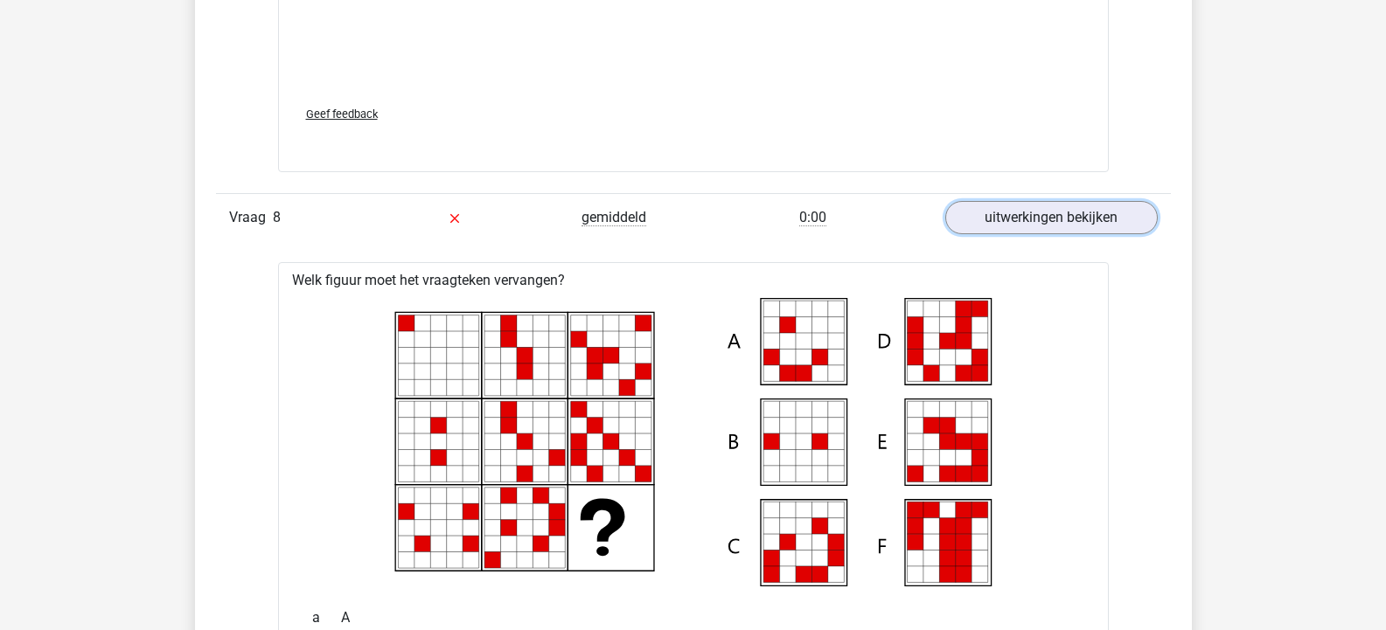
scroll to position [8622, 0]
